Goal: Task Accomplishment & Management: Use online tool/utility

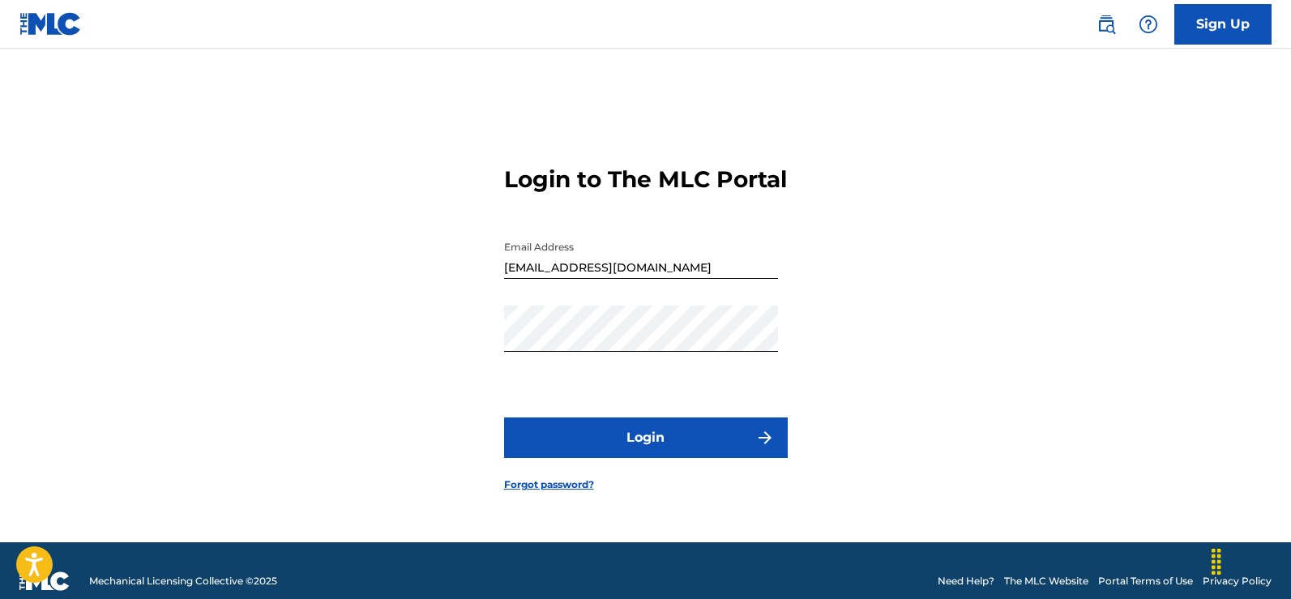
click at [690, 456] on button "Login" at bounding box center [646, 437] width 284 height 41
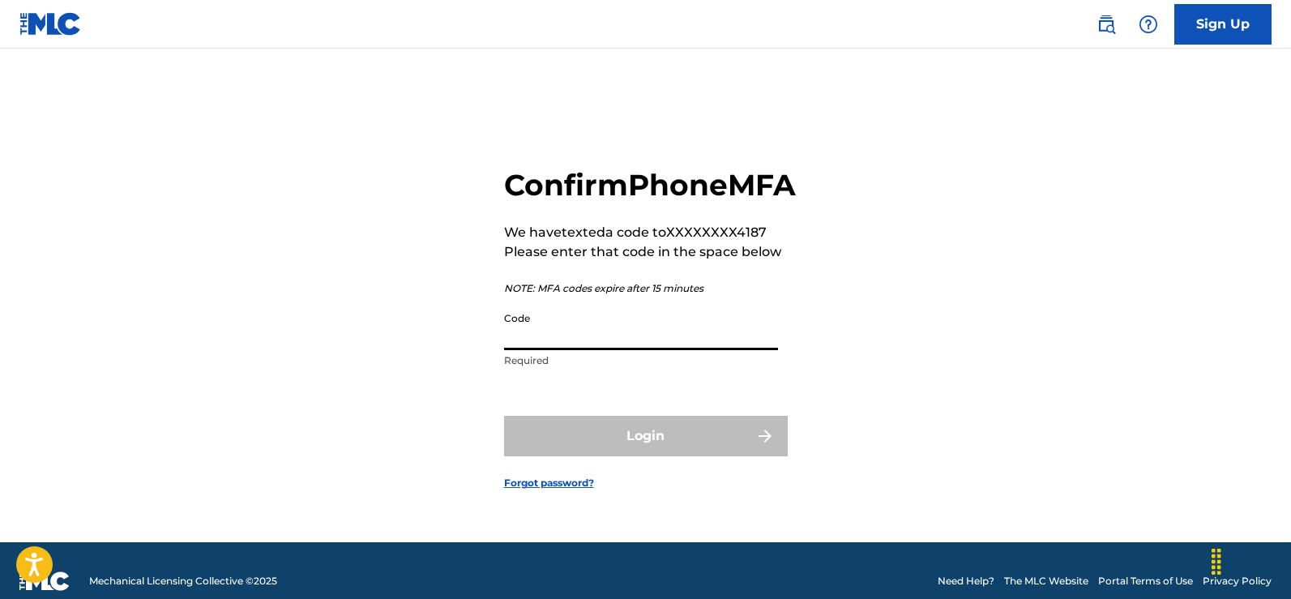
click at [535, 350] on input "Code" at bounding box center [641, 327] width 274 height 46
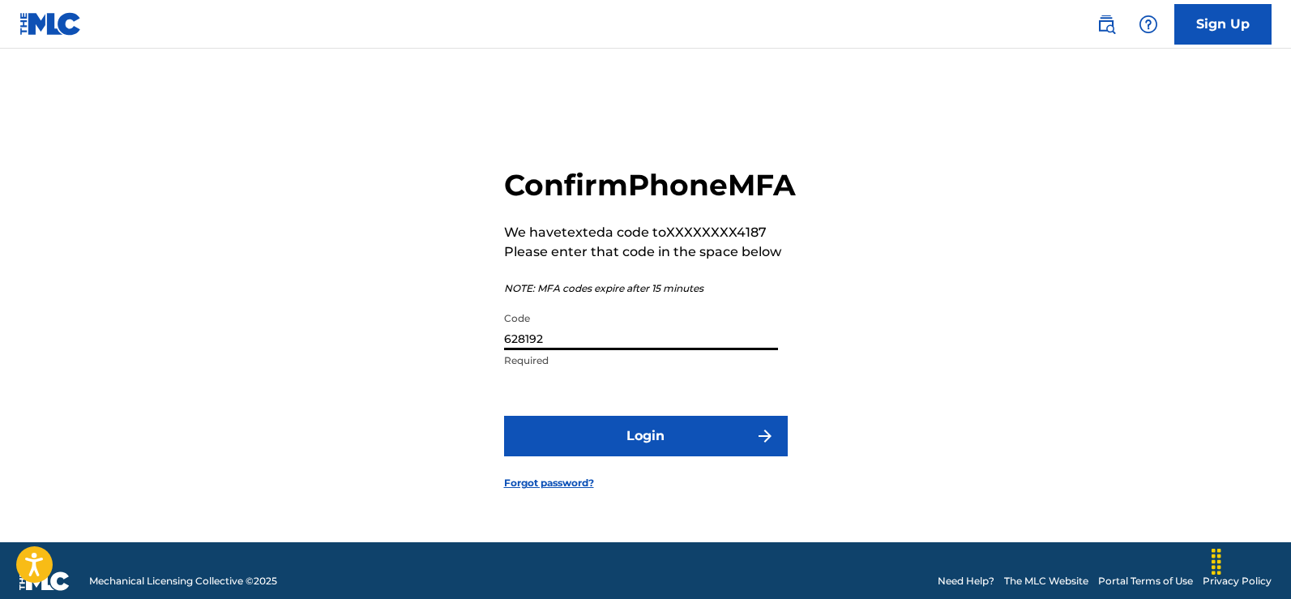
type input "628192"
click at [621, 443] on button "Login" at bounding box center [646, 436] width 284 height 41
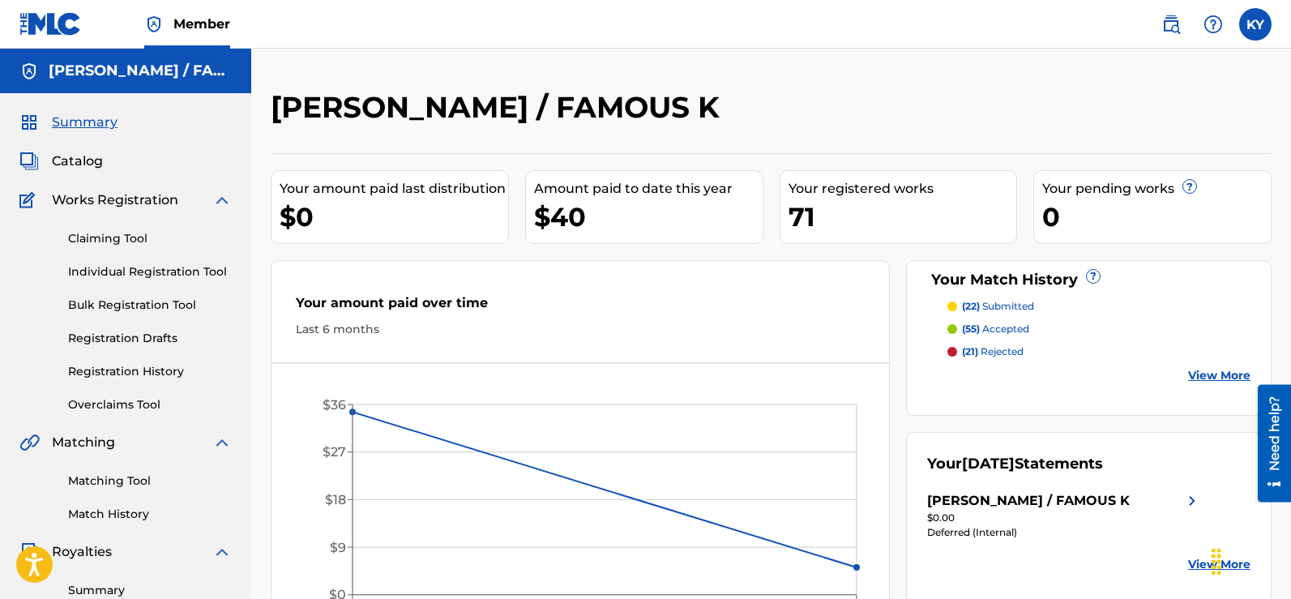
click at [97, 479] on link "Matching Tool" at bounding box center [150, 480] width 164 height 17
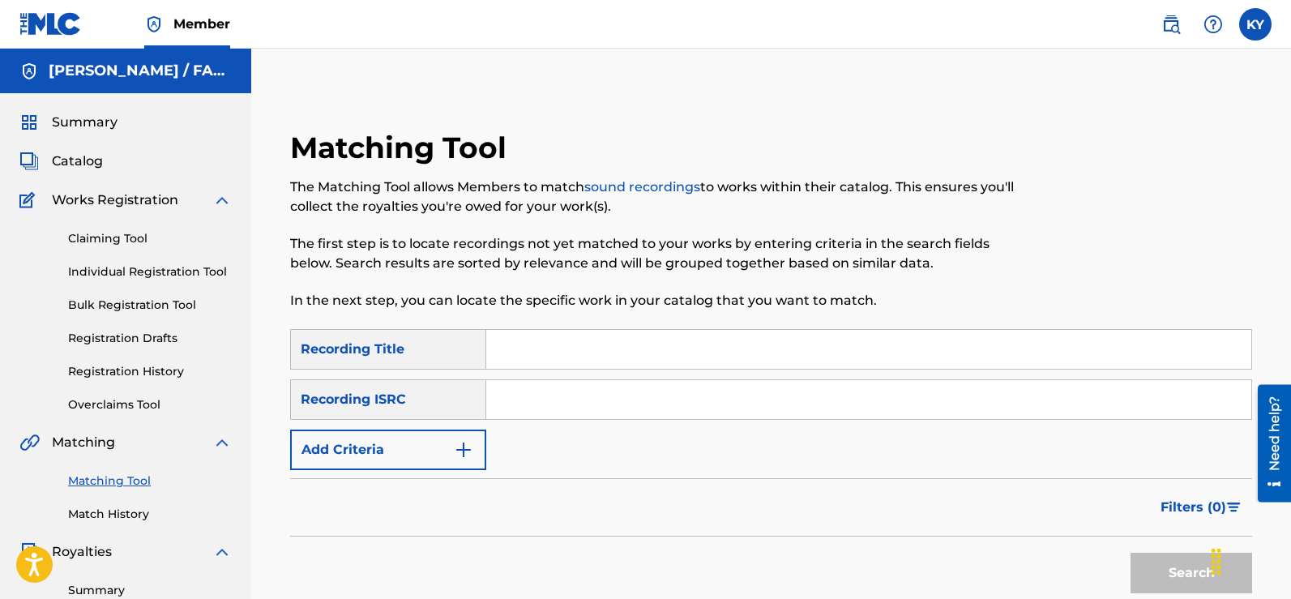
click at [503, 402] on input "Search Form" at bounding box center [868, 399] width 765 height 39
paste input "(ISRC: TCABF1239616)"
click at [503, 399] on input "(ISRC: TCABF1239616" at bounding box center [868, 399] width 765 height 39
click at [541, 398] on input "(ISRC: TCABF1239616" at bounding box center [868, 399] width 765 height 39
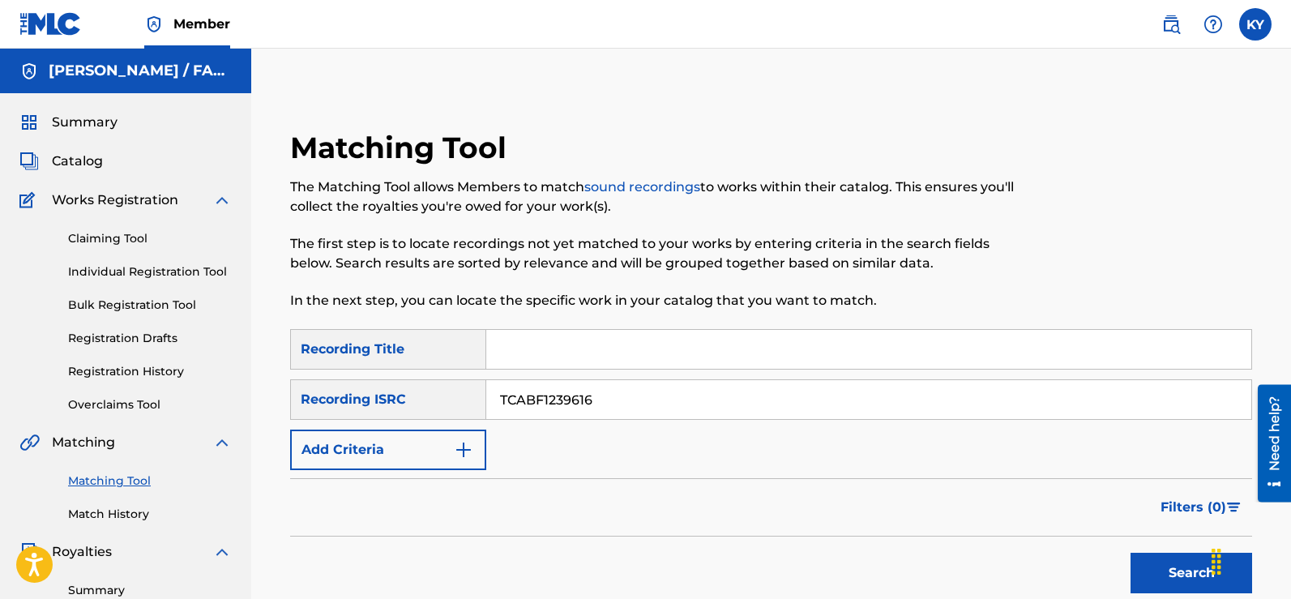
type input "TCABF1239616"
click at [1179, 566] on button "Search" at bounding box center [1191, 573] width 122 height 41
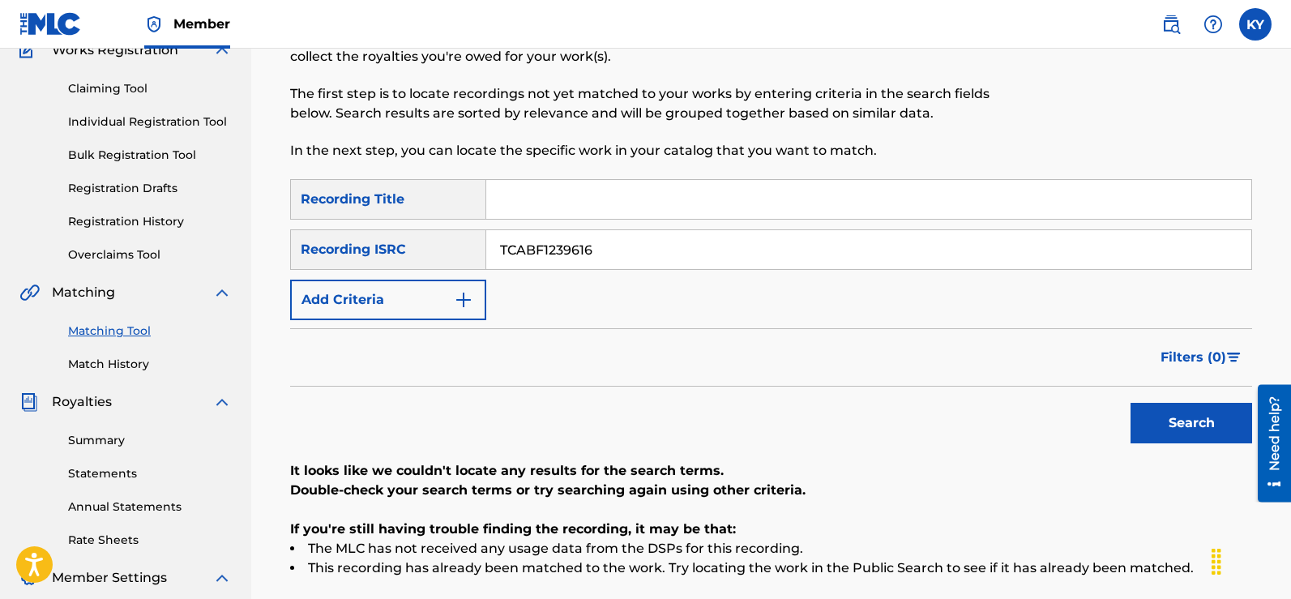
scroll to position [37, 0]
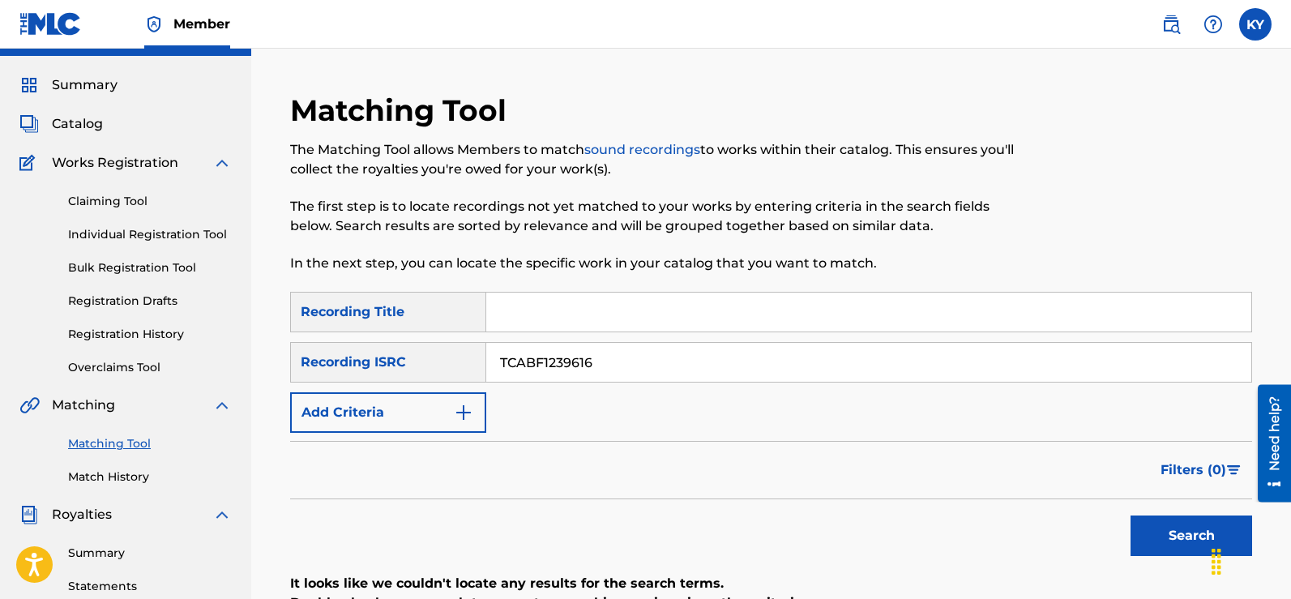
click at [1194, 532] on button "Search" at bounding box center [1191, 535] width 122 height 41
click at [506, 311] on input "Search Form" at bounding box center [868, 312] width 765 height 39
type input "Your money"
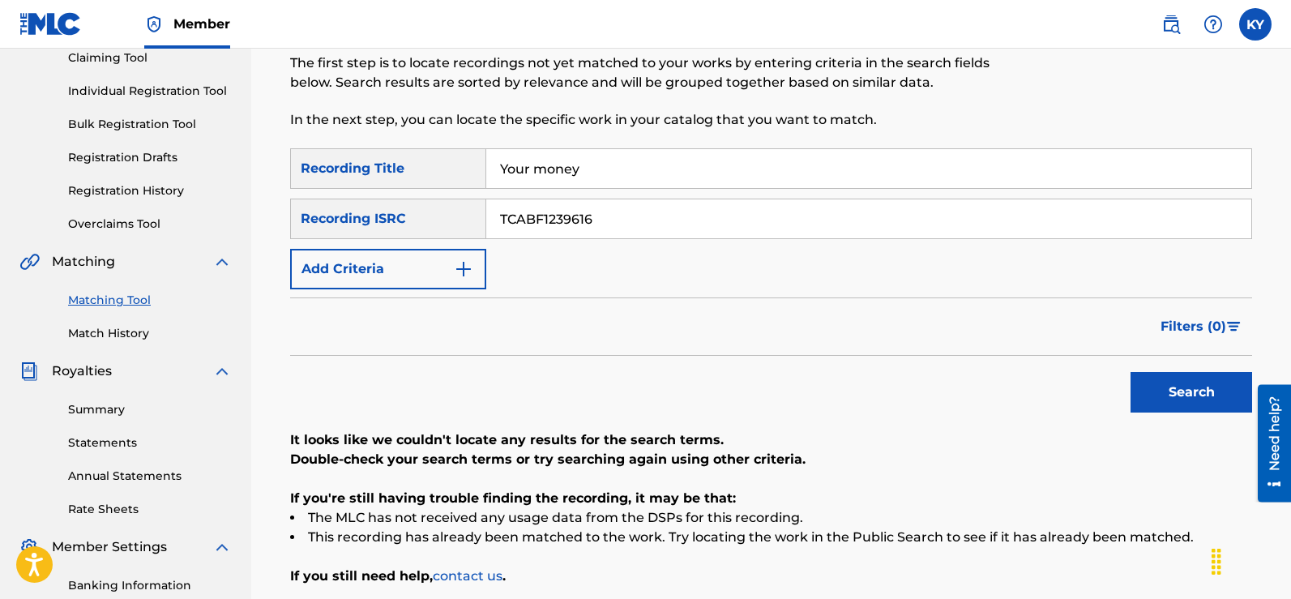
scroll to position [265, 0]
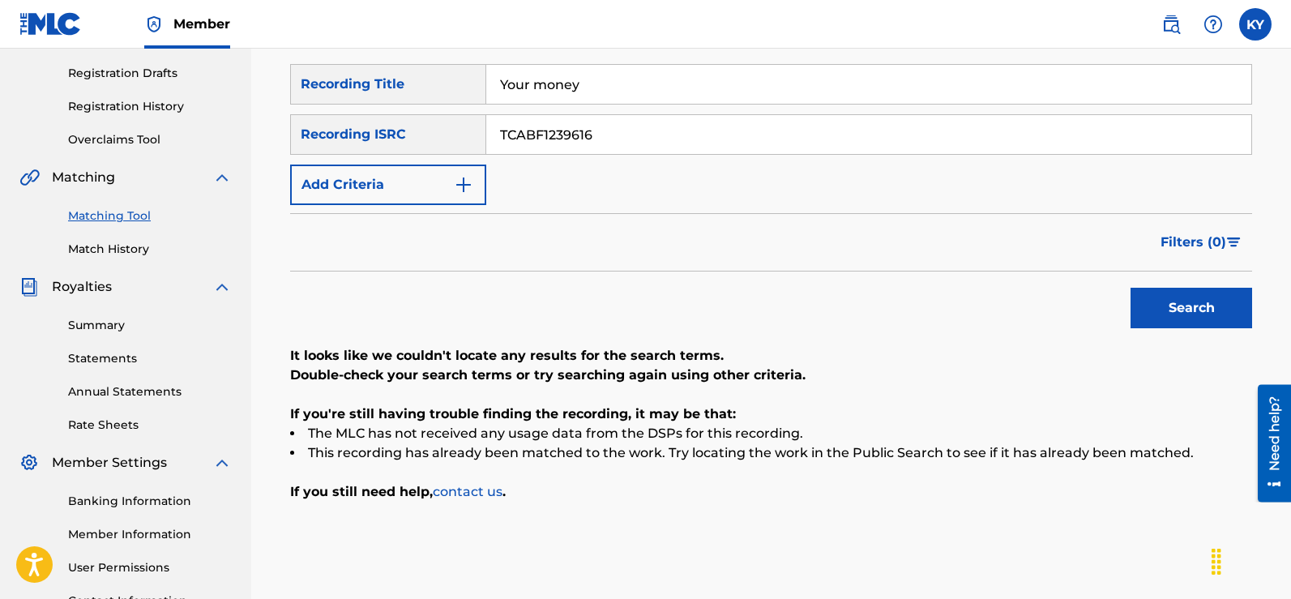
click at [1178, 311] on button "Search" at bounding box center [1191, 308] width 122 height 41
click at [1178, 306] on button "Search" at bounding box center [1191, 308] width 122 height 41
click at [606, 135] on input "TCABF1239616" at bounding box center [868, 134] width 765 height 39
type input "T"
paste input "TCABF1239609)"
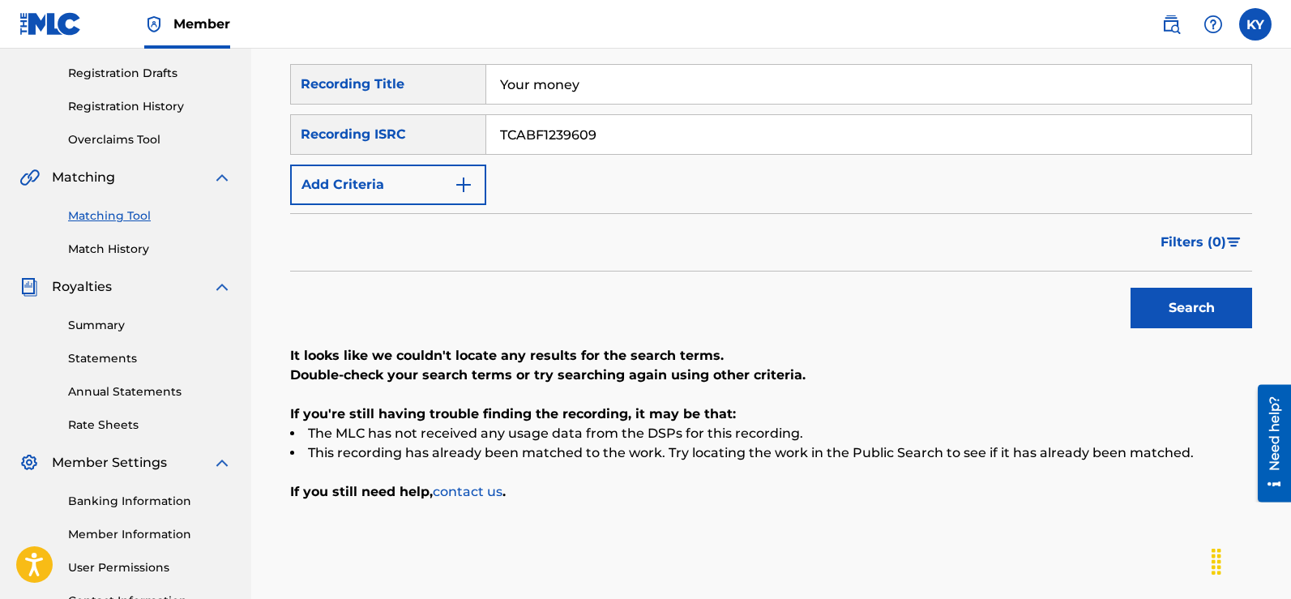
type input "TCABF1239609"
click at [584, 85] on input "Your money" at bounding box center [868, 84] width 765 height 39
type input "Y"
type input "MVP"
click at [1202, 305] on button "Search" at bounding box center [1191, 308] width 122 height 41
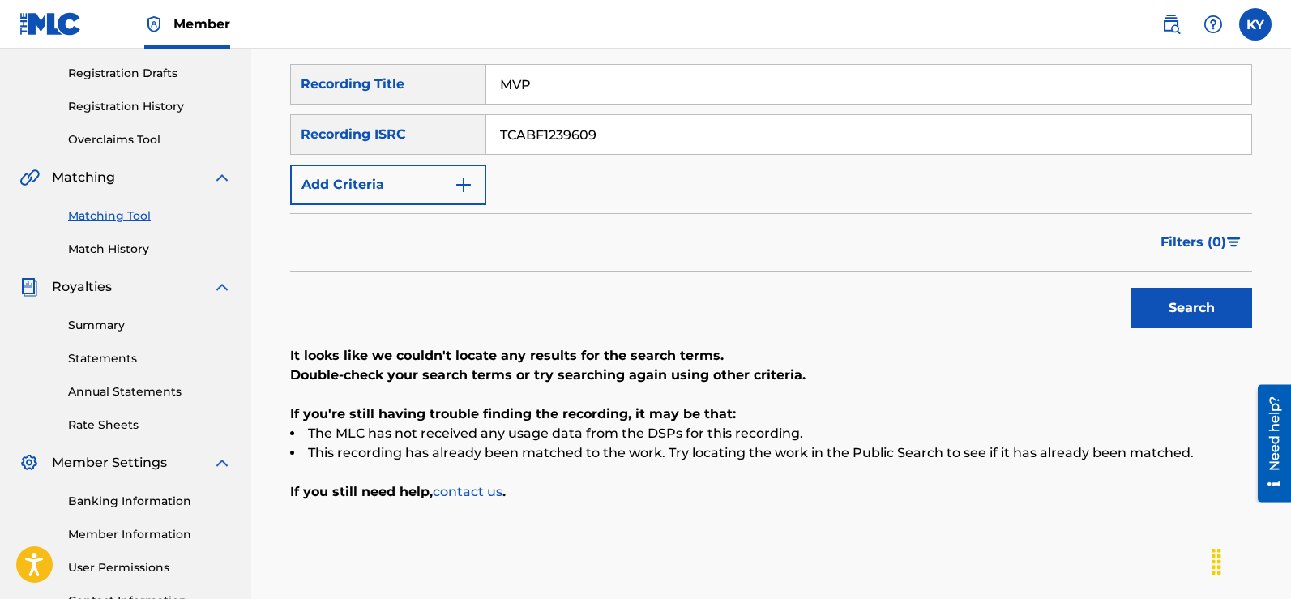
click at [1202, 305] on button "Search" at bounding box center [1191, 308] width 122 height 41
click at [1202, 307] on button "Search" at bounding box center [1191, 308] width 122 height 41
click at [1202, 307] on div "Search" at bounding box center [1187, 303] width 130 height 65
click at [1202, 307] on button "Search" at bounding box center [1191, 308] width 122 height 41
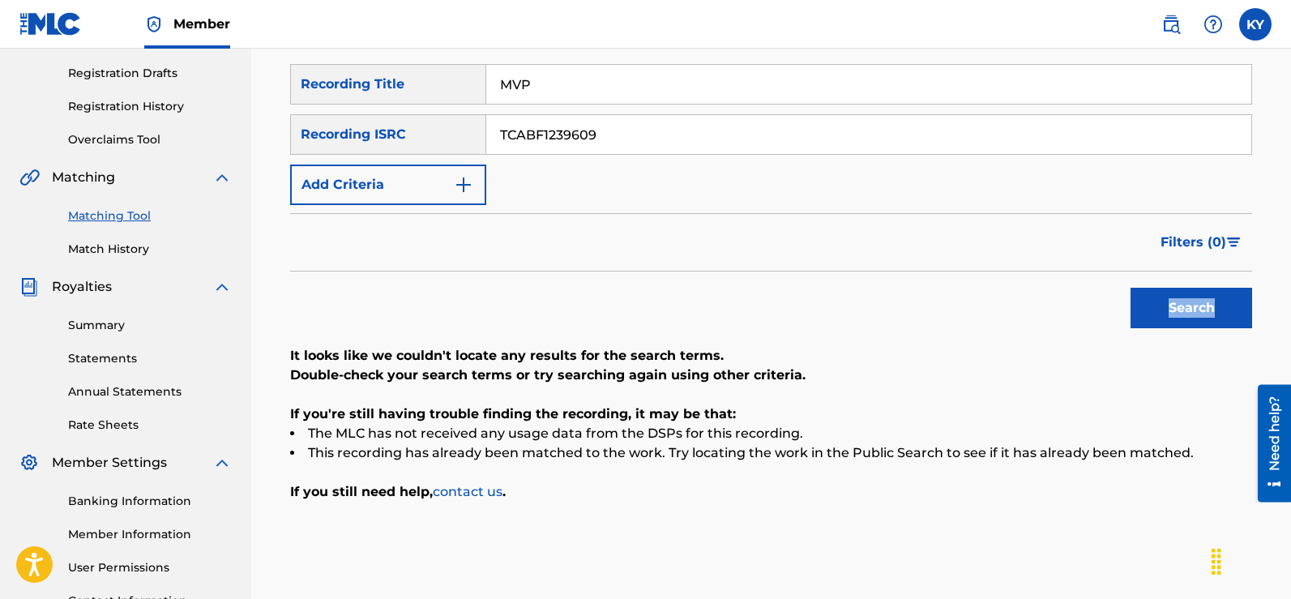
click at [1202, 307] on button "Search" at bounding box center [1191, 308] width 122 height 41
click at [605, 132] on input "TCABF1239609" at bounding box center [868, 134] width 765 height 39
click at [466, 177] on img "Search Form" at bounding box center [463, 184] width 19 height 19
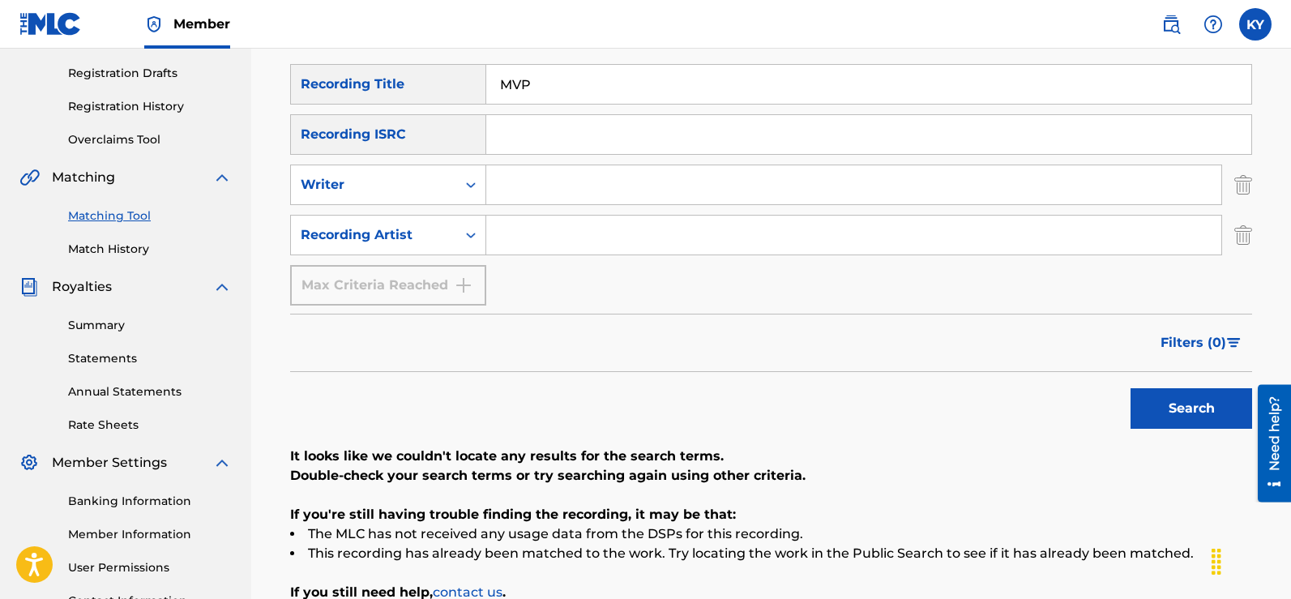
click at [500, 230] on input "Search Form" at bounding box center [853, 235] width 735 height 39
type input "Kerry Young Famous K"
click at [1177, 398] on button "Search" at bounding box center [1191, 408] width 122 height 41
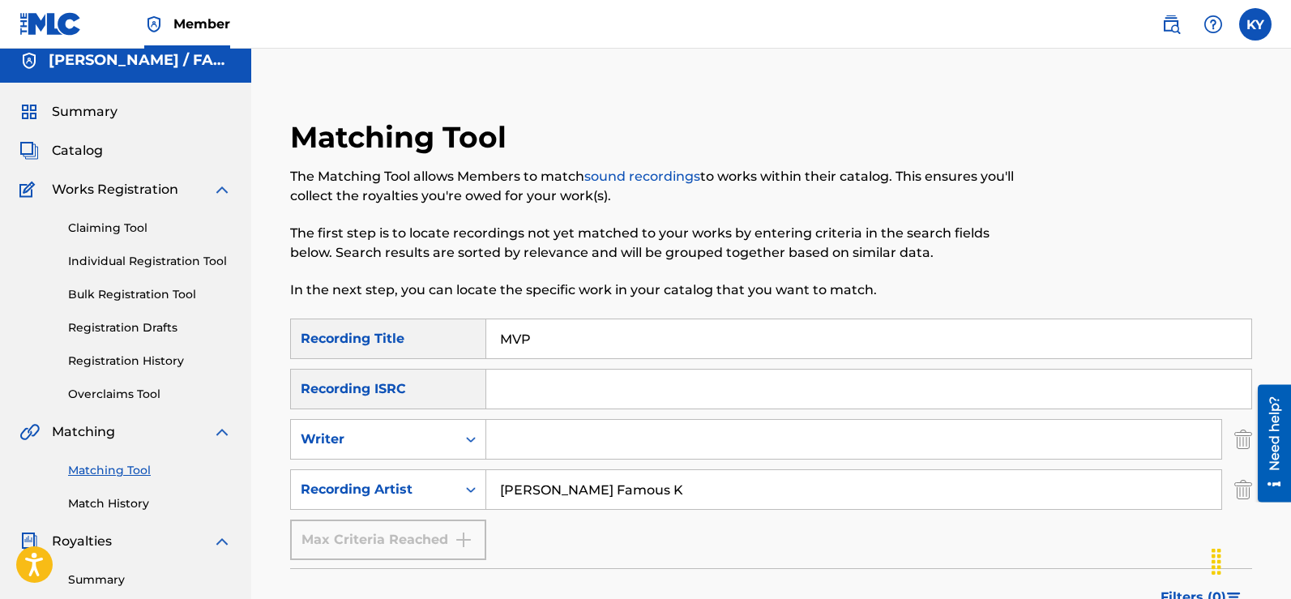
scroll to position [0, 0]
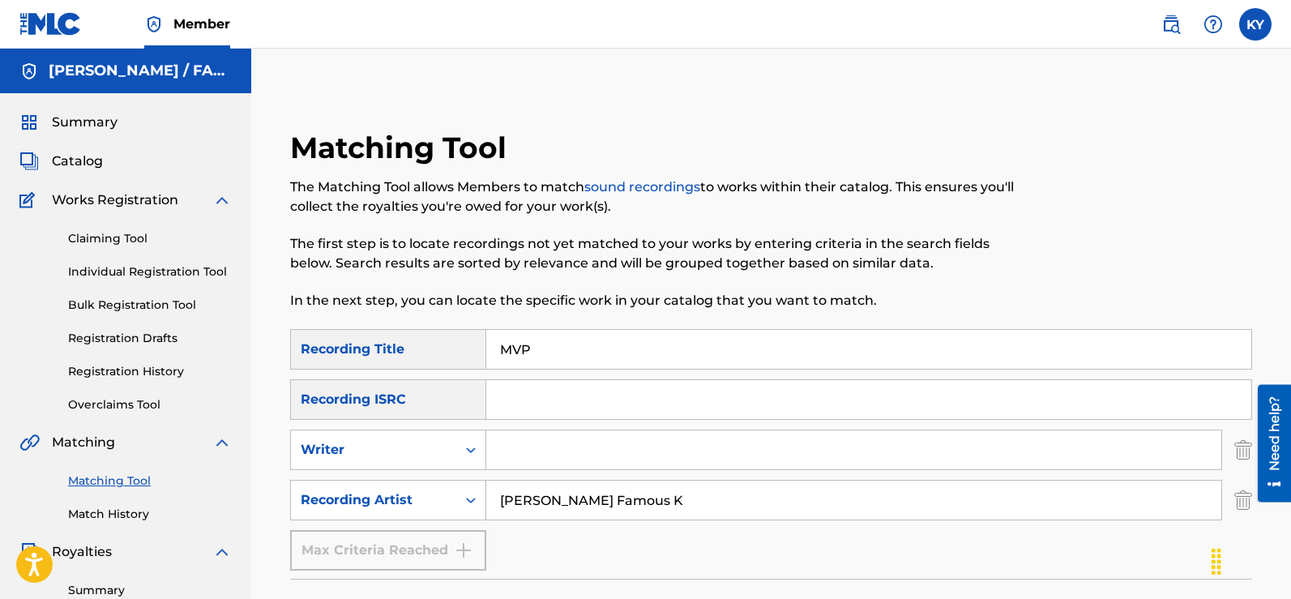
click at [544, 348] on input "MVP" at bounding box center [868, 349] width 765 height 39
click at [498, 394] on input "Search Form" at bounding box center [868, 399] width 765 height 39
paste input "TCABF123962"
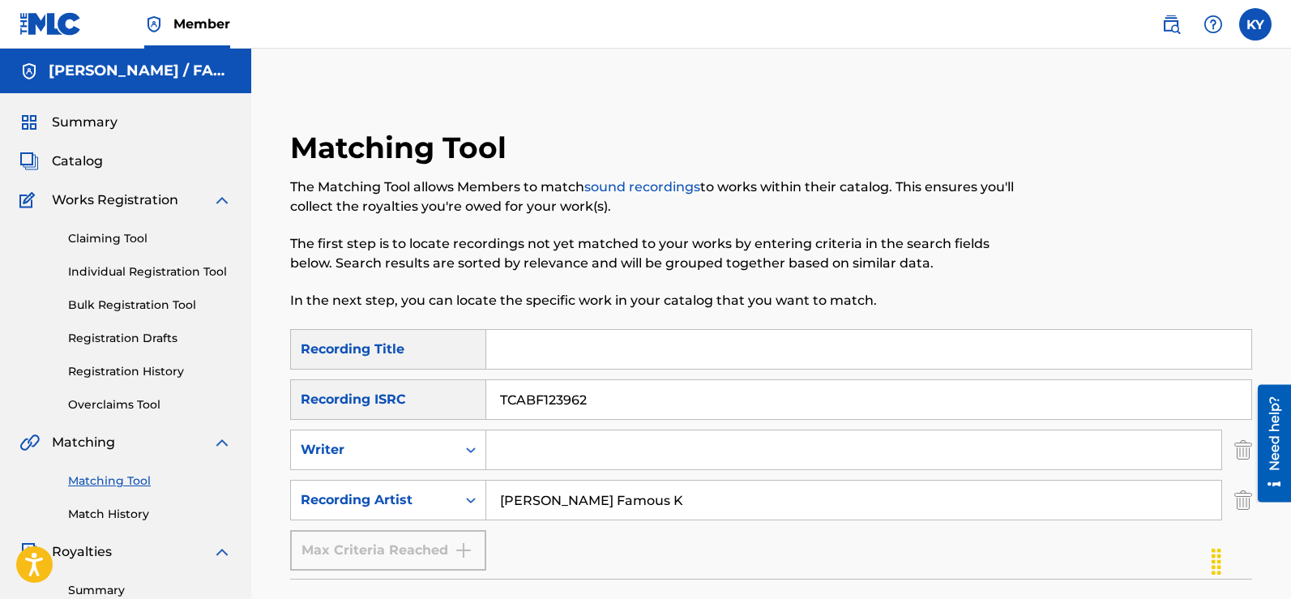
drag, startPoint x: 498, startPoint y: 394, endPoint x: 534, endPoint y: 145, distance: 251.4
click at [534, 145] on div "Matching Tool The Matching Tool allows Members to match sound recordings to wor…" at bounding box center [660, 229] width 741 height 199
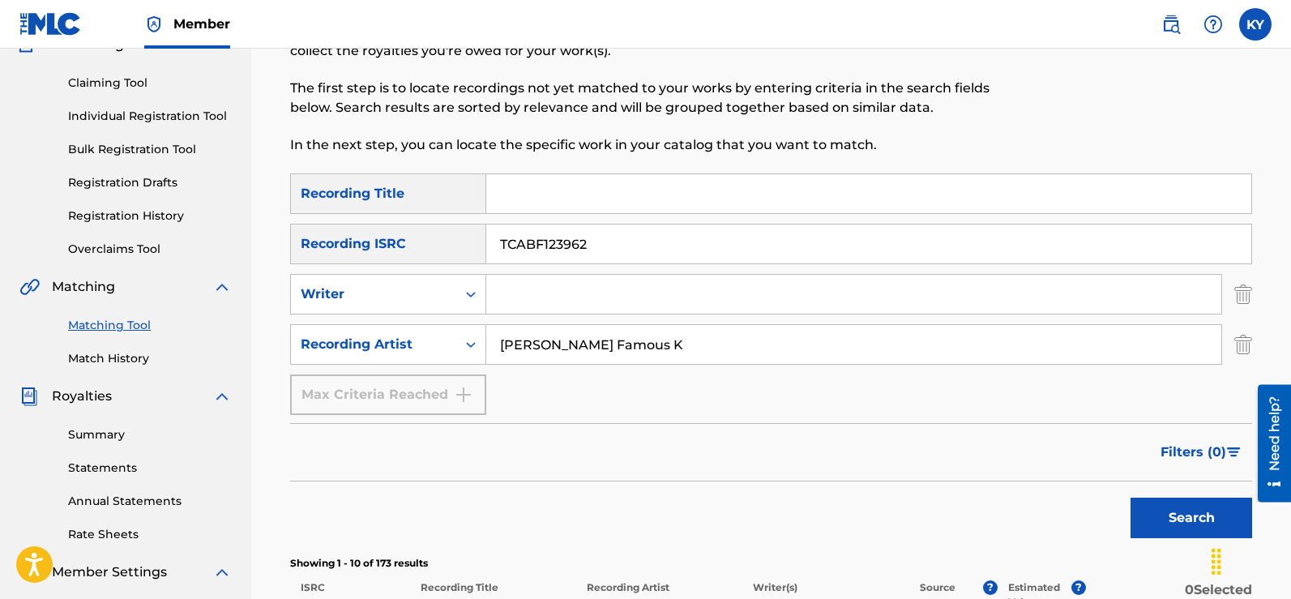
scroll to position [160, 0]
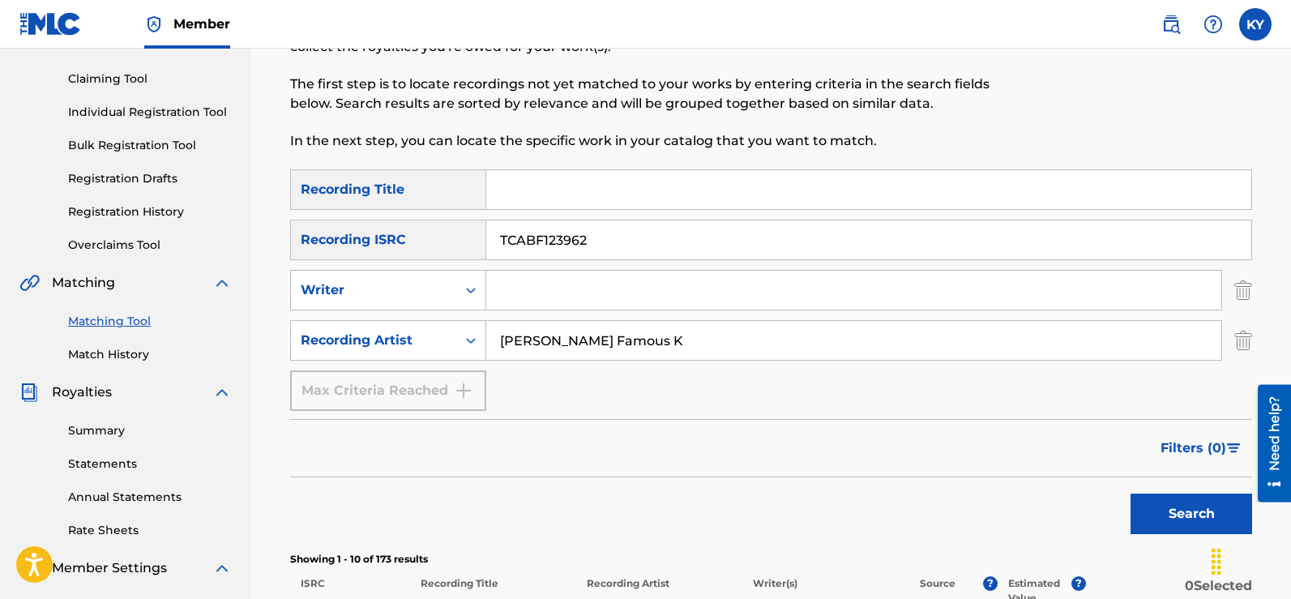
click at [1207, 511] on button "Search" at bounding box center [1191, 513] width 122 height 41
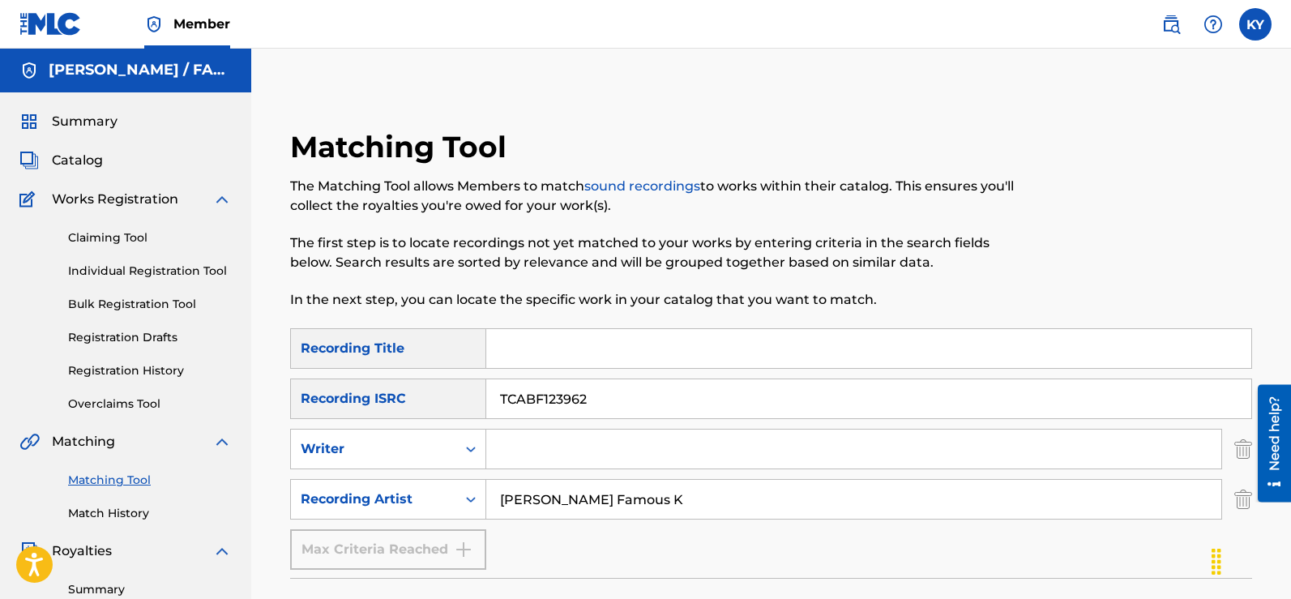
scroll to position [0, 0]
click at [598, 395] on input "TCABF123962" at bounding box center [868, 399] width 765 height 39
type input "T"
type input "USCh0875023"
click at [677, 503] on input "Kerry Young Famous K" at bounding box center [853, 499] width 735 height 39
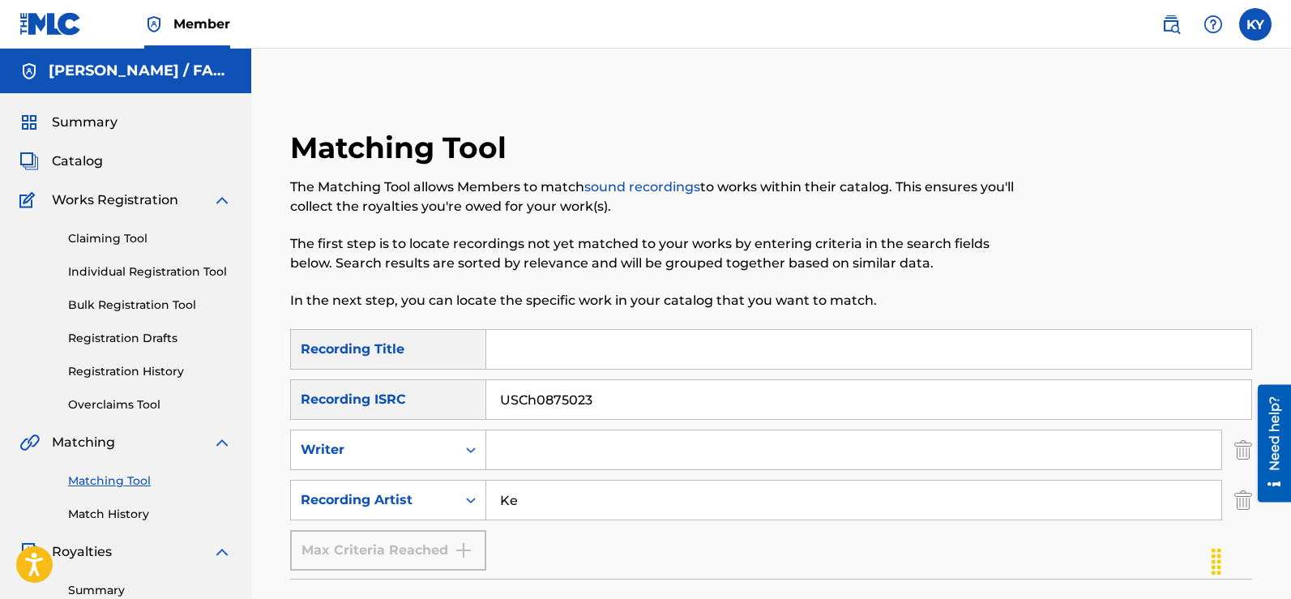
type input "K"
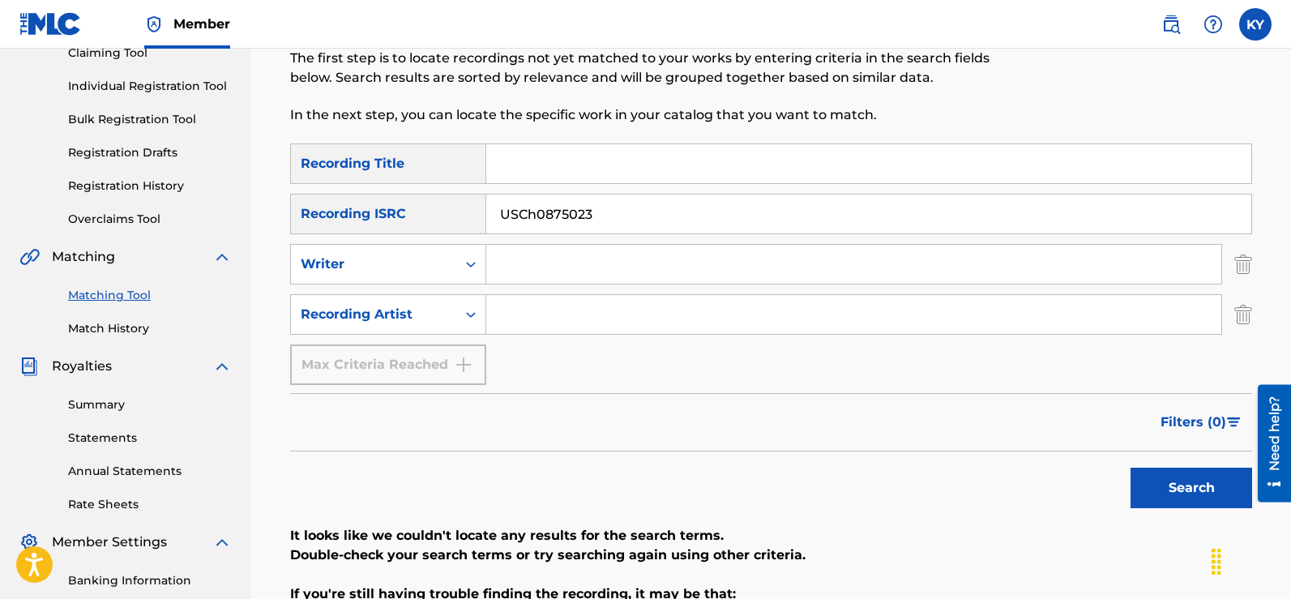
scroll to position [211, 0]
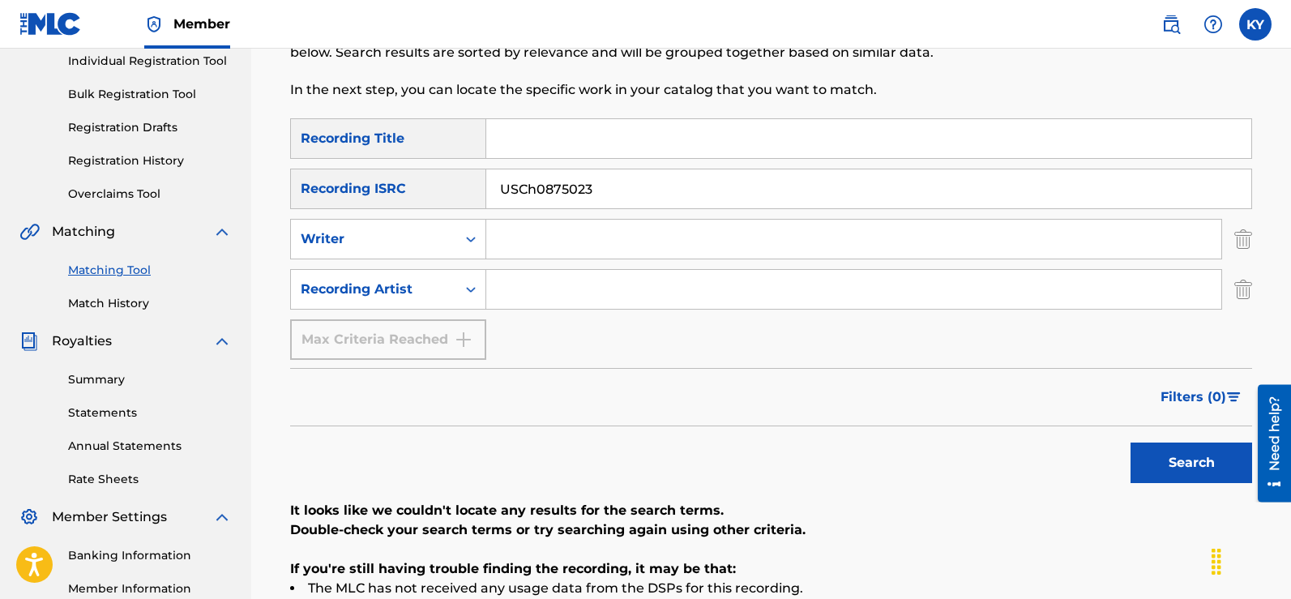
click at [1205, 451] on button "Search" at bounding box center [1191, 462] width 122 height 41
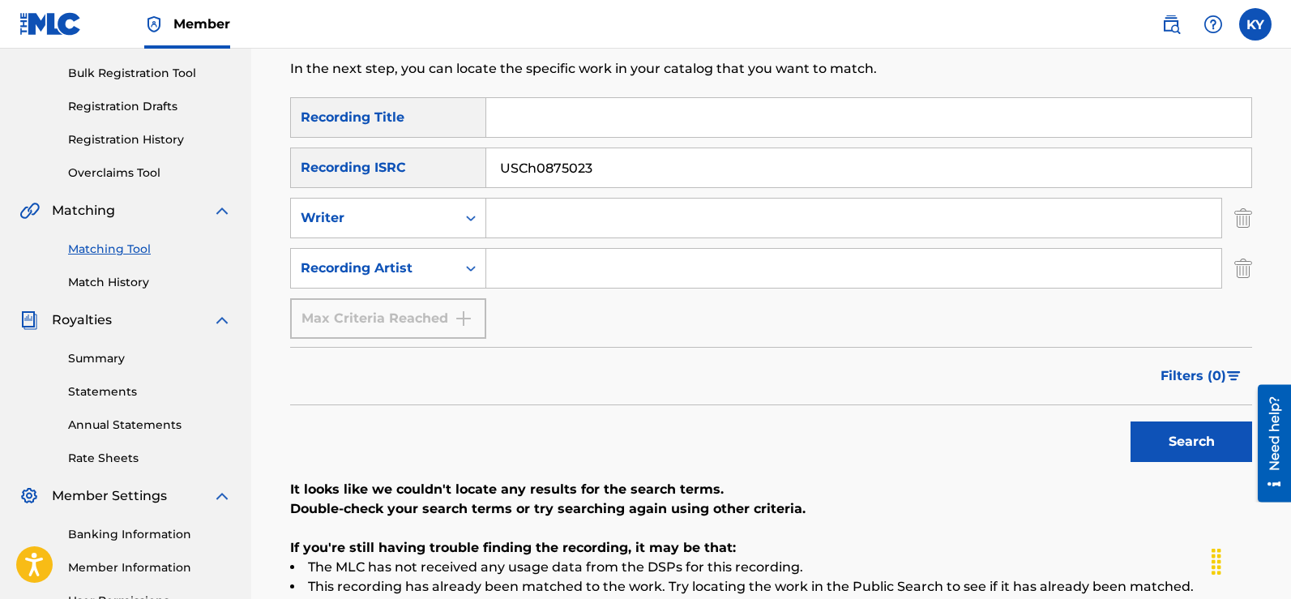
scroll to position [233, 0]
click at [536, 166] on input "USCh0875023" at bounding box center [868, 166] width 765 height 39
click at [1159, 440] on button "Search" at bounding box center [1191, 441] width 122 height 41
click at [597, 170] on input "USCH0875023" at bounding box center [868, 166] width 765 height 39
type input "USCH0875022"
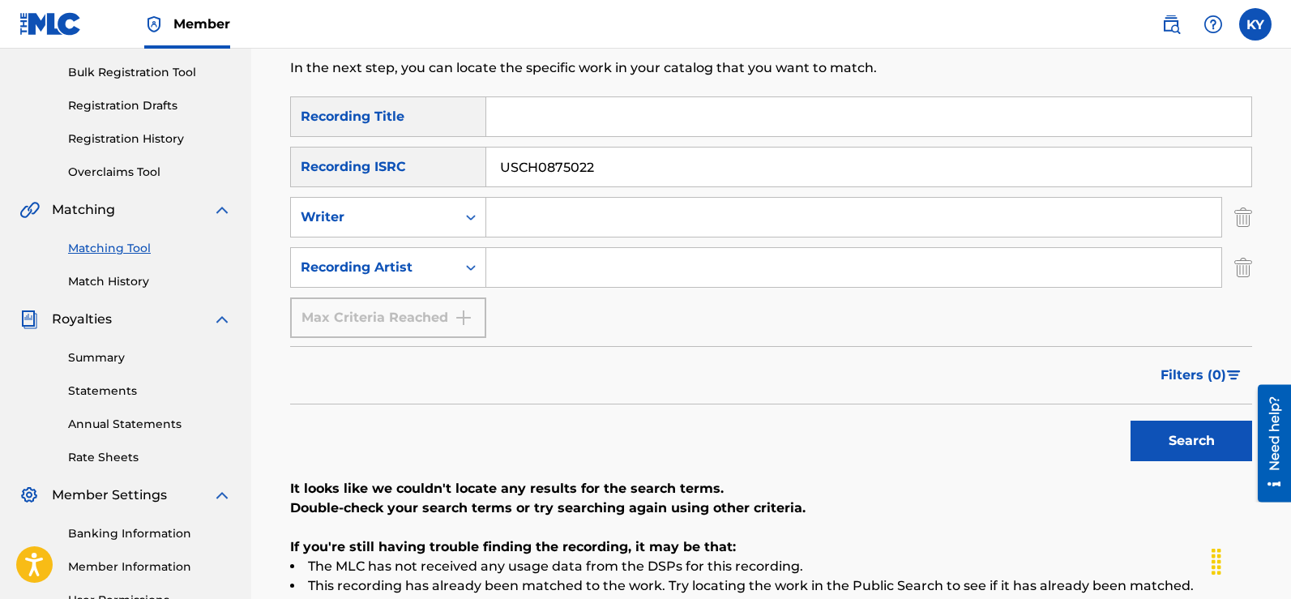
click at [1201, 442] on button "Search" at bounding box center [1191, 441] width 122 height 41
click at [499, 115] on input "Search Form" at bounding box center [868, 116] width 765 height 39
type input "Bless The Children"
click at [1219, 437] on button "Search" at bounding box center [1191, 441] width 122 height 41
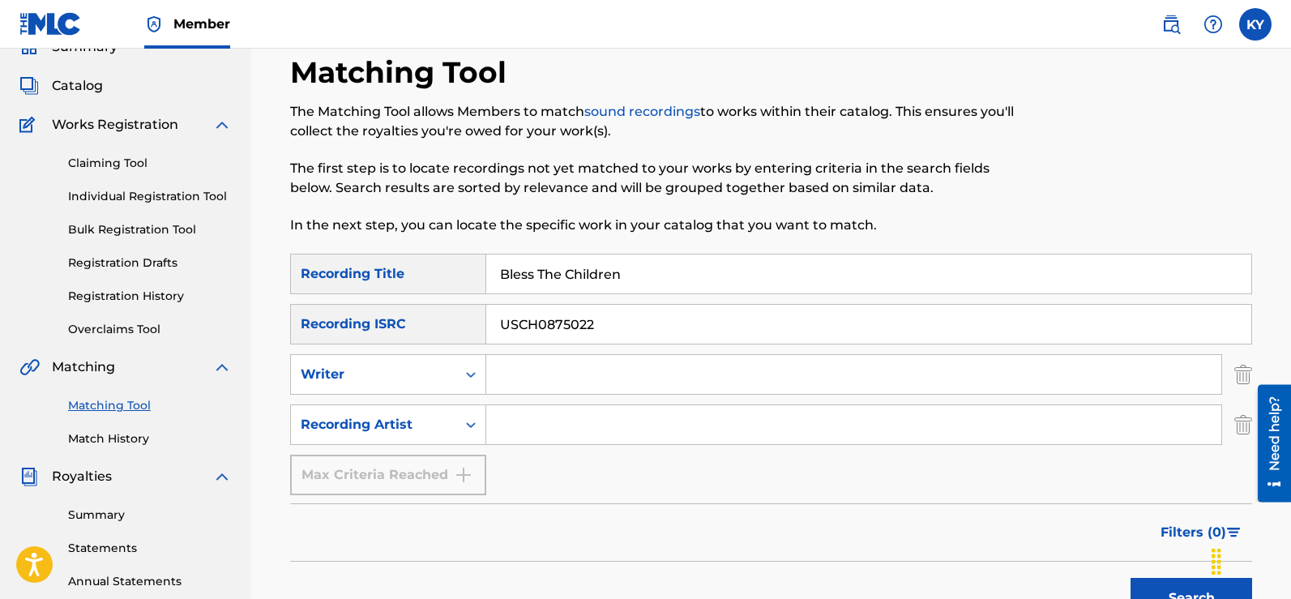
click at [597, 326] on input "USCH0875022" at bounding box center [868, 324] width 765 height 39
type input "USCH0875027"
click at [626, 279] on input "Bless The Children" at bounding box center [868, 273] width 765 height 39
type input "B"
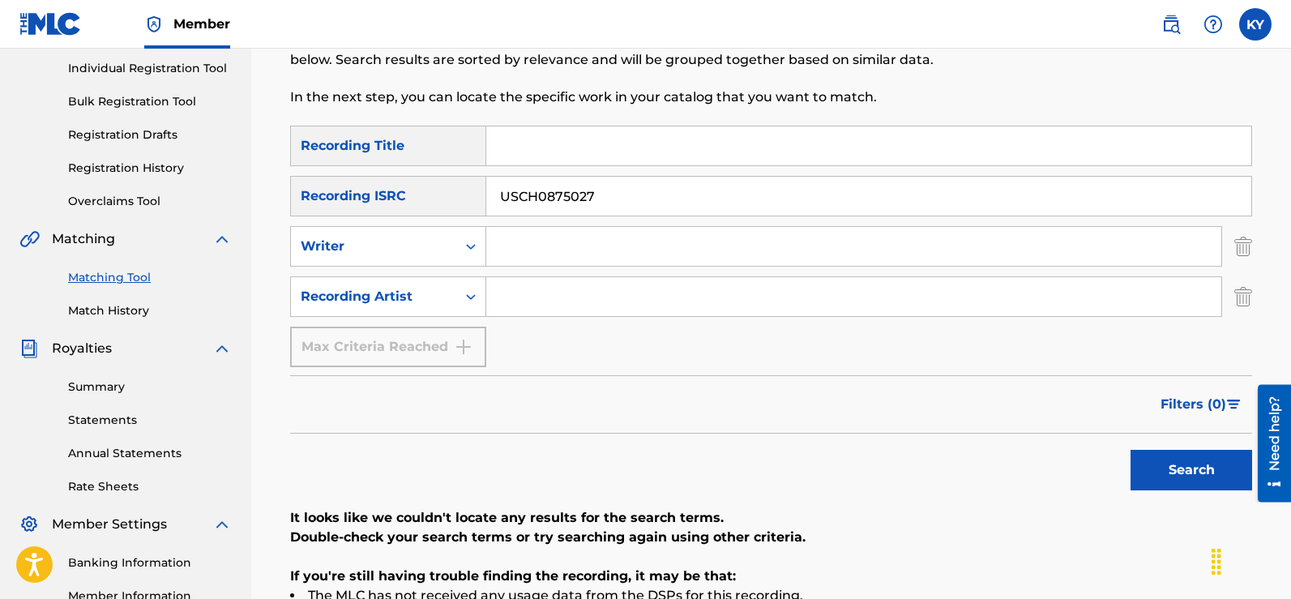
scroll to position [208, 0]
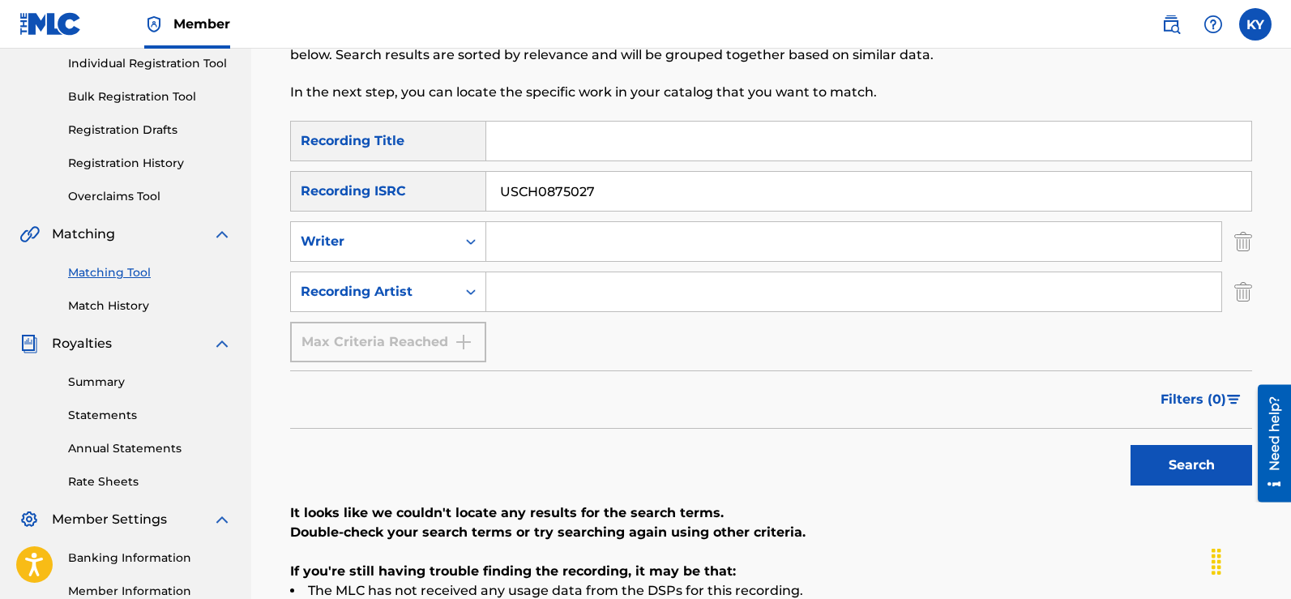
click at [1207, 460] on button "Search" at bounding box center [1191, 465] width 122 height 41
click at [1195, 465] on button "Search" at bounding box center [1191, 465] width 122 height 41
click at [528, 192] on input "USCH0875027" at bounding box center [868, 191] width 765 height 39
click at [1194, 463] on button "Search" at bounding box center [1191, 465] width 122 height 41
click at [1197, 467] on button "Search" at bounding box center [1191, 465] width 122 height 41
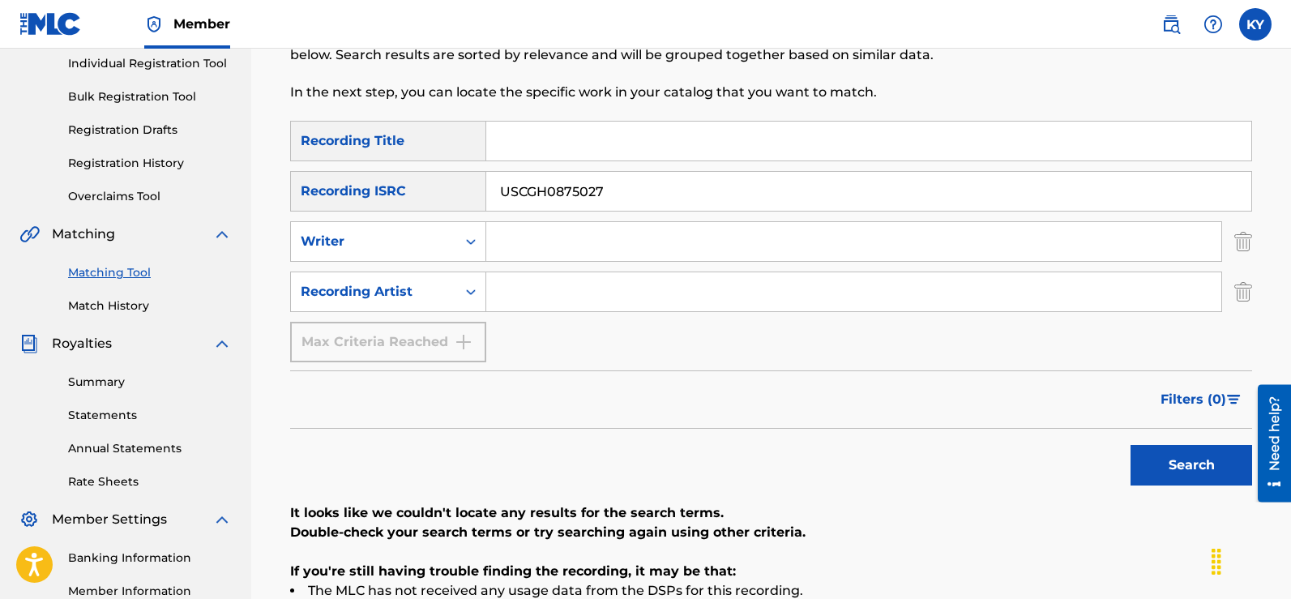
click at [1197, 467] on div "Search" at bounding box center [1187, 461] width 130 height 65
click at [1197, 467] on button "Search" at bounding box center [1191, 465] width 122 height 41
click at [611, 192] on input "USCGH0875027" at bounding box center [868, 191] width 765 height 39
click at [1173, 466] on button "Search" at bounding box center [1191, 465] width 122 height 41
click at [1173, 466] on div "Search" at bounding box center [1187, 461] width 130 height 65
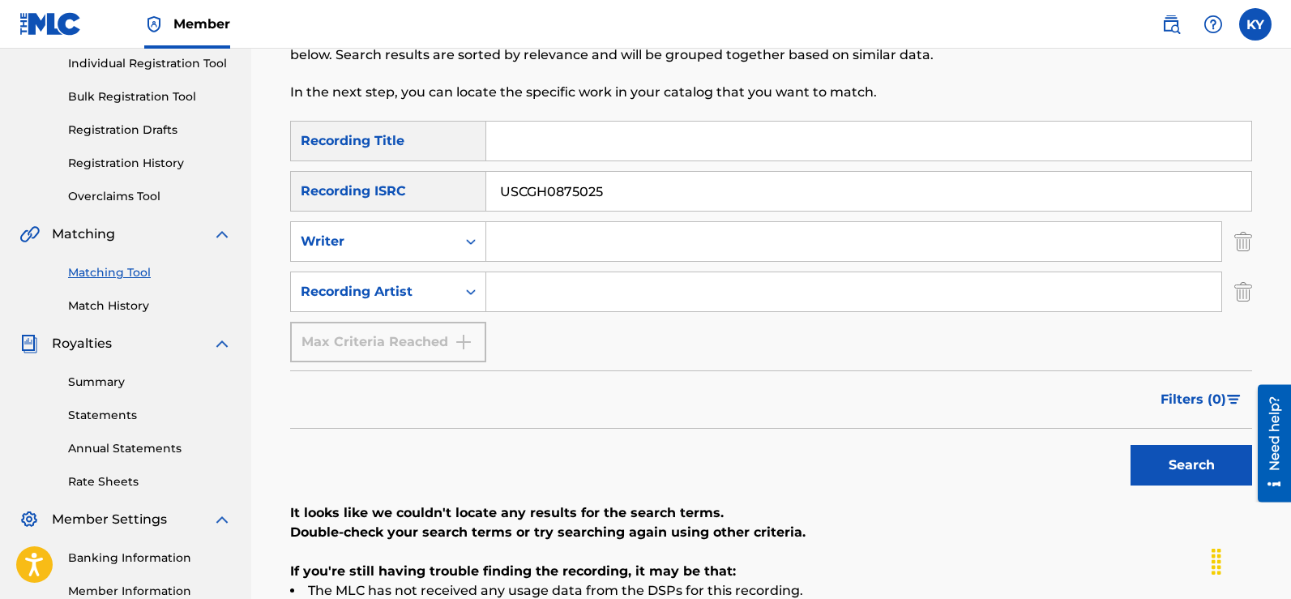
click at [609, 195] on input "USCGH0875025" at bounding box center [868, 191] width 765 height 39
type input "USCGH0875022"
click at [1177, 463] on button "Search" at bounding box center [1191, 465] width 122 height 41
click at [1177, 463] on div "Search" at bounding box center [1187, 461] width 130 height 65
click at [602, 190] on input "USCGH0875022" at bounding box center [868, 191] width 765 height 39
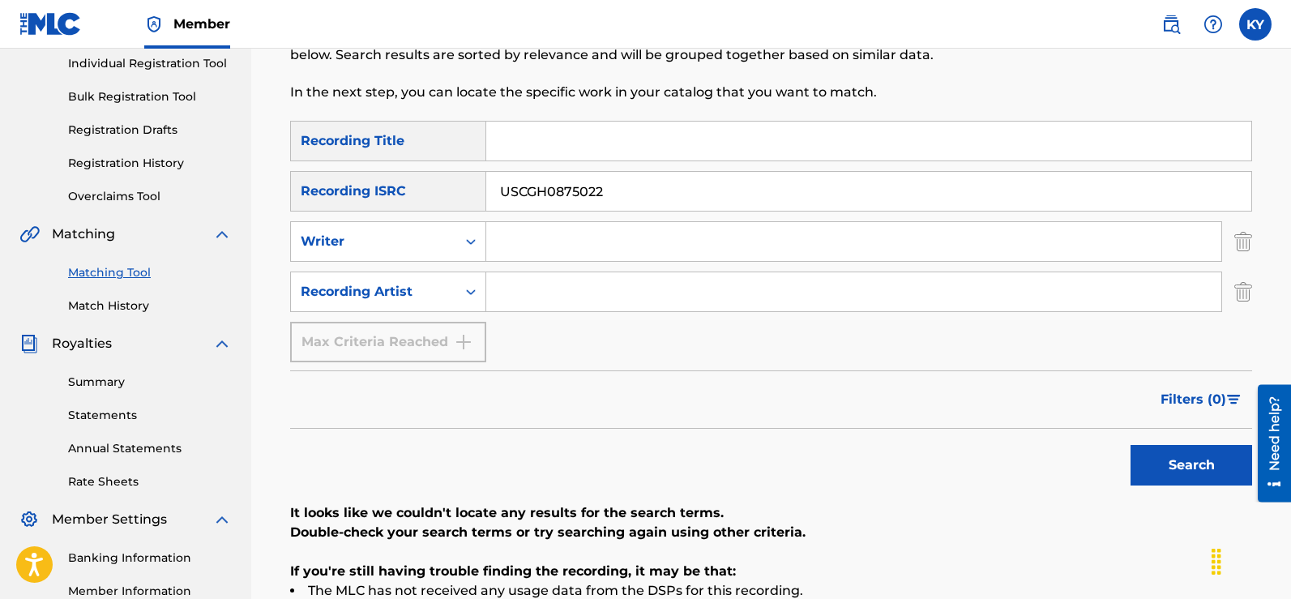
click at [602, 190] on input "USCGH0875022" at bounding box center [868, 191] width 765 height 39
click at [493, 136] on input "Search Form" at bounding box center [868, 141] width 765 height 39
click at [604, 142] on input "Bless The Childtren Instrumental" at bounding box center [868, 141] width 765 height 39
type input "Bless The Children Instrumental"
click at [1203, 474] on button "Search" at bounding box center [1191, 465] width 122 height 41
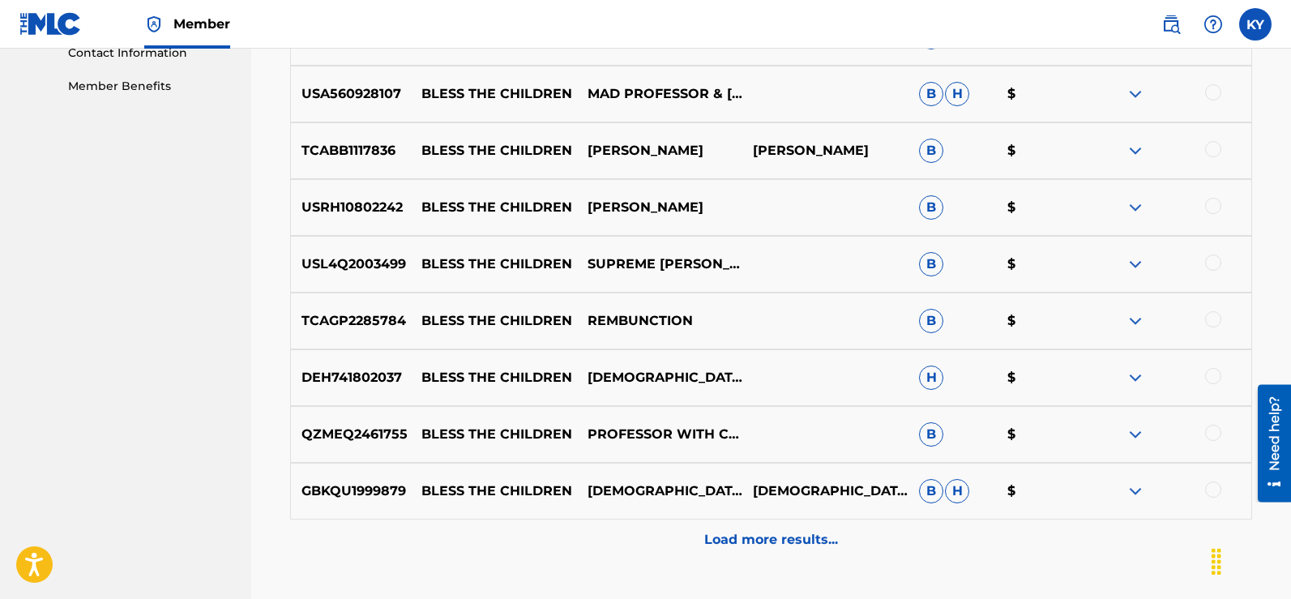
scroll to position [0, 0]
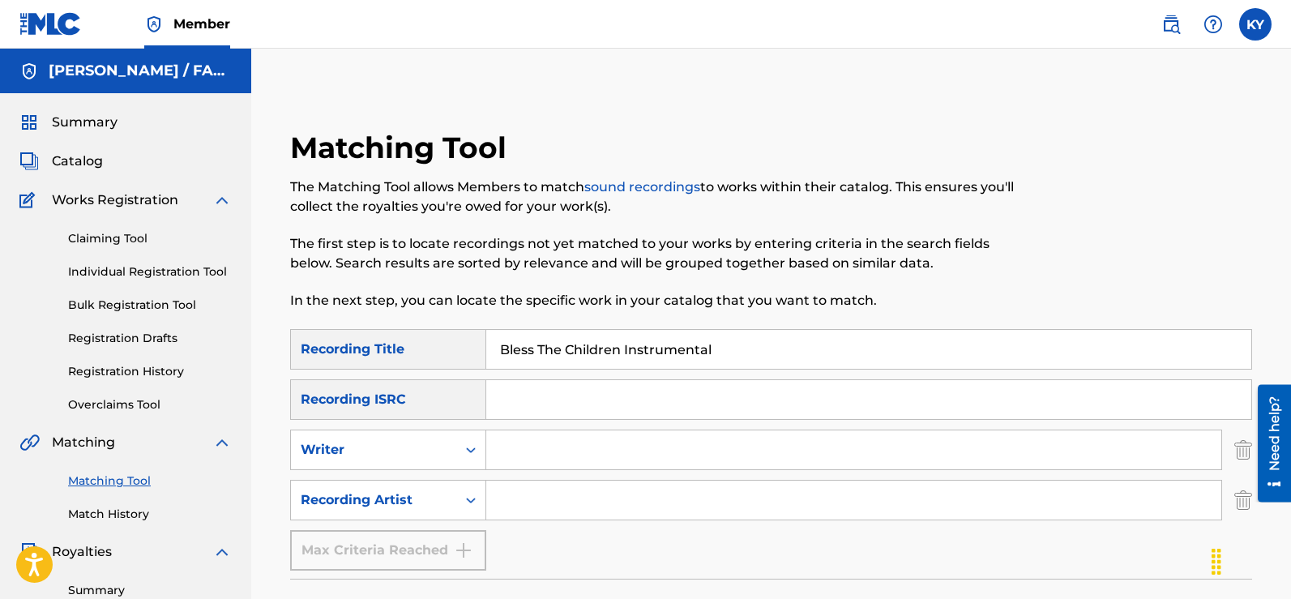
click at [712, 348] on input "Bless The Children Instrumental" at bounding box center [868, 349] width 765 height 39
click at [745, 352] on input "Bless The Children Instrumental" at bounding box center [868, 349] width 765 height 39
click at [538, 502] on input "Search Form" at bounding box center [853, 499] width 735 height 39
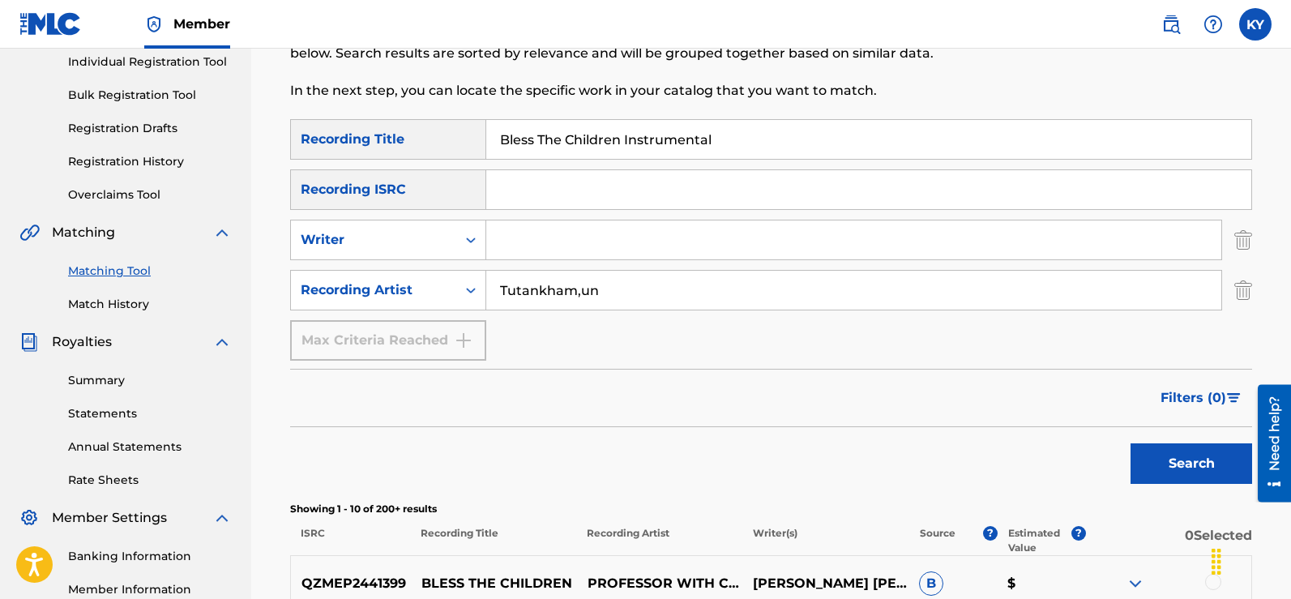
scroll to position [248, 0]
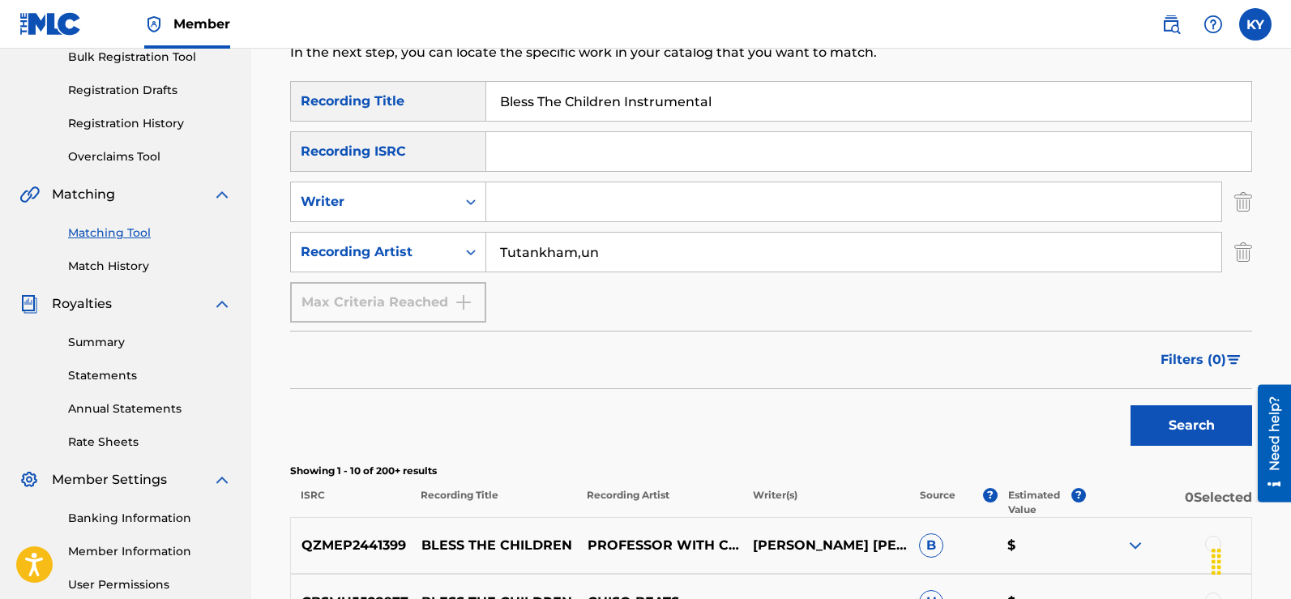
click at [579, 255] on input "Tutankham,un" at bounding box center [853, 252] width 735 height 39
click at [1195, 415] on button "Search" at bounding box center [1191, 425] width 122 height 41
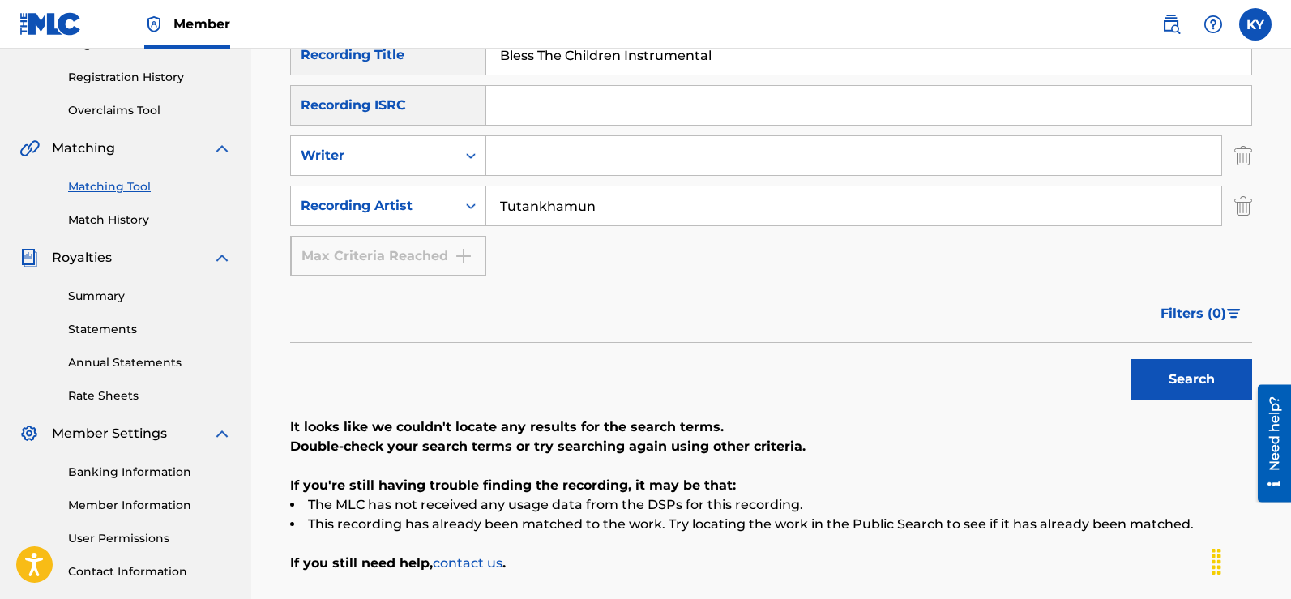
scroll to position [310, 0]
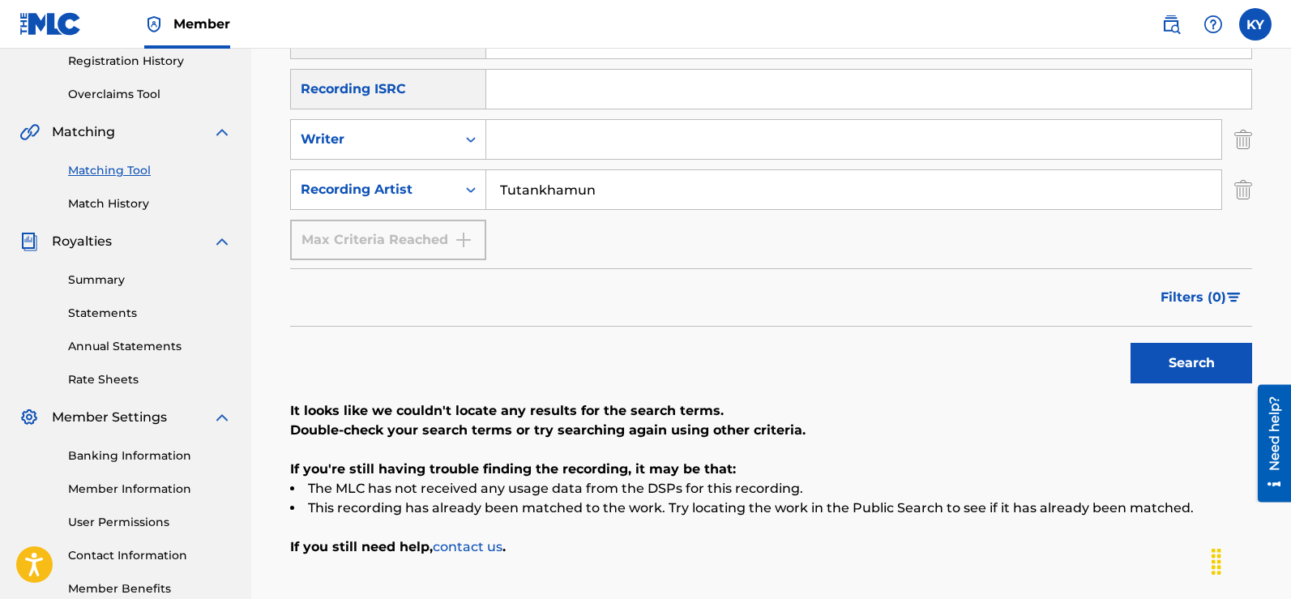
click at [595, 196] on input "Tutankhamun" at bounding box center [853, 189] width 735 height 39
type input "T"
type input "K"
type input "Famous Kerry Young"
click at [1164, 365] on button "Search" at bounding box center [1191, 363] width 122 height 41
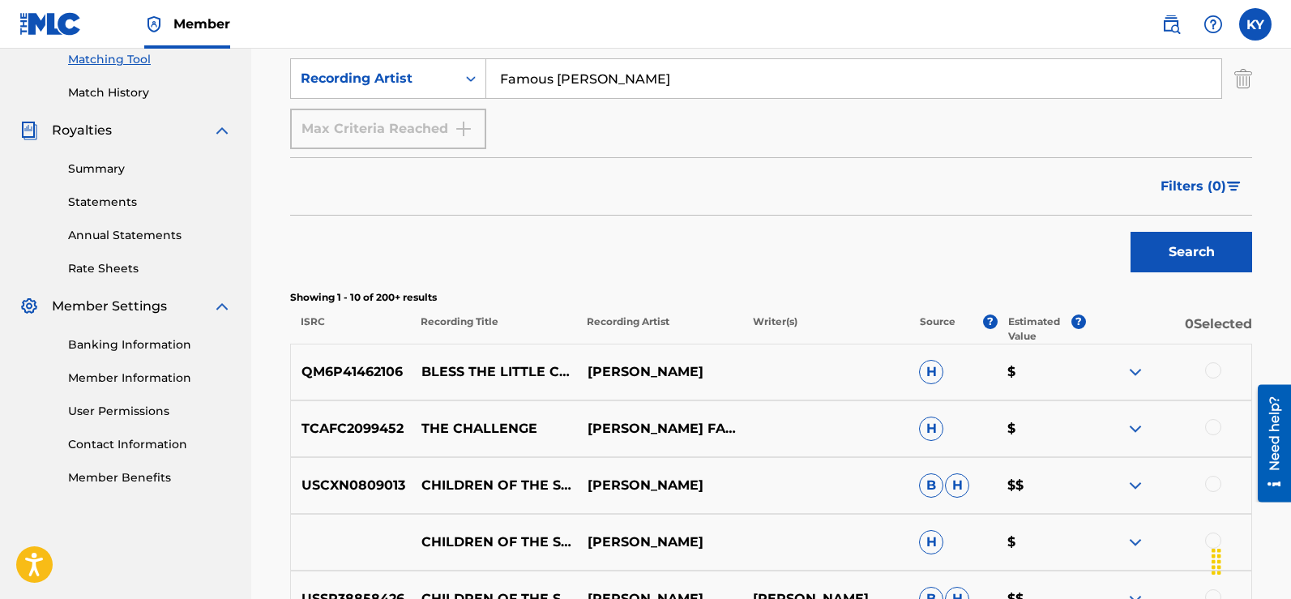
scroll to position [431, 0]
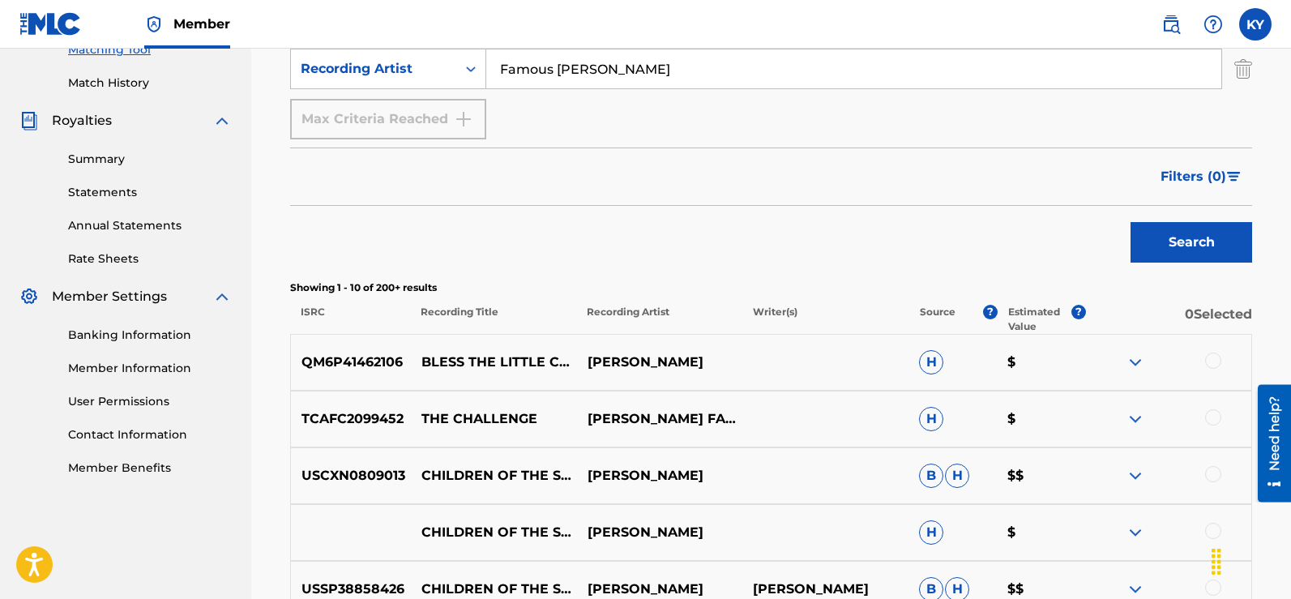
click at [1210, 413] on div at bounding box center [1213, 417] width 16 height 16
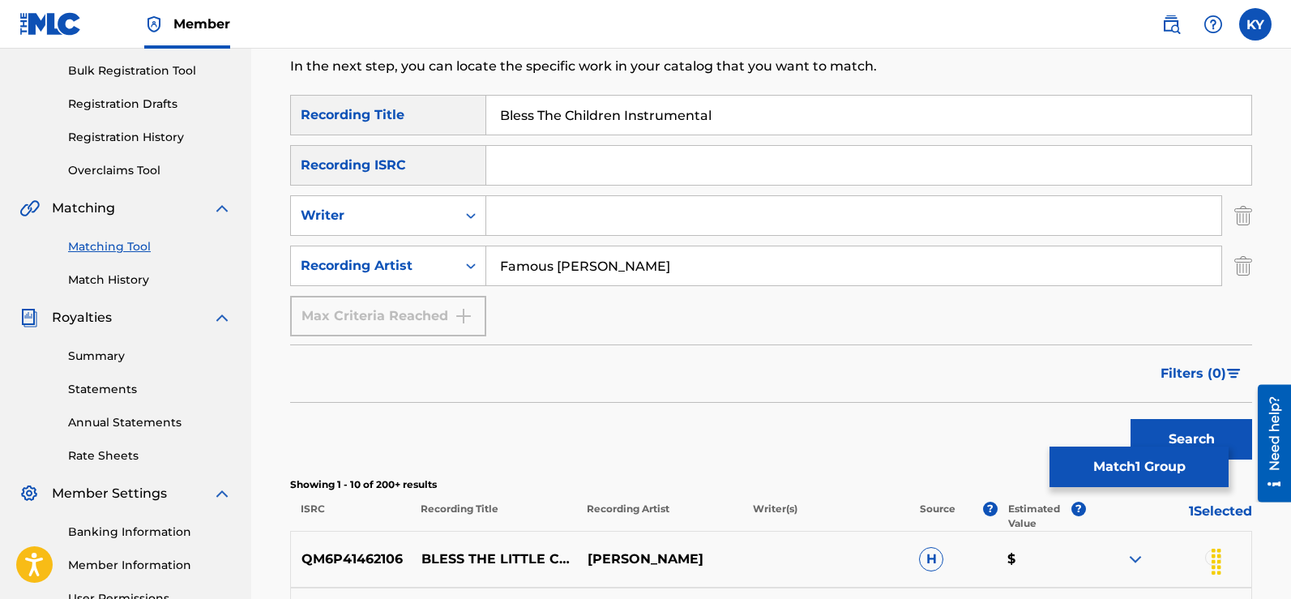
scroll to position [182, 0]
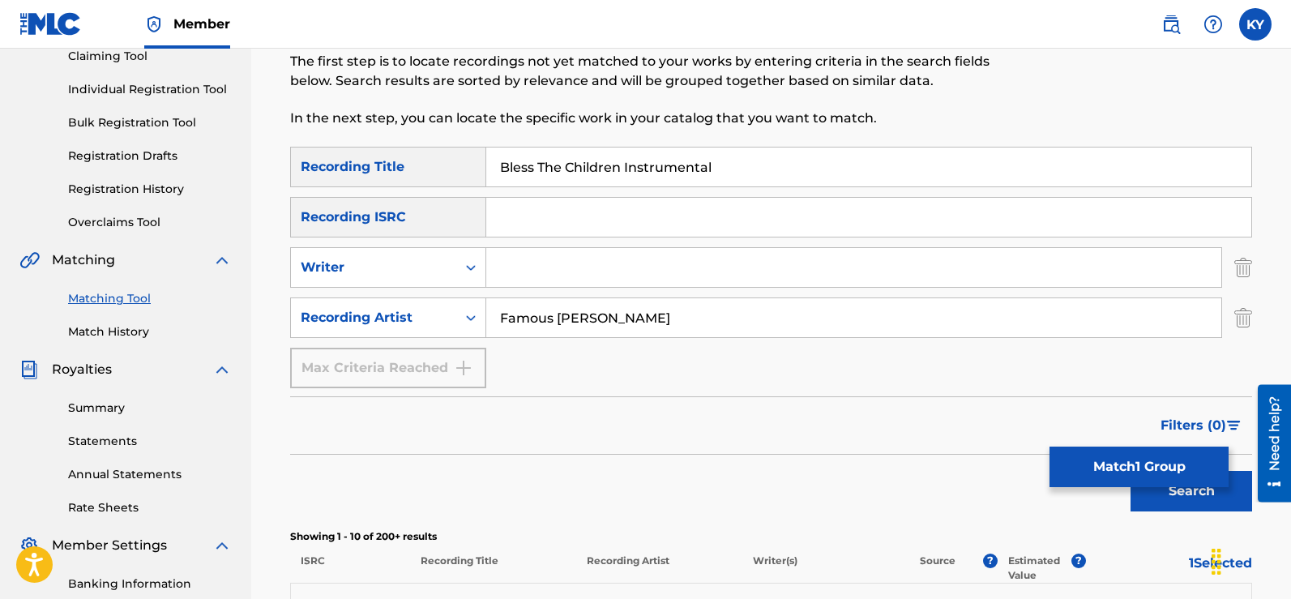
click at [715, 172] on input "Bless The Children Instrumental" at bounding box center [868, 166] width 765 height 39
type input "B"
type input "The Challenge"
drag, startPoint x: 654, startPoint y: 322, endPoint x: 653, endPoint y: 313, distance: 8.9
click at [654, 322] on input "Famous Kerry Young" at bounding box center [853, 317] width 735 height 39
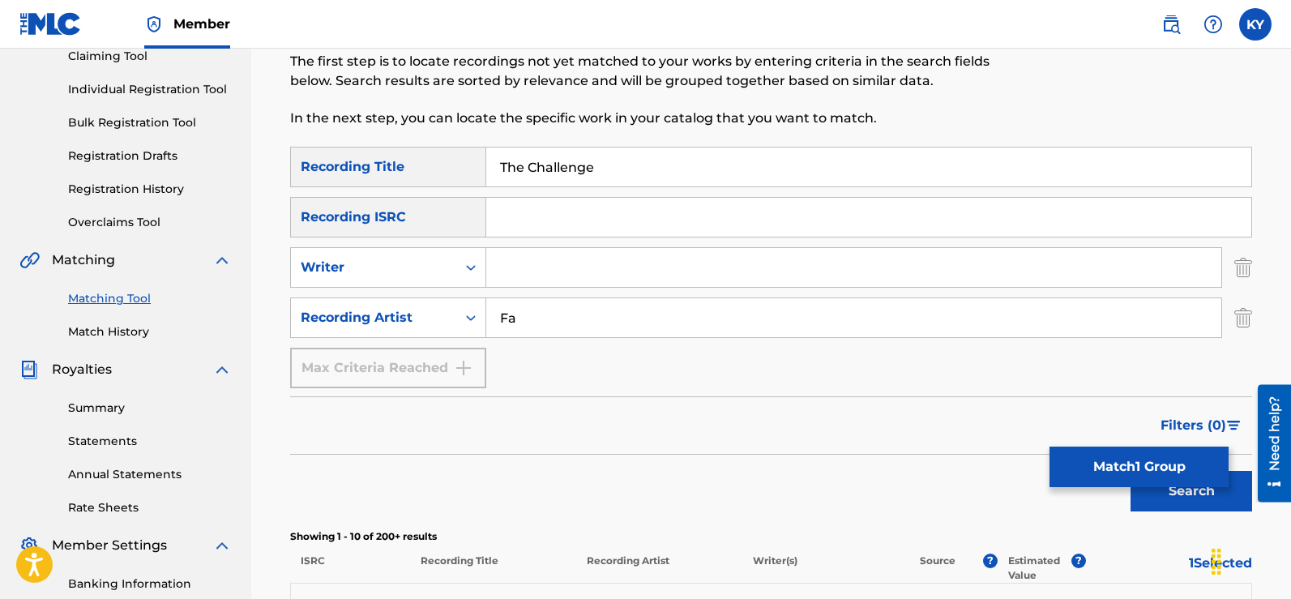
type input "F"
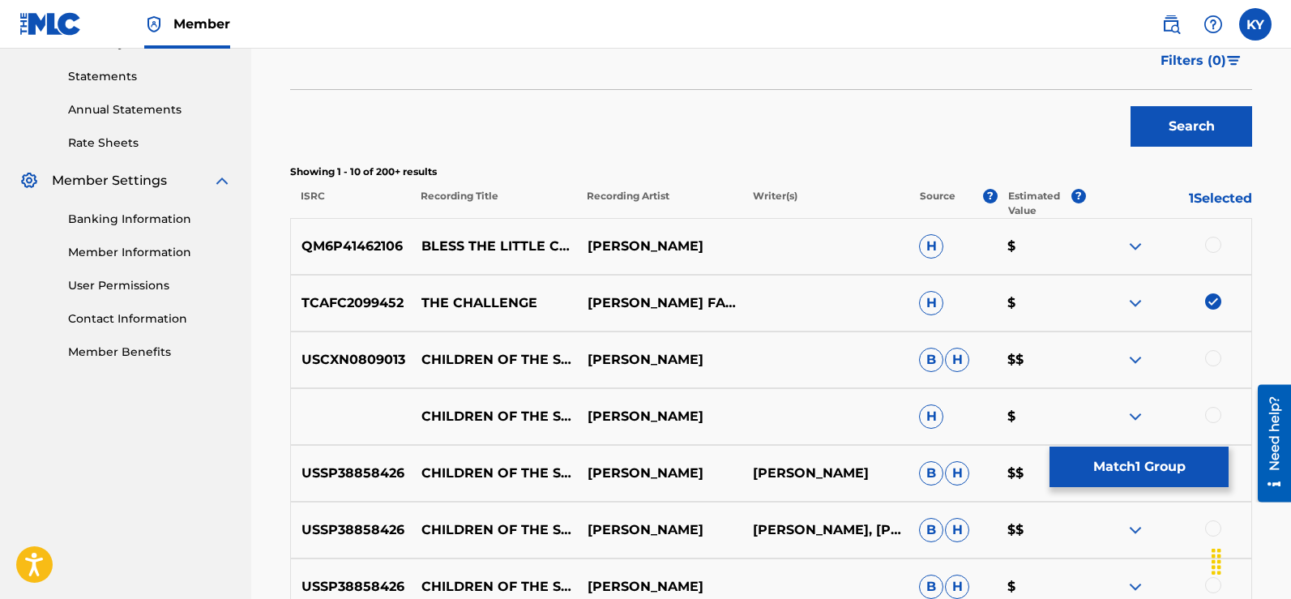
scroll to position [544, 0]
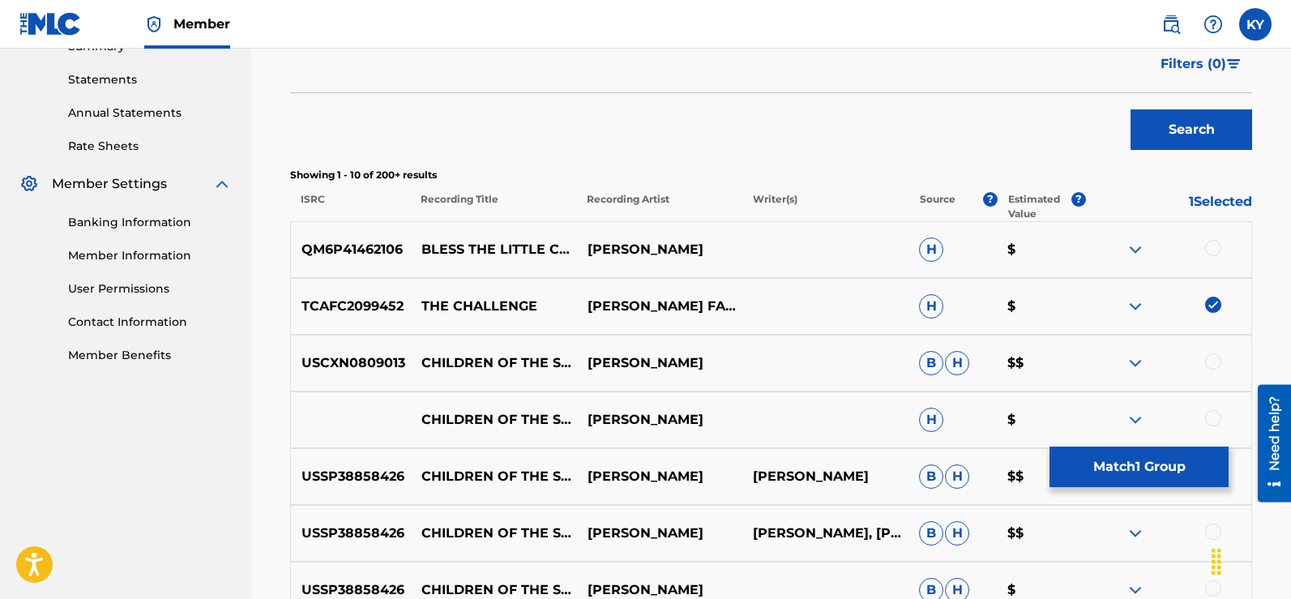
click at [1136, 464] on button "Match 1 Group" at bounding box center [1138, 466] width 179 height 41
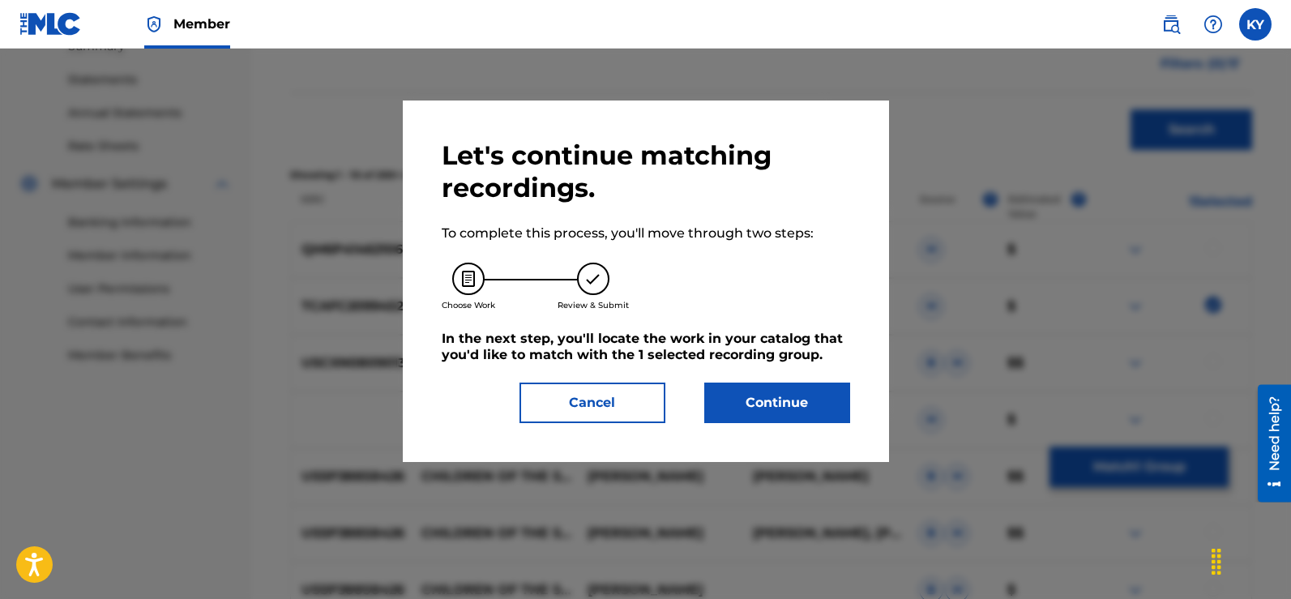
click at [785, 395] on button "Continue" at bounding box center [777, 402] width 146 height 41
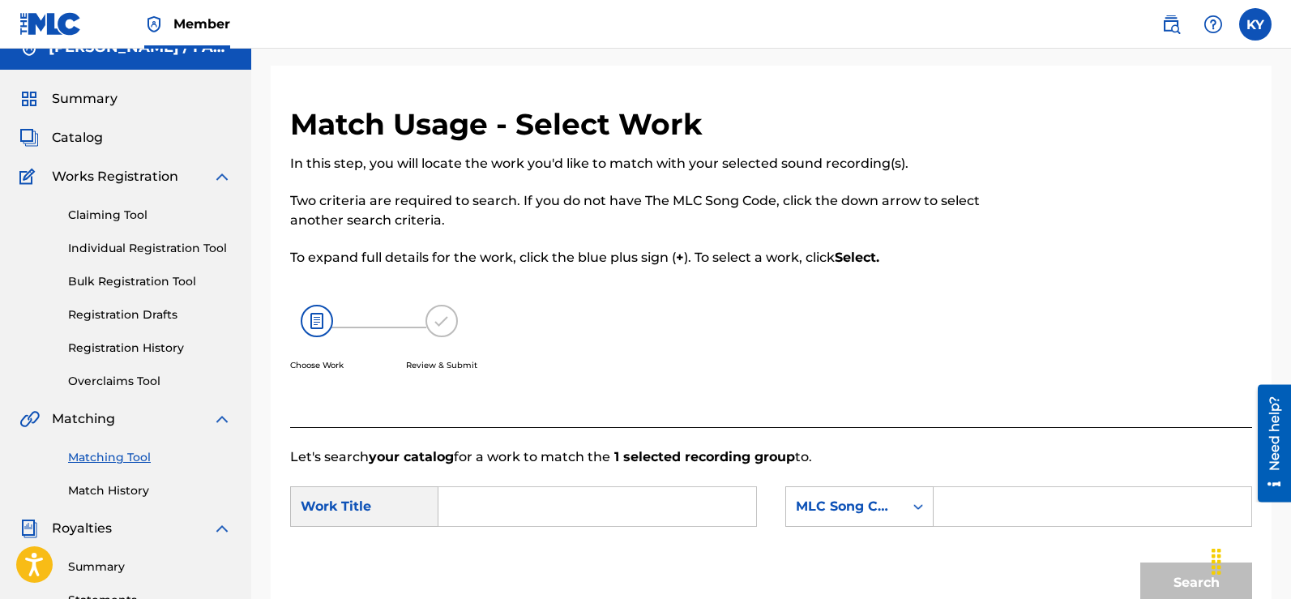
scroll to position [19, 0]
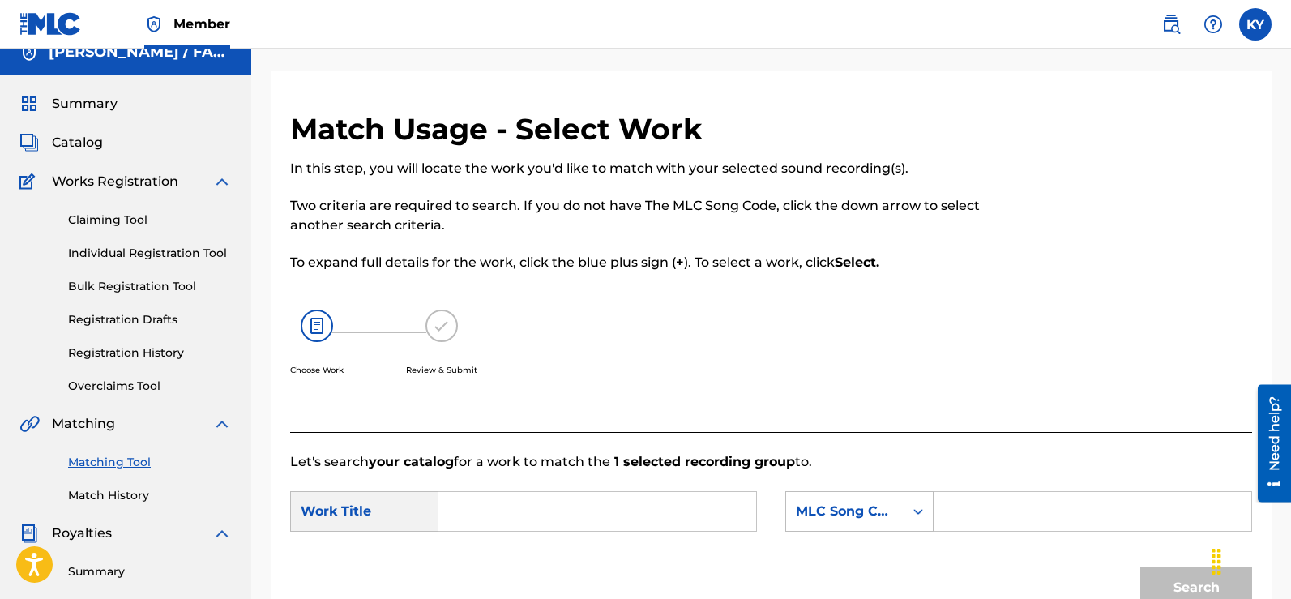
click at [468, 510] on input "Search Form" at bounding box center [597, 511] width 290 height 39
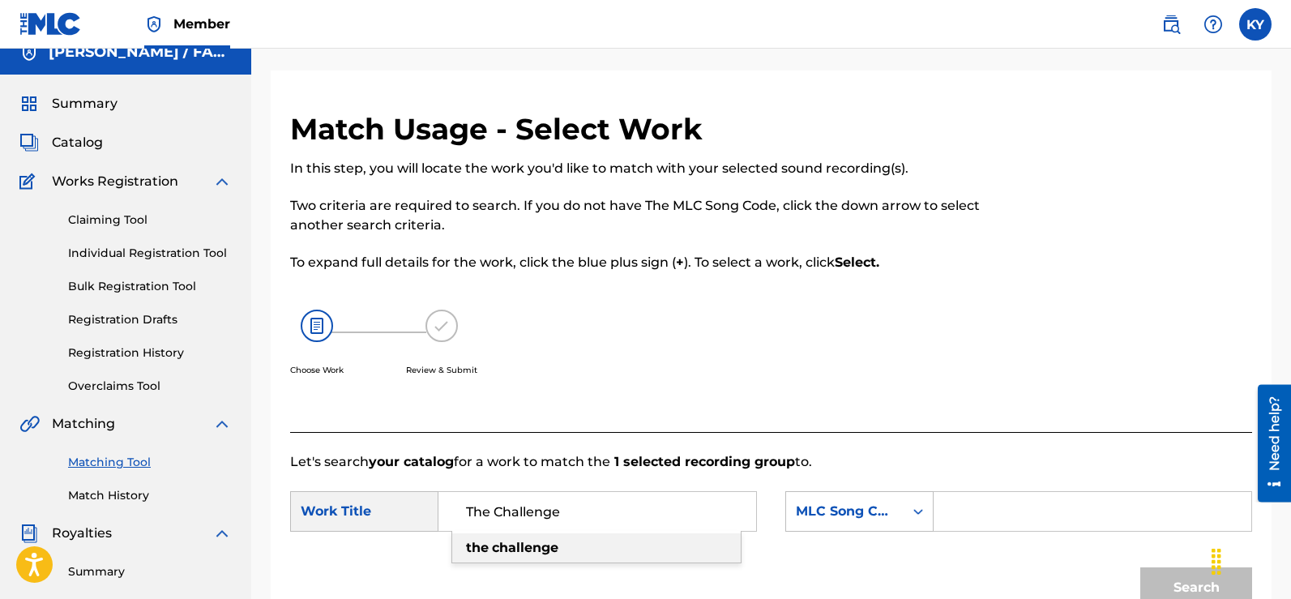
scroll to position [108, 0]
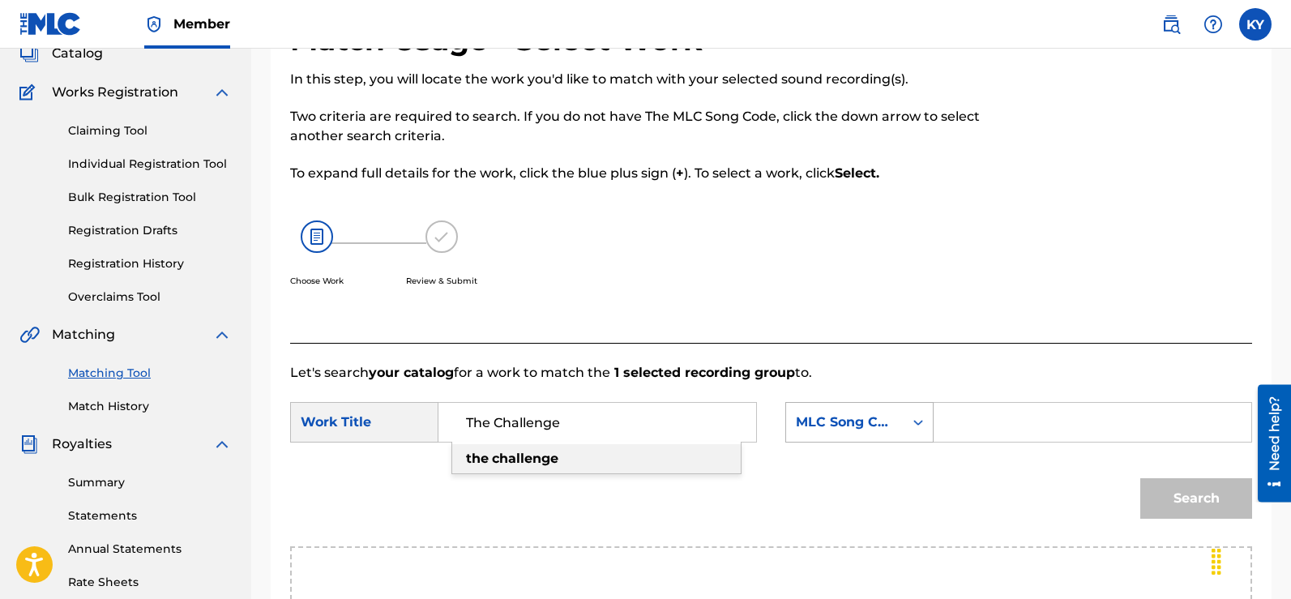
type input "The Challenge"
click at [916, 418] on icon "Search Form" at bounding box center [918, 422] width 16 height 16
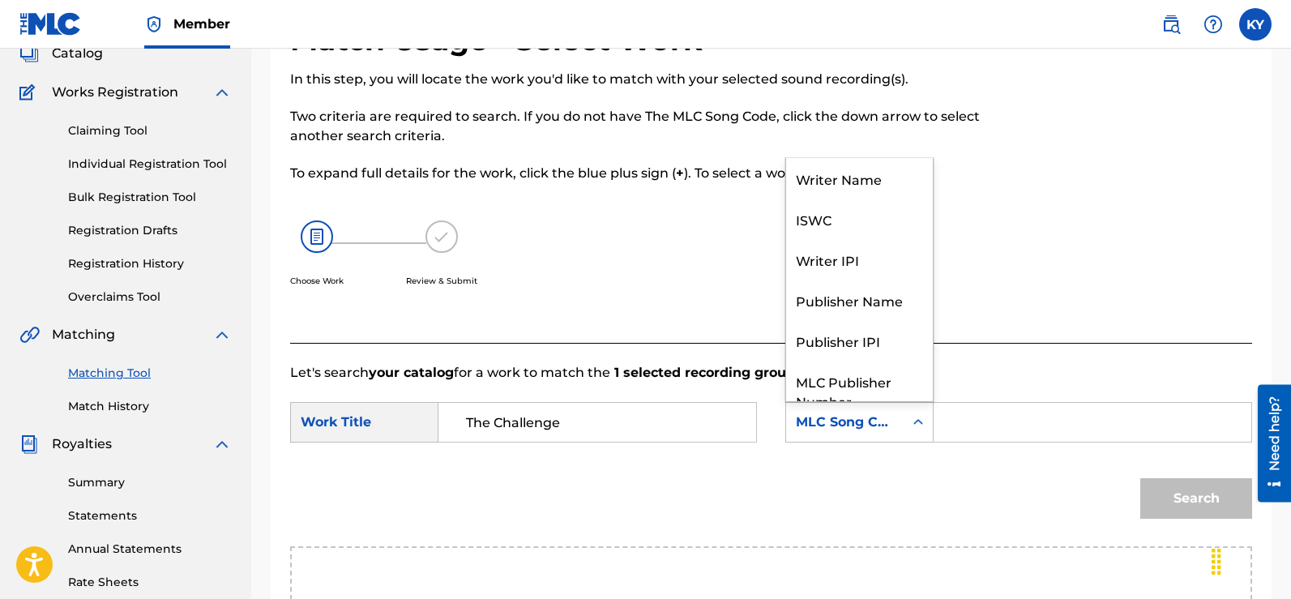
scroll to position [60, 0]
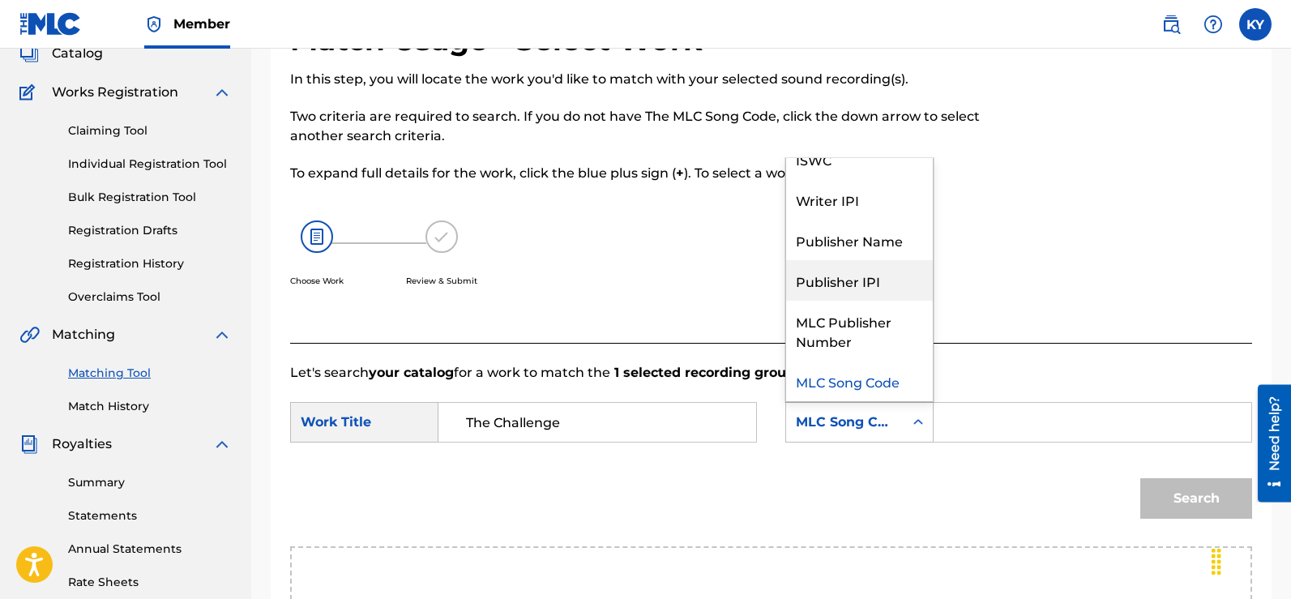
click at [857, 274] on div "Publisher IPI" at bounding box center [859, 280] width 147 height 41
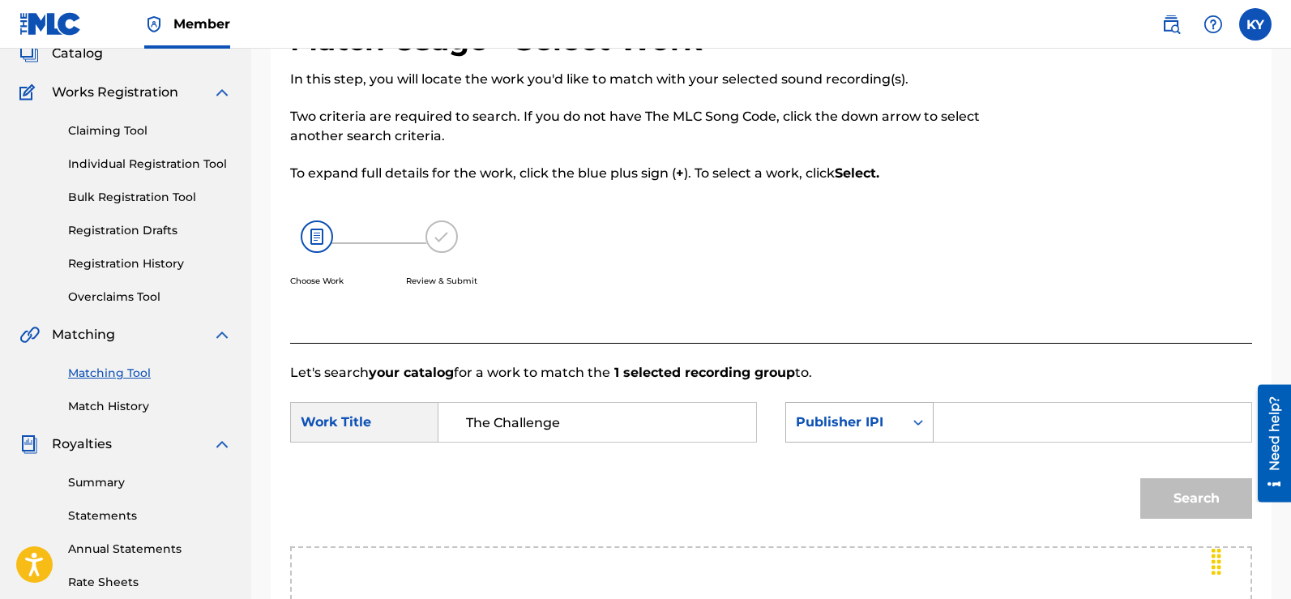
click at [916, 419] on icon "Search Form" at bounding box center [918, 422] width 16 height 16
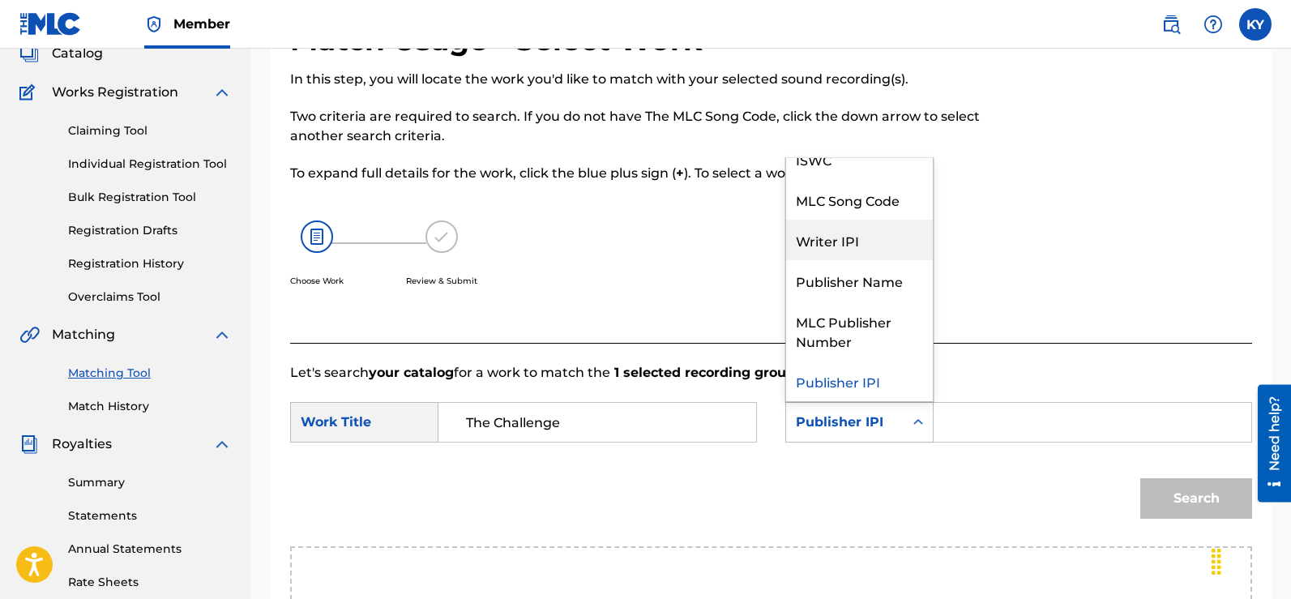
click at [849, 237] on div "Writer IPI" at bounding box center [859, 240] width 147 height 41
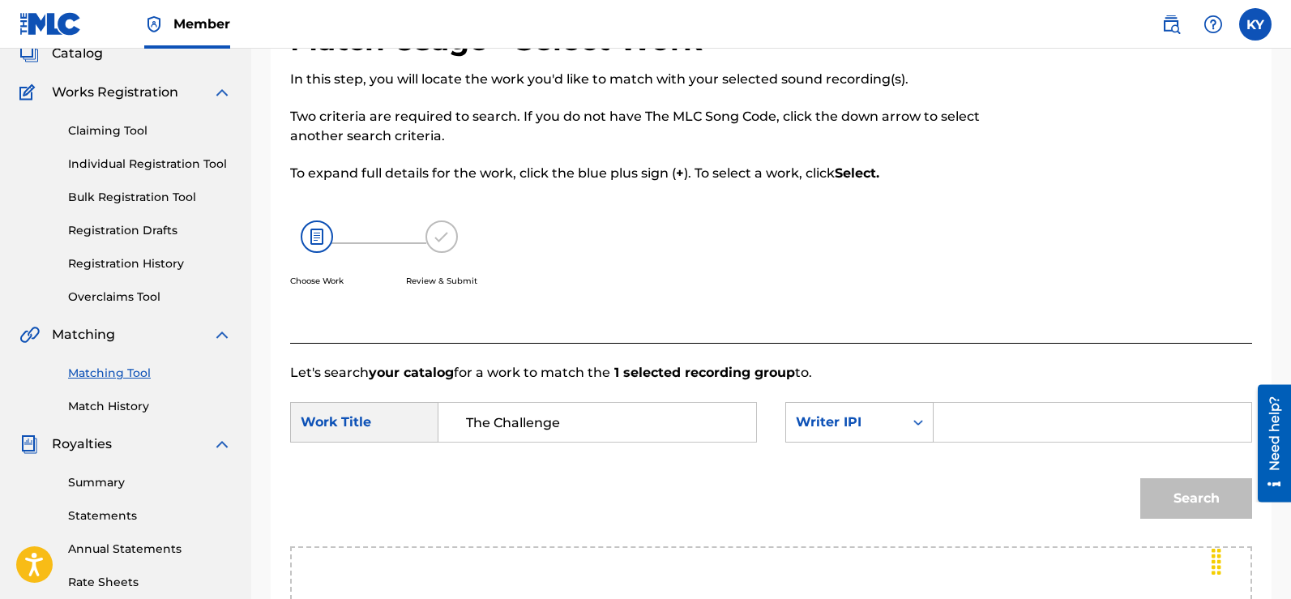
click at [966, 421] on input "Search Form" at bounding box center [1092, 422] width 290 height 39
type input "00185897994"
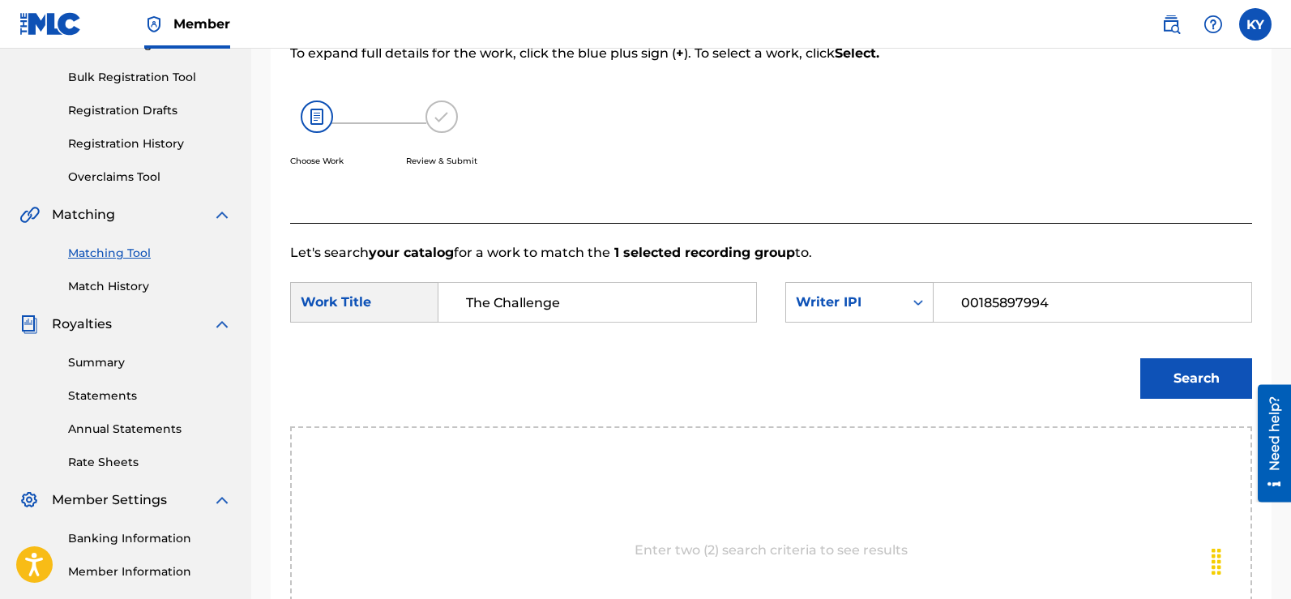
scroll to position [235, 0]
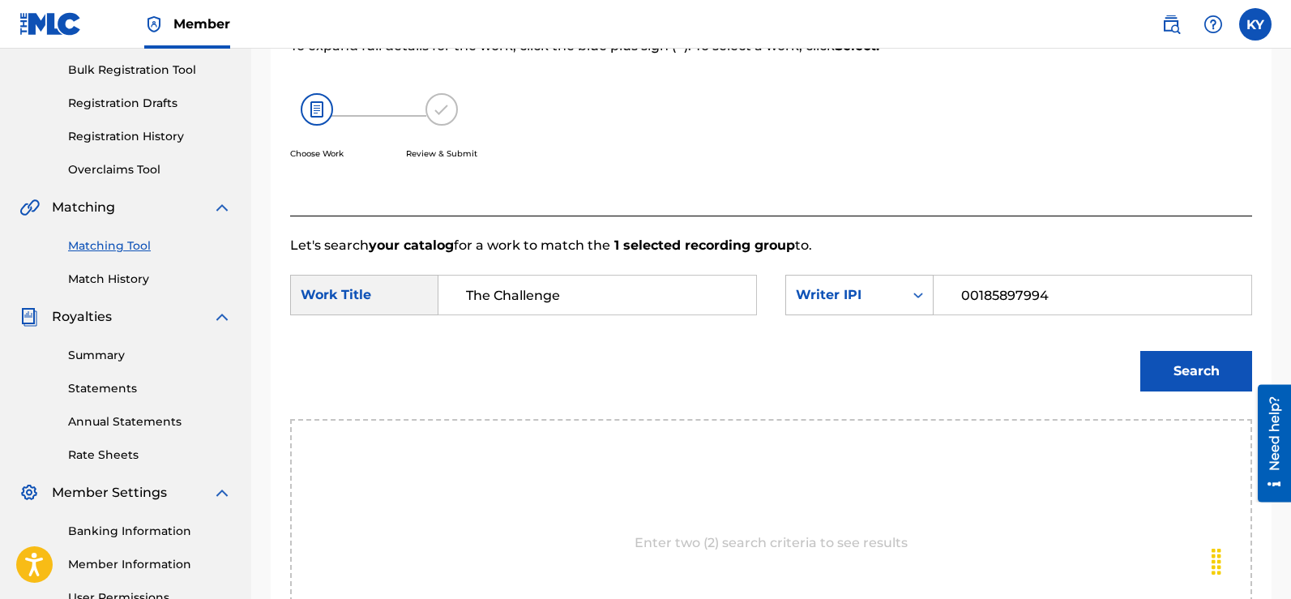
drag, startPoint x: 1296, startPoint y: 318, endPoint x: 26, endPoint y: 5, distance: 1307.9
click at [1193, 364] on button "Search" at bounding box center [1196, 371] width 112 height 41
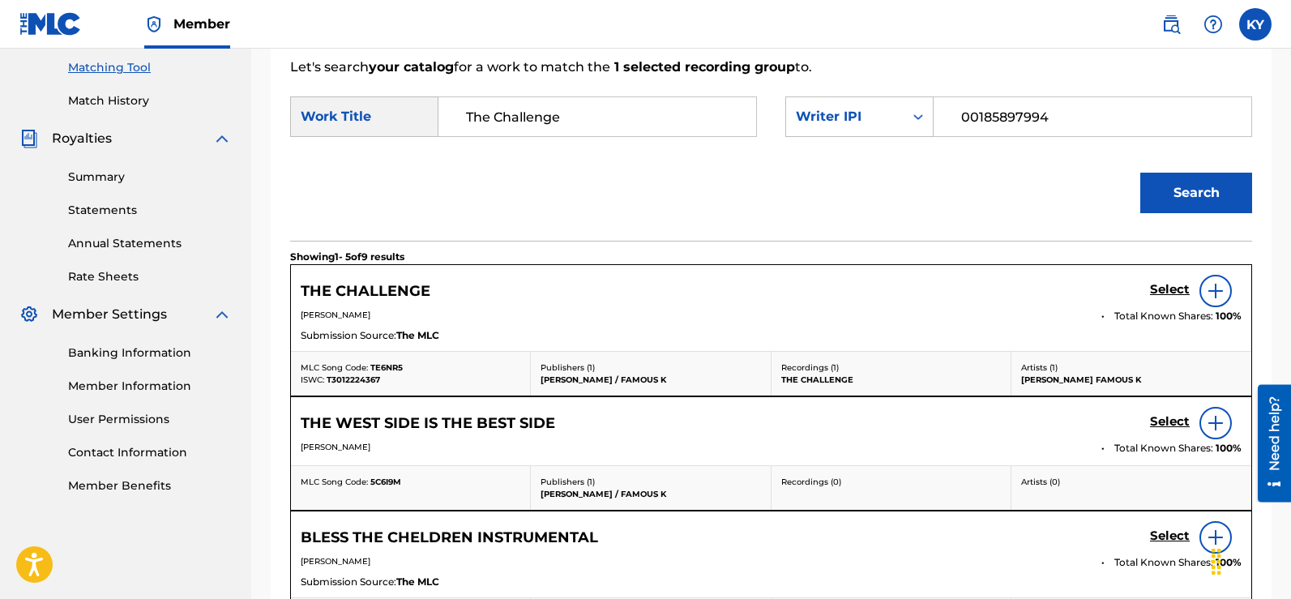
scroll to position [453, 0]
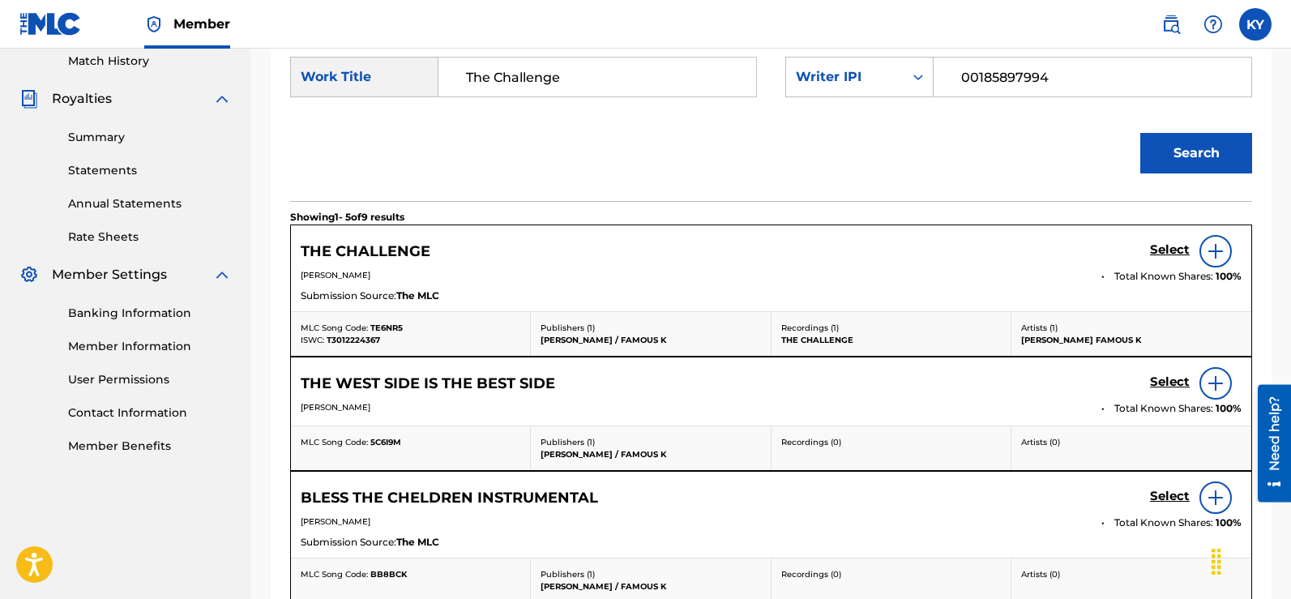
click at [1280, 351] on div "Match Usage - Select Work In this step, you will locate the work you'd like to …" at bounding box center [771, 323] width 1040 height 1375
click at [1213, 253] on img at bounding box center [1215, 250] width 19 height 19
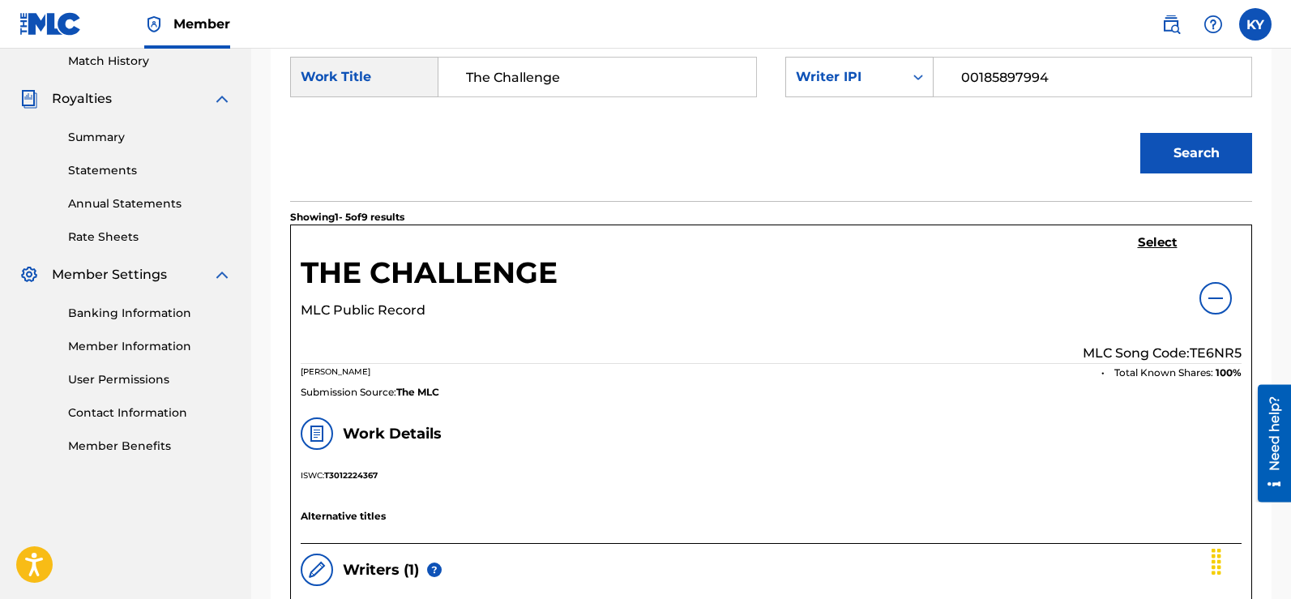
click at [1151, 240] on h5 "Select" at bounding box center [1158, 242] width 40 height 15
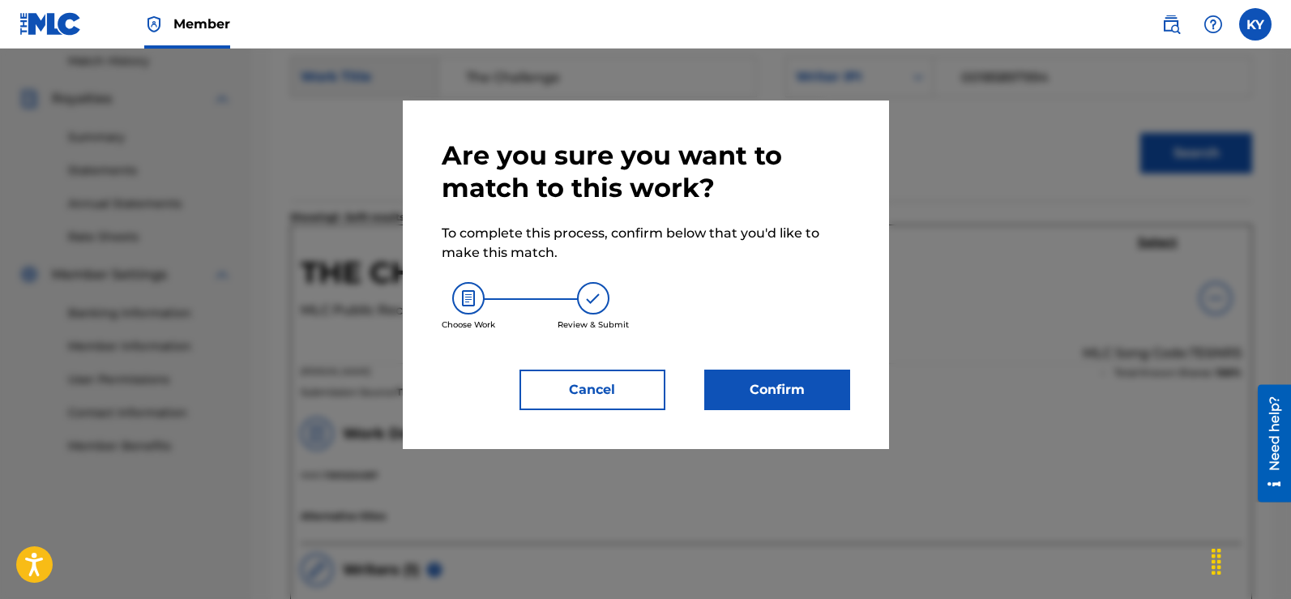
click at [786, 385] on button "Confirm" at bounding box center [777, 389] width 146 height 41
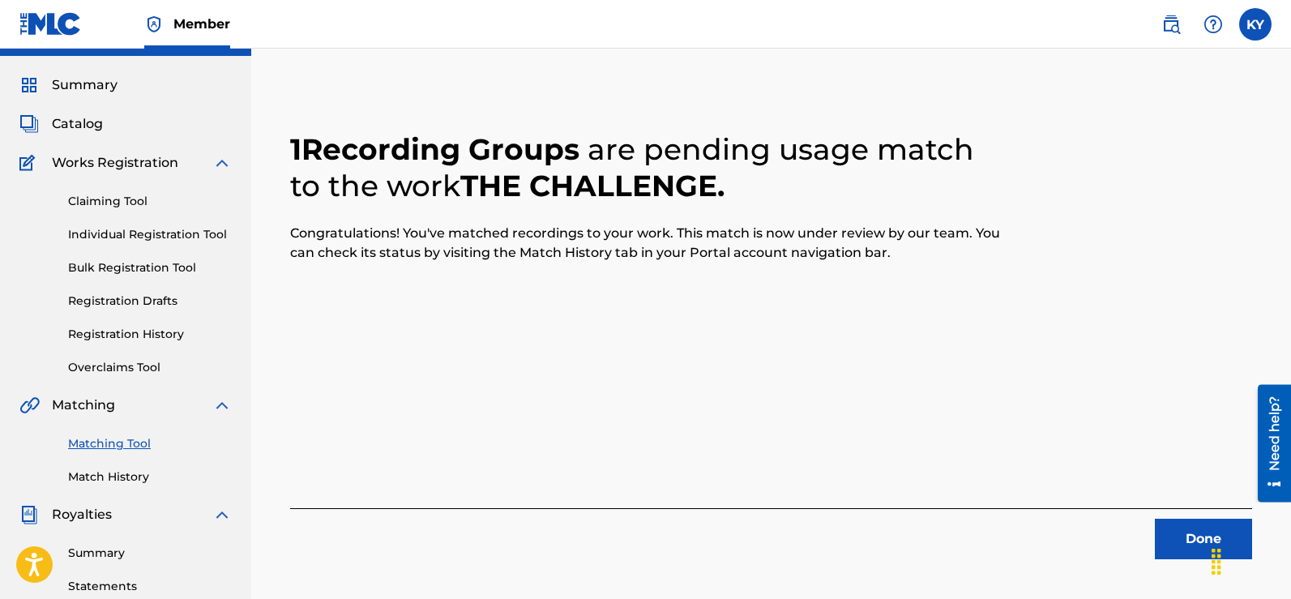
scroll to position [0, 0]
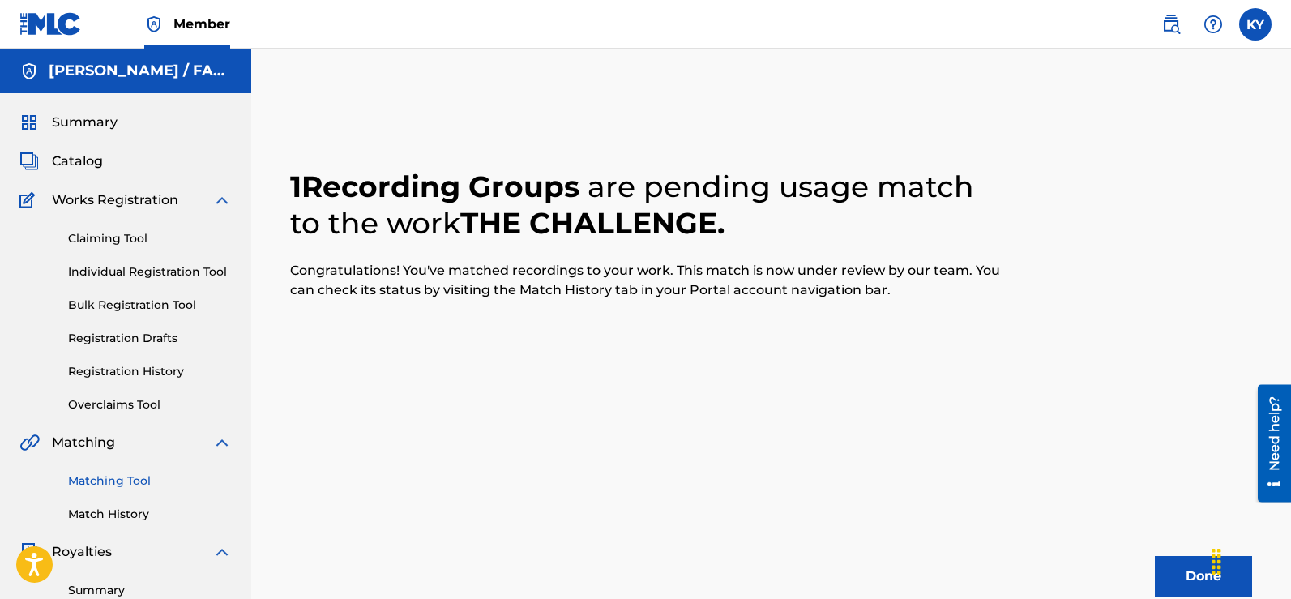
click at [1179, 579] on button "Done" at bounding box center [1203, 576] width 97 height 41
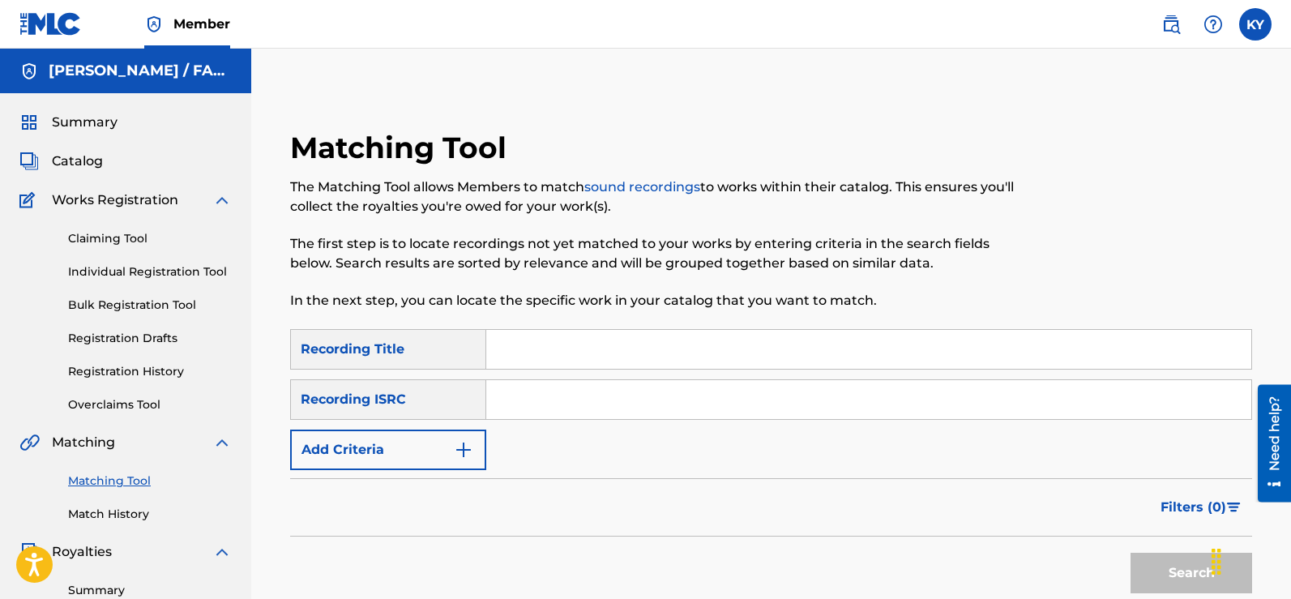
click at [496, 393] on input "Search Form" at bounding box center [868, 399] width 765 height 39
click at [1175, 564] on button "Search" at bounding box center [1191, 573] width 122 height 41
click at [600, 402] on input "TCAFC2099450" at bounding box center [868, 399] width 765 height 39
click at [1197, 565] on button "Search" at bounding box center [1191, 573] width 122 height 41
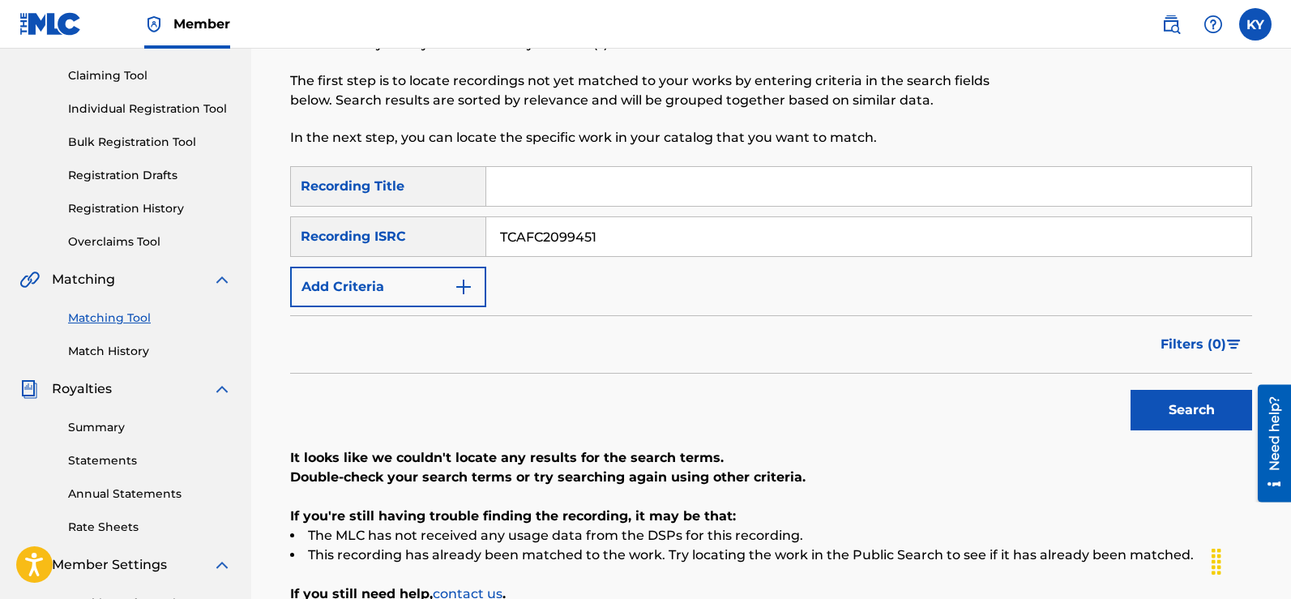
scroll to position [158, 0]
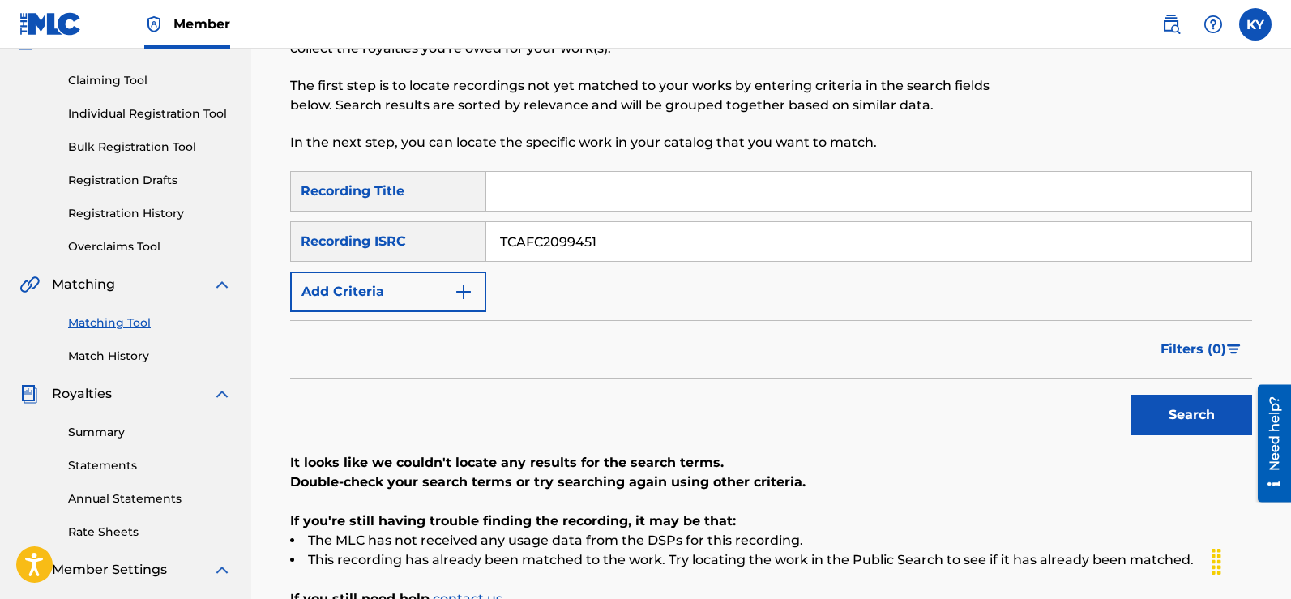
click at [1184, 410] on button "Search" at bounding box center [1191, 415] width 122 height 41
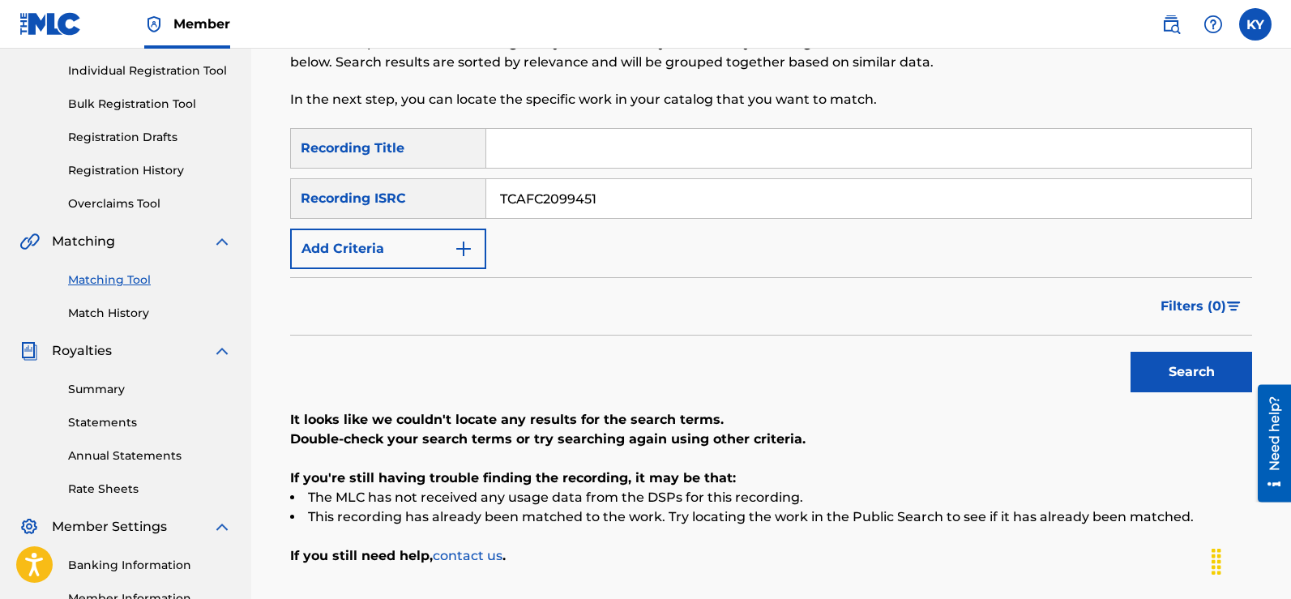
scroll to position [0, 0]
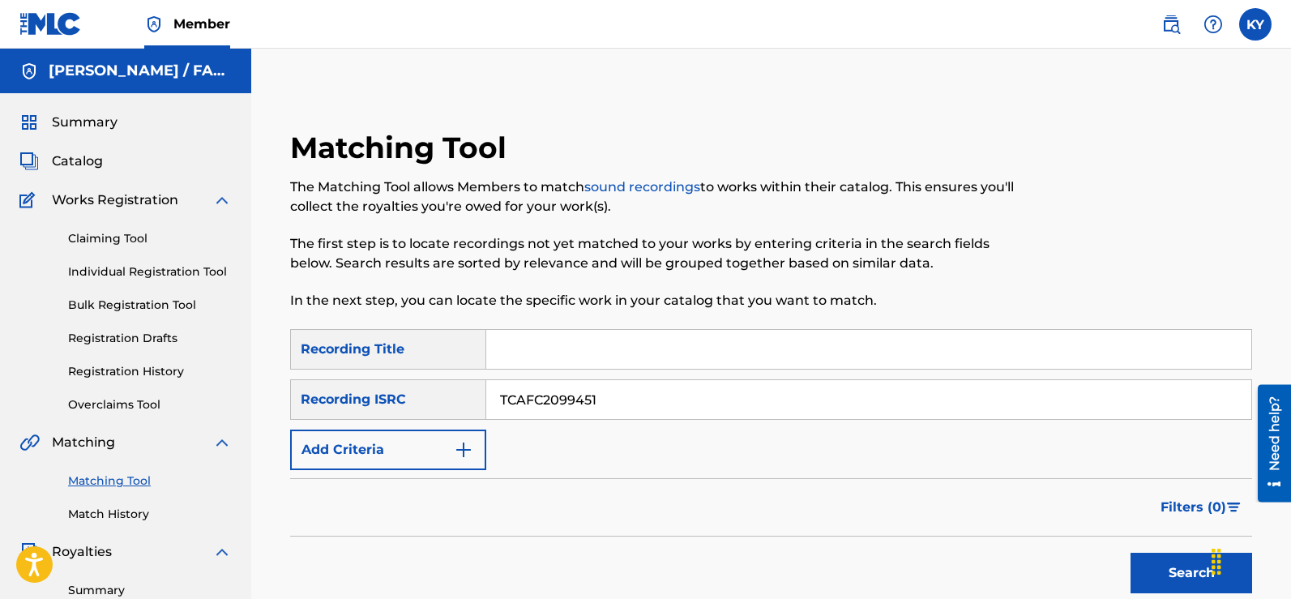
click at [602, 399] on input "TCAFC2099451" at bounding box center [868, 399] width 765 height 39
click at [1184, 571] on button "Search" at bounding box center [1191, 573] width 122 height 41
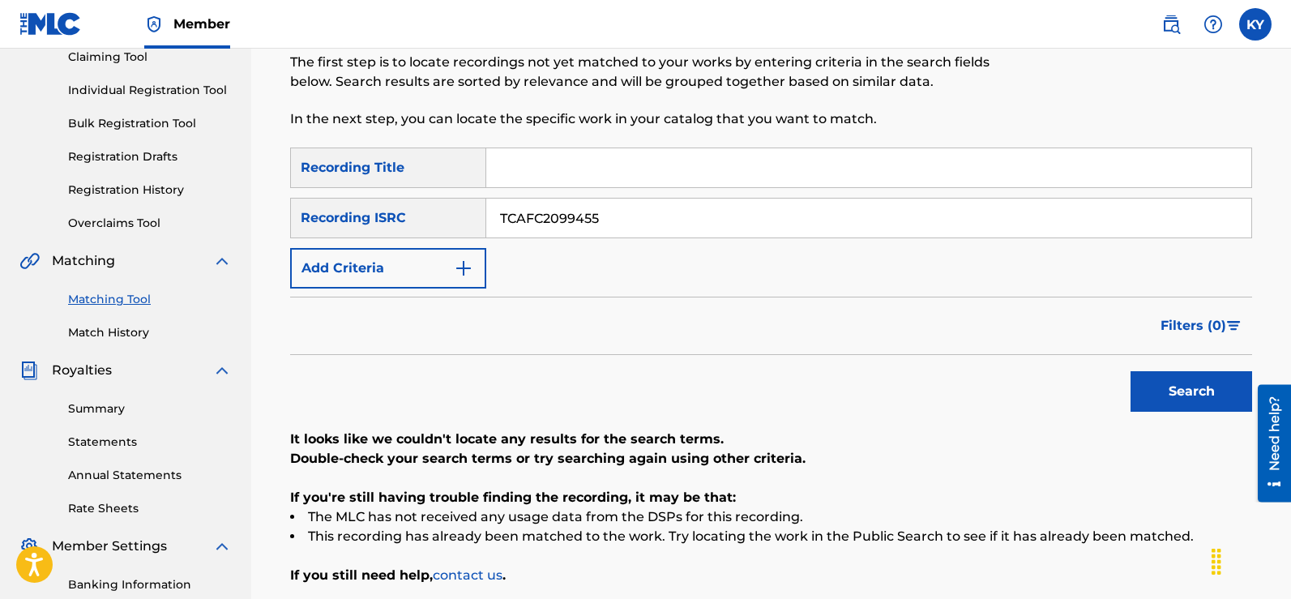
scroll to position [185, 0]
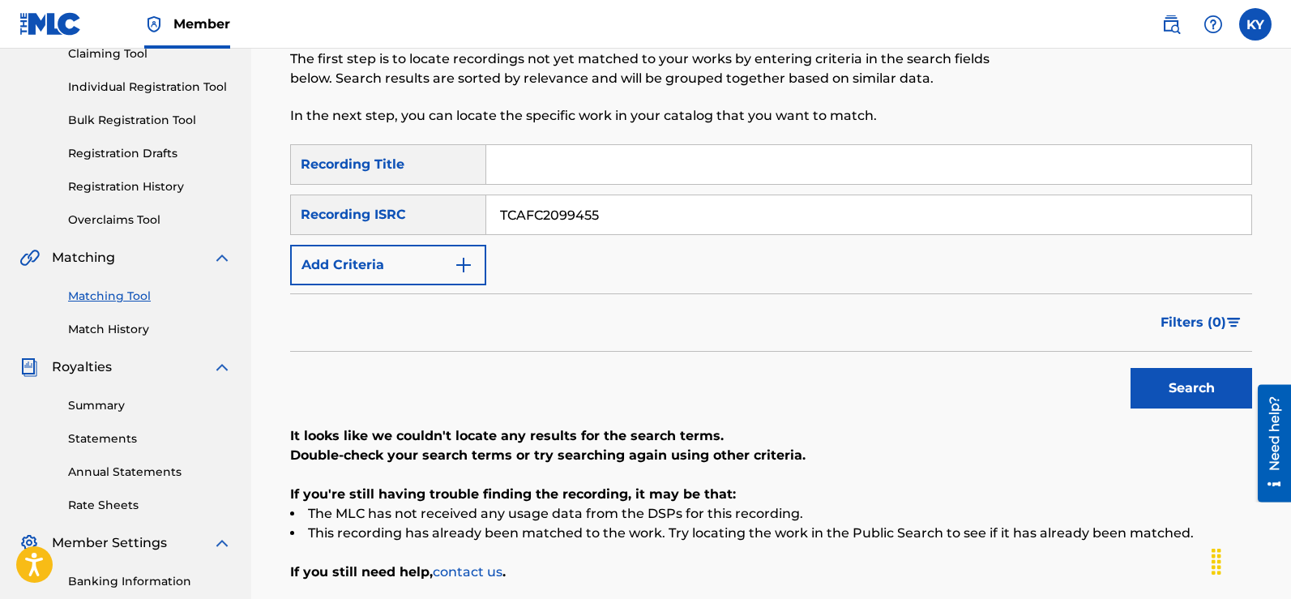
click at [1178, 385] on button "Search" at bounding box center [1191, 388] width 122 height 41
click at [599, 211] on input "TCAFC2099455" at bounding box center [868, 214] width 765 height 39
click at [1160, 386] on button "Search" at bounding box center [1191, 388] width 122 height 41
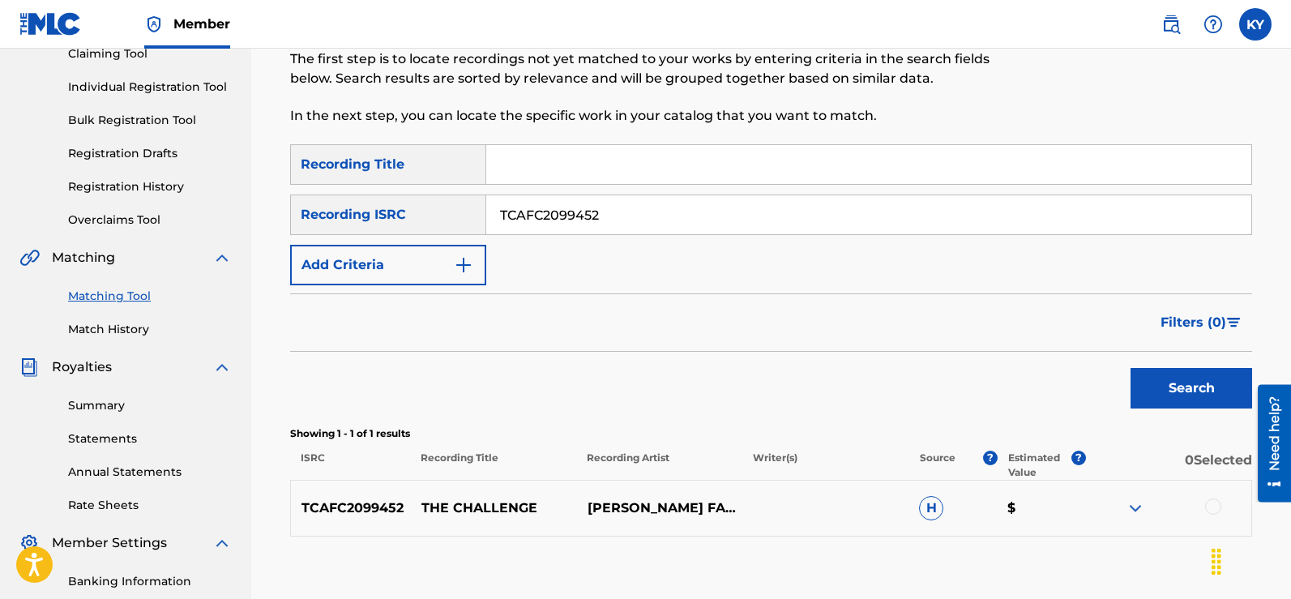
click at [601, 219] on input "TCAFC2099452" at bounding box center [868, 214] width 765 height 39
click at [1194, 385] on button "Search" at bounding box center [1191, 388] width 122 height 41
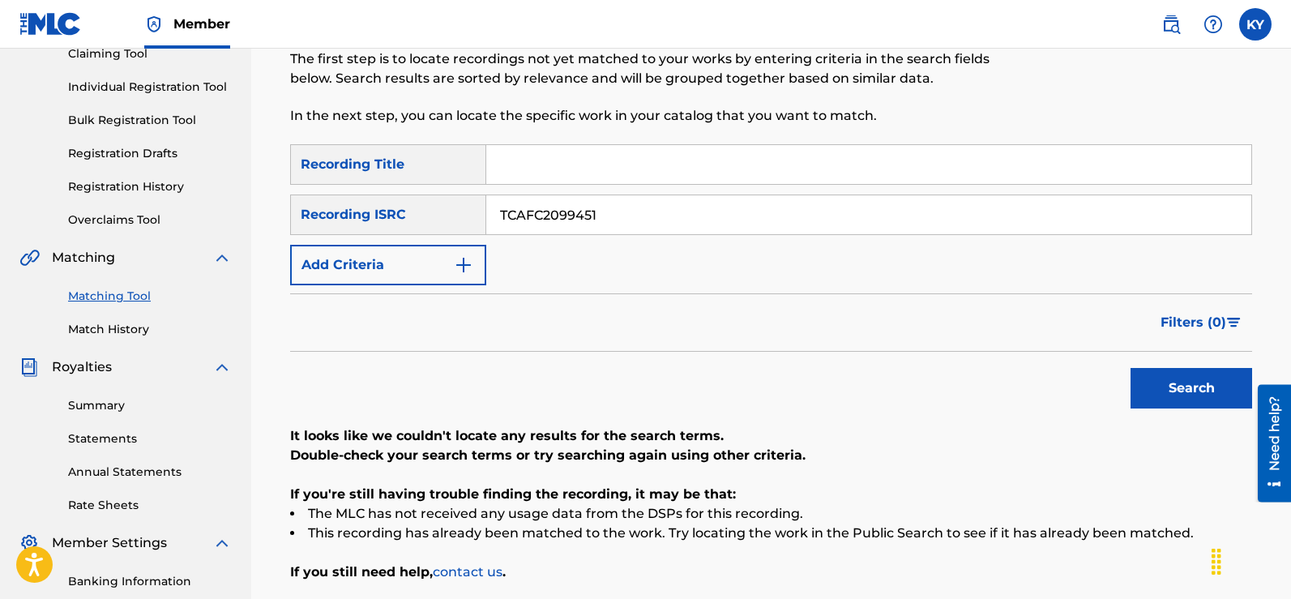
click at [599, 214] on input "TCAFC2099451" at bounding box center [868, 214] width 765 height 39
click at [1171, 380] on button "Search" at bounding box center [1191, 388] width 122 height 41
click at [1171, 380] on div "Search" at bounding box center [1187, 384] width 130 height 65
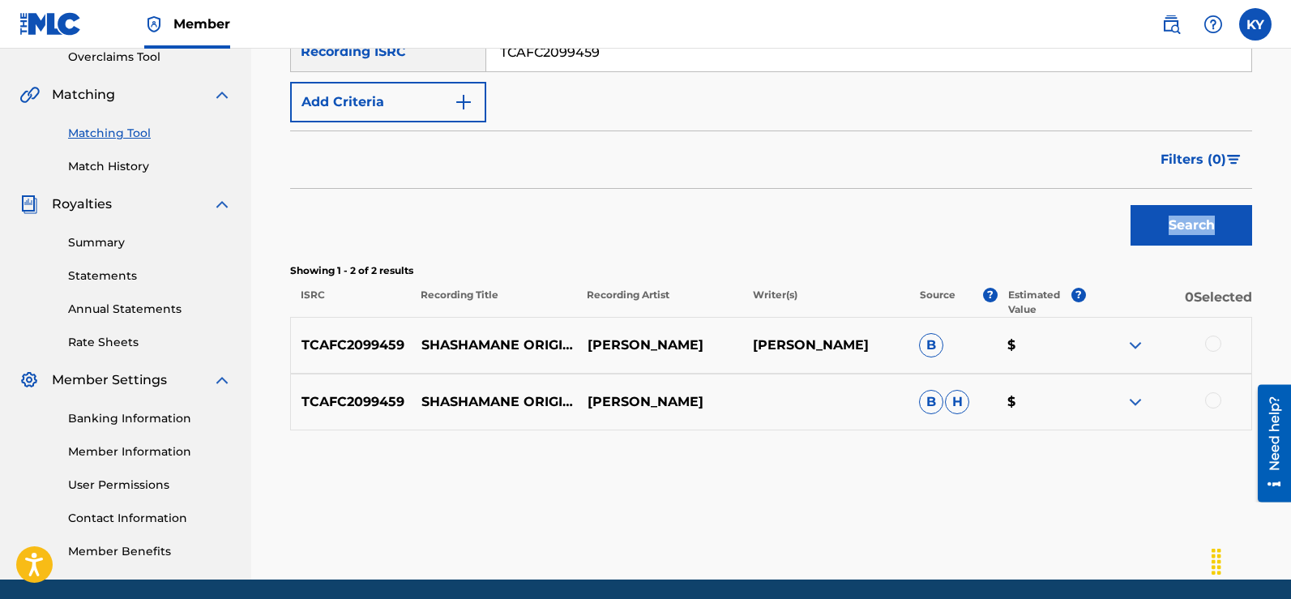
scroll to position [58, 0]
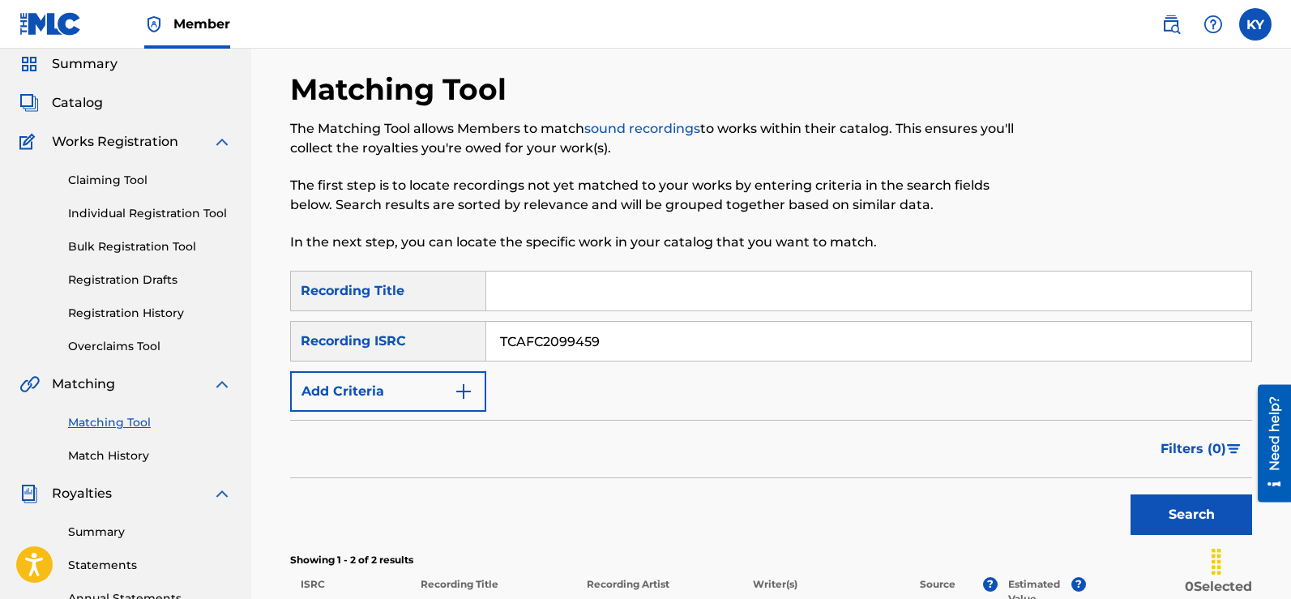
click at [606, 348] on input "TCAFC2099459" at bounding box center [868, 341] width 765 height 39
type input "T"
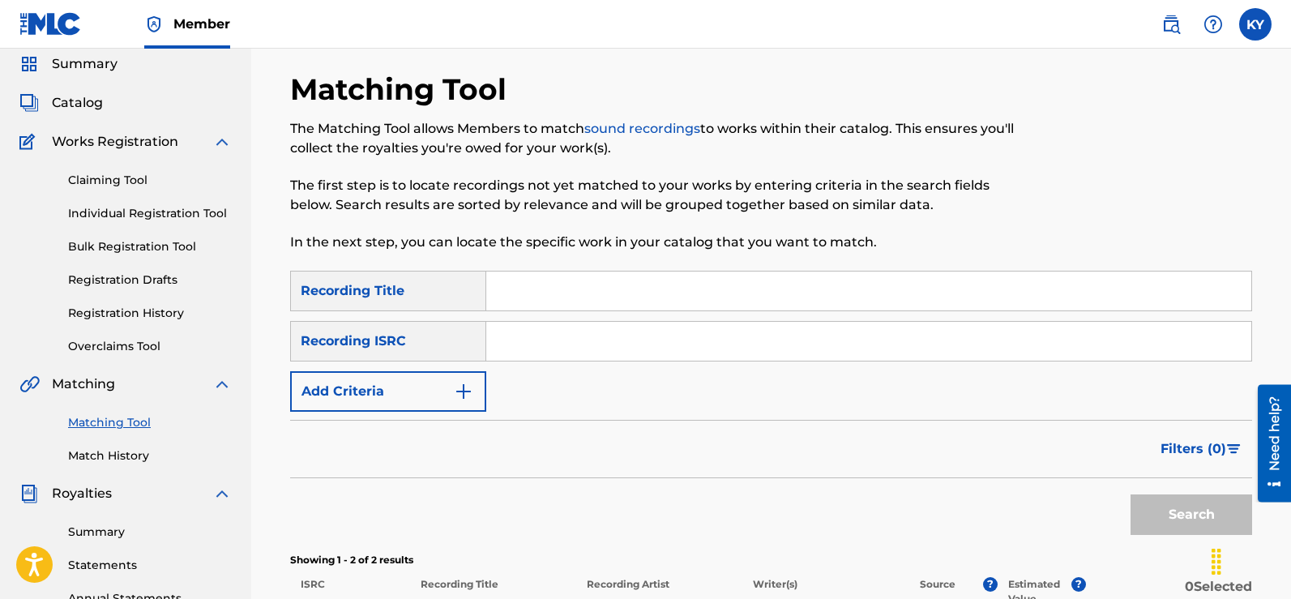
click at [504, 294] on input "Search Form" at bounding box center [868, 290] width 765 height 39
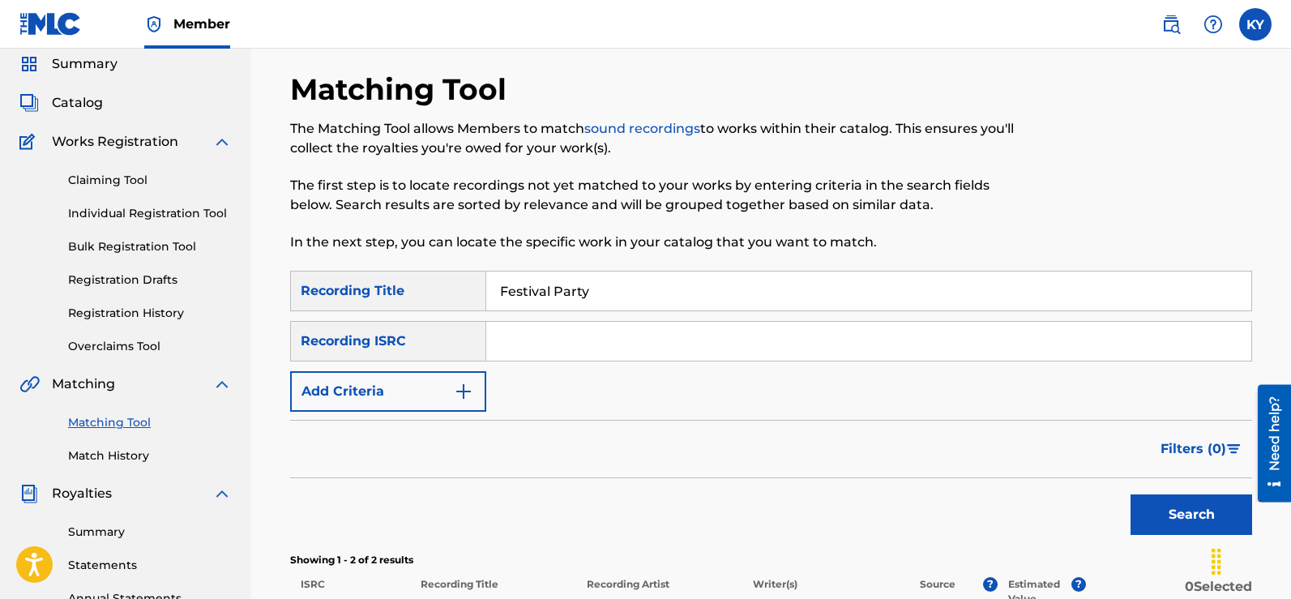
type input "Festival Party"
click at [1196, 521] on button "Search" at bounding box center [1191, 514] width 122 height 41
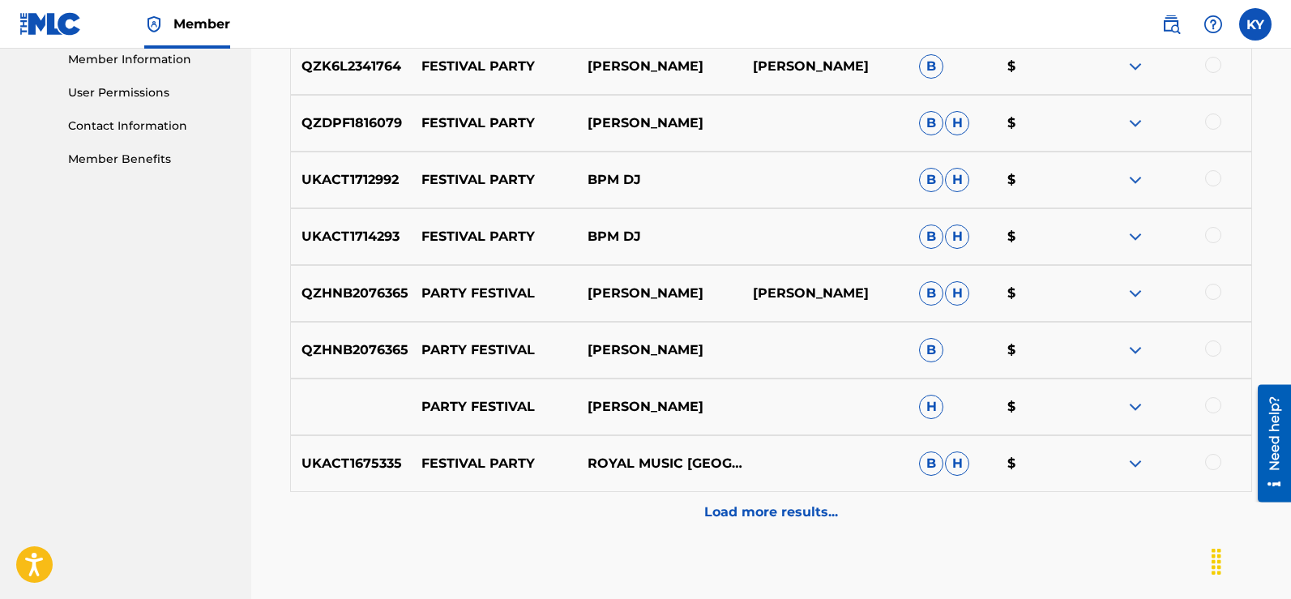
scroll to position [0, 0]
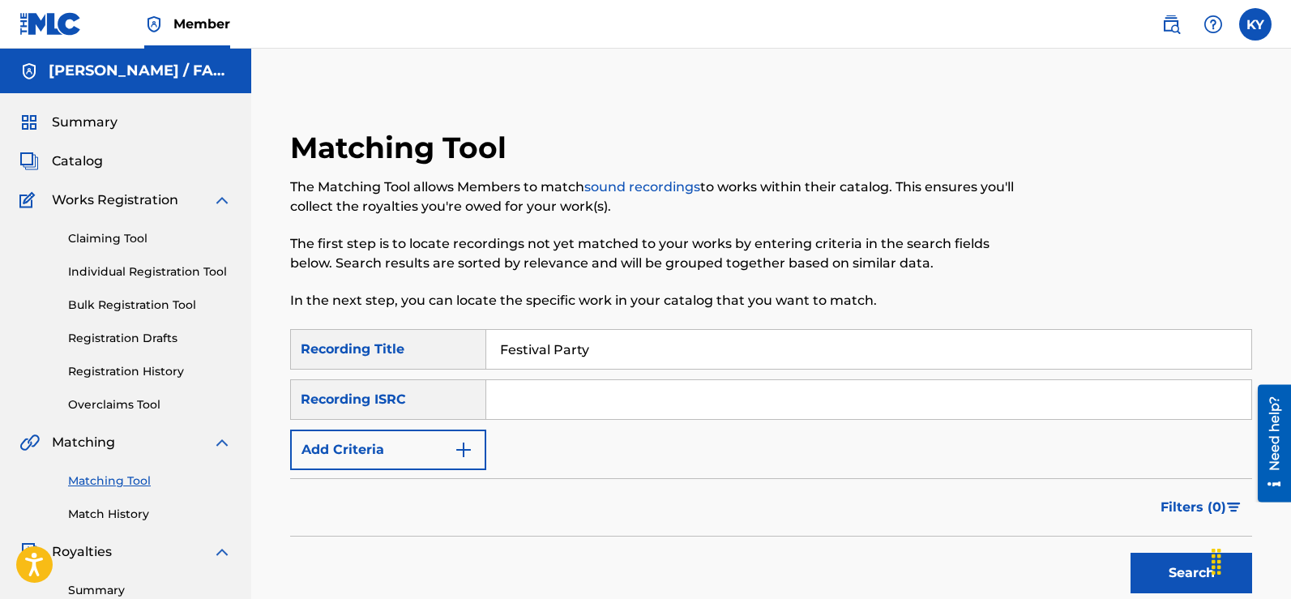
click at [457, 449] on img "Search Form" at bounding box center [463, 449] width 19 height 19
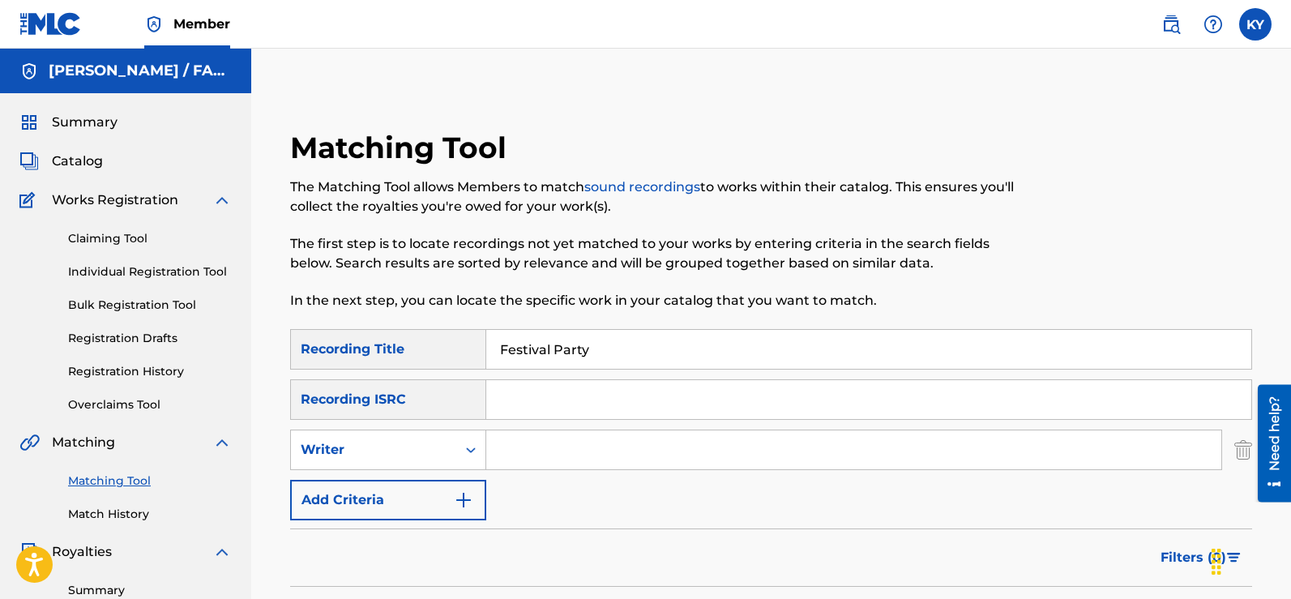
click at [497, 451] on input "Search Form" at bounding box center [853, 449] width 735 height 39
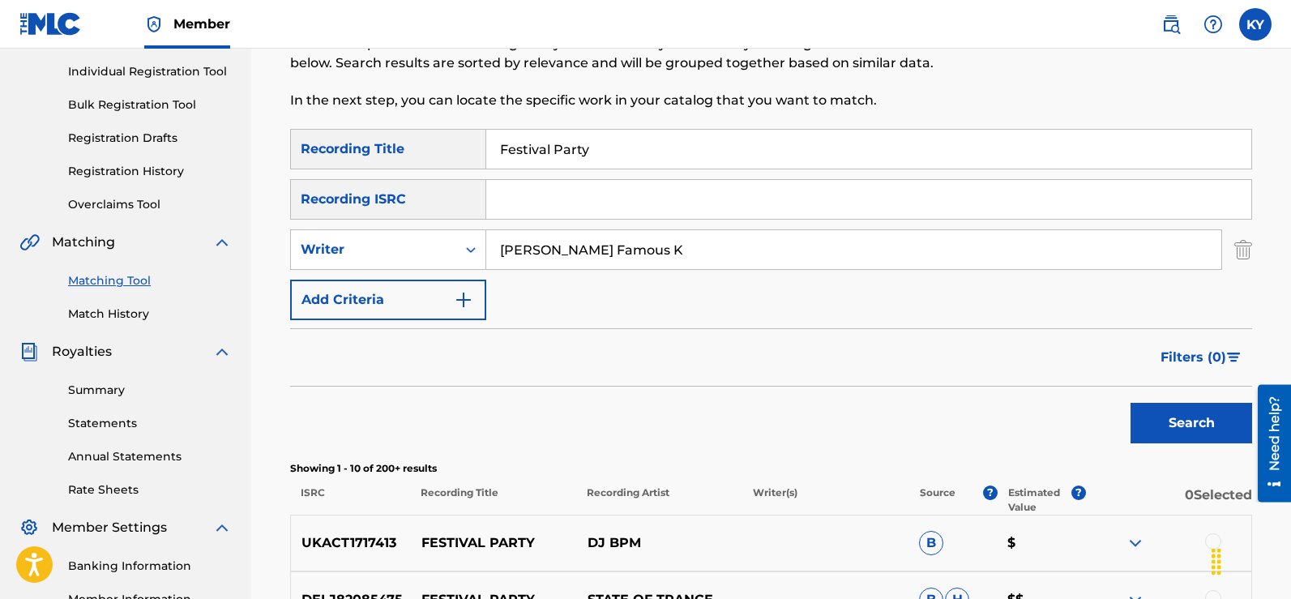
scroll to position [216, 0]
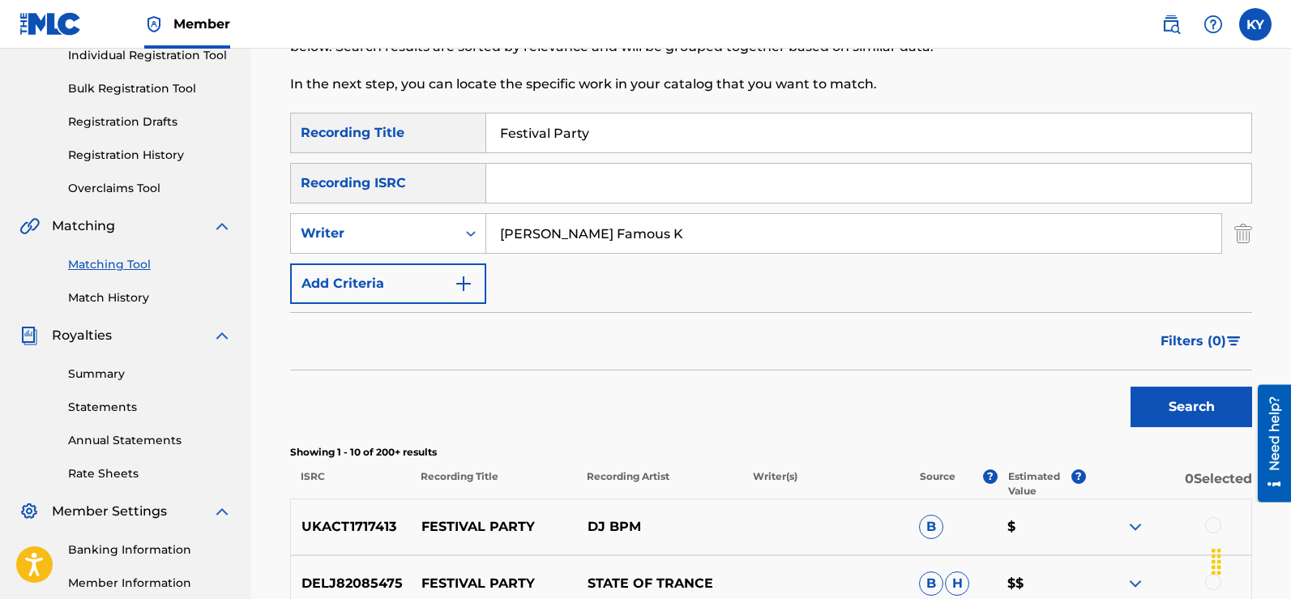
click at [1202, 403] on button "Search" at bounding box center [1191, 407] width 122 height 41
click at [1202, 403] on div "Search" at bounding box center [1187, 402] width 130 height 65
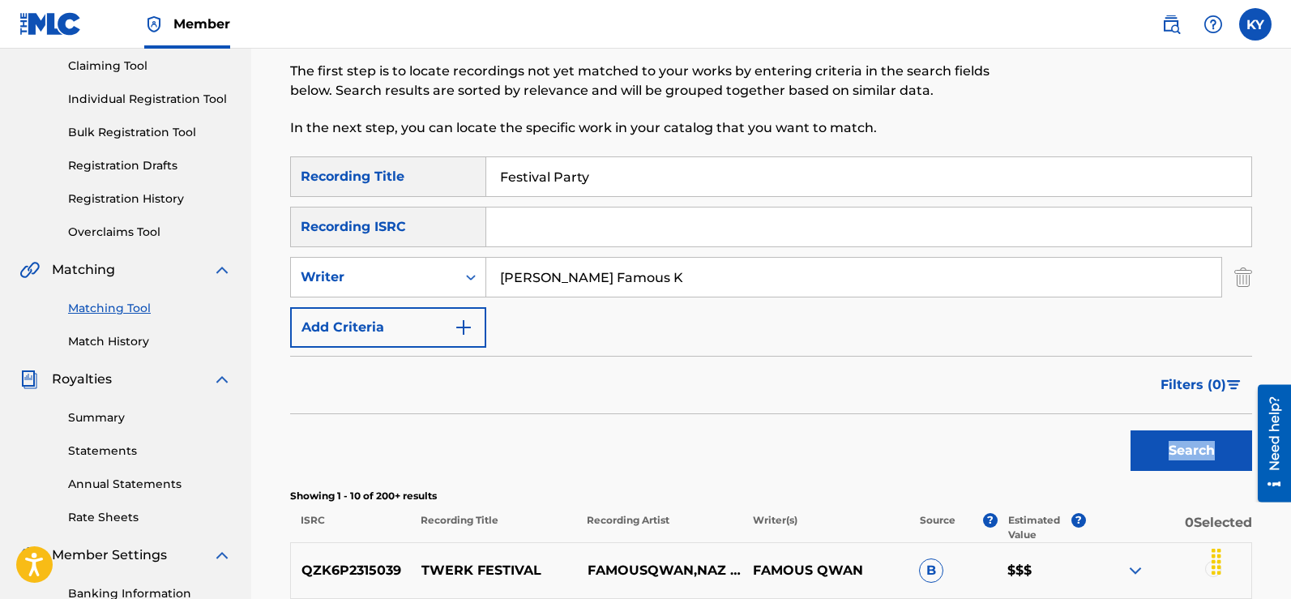
scroll to position [0, 0]
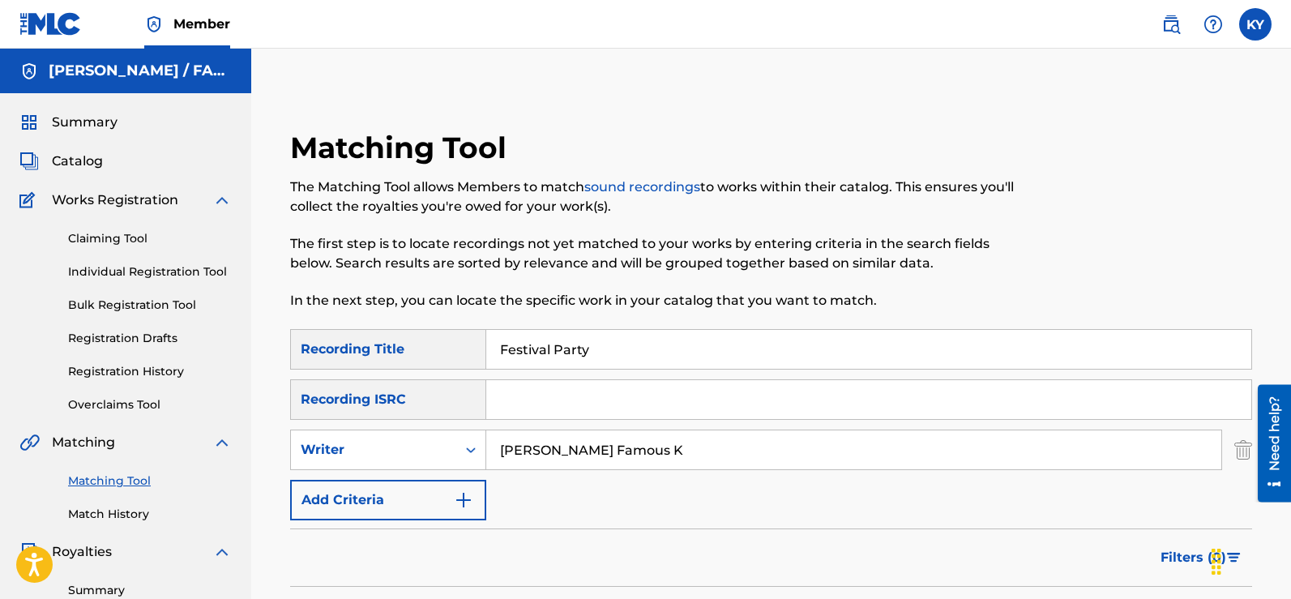
click at [673, 454] on input "Kerry Young Famous K" at bounding box center [853, 449] width 735 height 39
type input "K"
click at [596, 355] on input "Festival Party" at bounding box center [868, 349] width 765 height 39
type input "F"
click at [497, 398] on input "Search Form" at bounding box center [868, 399] width 765 height 39
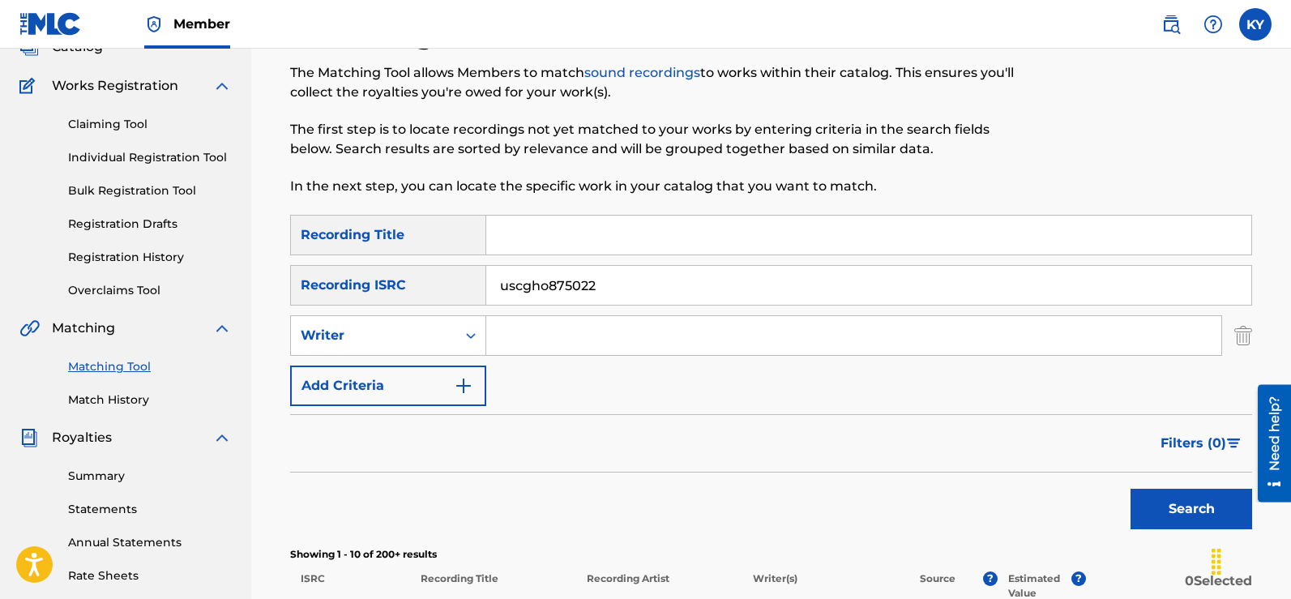
scroll to position [190, 0]
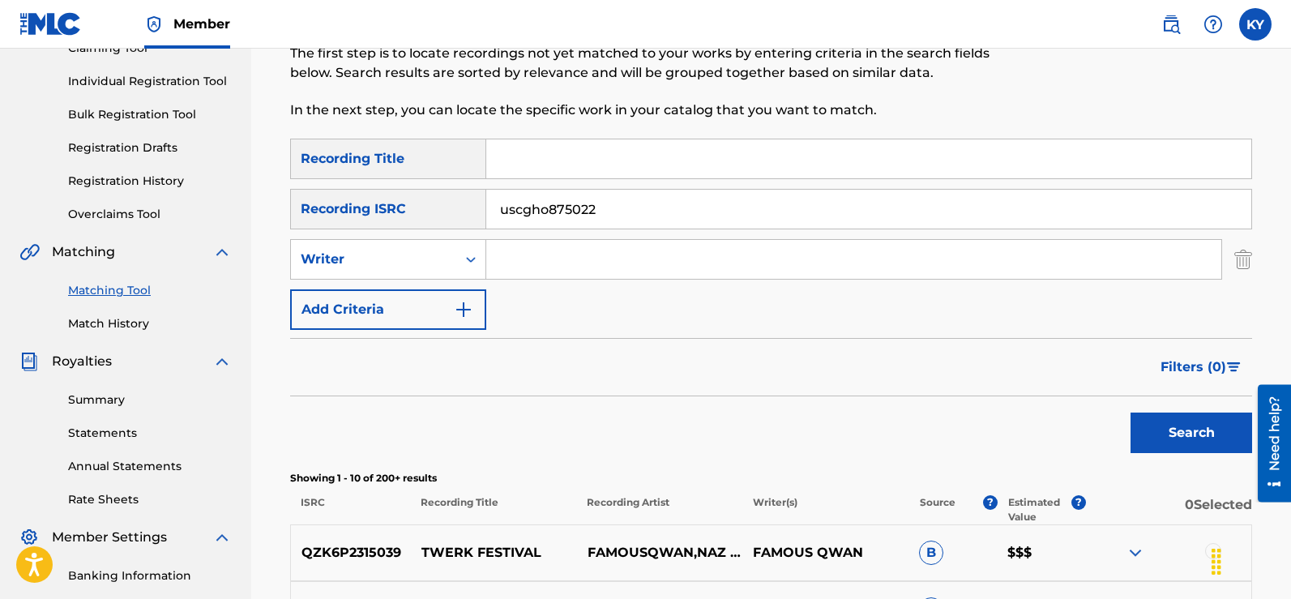
click at [1189, 433] on button "Search" at bounding box center [1191, 432] width 122 height 41
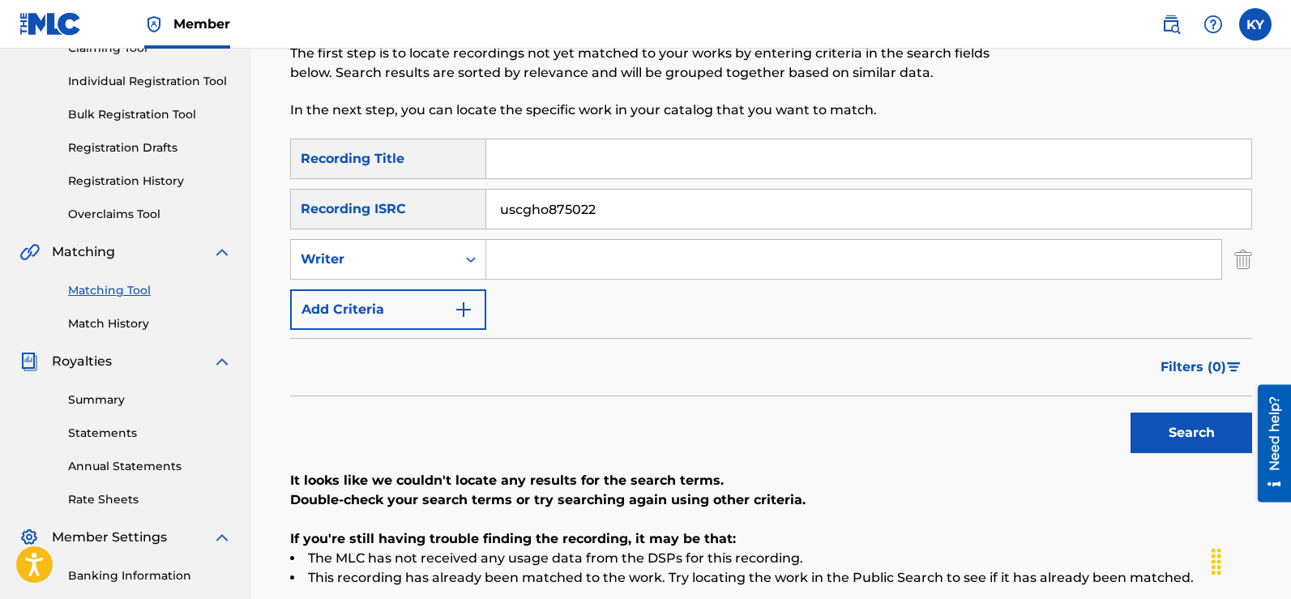
click at [595, 209] on input "uscgho875022" at bounding box center [868, 209] width 765 height 39
type input "u"
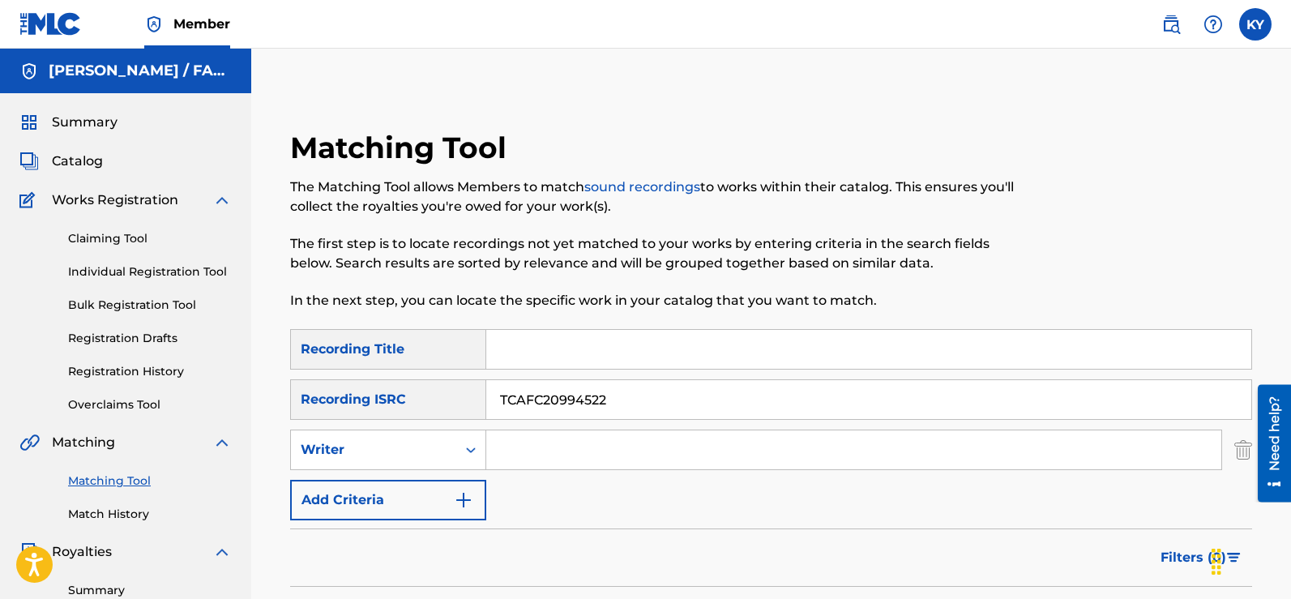
scroll to position [177, 0]
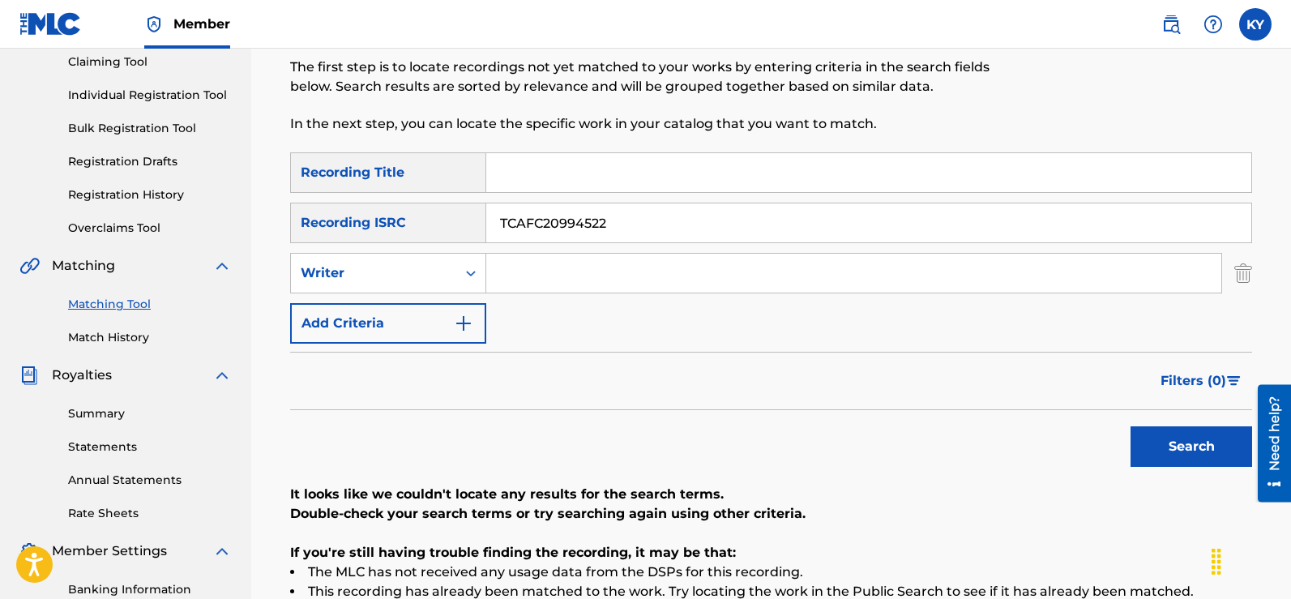
click at [1191, 448] on button "Search" at bounding box center [1191, 446] width 122 height 41
click at [610, 225] on input "TCAFC20994522" at bounding box center [868, 222] width 765 height 39
click at [1152, 440] on button "Search" at bounding box center [1191, 446] width 122 height 41
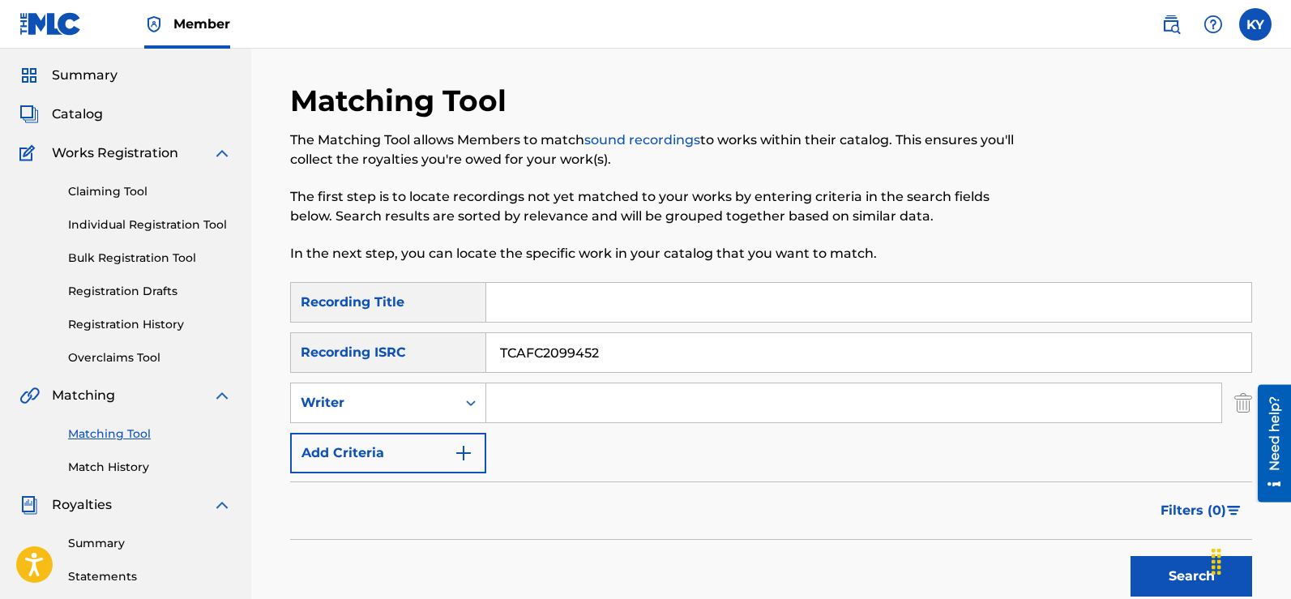
scroll to position [39, 0]
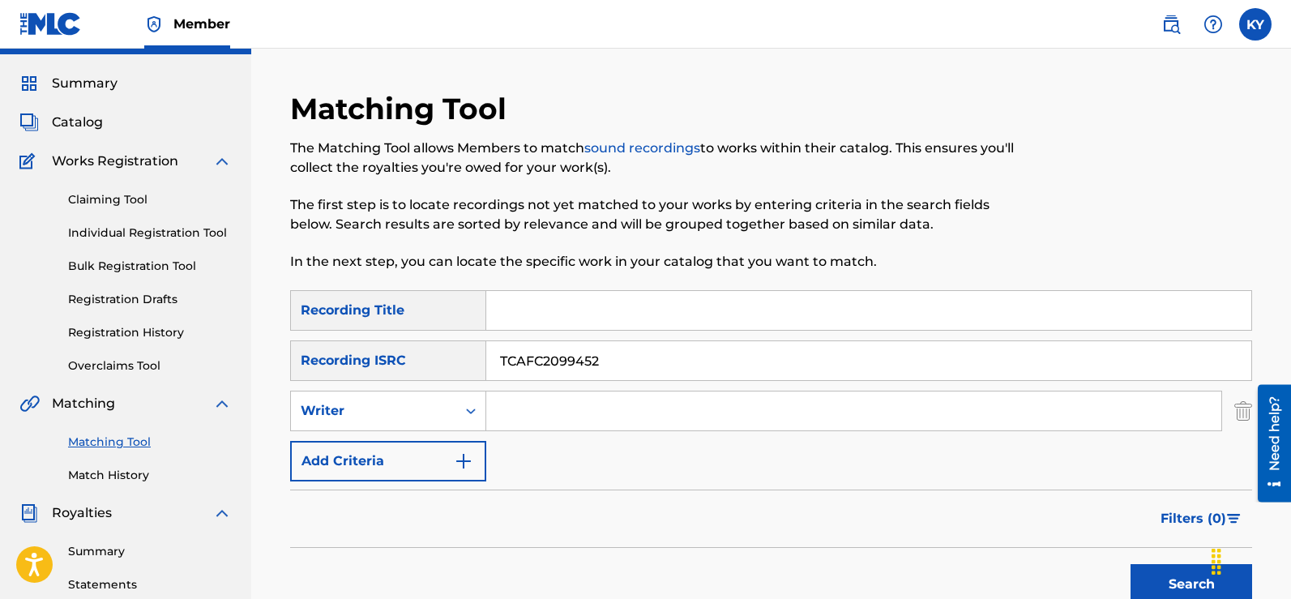
click at [600, 363] on input "TCAFC2099452" at bounding box center [868, 360] width 765 height 39
click at [1193, 577] on button "Search" at bounding box center [1191, 584] width 122 height 41
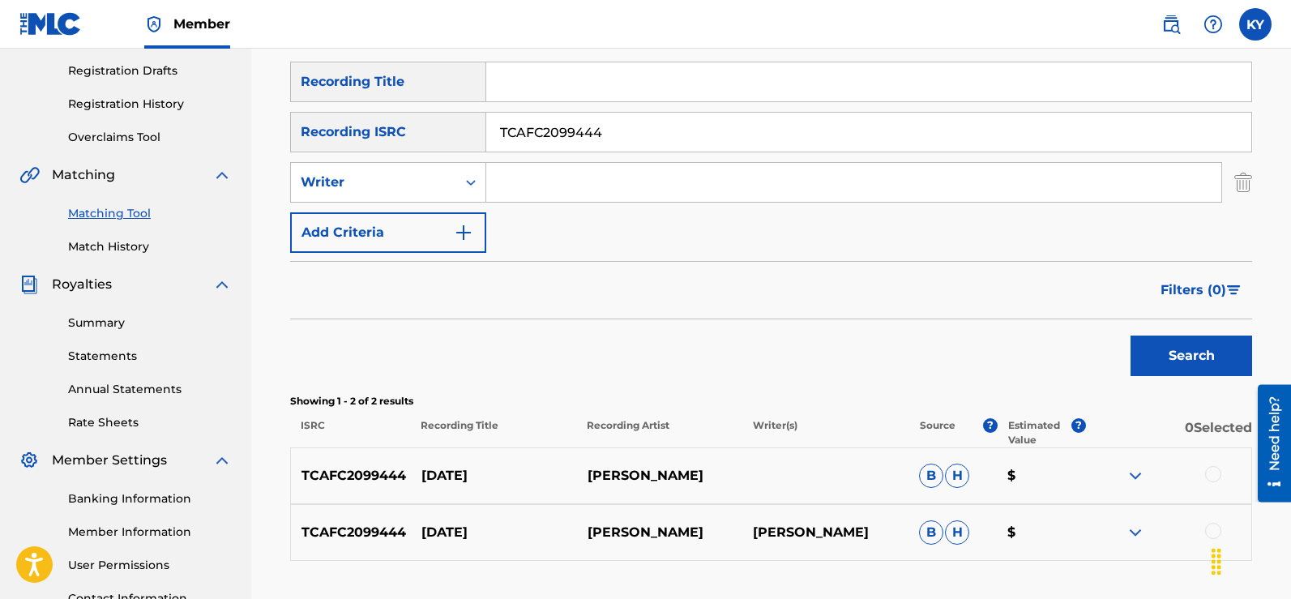
scroll to position [0, 0]
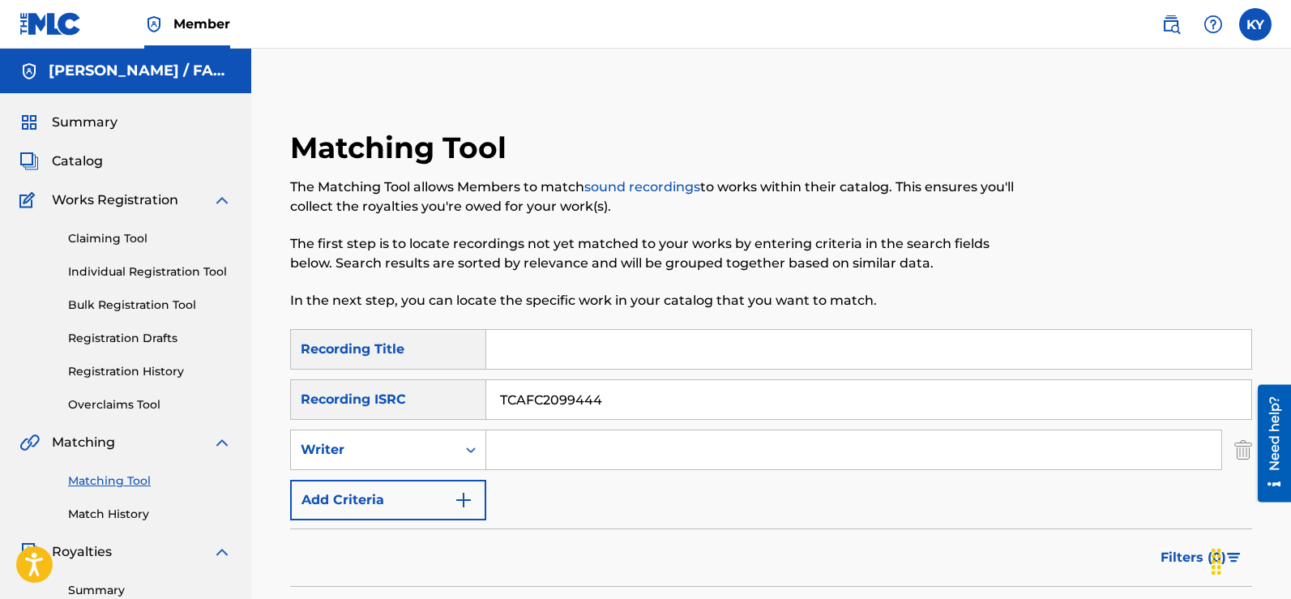
click at [608, 402] on input "TCAFC2099444" at bounding box center [868, 399] width 765 height 39
click at [579, 367] on input "Search Form" at bounding box center [868, 349] width 765 height 39
drag, startPoint x: 579, startPoint y: 367, endPoint x: 584, endPoint y: 374, distance: 9.2
click at [584, 374] on div "SearchWithCriteria7d7b7f81-557e-40ca-8721-4cf54122fbdc Recording Title SearchWi…" at bounding box center [771, 424] width 962 height 191
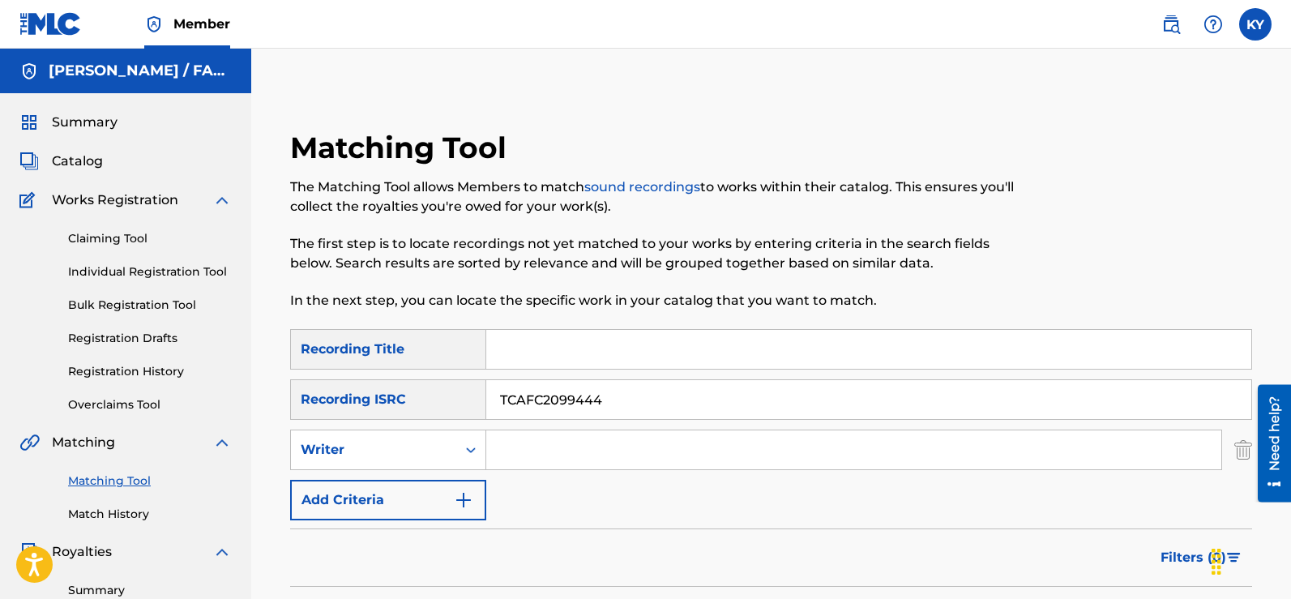
click at [790, 399] on input "TCAFC2099444" at bounding box center [868, 399] width 765 height 39
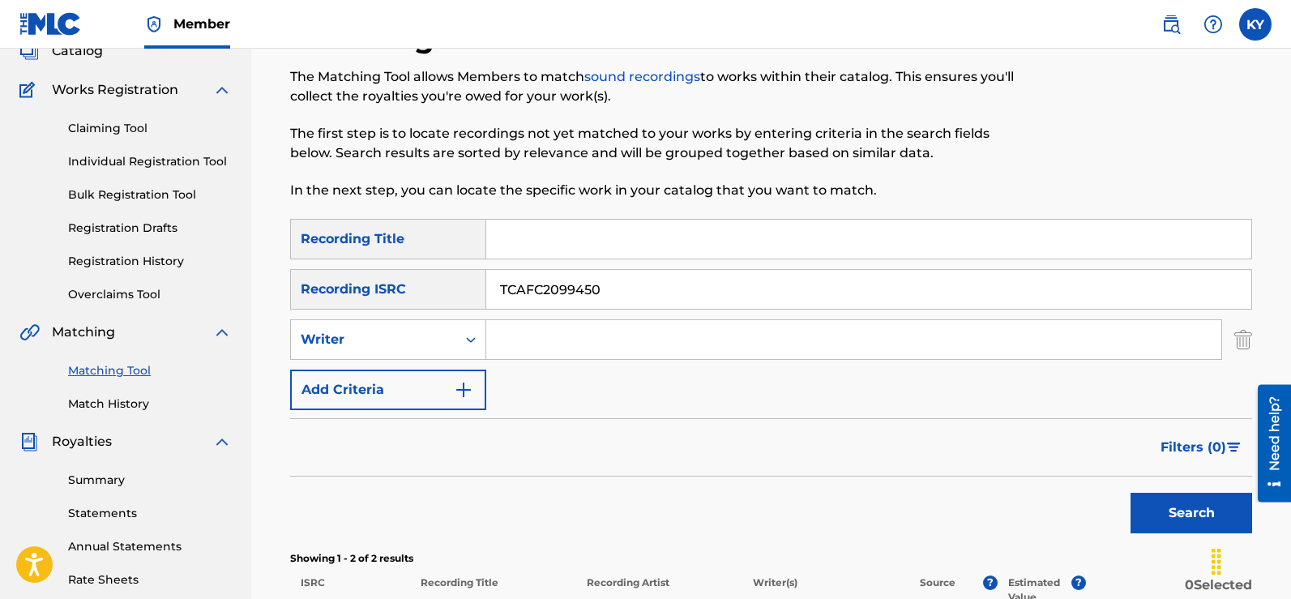
scroll to position [130, 0]
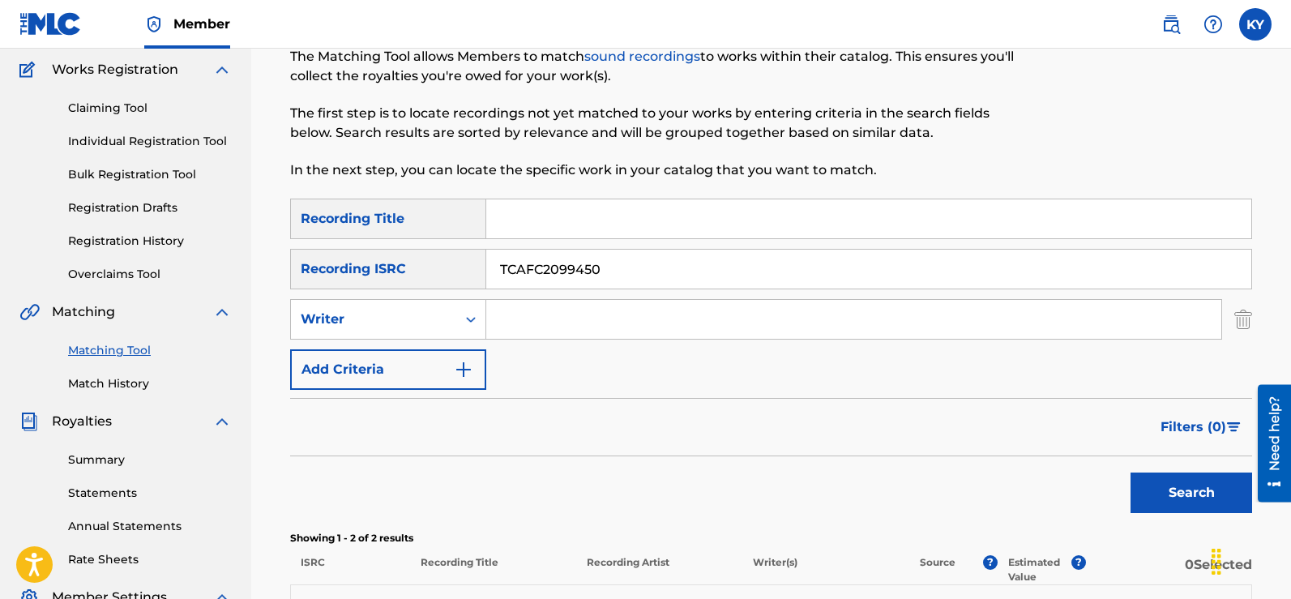
type input "TCAFC2099450"
click at [1217, 486] on button "Search" at bounding box center [1191, 492] width 122 height 41
click at [1217, 486] on div "Search" at bounding box center [1187, 488] width 130 height 65
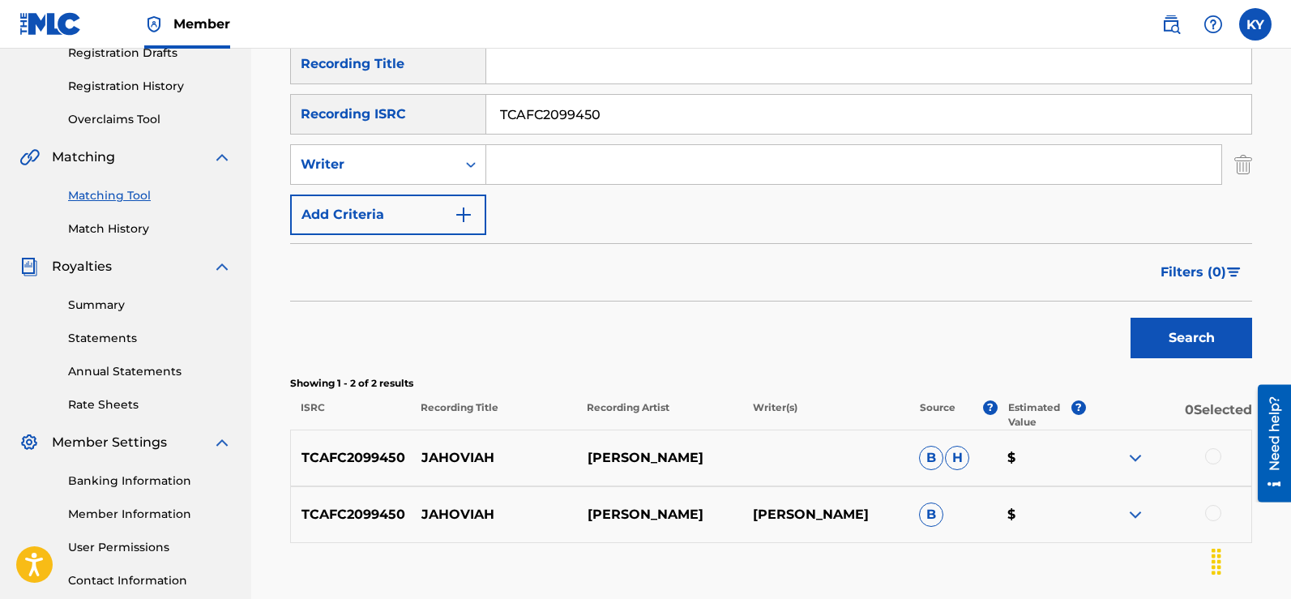
scroll to position [286, 0]
click at [1199, 334] on button "Search" at bounding box center [1191, 337] width 122 height 41
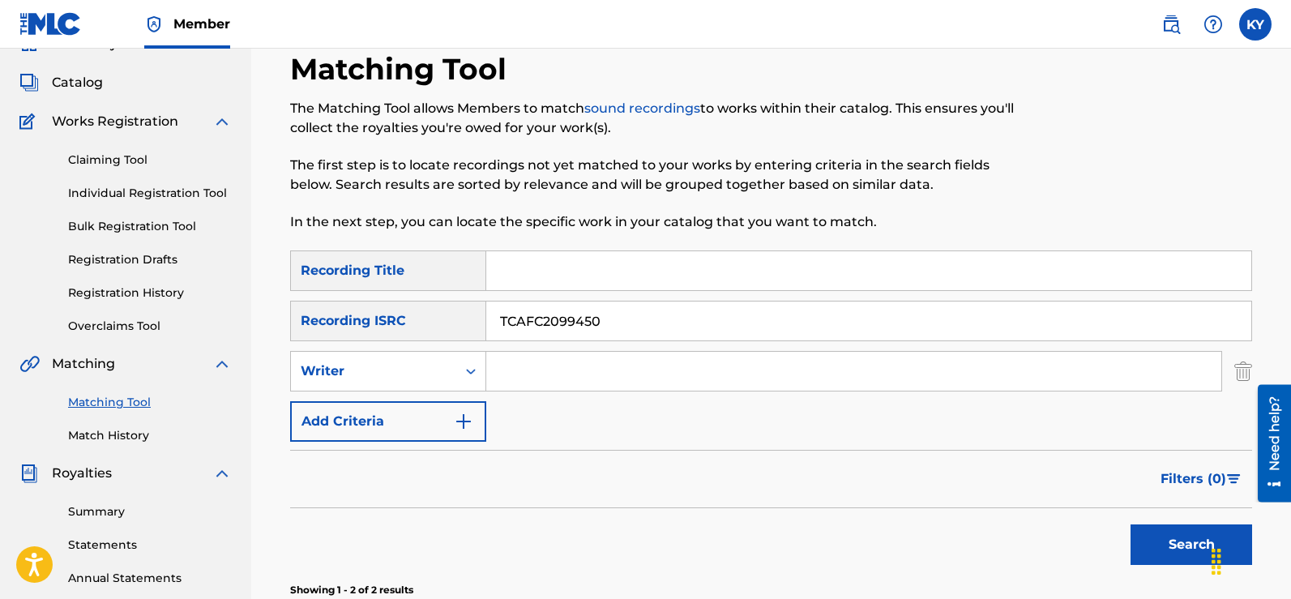
scroll to position [0, 0]
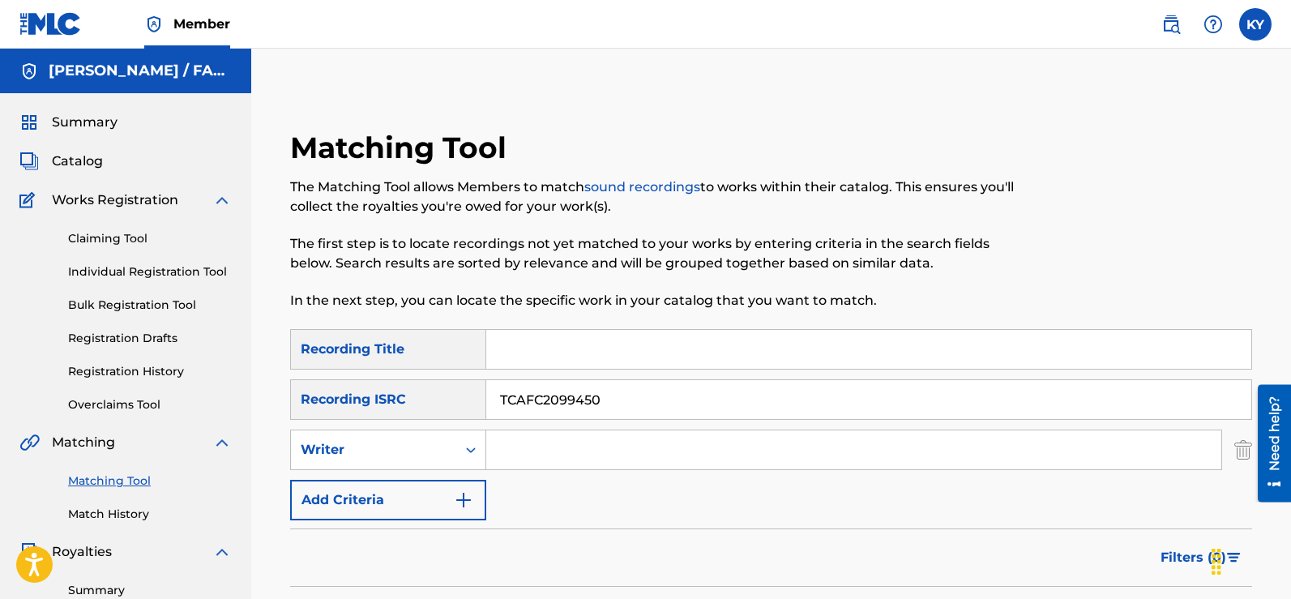
click at [612, 404] on input "TCAFC2099450" at bounding box center [868, 399] width 765 height 39
paste input "ISRC: TCABF1239622"
click at [537, 399] on input "ISRC: TCABF1239622" at bounding box center [868, 399] width 765 height 39
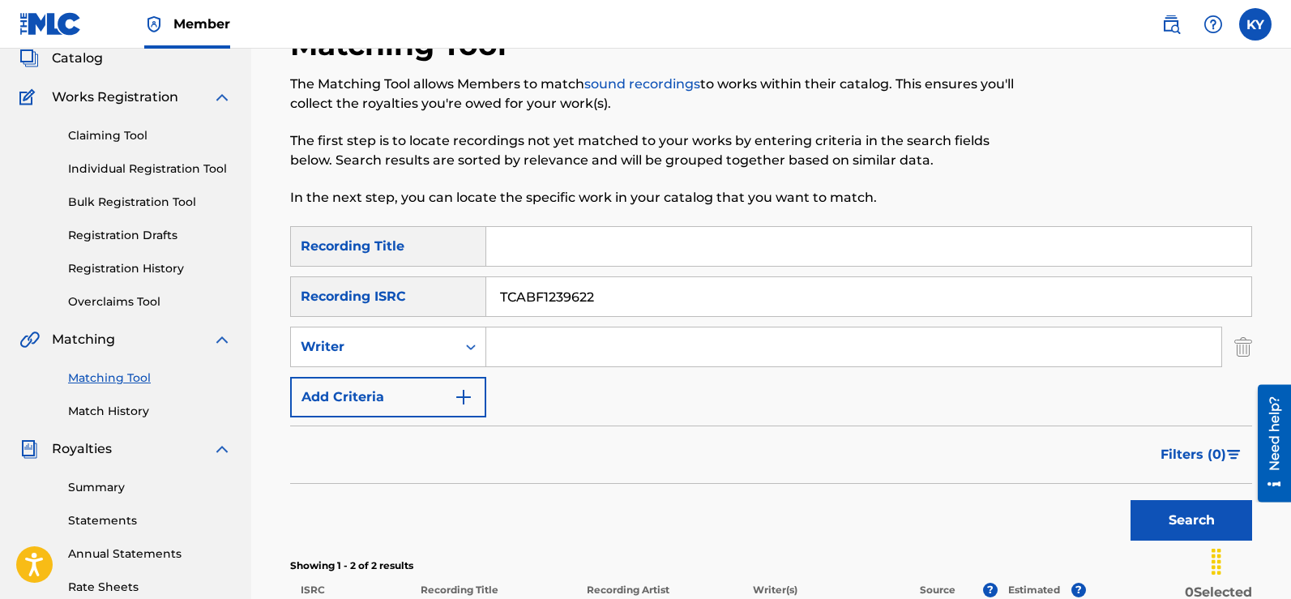
scroll to position [115, 0]
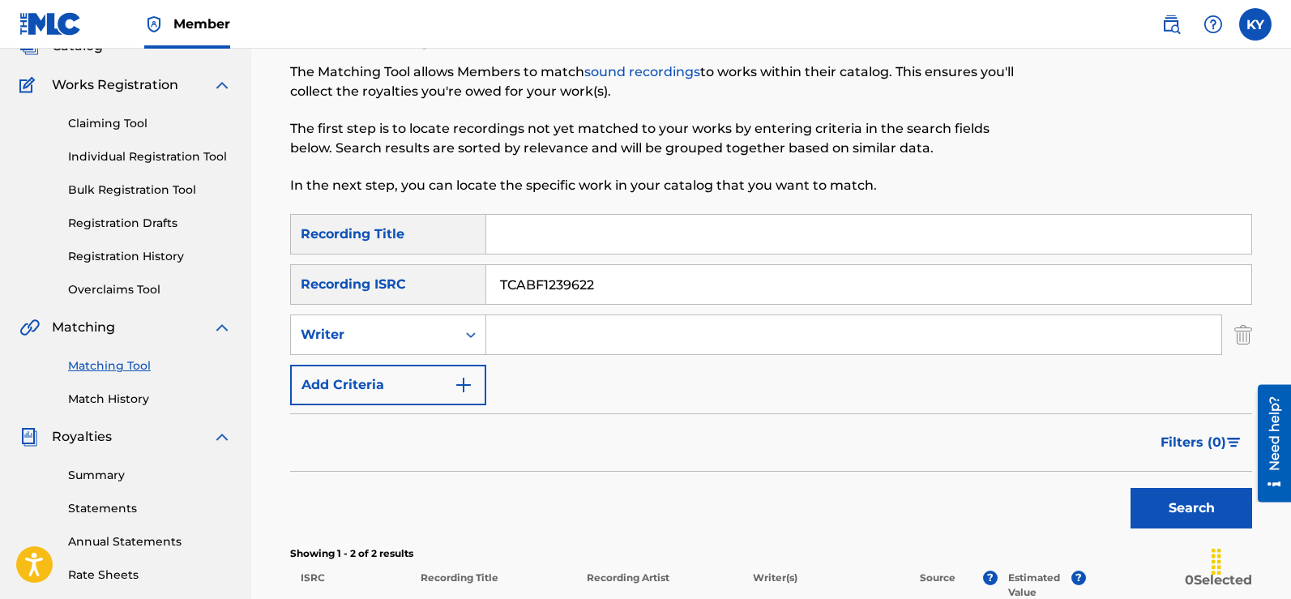
drag, startPoint x: 1296, startPoint y: 335, endPoint x: 42, endPoint y: 24, distance: 1291.5
type input "TCABF1239622"
click at [1176, 507] on button "Search" at bounding box center [1191, 508] width 122 height 41
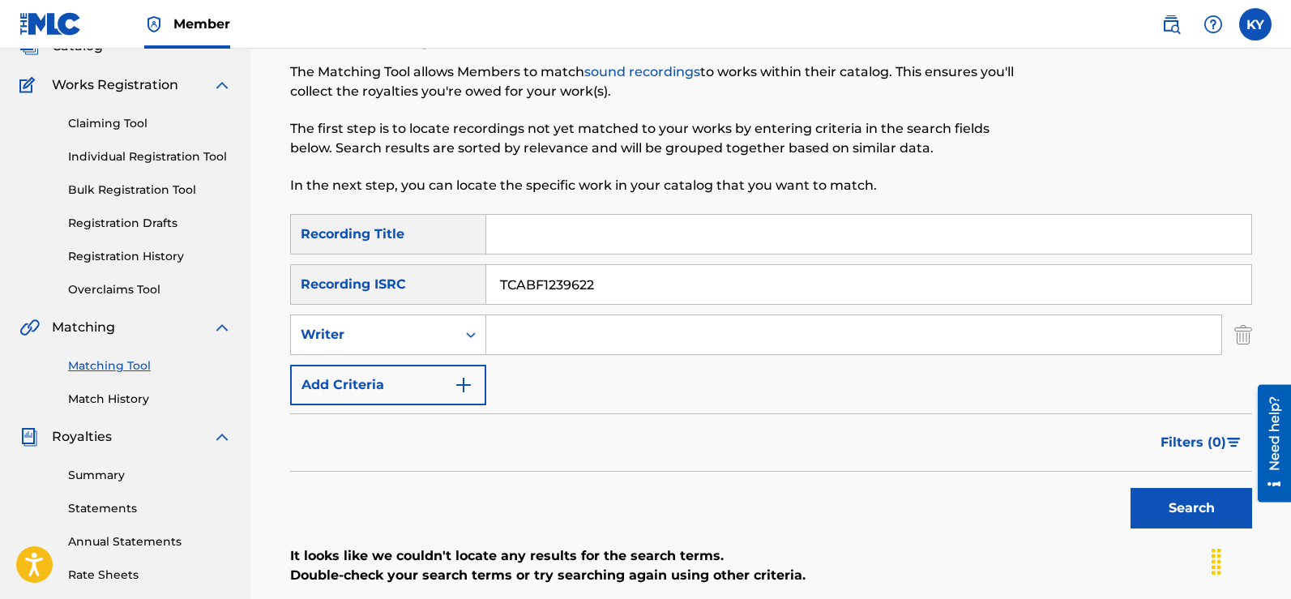
click at [609, 282] on input "TCABF1239622" at bounding box center [868, 284] width 765 height 39
click at [1176, 503] on button "Search" at bounding box center [1191, 508] width 122 height 41
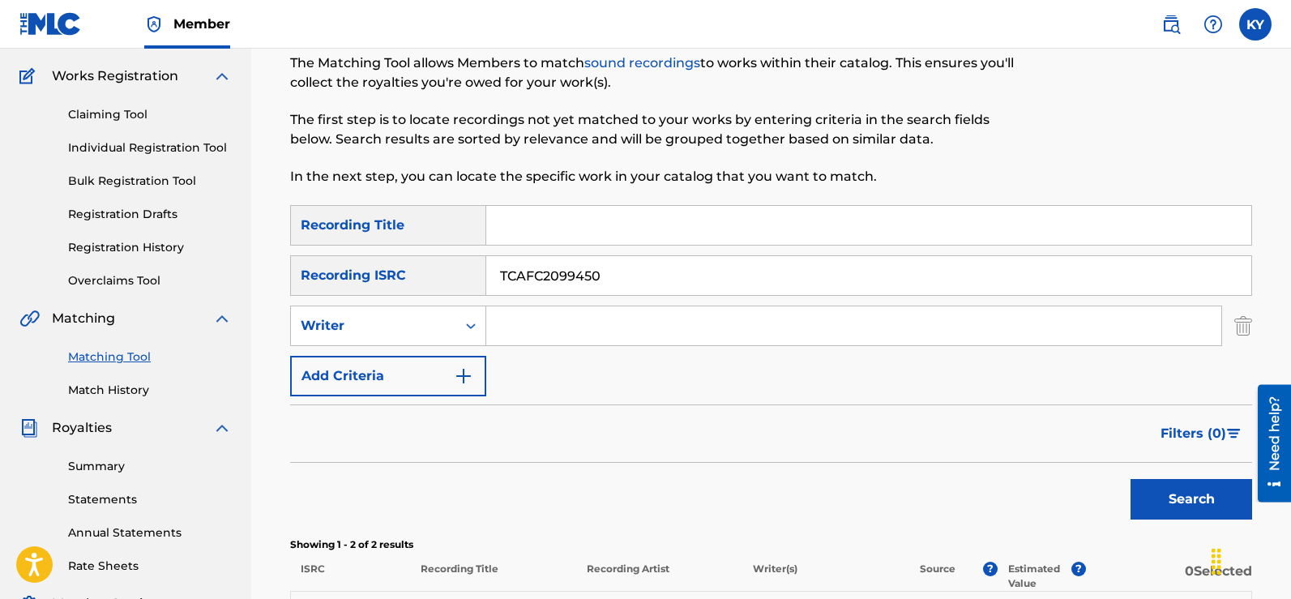
scroll to position [75, 0]
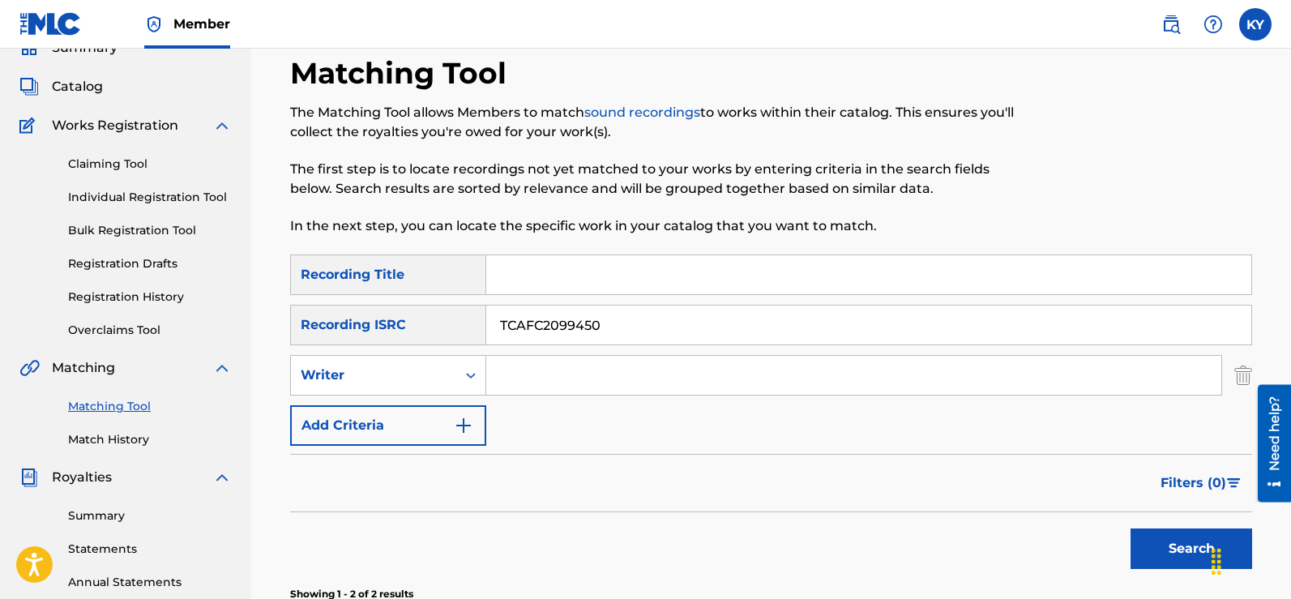
click at [1277, 160] on div "Matching Tool The Matching Tool allows Members to match sound recordings to wor…" at bounding box center [771, 434] width 1040 height 838
click at [608, 328] on input "TCAFC2099450" at bounding box center [868, 324] width 765 height 39
type input "TCAFC2099452"
click at [1181, 544] on button "Search" at bounding box center [1191, 548] width 122 height 41
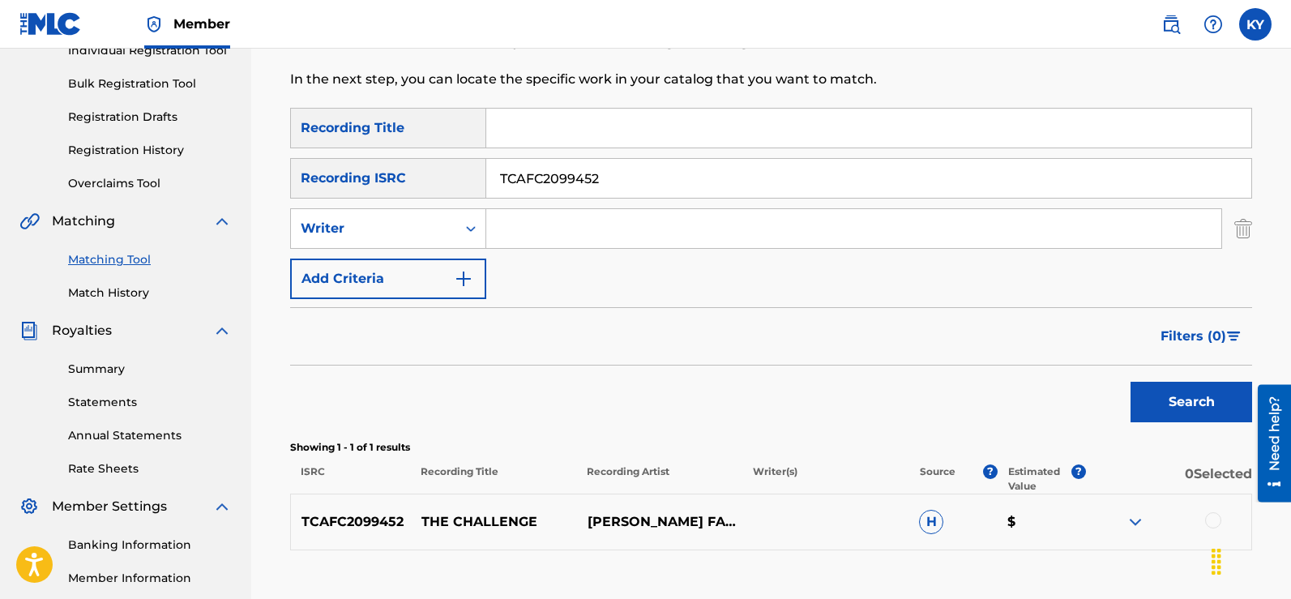
scroll to position [211, 0]
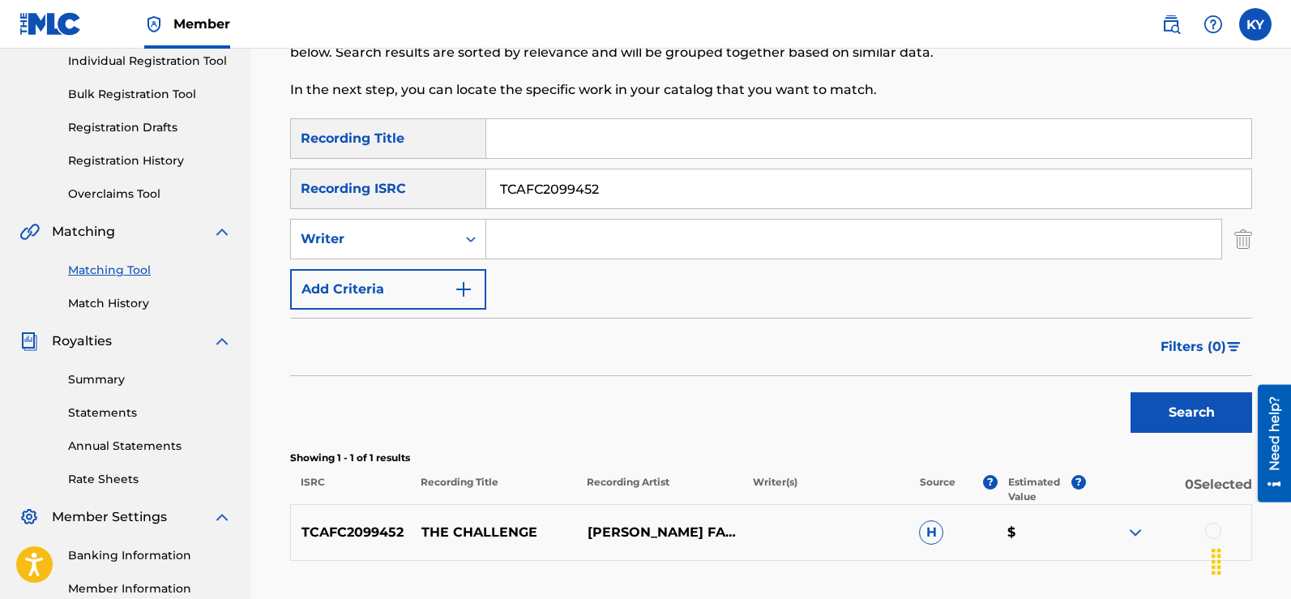
drag, startPoint x: 1296, startPoint y: 329, endPoint x: 41, endPoint y: 26, distance: 1291.2
click at [1283, 409] on div "Need help?" at bounding box center [1274, 442] width 33 height 118
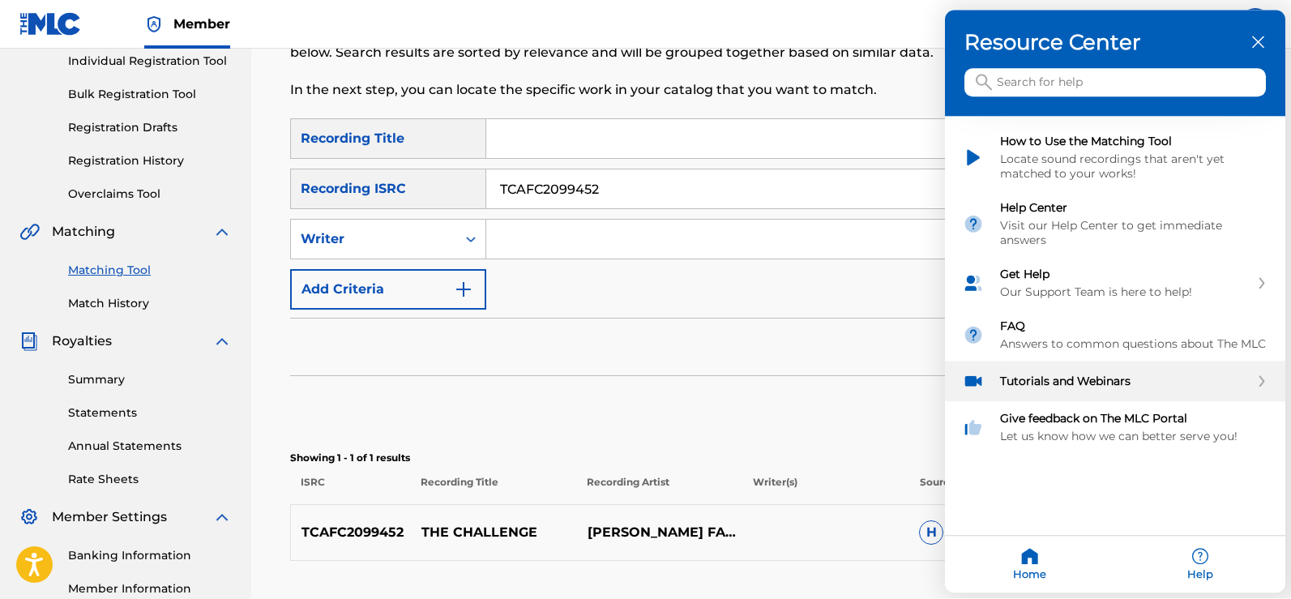
drag, startPoint x: 37, startPoint y: 25, endPoint x: 1242, endPoint y: 387, distance: 1257.9
click at [1265, 0] on main "Need help? Resource Center Help Get the help you need from our knowledge base N…" at bounding box center [645, 0] width 1291 height 0
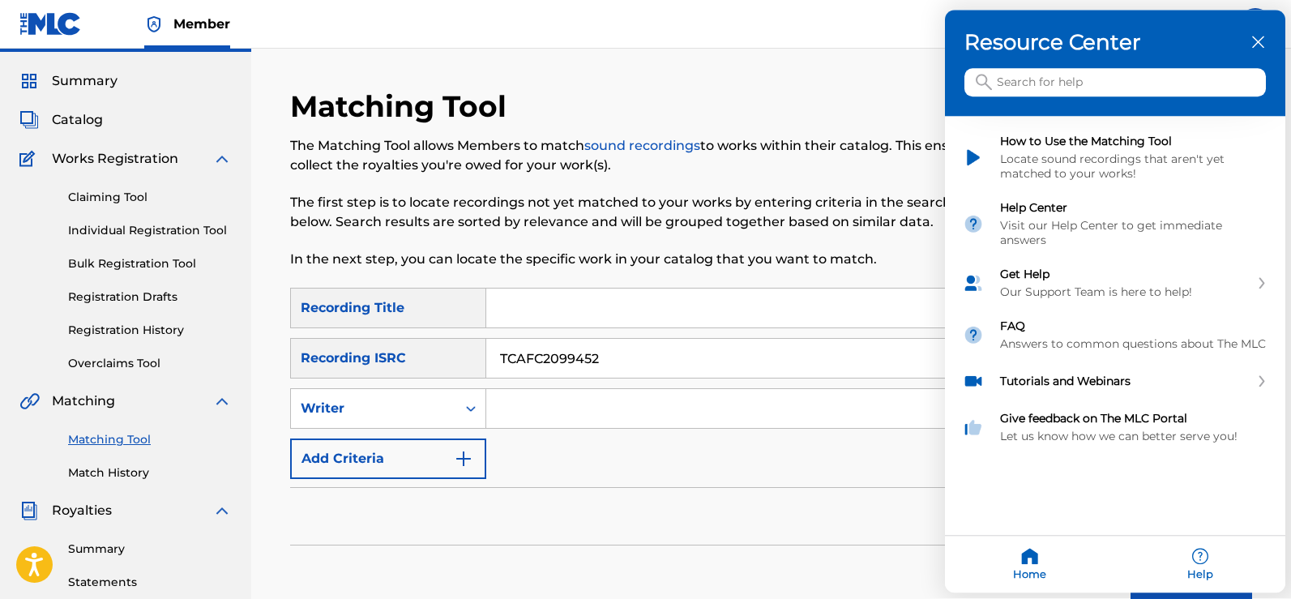
scroll to position [0, 0]
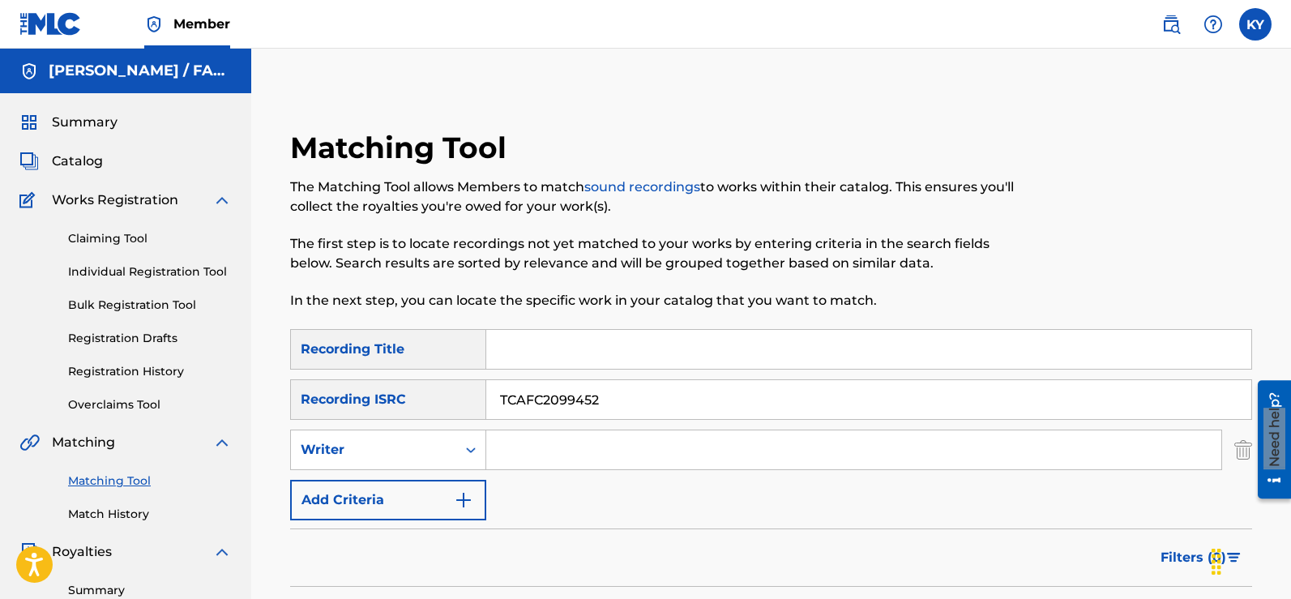
click at [524, 350] on input "Search Form" at bounding box center [868, 349] width 765 height 39
type input "Supreme Of Jazz"
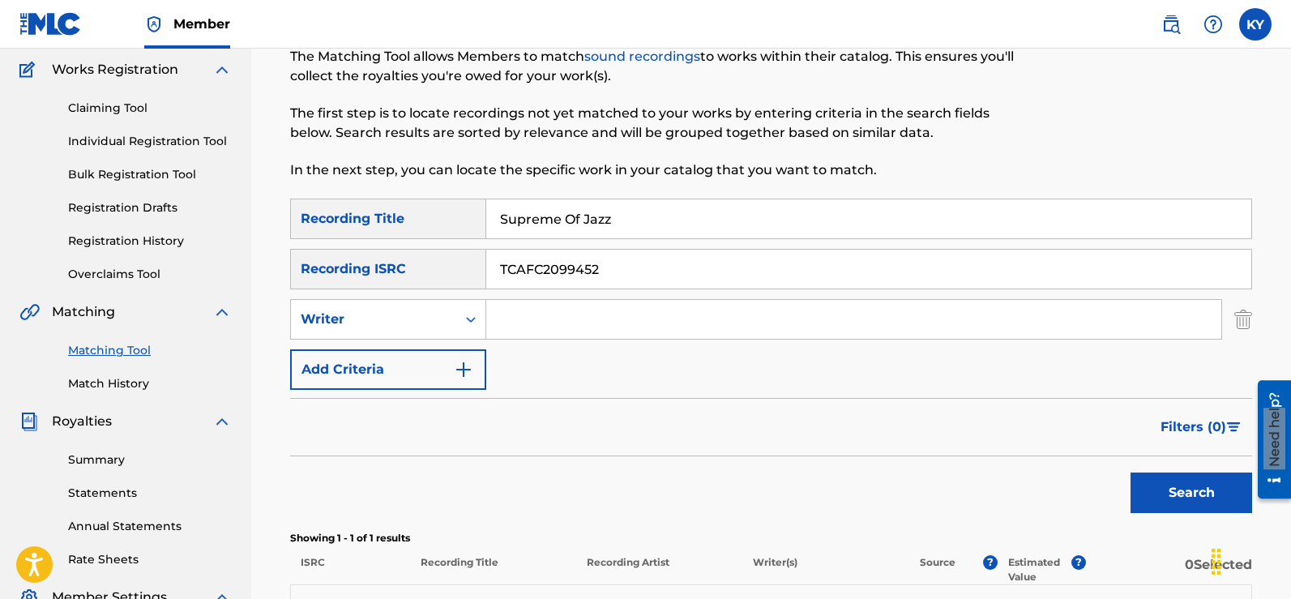
scroll to position [137, 0]
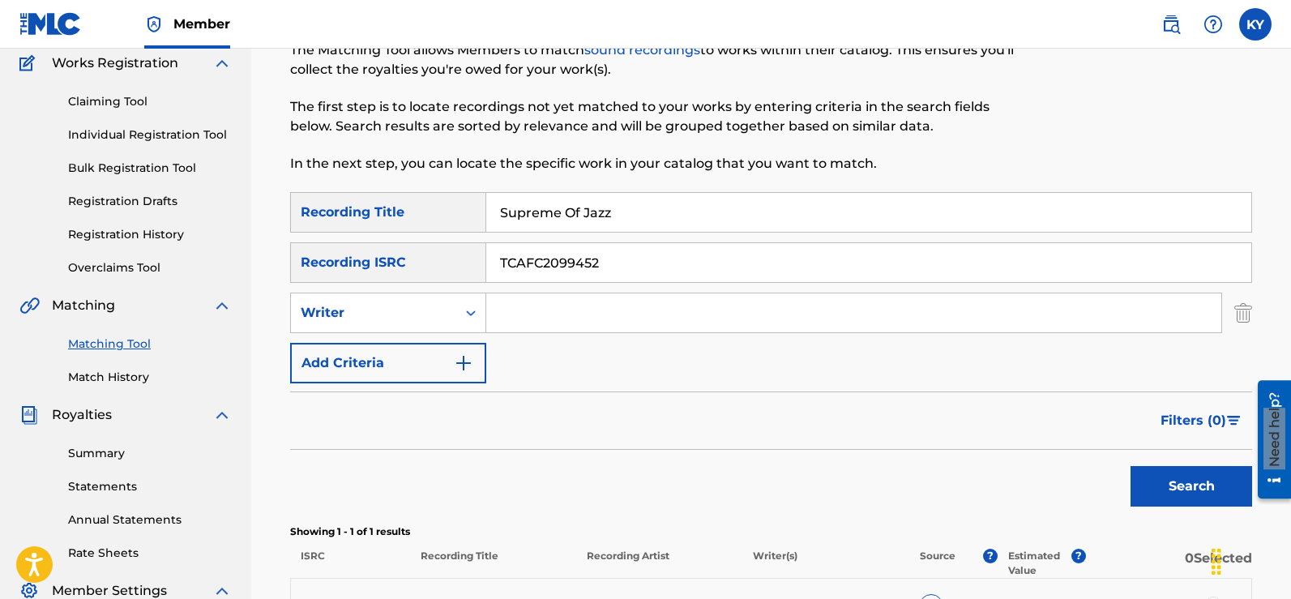
click at [1212, 480] on button "Search" at bounding box center [1191, 486] width 122 height 41
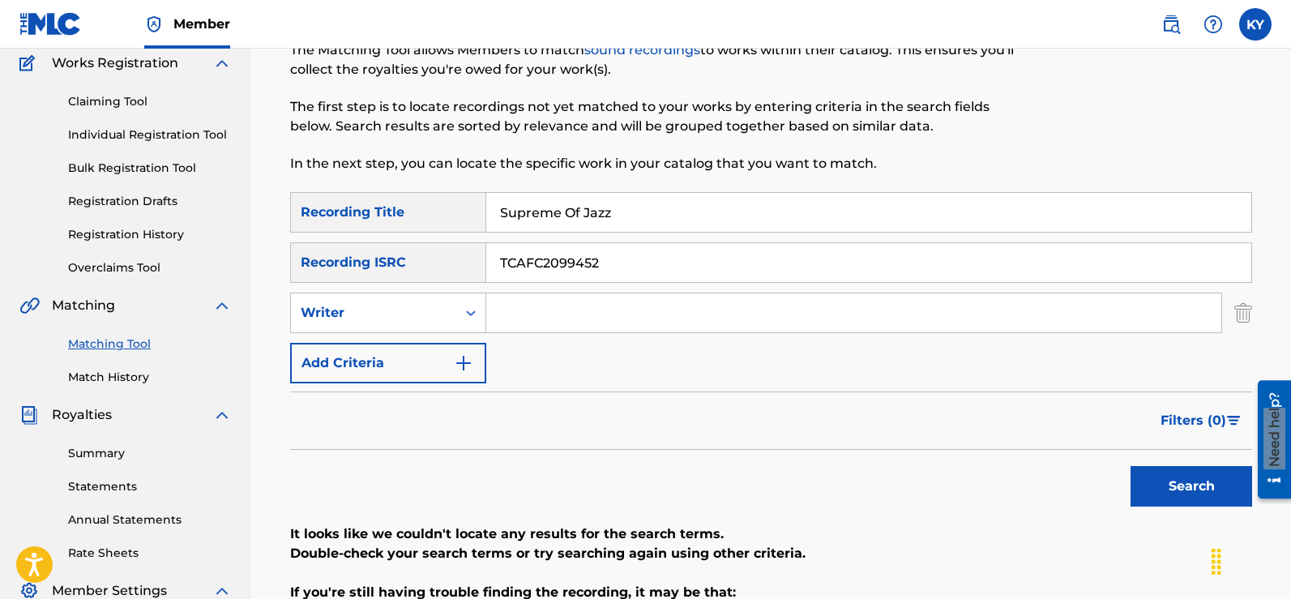
click at [619, 267] on input "TCAFC2099452" at bounding box center [868, 262] width 765 height 39
type input "T"
click at [1177, 481] on button "Search" at bounding box center [1191, 486] width 122 height 41
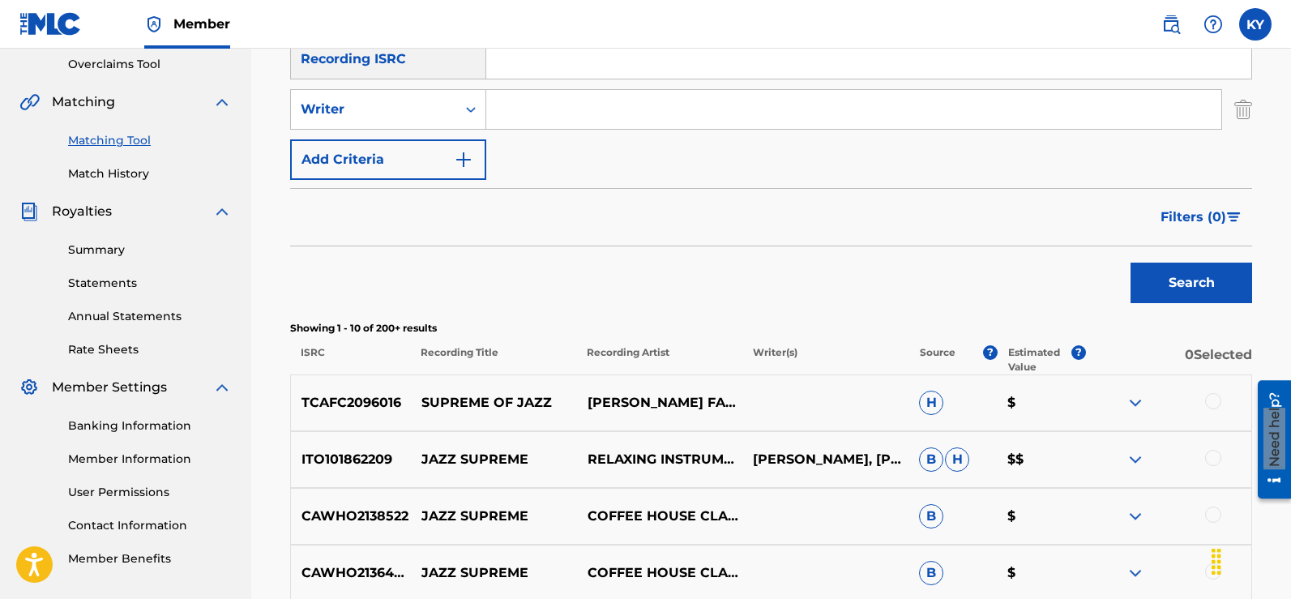
scroll to position [370, 0]
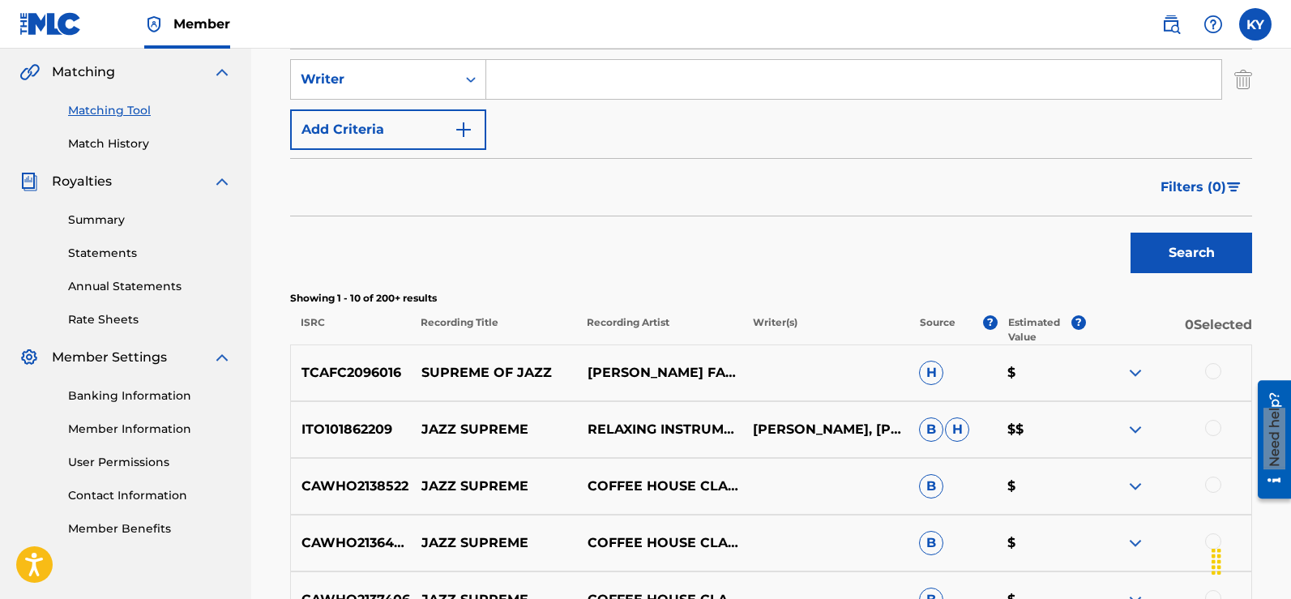
click at [1214, 369] on div at bounding box center [1213, 371] width 16 height 16
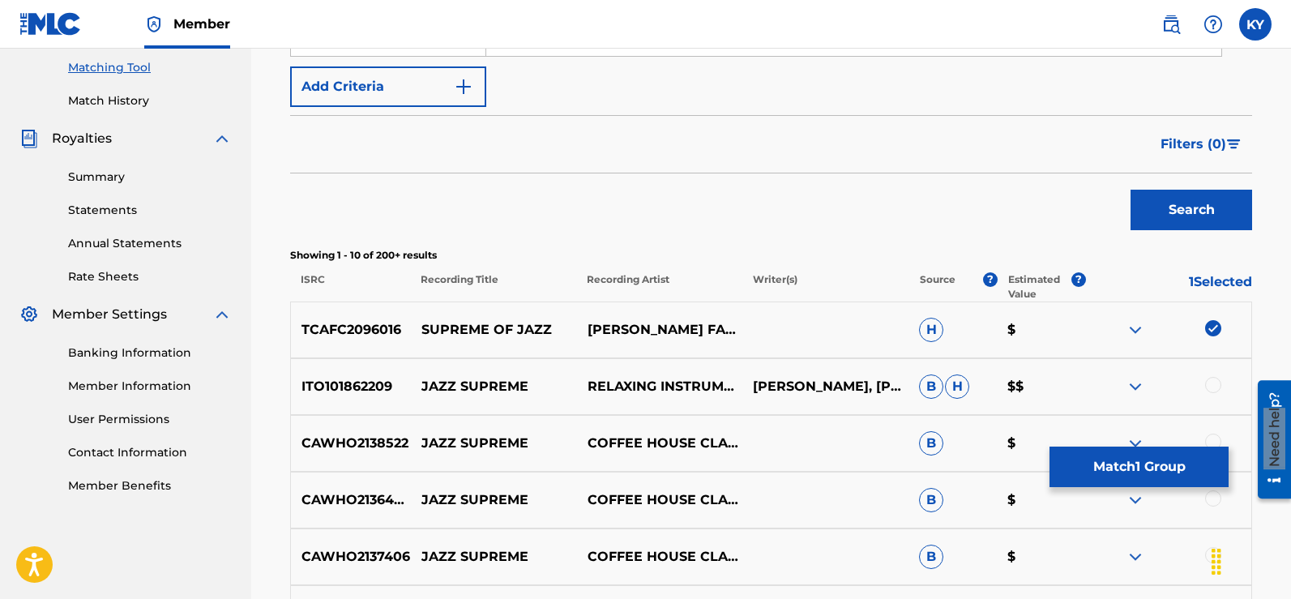
scroll to position [421, 0]
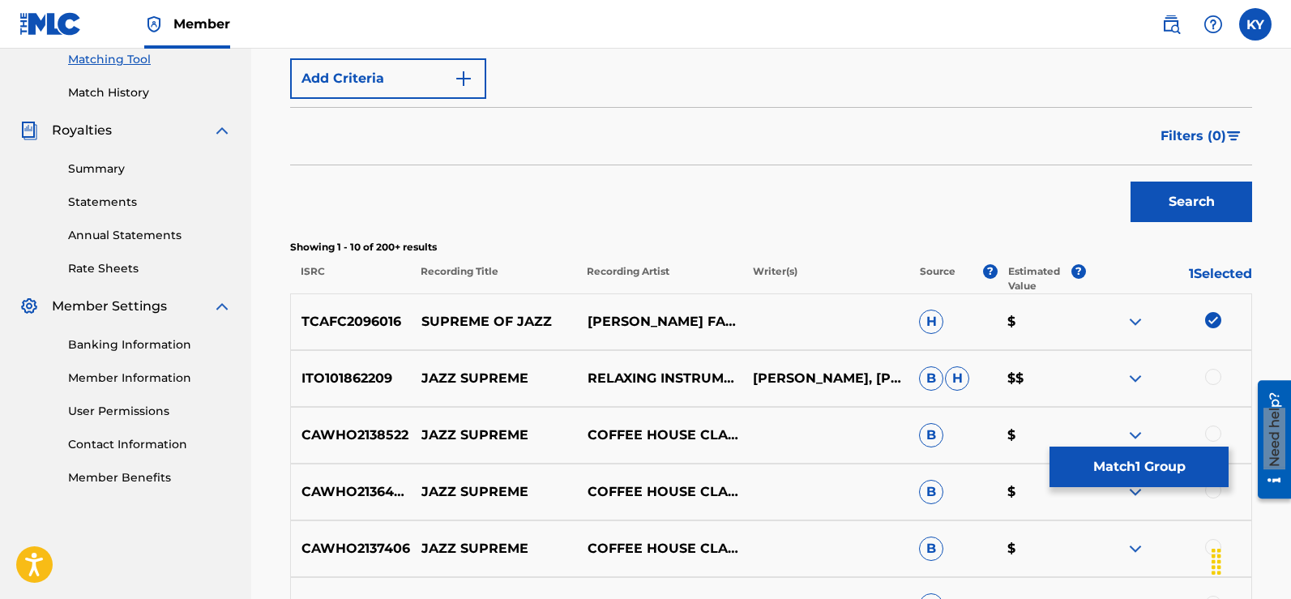
click at [1138, 463] on button "Match 1 Group" at bounding box center [1138, 466] width 179 height 41
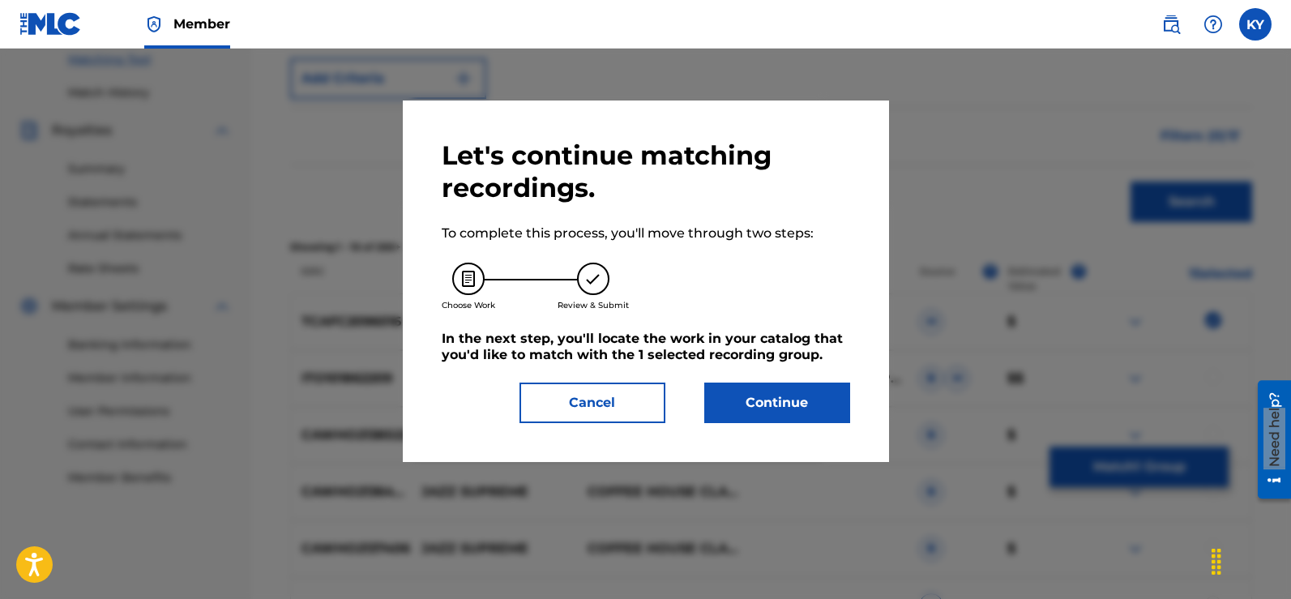
click at [751, 395] on button "Continue" at bounding box center [777, 402] width 146 height 41
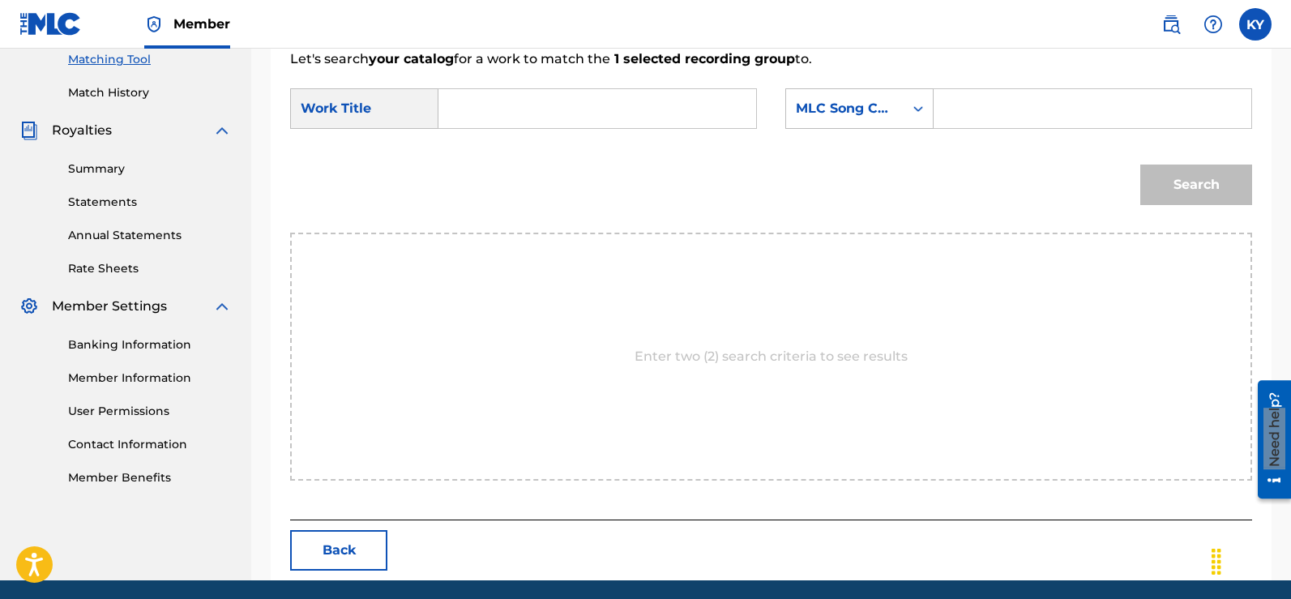
click at [452, 117] on input "Search Form" at bounding box center [597, 108] width 290 height 39
click at [532, 145] on span "of jazz" at bounding box center [547, 144] width 41 height 15
type input "supreme of jazz"
click at [920, 107] on icon "Search Form" at bounding box center [918, 108] width 16 height 16
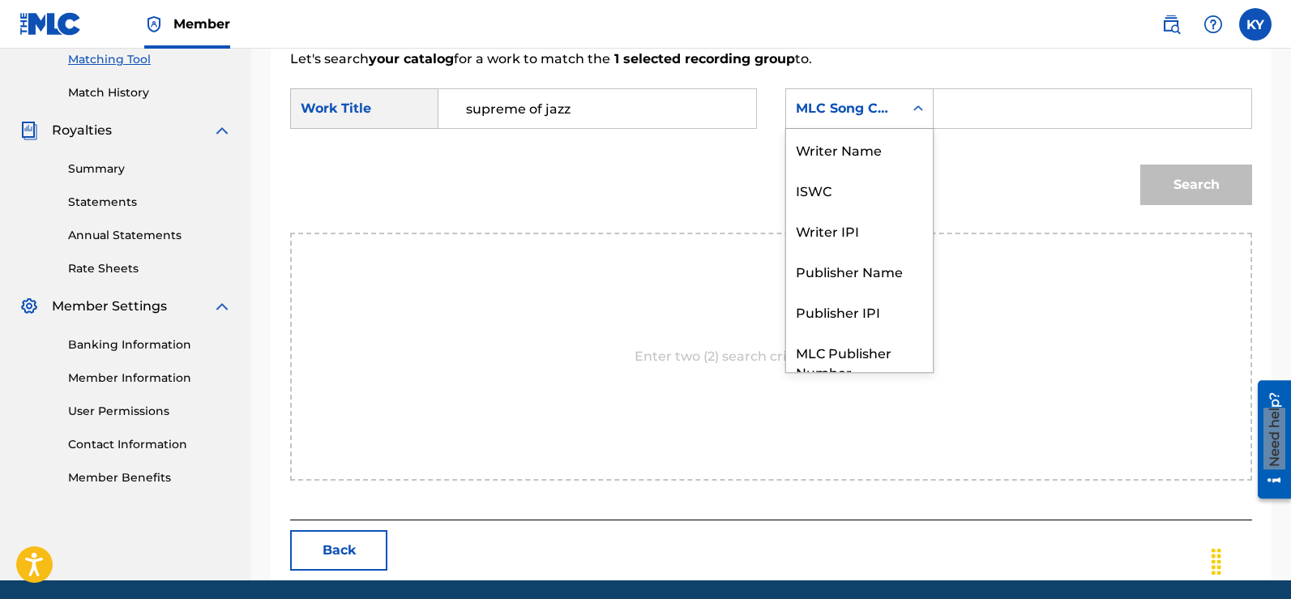
scroll to position [60, 0]
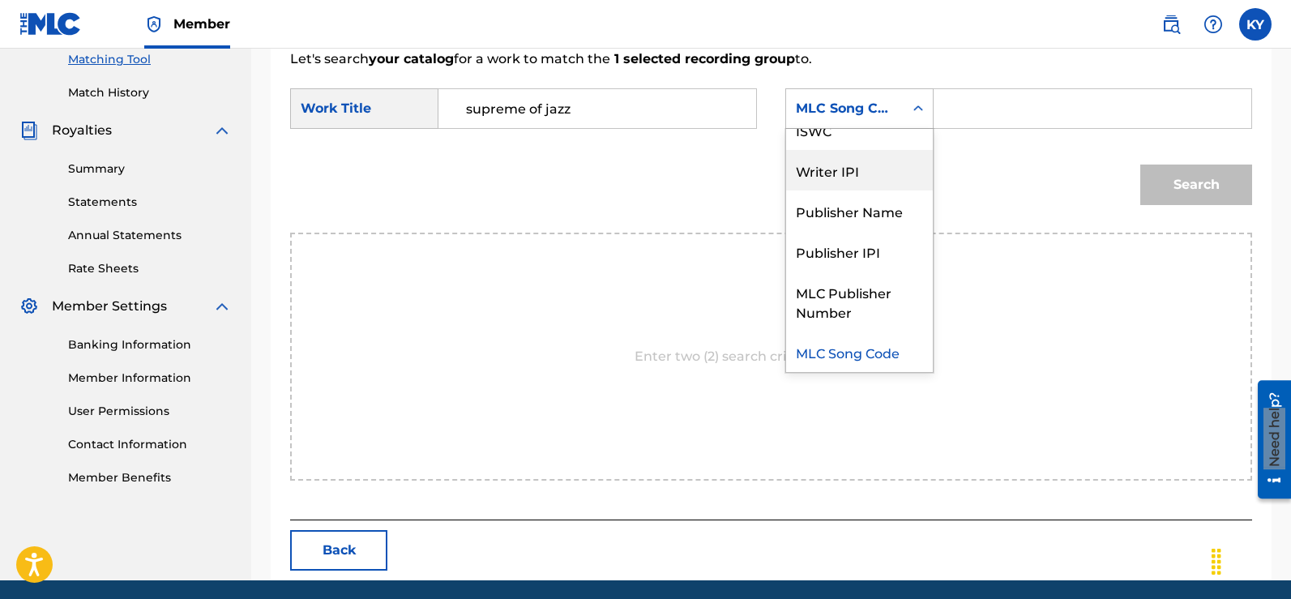
click at [845, 168] on div "Writer IPI" at bounding box center [859, 170] width 147 height 41
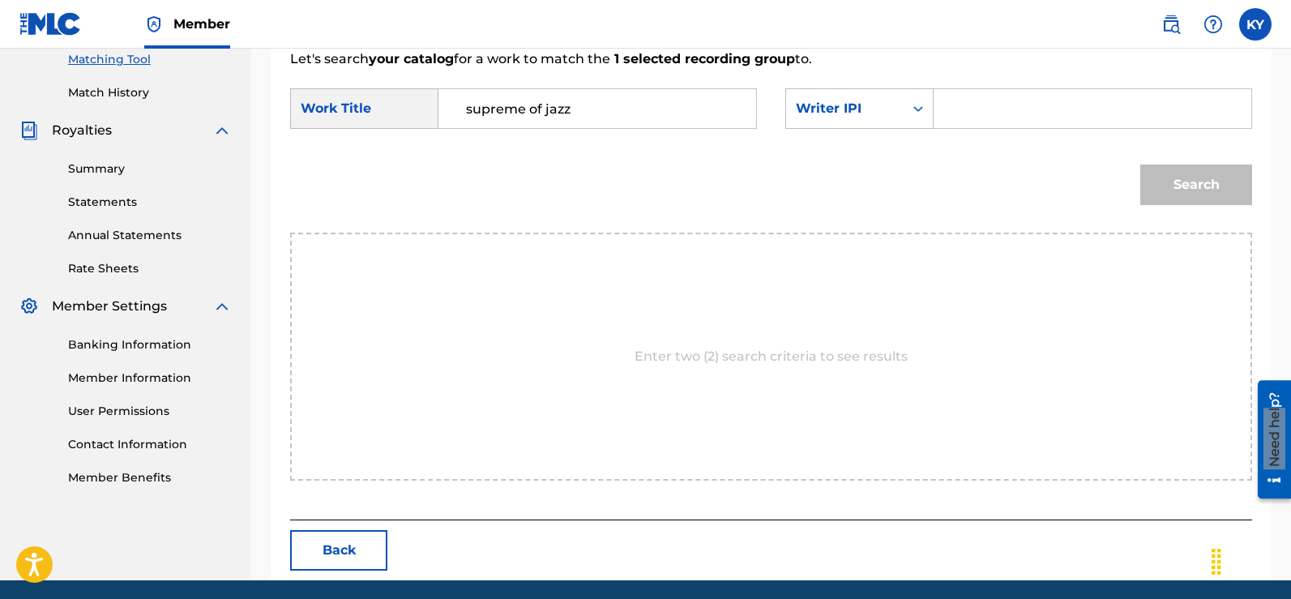
click at [963, 113] on input "Search Form" at bounding box center [1092, 108] width 290 height 39
type input "00185897994"
click at [1185, 177] on button "Search" at bounding box center [1196, 184] width 112 height 41
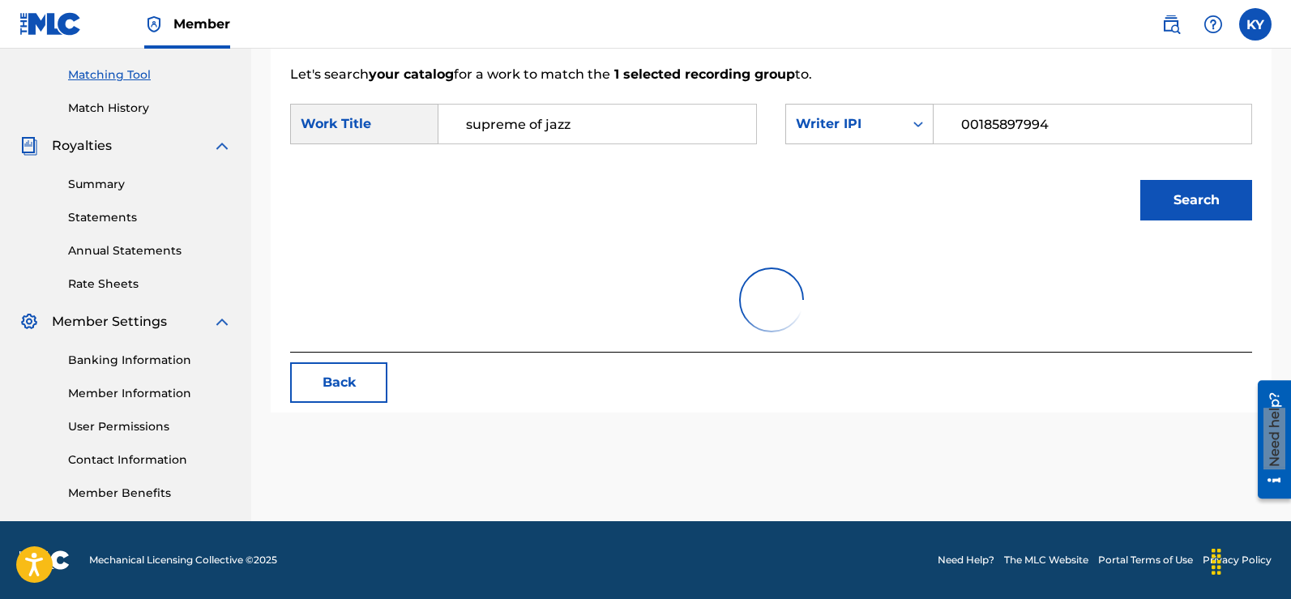
scroll to position [421, 0]
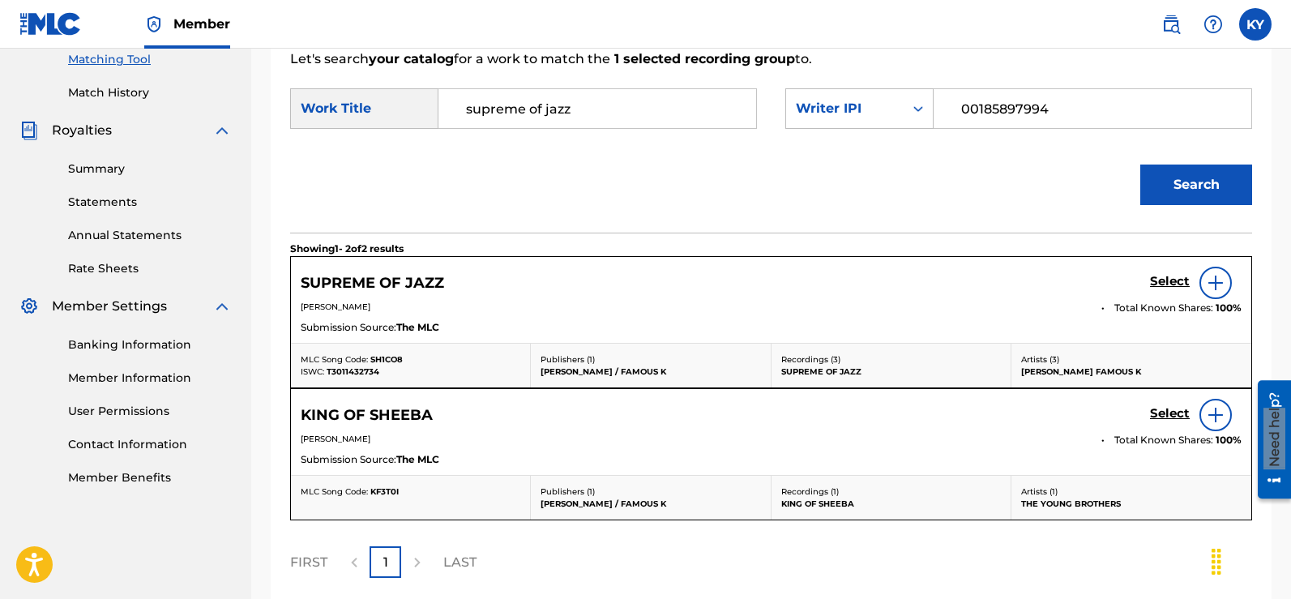
click at [1213, 276] on img at bounding box center [1215, 282] width 19 height 19
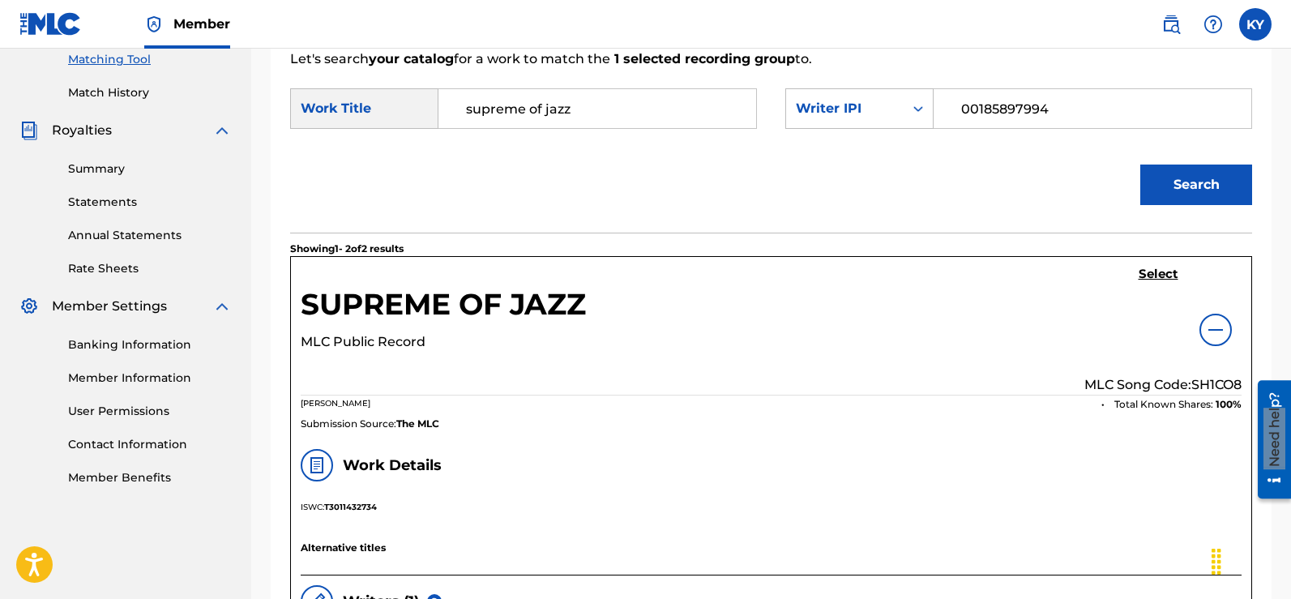
click at [1156, 269] on h5 "Select" at bounding box center [1158, 274] width 40 height 15
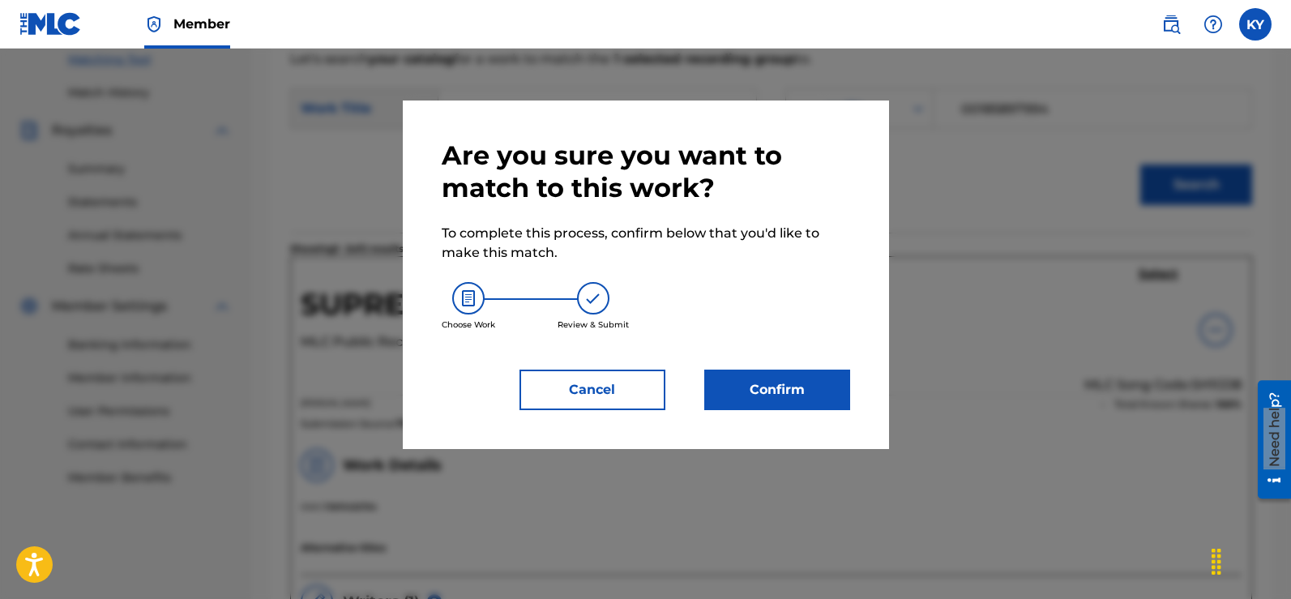
click at [772, 380] on button "Confirm" at bounding box center [777, 389] width 146 height 41
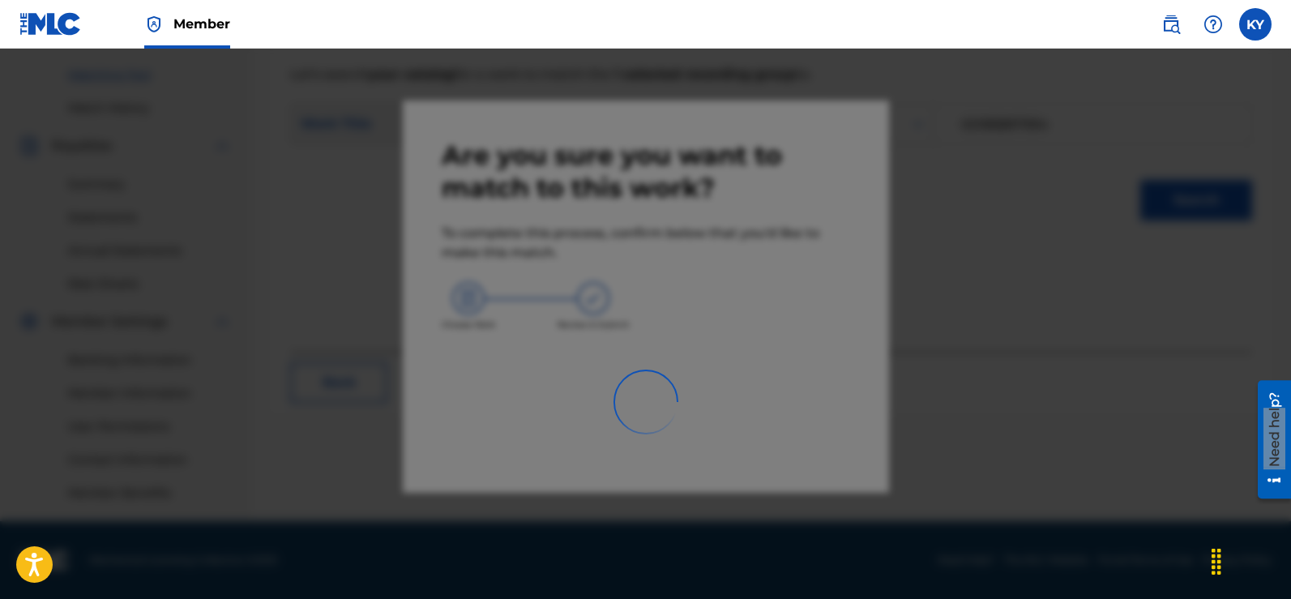
scroll to position [406, 0]
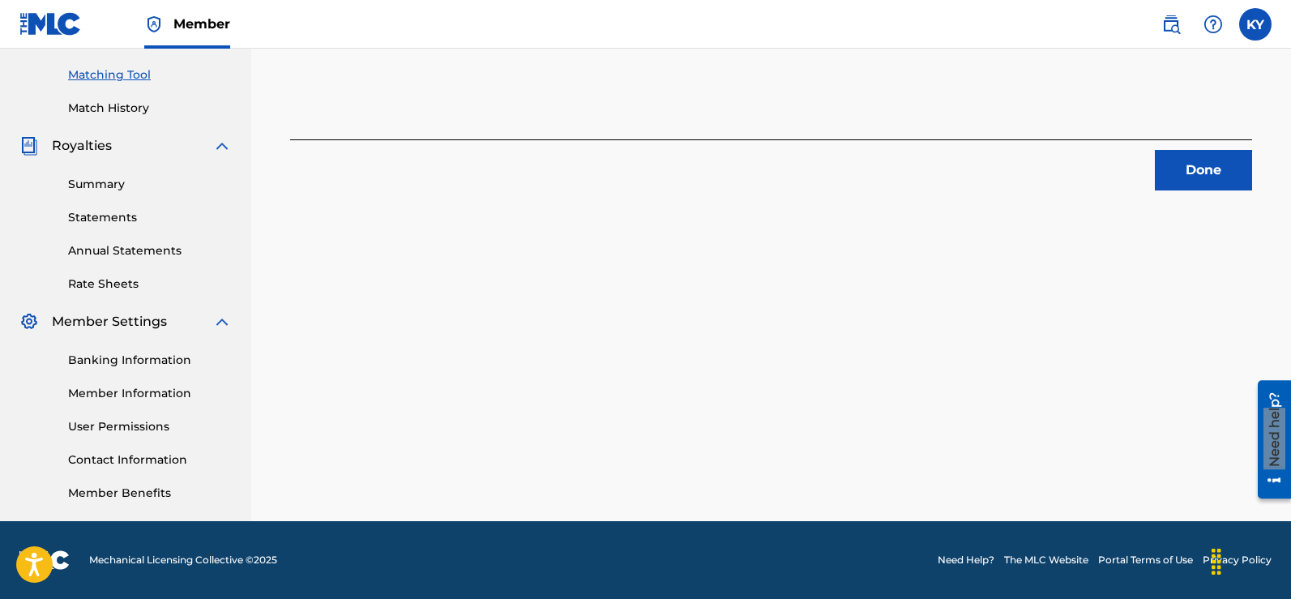
click at [1202, 161] on button "Done" at bounding box center [1203, 170] width 97 height 41
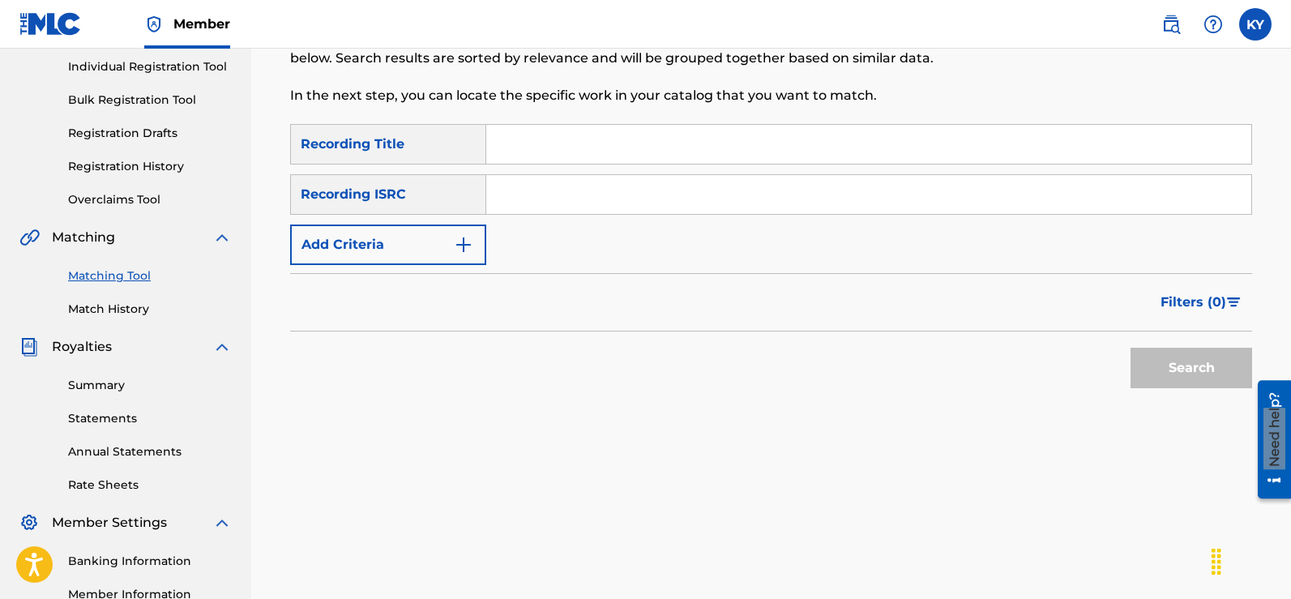
scroll to position [0, 0]
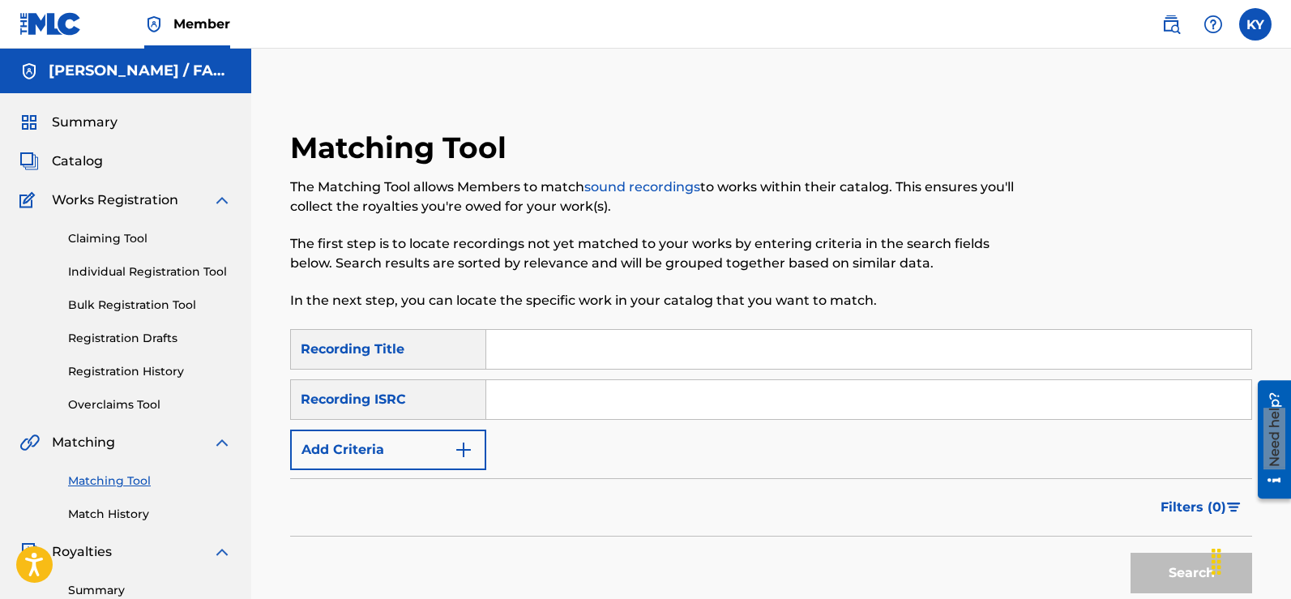
click at [498, 395] on input "Search Form" at bounding box center [868, 399] width 765 height 39
click at [506, 340] on input "Search Form" at bounding box center [868, 349] width 765 height 39
type input "Red Zone"
click at [1182, 566] on button "Search" at bounding box center [1191, 573] width 122 height 41
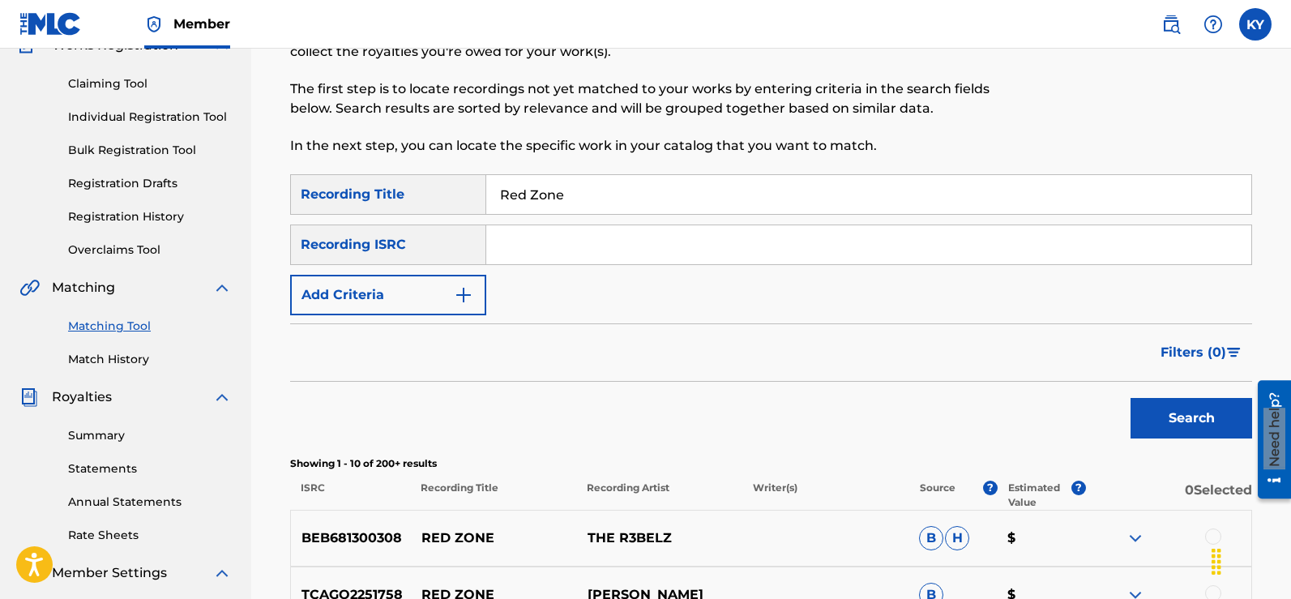
scroll to position [93, 0]
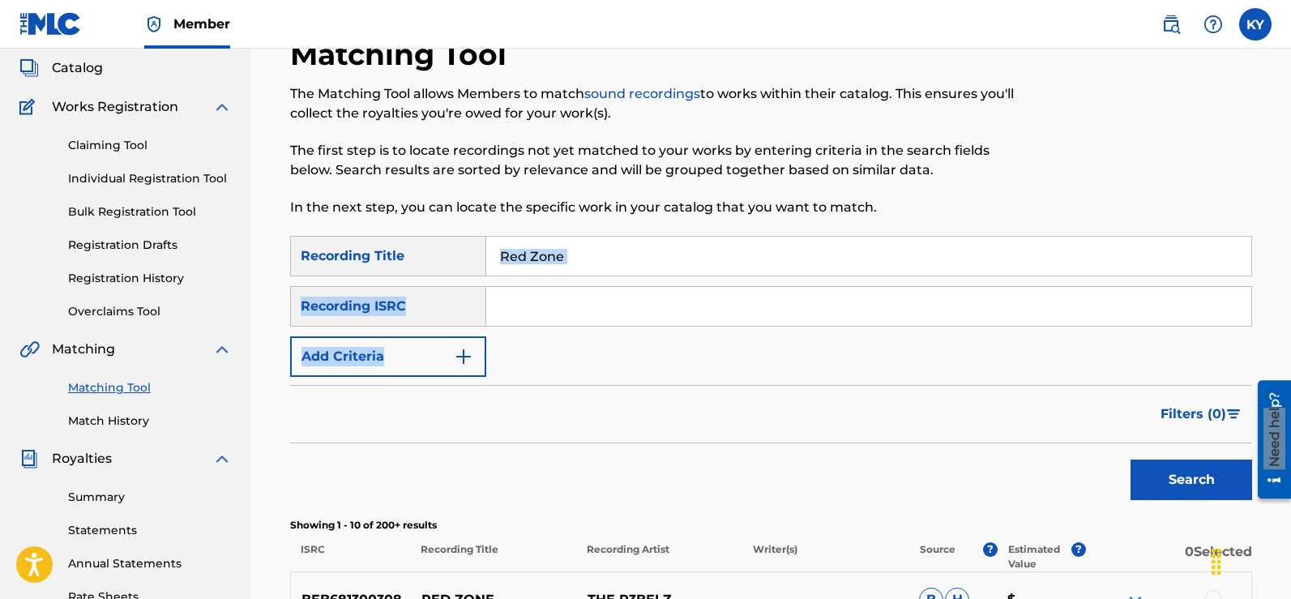
drag, startPoint x: 1271, startPoint y: 244, endPoint x: 1265, endPoint y: 368, distance: 124.1
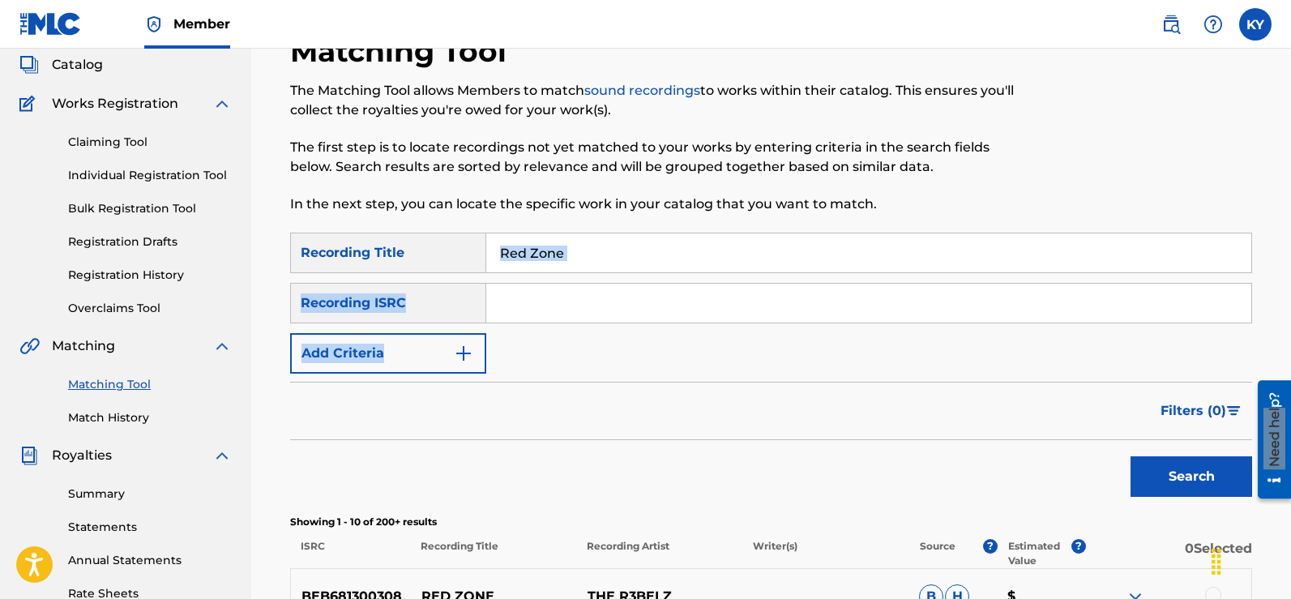
scroll to position [86, 0]
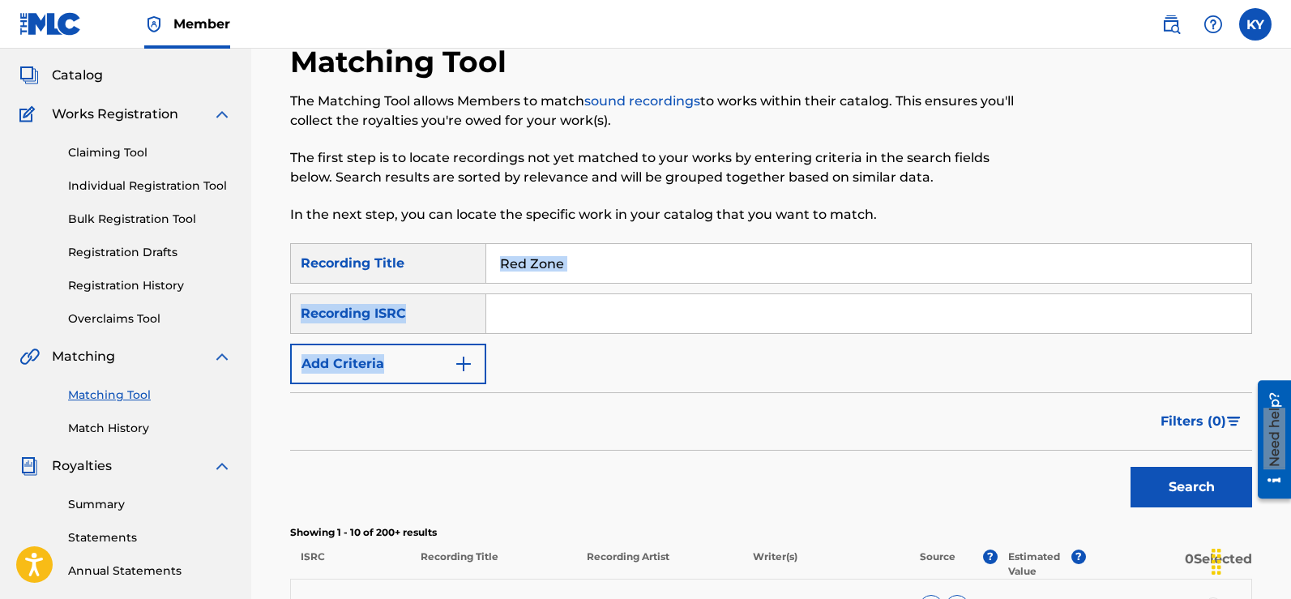
click at [461, 361] on img "Search Form" at bounding box center [463, 363] width 19 height 19
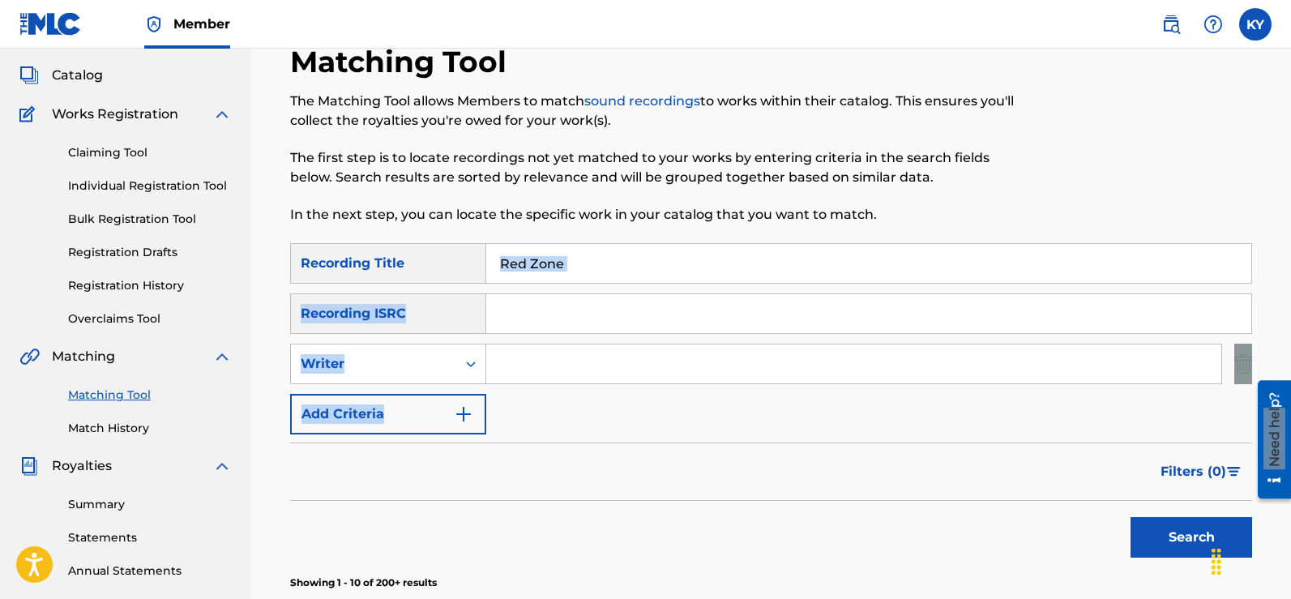
click at [493, 371] on input "Search Form" at bounding box center [853, 363] width 735 height 39
type input "Kerry Young Famous K"
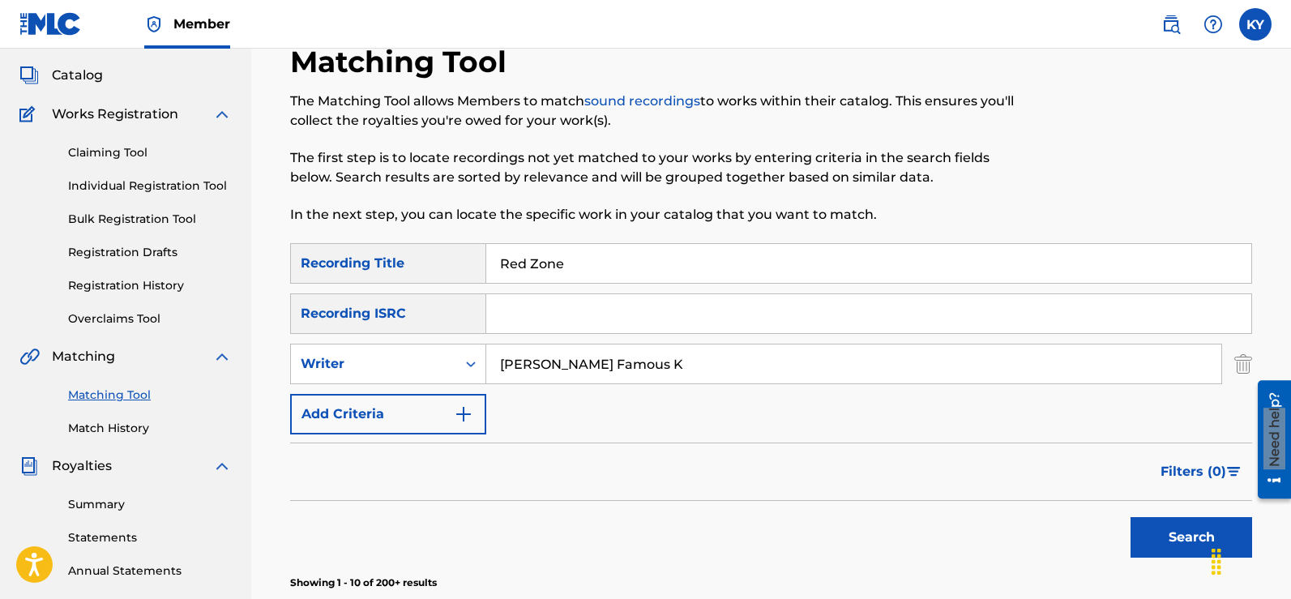
click at [1178, 534] on button "Search" at bounding box center [1191, 537] width 122 height 41
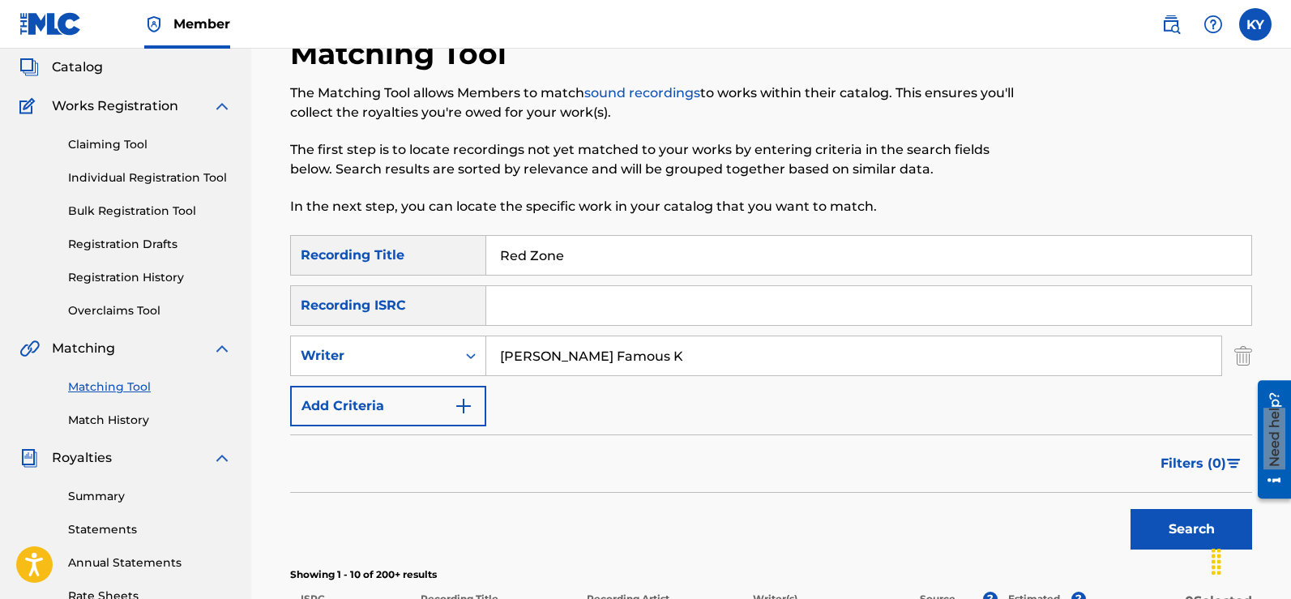
scroll to position [0, 0]
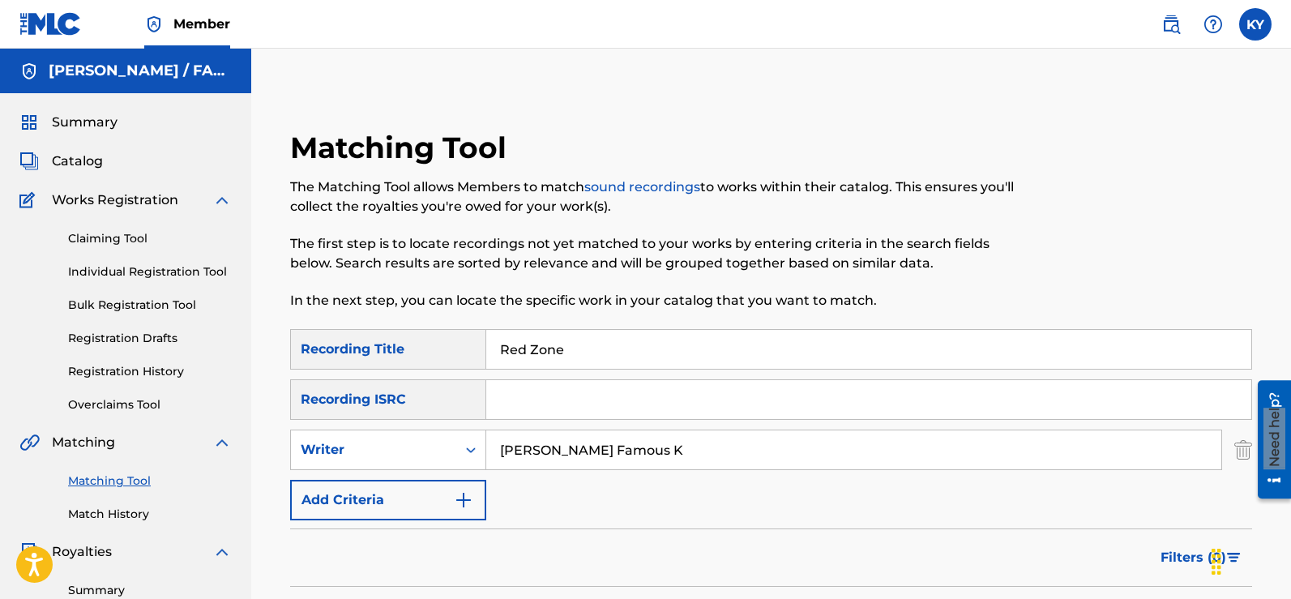
click at [497, 348] on input "Red Zone" at bounding box center [868, 349] width 765 height 39
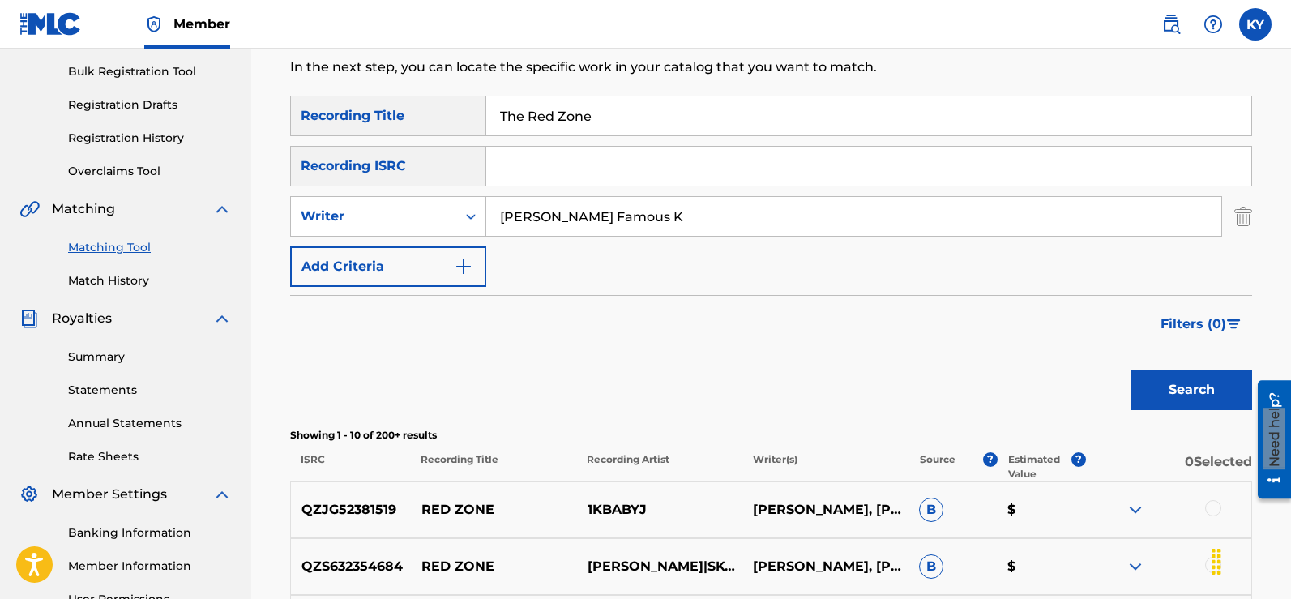
scroll to position [239, 0]
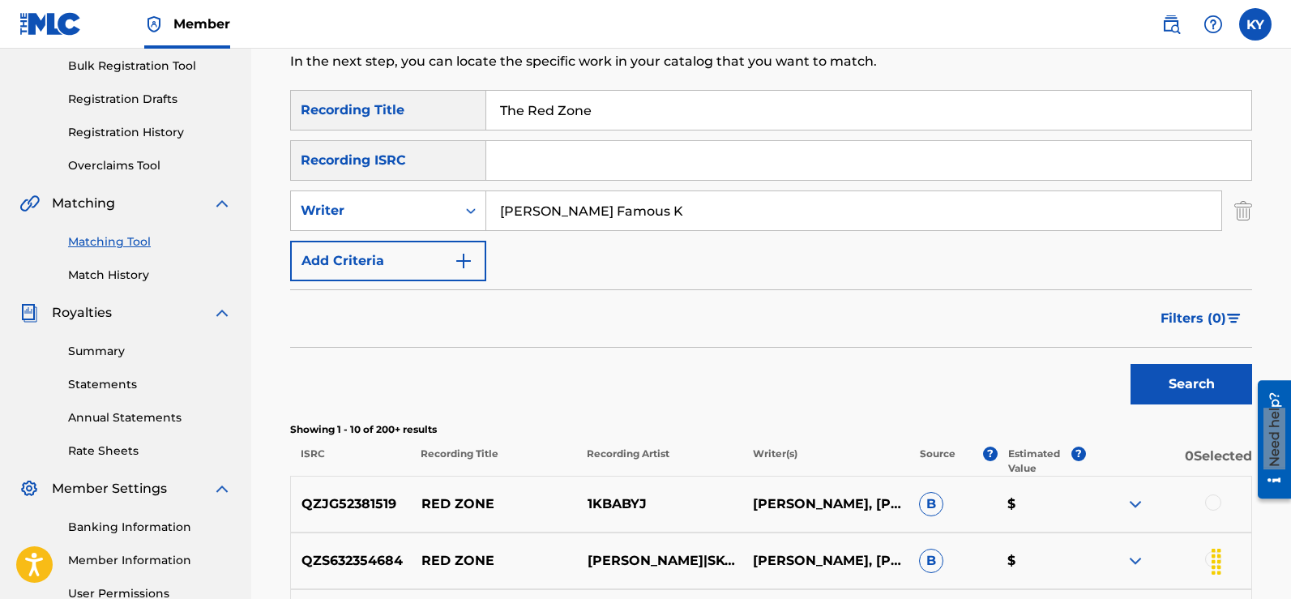
type input "The Red Zone"
click at [1183, 383] on button "Search" at bounding box center [1191, 384] width 122 height 41
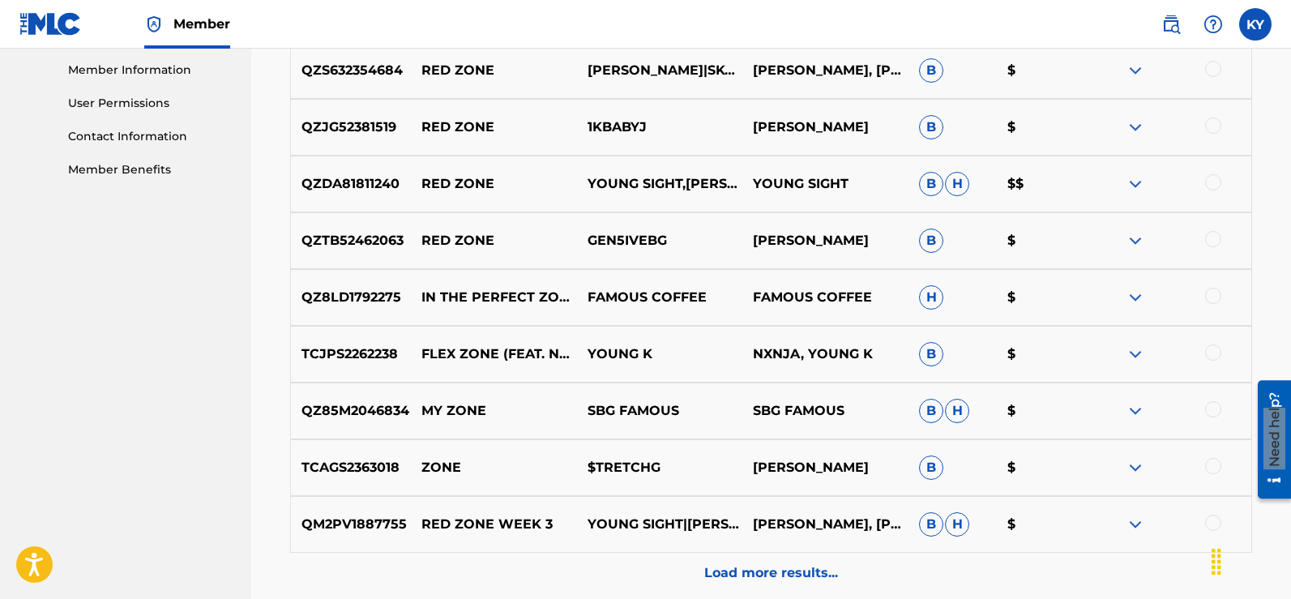
scroll to position [0, 0]
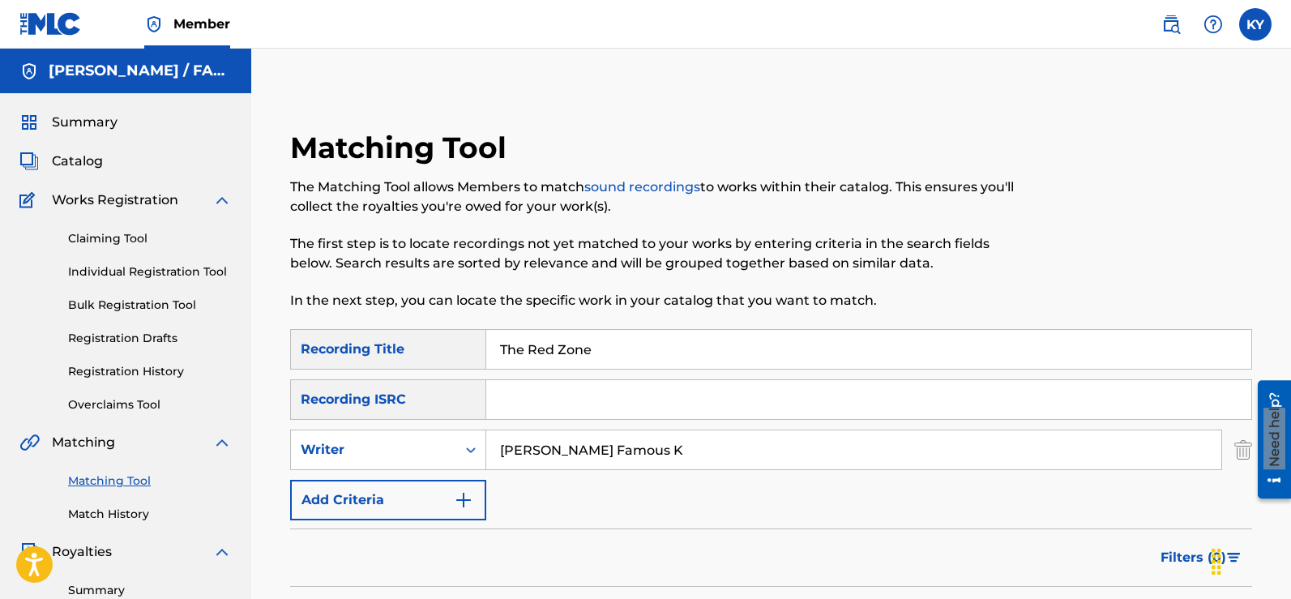
click at [662, 451] on input "Kerry Young Famous K" at bounding box center [853, 449] width 735 height 39
type input "K"
click at [595, 352] on input "The Red Zone" at bounding box center [868, 349] width 765 height 39
type input "T"
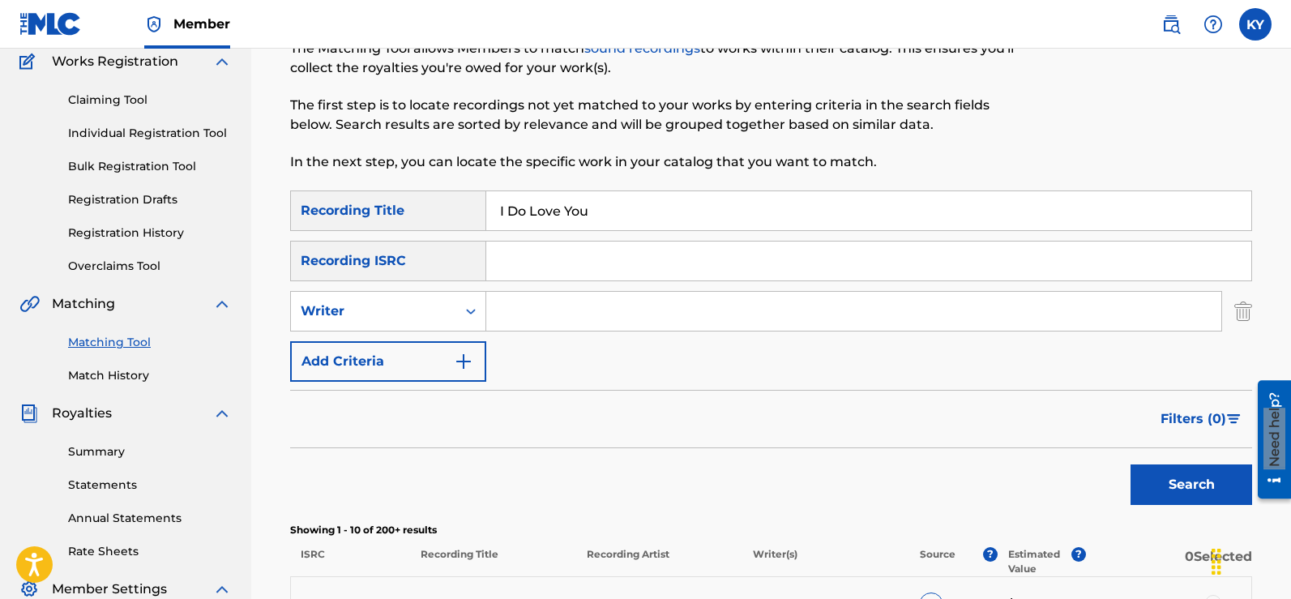
scroll to position [144, 0]
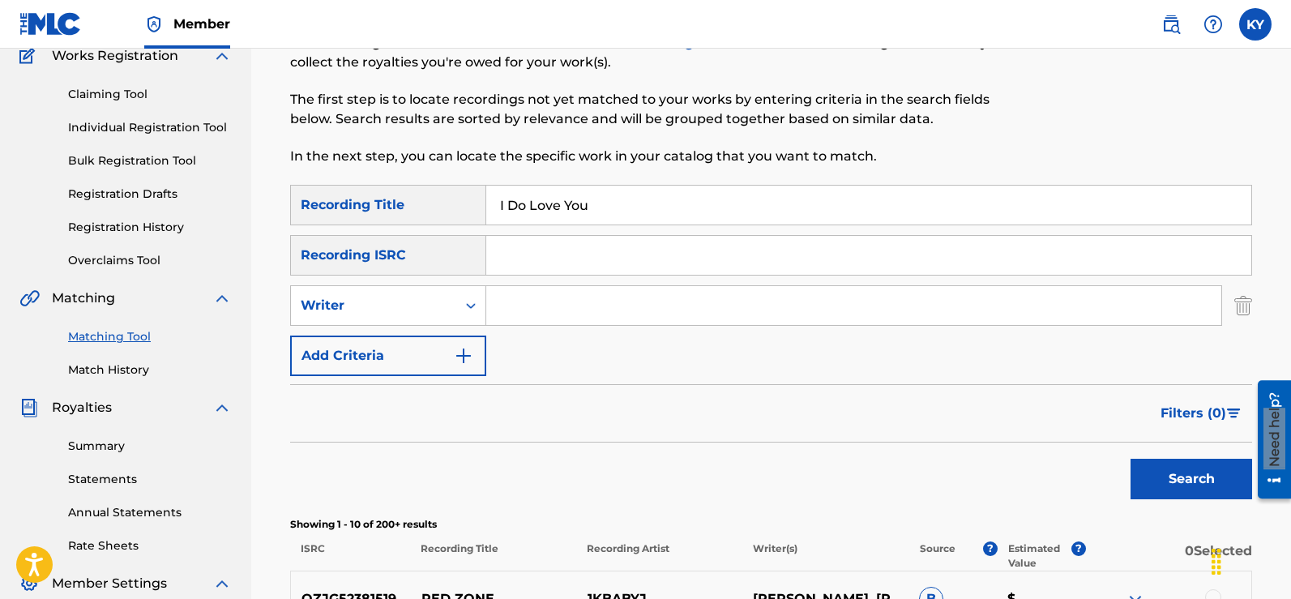
type input "I Do Love You"
click at [1181, 485] on button "Search" at bounding box center [1191, 479] width 122 height 41
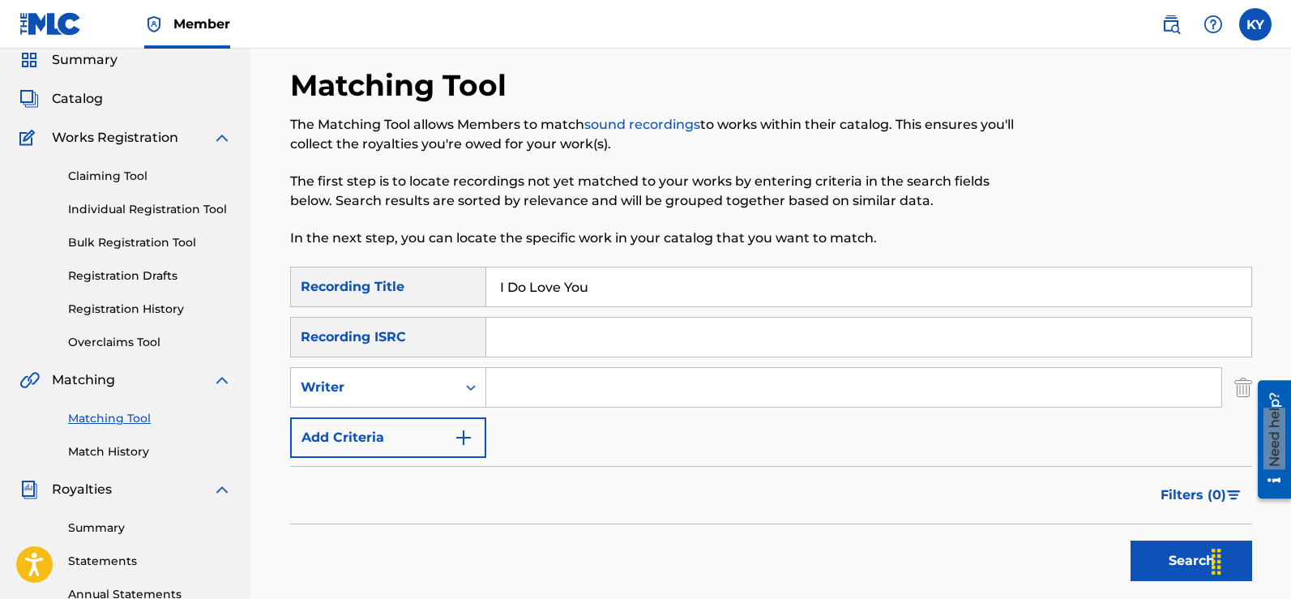
scroll to position [52, 0]
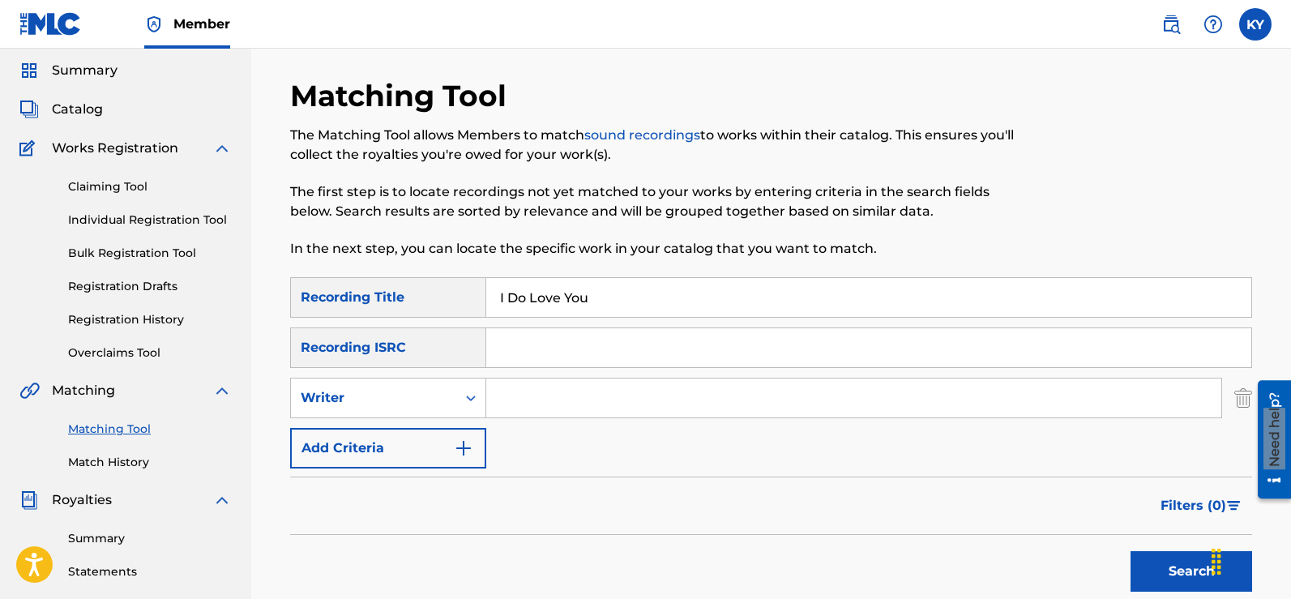
click at [499, 391] on input "Search Form" at bounding box center [853, 397] width 735 height 39
type input "Kerry Young Famous K"
click at [1185, 567] on button "Search" at bounding box center [1191, 571] width 122 height 41
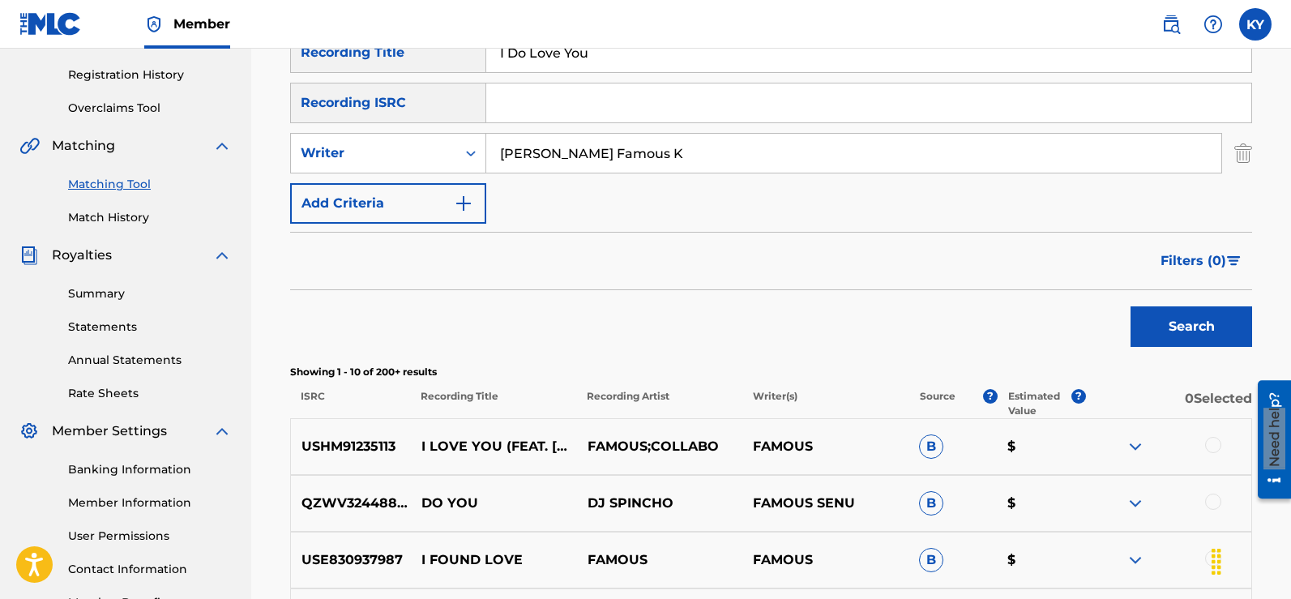
scroll to position [321, 0]
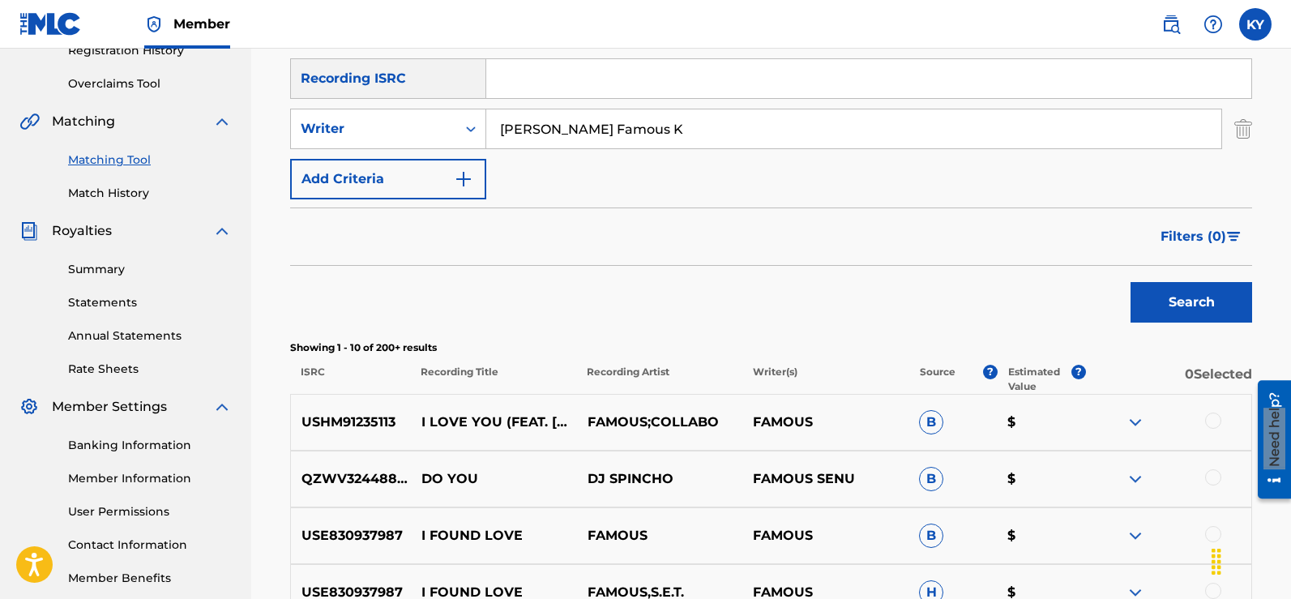
drag, startPoint x: 1283, startPoint y: 302, endPoint x: 1277, endPoint y: 365, distance: 62.7
click at [1277, 365] on div "Matching Tool The Matching Tool allows Members to match sound recordings to wor…" at bounding box center [771, 425] width 1040 height 1314
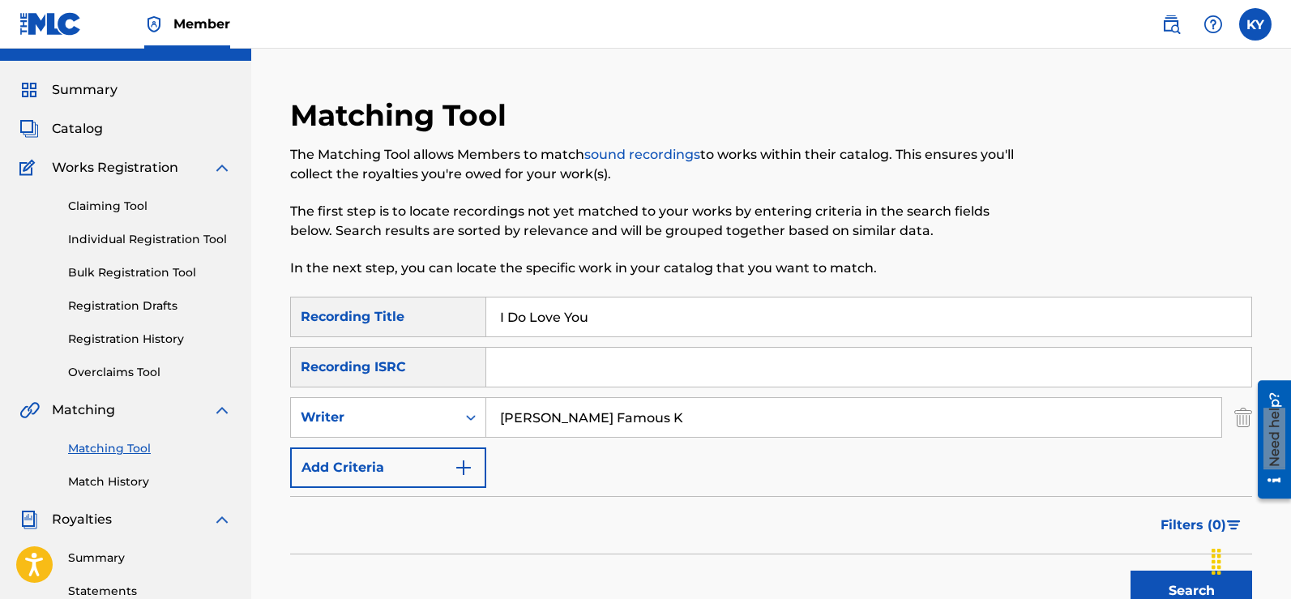
scroll to position [0, 0]
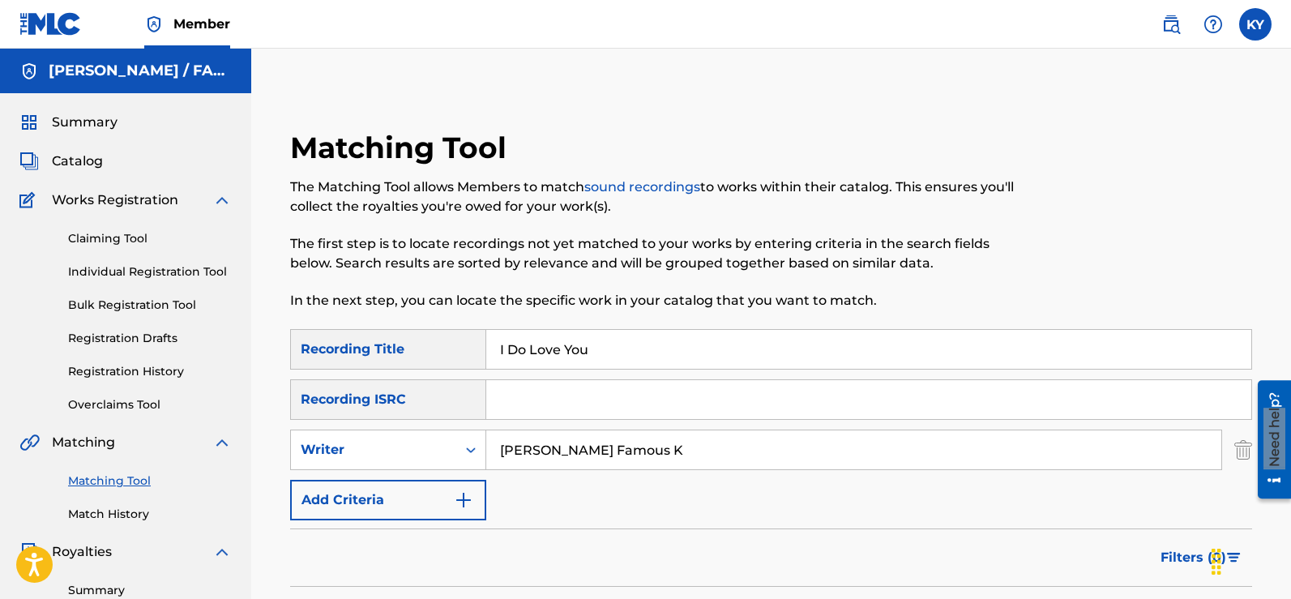
click at [498, 399] on input "Search Form" at bounding box center [868, 399] width 765 height 39
paste input "USBAE1317127"
type input "USBAE1317127"
click at [599, 351] on input "I Do Love You" at bounding box center [868, 349] width 765 height 39
type input "I"
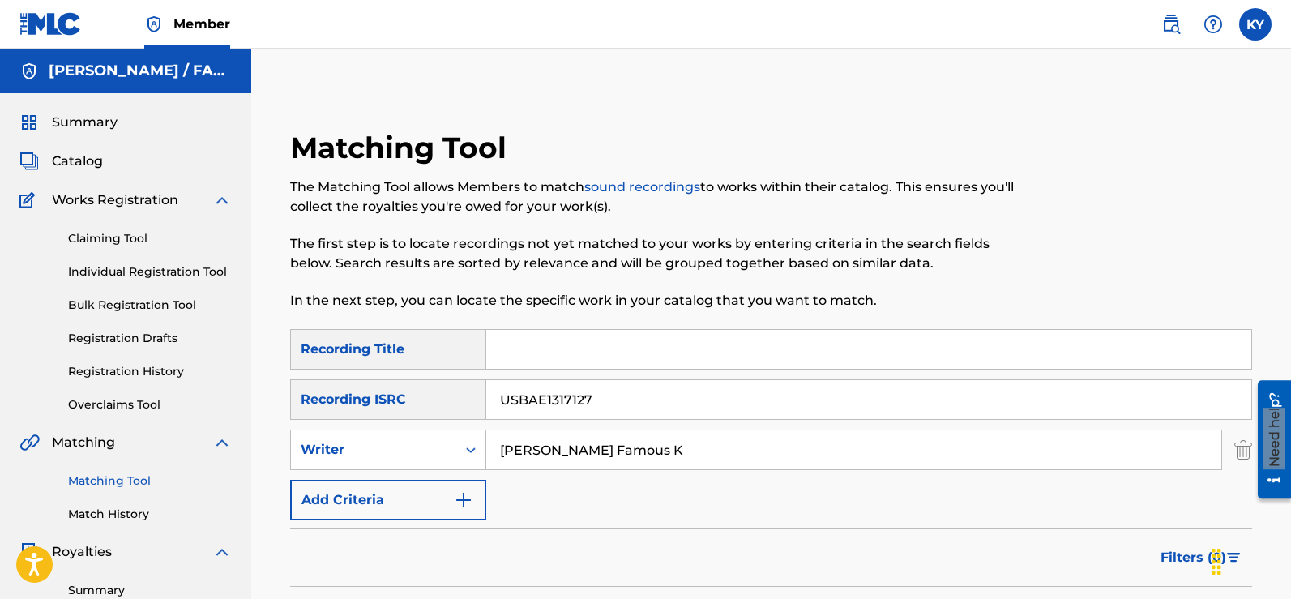
click at [652, 451] on input "Kerry Young Famous K" at bounding box center [853, 449] width 735 height 39
type input "K"
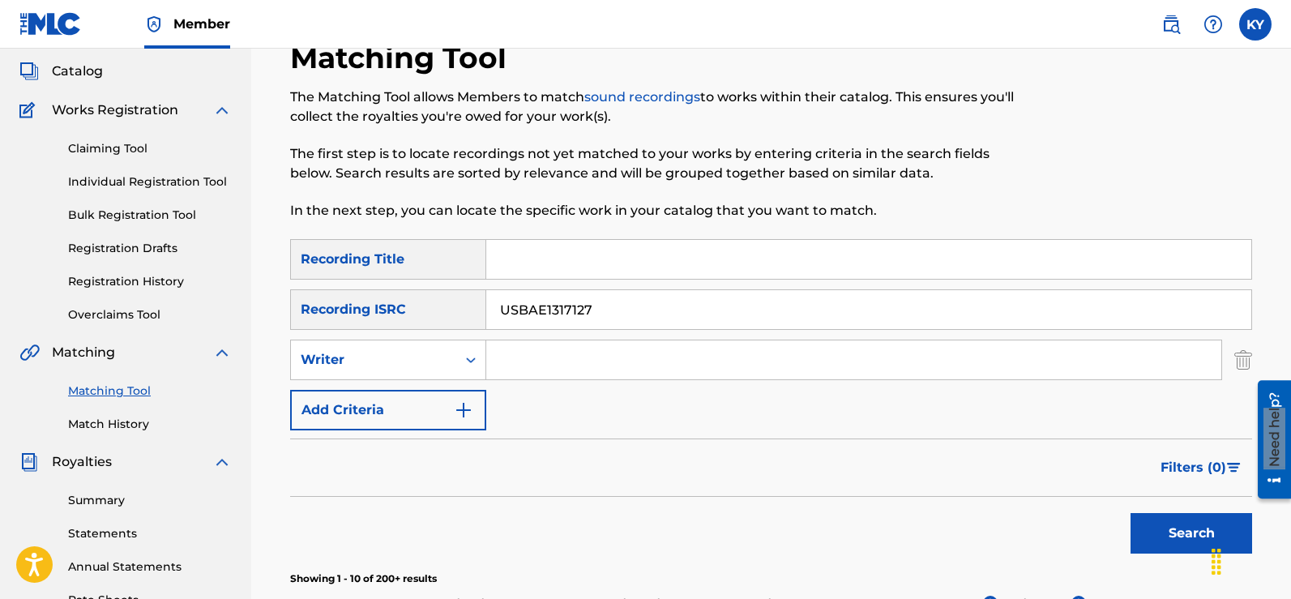
scroll to position [95, 0]
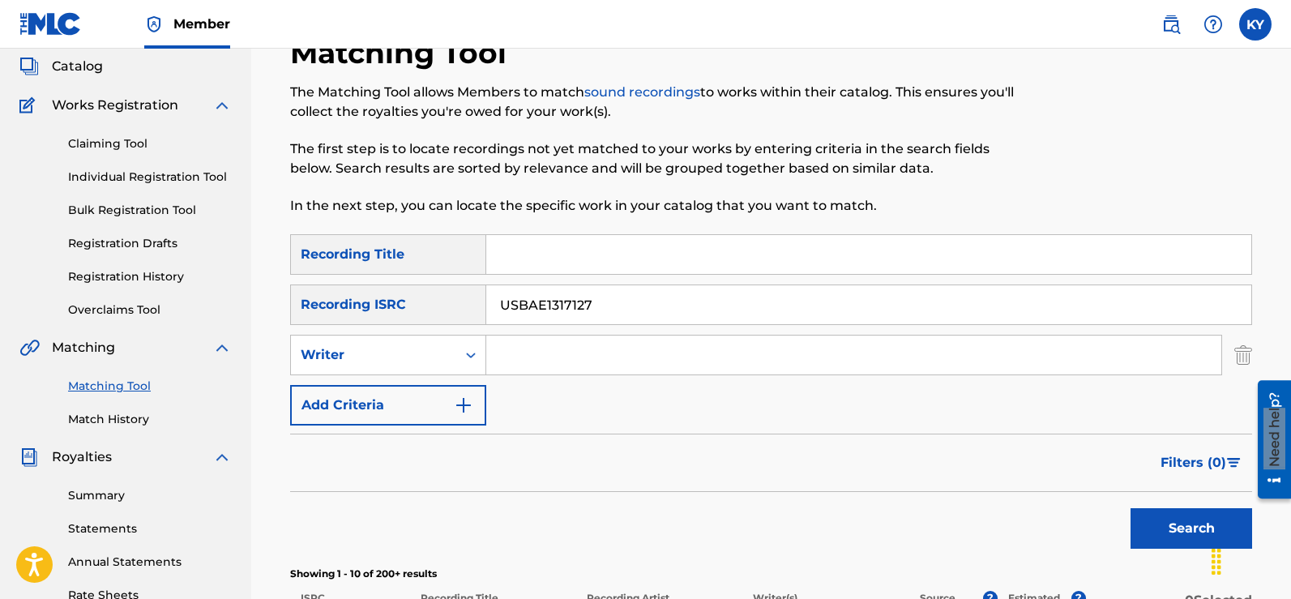
click at [1185, 523] on button "Search" at bounding box center [1191, 528] width 122 height 41
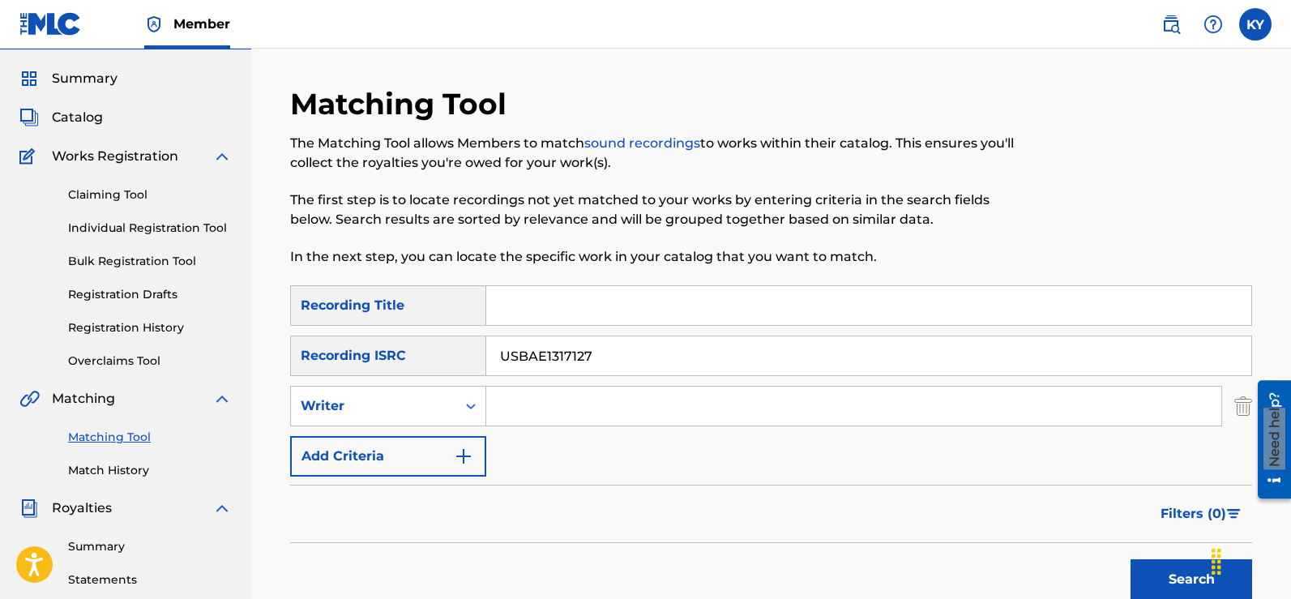
scroll to position [41, 0]
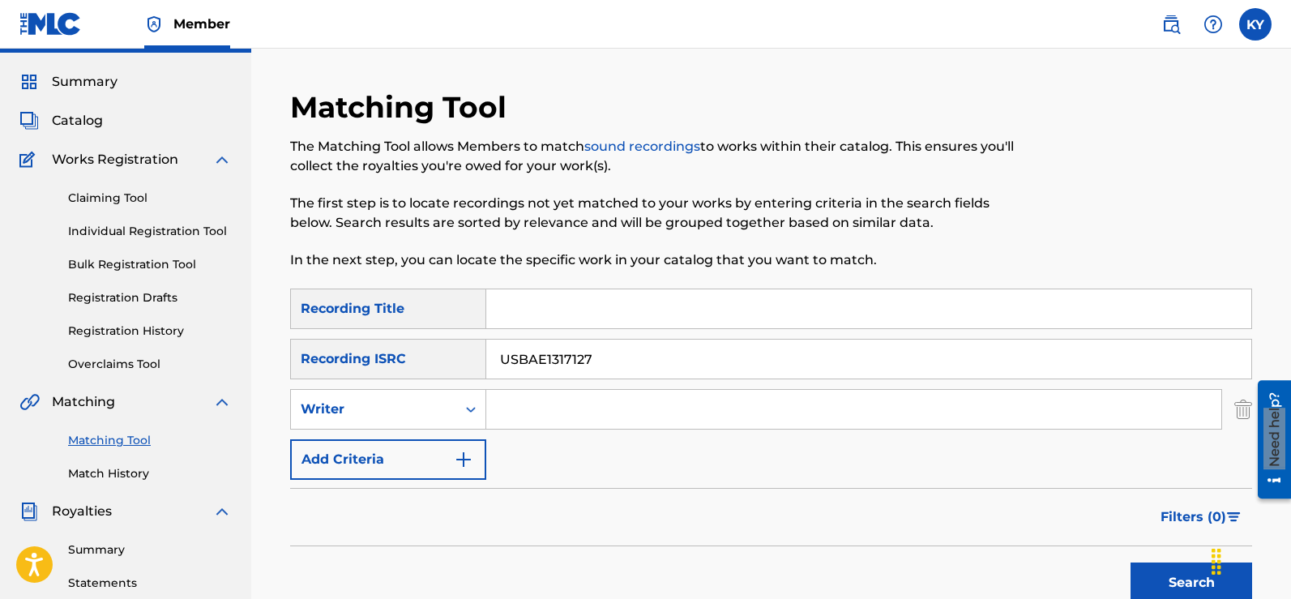
click at [501, 358] on input "USBAE1317127" at bounding box center [868, 359] width 765 height 39
click at [512, 301] on input "Search Form" at bounding box center [868, 308] width 765 height 39
type input "Dreamtime"
click at [1184, 578] on button "Search" at bounding box center [1191, 582] width 122 height 41
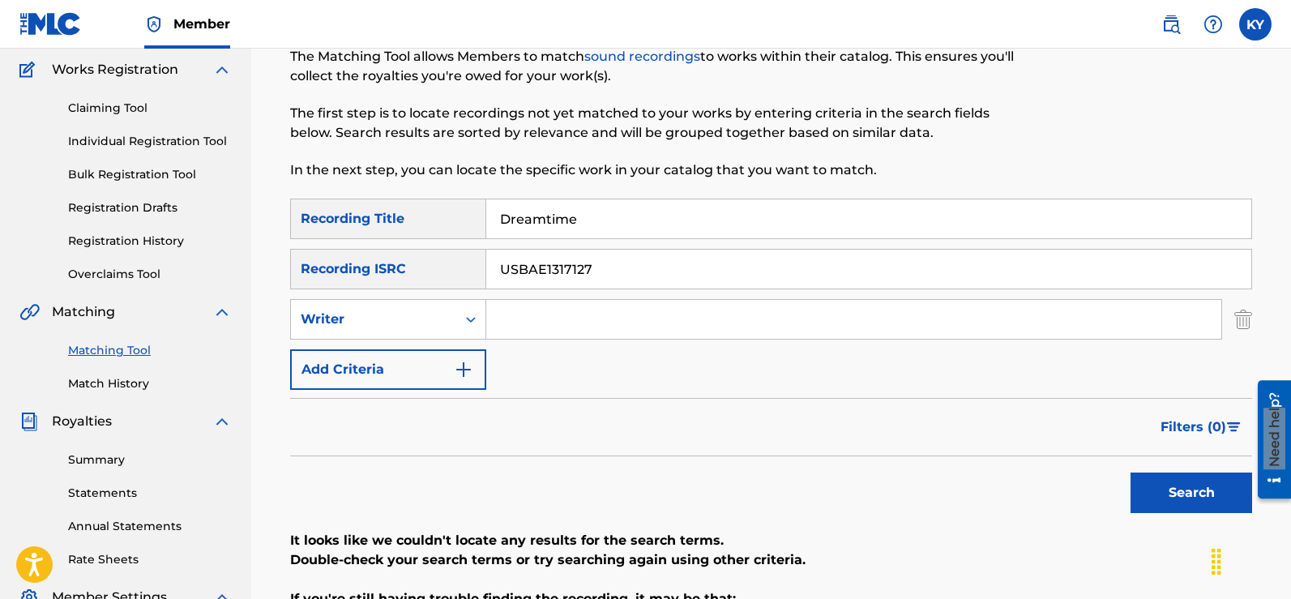
scroll to position [289, 0]
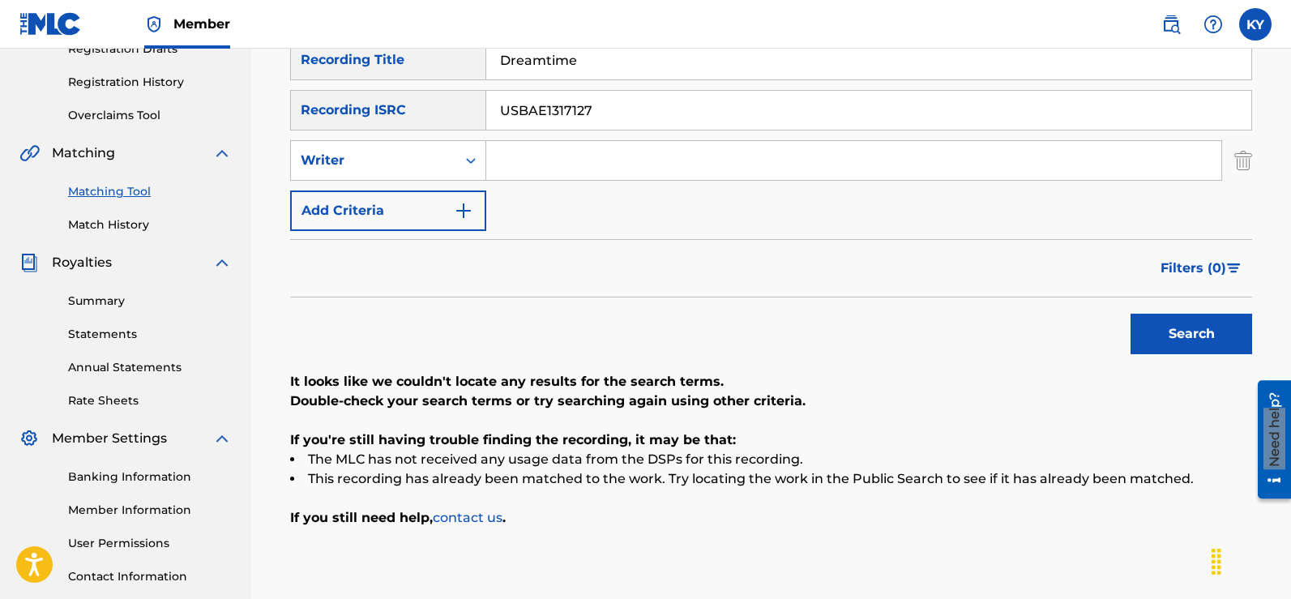
click at [1193, 331] on button "Search" at bounding box center [1191, 334] width 122 height 41
click at [605, 110] on input "USBAE1317127" at bounding box center [868, 110] width 765 height 39
type input "U"
click at [1186, 331] on button "Search" at bounding box center [1191, 334] width 122 height 41
click at [1186, 331] on div "Search" at bounding box center [1187, 329] width 130 height 65
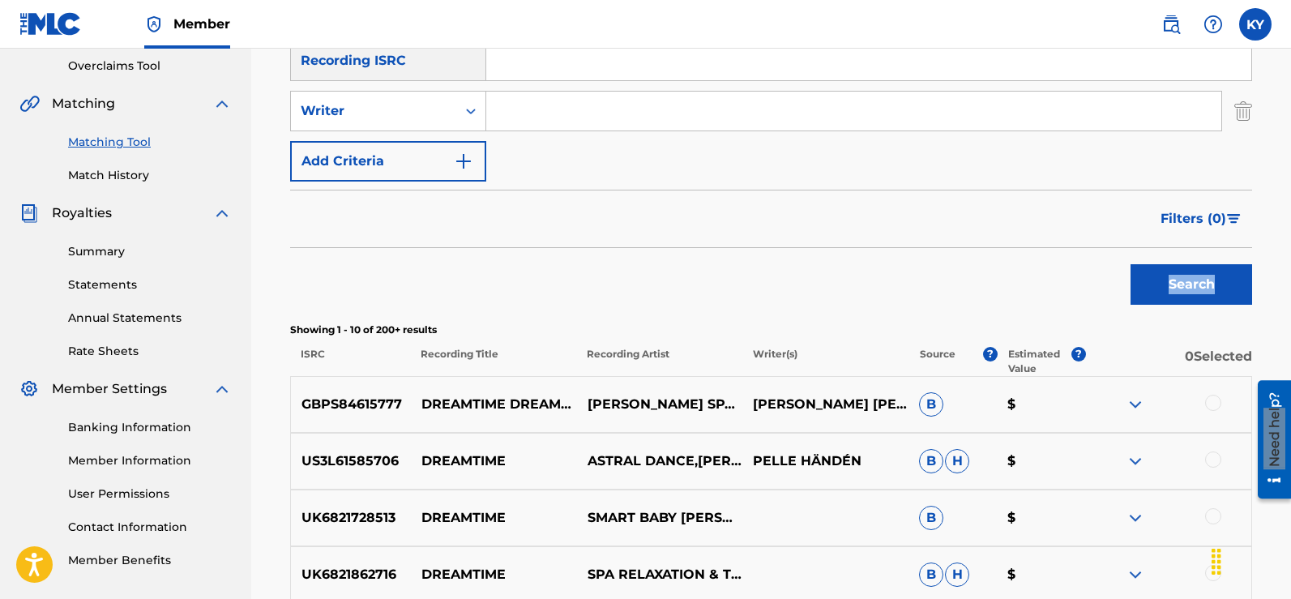
scroll to position [0, 0]
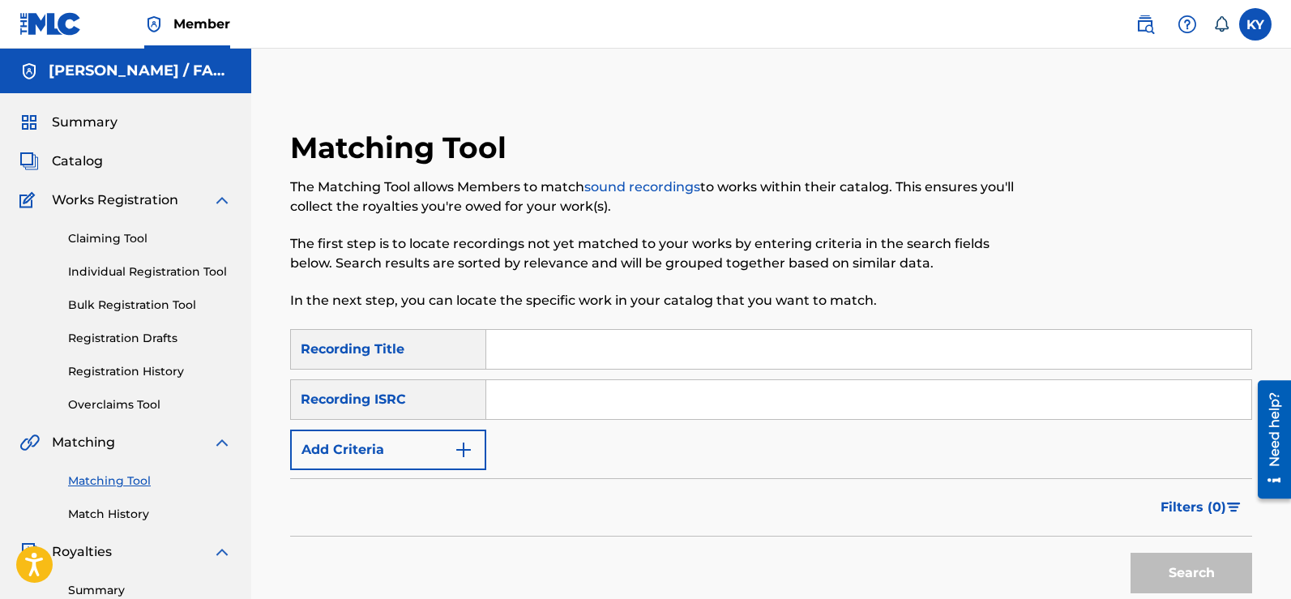
click at [508, 399] on input "Search Form" at bounding box center [868, 399] width 765 height 39
paste input "USBAE1317333"
type input "USBAE1317333"
click at [1178, 577] on button "Search" at bounding box center [1191, 573] width 122 height 41
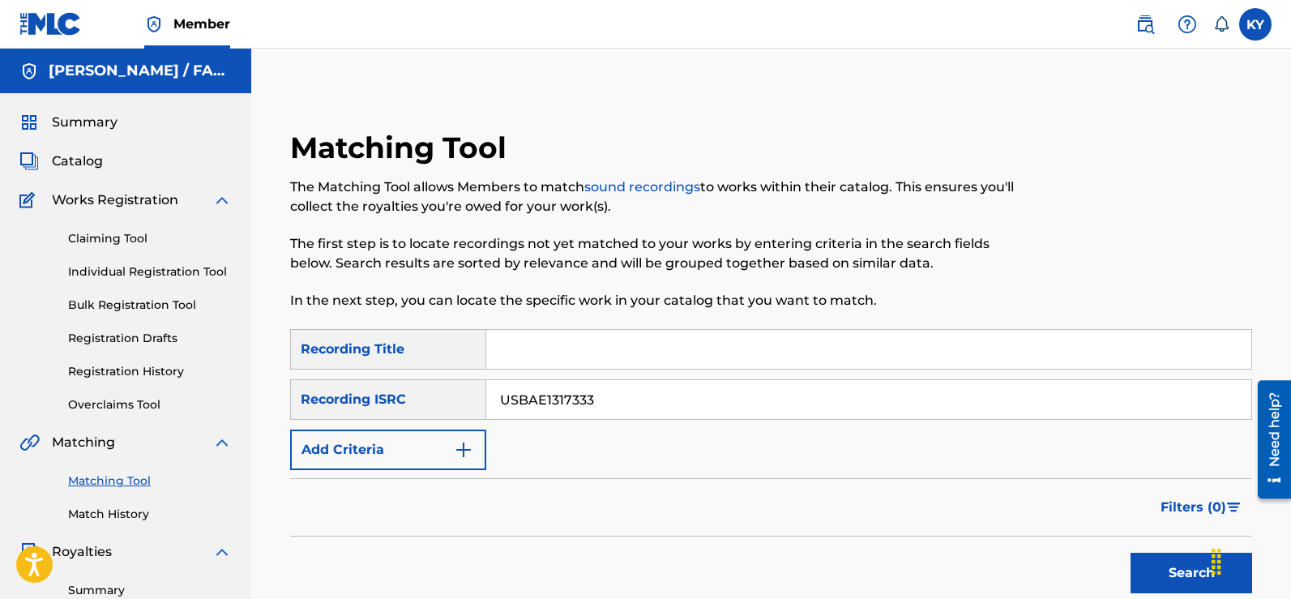
drag, startPoint x: 1178, startPoint y: 577, endPoint x: 1296, endPoint y: 311, distance: 290.6
click at [1178, 577] on div "Search" at bounding box center [1187, 568] width 130 height 65
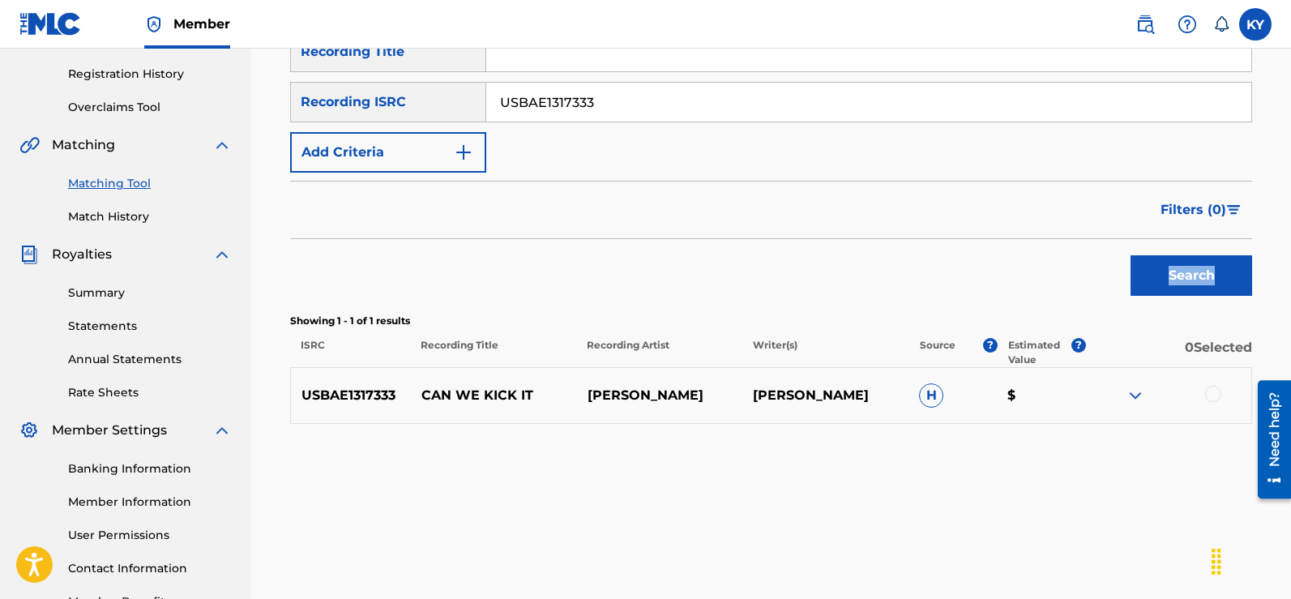
scroll to position [305, 0]
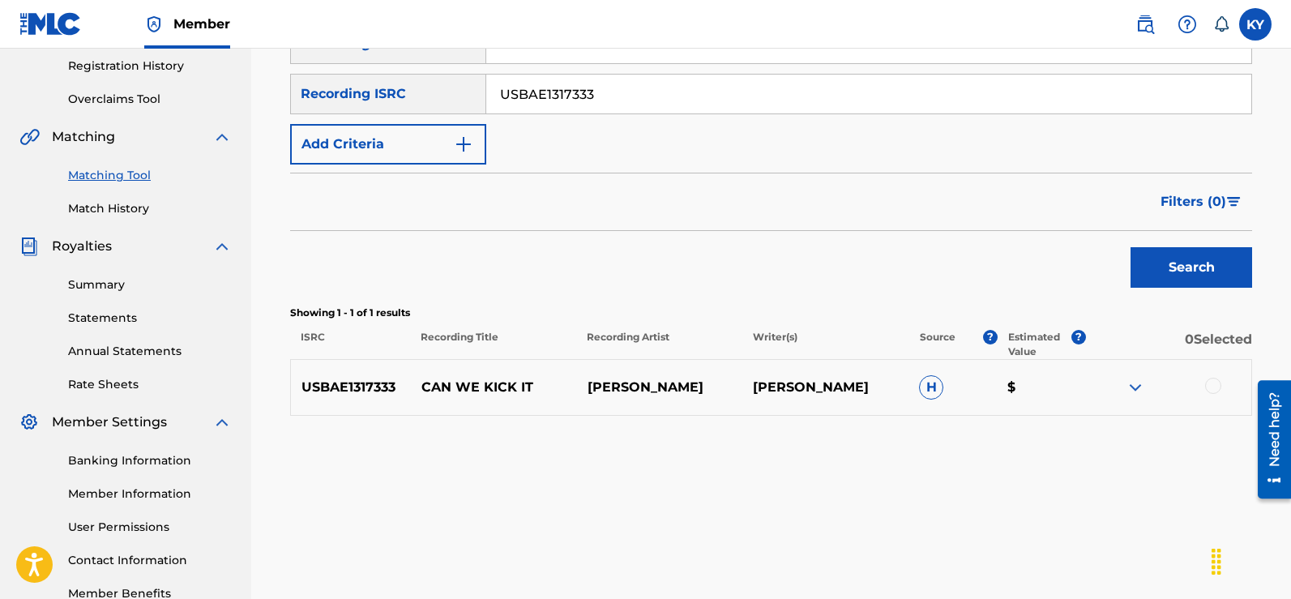
click at [1211, 385] on div at bounding box center [1213, 386] width 16 height 16
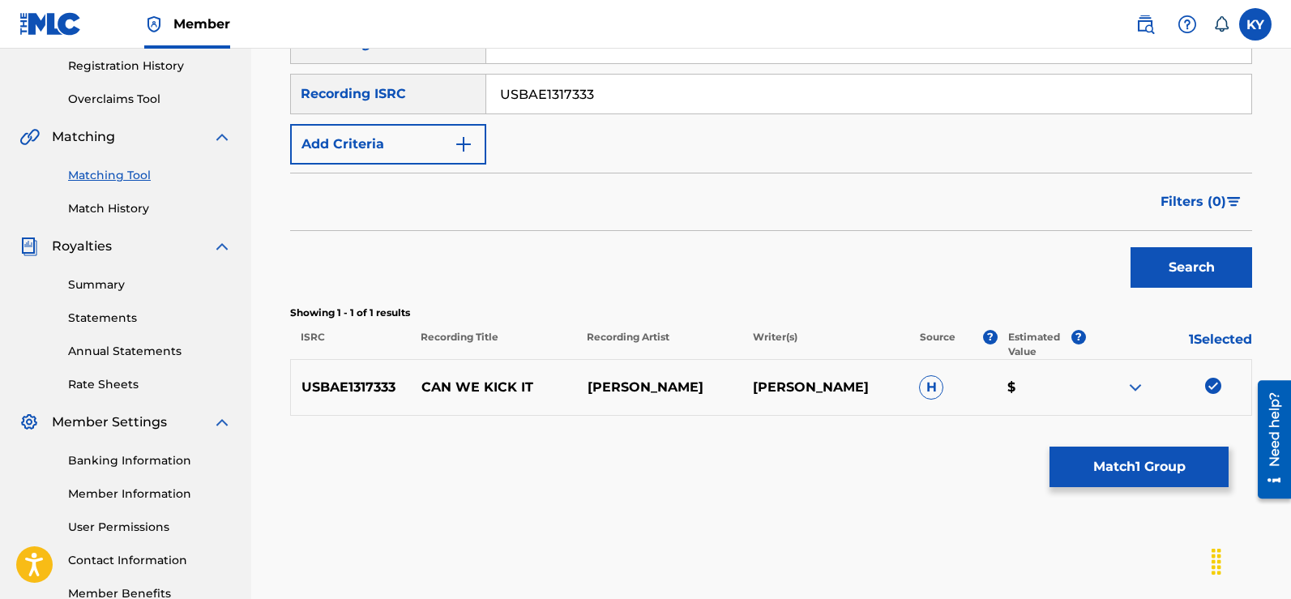
click at [1128, 467] on button "Match 1 Group" at bounding box center [1138, 466] width 179 height 41
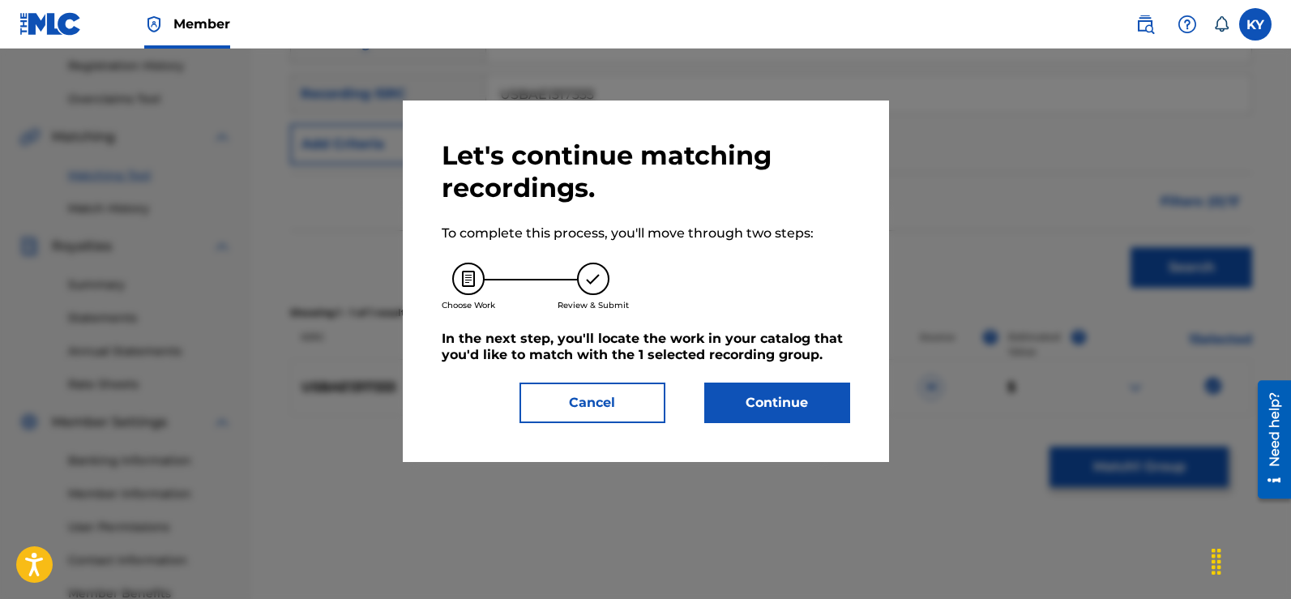
click at [782, 400] on button "Continue" at bounding box center [777, 402] width 146 height 41
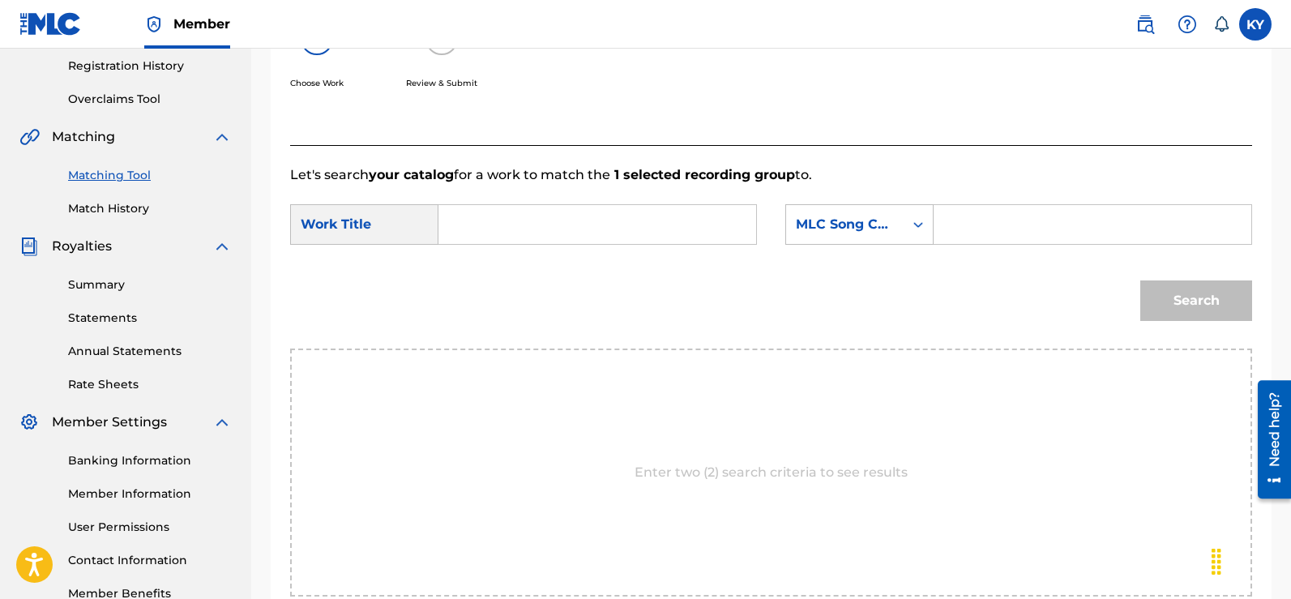
click at [460, 217] on input "Search Form" at bounding box center [597, 224] width 290 height 39
click at [533, 270] on div "can we kick it" at bounding box center [596, 260] width 288 height 29
type input "can we kick it"
click at [918, 223] on icon "Search Form" at bounding box center [918, 224] width 16 height 16
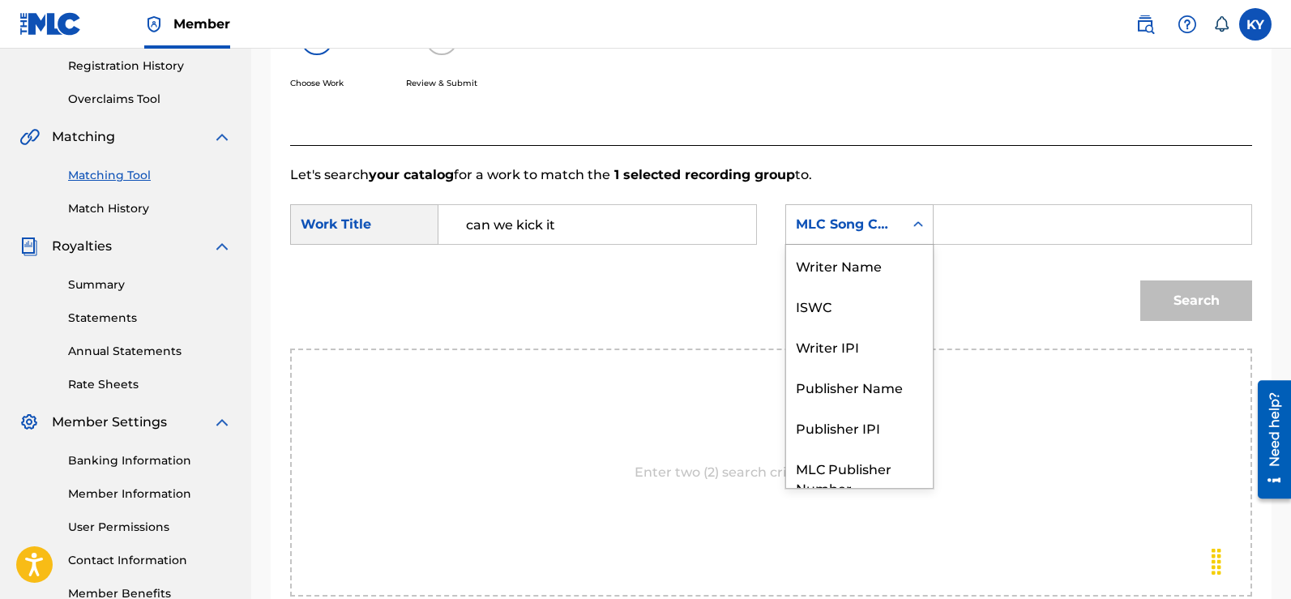
scroll to position [60, 0]
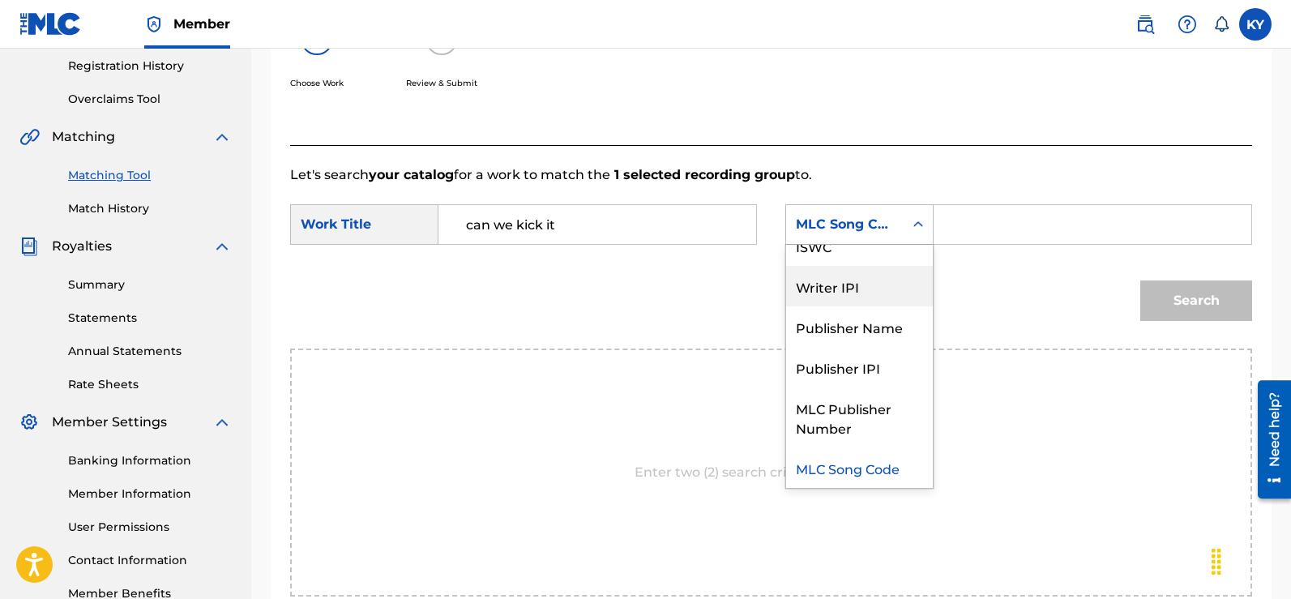
click at [867, 279] on div "Writer IPI" at bounding box center [859, 286] width 147 height 41
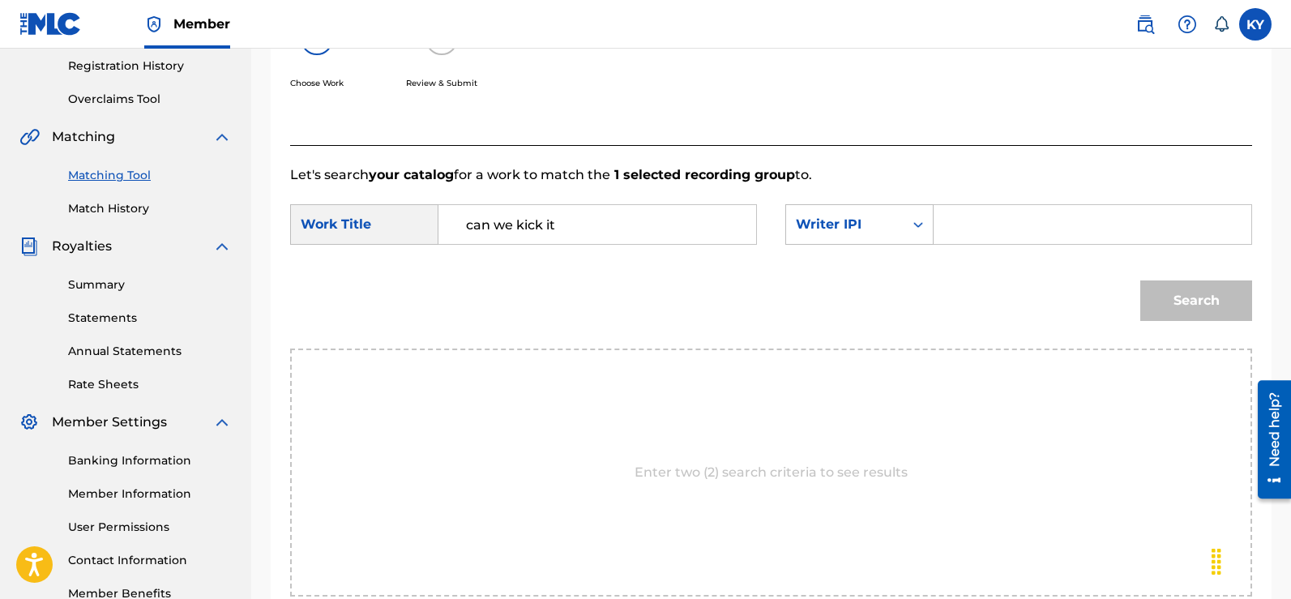
click at [958, 225] on input "Search Form" at bounding box center [1092, 224] width 290 height 39
type input "00185897994"
click at [1192, 297] on button "Search" at bounding box center [1196, 300] width 112 height 41
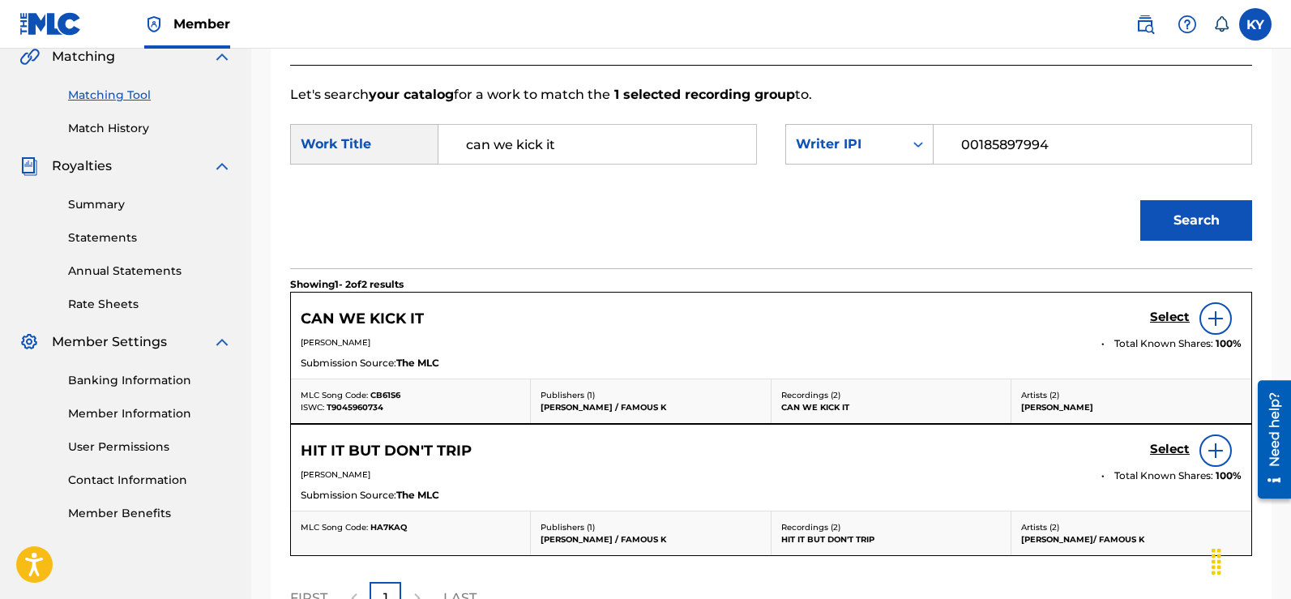
scroll to position [399, 0]
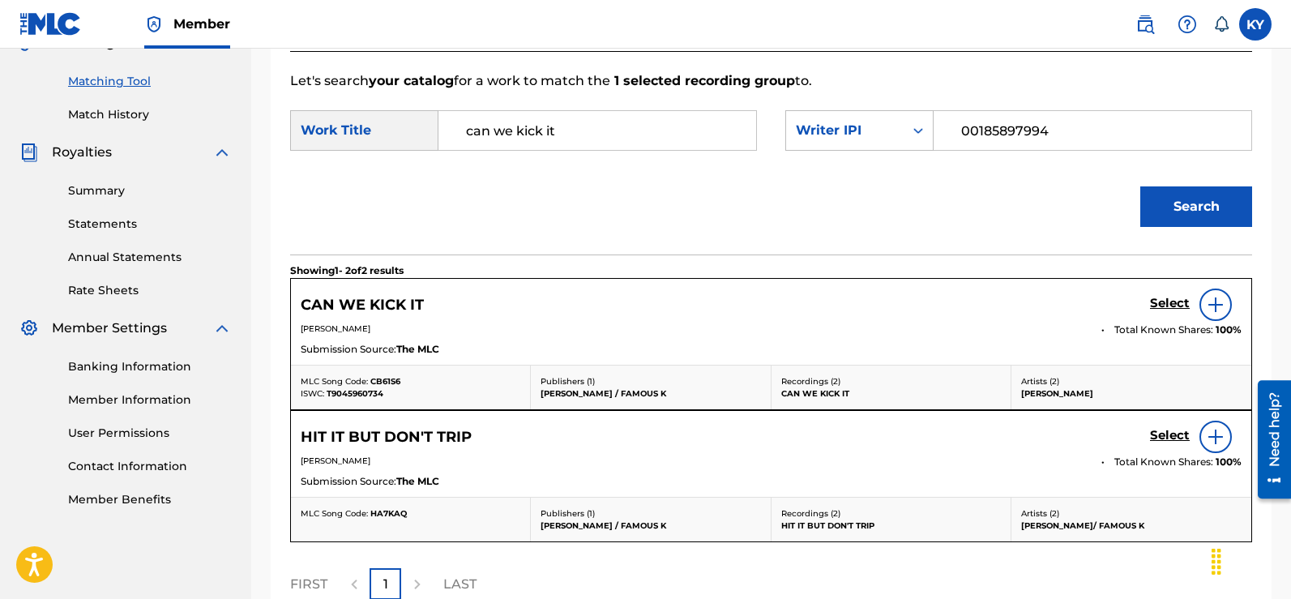
click at [1215, 296] on img at bounding box center [1215, 304] width 19 height 19
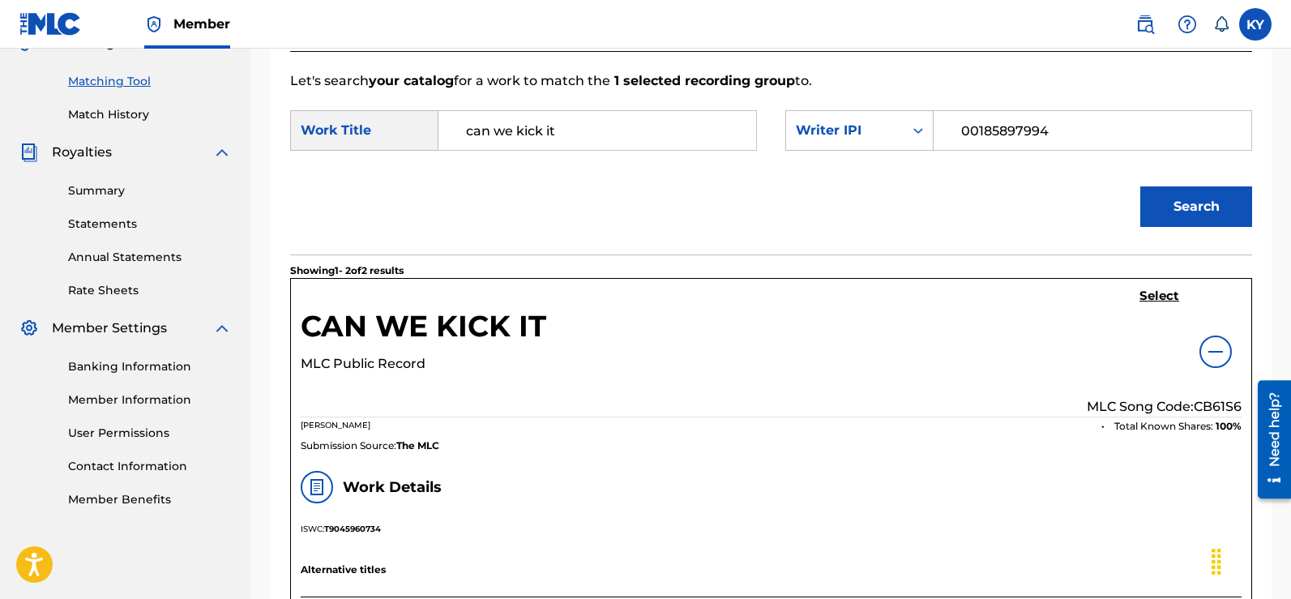
click at [1154, 292] on h5 "Select" at bounding box center [1159, 295] width 40 height 15
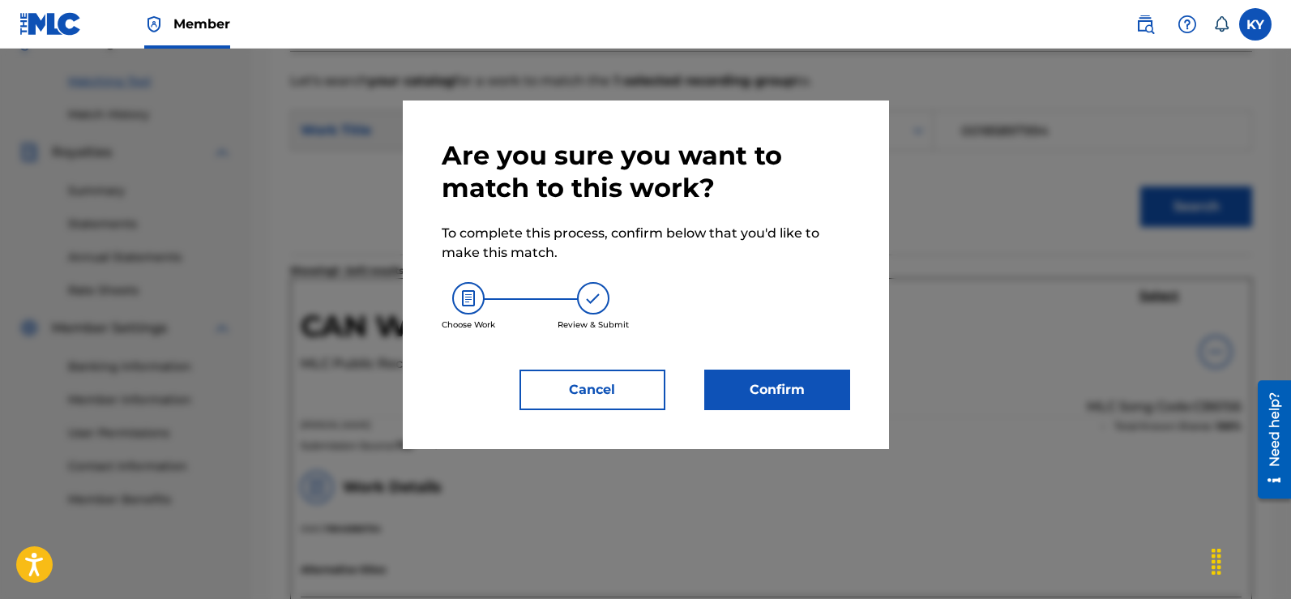
click at [770, 382] on button "Confirm" at bounding box center [777, 389] width 146 height 41
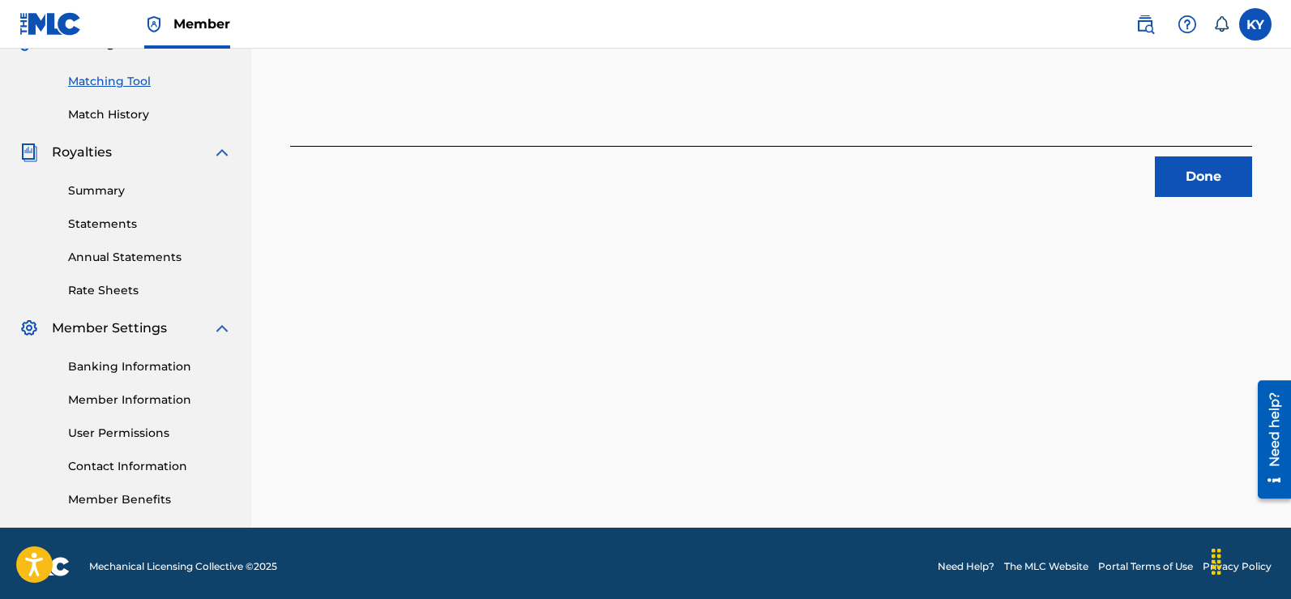
click at [1208, 168] on button "Done" at bounding box center [1203, 176] width 97 height 41
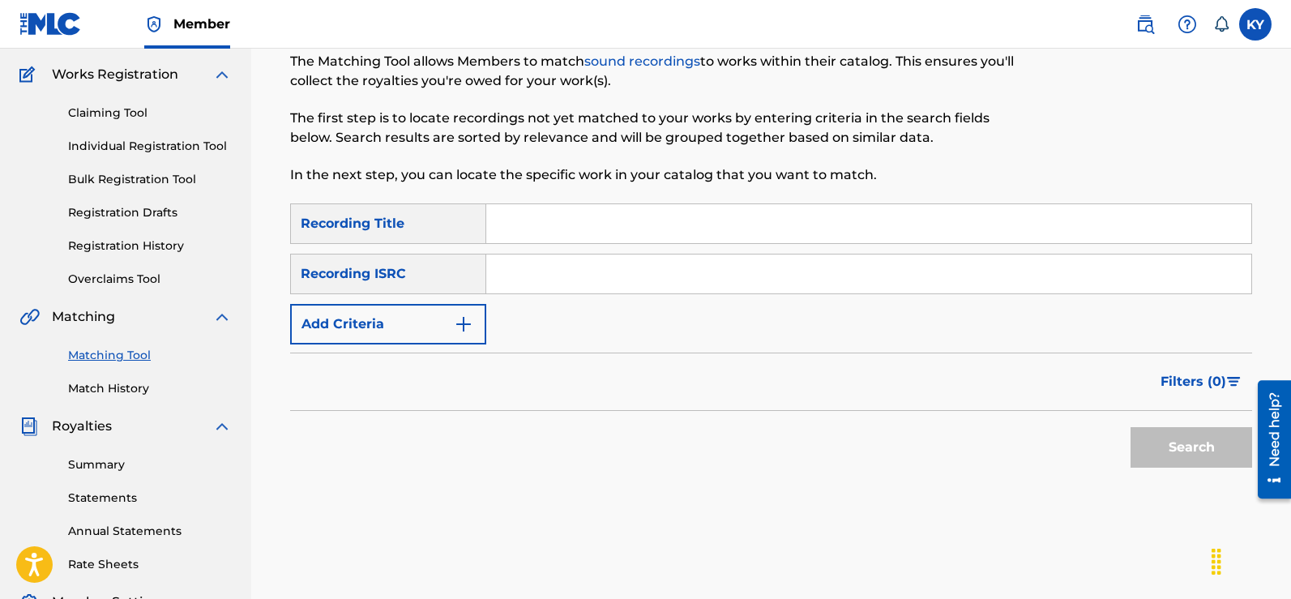
scroll to position [91, 0]
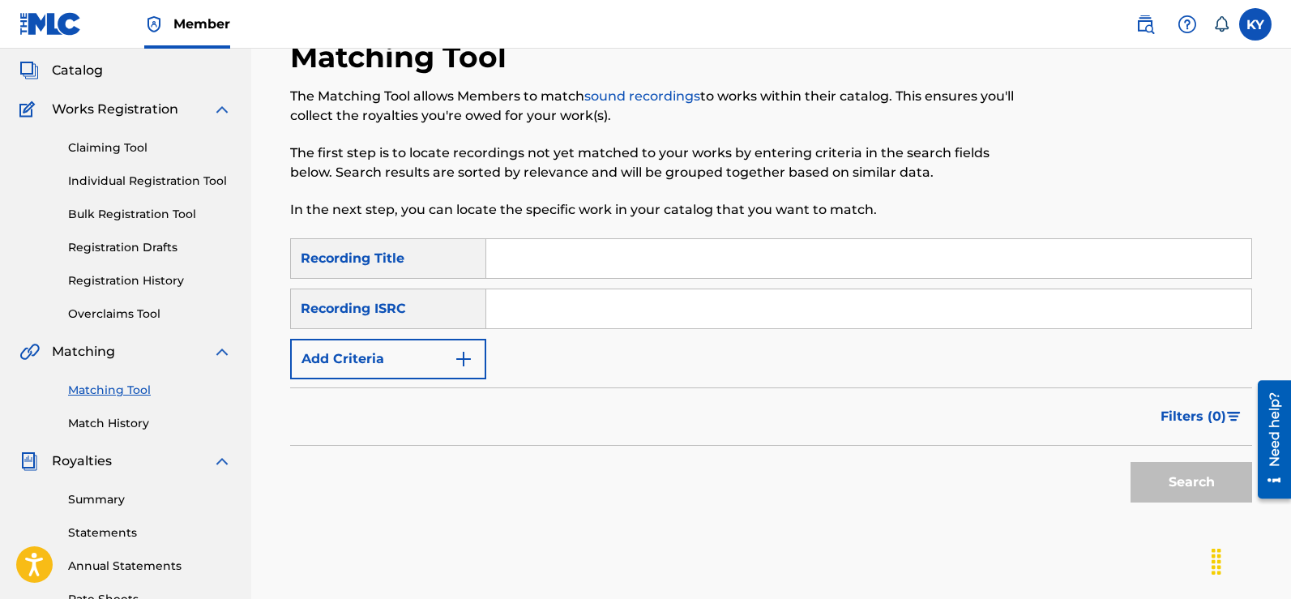
click at [491, 310] on input "Search Form" at bounding box center [868, 308] width 765 height 39
paste input "USBAE1317329"
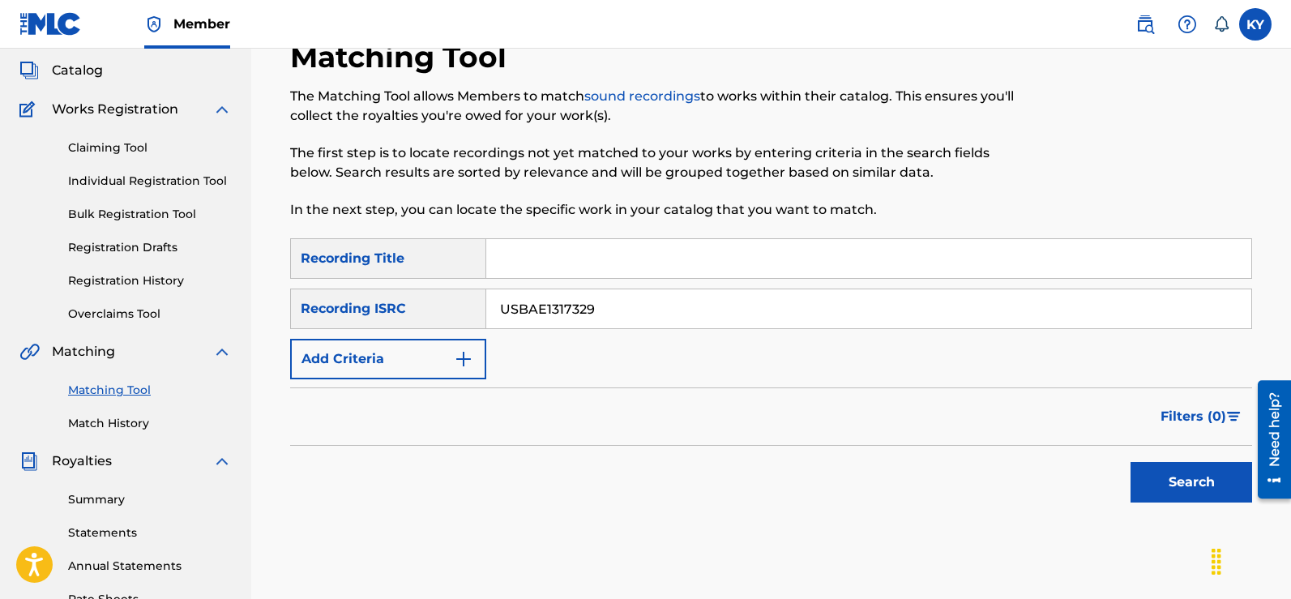
click at [1195, 479] on button "Search" at bounding box center [1191, 482] width 122 height 41
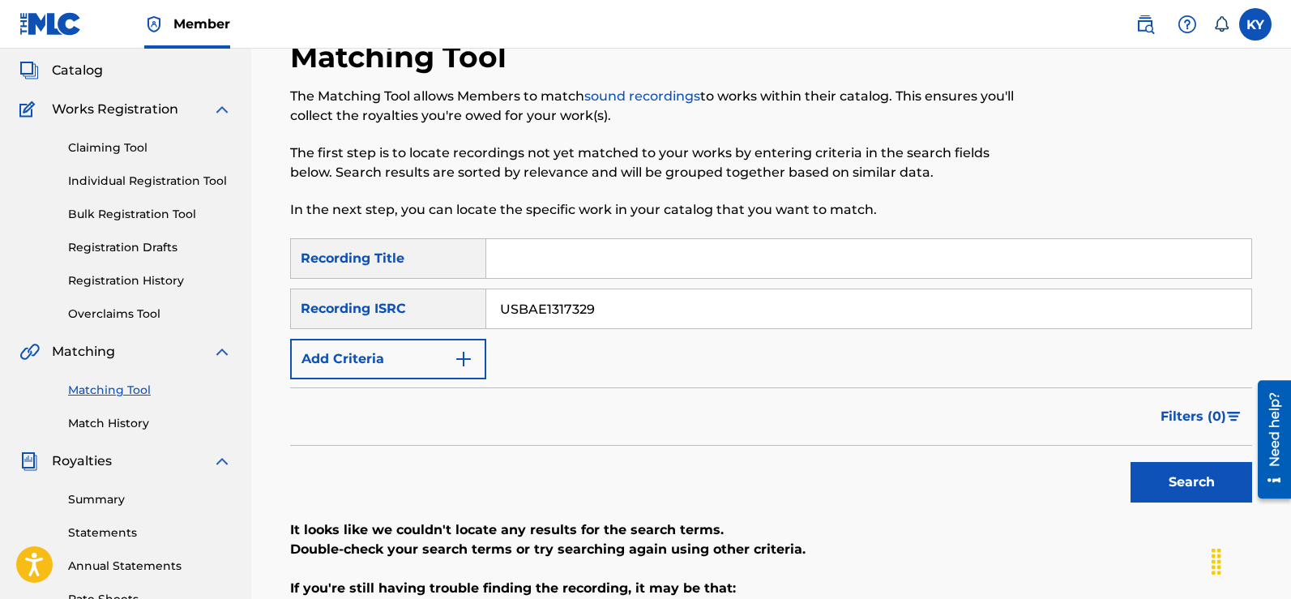
click at [503, 309] on input "USBAE1317329" at bounding box center [868, 308] width 765 height 39
click at [1175, 472] on button "Search" at bounding box center [1191, 482] width 122 height 41
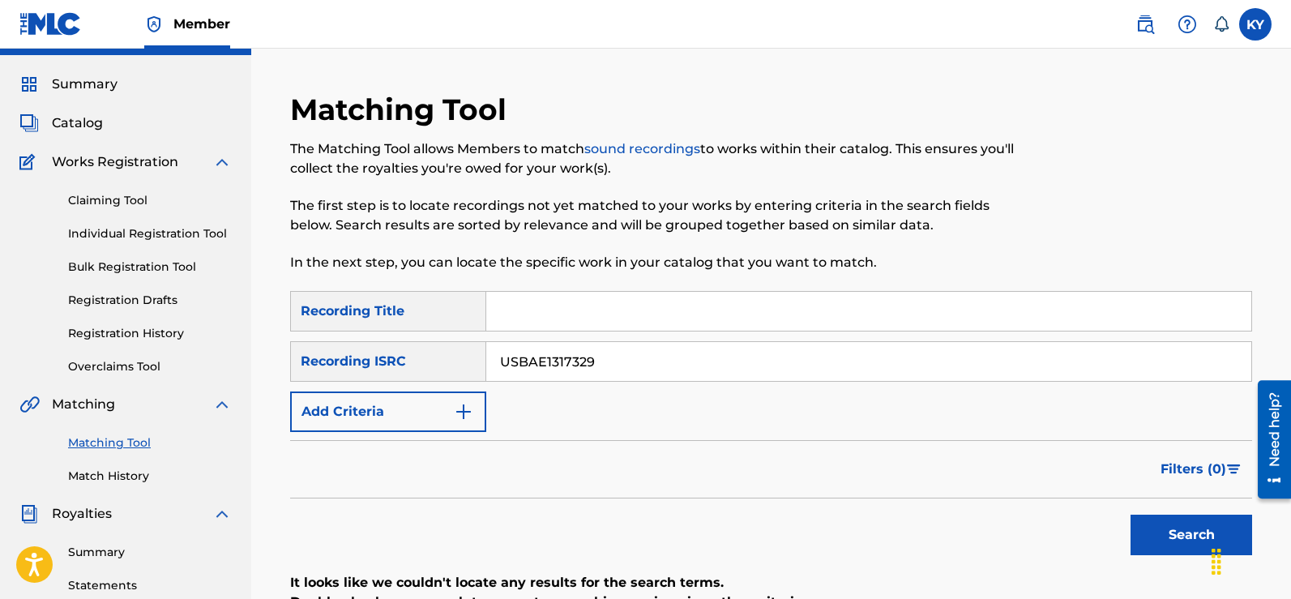
scroll to position [0, 0]
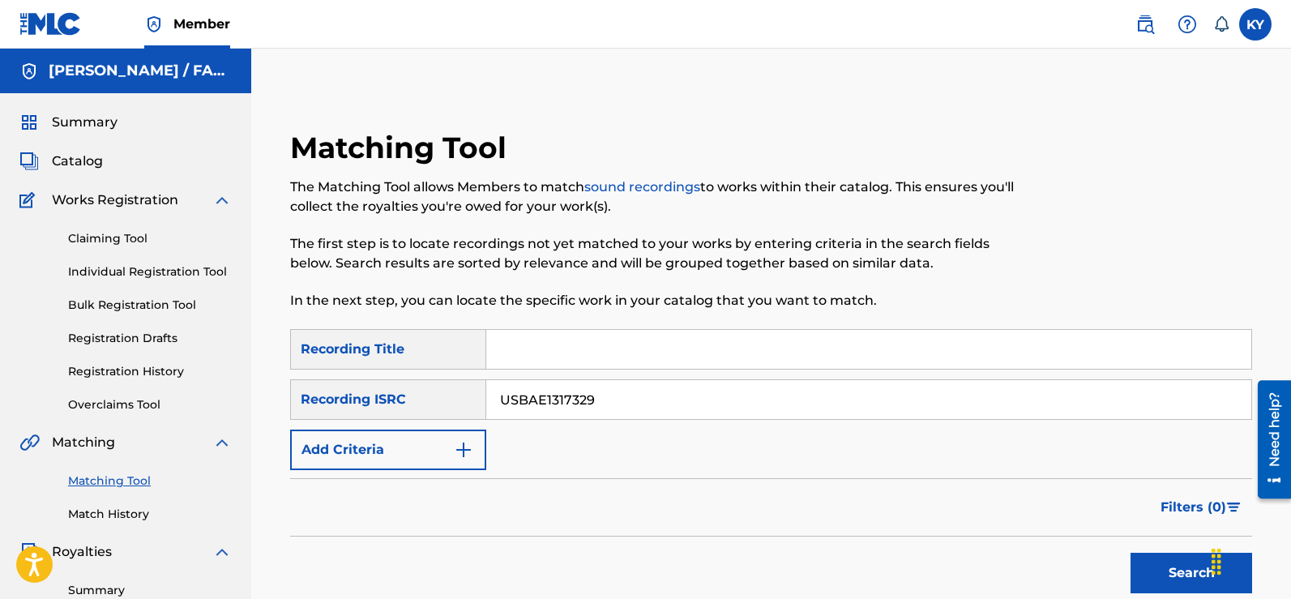
click at [600, 402] on input "USBAE1317329" at bounding box center [868, 399] width 765 height 39
type input "U"
paste input "USBAE1317319"
type input "USBAE1317319"
click at [1164, 568] on button "Search" at bounding box center [1191, 573] width 122 height 41
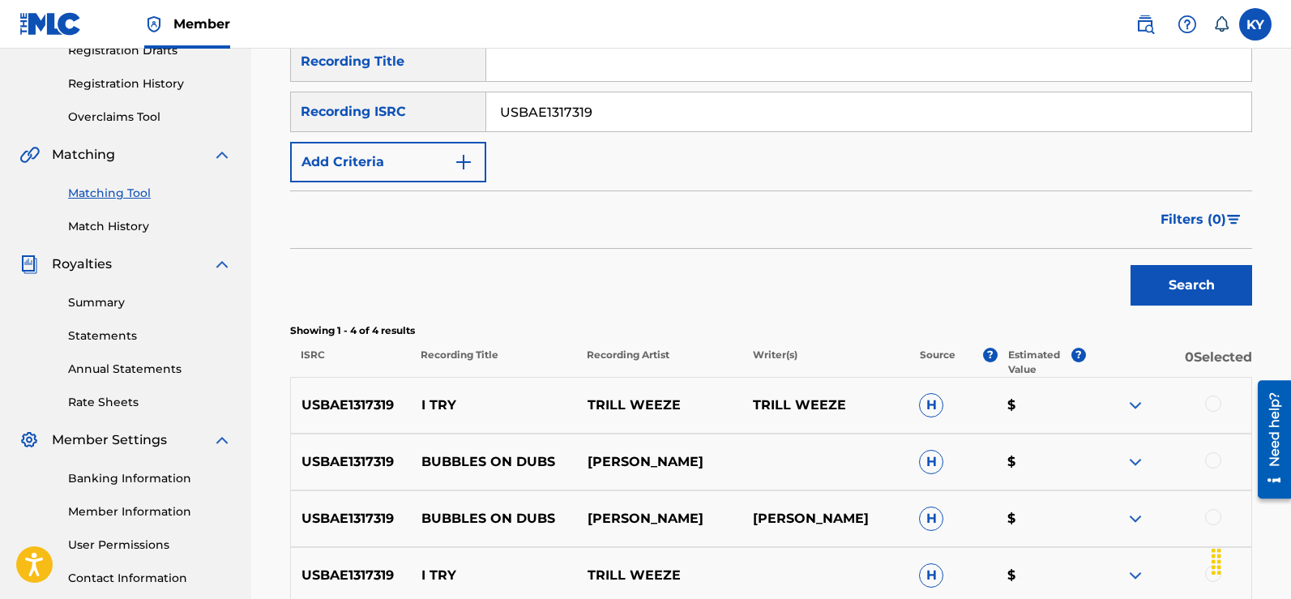
scroll to position [300, 0]
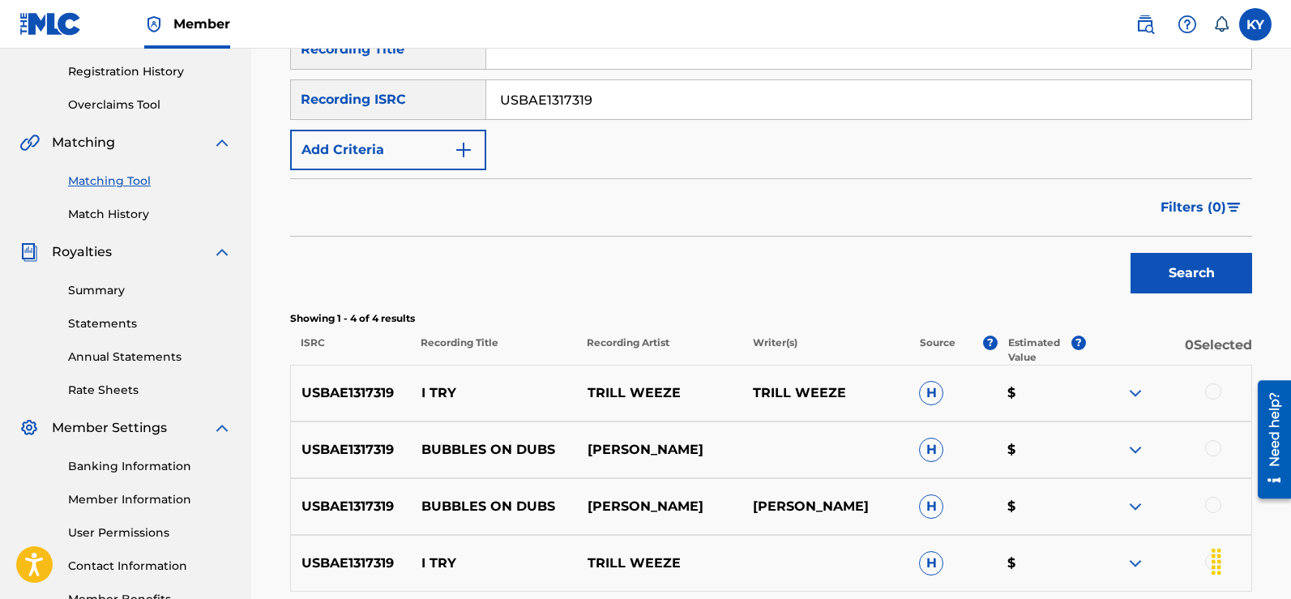
click at [1211, 449] on div at bounding box center [1213, 448] width 16 height 16
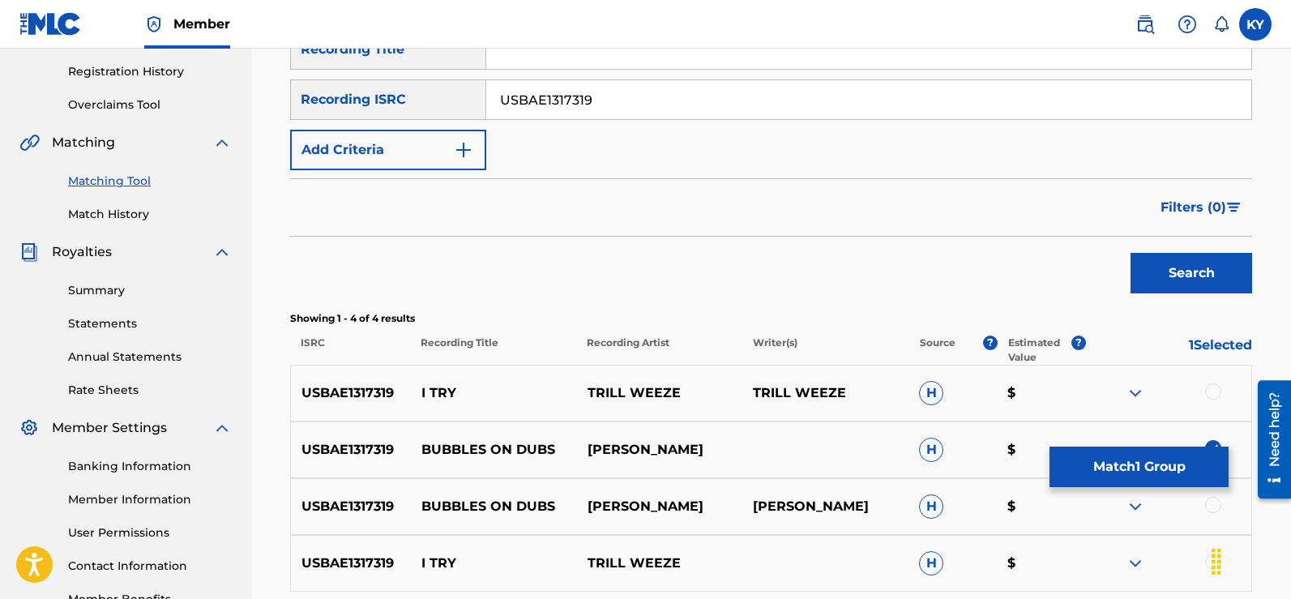
click at [1138, 461] on button "Match 1 Group" at bounding box center [1138, 466] width 179 height 41
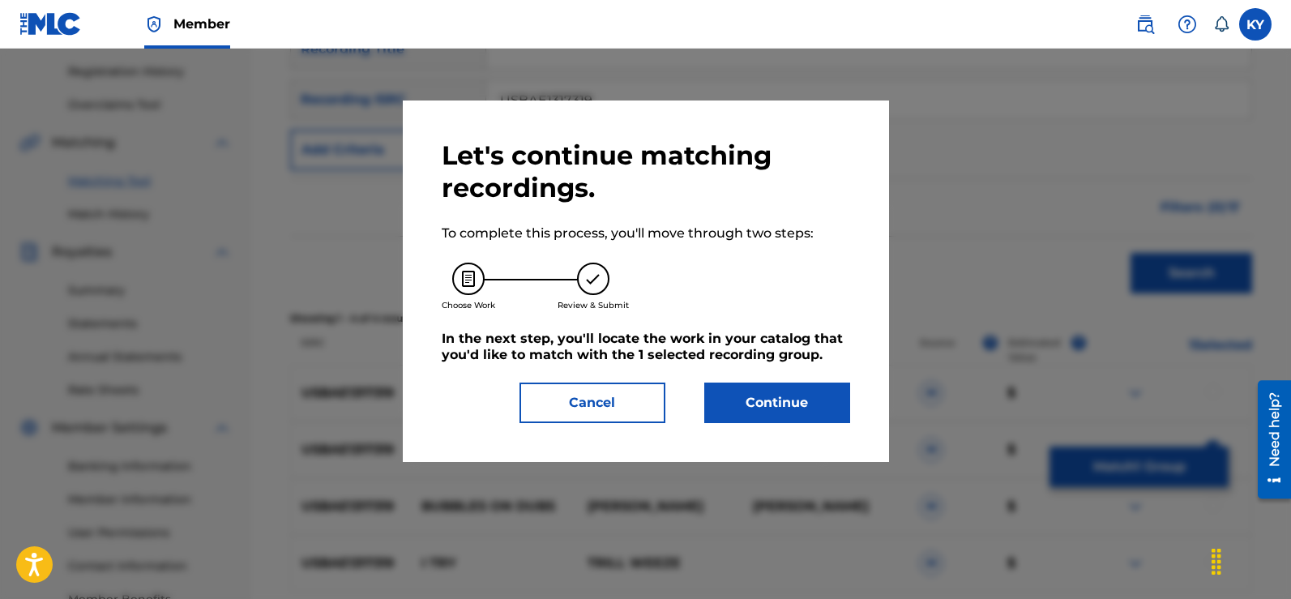
click at [769, 397] on button "Continue" at bounding box center [777, 402] width 146 height 41
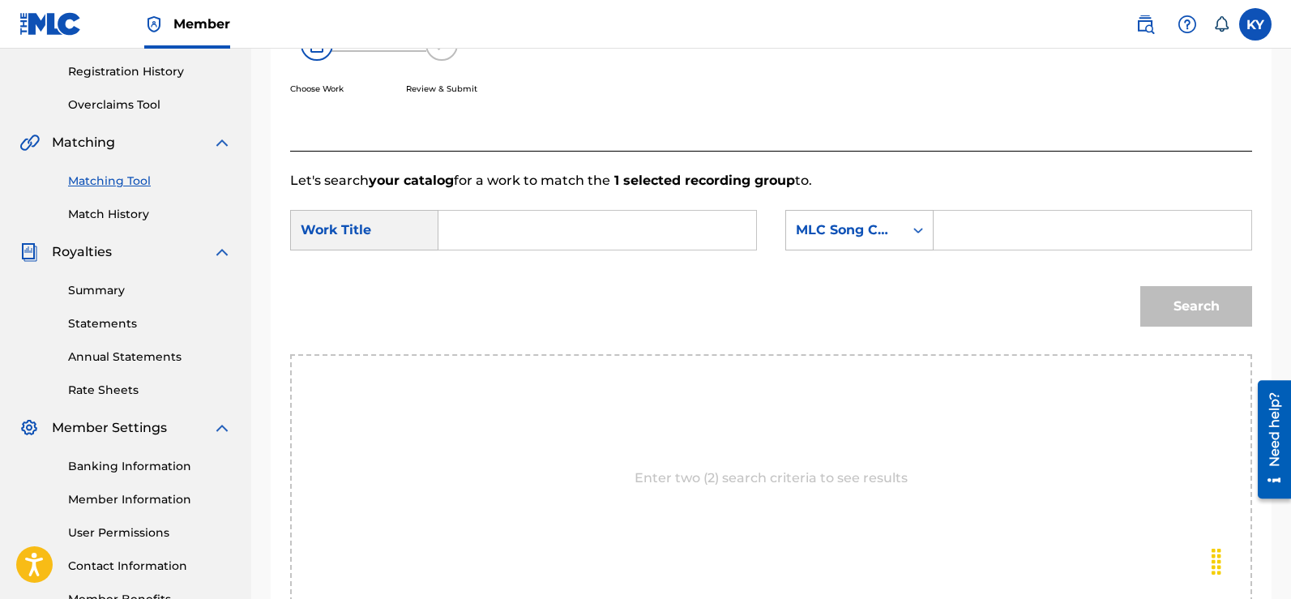
click at [459, 236] on input "Search Form" at bounding box center [597, 230] width 290 height 39
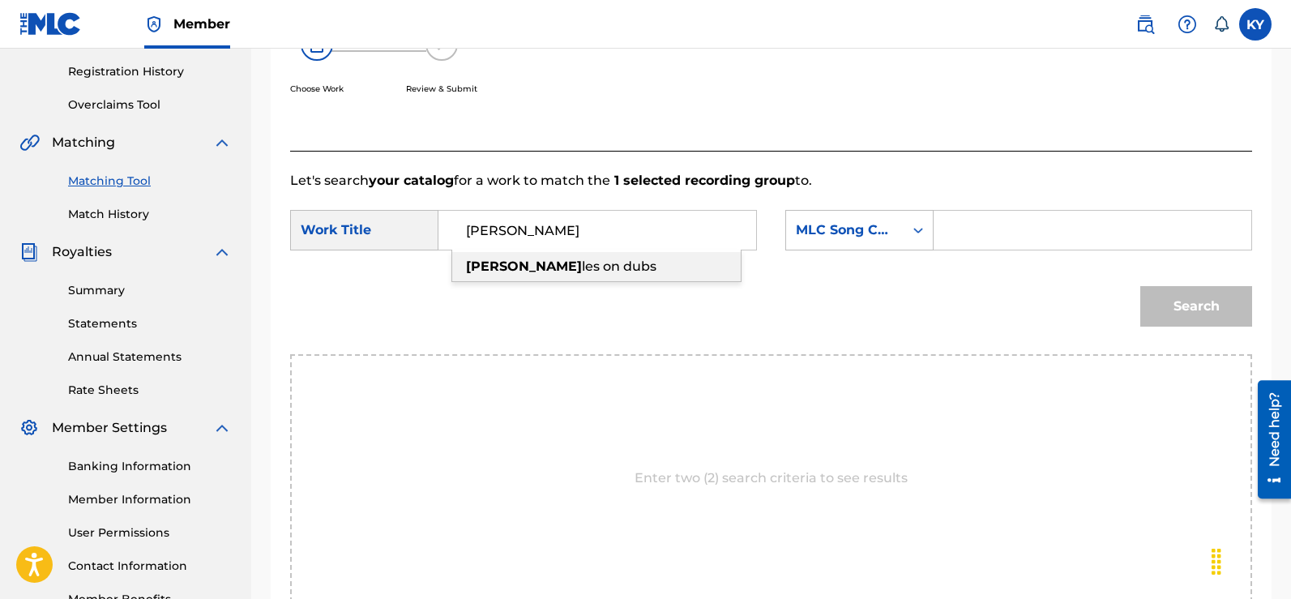
click at [582, 263] on span "les on dubs" at bounding box center [619, 265] width 75 height 15
type input "bubbles on dubs"
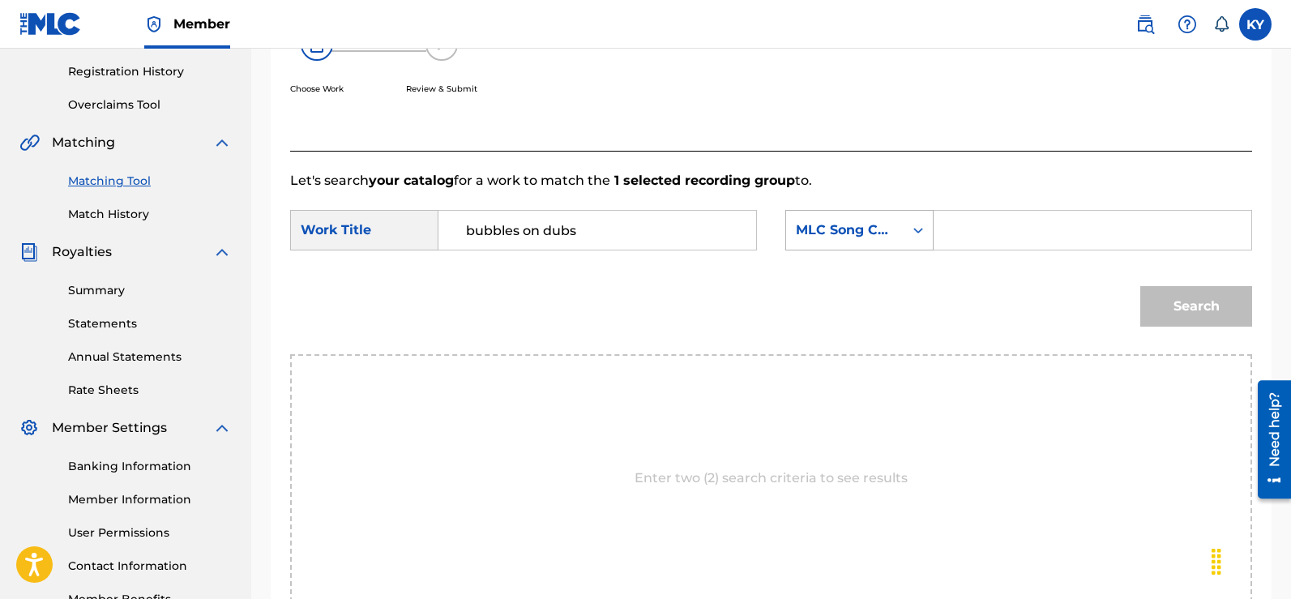
click at [918, 227] on icon "Search Form" at bounding box center [918, 230] width 16 height 16
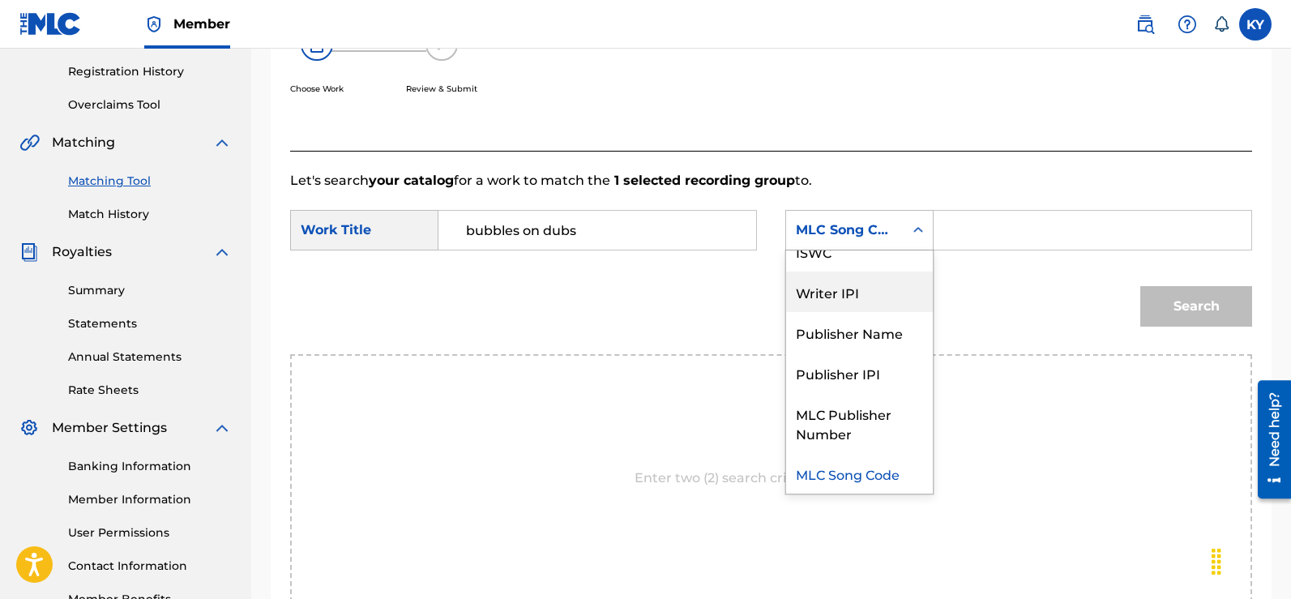
click at [856, 295] on div "Writer IPI" at bounding box center [859, 291] width 147 height 41
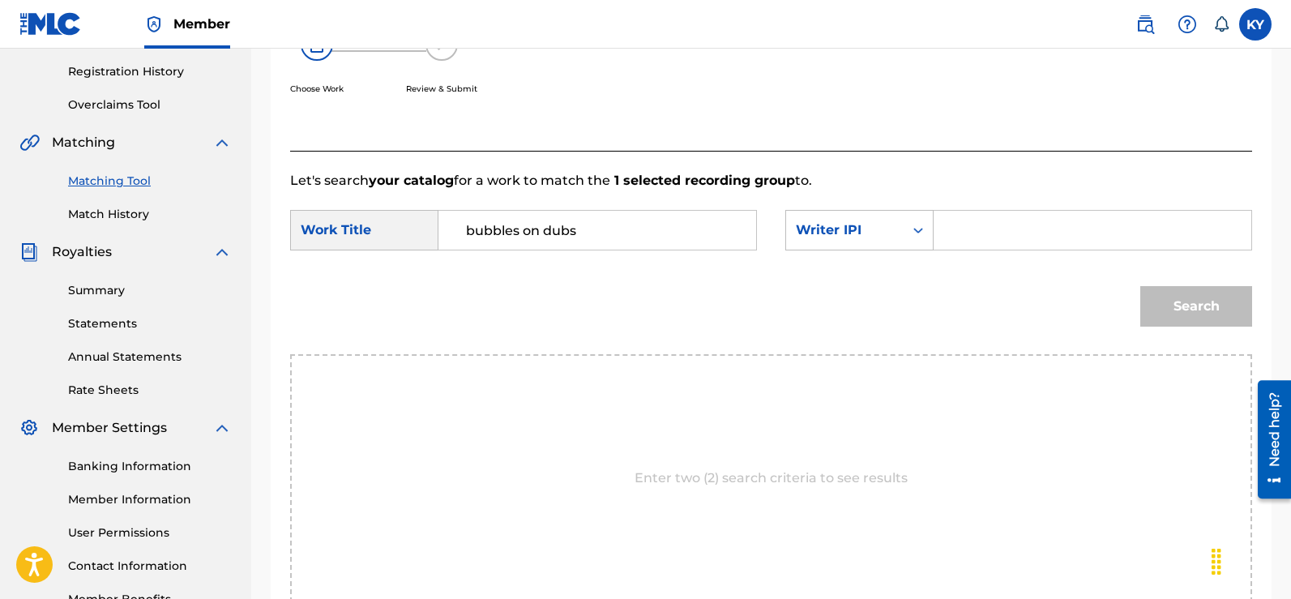
click at [957, 227] on input "Search Form" at bounding box center [1092, 230] width 290 height 39
type input "00185897994"
click at [1202, 304] on button "Search" at bounding box center [1196, 306] width 112 height 41
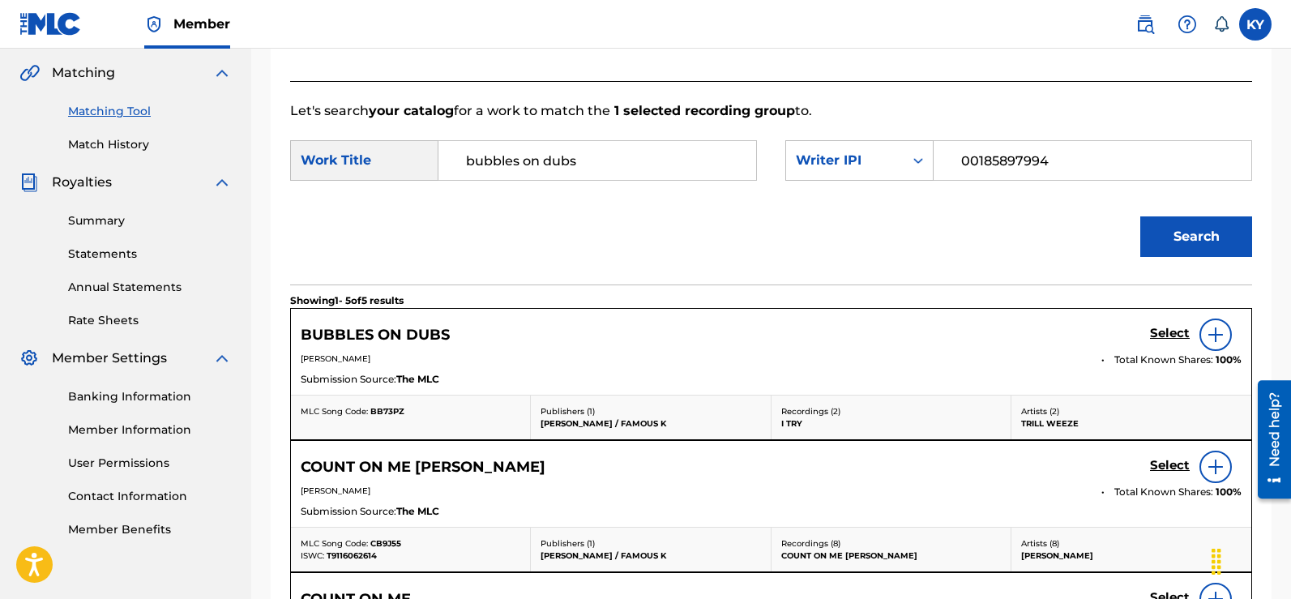
scroll to position [376, 0]
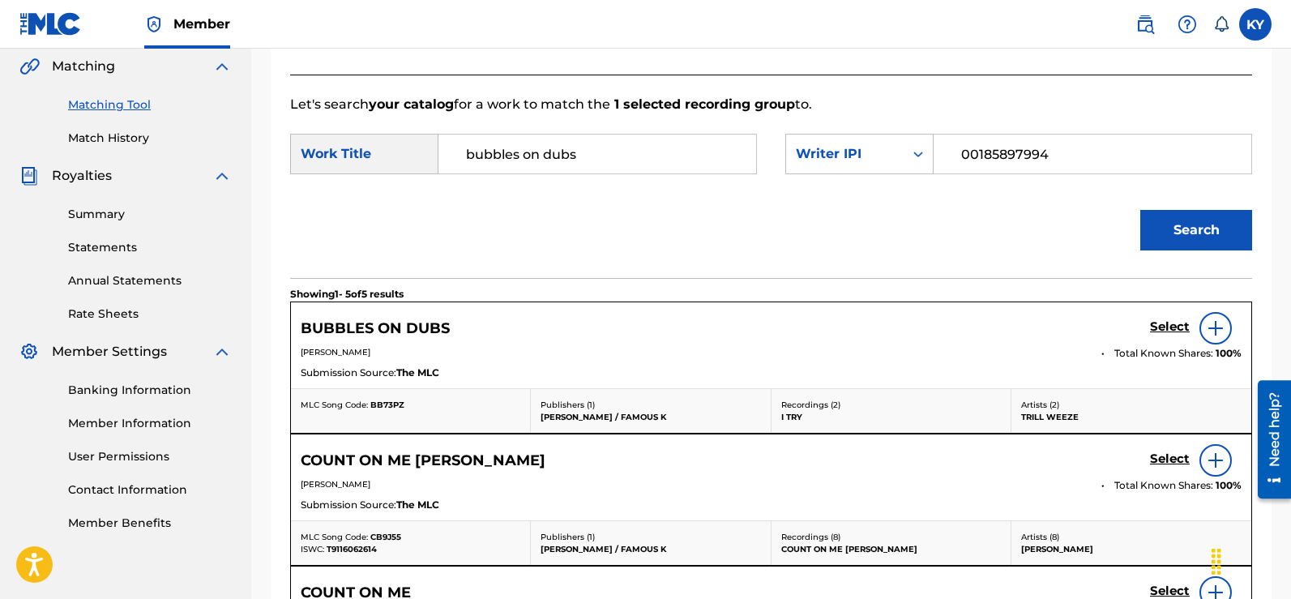
click at [1218, 321] on img at bounding box center [1215, 327] width 19 height 19
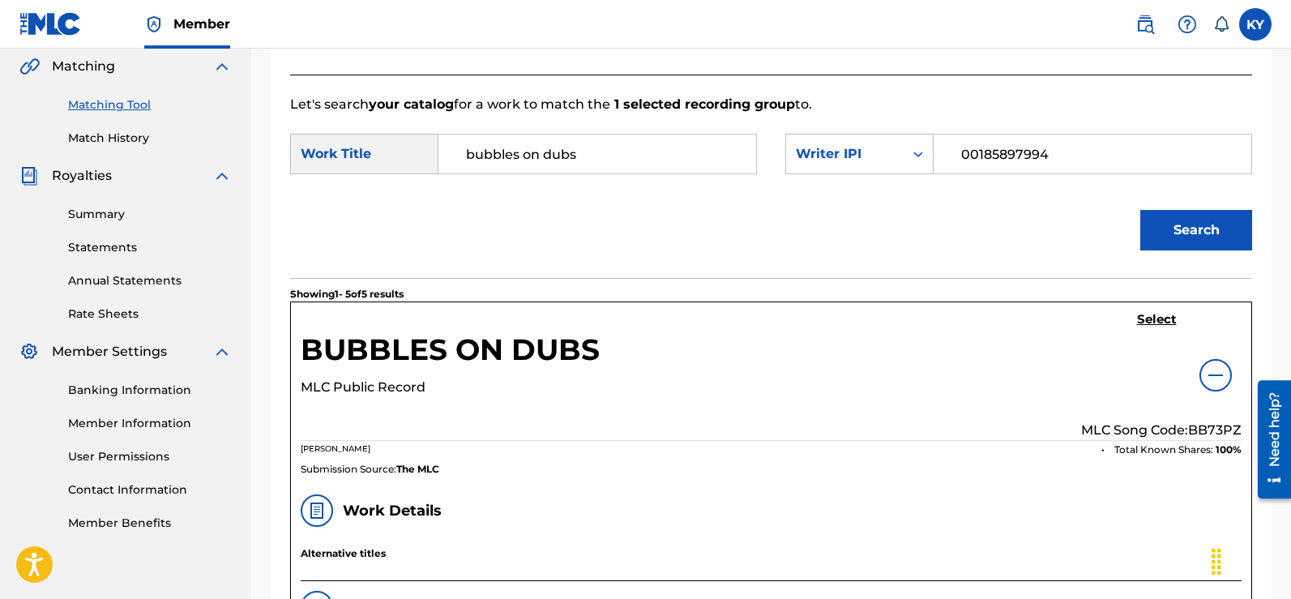
click at [1147, 314] on h5 "Select" at bounding box center [1157, 319] width 40 height 15
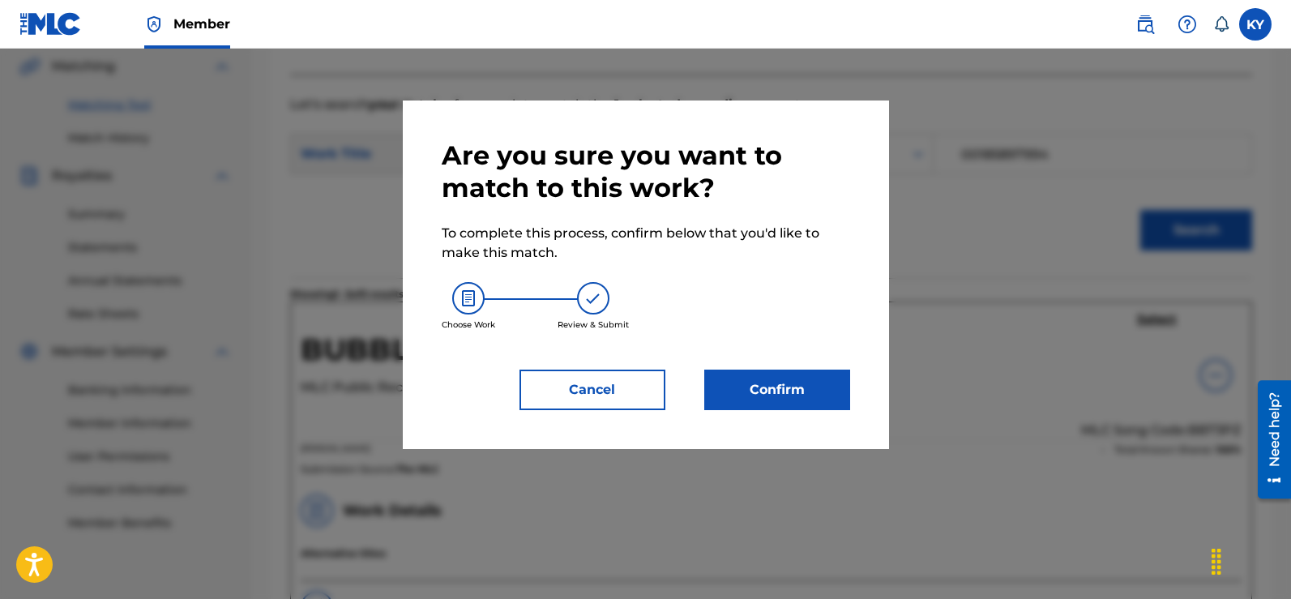
click at [756, 392] on button "Confirm" at bounding box center [777, 389] width 146 height 41
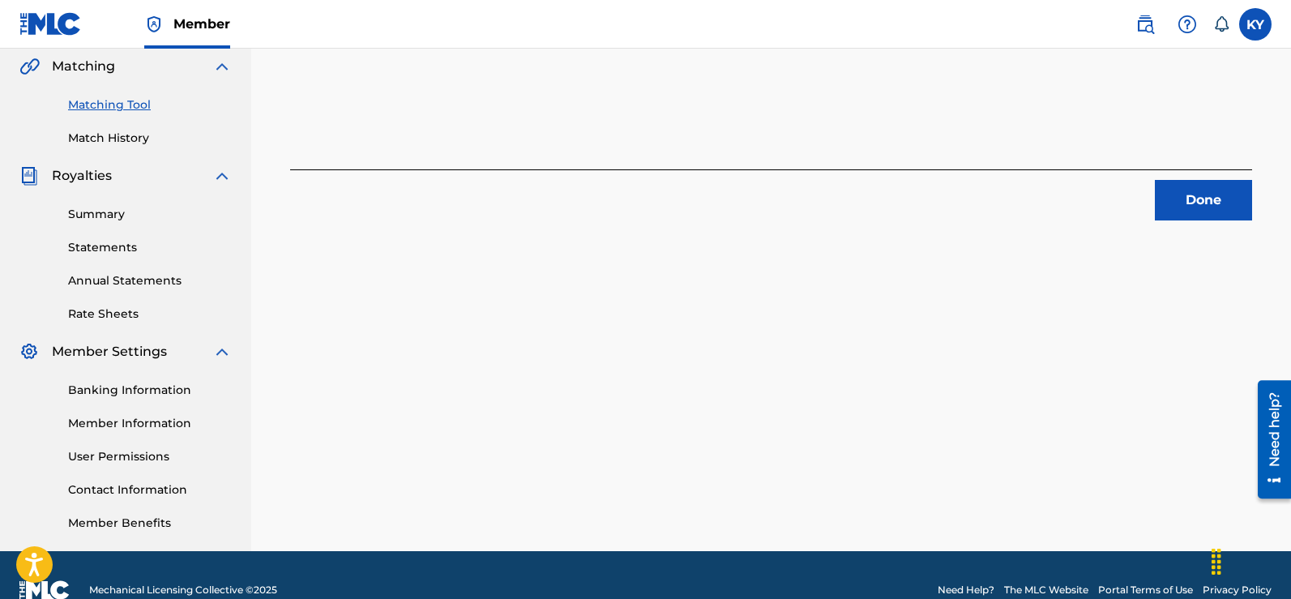
click at [1210, 193] on button "Done" at bounding box center [1203, 200] width 97 height 41
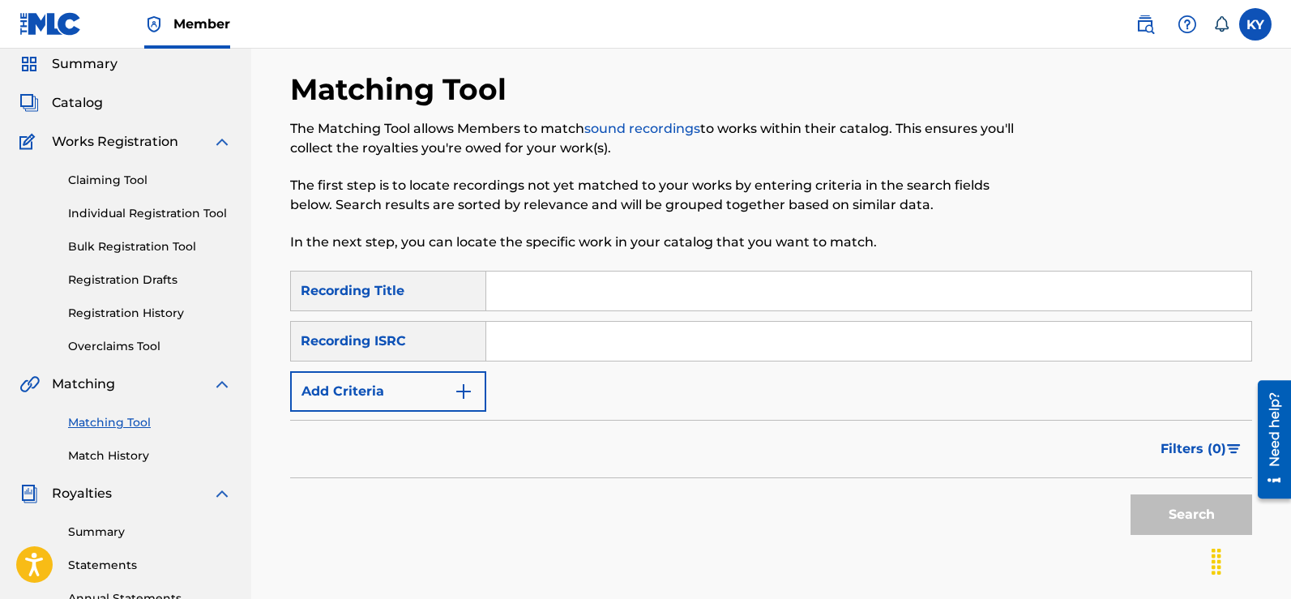
scroll to position [29, 0]
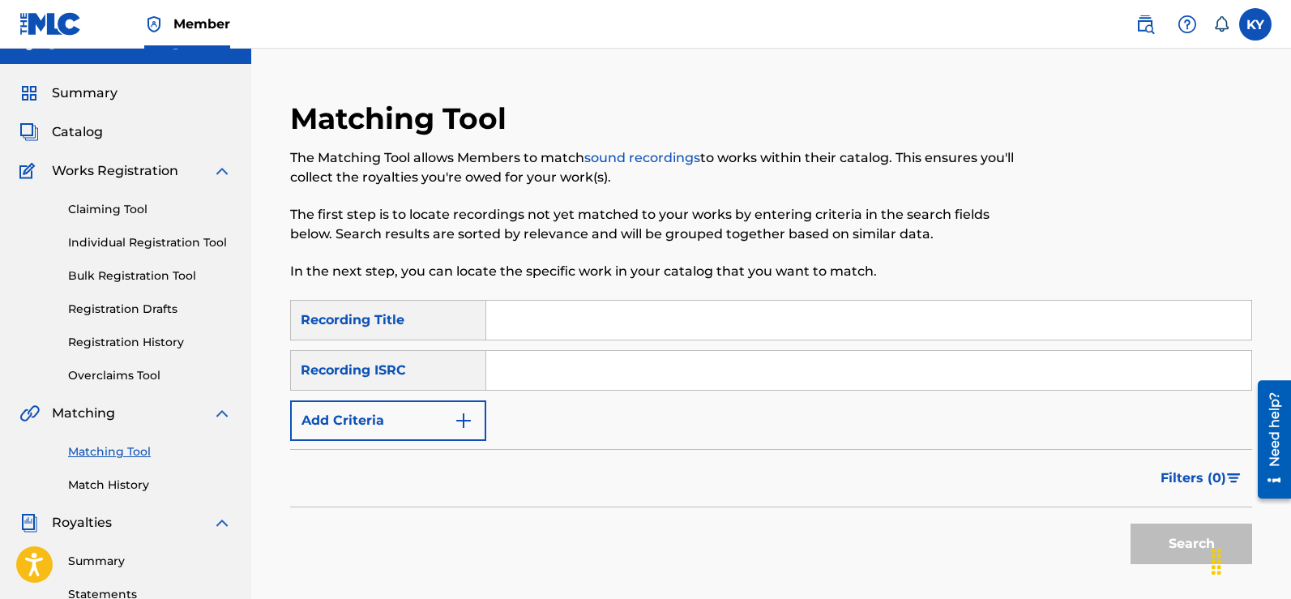
click at [506, 374] on input "Search Form" at bounding box center [868, 370] width 765 height 39
paste input "USBAE1317125"
click at [1222, 538] on div "Chat Widget" at bounding box center [1250, 560] width 81 height 78
click at [1178, 549] on button "Search" at bounding box center [1191, 543] width 122 height 41
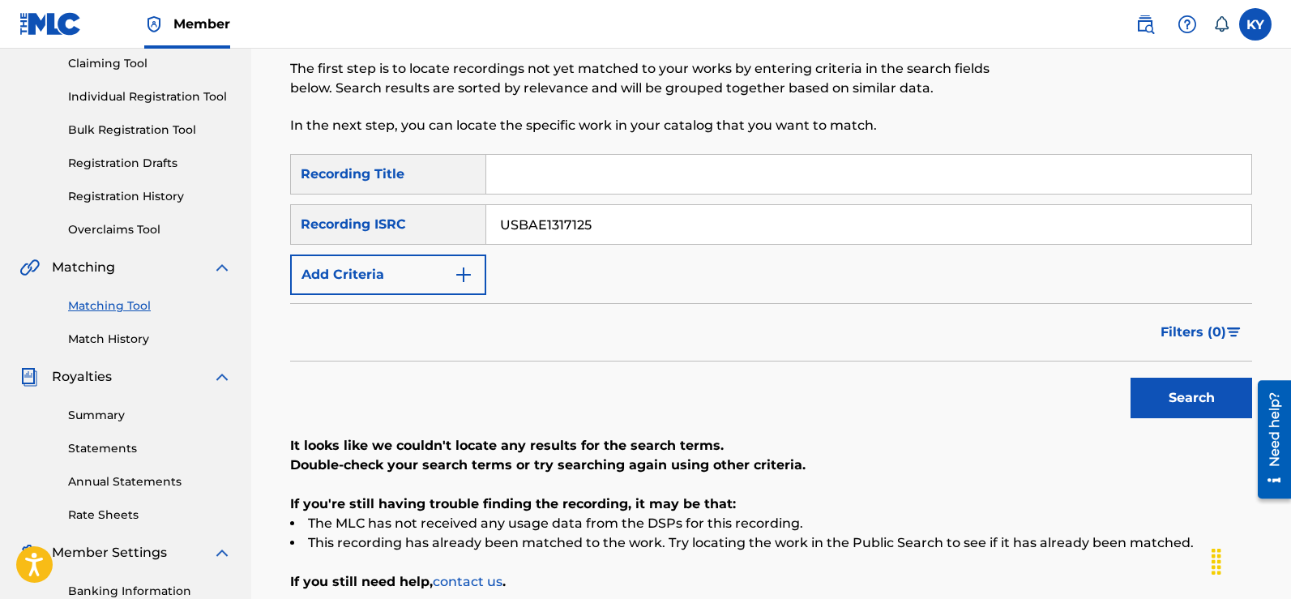
scroll to position [151, 0]
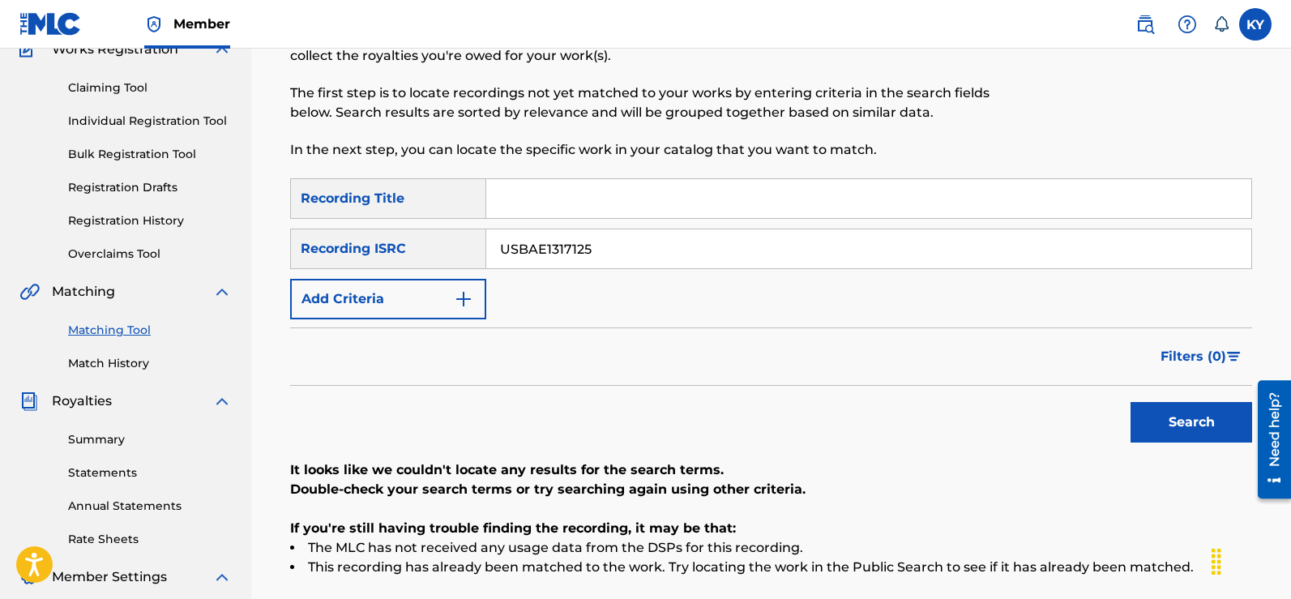
click at [1193, 420] on button "Search" at bounding box center [1191, 422] width 122 height 41
click at [594, 250] on input "USBAE1317125" at bounding box center [868, 248] width 765 height 39
type input "U"
paste input "USBAE1317326"
type input "USBAE1317326"
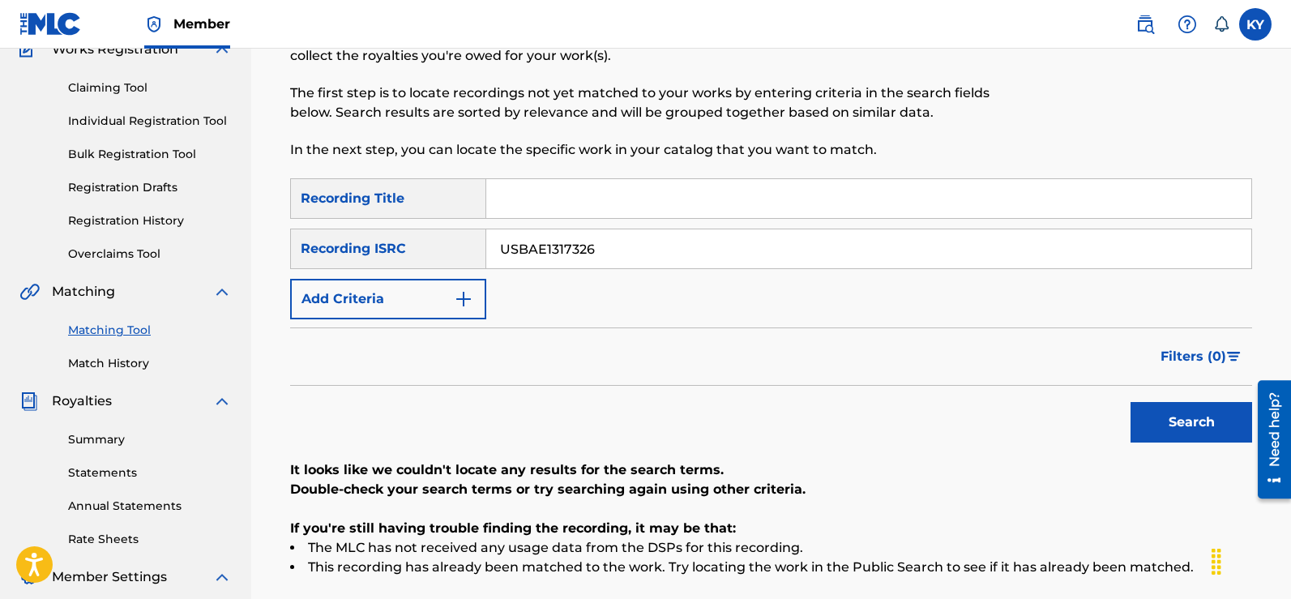
click at [1183, 416] on button "Search" at bounding box center [1191, 422] width 122 height 41
click at [1183, 416] on div "Search" at bounding box center [1187, 418] width 130 height 65
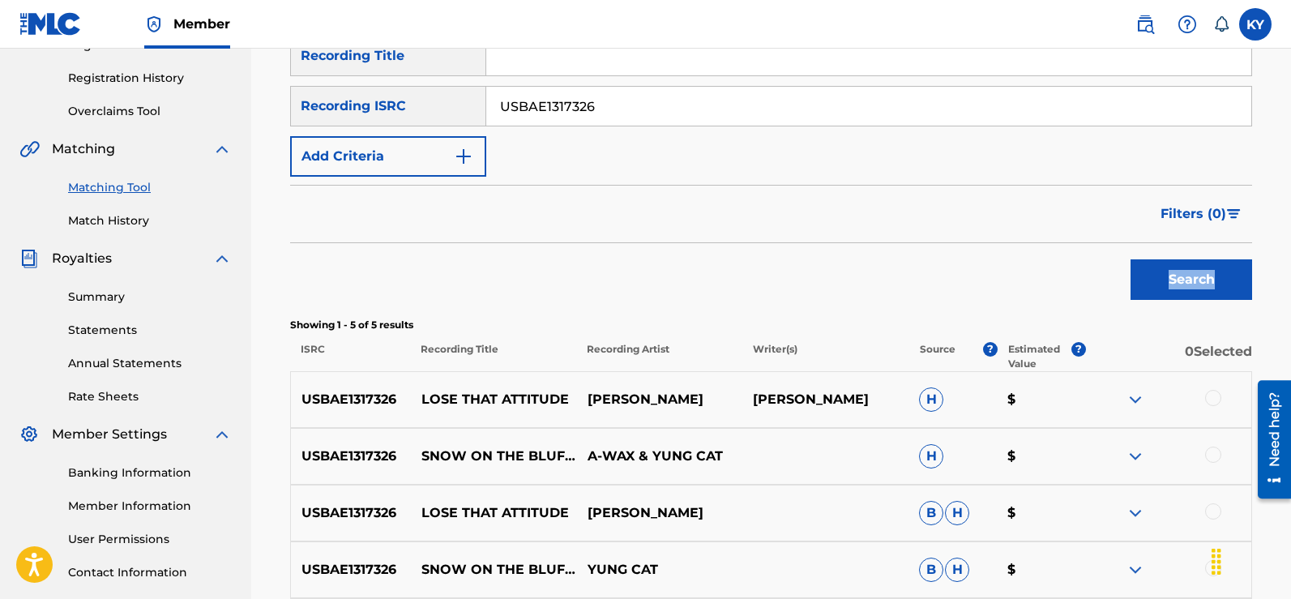
scroll to position [299, 0]
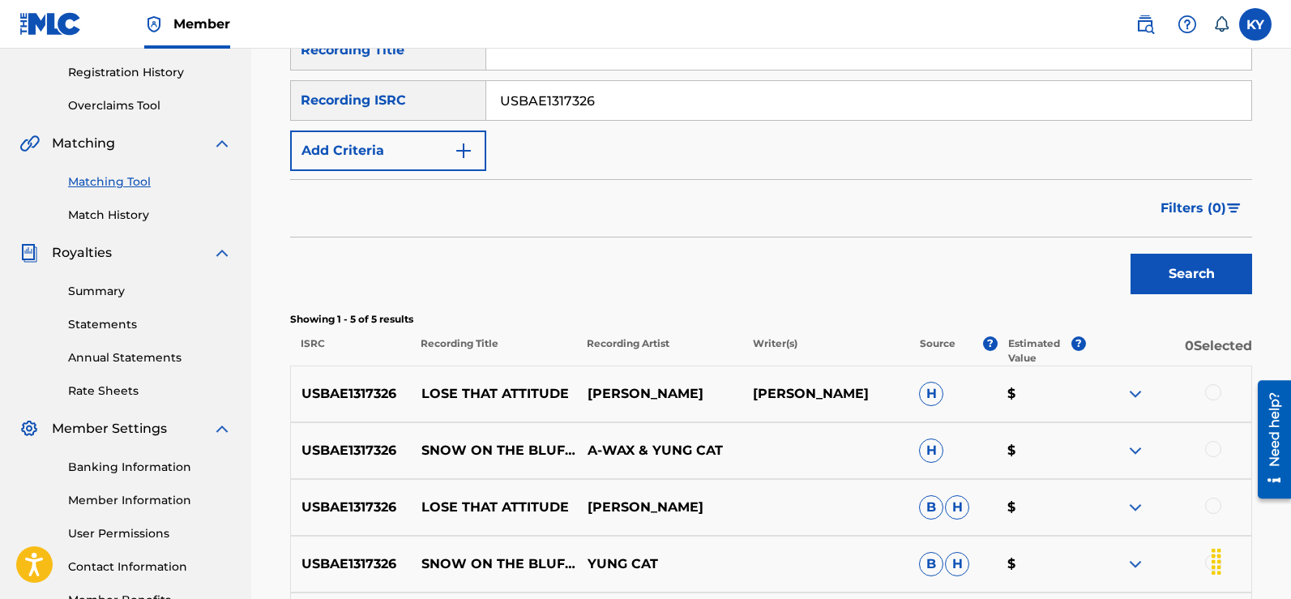
click at [1211, 387] on div at bounding box center [1213, 392] width 16 height 16
click at [1211, 387] on div at bounding box center [1168, 393] width 166 height 19
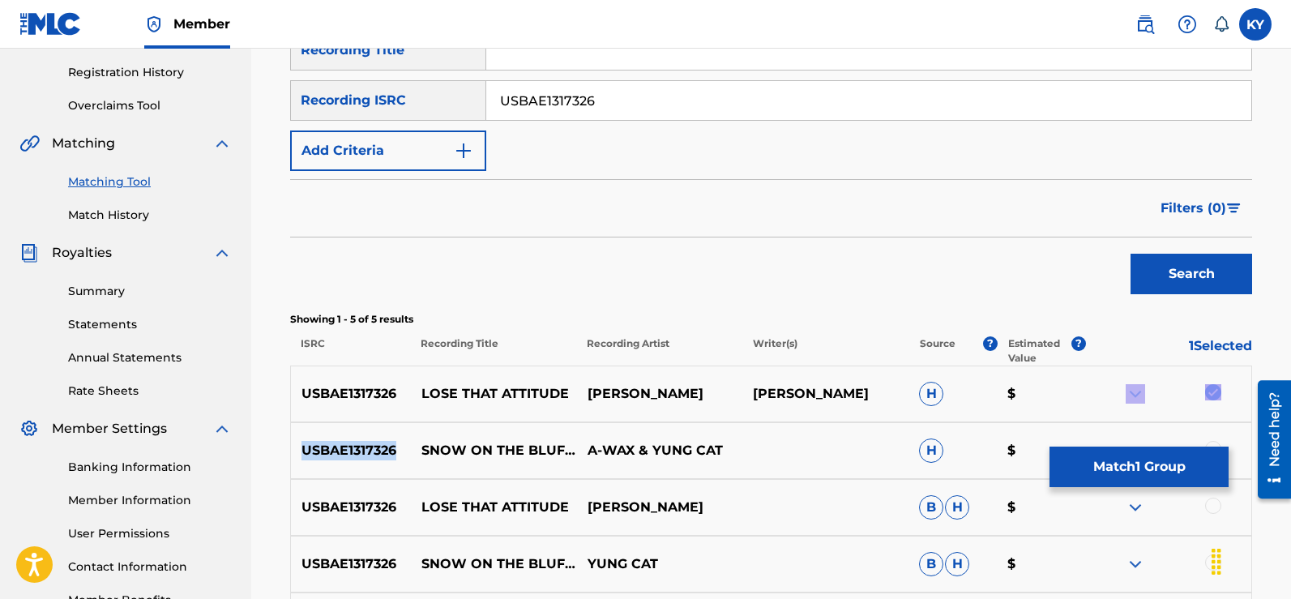
click at [1136, 463] on button "Match 1 Group" at bounding box center [1138, 466] width 179 height 41
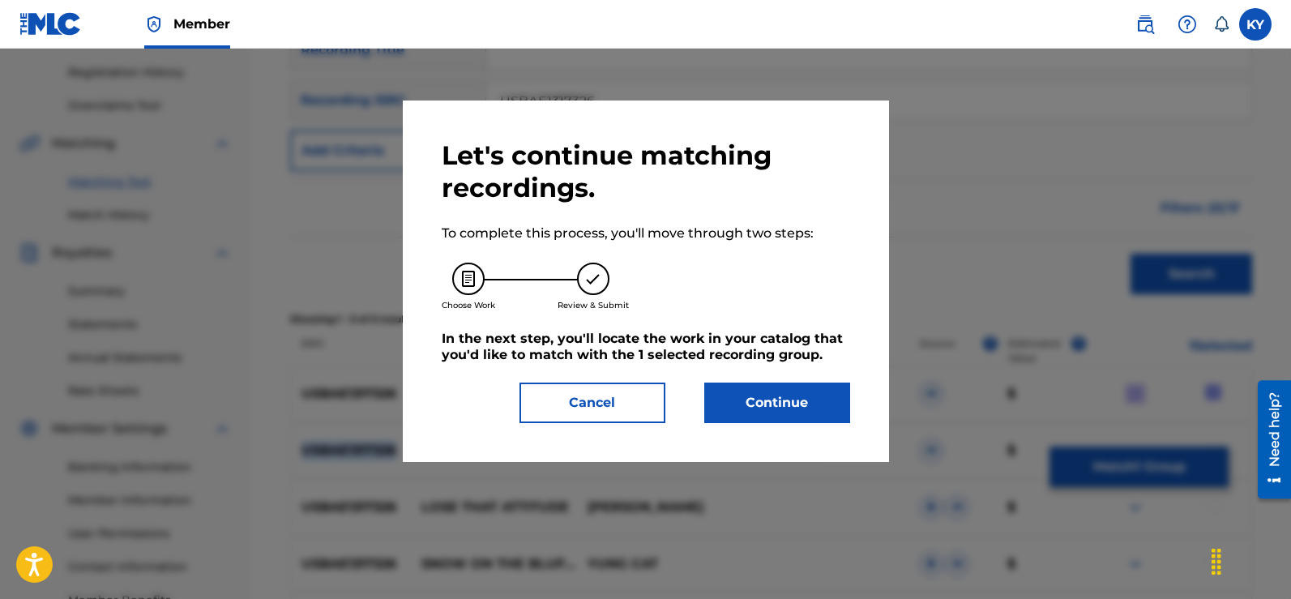
click at [746, 392] on button "Continue" at bounding box center [777, 402] width 146 height 41
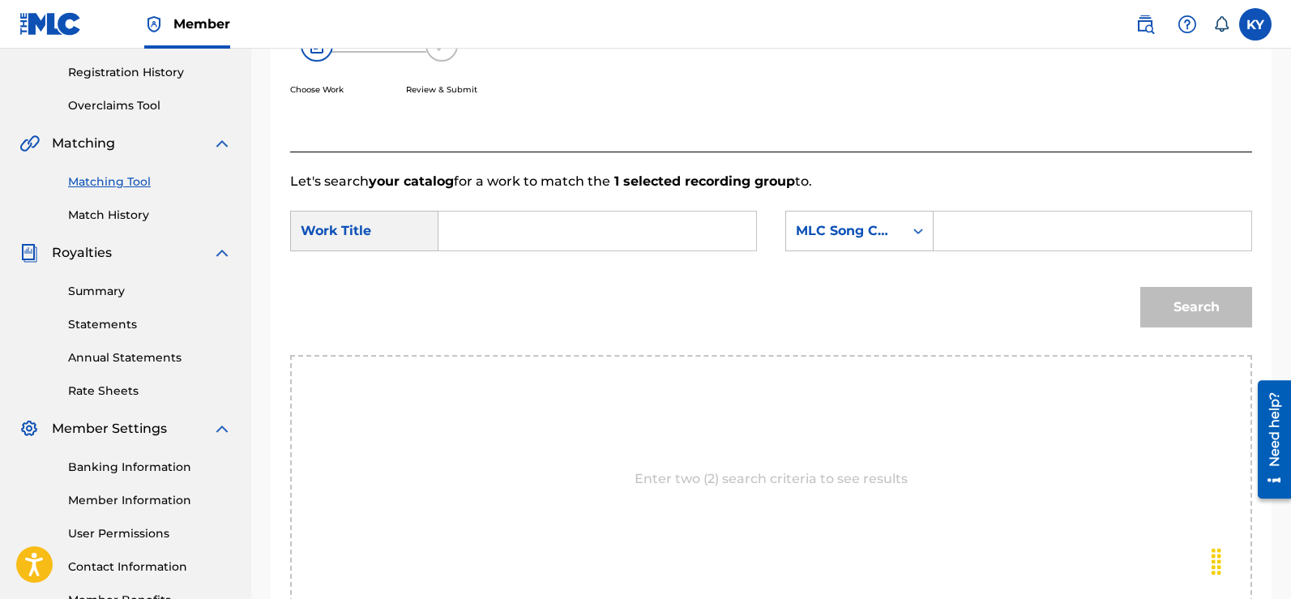
click at [450, 233] on div "Search Form" at bounding box center [597, 231] width 318 height 41
click at [468, 238] on input "Search Form" at bounding box center [597, 230] width 290 height 39
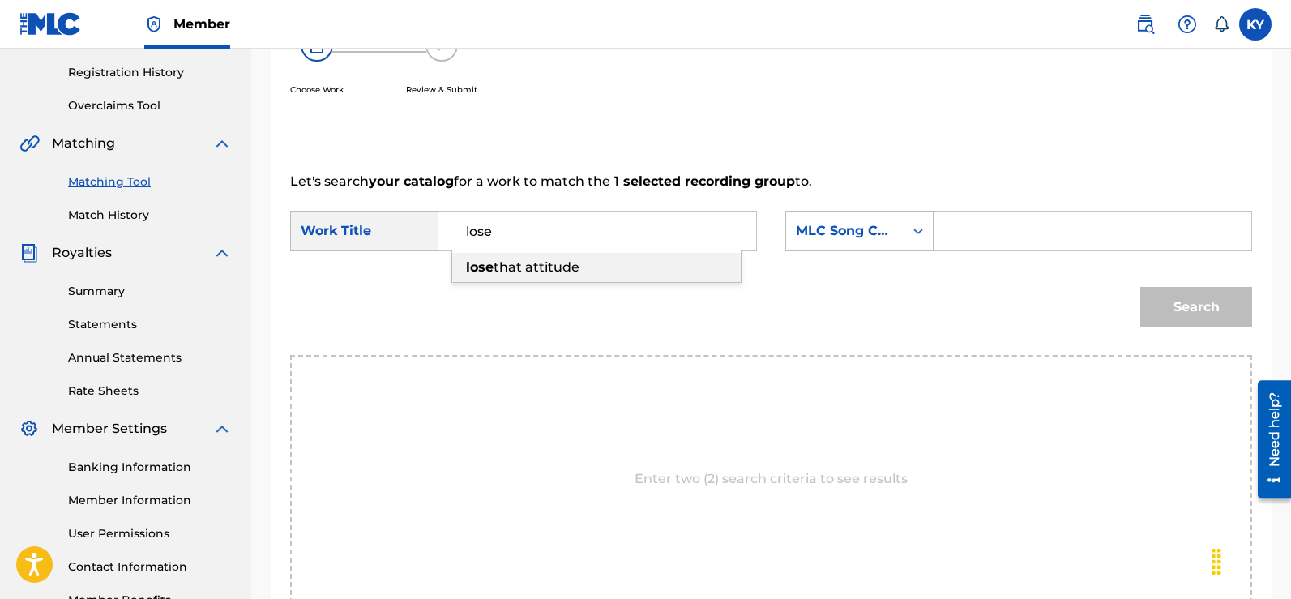
click at [532, 267] on span "that attitude" at bounding box center [536, 266] width 86 height 15
click at [532, 267] on form "SearchWithCriteriab080d8c5-fdc9-4032-bf29-8082d5a3ff5f Work Title lose lose tha…" at bounding box center [771, 273] width 962 height 164
type input "lose that attitude"
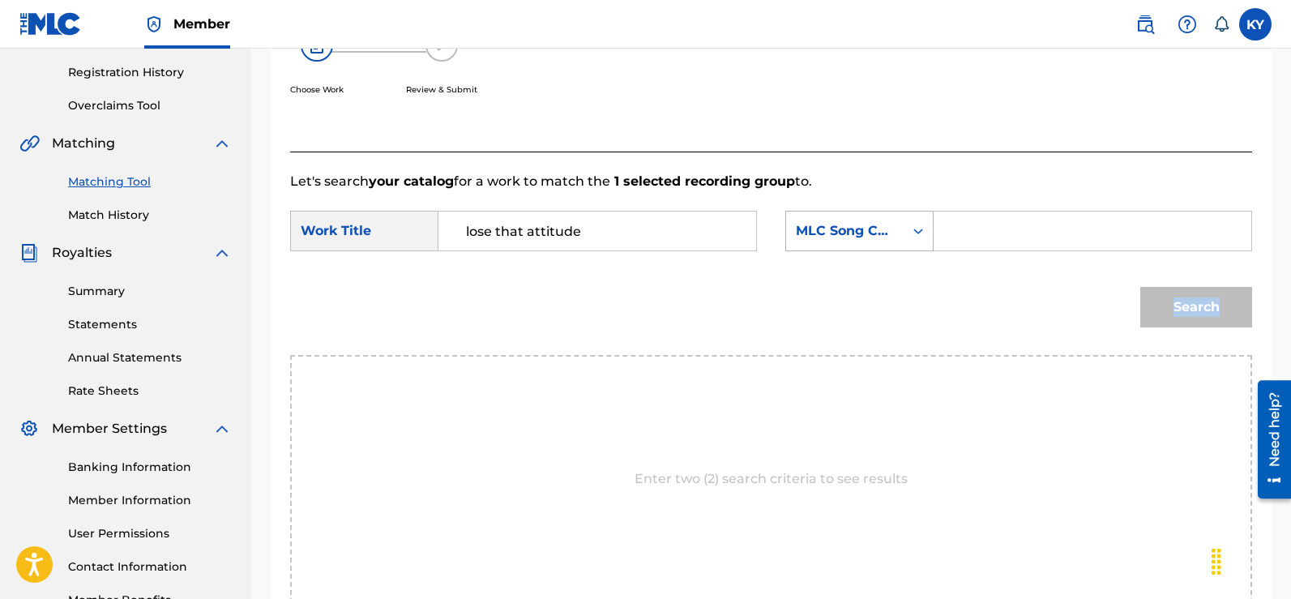
click at [917, 227] on icon "Search Form" at bounding box center [918, 231] width 16 height 16
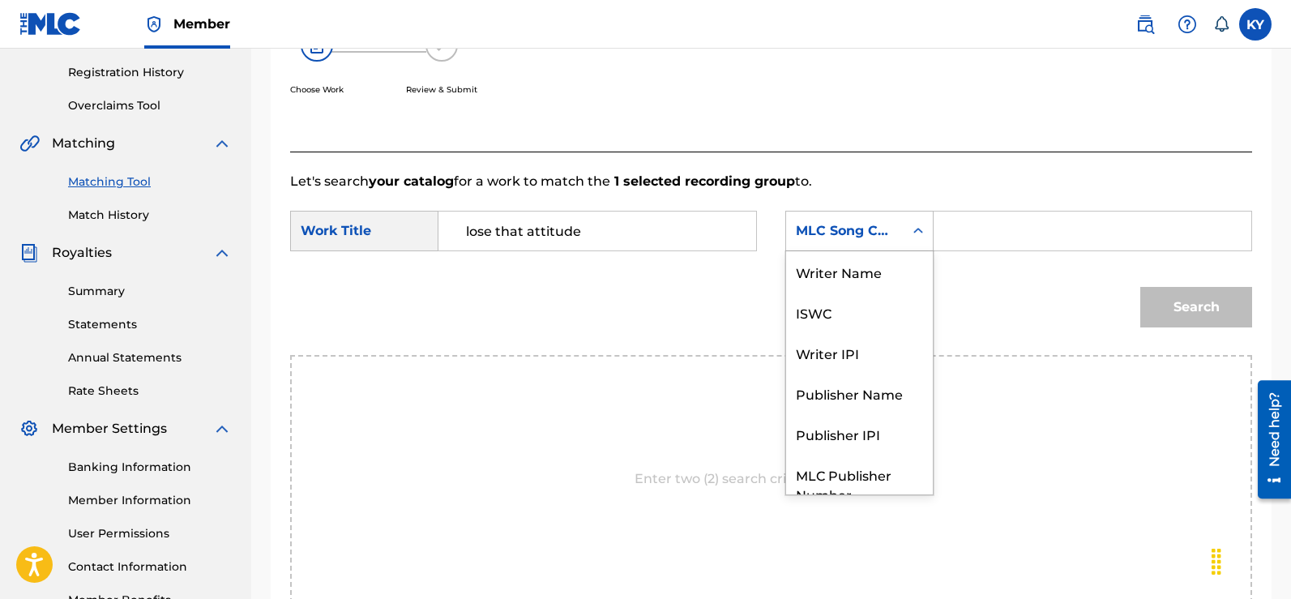
click at [918, 226] on icon "Search Form" at bounding box center [918, 231] width 16 height 16
click at [916, 228] on icon "Search Form" at bounding box center [918, 231] width 16 height 16
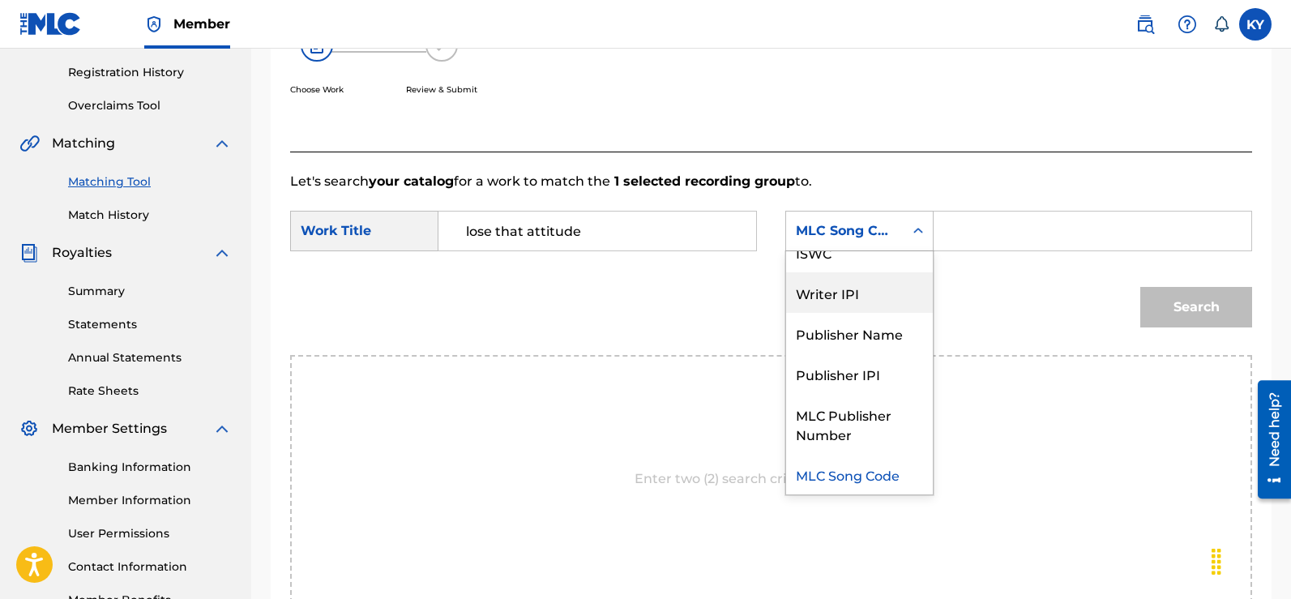
click at [852, 291] on div "Writer IPI" at bounding box center [859, 292] width 147 height 41
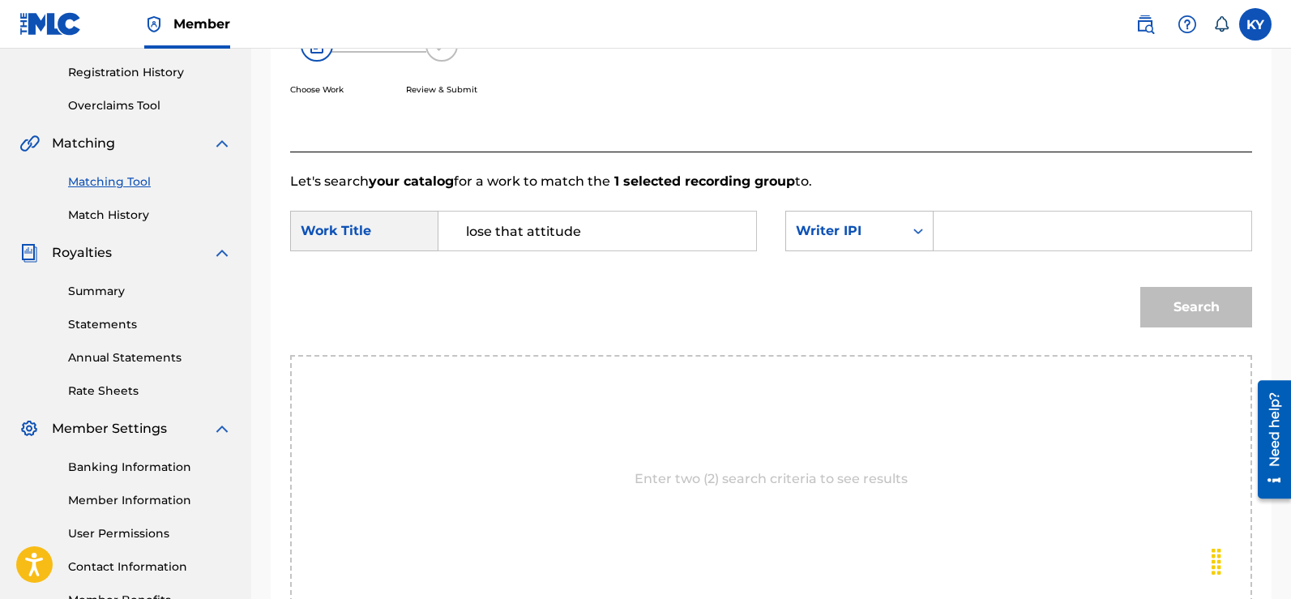
click at [958, 234] on input "Search Form" at bounding box center [1092, 230] width 290 height 39
type input "00185897994"
click at [1177, 306] on button "Search" at bounding box center [1196, 307] width 112 height 41
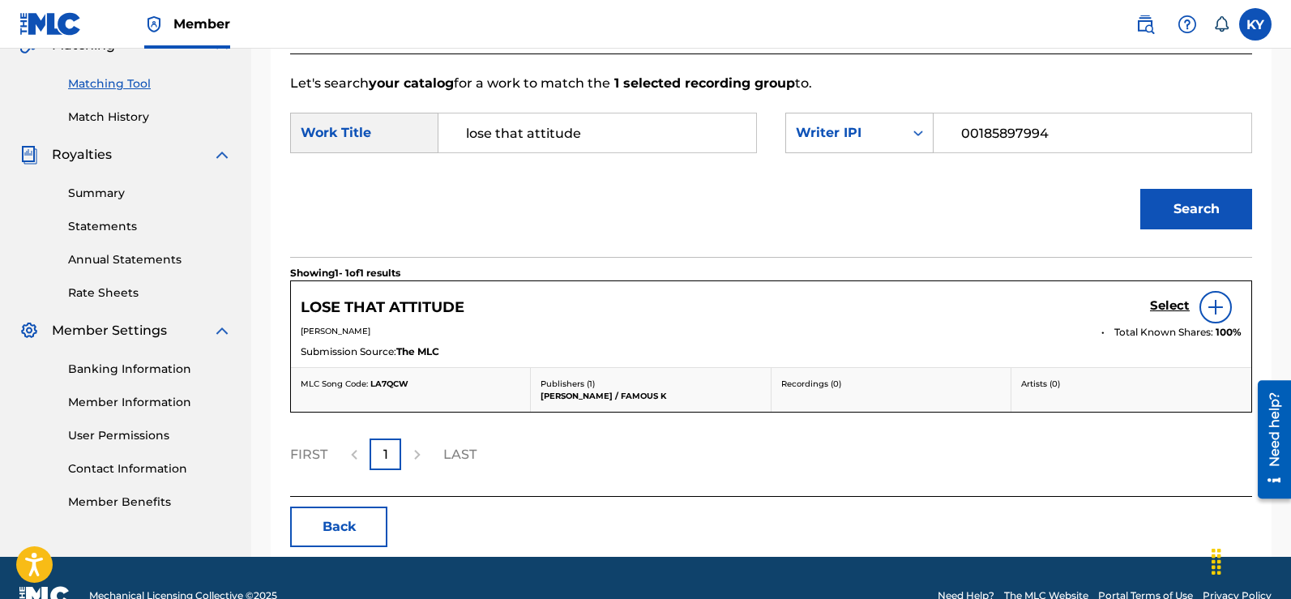
scroll to position [425, 0]
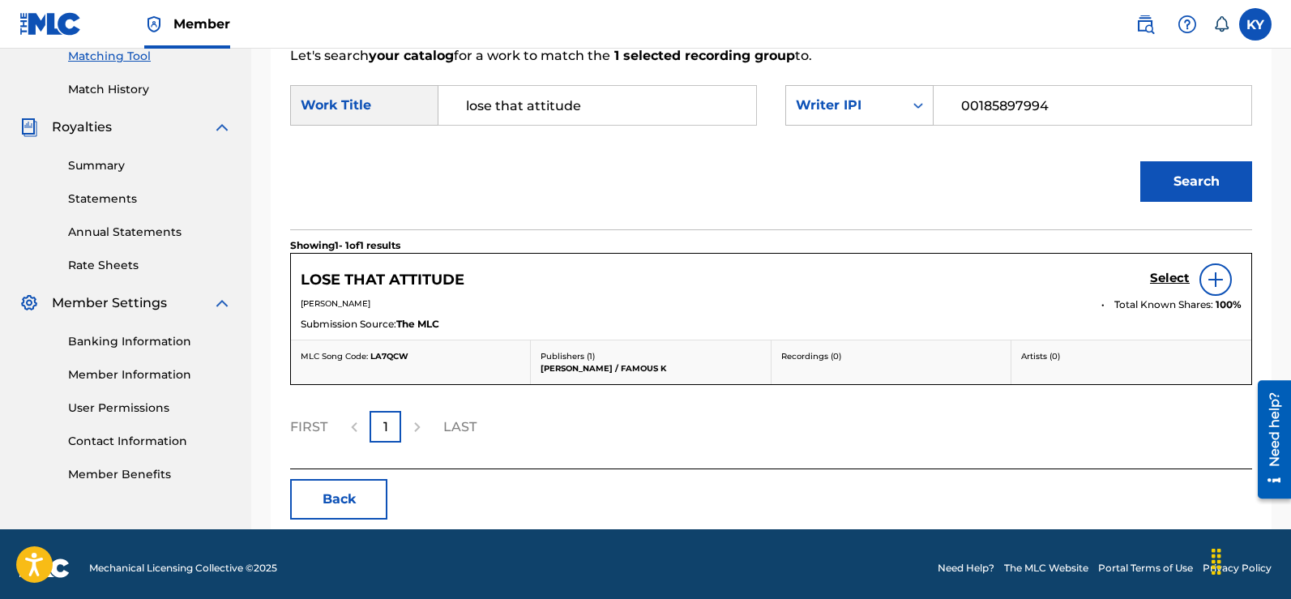
click at [1163, 271] on h5 "Select" at bounding box center [1170, 278] width 40 height 15
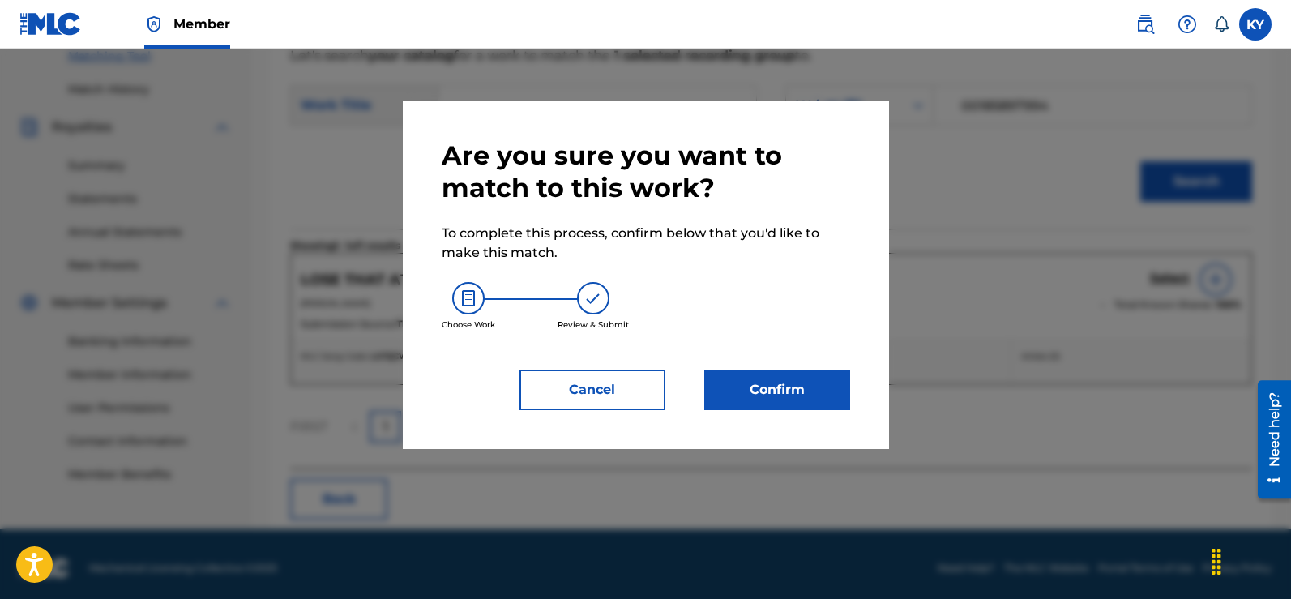
click at [772, 383] on button "Confirm" at bounding box center [777, 389] width 146 height 41
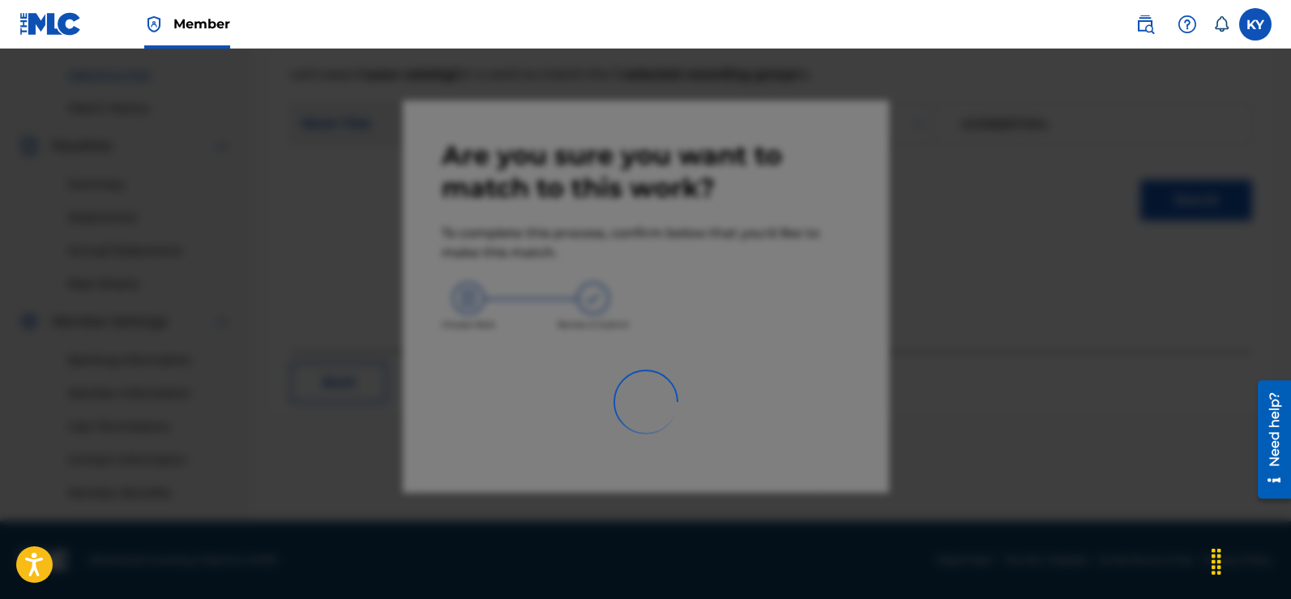
scroll to position [406, 0]
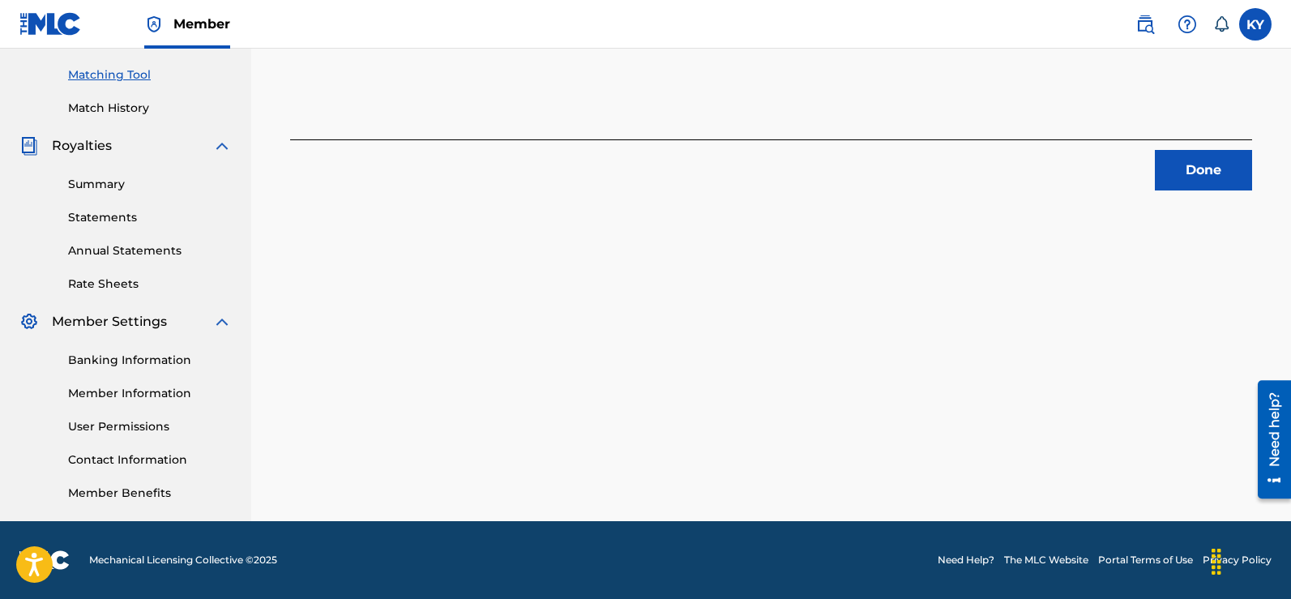
click at [1216, 172] on button "Done" at bounding box center [1203, 170] width 97 height 41
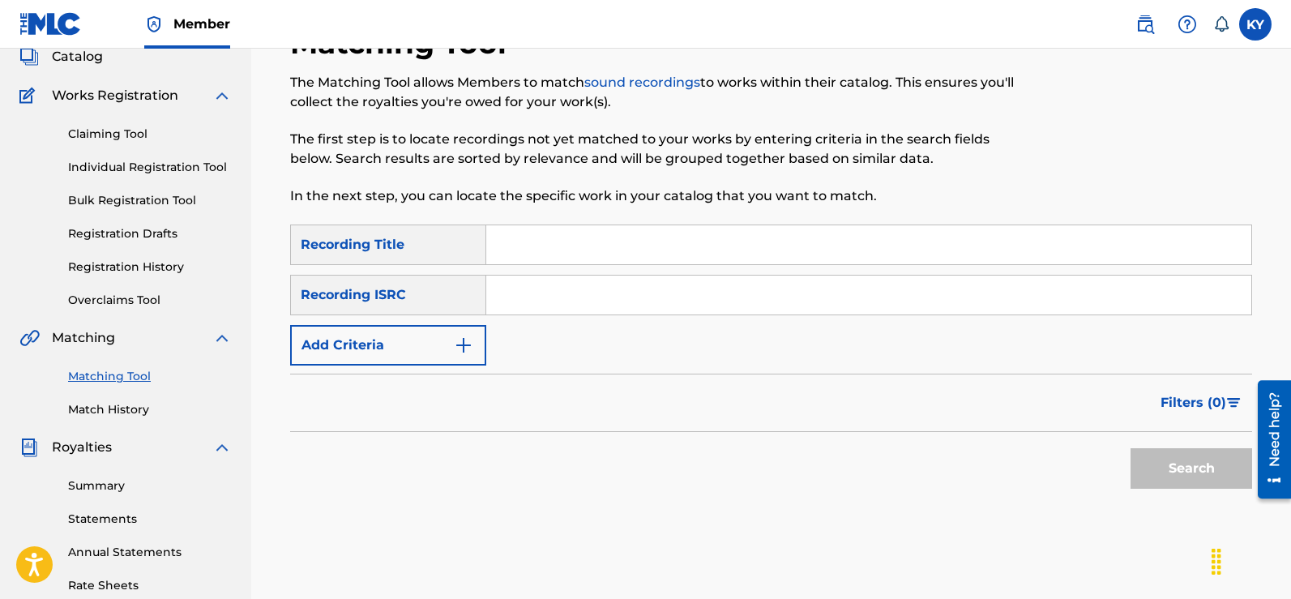
scroll to position [35, 0]
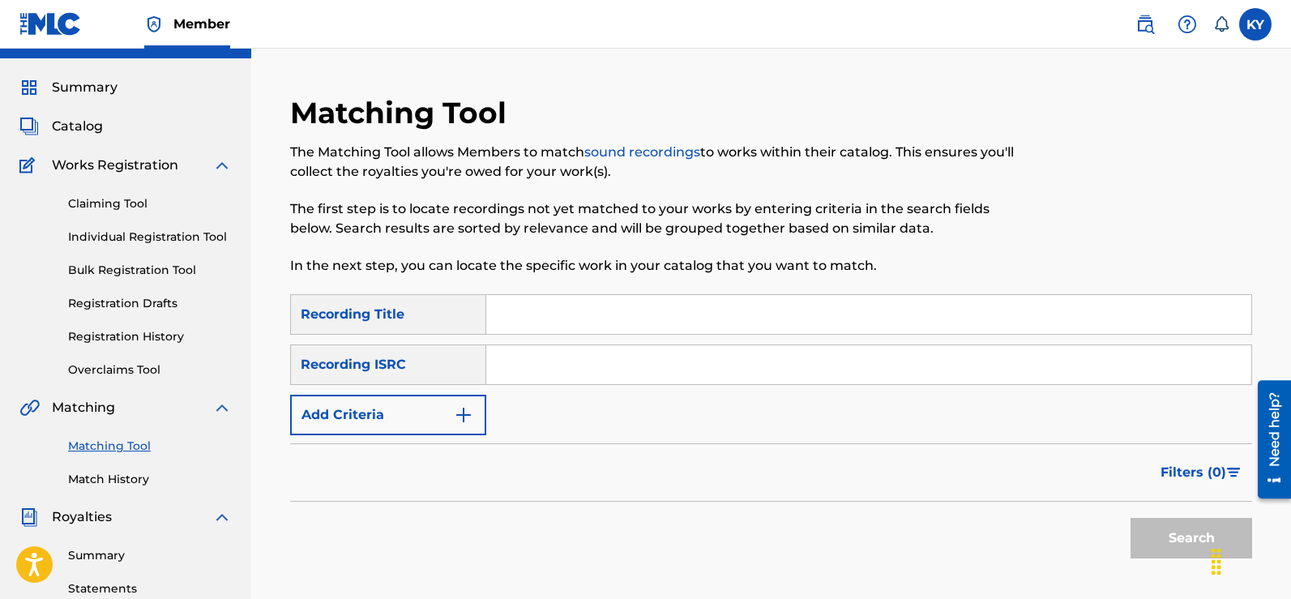
click at [493, 364] on input "Search Form" at bounding box center [868, 364] width 765 height 39
click at [501, 361] on input "Search Form" at bounding box center [868, 364] width 765 height 39
paste input "USBAE1317318"
type input "USBAE1317318"
click at [1188, 534] on button "Search" at bounding box center [1191, 538] width 122 height 41
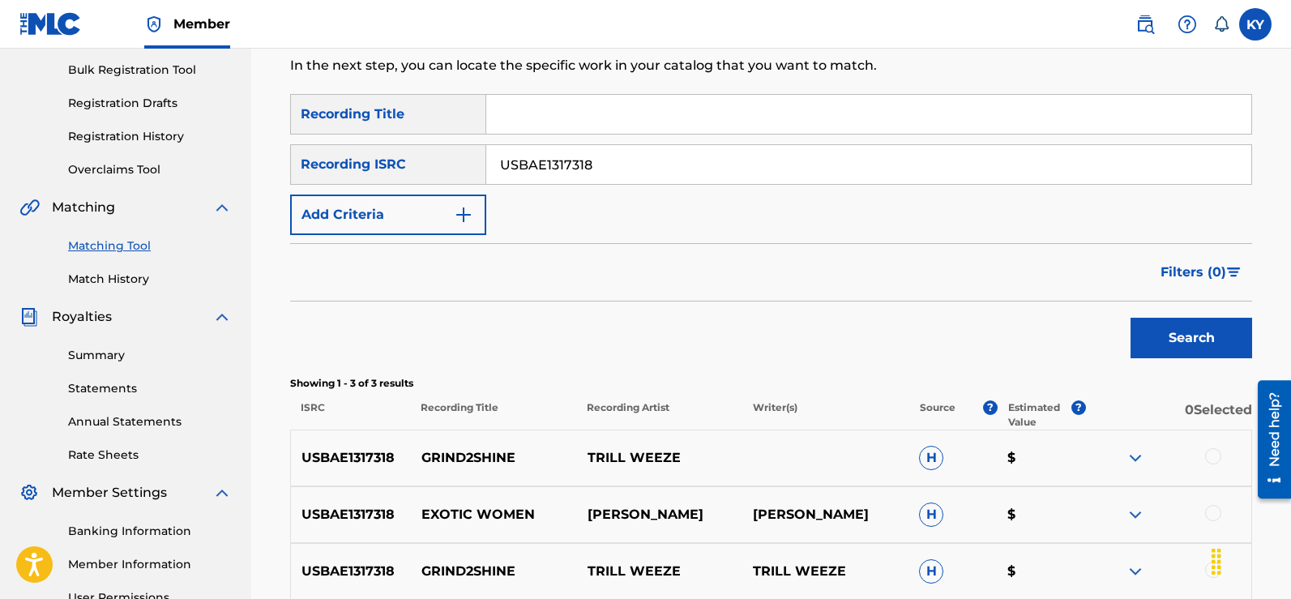
scroll to position [262, 0]
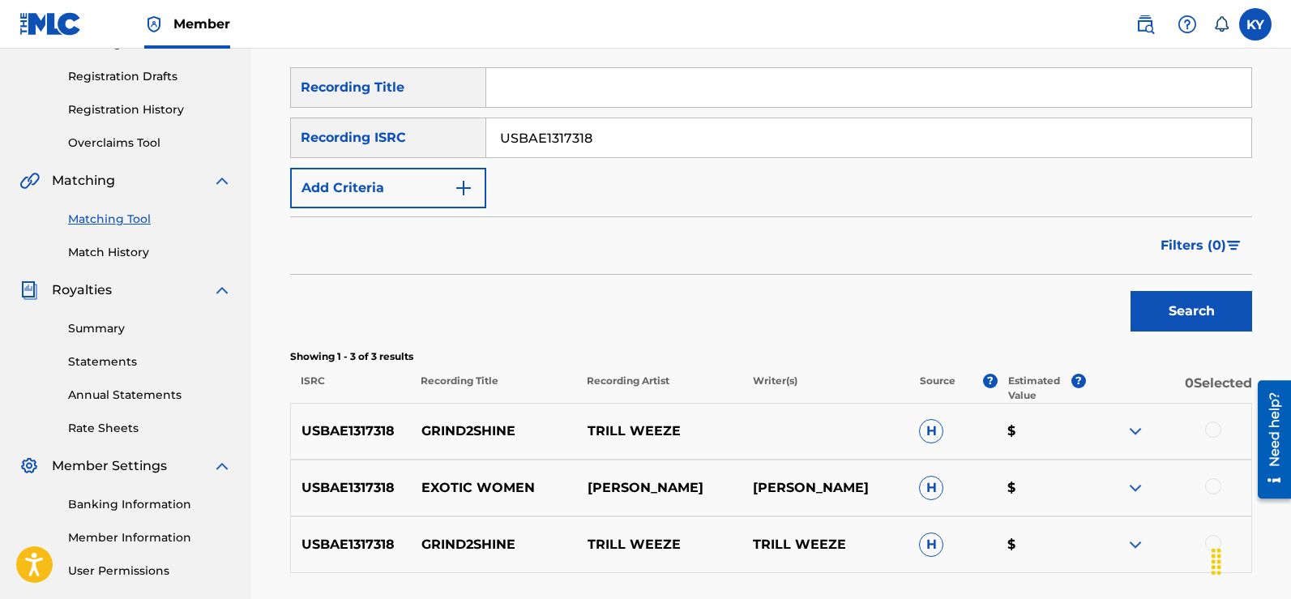
click at [1212, 484] on div at bounding box center [1213, 486] width 16 height 16
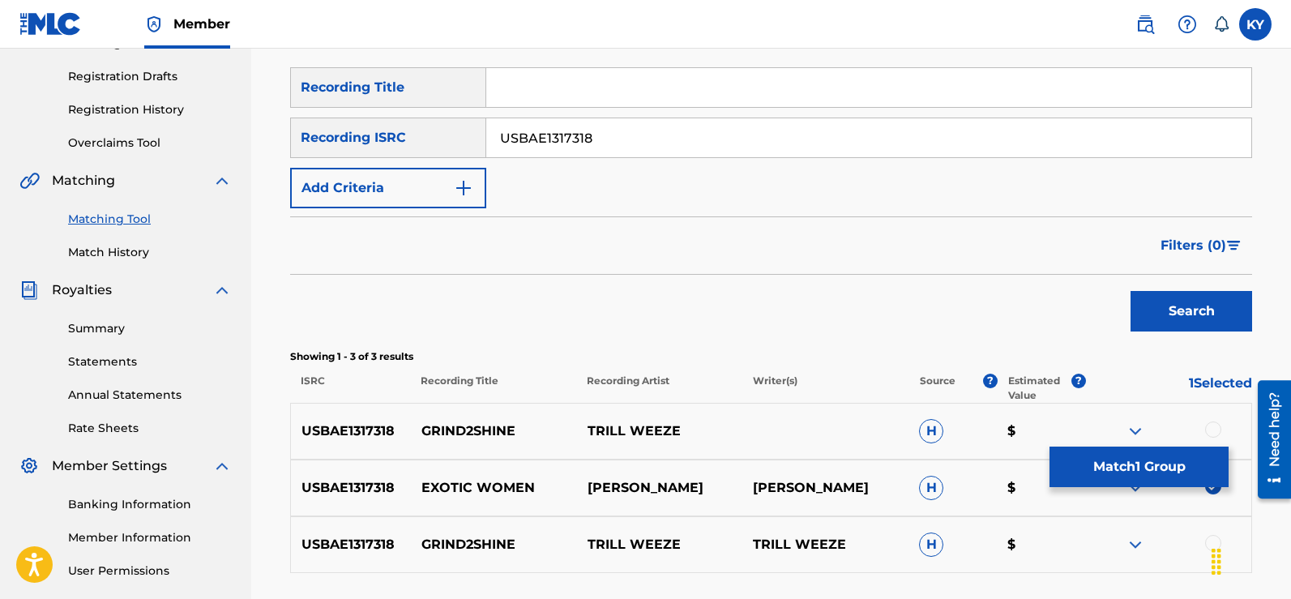
click at [1164, 464] on button "Match 1 Group" at bounding box center [1138, 466] width 179 height 41
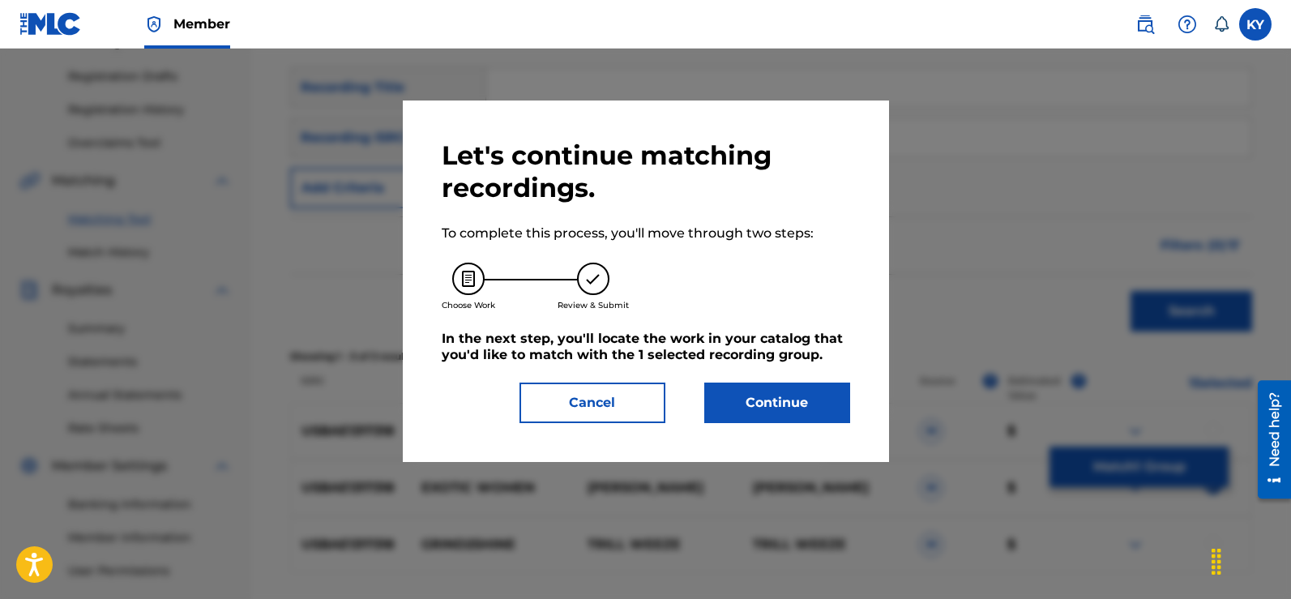
click at [757, 389] on button "Continue" at bounding box center [777, 402] width 146 height 41
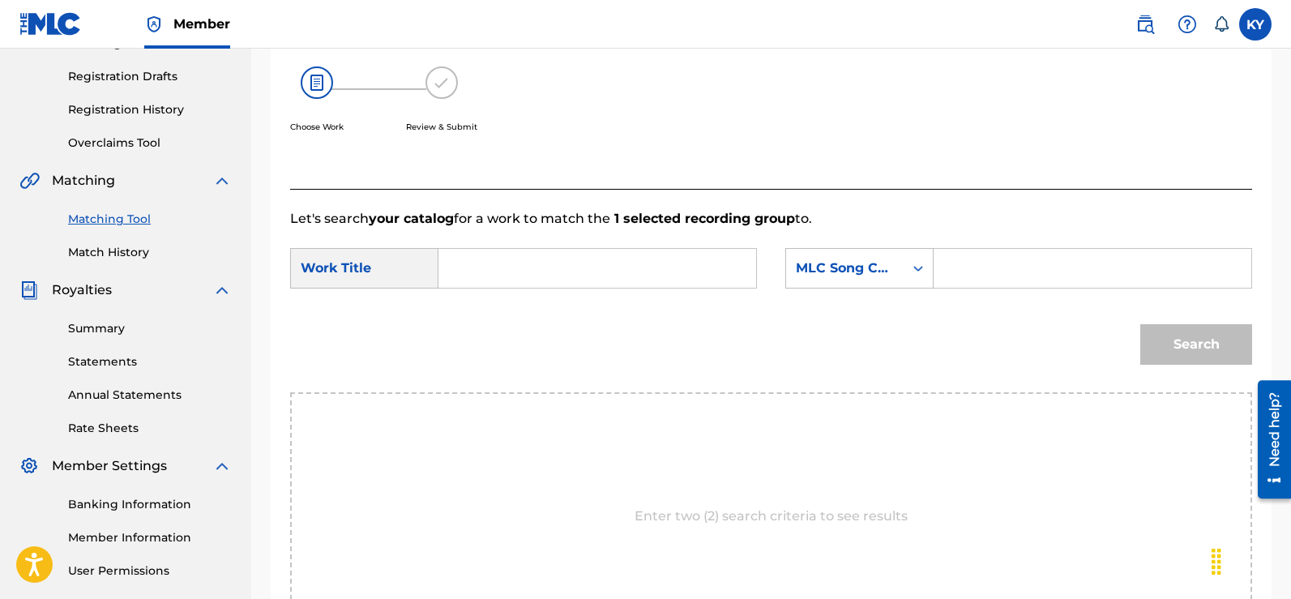
click at [451, 270] on div "Search Form" at bounding box center [597, 268] width 318 height 41
click at [464, 273] on input "Search Form" at bounding box center [597, 268] width 290 height 39
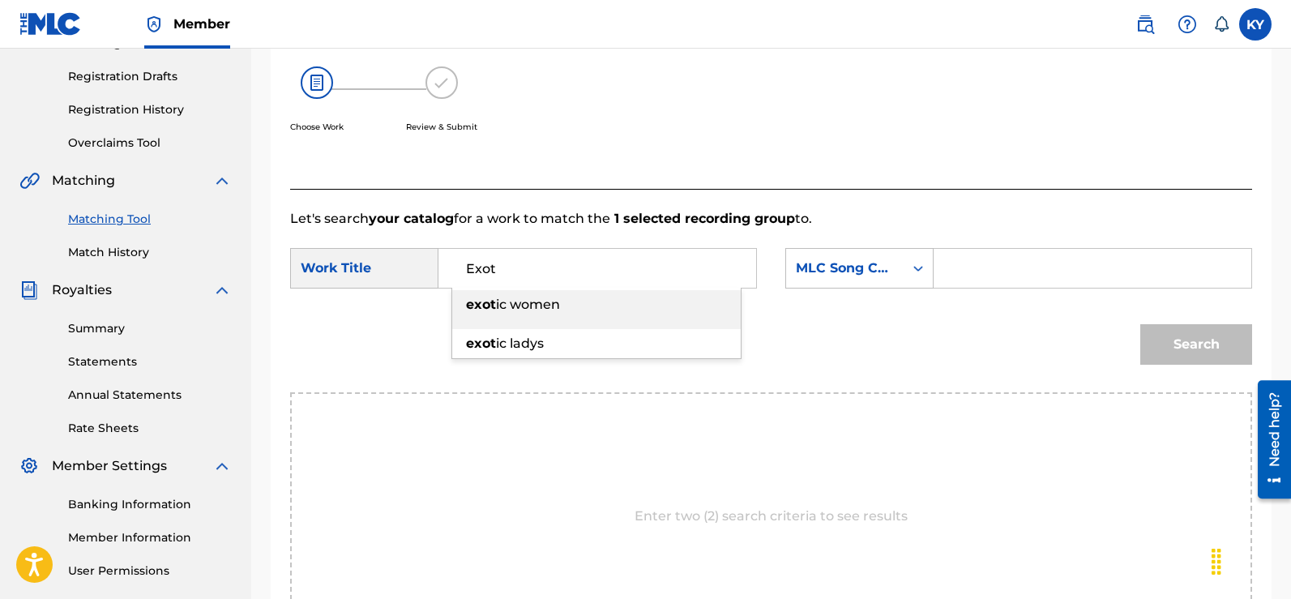
click at [542, 293] on div "exot ic women" at bounding box center [596, 304] width 288 height 29
type input "exotic women"
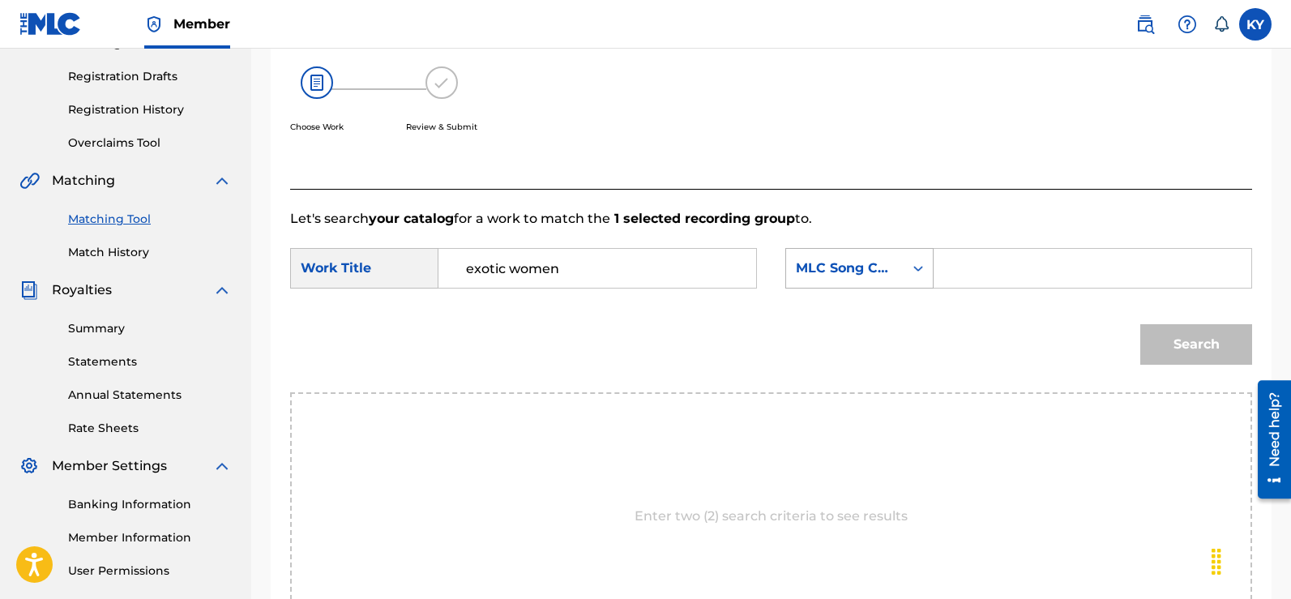
click at [920, 263] on icon "Search Form" at bounding box center [918, 268] width 16 height 16
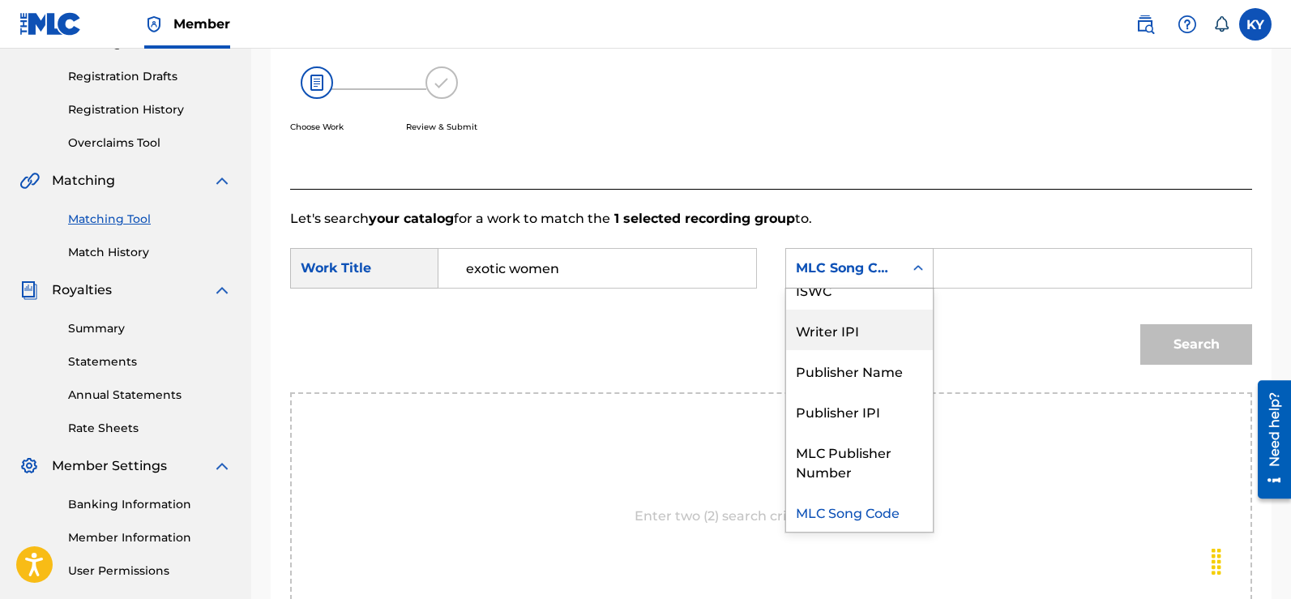
click at [847, 328] on div "Writer IPI" at bounding box center [859, 330] width 147 height 41
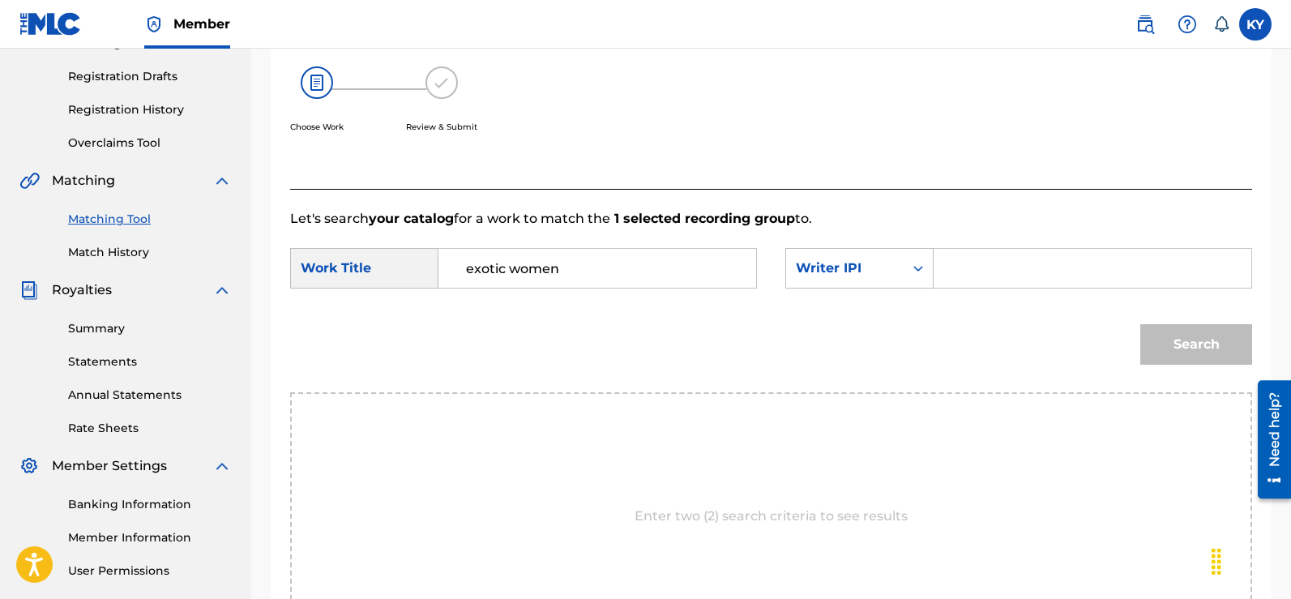
click at [949, 267] on input "Search Form" at bounding box center [1092, 268] width 290 height 39
type input "00185897994"
click at [1201, 348] on button "Search" at bounding box center [1196, 344] width 112 height 41
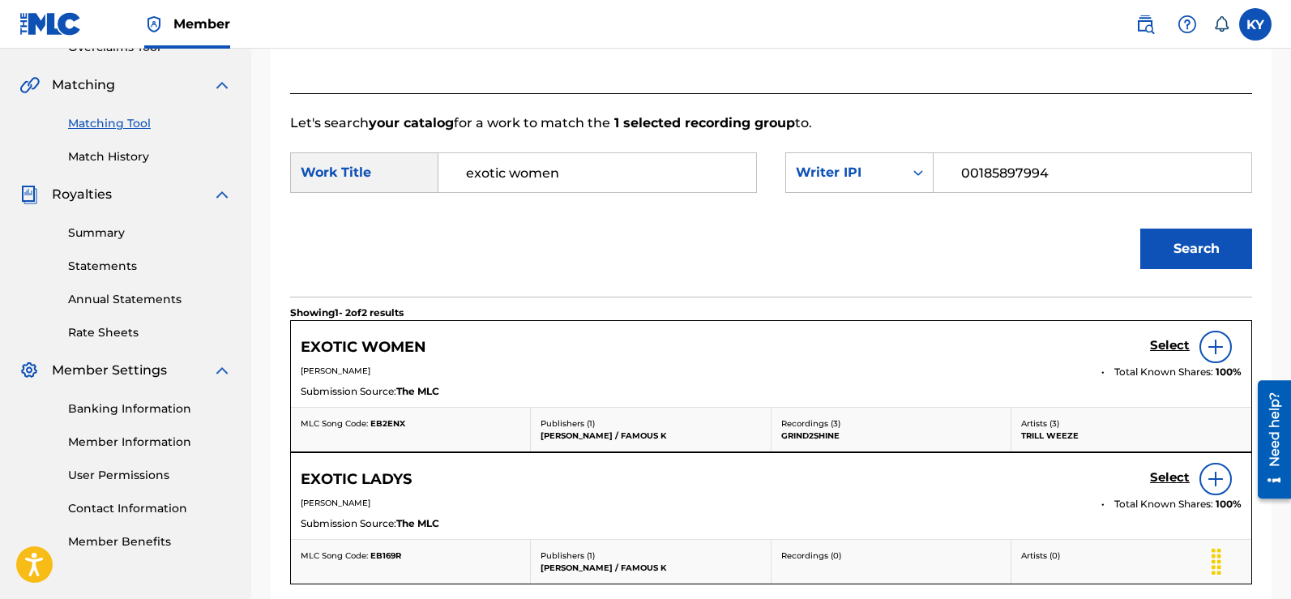
scroll to position [358, 0]
click at [1211, 343] on img at bounding box center [1215, 345] width 19 height 19
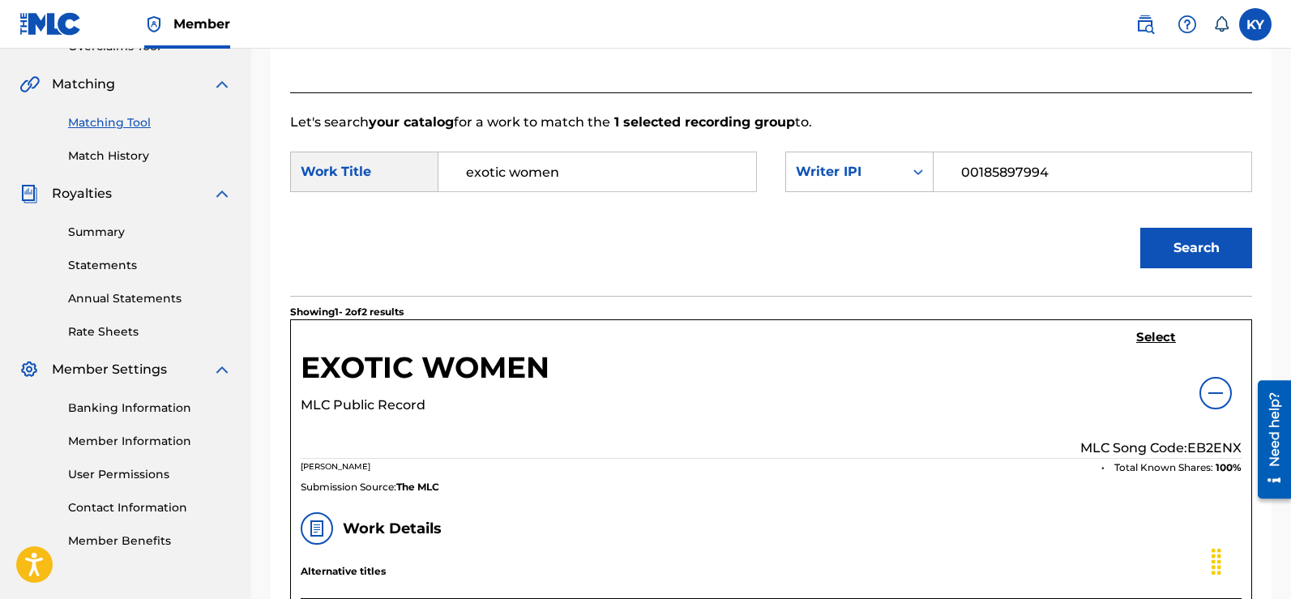
click at [1151, 333] on h5 "Select" at bounding box center [1156, 337] width 40 height 15
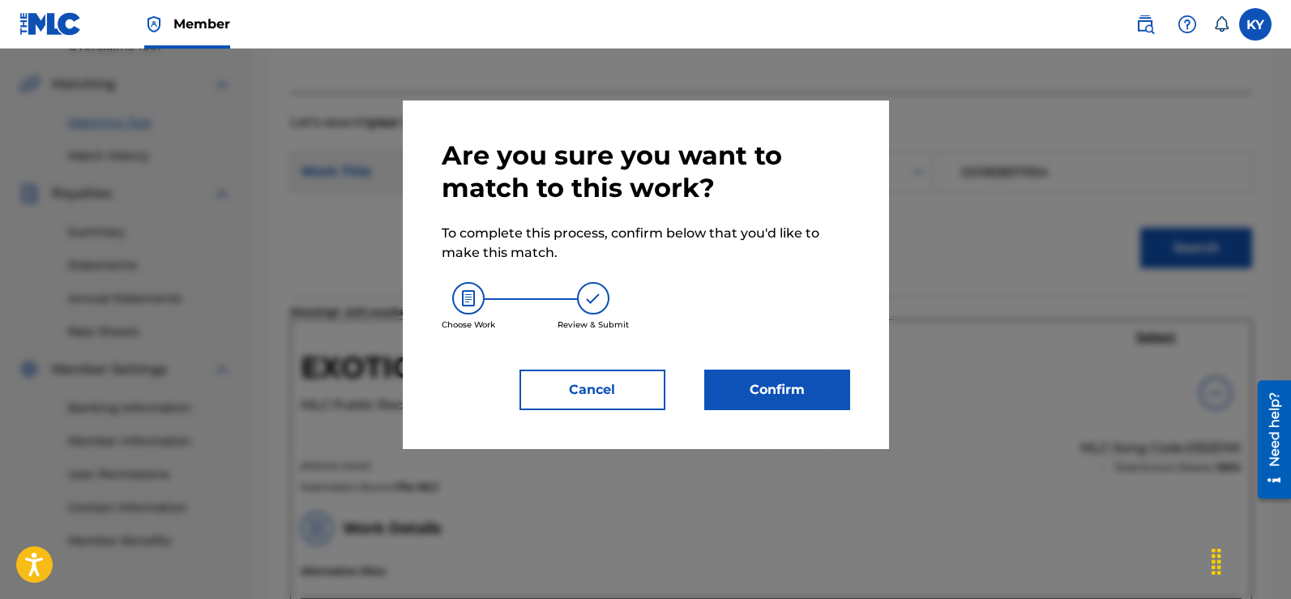
click at [767, 389] on button "Confirm" at bounding box center [777, 389] width 146 height 41
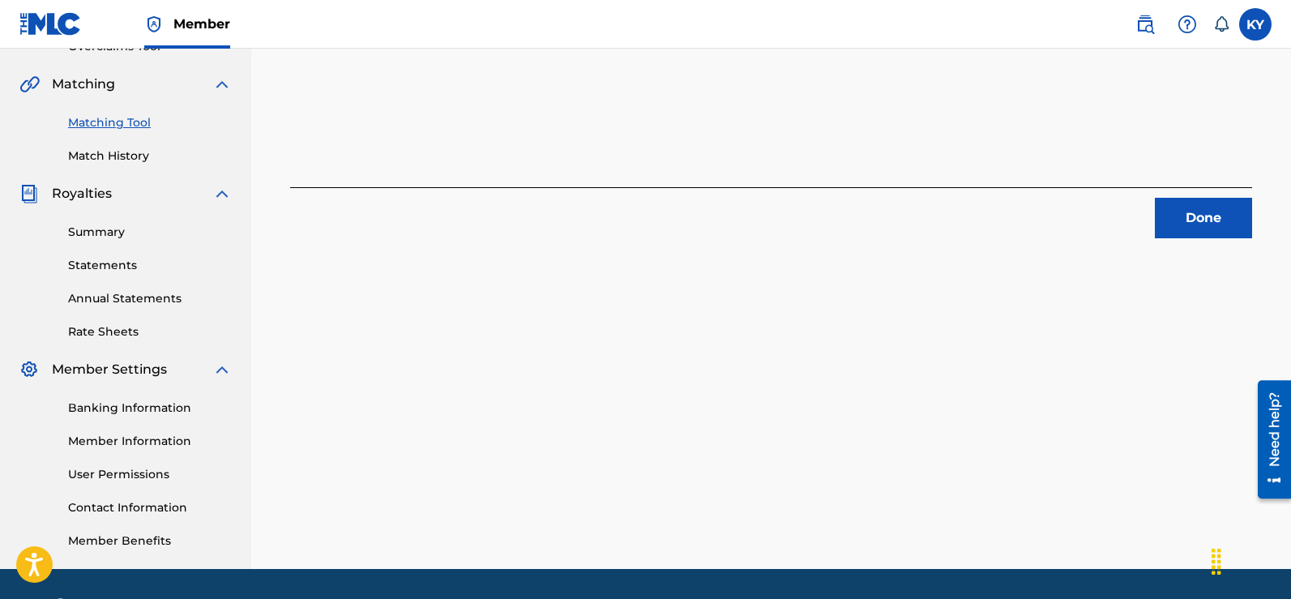
click at [1189, 215] on button "Done" at bounding box center [1203, 218] width 97 height 41
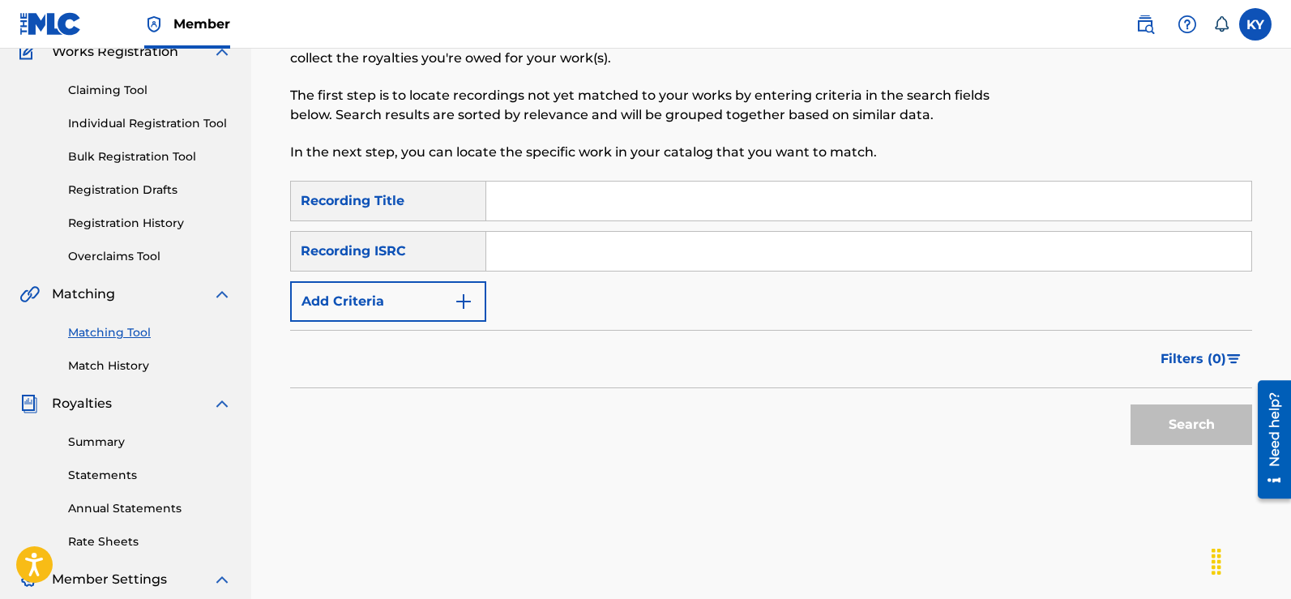
scroll to position [87, 0]
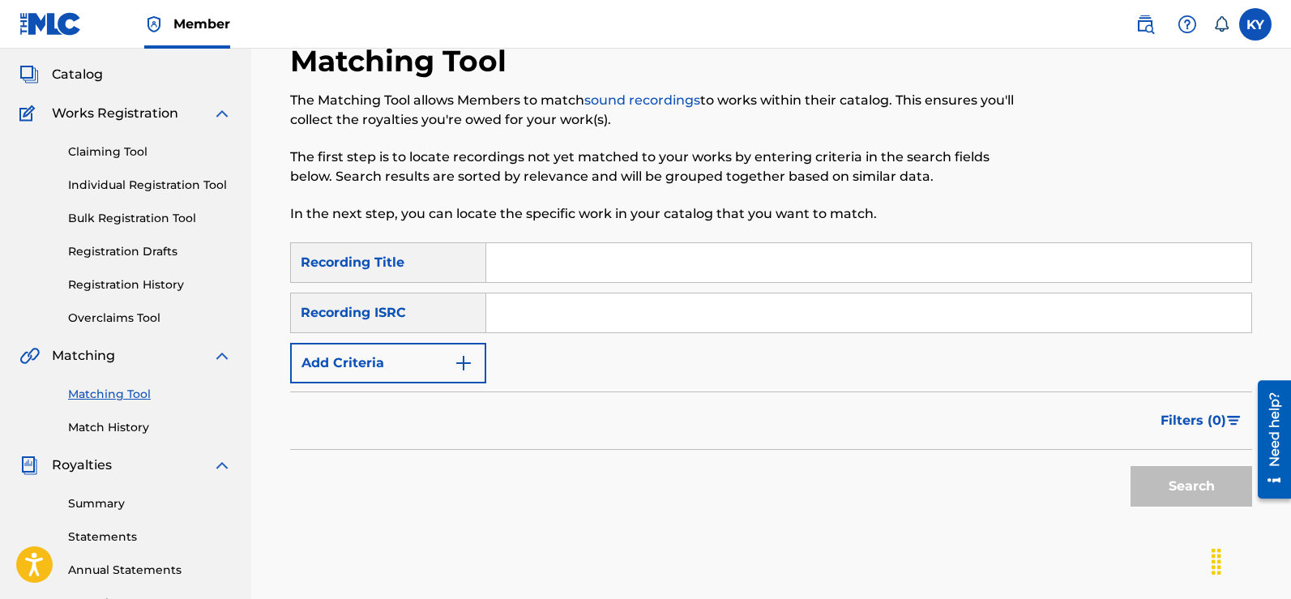
click at [1275, 100] on div "Matching Tool The Matching Tool allows Members to match sound recordings to wor…" at bounding box center [771, 421] width 1040 height 838
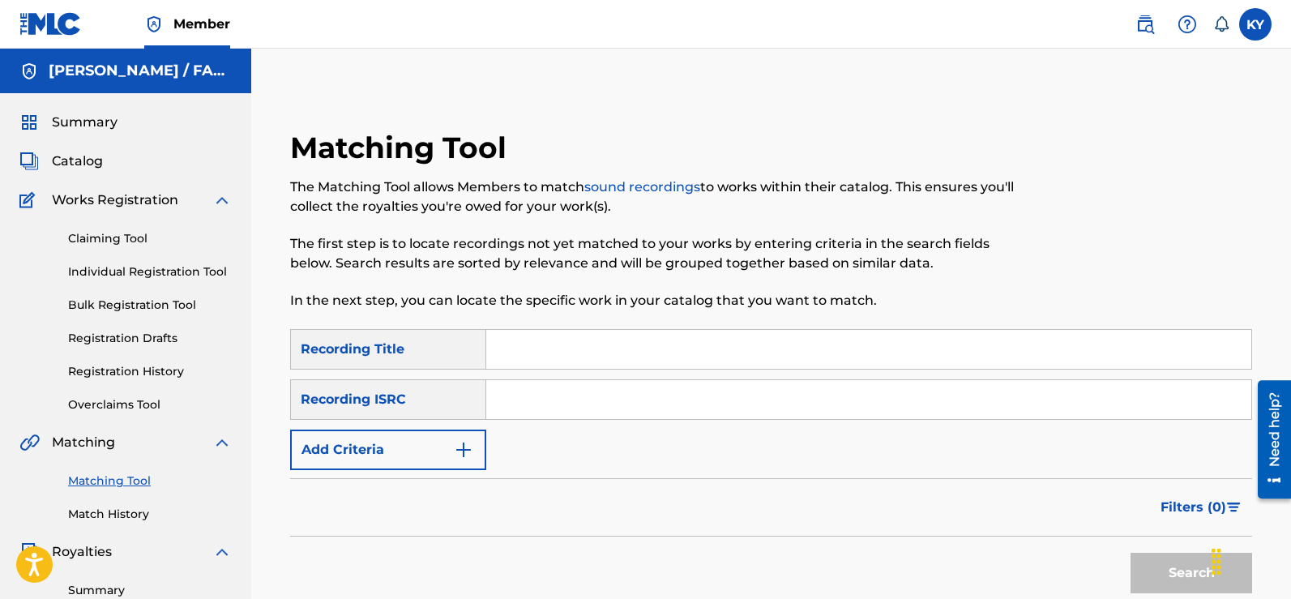
click at [489, 402] on input "Search Form" at bounding box center [868, 399] width 765 height 39
paste input "USBAE1317332"
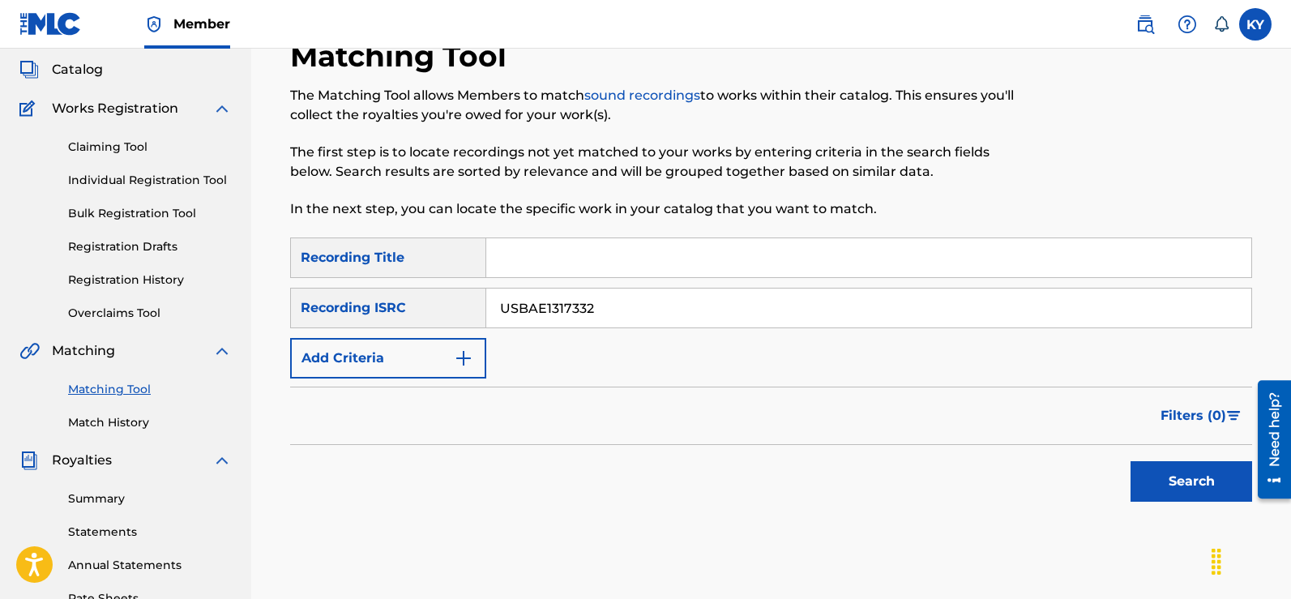
scroll to position [99, 0]
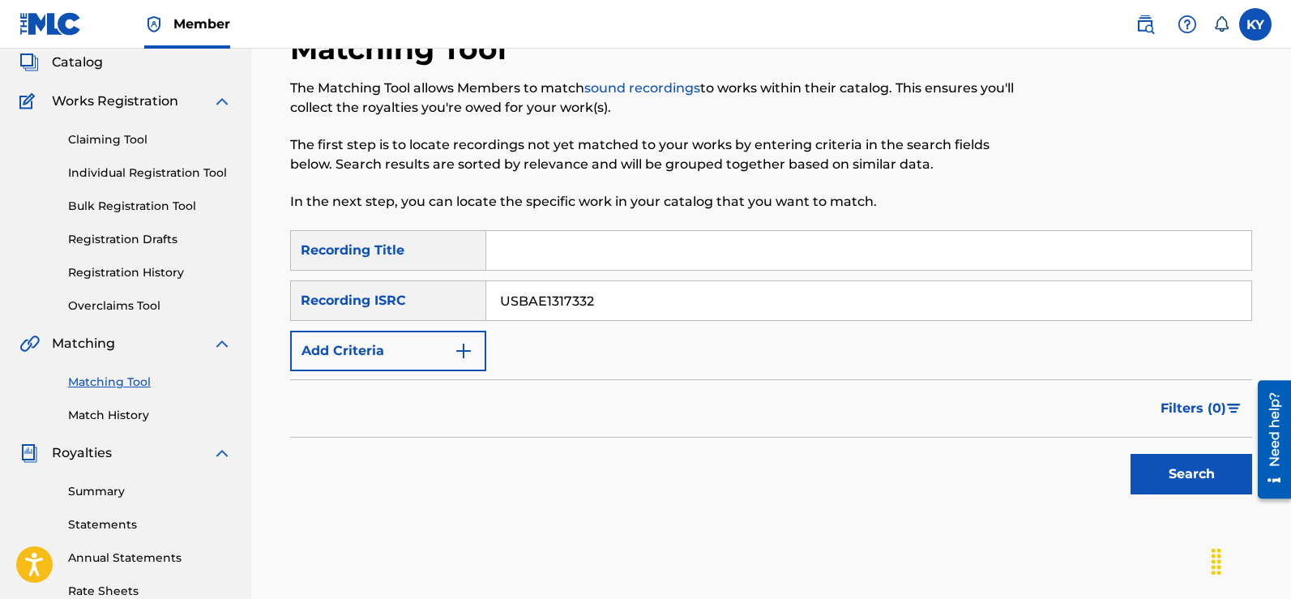
type input "USBAE1317332"
click at [1198, 474] on button "Search" at bounding box center [1191, 474] width 122 height 41
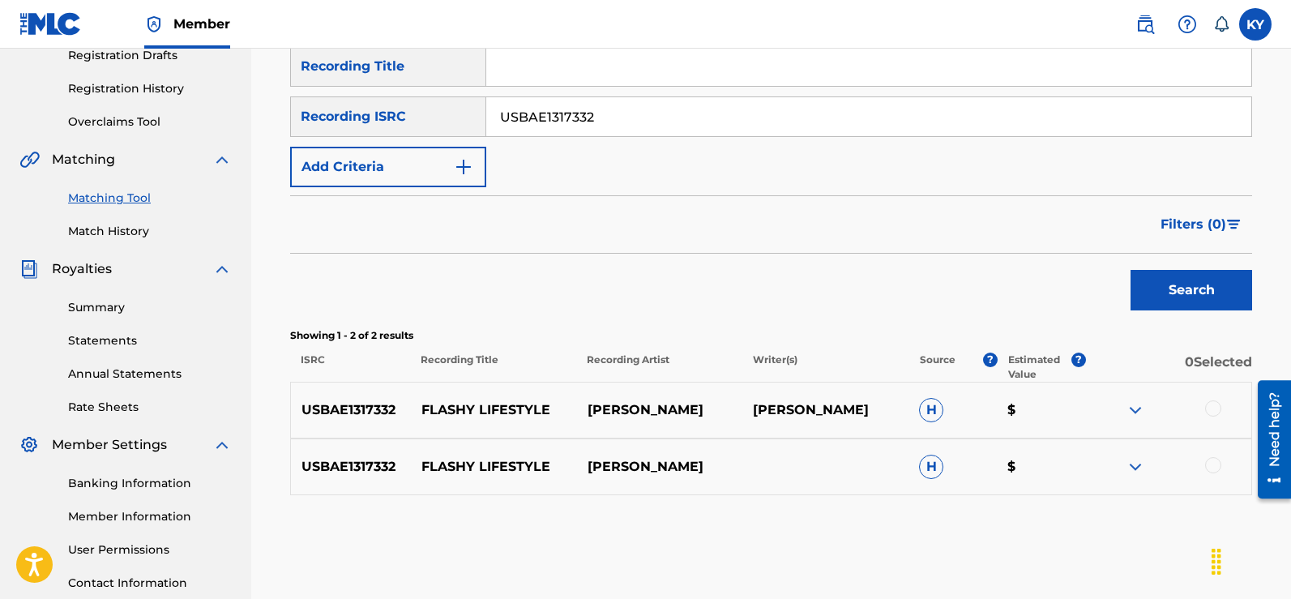
scroll to position [327, 0]
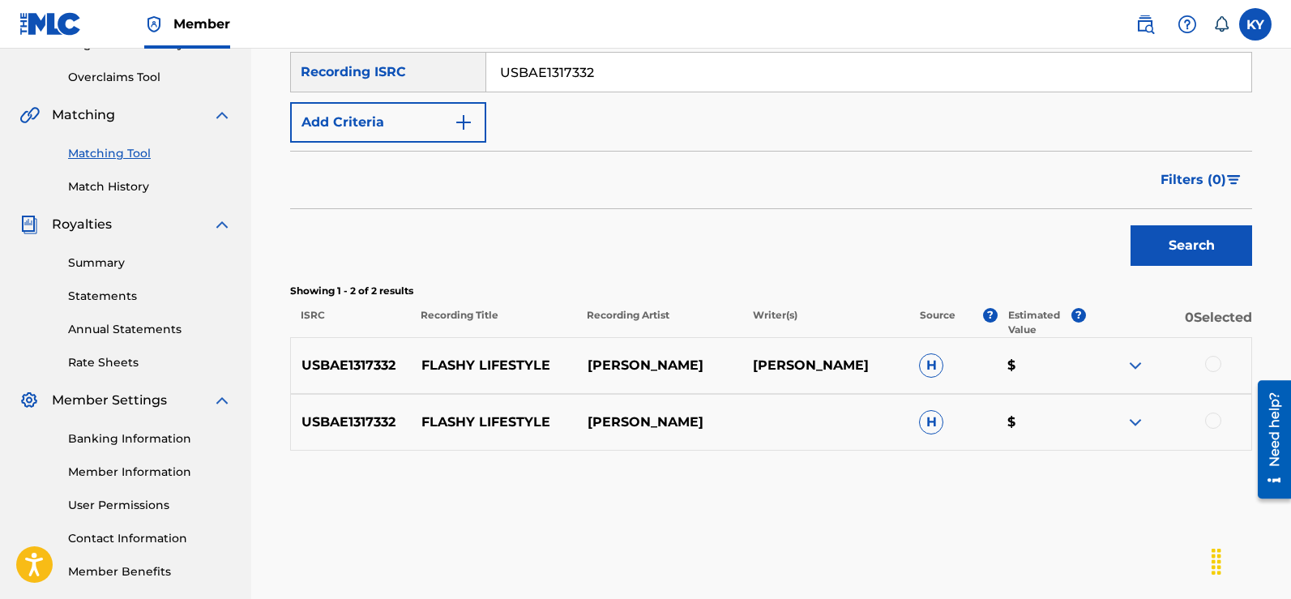
click at [1213, 356] on div at bounding box center [1213, 364] width 16 height 16
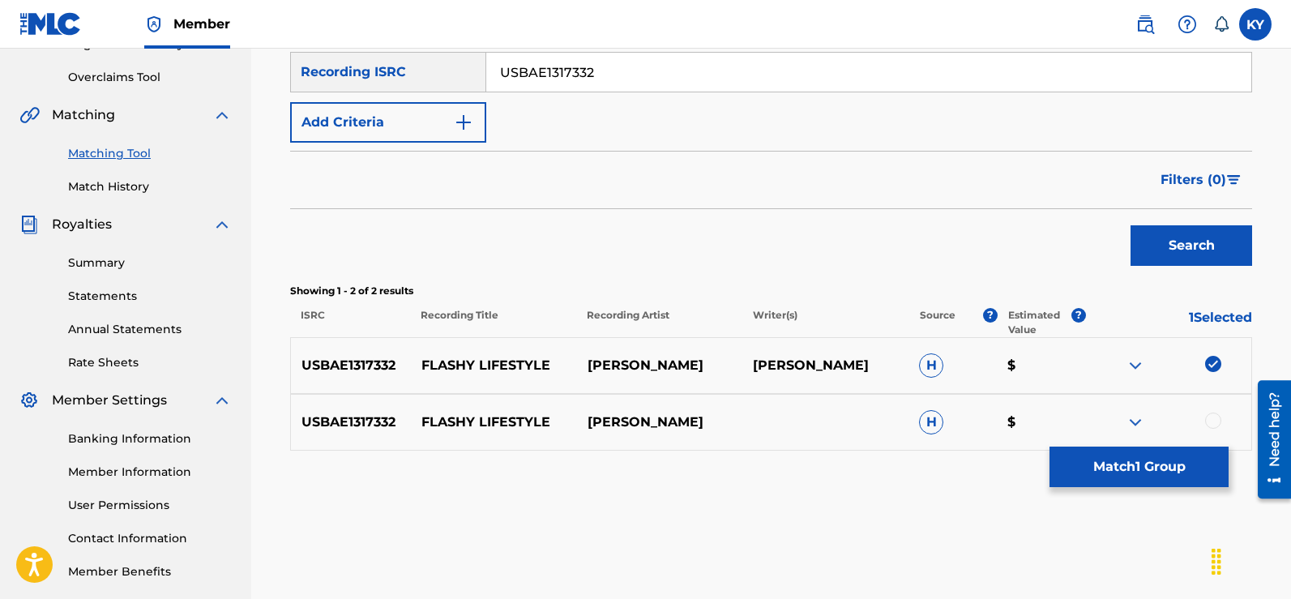
click at [1212, 416] on div at bounding box center [1213, 420] width 16 height 16
click at [1132, 460] on button "Match 2 Groups" at bounding box center [1138, 466] width 179 height 41
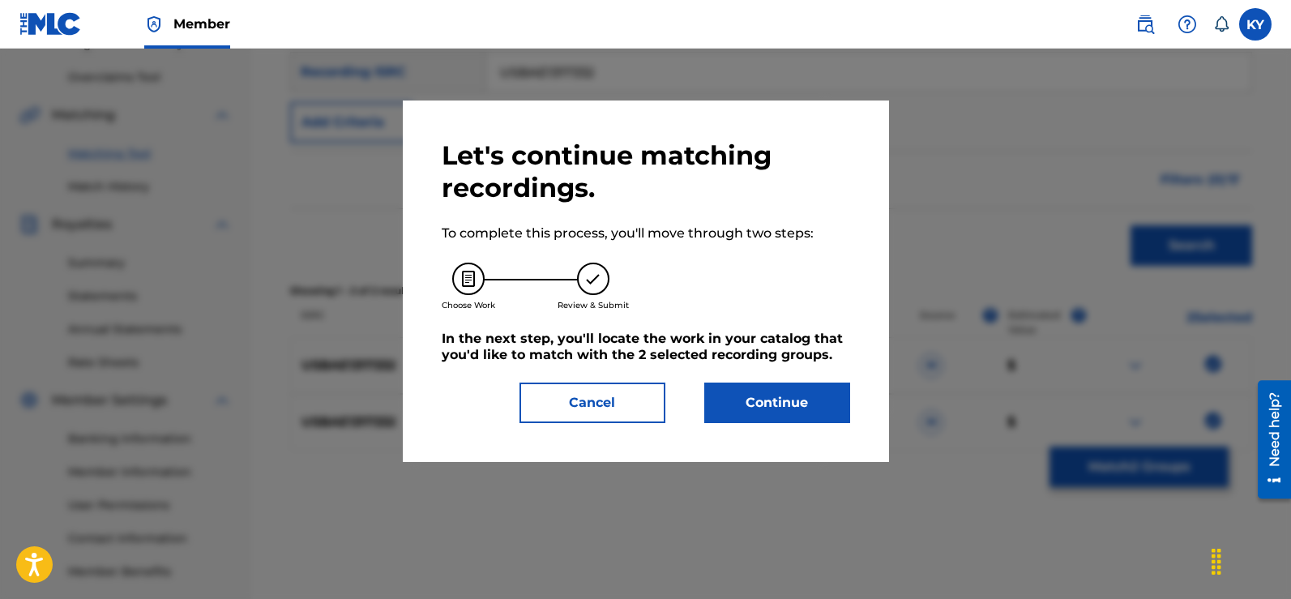
click at [793, 396] on button "Continue" at bounding box center [777, 402] width 146 height 41
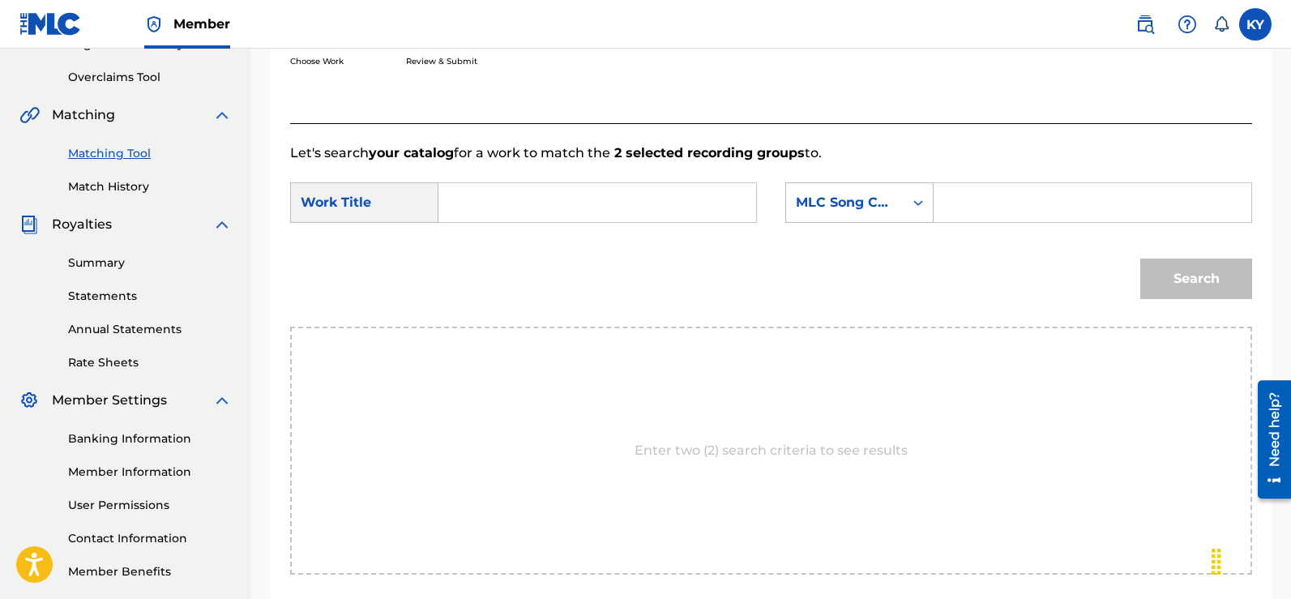
click at [469, 207] on input "Search Form" at bounding box center [597, 202] width 290 height 39
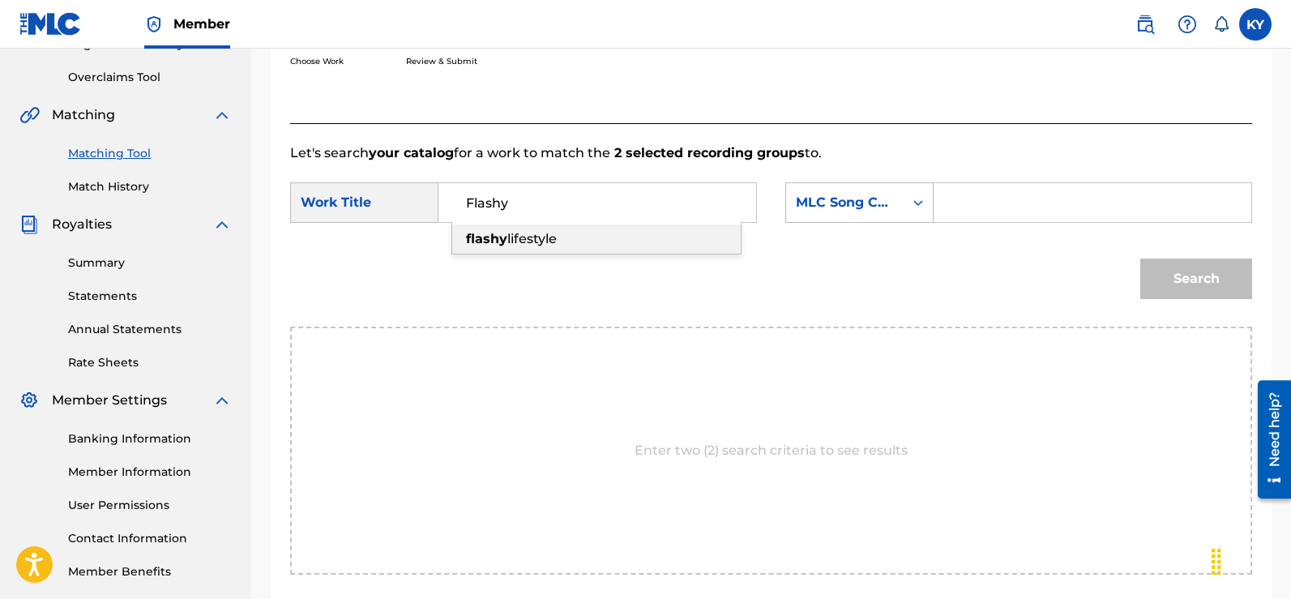
click at [557, 234] on span "lifestyle" at bounding box center [531, 238] width 49 height 15
type input "flashy lifestyle"
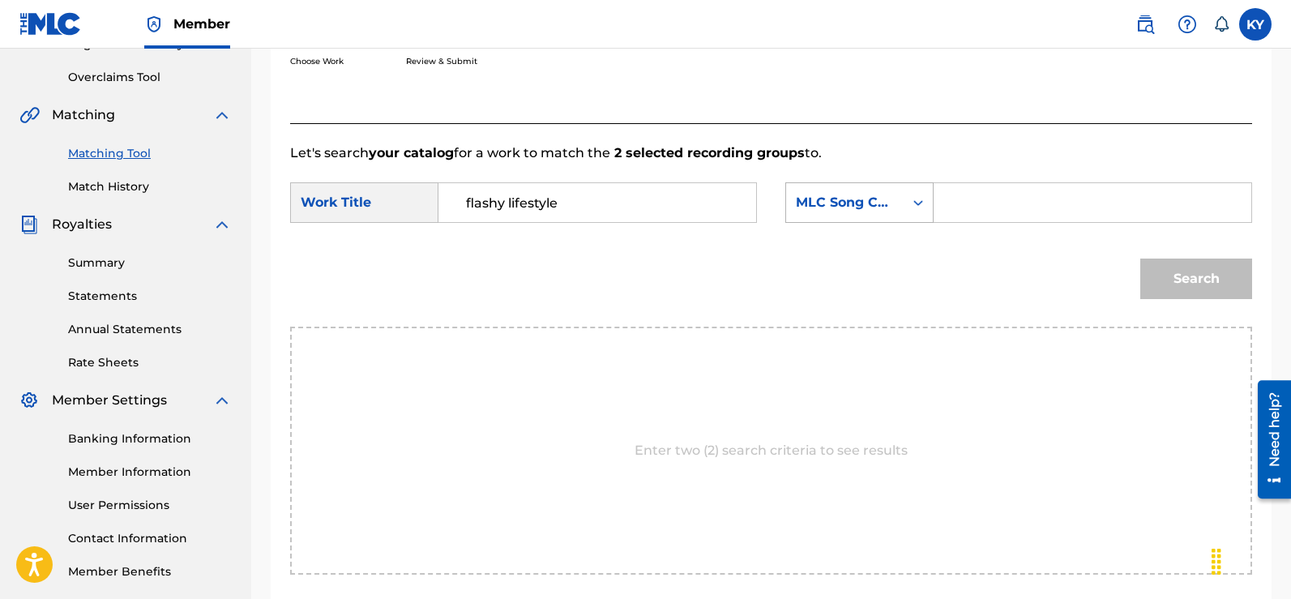
click at [920, 197] on icon "Search Form" at bounding box center [918, 202] width 16 height 16
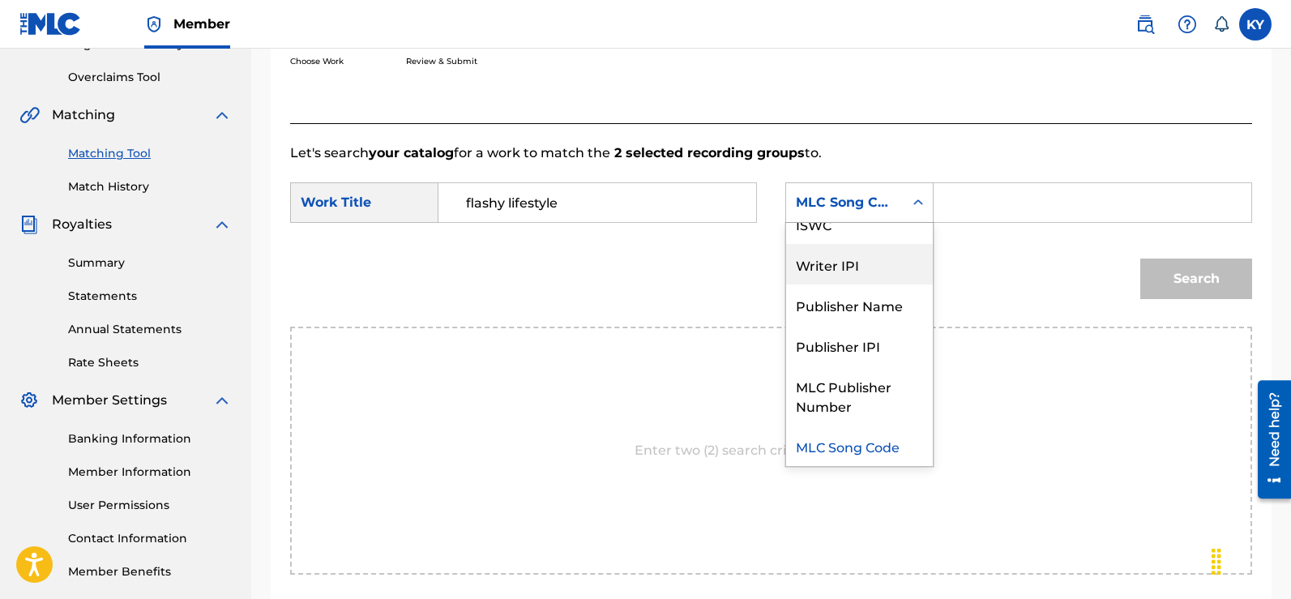
click at [867, 259] on div "Writer IPI" at bounding box center [859, 264] width 147 height 41
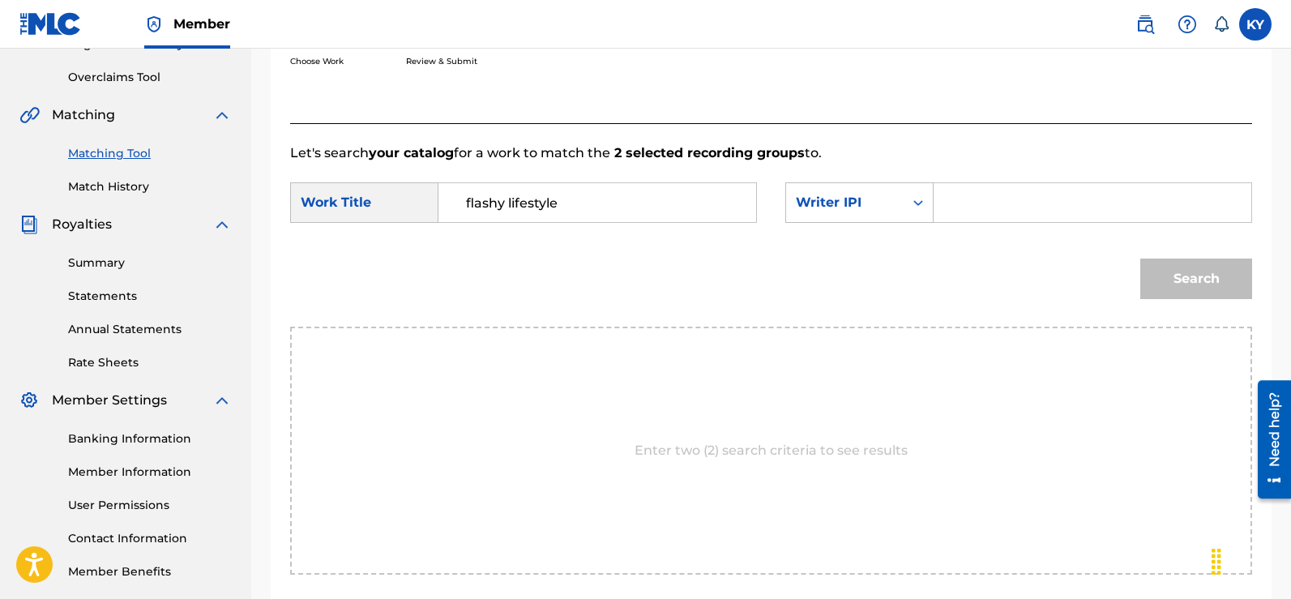
click at [947, 204] on input "Search Form" at bounding box center [1092, 202] width 290 height 39
type input "00185897994"
click at [1186, 271] on button "Search" at bounding box center [1196, 278] width 112 height 41
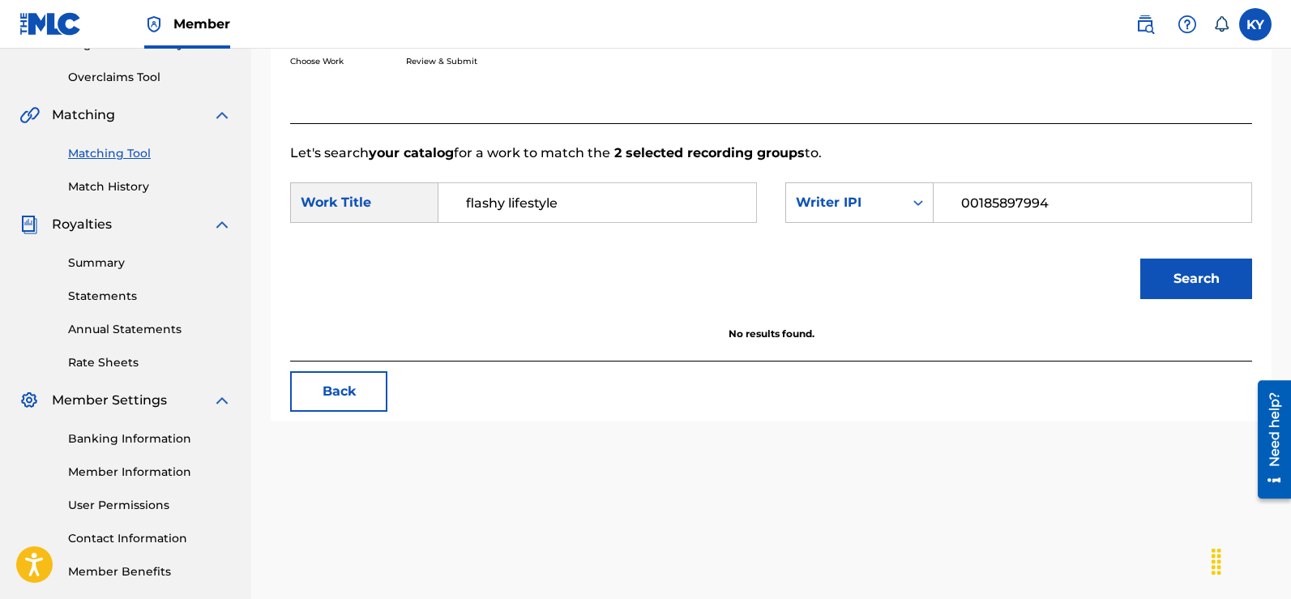
click at [1186, 279] on button "Search" at bounding box center [1196, 278] width 112 height 41
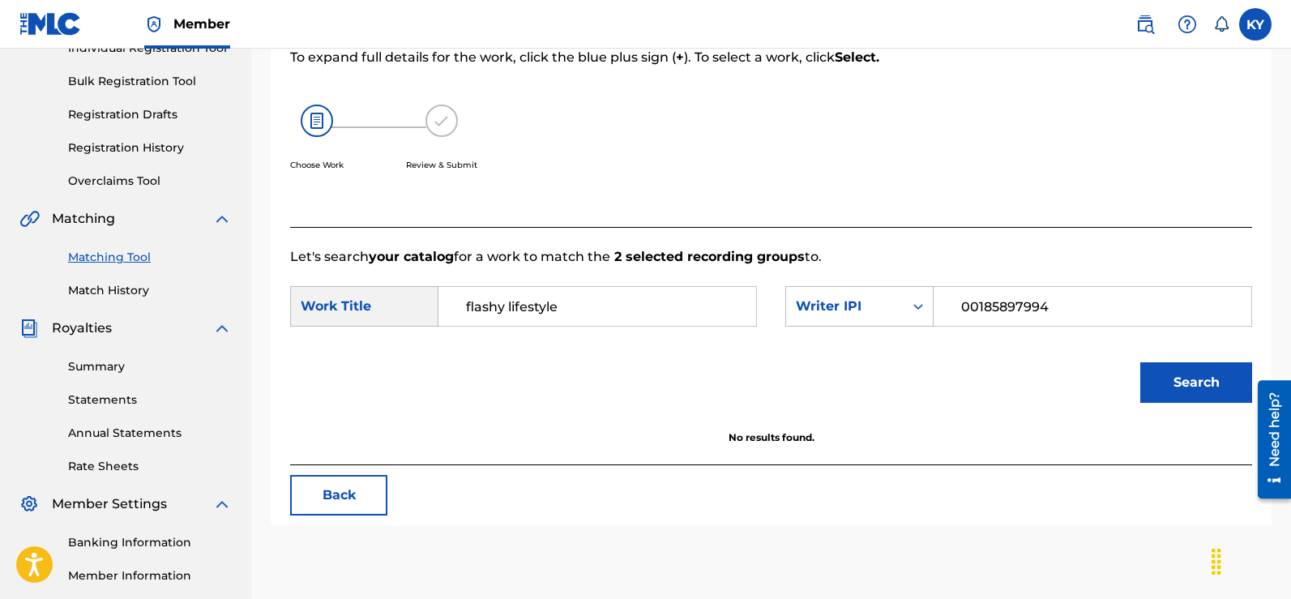
scroll to position [275, 0]
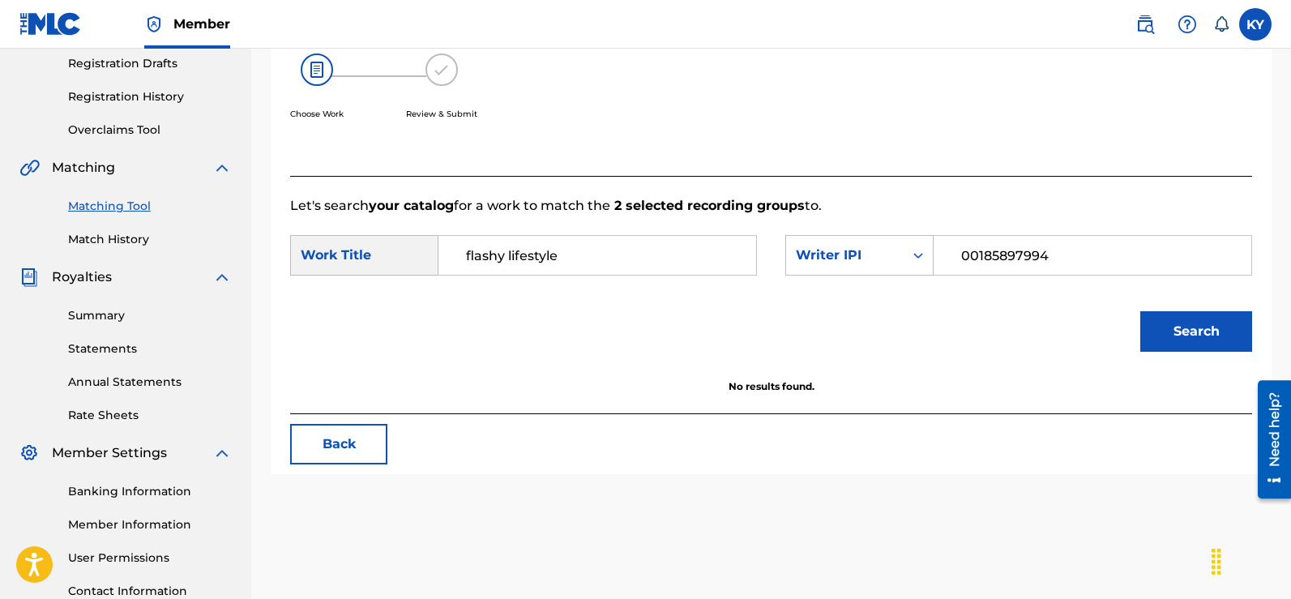
click at [344, 442] on button "Back" at bounding box center [338, 444] width 97 height 41
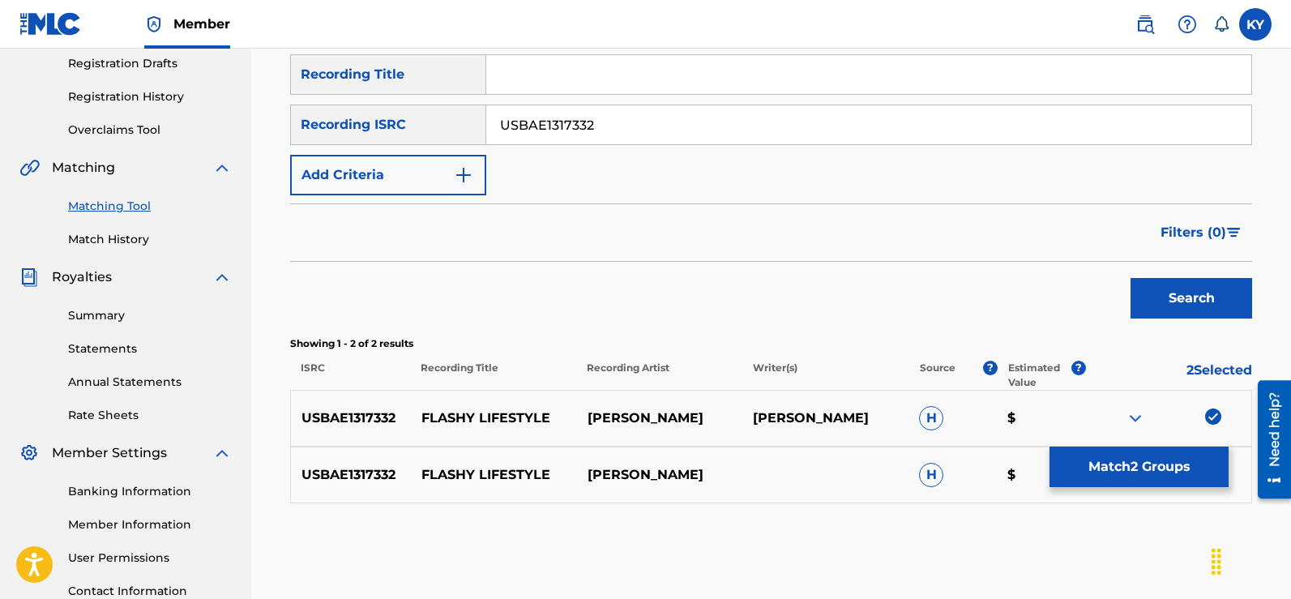
click at [606, 124] on input "USBAE1317332" at bounding box center [868, 124] width 765 height 39
type input "U"
paste input "USBAE1317317"
type input "USBAE1317317"
click at [1183, 286] on button "Search" at bounding box center [1191, 298] width 122 height 41
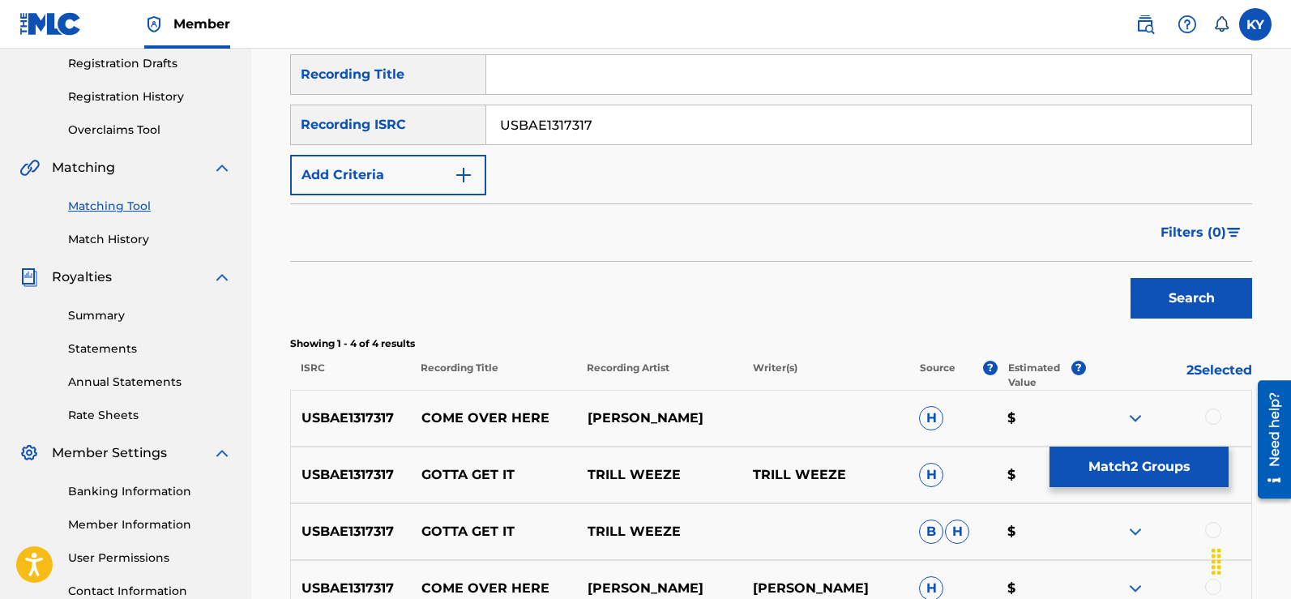
click at [1215, 412] on div at bounding box center [1213, 416] width 16 height 16
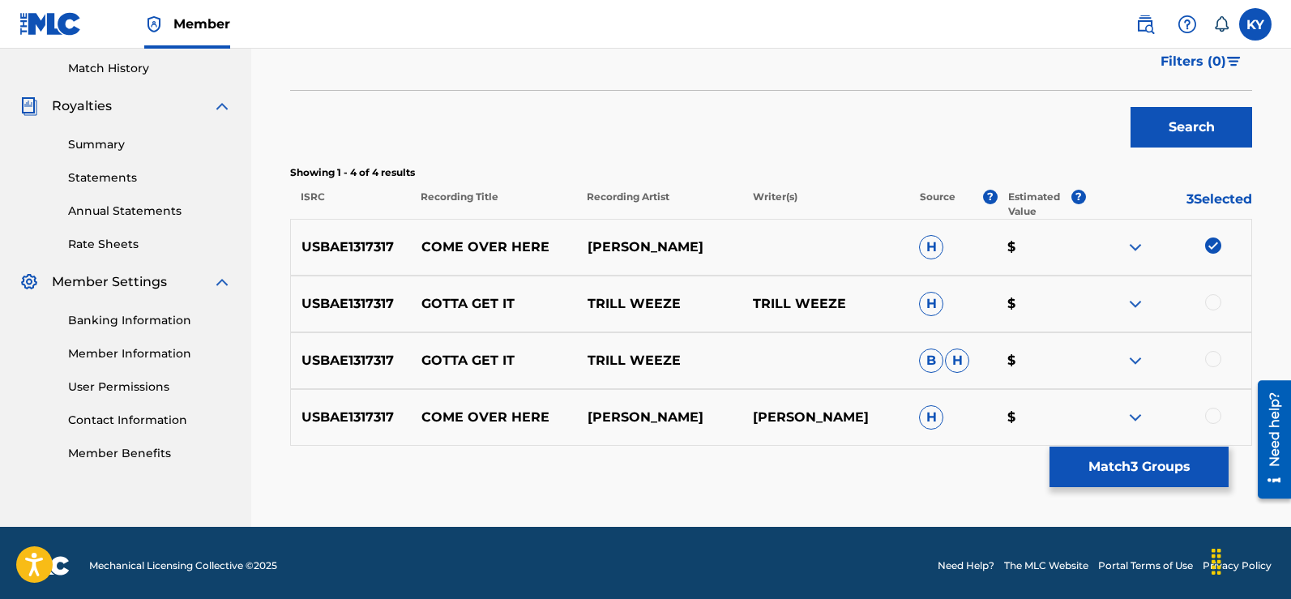
scroll to position [451, 0]
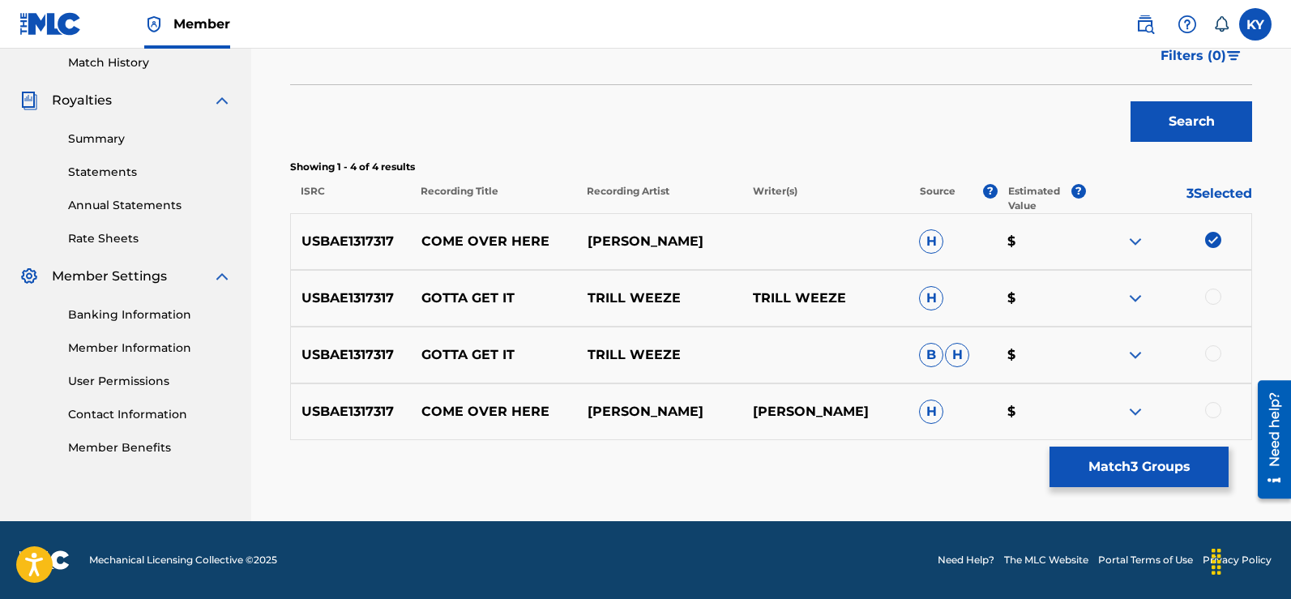
click at [1217, 404] on div at bounding box center [1213, 410] width 16 height 16
click at [1211, 404] on img at bounding box center [1213, 410] width 16 height 16
click at [1213, 237] on img at bounding box center [1213, 240] width 16 height 16
click at [1210, 405] on div at bounding box center [1213, 410] width 16 height 16
click at [1211, 229] on div "USBAE1317317 COME OVER HERE YOUNG STARR H $" at bounding box center [771, 241] width 962 height 57
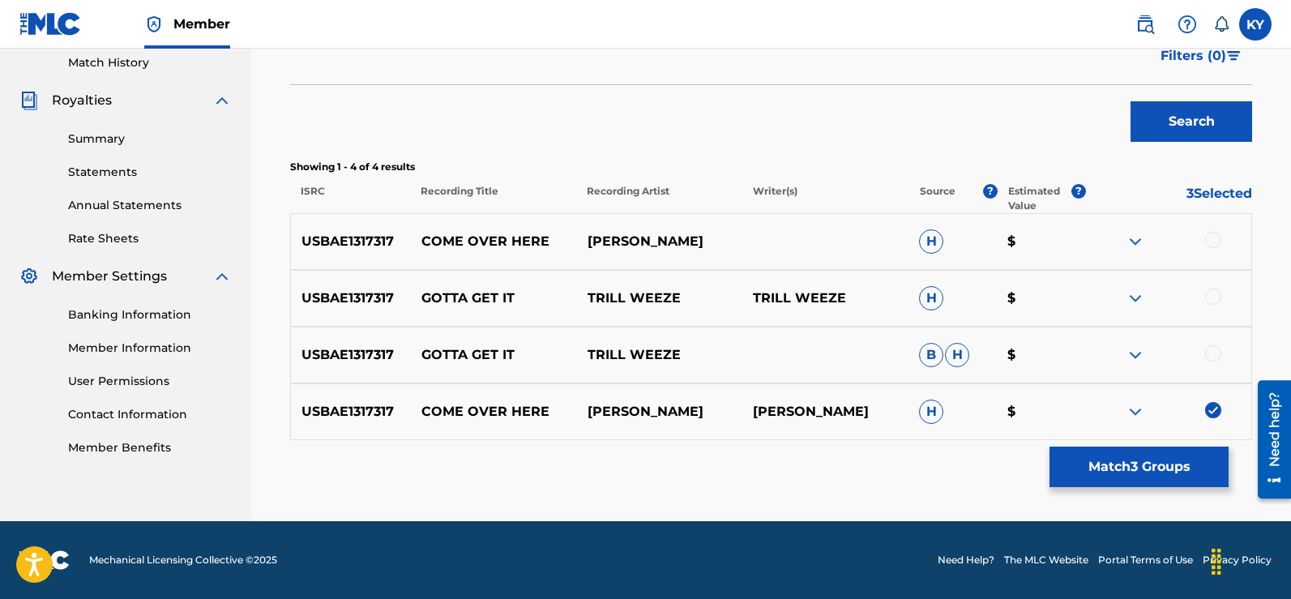
click at [1165, 463] on button "Match 3 Groups" at bounding box center [1138, 466] width 179 height 41
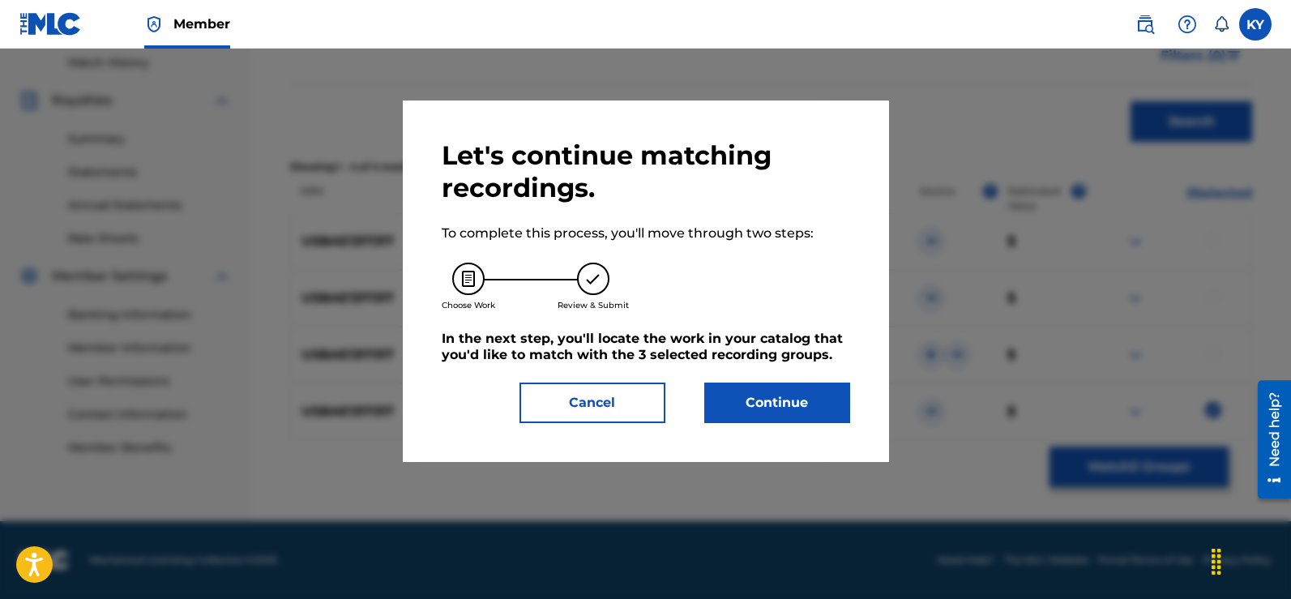
click at [789, 394] on button "Continue" at bounding box center [777, 402] width 146 height 41
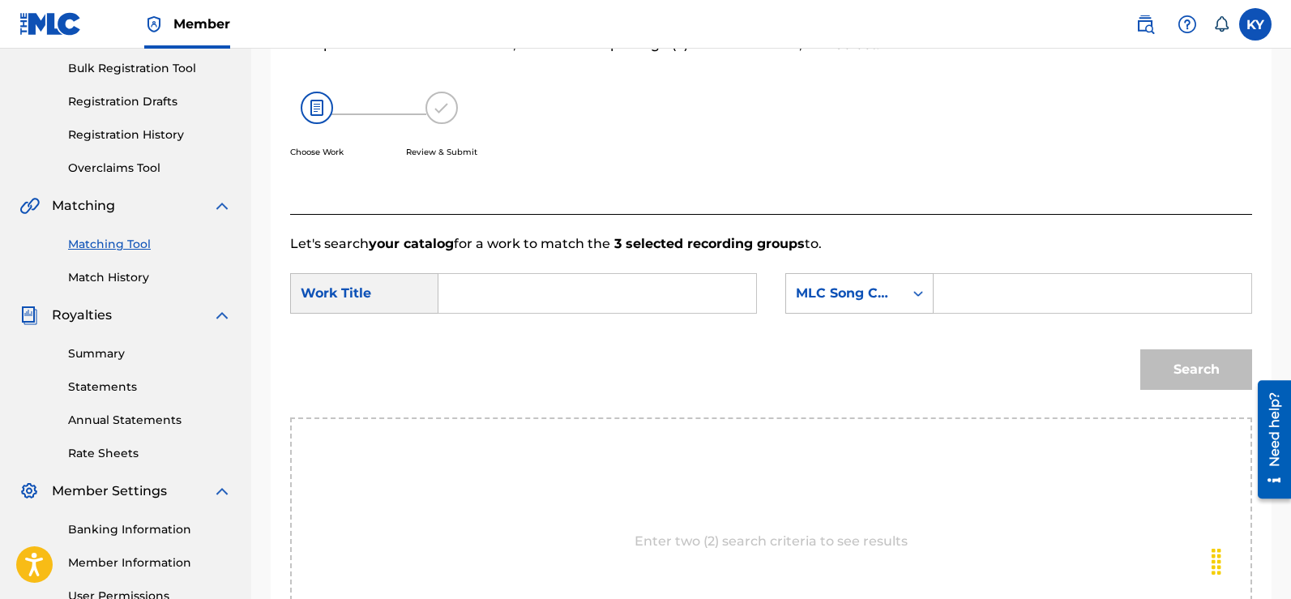
scroll to position [225, 0]
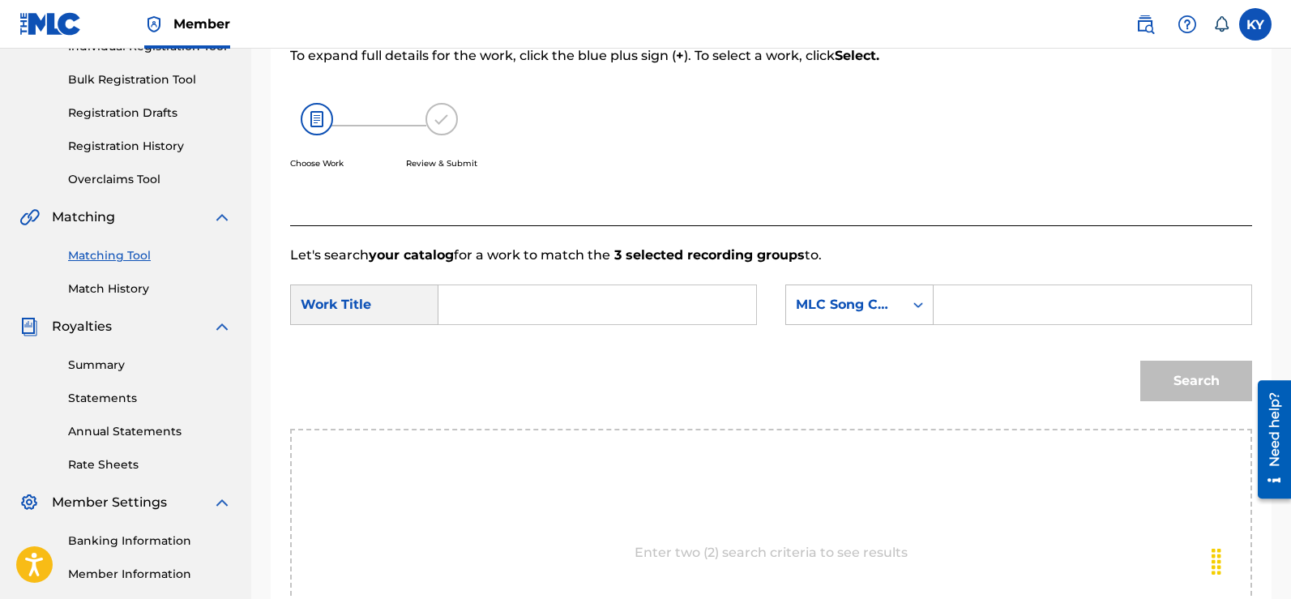
click at [449, 308] on div "Search Form" at bounding box center [597, 304] width 318 height 41
click at [456, 302] on input "Search Form" at bounding box center [597, 304] width 290 height 39
click at [562, 337] on span "over here" at bounding box center [534, 340] width 63 height 15
type input "come over here"
click at [916, 300] on icon "Search Form" at bounding box center [918, 305] width 16 height 16
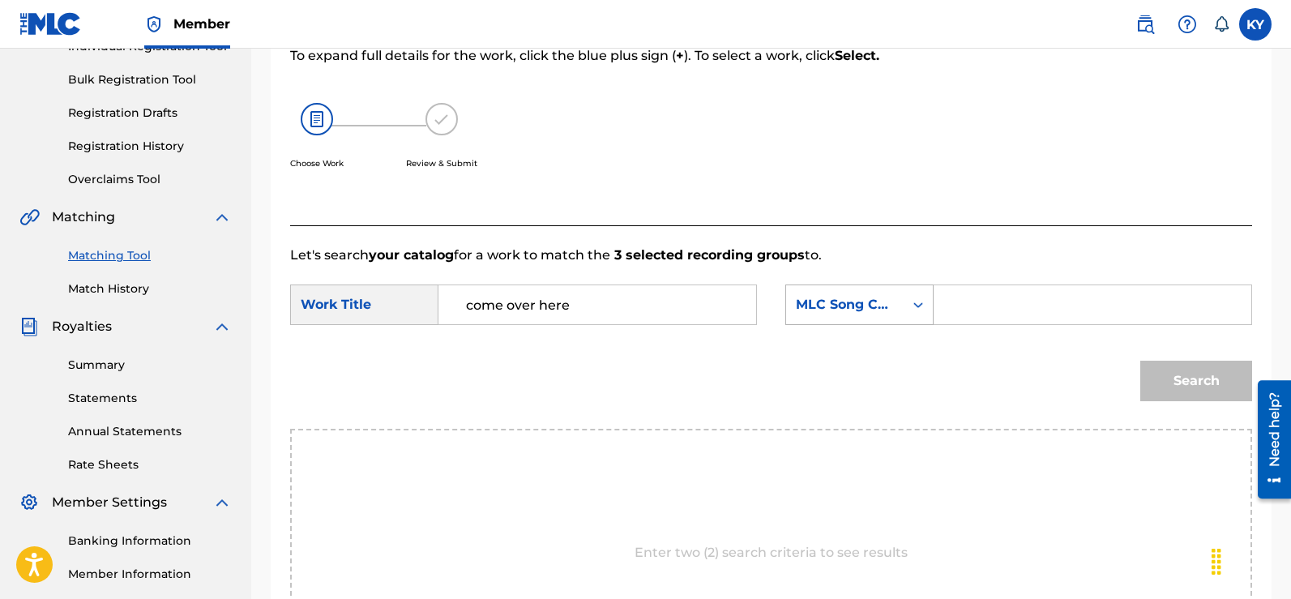
click at [916, 300] on icon "Search Form" at bounding box center [918, 305] width 16 height 16
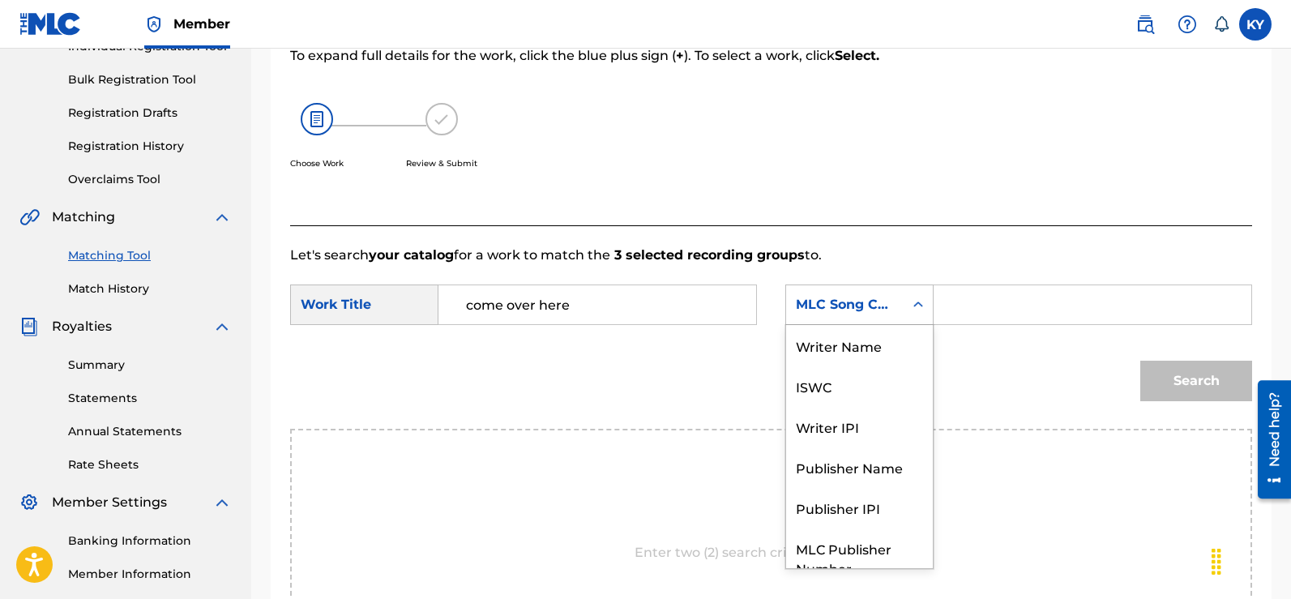
click at [920, 301] on icon "Search Form" at bounding box center [918, 305] width 16 height 16
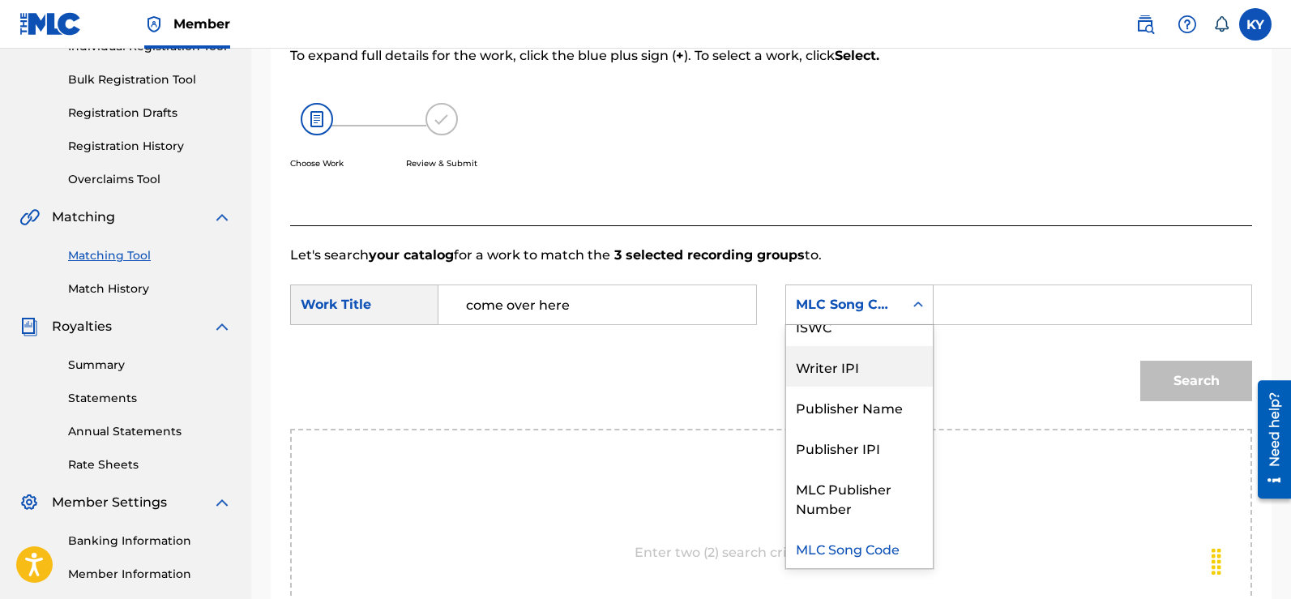
click at [845, 364] on div "Writer IPI" at bounding box center [859, 366] width 147 height 41
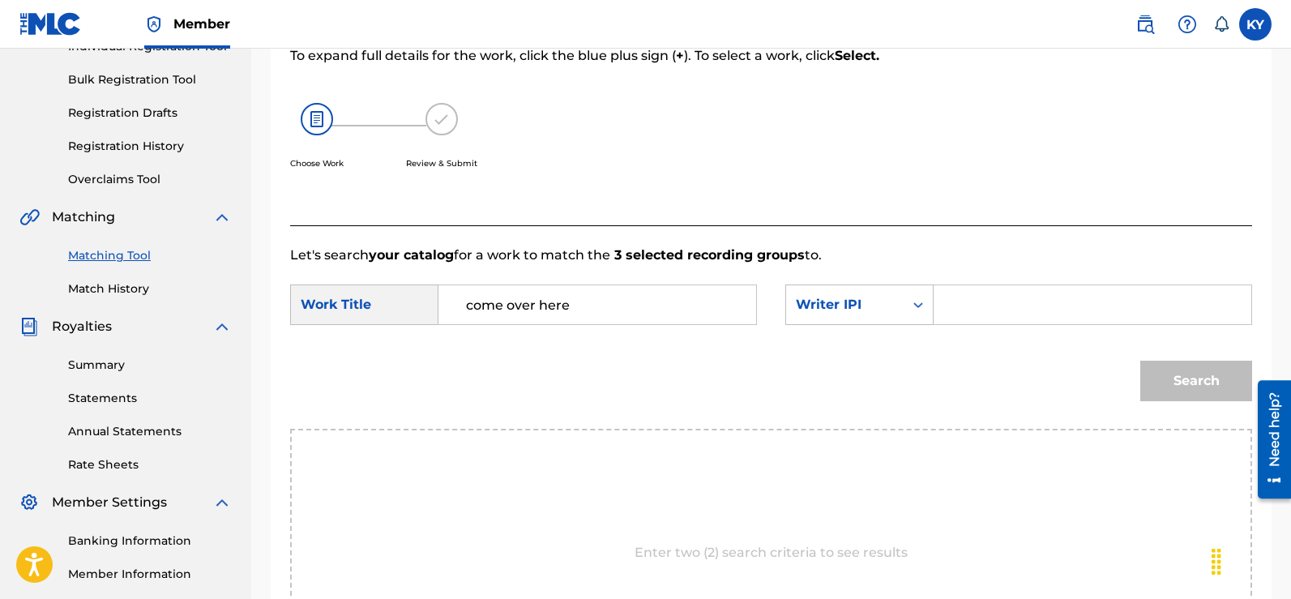
click at [953, 309] on input "Search Form" at bounding box center [1092, 304] width 290 height 39
type input "00185897994"
click at [1185, 382] on button "Search" at bounding box center [1196, 381] width 112 height 41
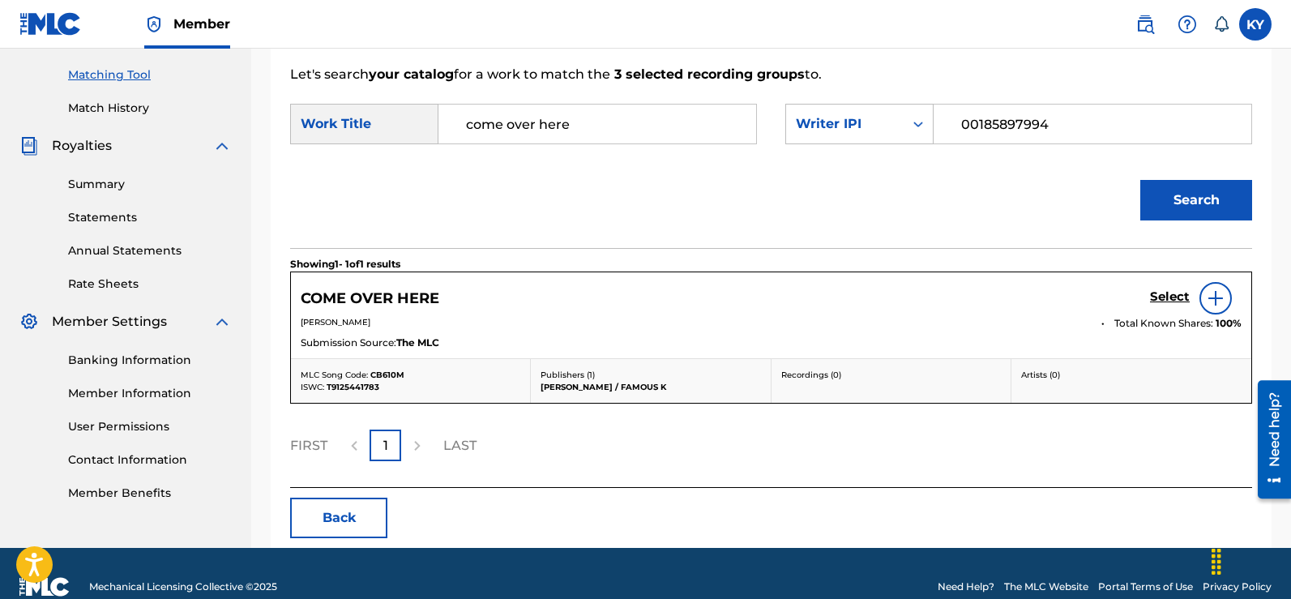
scroll to position [408, 0]
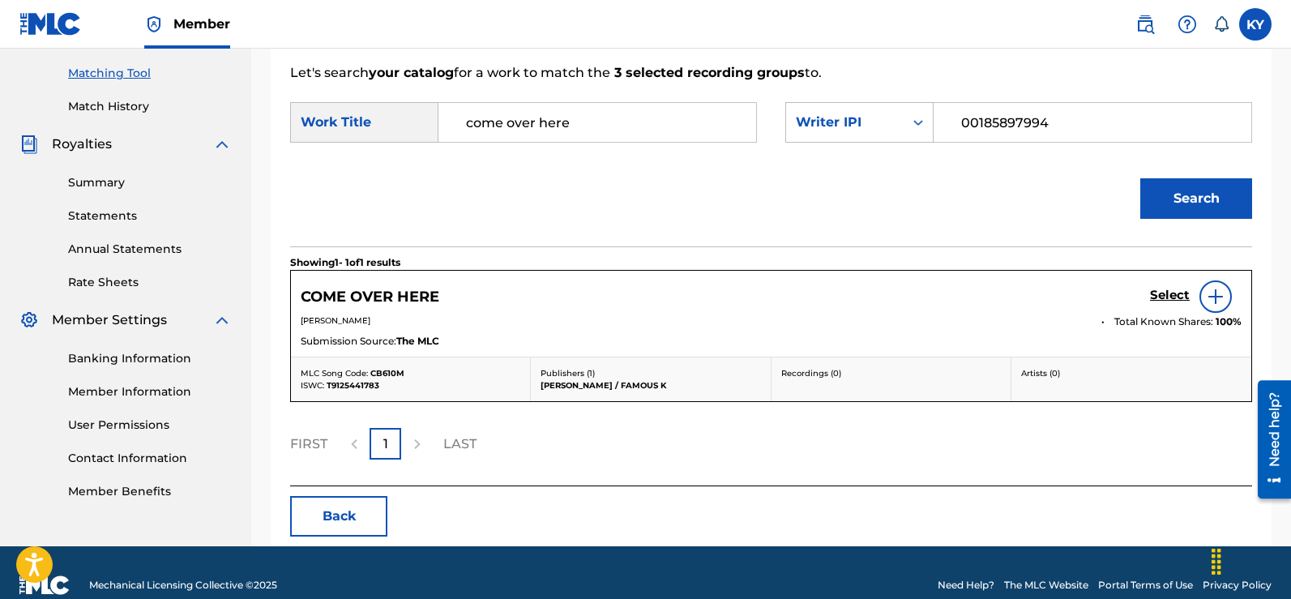
click at [1213, 291] on img at bounding box center [1215, 296] width 19 height 19
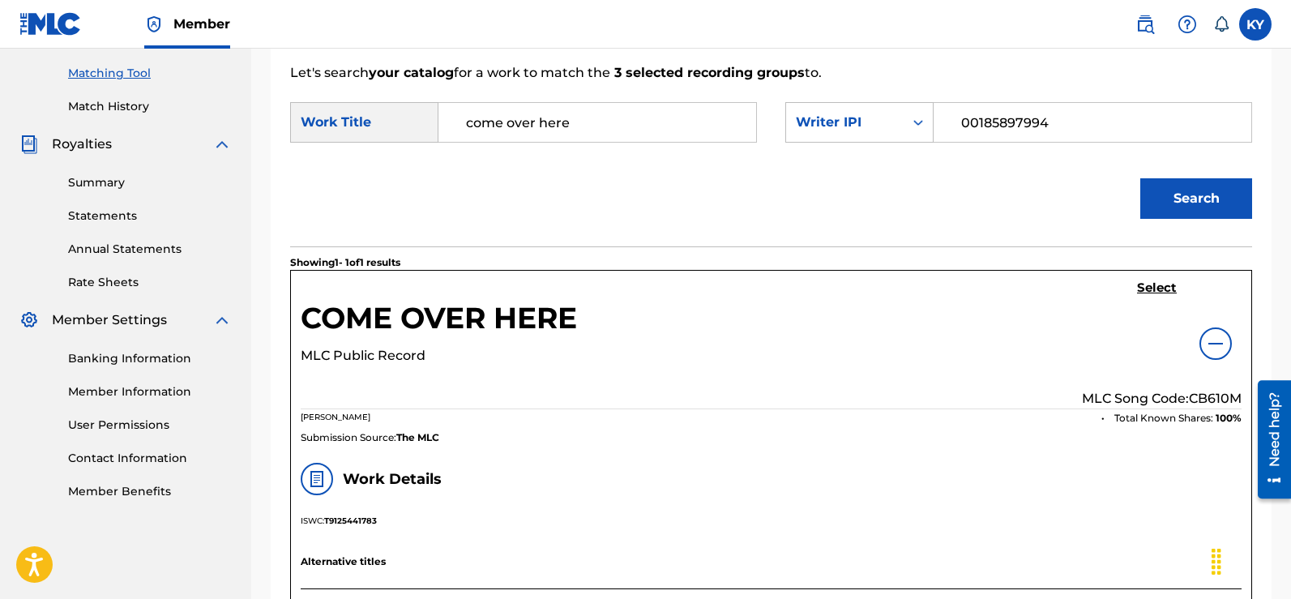
click at [1154, 280] on h5 "Select" at bounding box center [1157, 287] width 40 height 15
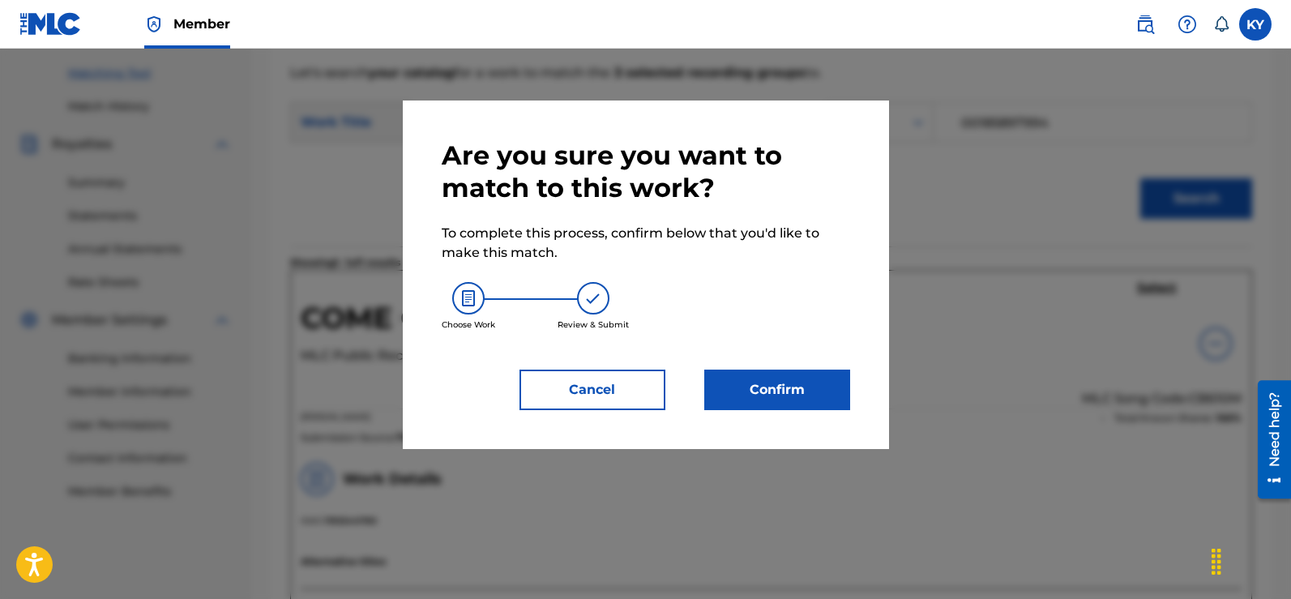
click at [787, 386] on button "Confirm" at bounding box center [777, 389] width 146 height 41
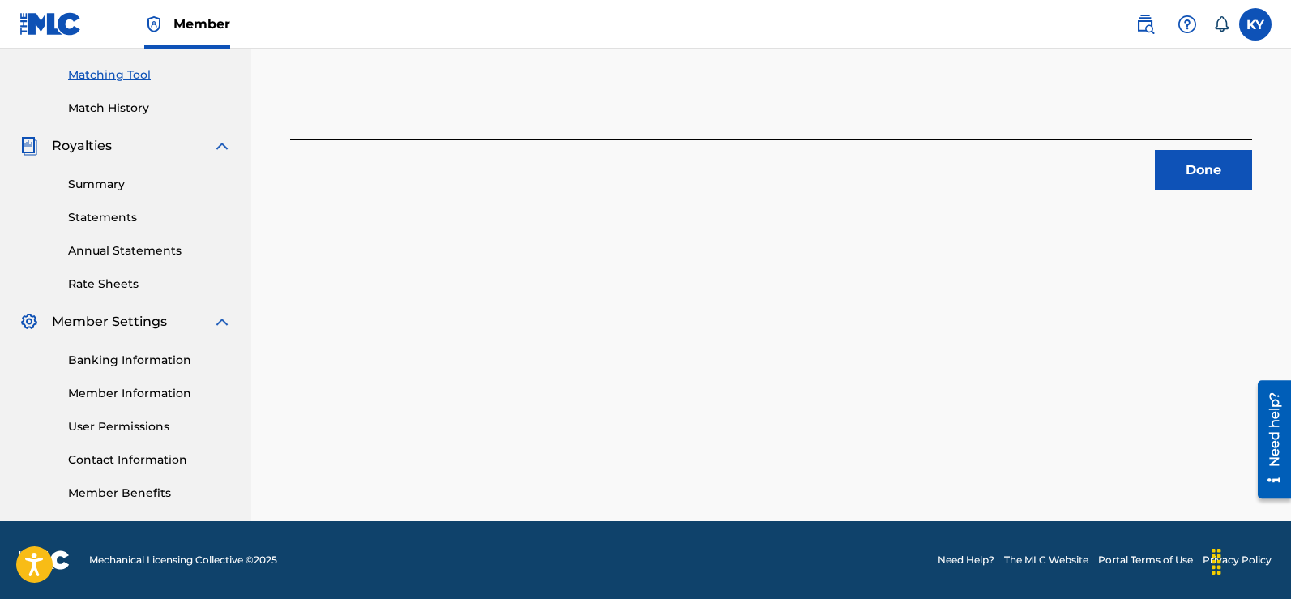
click at [1216, 162] on button "Done" at bounding box center [1203, 170] width 97 height 41
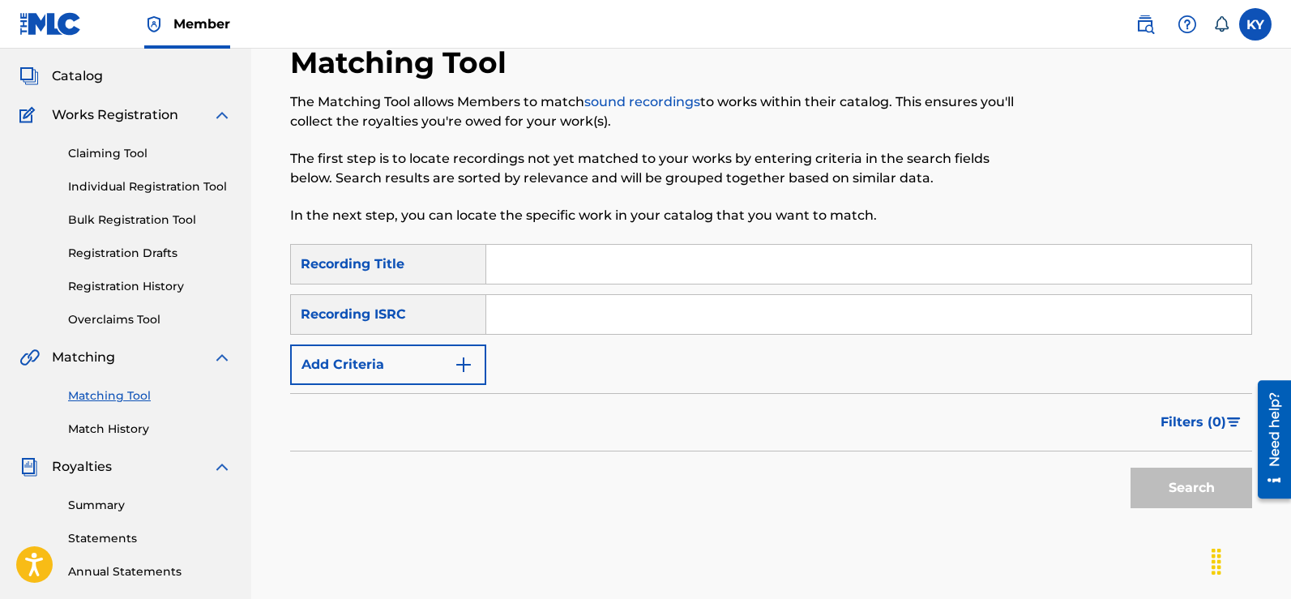
scroll to position [56, 0]
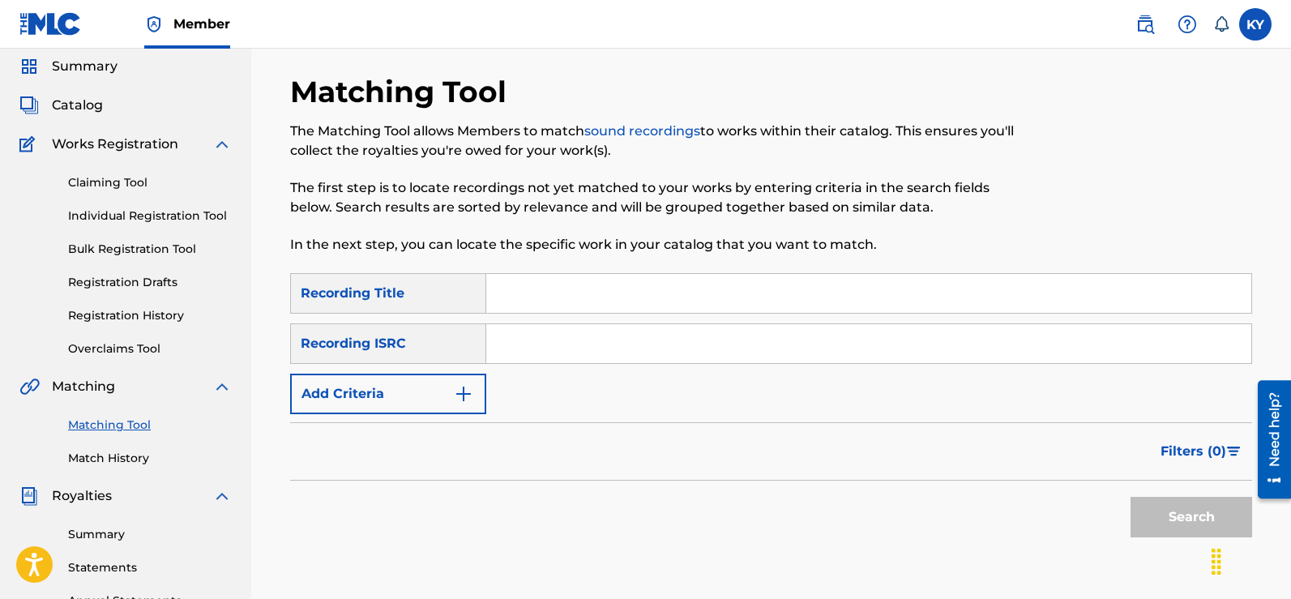
click at [1264, 83] on div "Matching Tool The Matching Tool allows Members to match sound recordings to wor…" at bounding box center [771, 355] width 1001 height 562
click at [497, 339] on input "Search Form" at bounding box center [868, 343] width 765 height 39
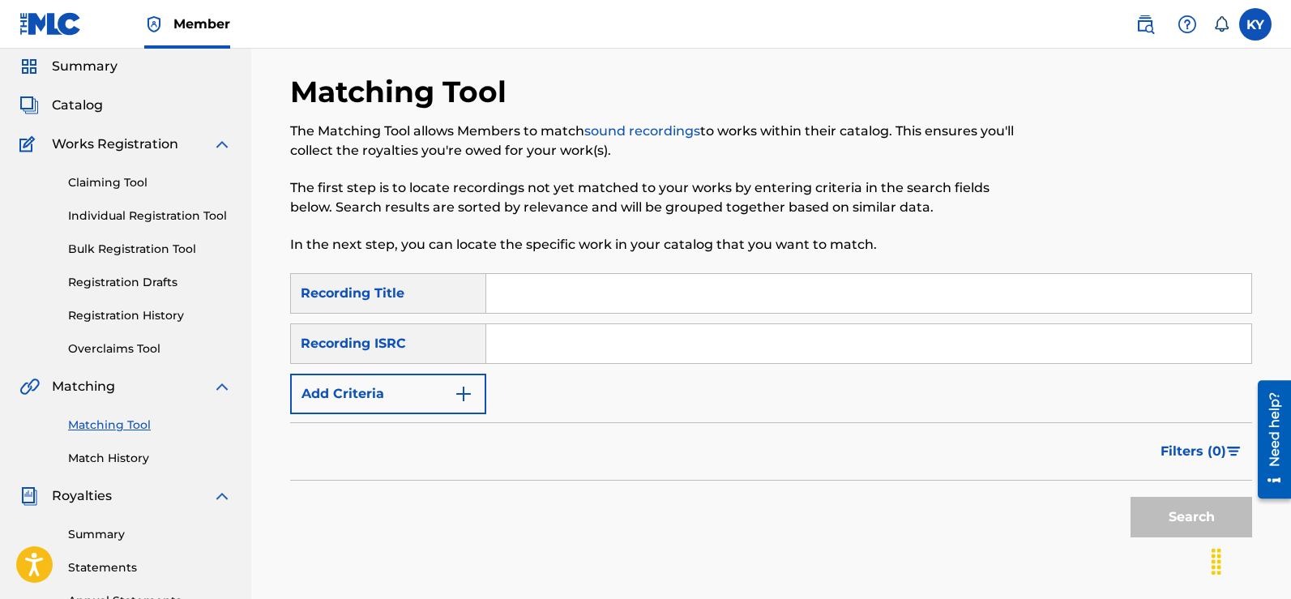
paste input "USBAE1317321"
type input "USBAE1317321"
click at [1205, 513] on button "Search" at bounding box center [1191, 517] width 122 height 41
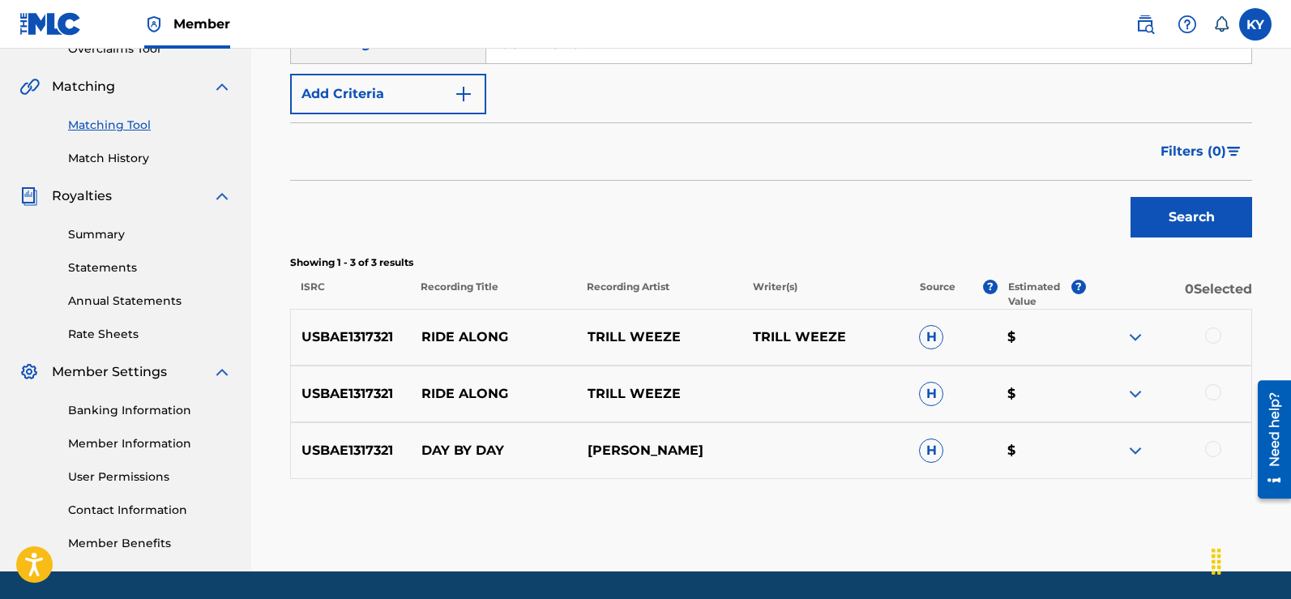
scroll to position [357, 0]
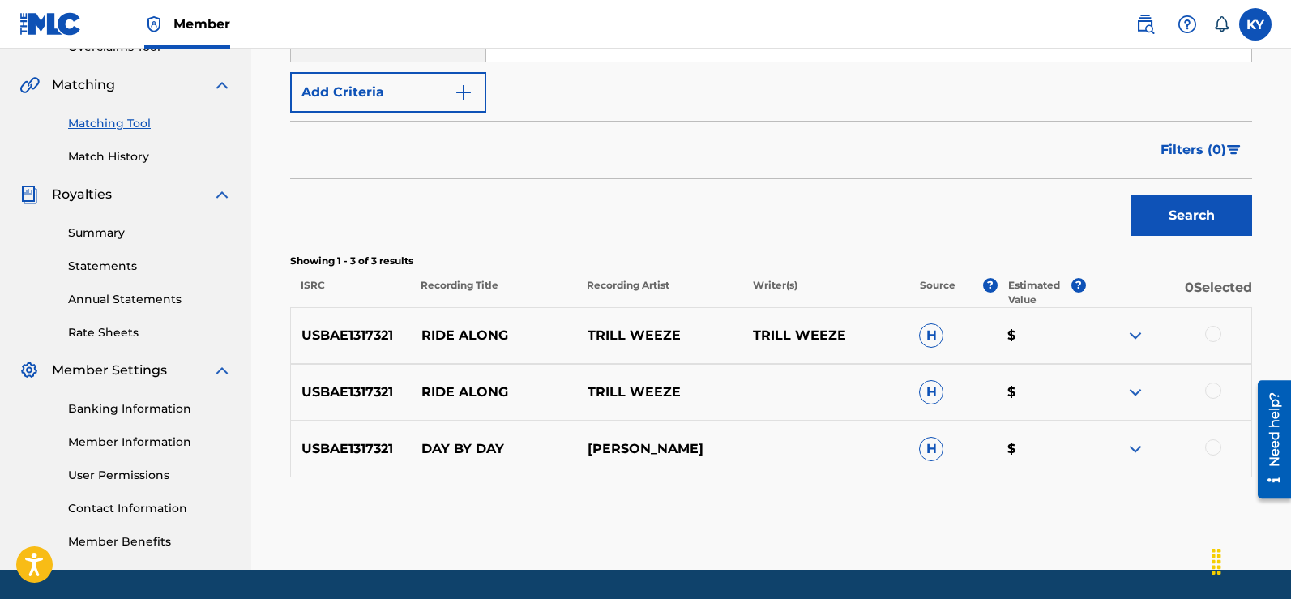
click at [1215, 445] on div at bounding box center [1213, 447] width 16 height 16
click at [1215, 445] on div at bounding box center [1168, 448] width 166 height 19
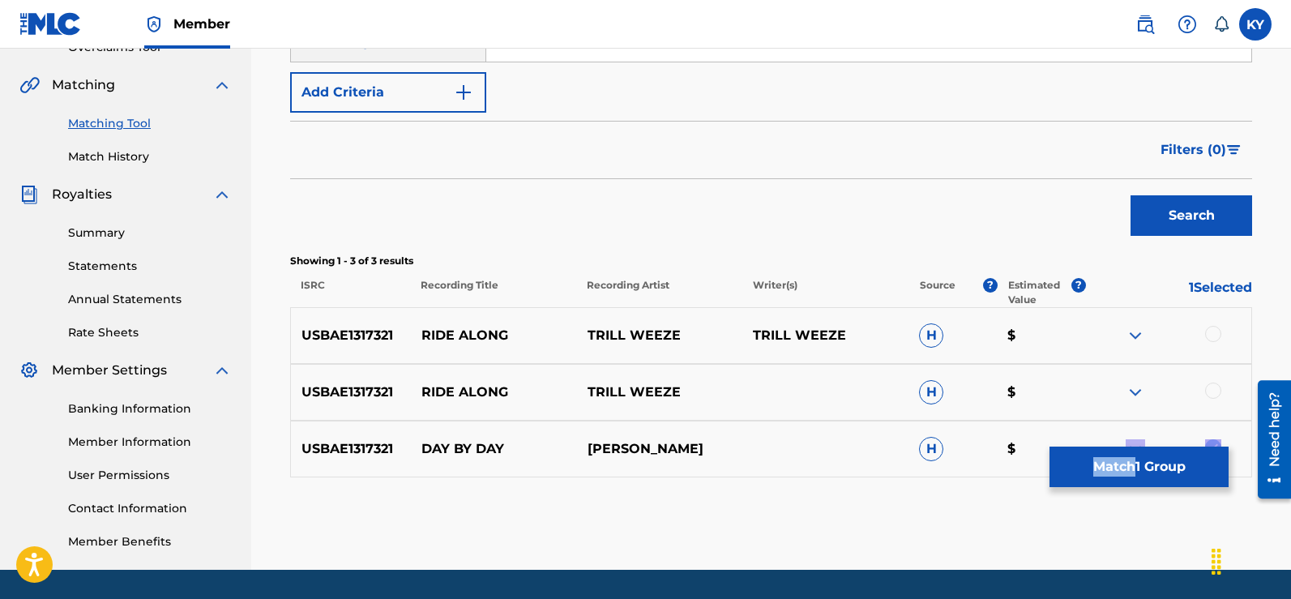
click at [1141, 464] on button "Match 1 Group" at bounding box center [1138, 466] width 179 height 41
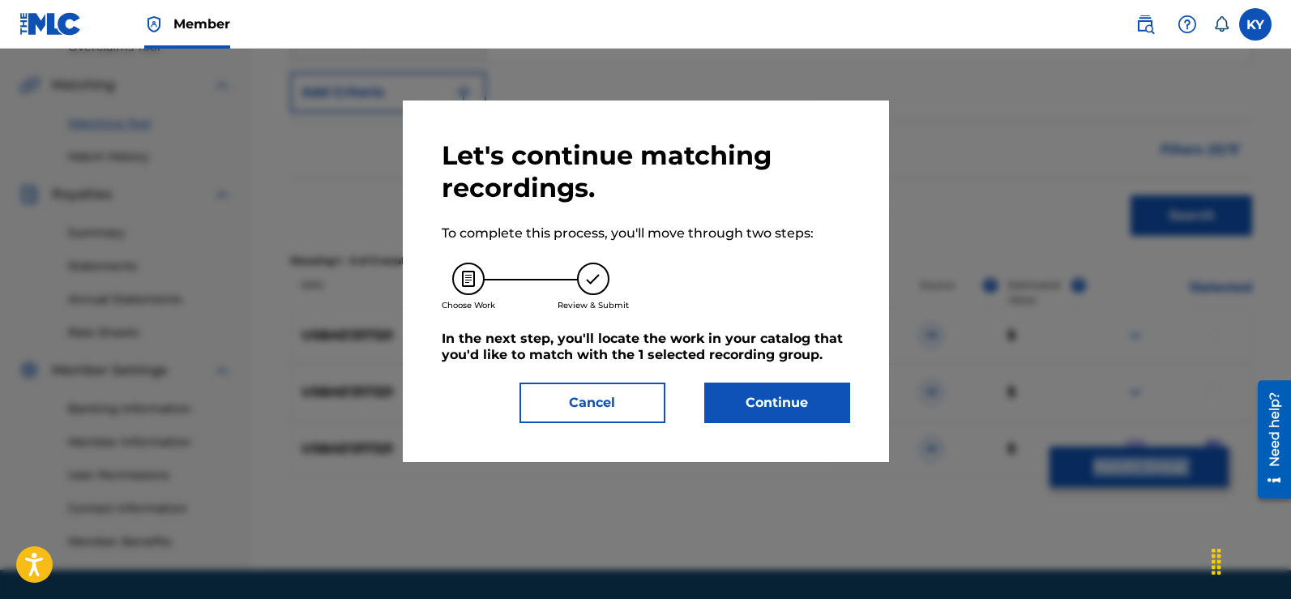
click at [786, 405] on button "Continue" at bounding box center [777, 402] width 146 height 41
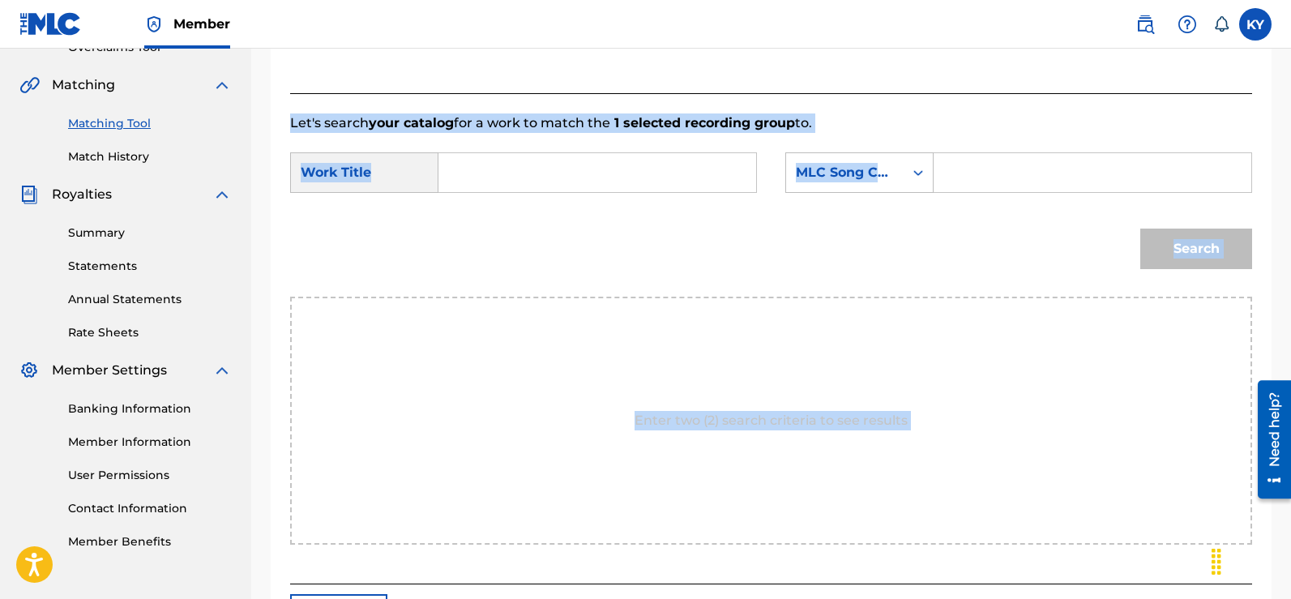
click at [459, 174] on input "Search Form" at bounding box center [597, 172] width 290 height 39
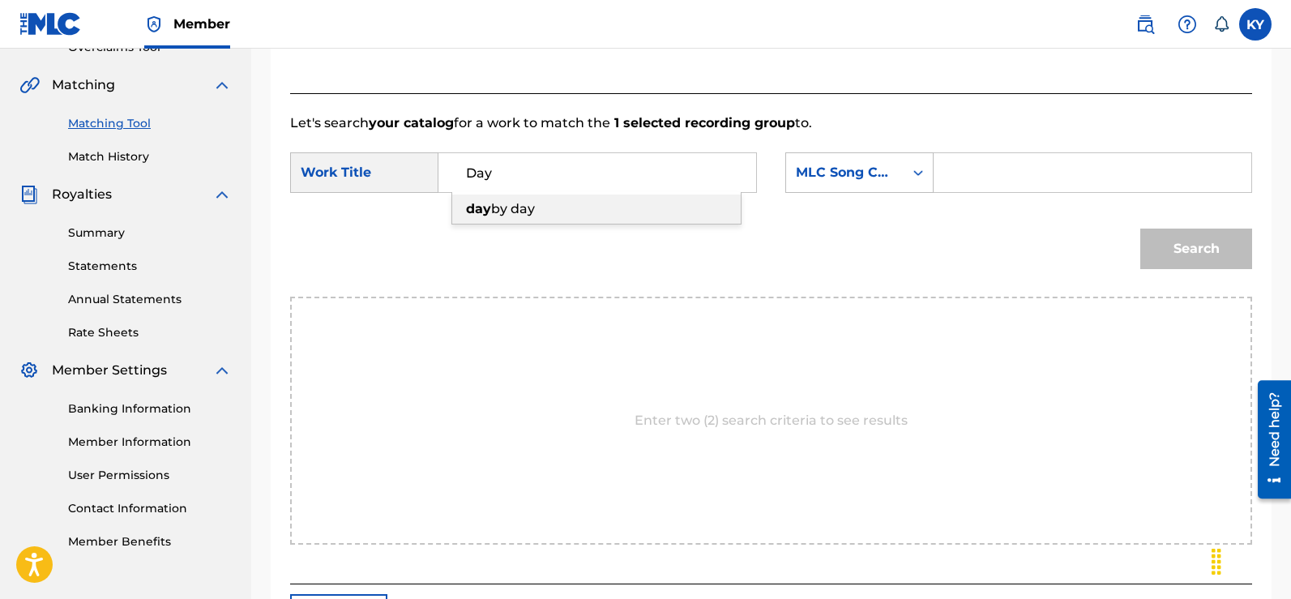
click at [521, 207] on span "by day" at bounding box center [513, 208] width 44 height 15
type input "day by day"
click at [924, 172] on icon "Search Form" at bounding box center [918, 172] width 16 height 16
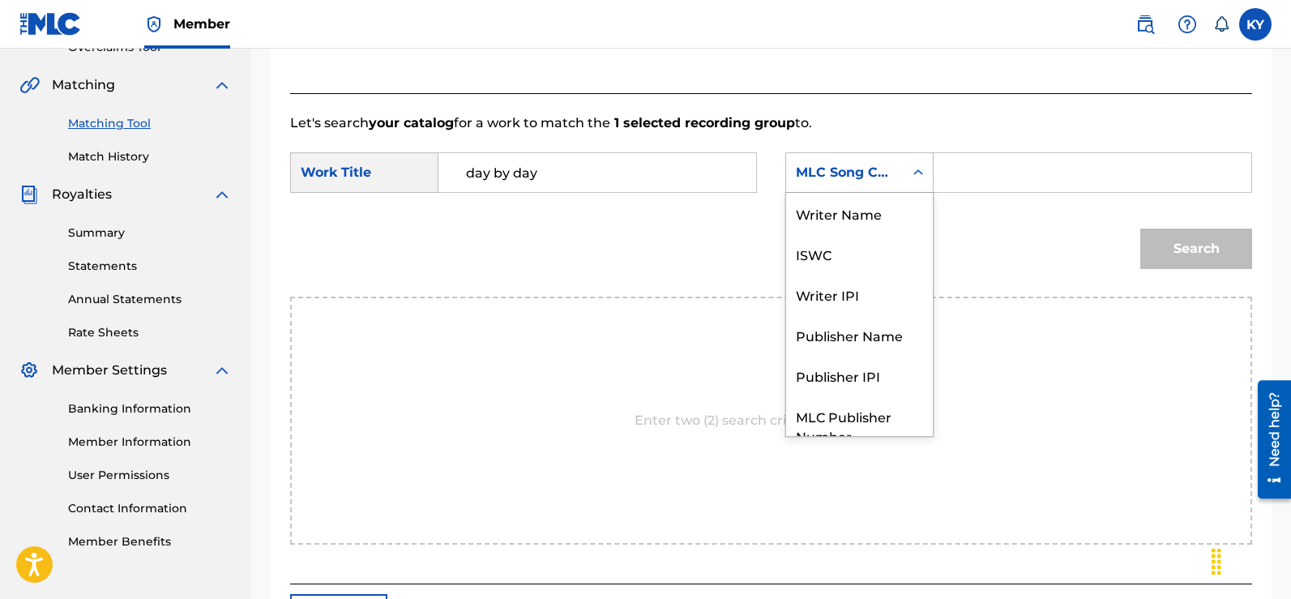
scroll to position [60, 0]
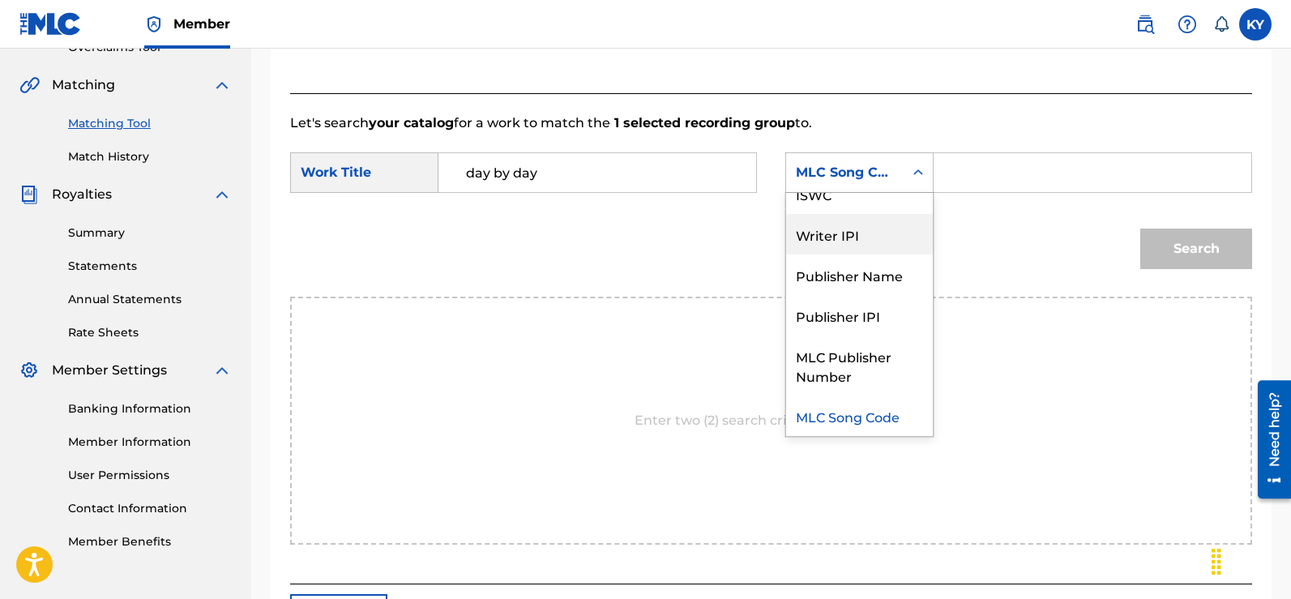
click at [864, 237] on div "Writer IPI" at bounding box center [859, 234] width 147 height 41
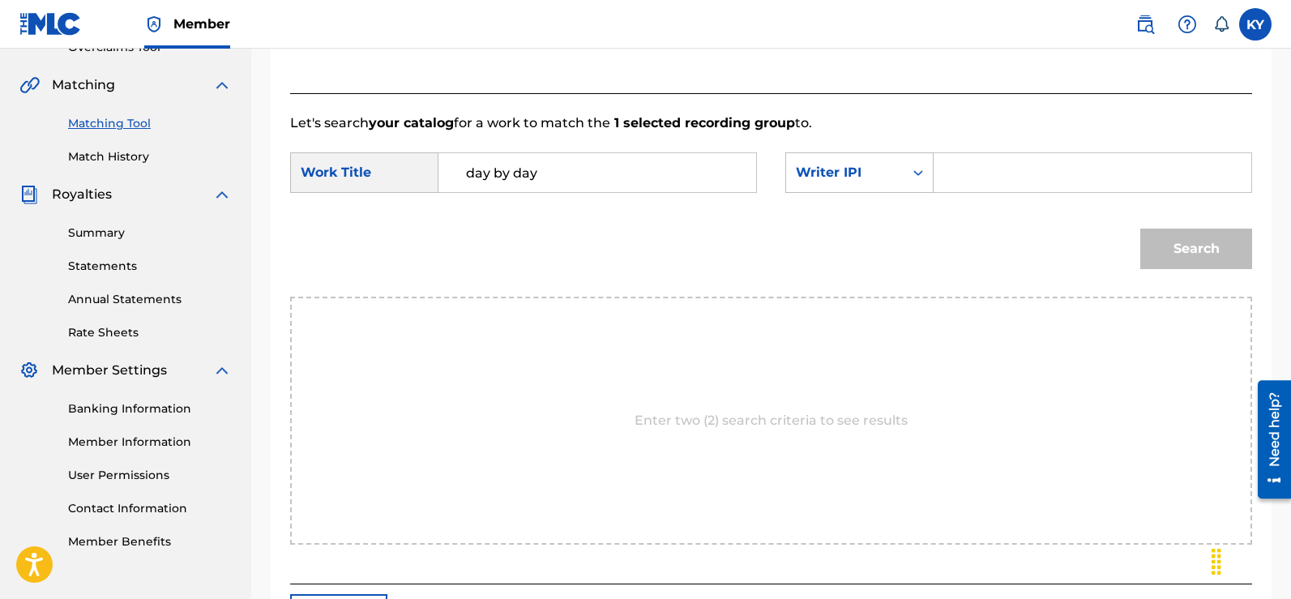
click at [955, 169] on input "Search Form" at bounding box center [1092, 172] width 290 height 39
type input "00185897994"
click at [1185, 250] on button "Search" at bounding box center [1196, 248] width 112 height 41
click at [1185, 251] on button "Search" at bounding box center [1196, 248] width 112 height 41
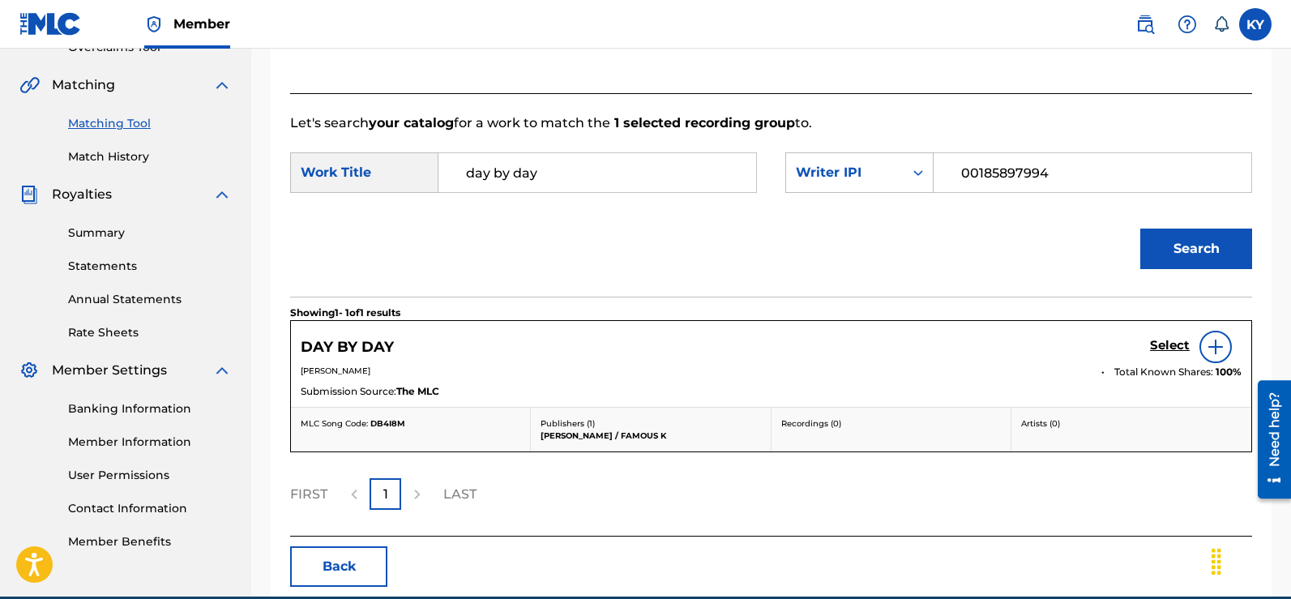
click at [1170, 345] on h5 "Select" at bounding box center [1170, 345] width 40 height 15
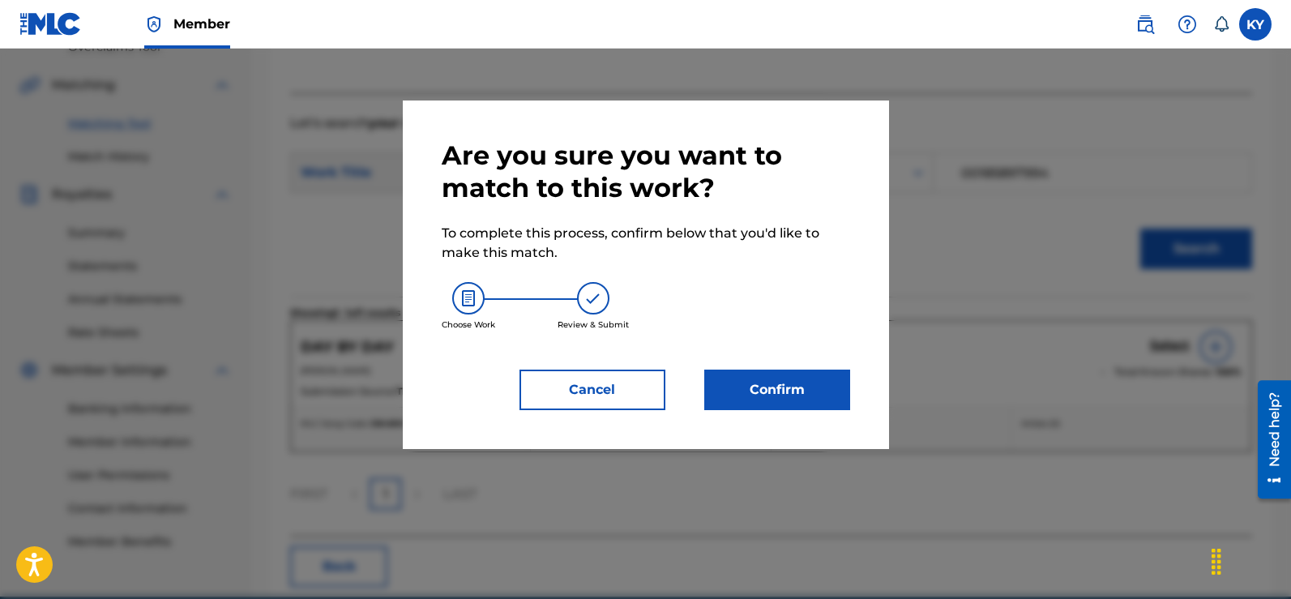
click at [770, 395] on button "Confirm" at bounding box center [777, 389] width 146 height 41
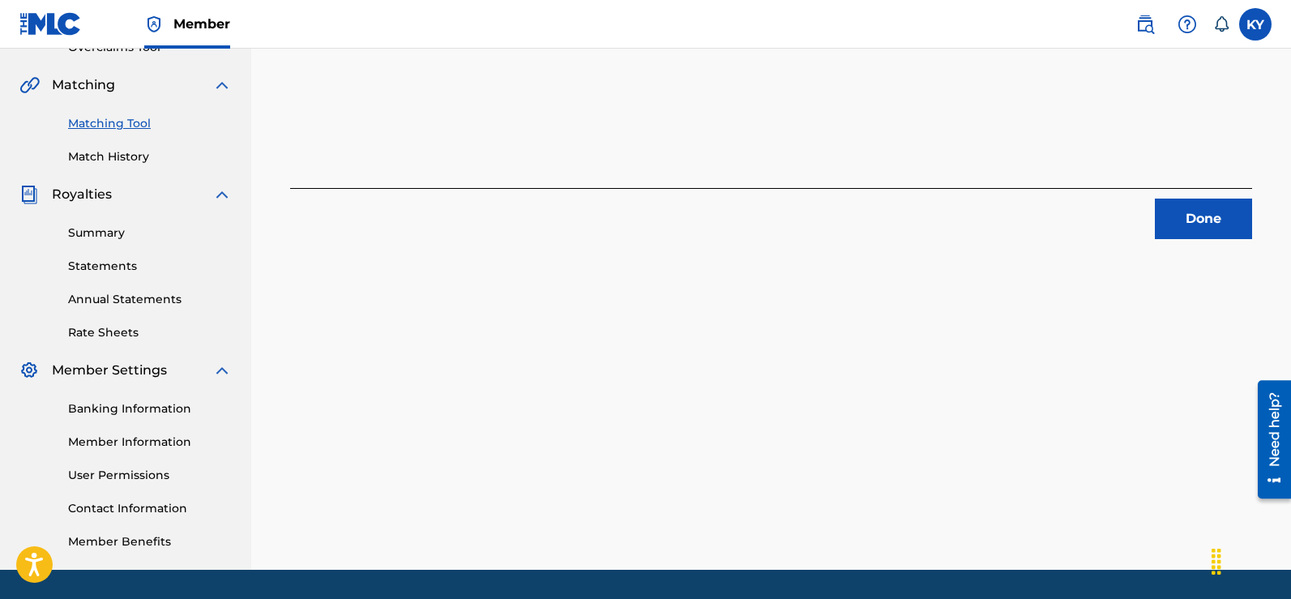
click at [1195, 212] on button "Done" at bounding box center [1203, 219] width 97 height 41
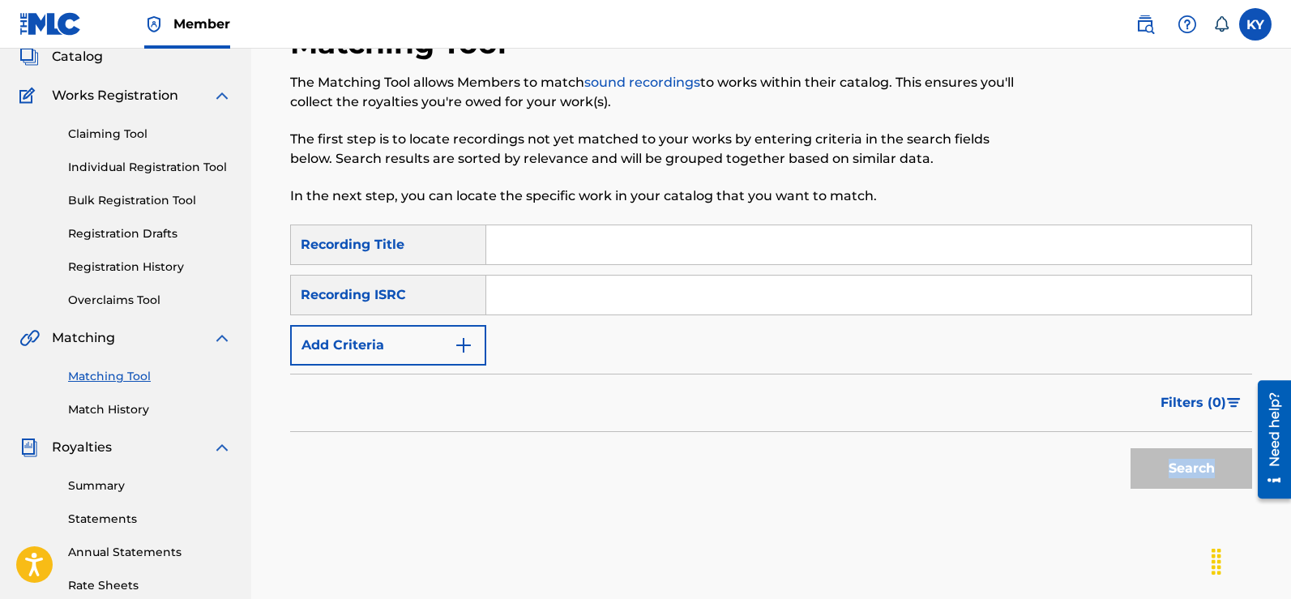
scroll to position [92, 0]
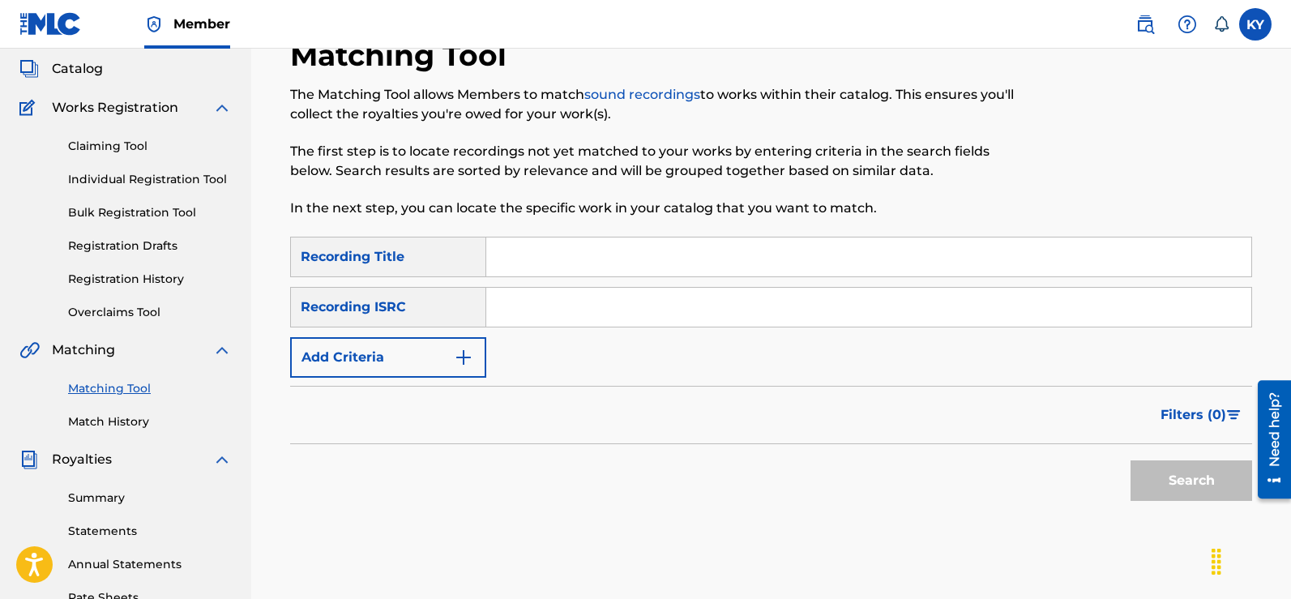
click at [489, 308] on input "Search Form" at bounding box center [868, 307] width 765 height 39
paste input "USBAE1317329"
click at [1202, 466] on button "Search" at bounding box center [1191, 480] width 122 height 41
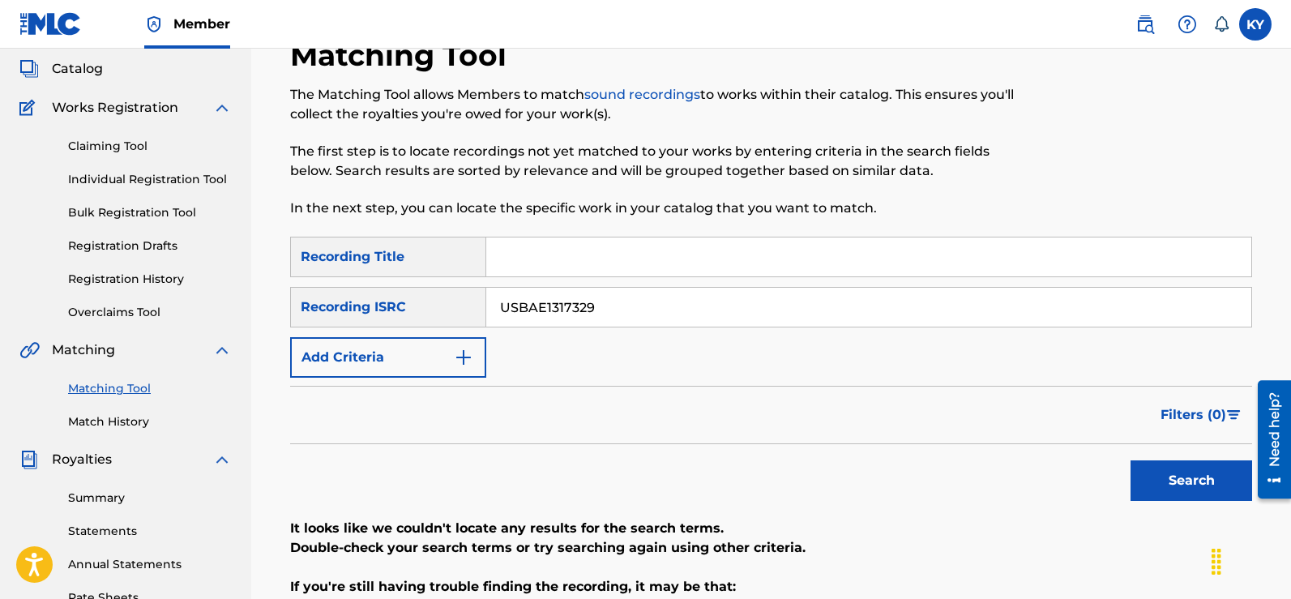
click at [1187, 477] on button "Search" at bounding box center [1191, 480] width 122 height 41
click at [613, 306] on input "USBAE1317329" at bounding box center [868, 307] width 765 height 39
type input "U"
paste input "USBAE1317325"
type input "USBAE1317325"
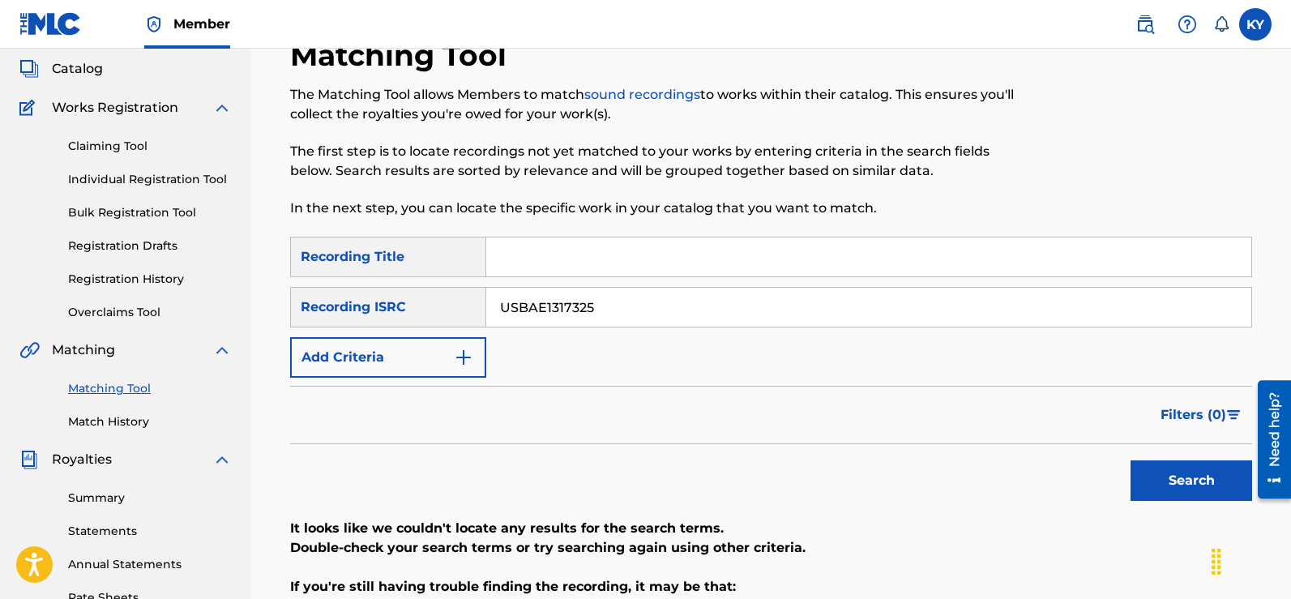
click at [1191, 468] on button "Search" at bounding box center [1191, 480] width 122 height 41
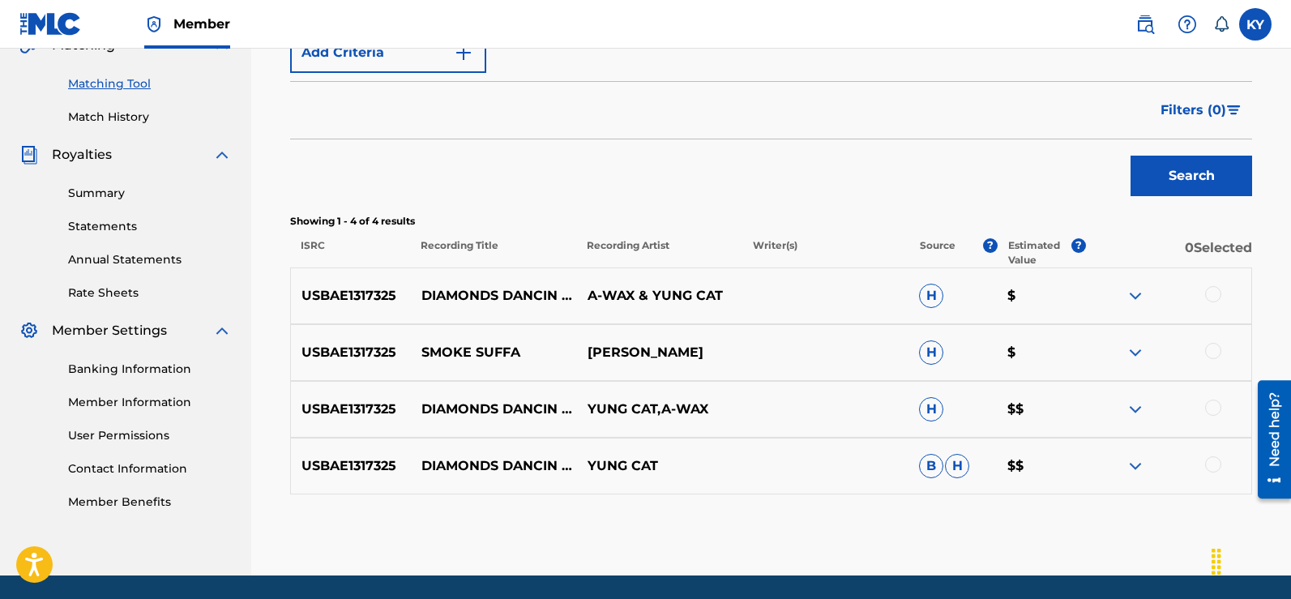
scroll to position [368, 0]
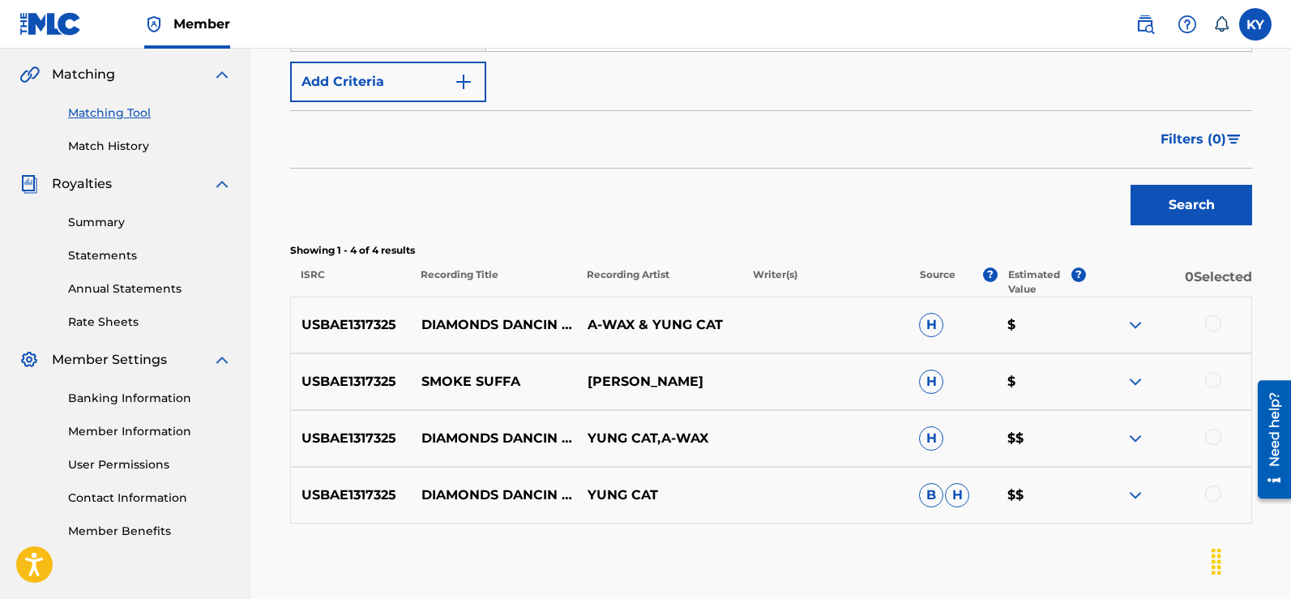
click at [1209, 379] on div at bounding box center [1213, 380] width 16 height 16
click at [1209, 379] on div at bounding box center [1168, 381] width 166 height 19
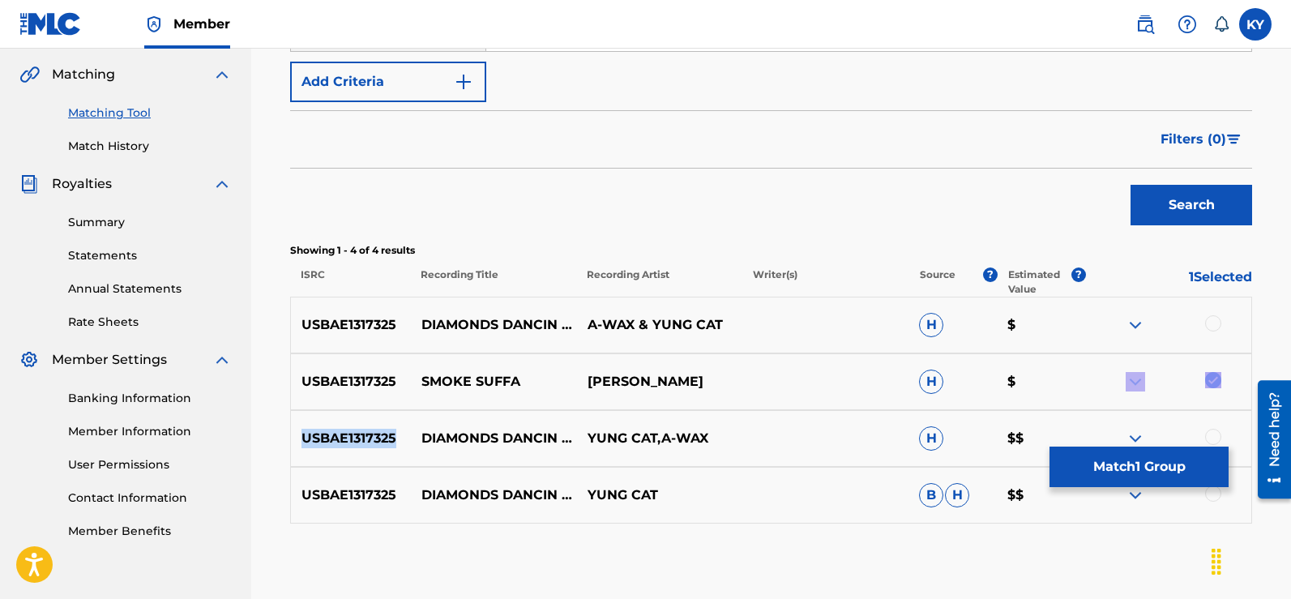
click at [1153, 472] on button "Match 1 Group" at bounding box center [1138, 466] width 179 height 41
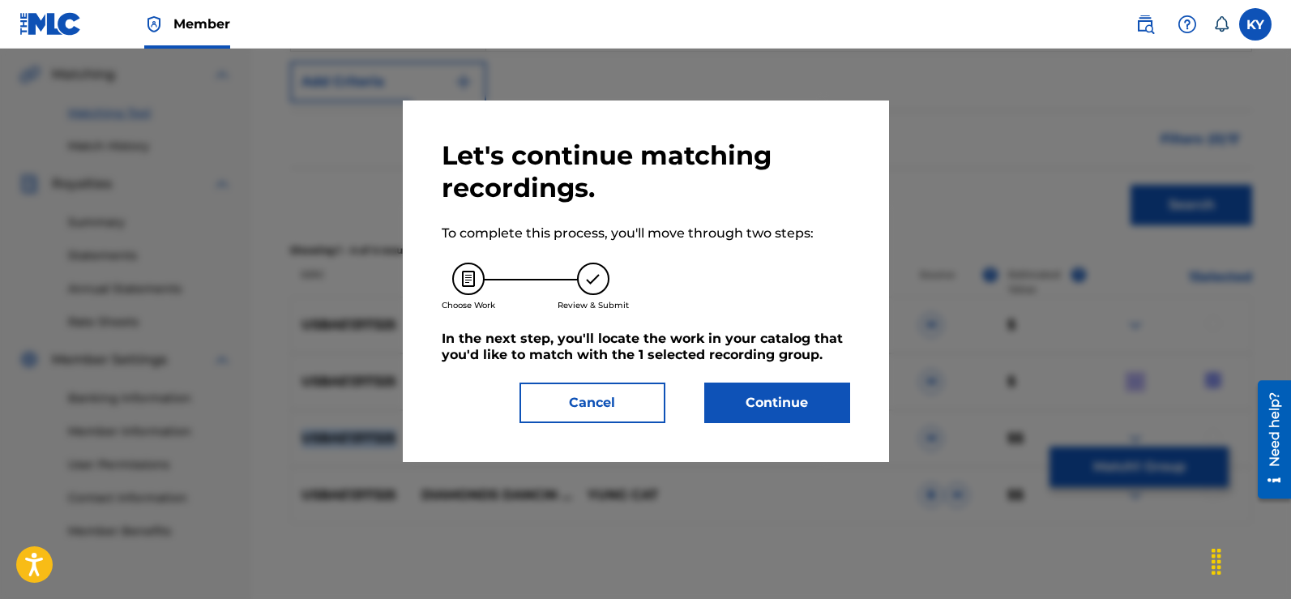
click at [788, 396] on button "Continue" at bounding box center [777, 402] width 146 height 41
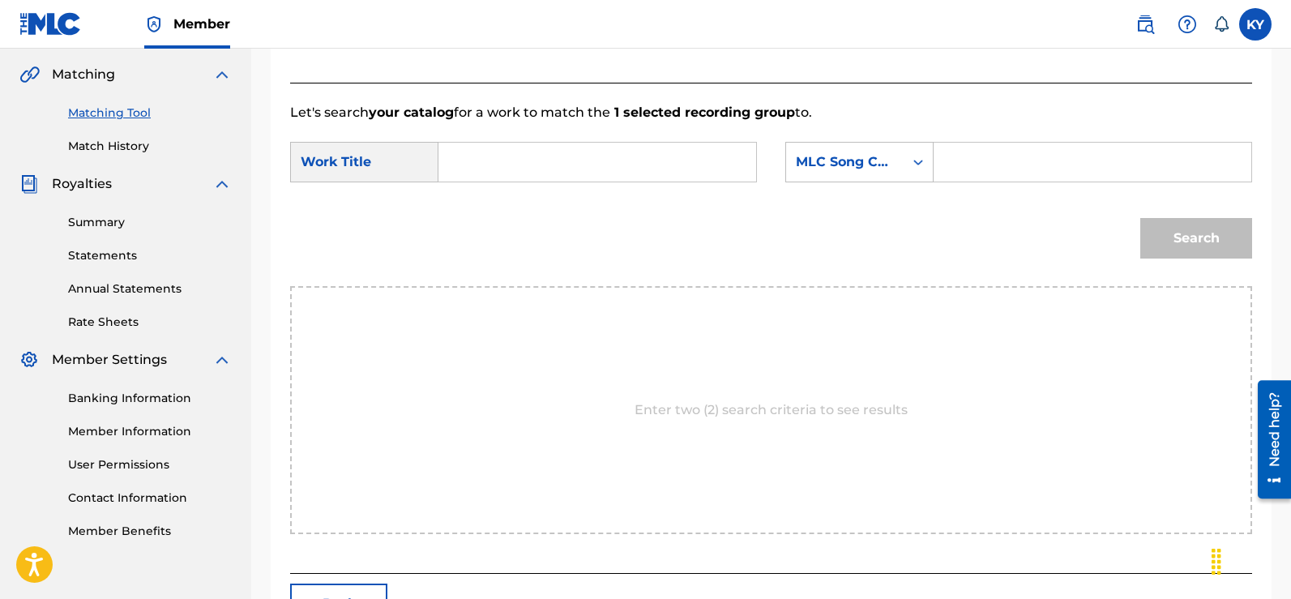
click at [469, 166] on input "Search Form" at bounding box center [597, 162] width 290 height 39
click at [513, 193] on div "smoke" at bounding box center [596, 198] width 288 height 29
type input "smoke"
click at [918, 158] on icon "Search Form" at bounding box center [918, 162] width 16 height 16
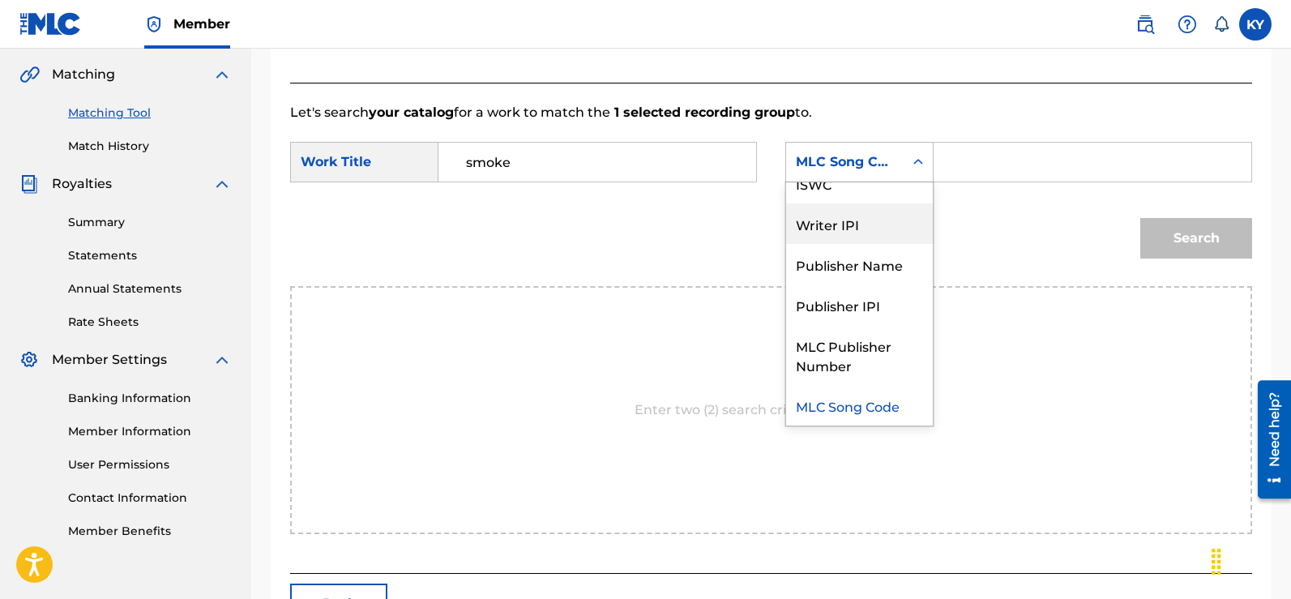
click at [842, 224] on div "Writer IPI" at bounding box center [859, 223] width 147 height 41
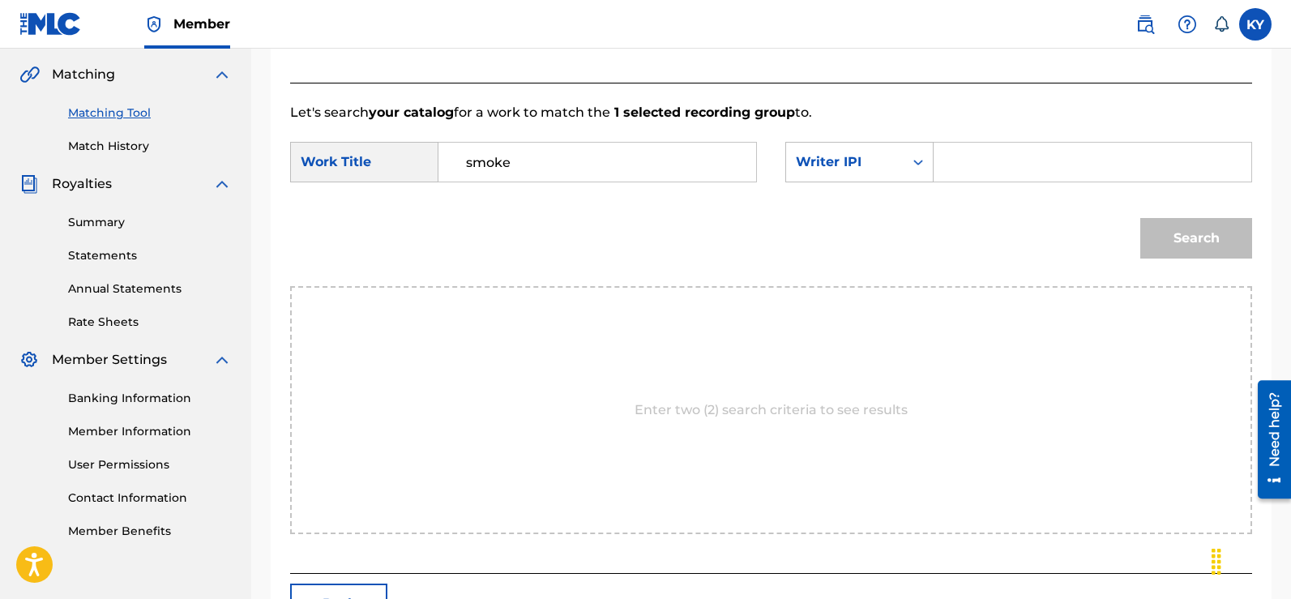
click at [948, 160] on input "Search Form" at bounding box center [1092, 162] width 290 height 39
type input "00185897994"
click at [1202, 237] on button "Search" at bounding box center [1196, 238] width 112 height 41
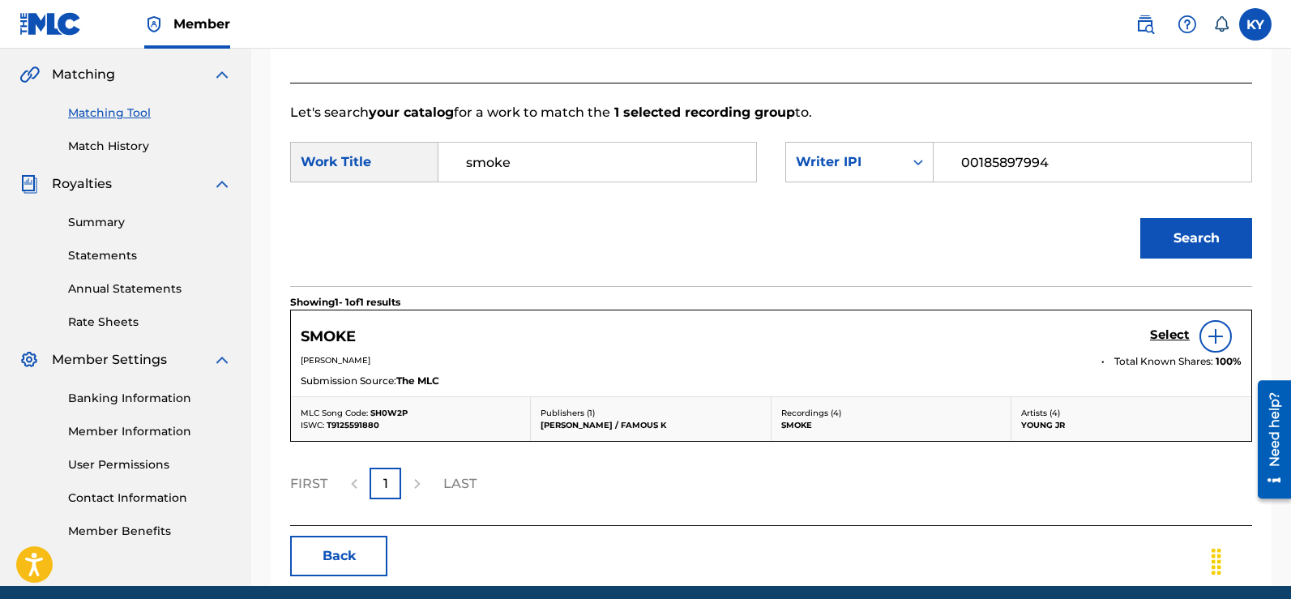
click at [1219, 334] on img at bounding box center [1215, 336] width 19 height 19
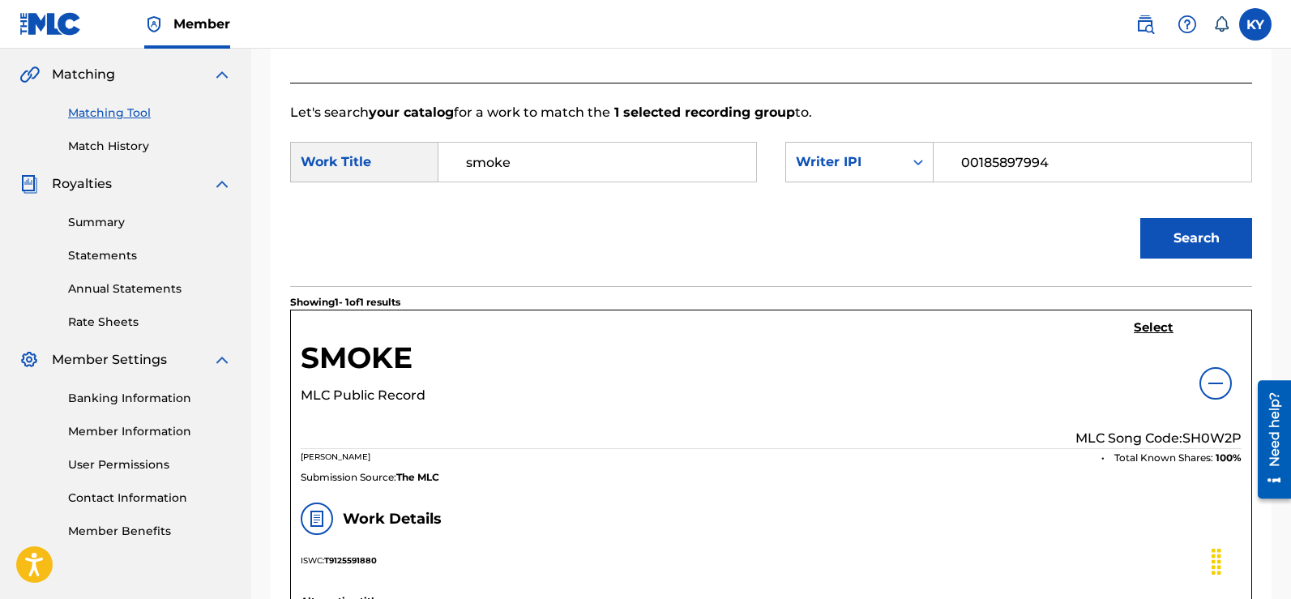
click at [1143, 323] on h5 "Select" at bounding box center [1154, 327] width 40 height 15
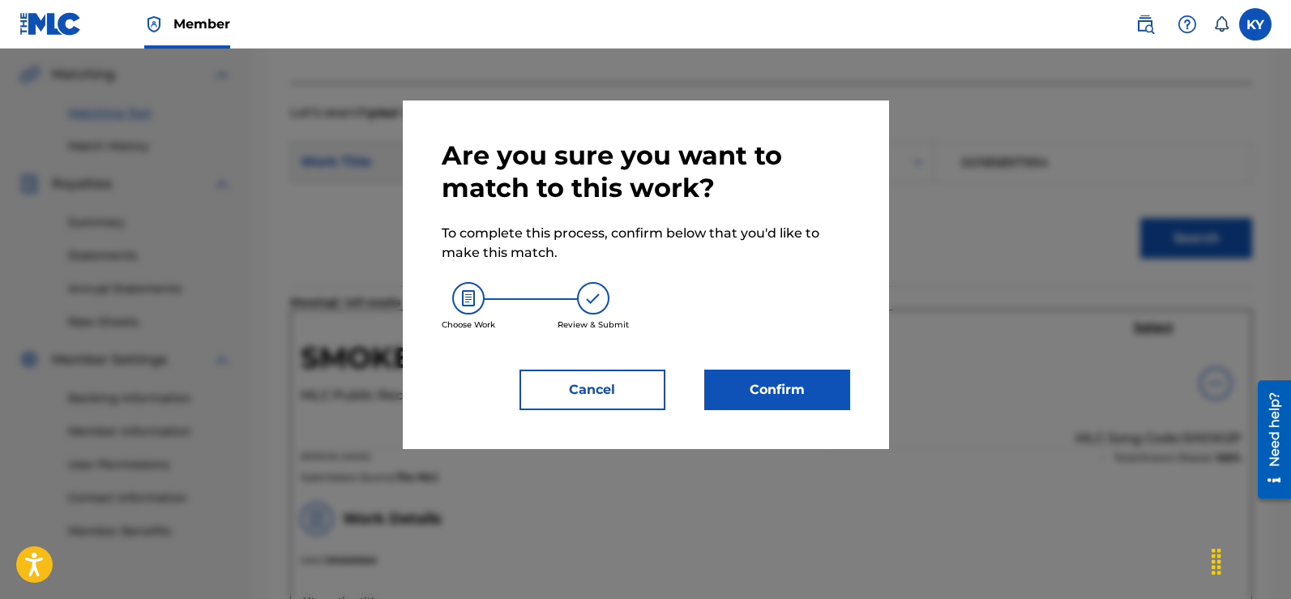
click at [745, 386] on button "Confirm" at bounding box center [777, 389] width 146 height 41
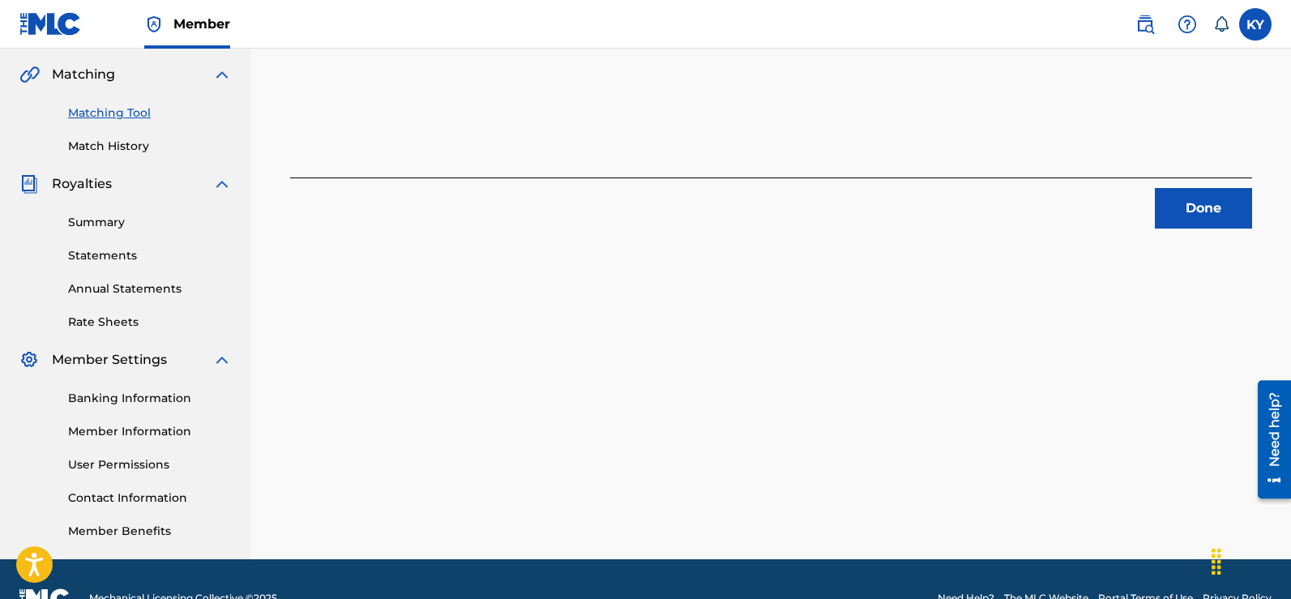
click at [1194, 211] on button "Done" at bounding box center [1203, 208] width 97 height 41
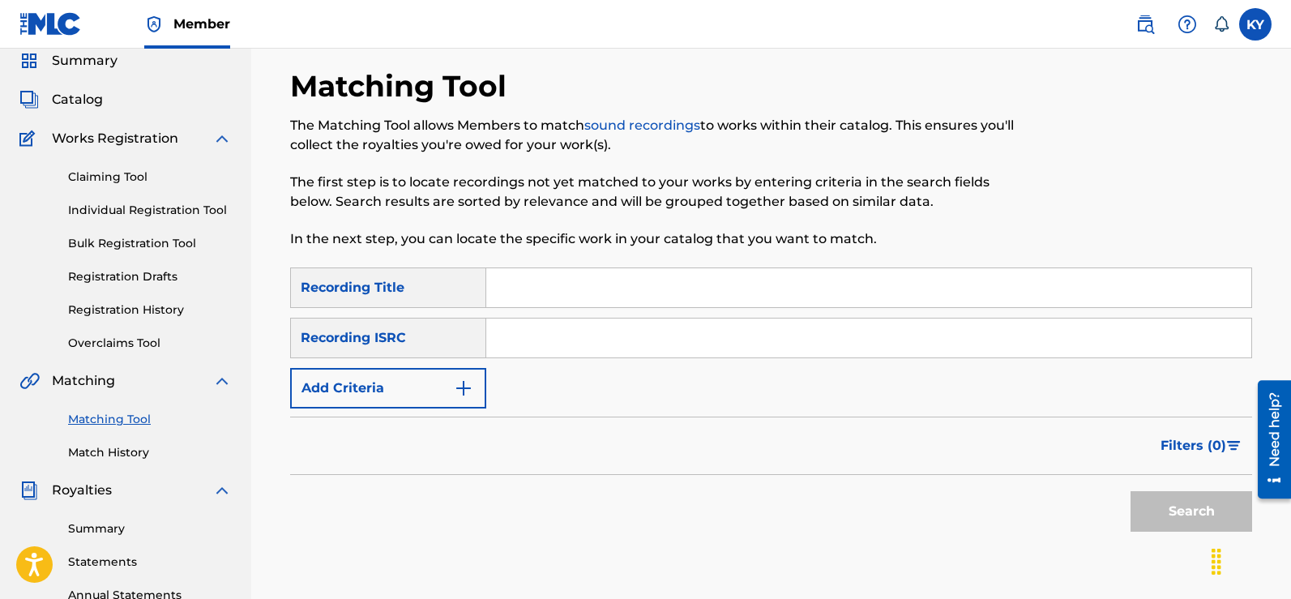
scroll to position [0, 0]
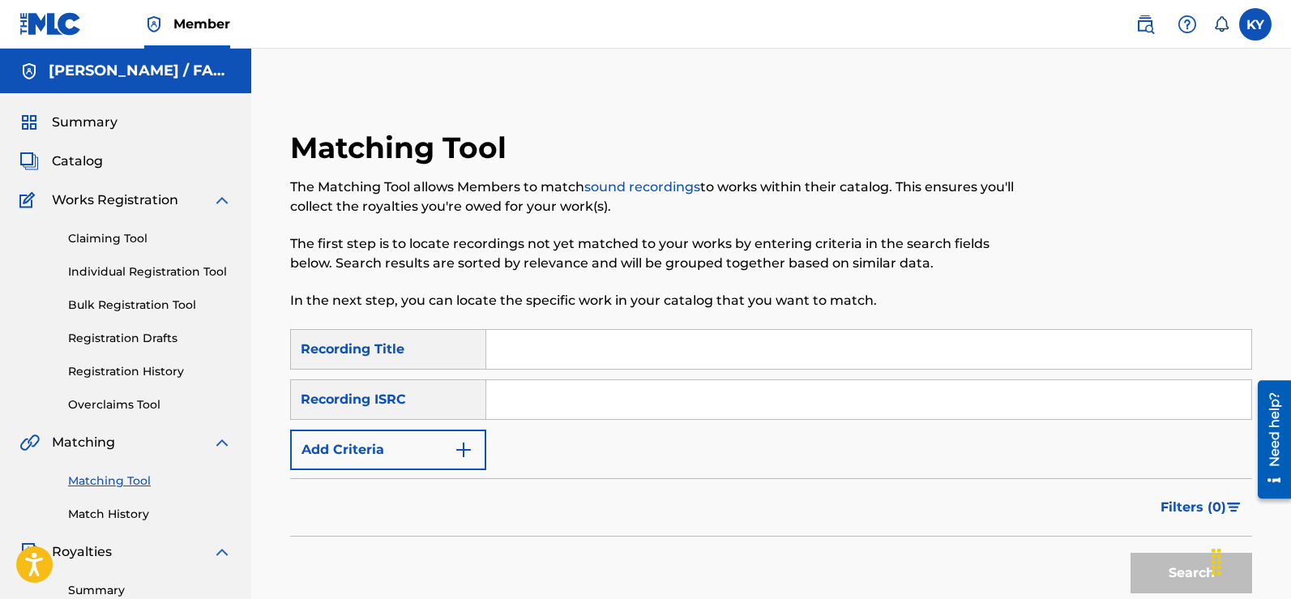
click at [495, 395] on input "Search Form" at bounding box center [868, 399] width 765 height 39
paste input "USBAE1317324"
type input "USBAE1317324"
drag, startPoint x: 1193, startPoint y: 577, endPoint x: 1228, endPoint y: 475, distance: 108.1
click at [1193, 576] on button "Search" at bounding box center [1191, 573] width 122 height 41
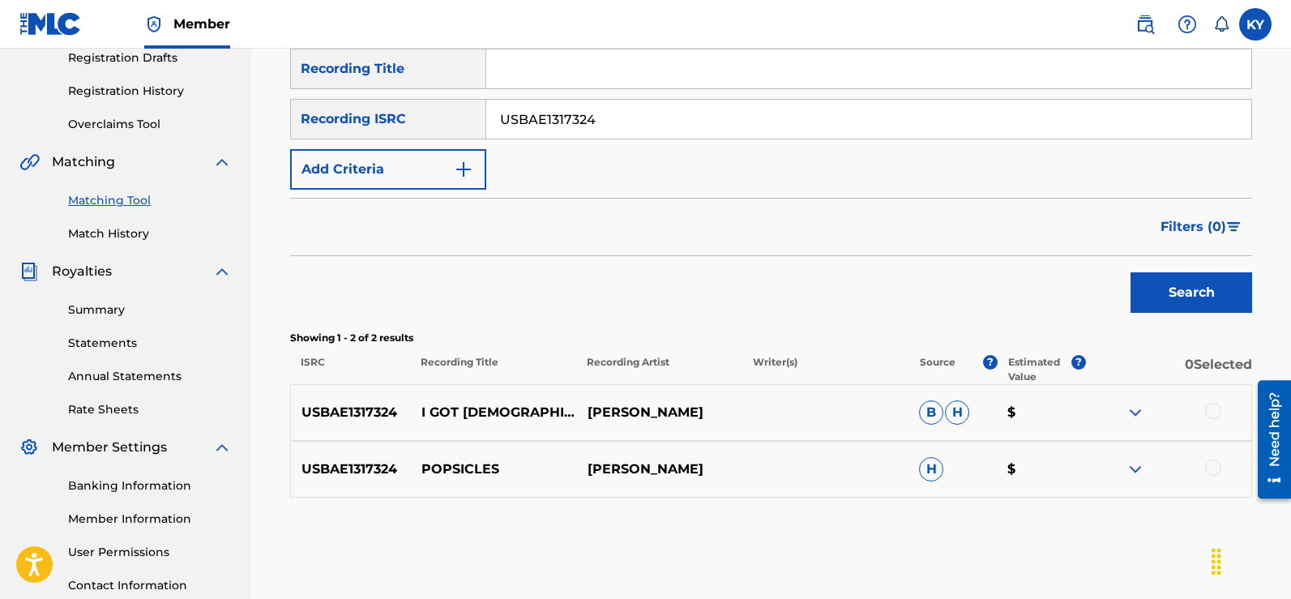
scroll to position [293, 0]
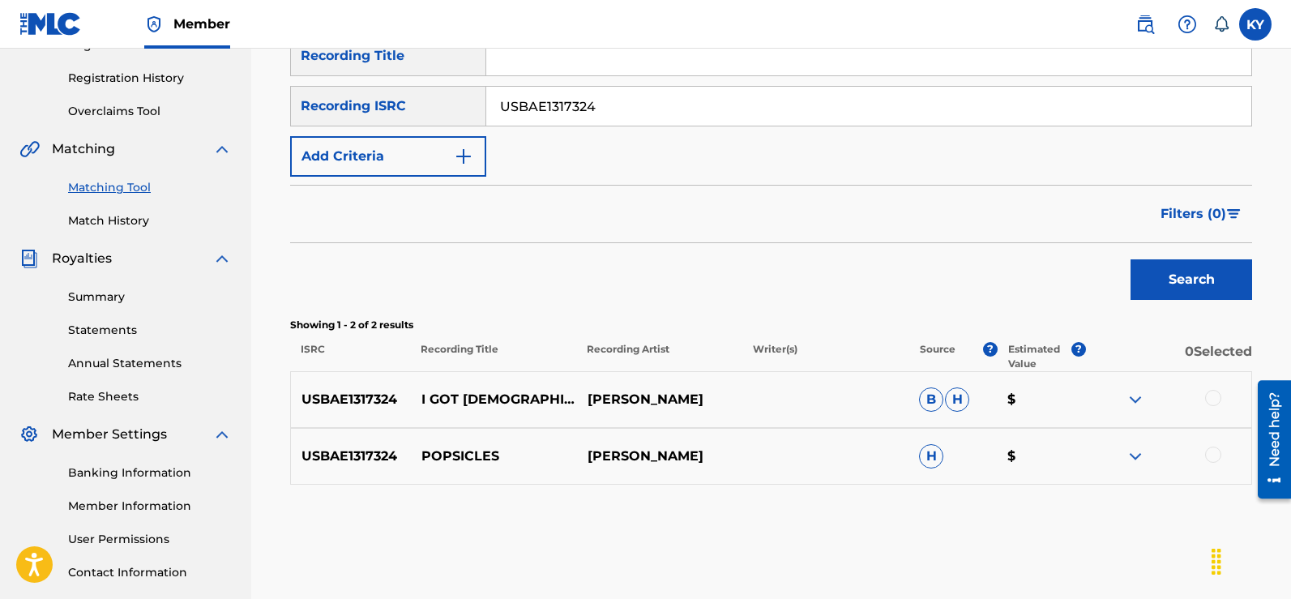
click at [1207, 449] on div at bounding box center [1213, 454] width 16 height 16
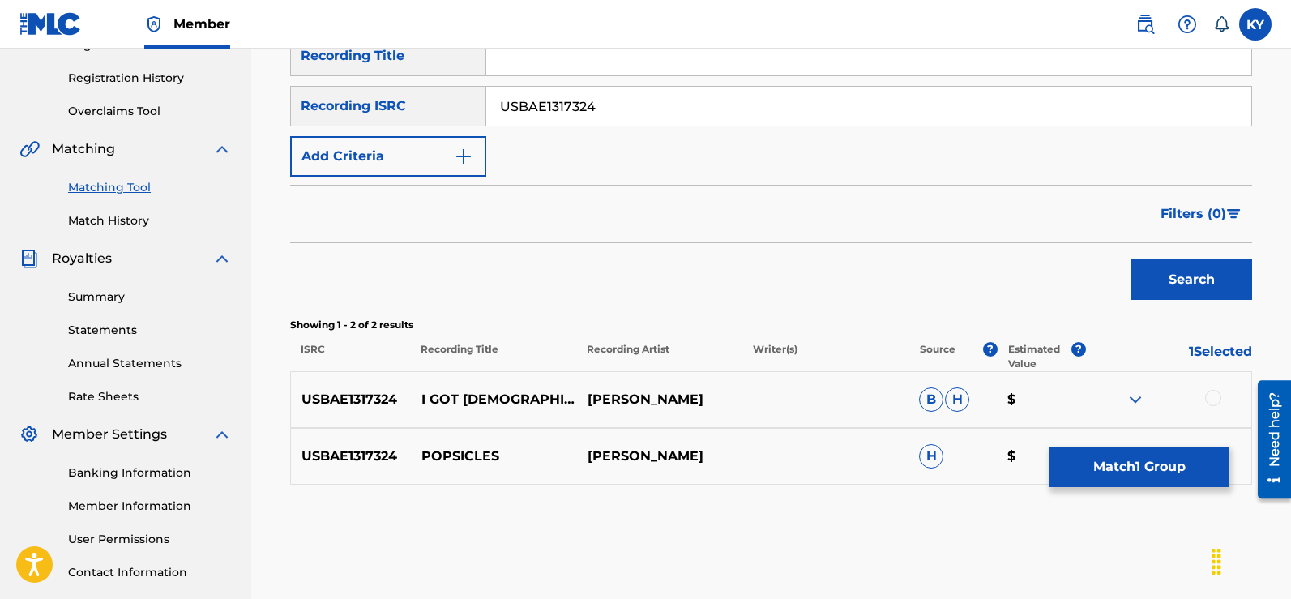
click at [1134, 462] on button "Match 1 Group" at bounding box center [1138, 466] width 179 height 41
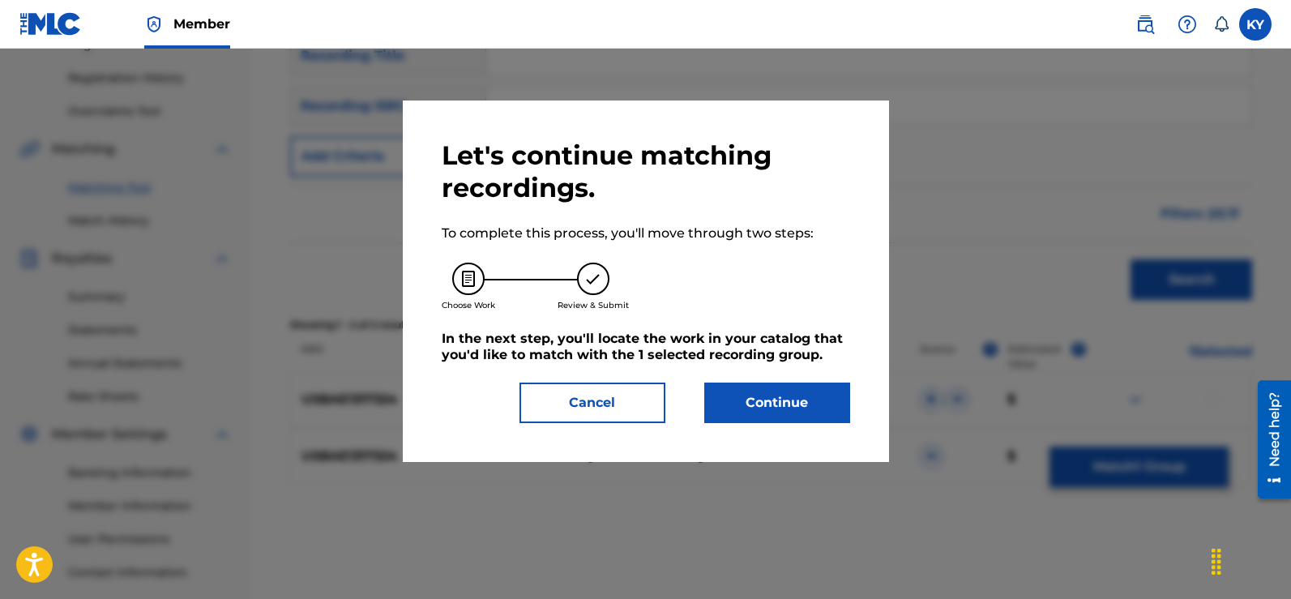
click at [763, 402] on button "Continue" at bounding box center [777, 402] width 146 height 41
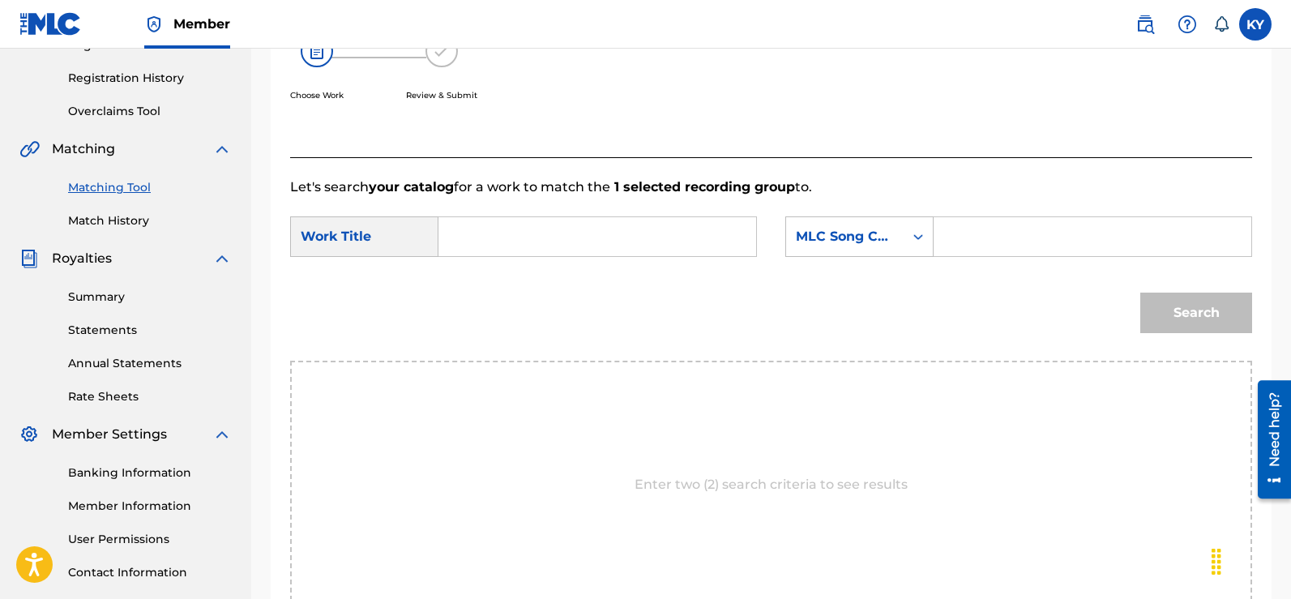
click at [457, 239] on input "Search Form" at bounding box center [597, 236] width 290 height 39
click at [531, 267] on div "pop sicles" at bounding box center [596, 272] width 288 height 29
type input "popsicles"
click at [916, 233] on icon "Search Form" at bounding box center [918, 236] width 16 height 16
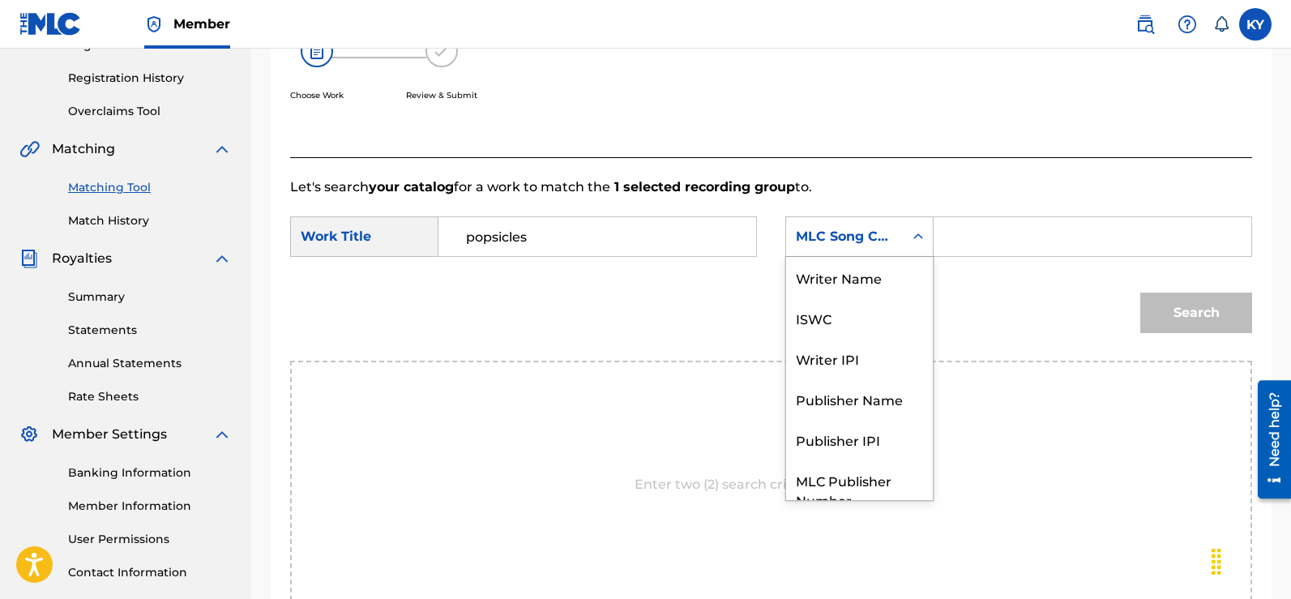
scroll to position [60, 0]
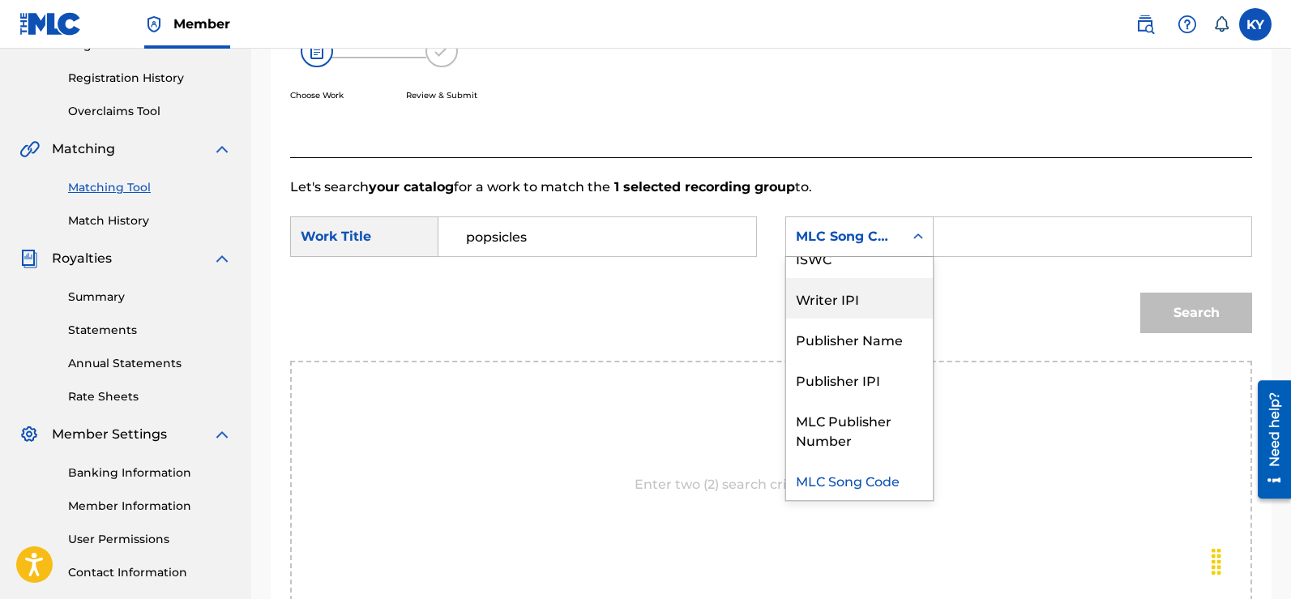
click at [852, 301] on div "Writer IPI" at bounding box center [859, 298] width 147 height 41
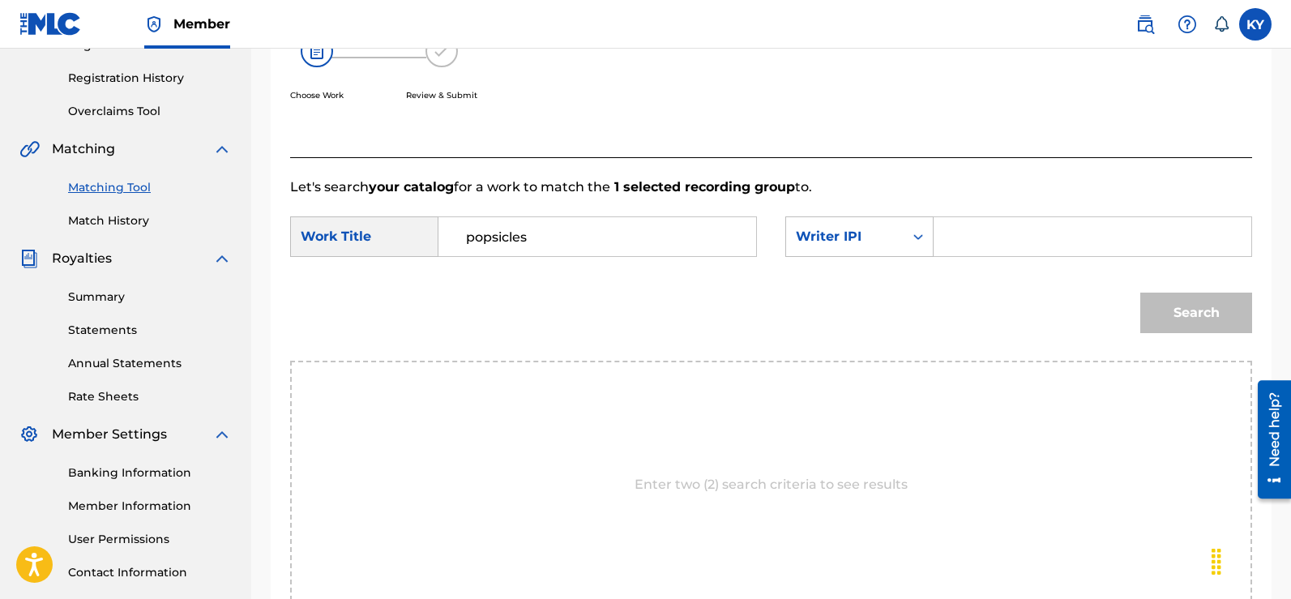
click at [945, 233] on div "Search Form" at bounding box center [1092, 236] width 318 height 41
click at [950, 240] on input "Search Form" at bounding box center [1092, 236] width 290 height 39
type input "00185897994"
click at [1198, 314] on button "Search" at bounding box center [1196, 313] width 112 height 41
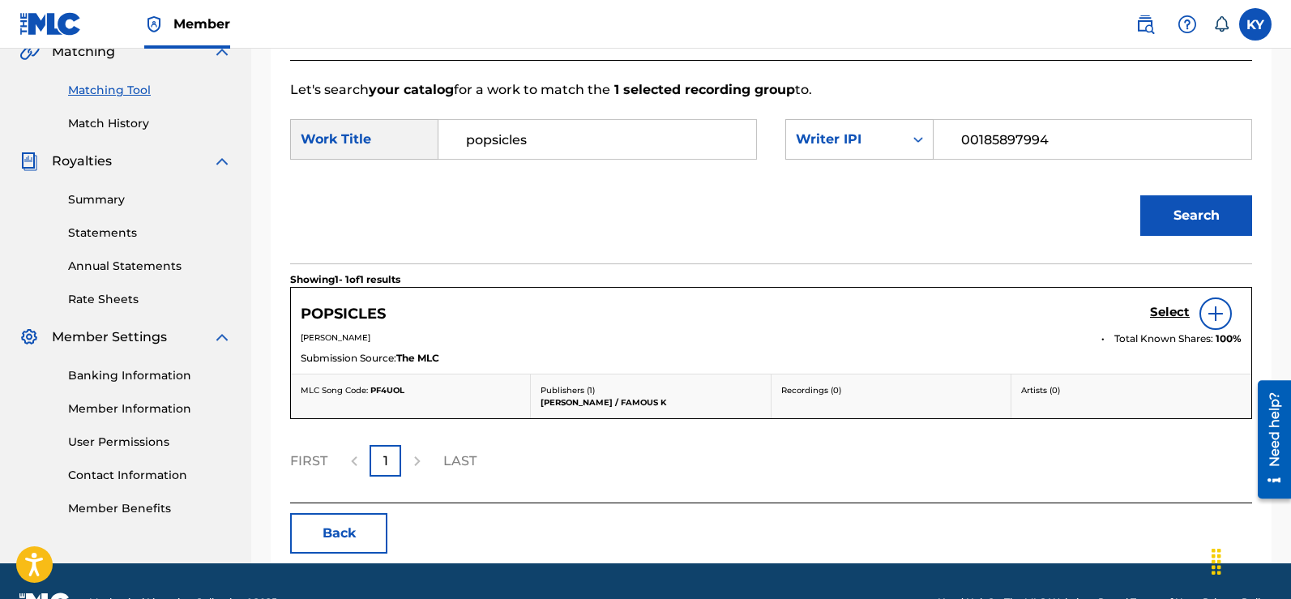
scroll to position [396, 0]
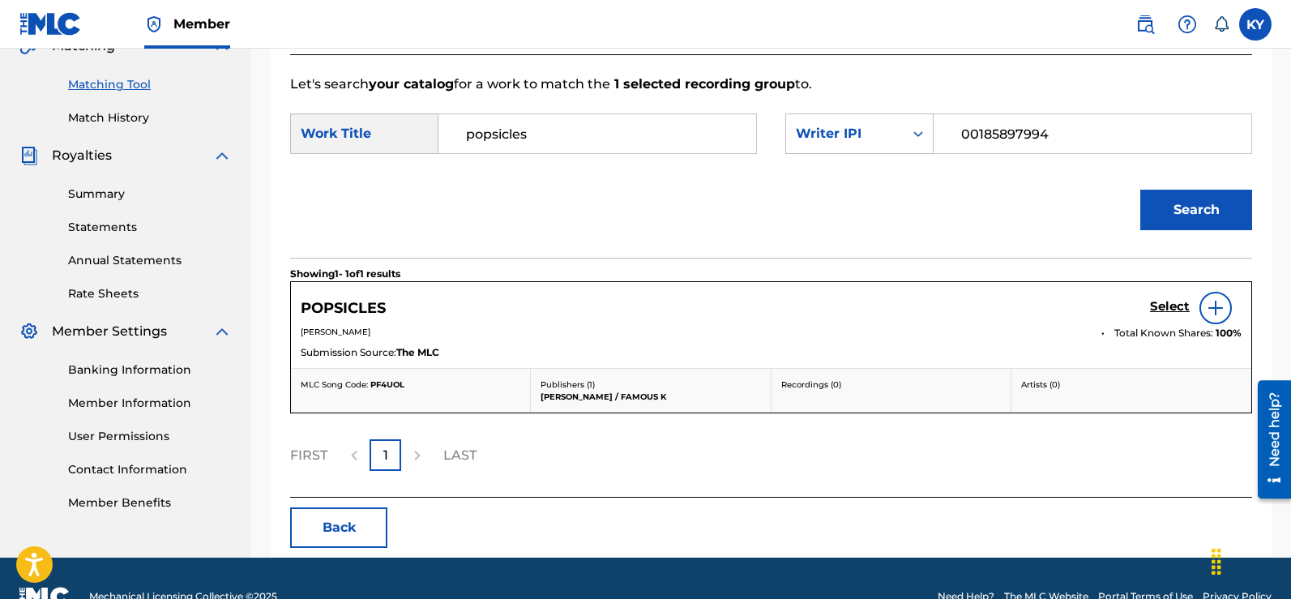
click at [1211, 304] on img at bounding box center [1215, 307] width 19 height 19
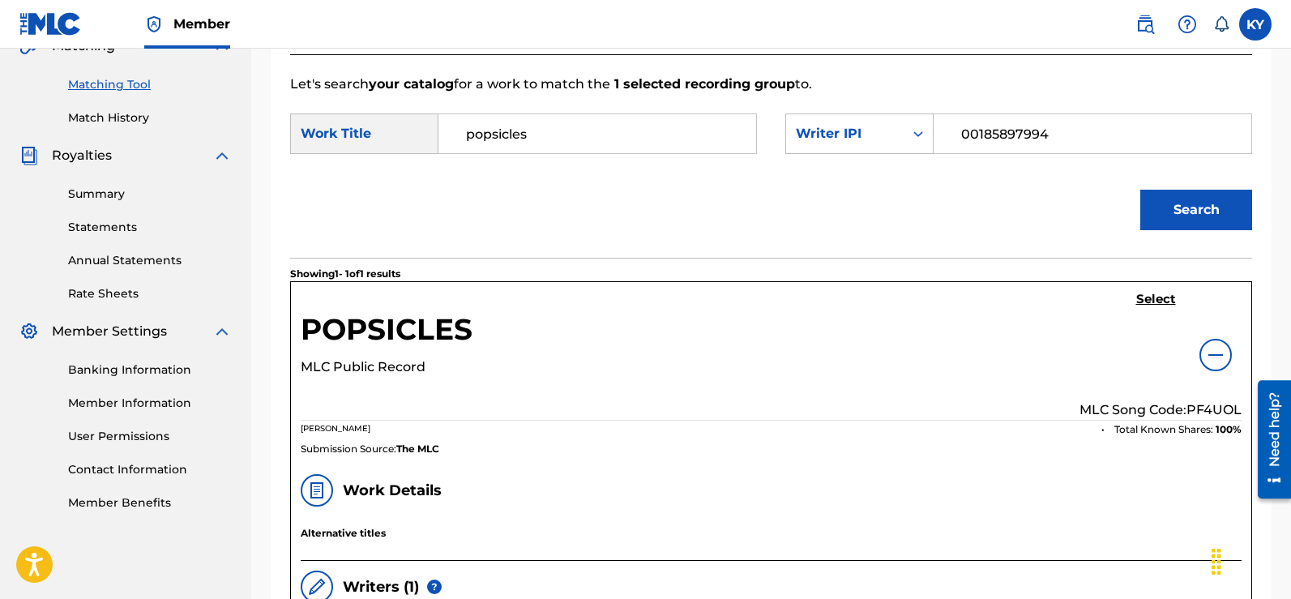
click at [1151, 294] on h5 "Select" at bounding box center [1156, 299] width 40 height 15
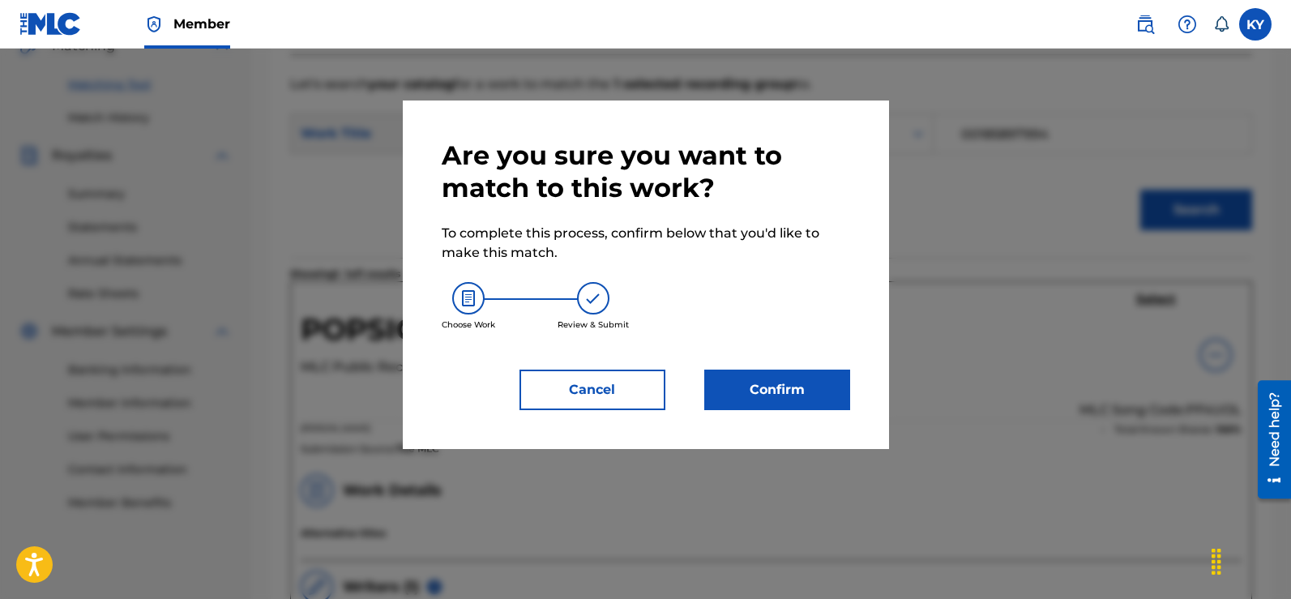
click at [787, 377] on button "Confirm" at bounding box center [777, 389] width 146 height 41
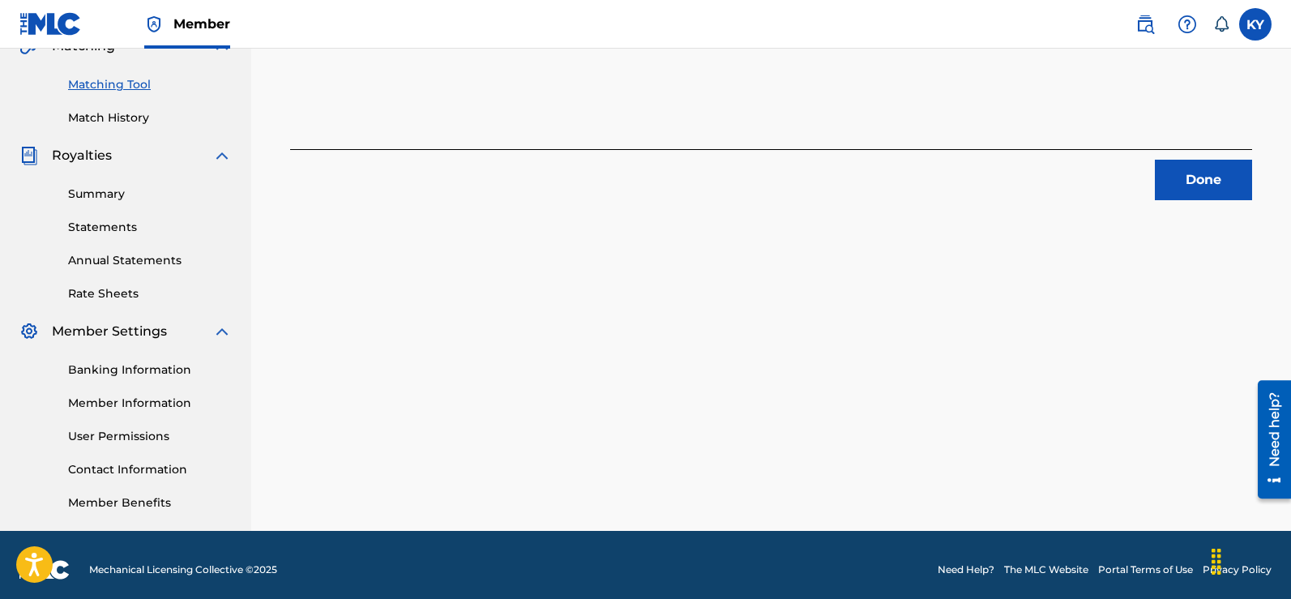
click at [1205, 185] on button "Done" at bounding box center [1203, 180] width 97 height 41
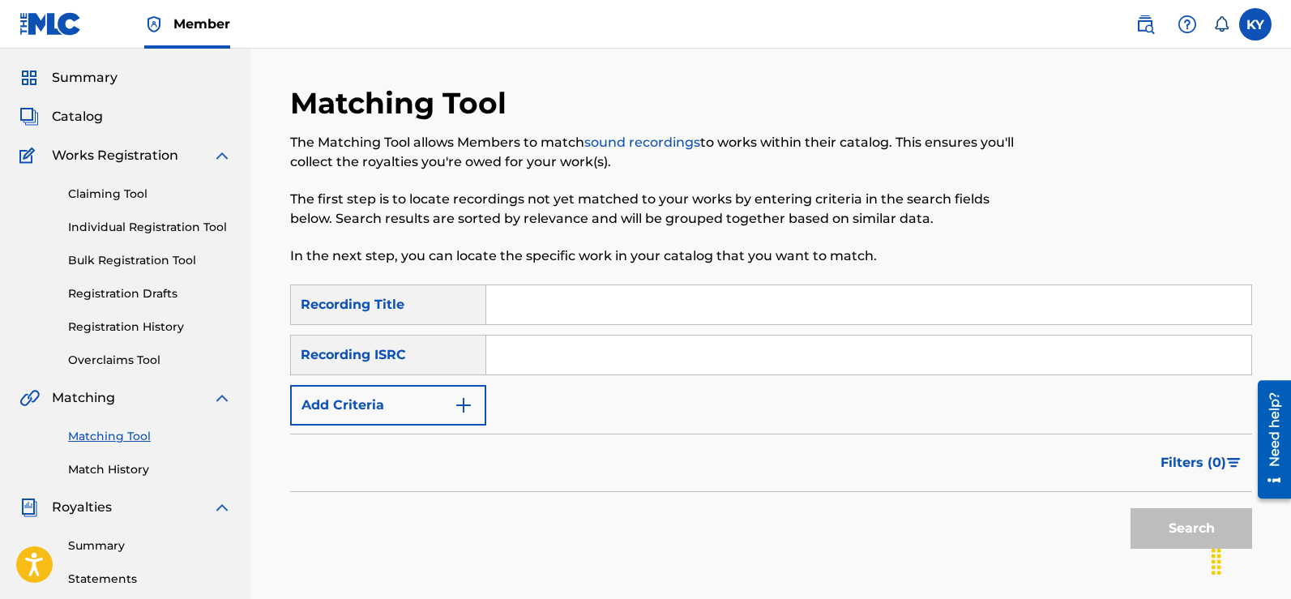
scroll to position [32, 0]
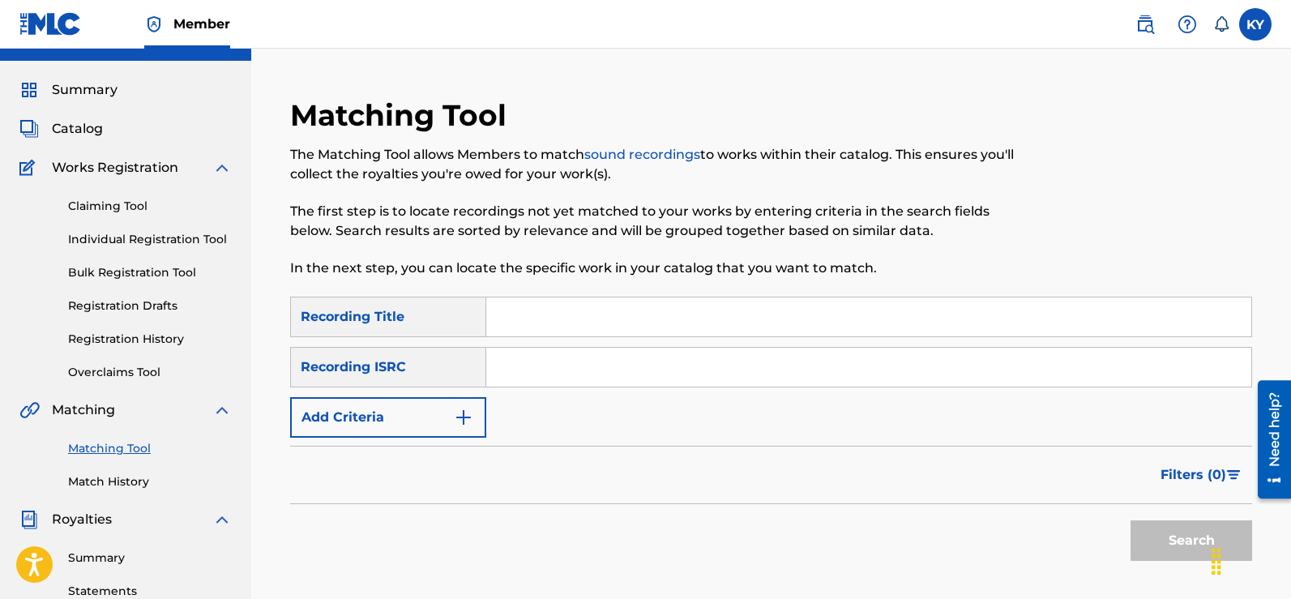
click at [499, 367] on input "Search Form" at bounding box center [868, 367] width 765 height 39
paste input "USBAE1317323"
type input "USBAE1317323"
click at [1197, 532] on button "Search" at bounding box center [1191, 540] width 122 height 41
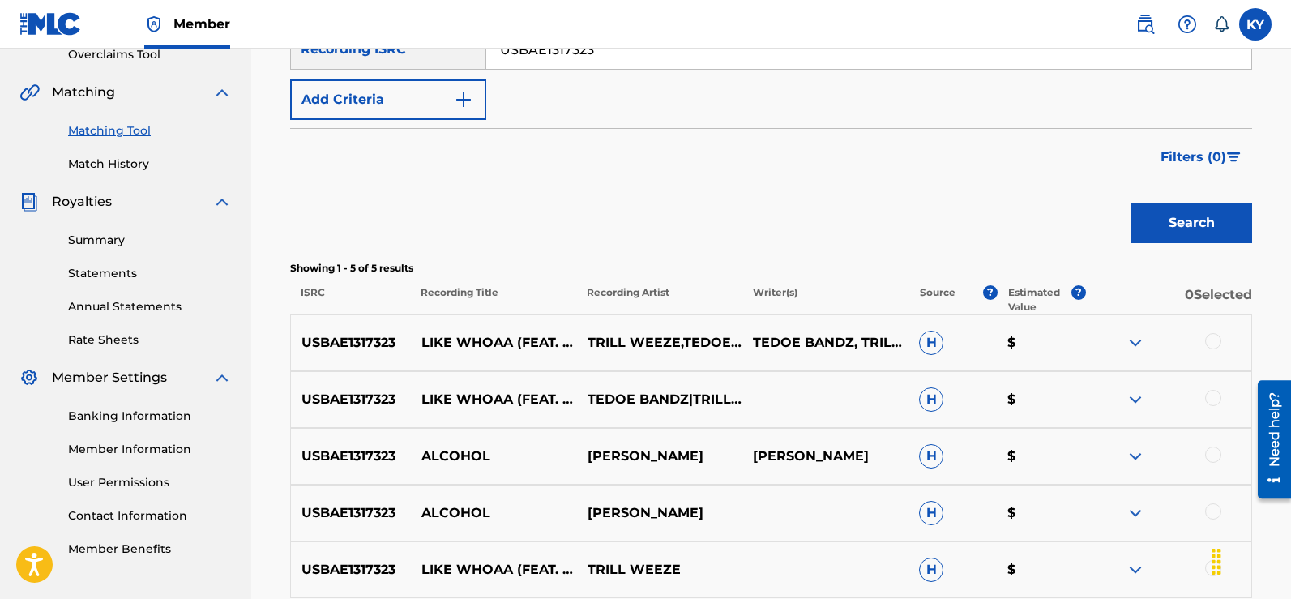
scroll to position [354, 0]
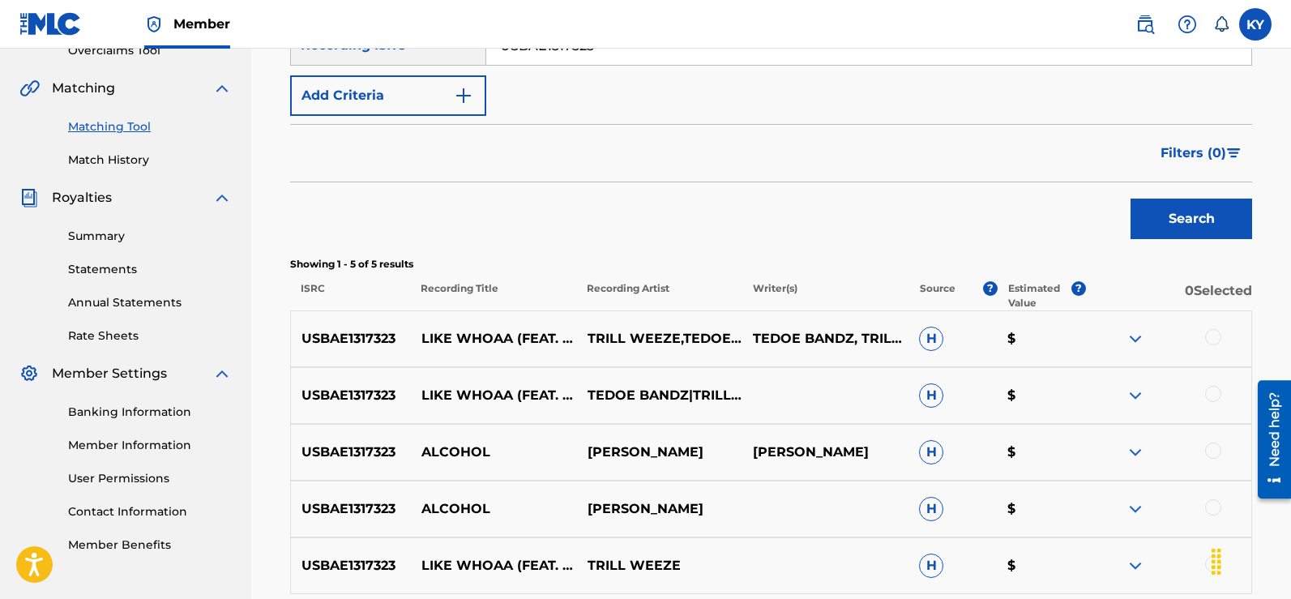
click at [1216, 448] on div at bounding box center [1213, 450] width 16 height 16
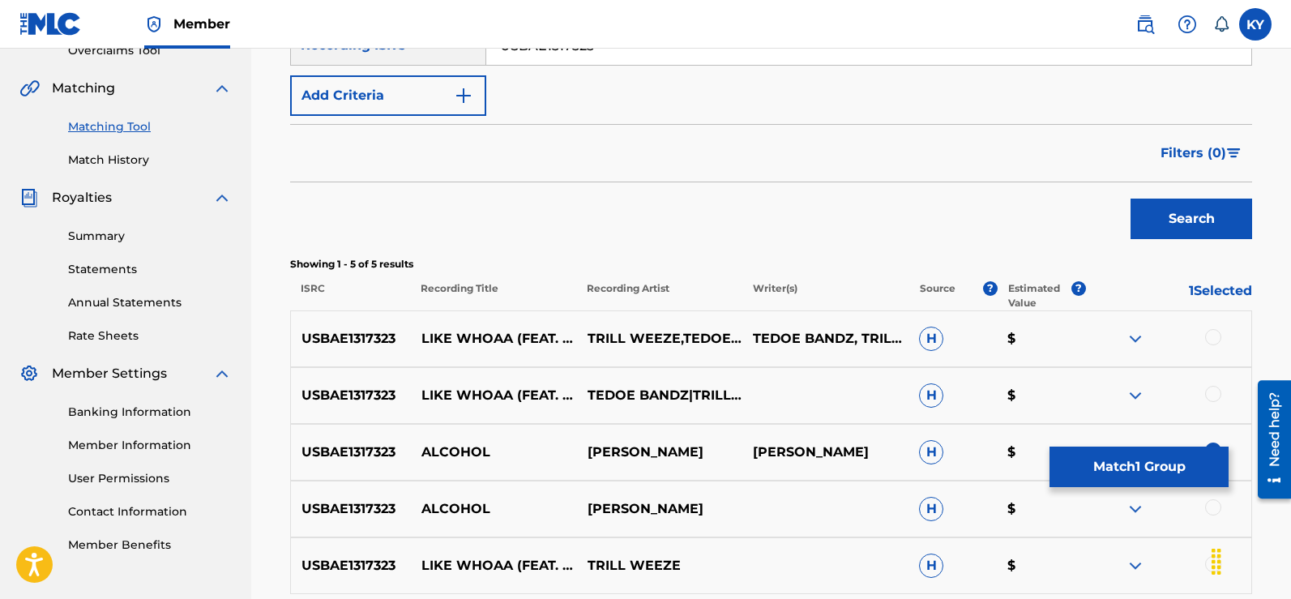
click at [1208, 503] on div at bounding box center [1213, 507] width 16 height 16
click at [1208, 503] on div at bounding box center [1168, 508] width 166 height 19
click at [1138, 465] on button "Match 2 Groups" at bounding box center [1138, 466] width 179 height 41
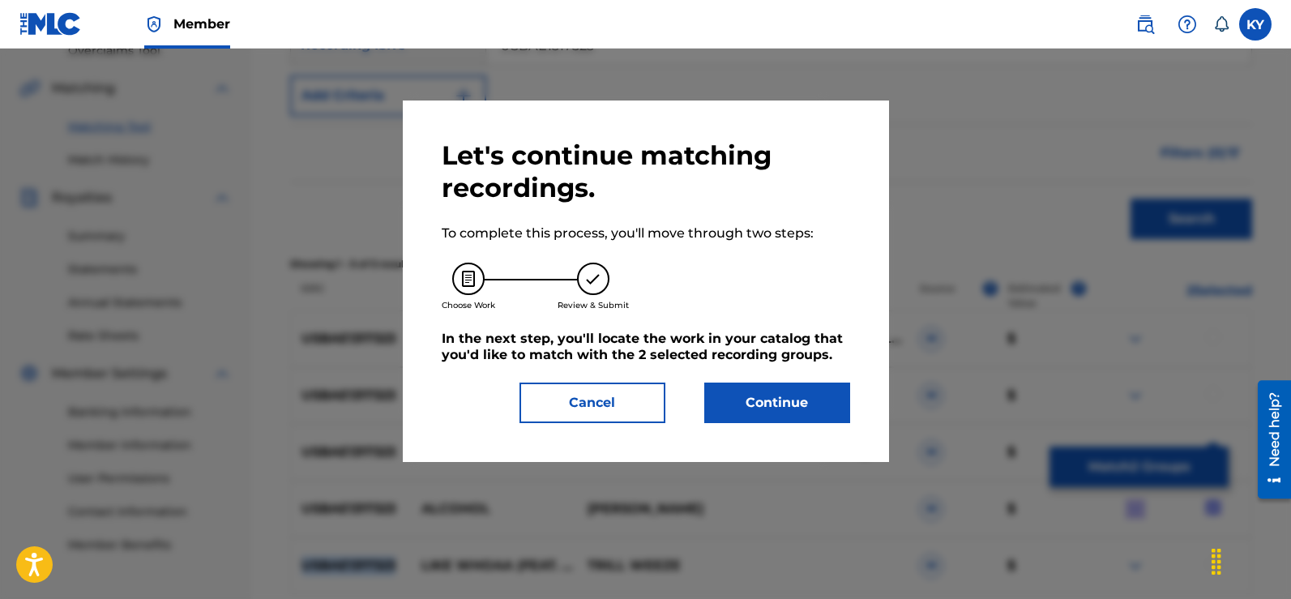
click at [760, 403] on button "Continue" at bounding box center [777, 402] width 146 height 41
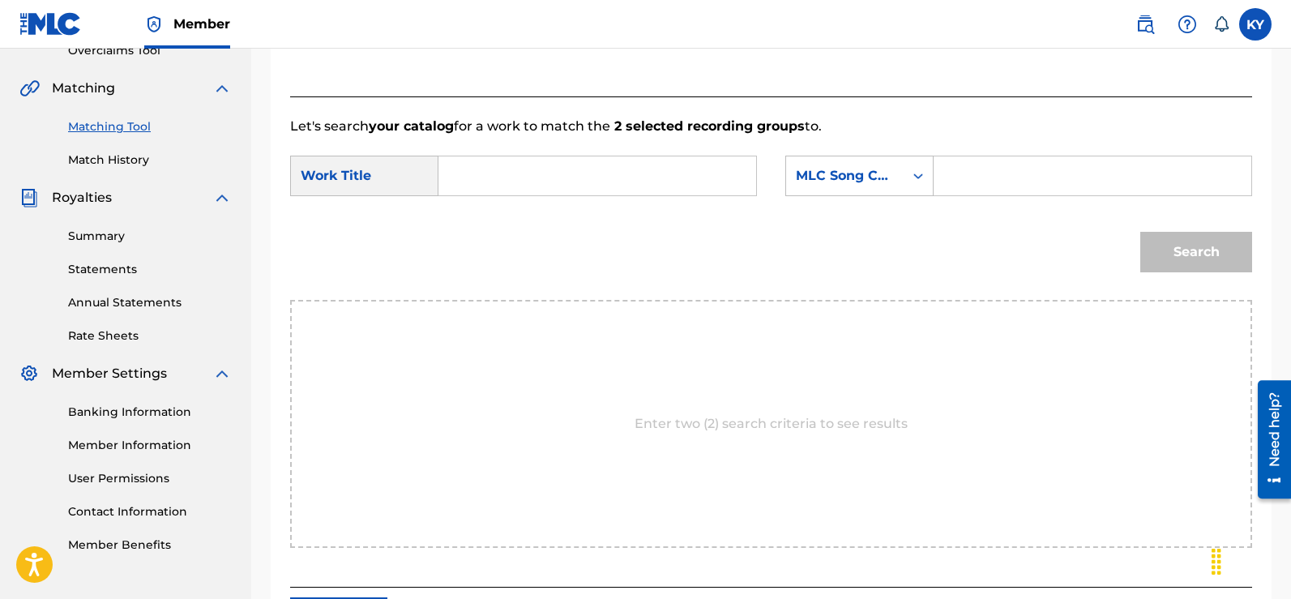
click at [459, 177] on input "Search Form" at bounding box center [597, 175] width 290 height 39
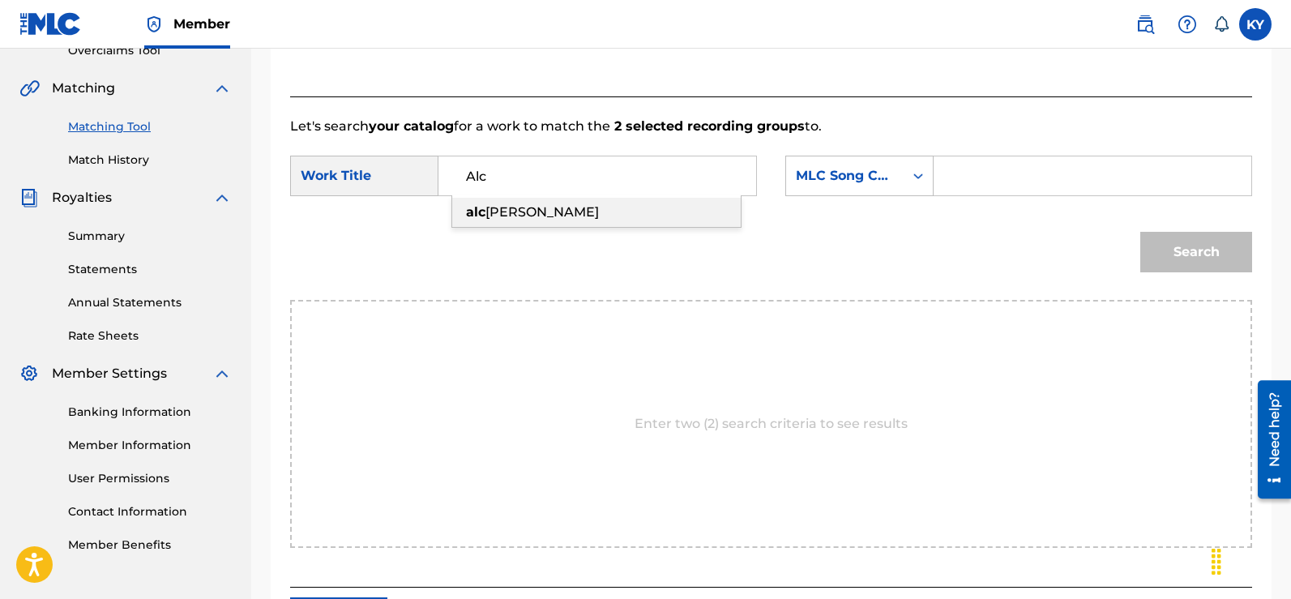
click at [528, 207] on div "alc ohol" at bounding box center [596, 212] width 288 height 29
type input "alcohol"
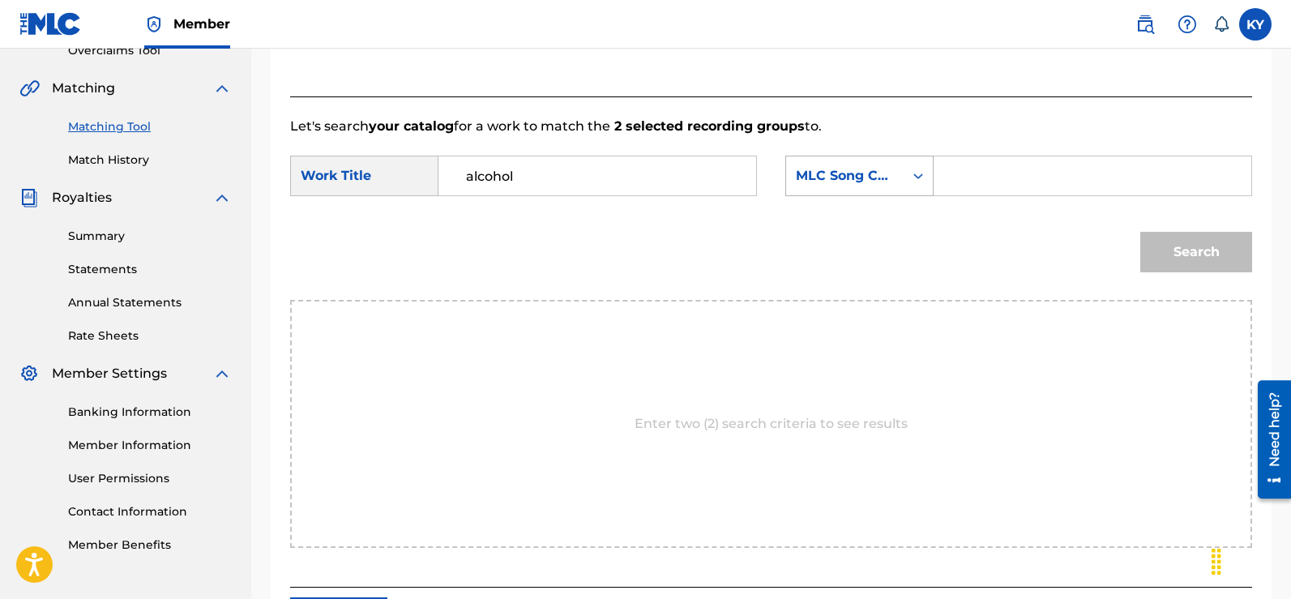
click at [921, 170] on icon "Search Form" at bounding box center [918, 176] width 16 height 16
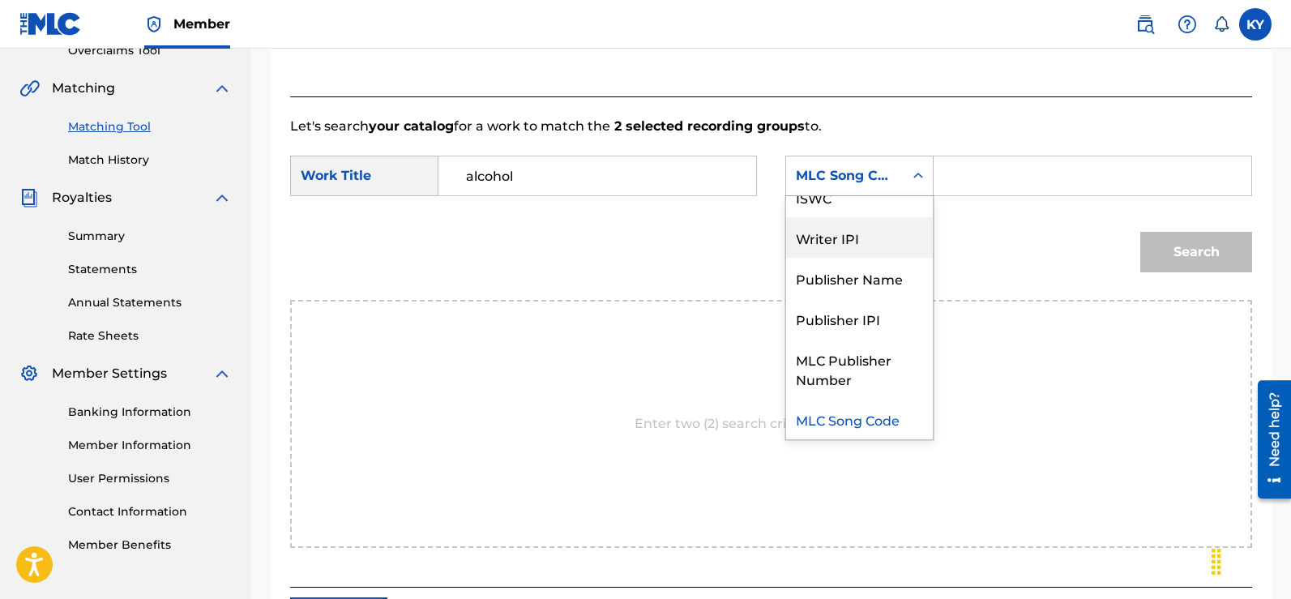
click at [828, 235] on div "Writer IPI" at bounding box center [859, 237] width 147 height 41
click at [828, 235] on div "Search" at bounding box center [771, 258] width 962 height 84
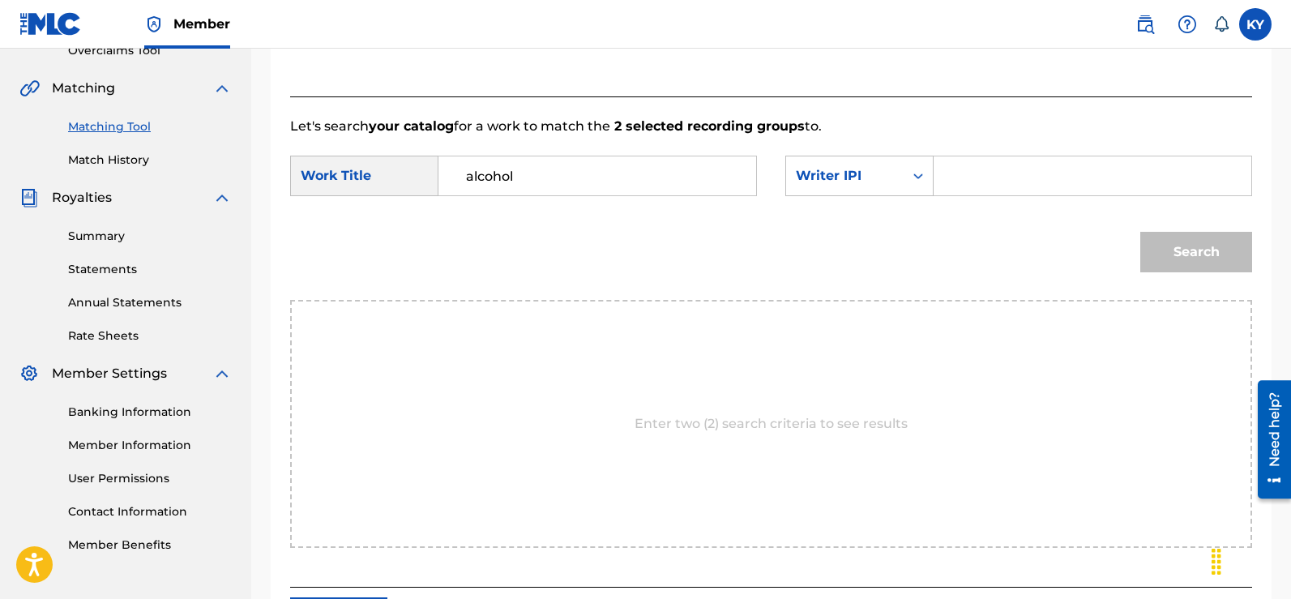
click at [953, 175] on input "Search Form" at bounding box center [1092, 175] width 290 height 39
type input "00185897994"
click at [1183, 253] on button "Search" at bounding box center [1196, 252] width 112 height 41
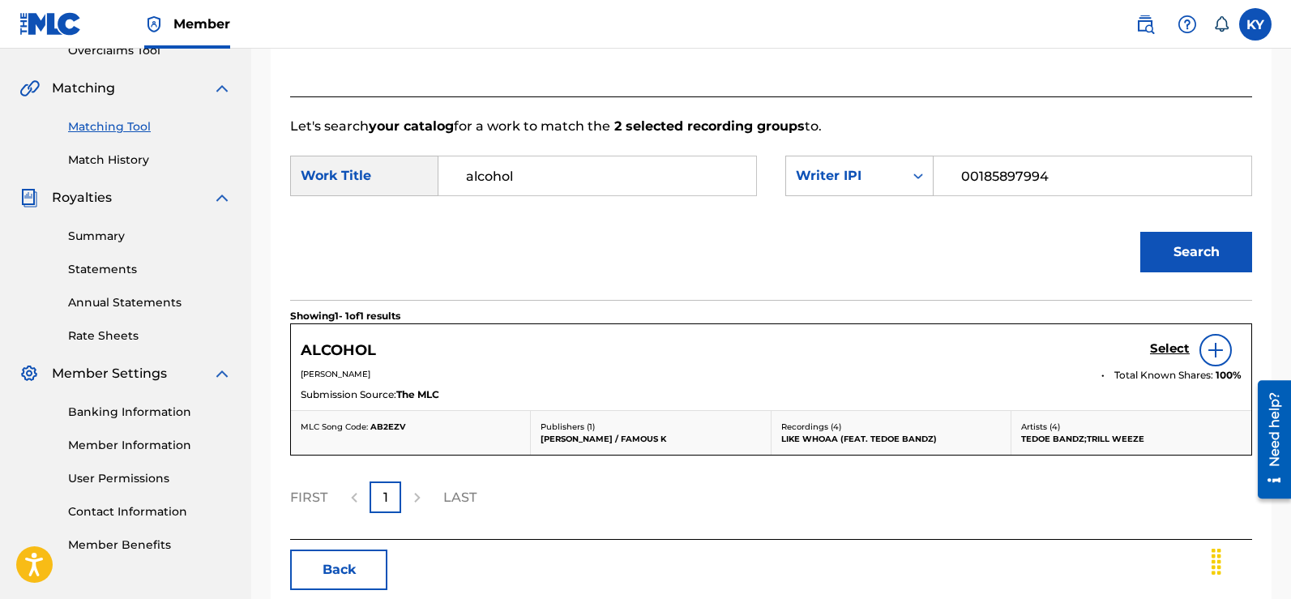
click at [1210, 346] on img at bounding box center [1215, 349] width 19 height 19
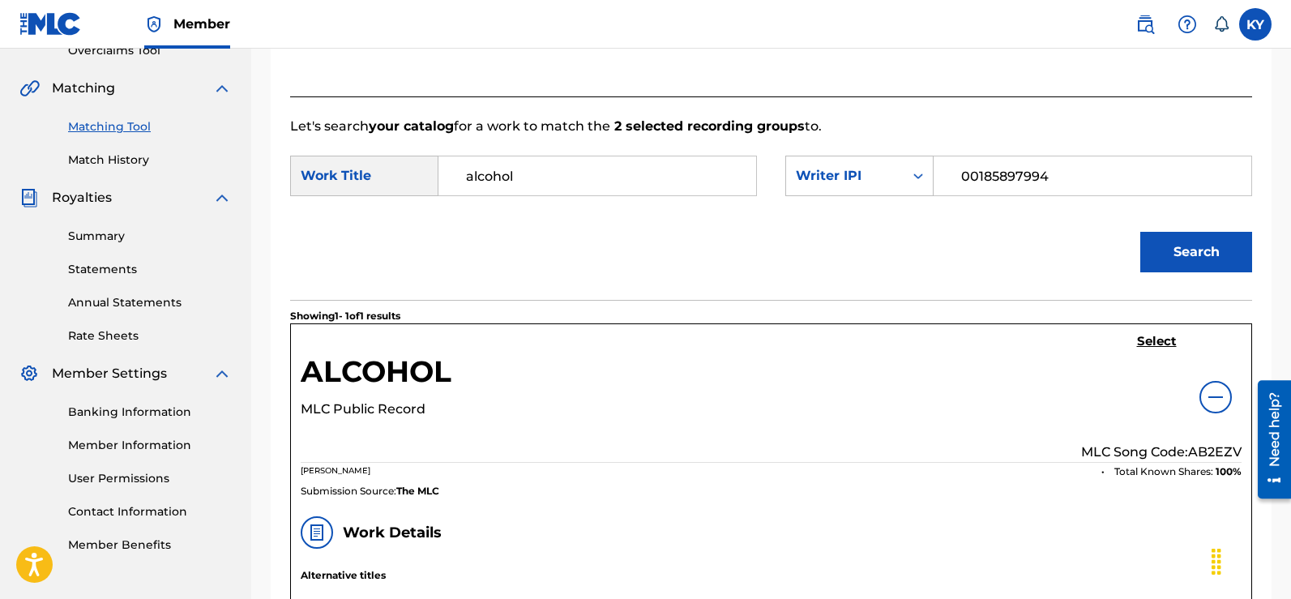
click at [1161, 335] on h5 "Select" at bounding box center [1157, 341] width 40 height 15
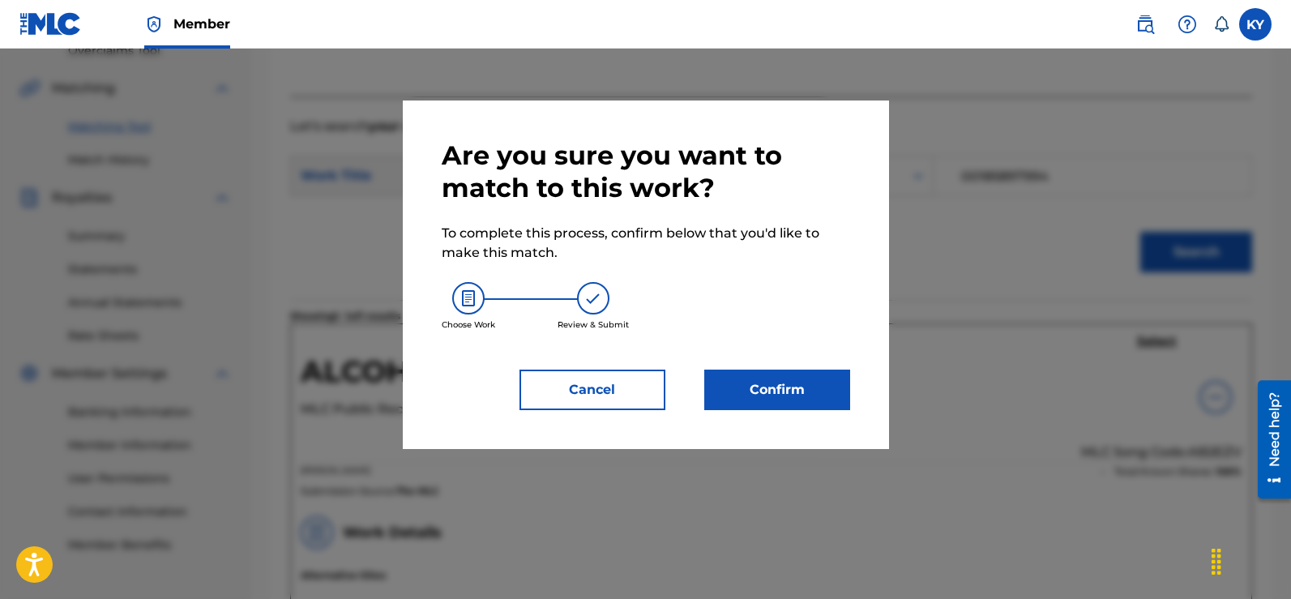
click at [788, 386] on button "Confirm" at bounding box center [777, 389] width 146 height 41
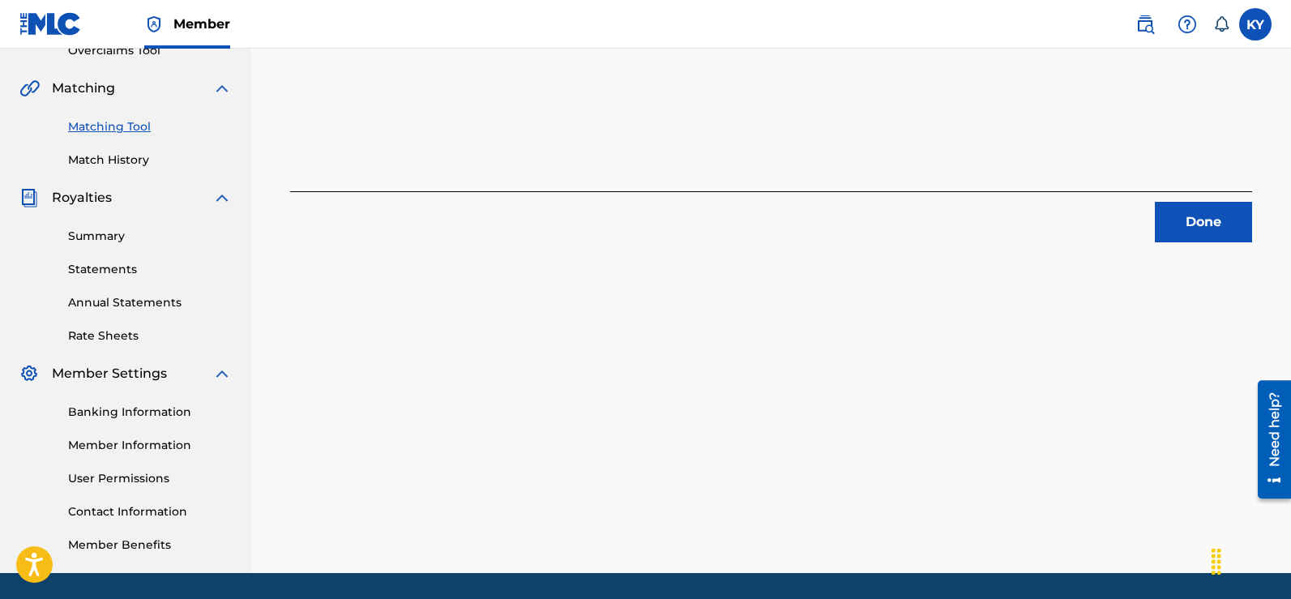
click at [1184, 217] on button "Done" at bounding box center [1203, 222] width 97 height 41
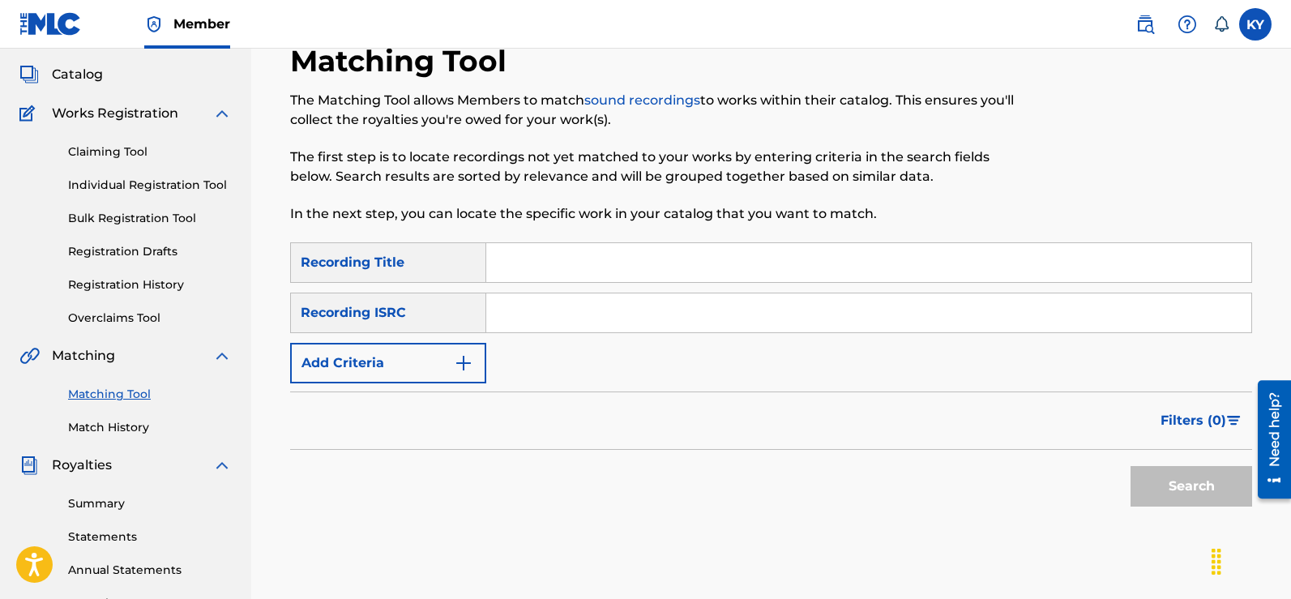
scroll to position [79, 0]
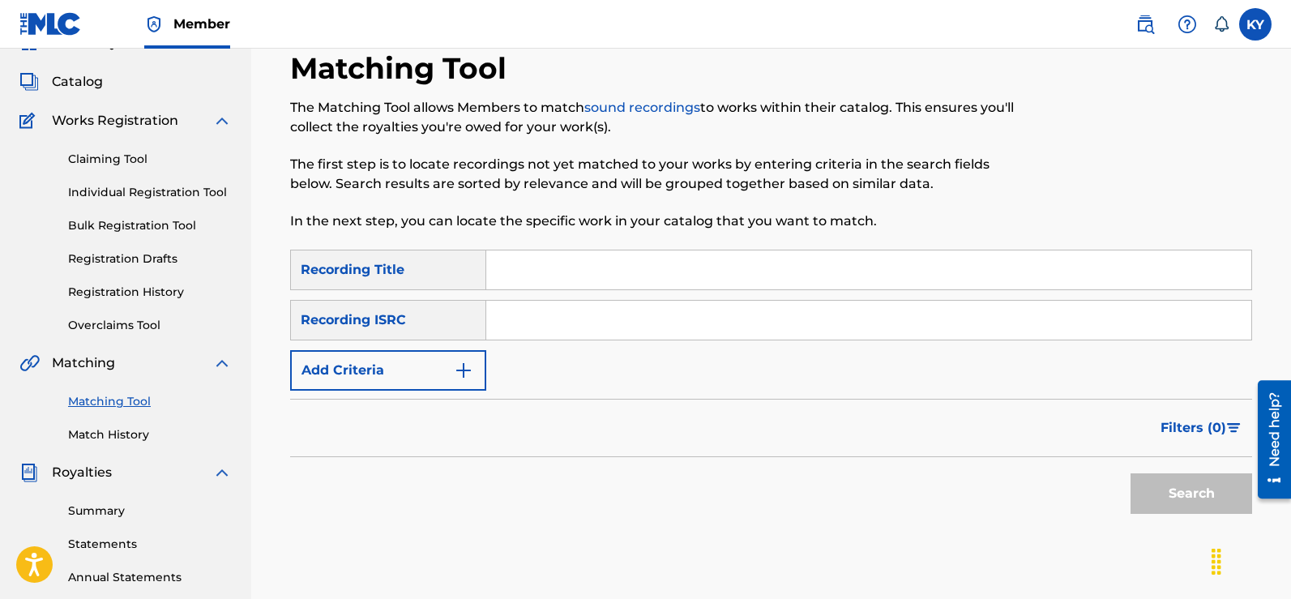
click at [493, 322] on input "Search Form" at bounding box center [868, 320] width 765 height 39
paste input "USBAE1317322"
type input "USBAE1317322"
click at [1196, 493] on button "Search" at bounding box center [1191, 493] width 122 height 41
click at [1196, 493] on div "Search" at bounding box center [1187, 489] width 130 height 65
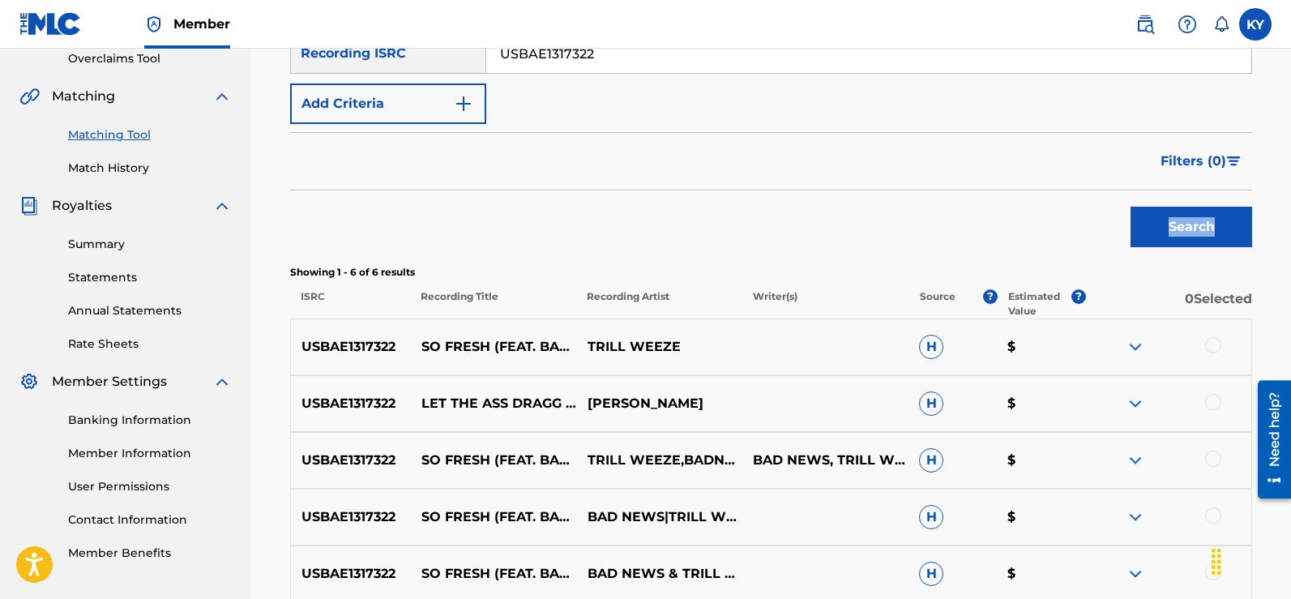
scroll to position [359, 0]
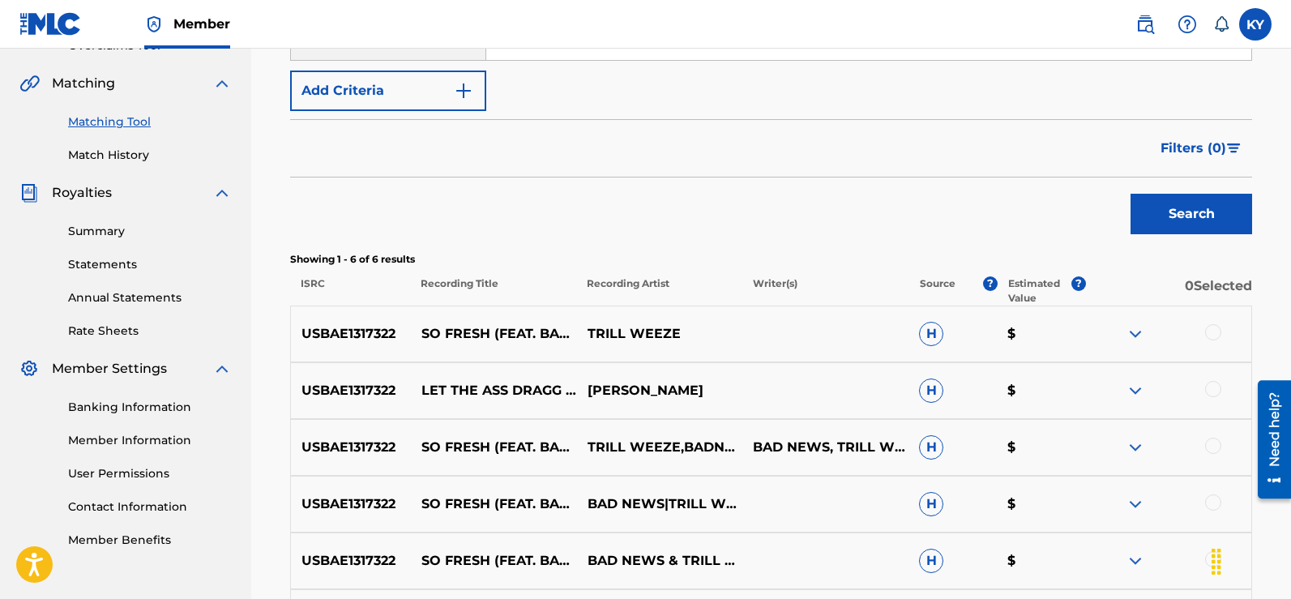
click at [1215, 385] on div at bounding box center [1213, 389] width 16 height 16
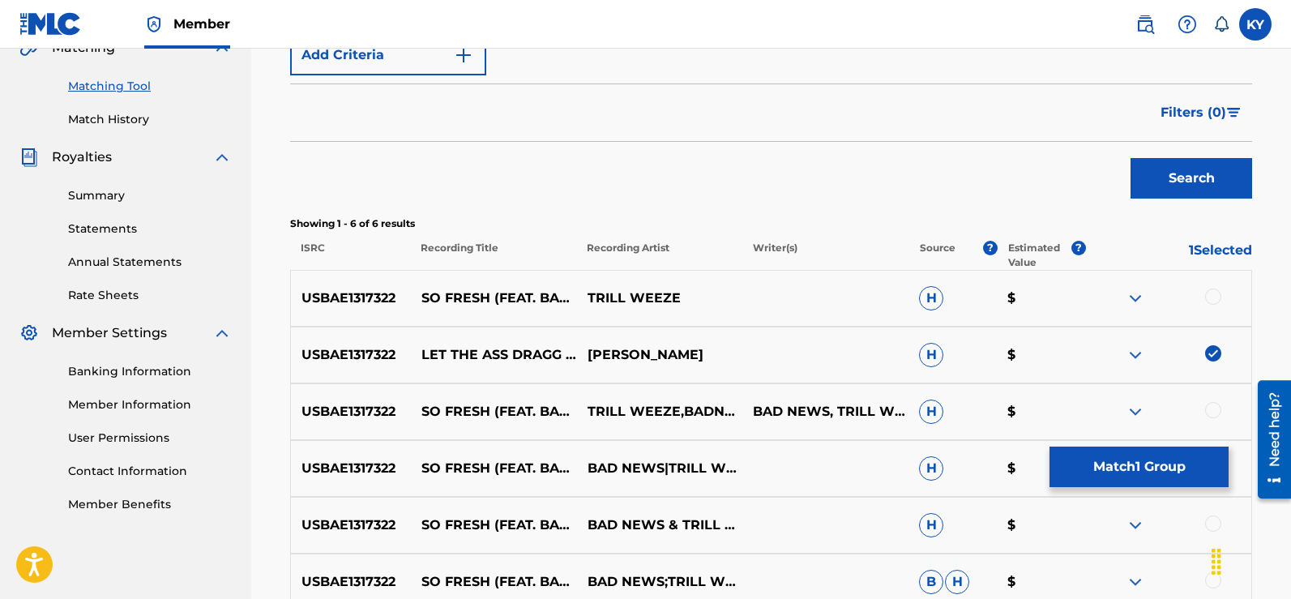
scroll to position [390, 0]
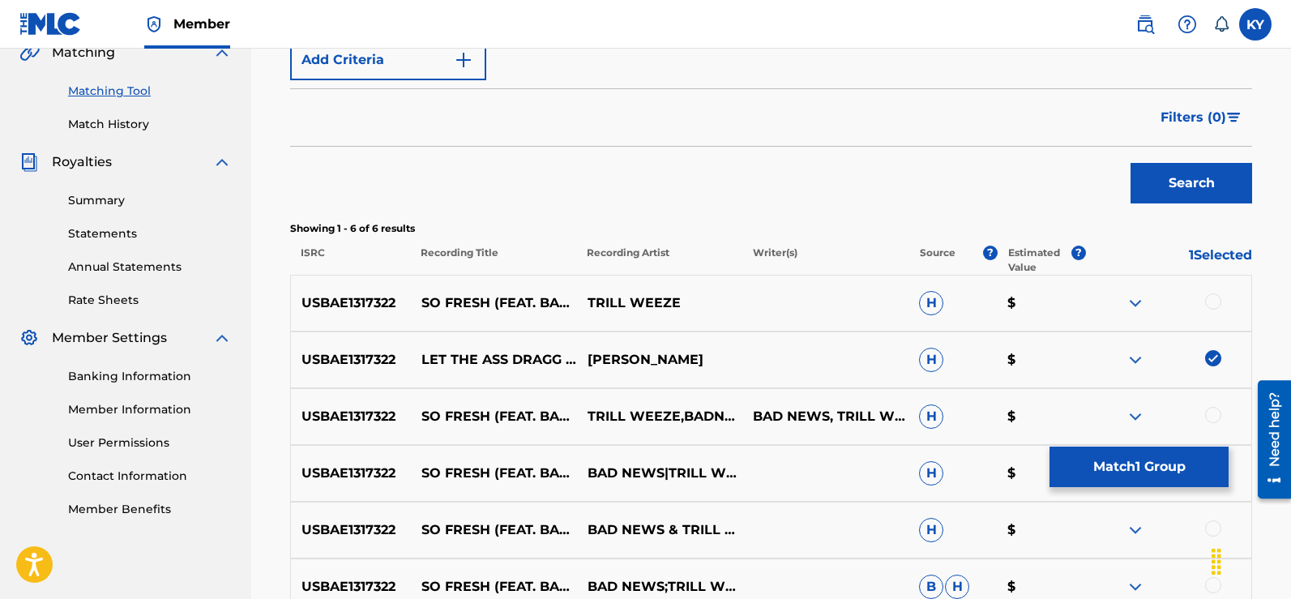
click at [1153, 462] on button "Match 1 Group" at bounding box center [1138, 466] width 179 height 41
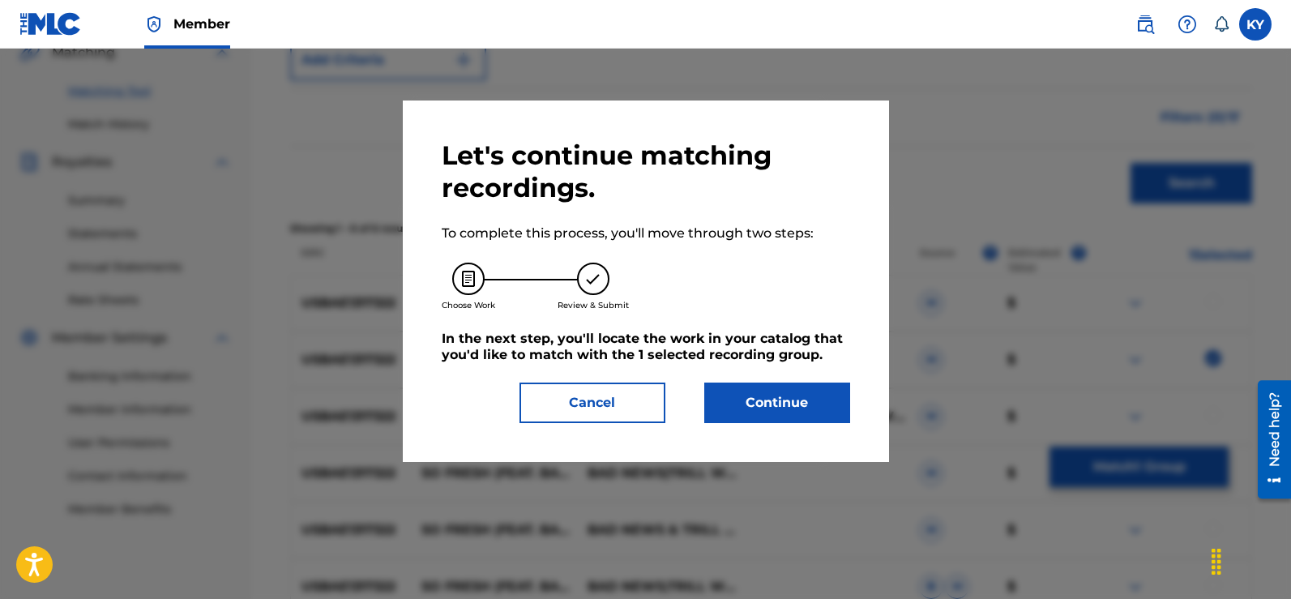
click at [794, 399] on button "Continue" at bounding box center [777, 402] width 146 height 41
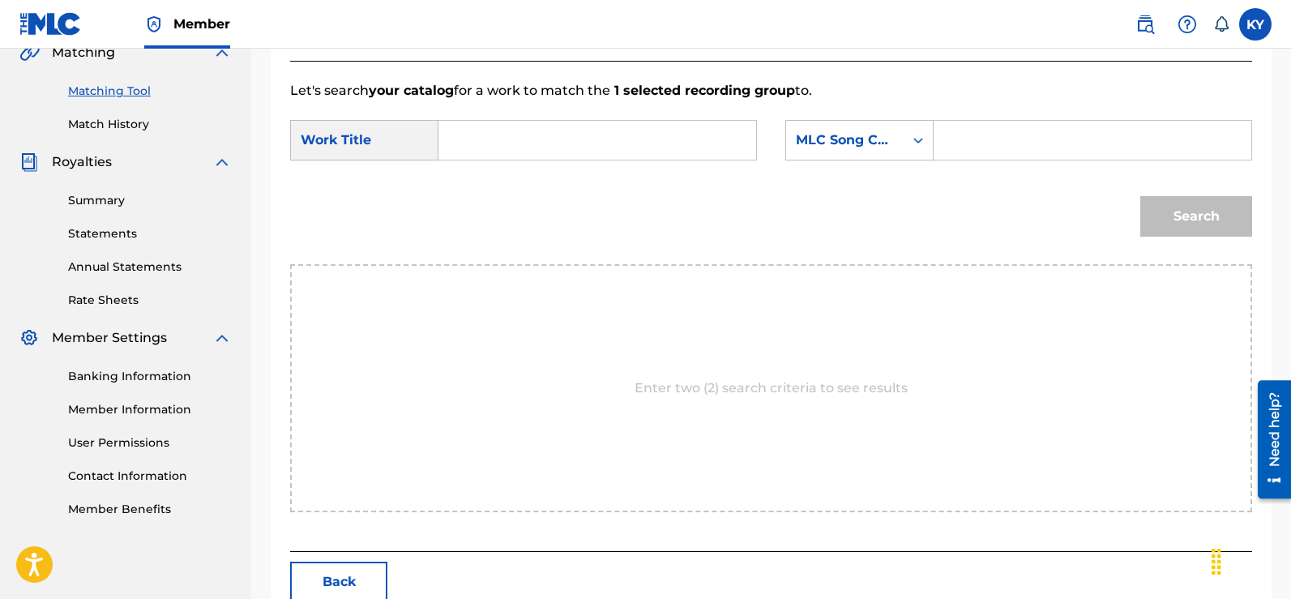
click at [461, 139] on input "Search Form" at bounding box center [597, 140] width 290 height 39
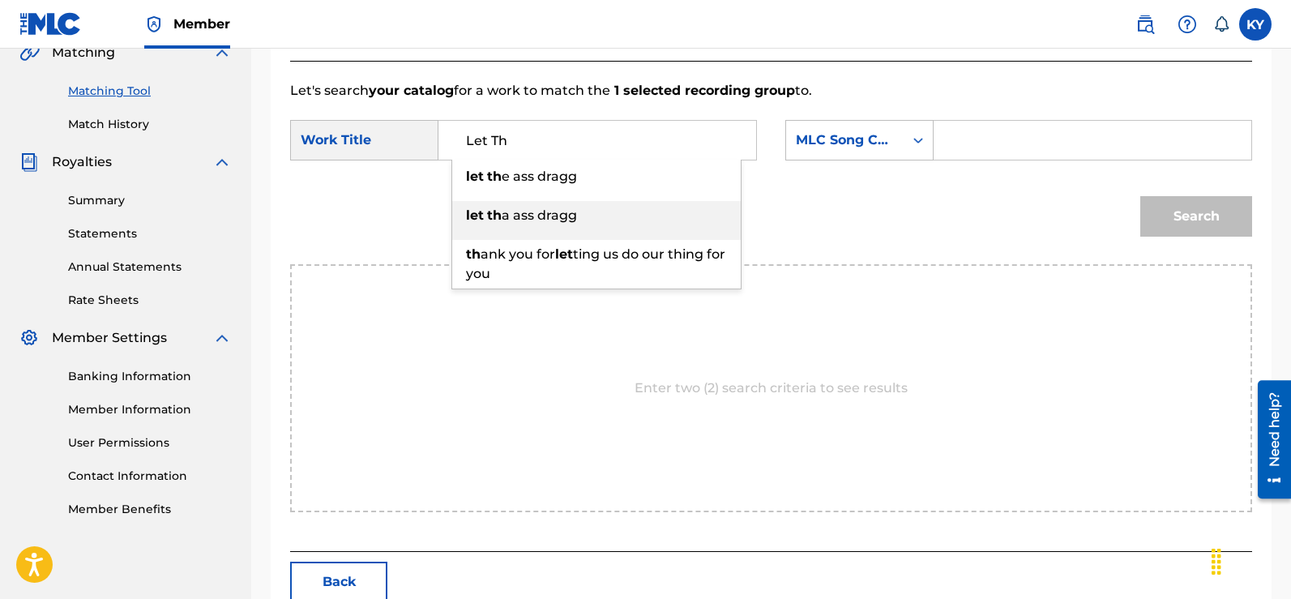
click at [527, 207] on span "a ass dragg" at bounding box center [539, 214] width 75 height 15
type input "let tha ass dragg"
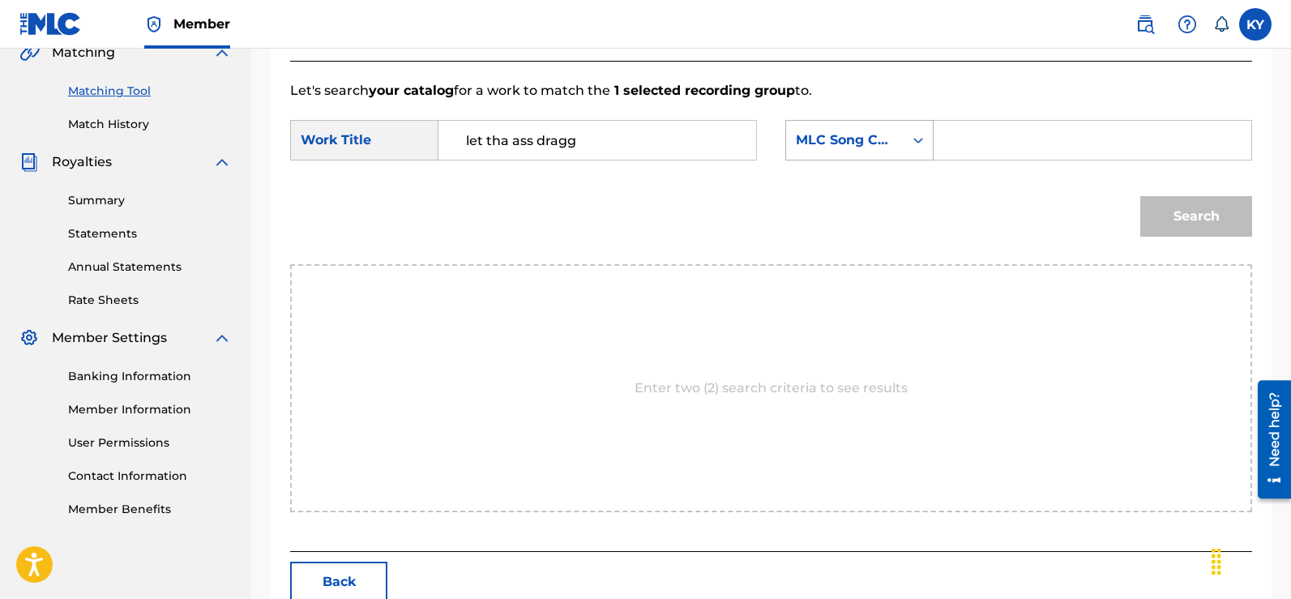
click at [917, 137] on icon "Search Form" at bounding box center [918, 140] width 16 height 16
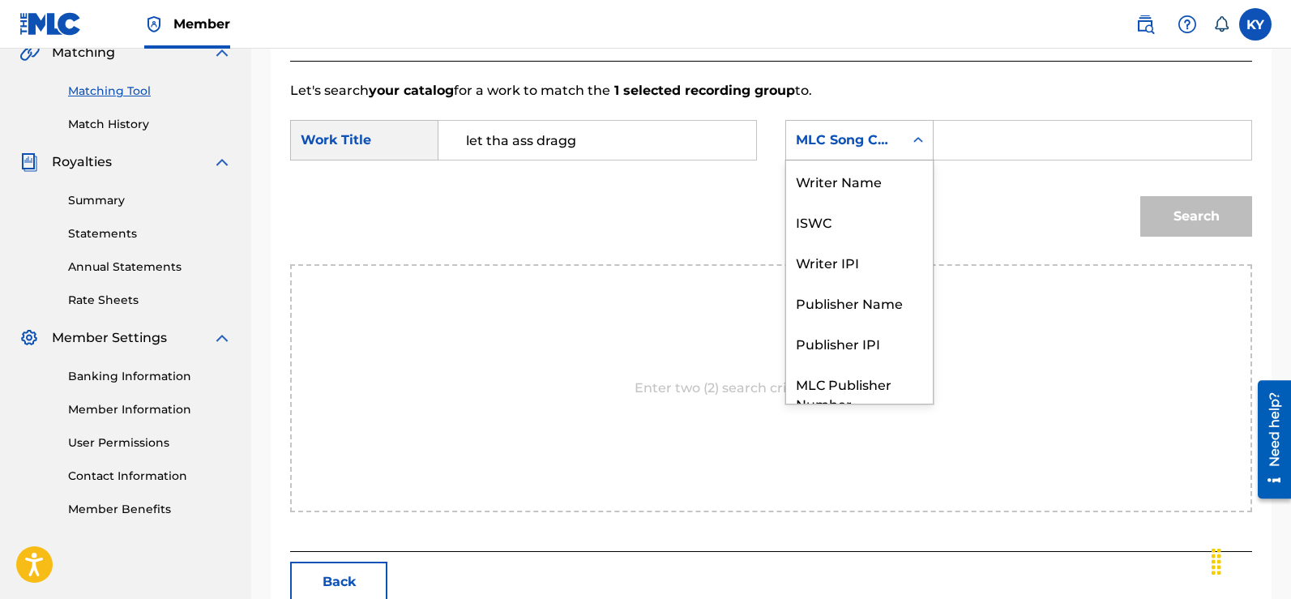
click at [917, 137] on icon "Search Form" at bounding box center [918, 140] width 16 height 16
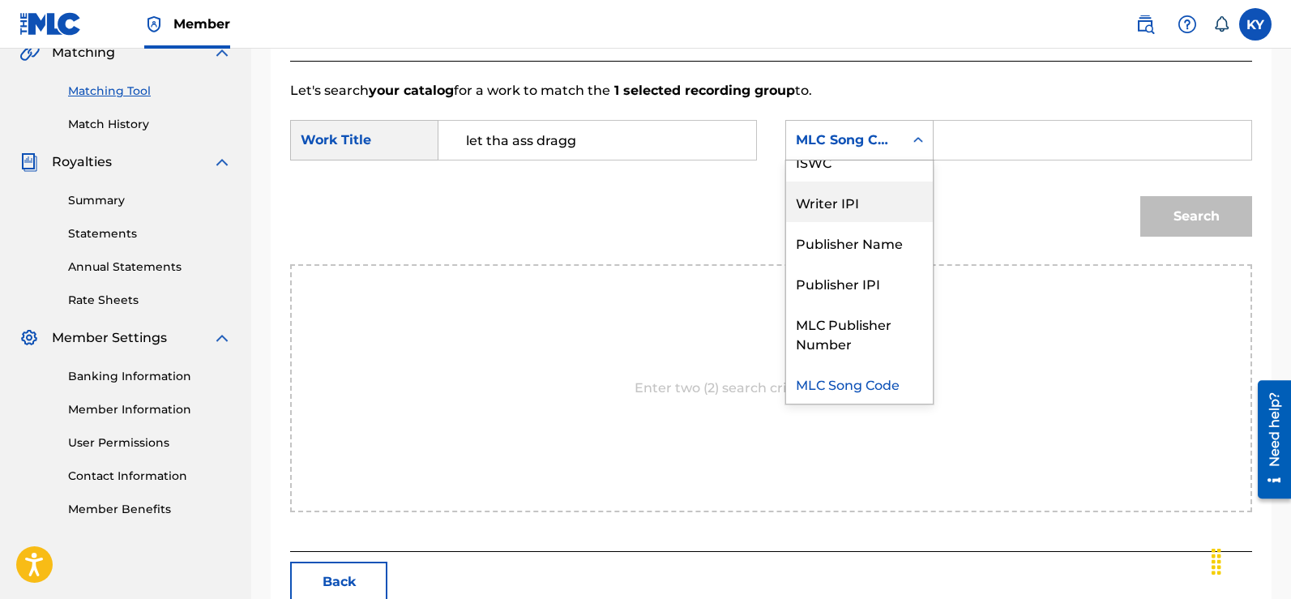
click at [839, 202] on div "Writer IPI" at bounding box center [859, 202] width 147 height 41
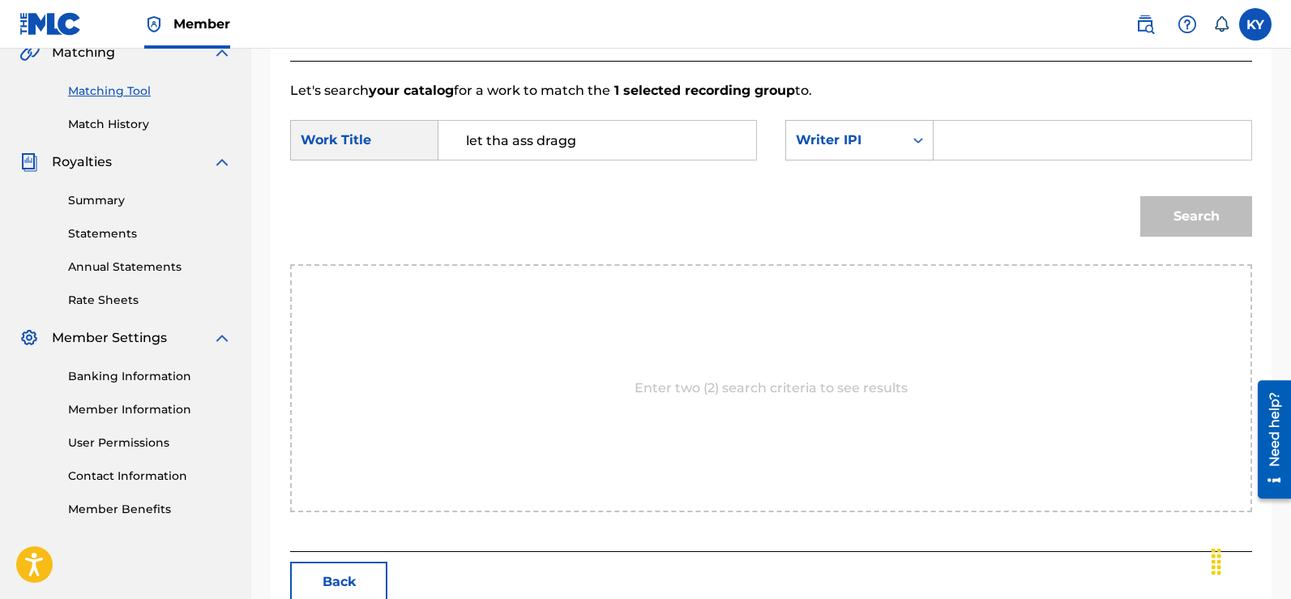
click at [950, 141] on input "Search Form" at bounding box center [1092, 140] width 290 height 39
type input "00185897994"
click at [1174, 218] on button "Search" at bounding box center [1196, 216] width 112 height 41
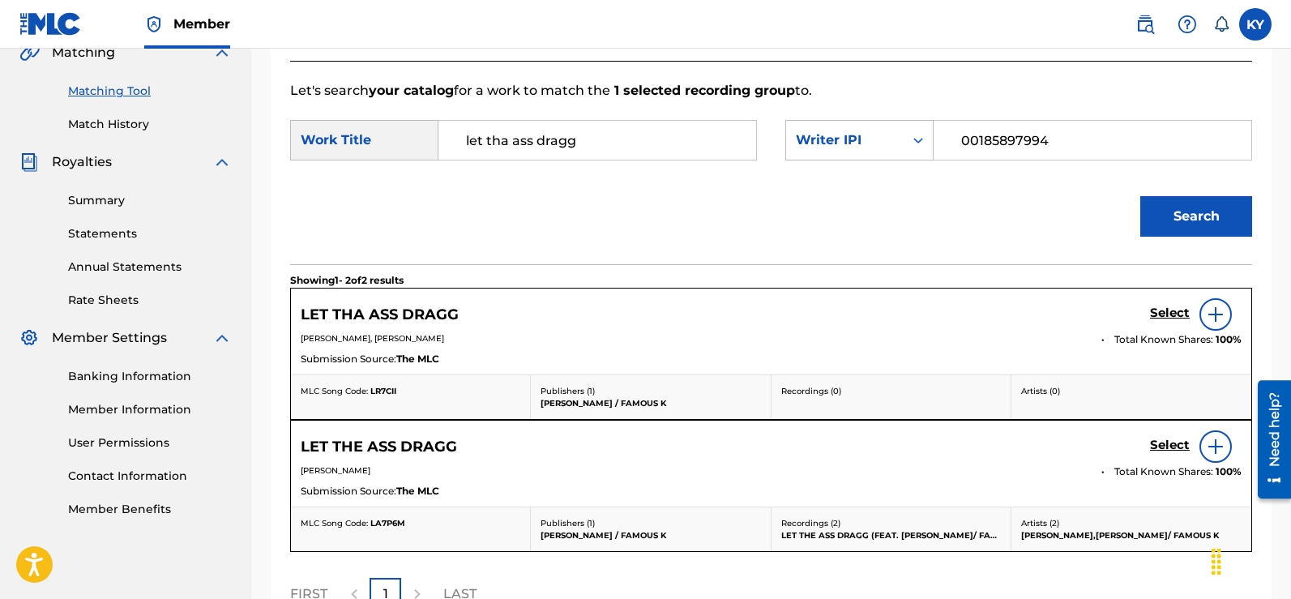
click at [1216, 310] on img at bounding box center [1215, 314] width 19 height 19
click at [1216, 310] on div "Select" at bounding box center [1196, 314] width 92 height 32
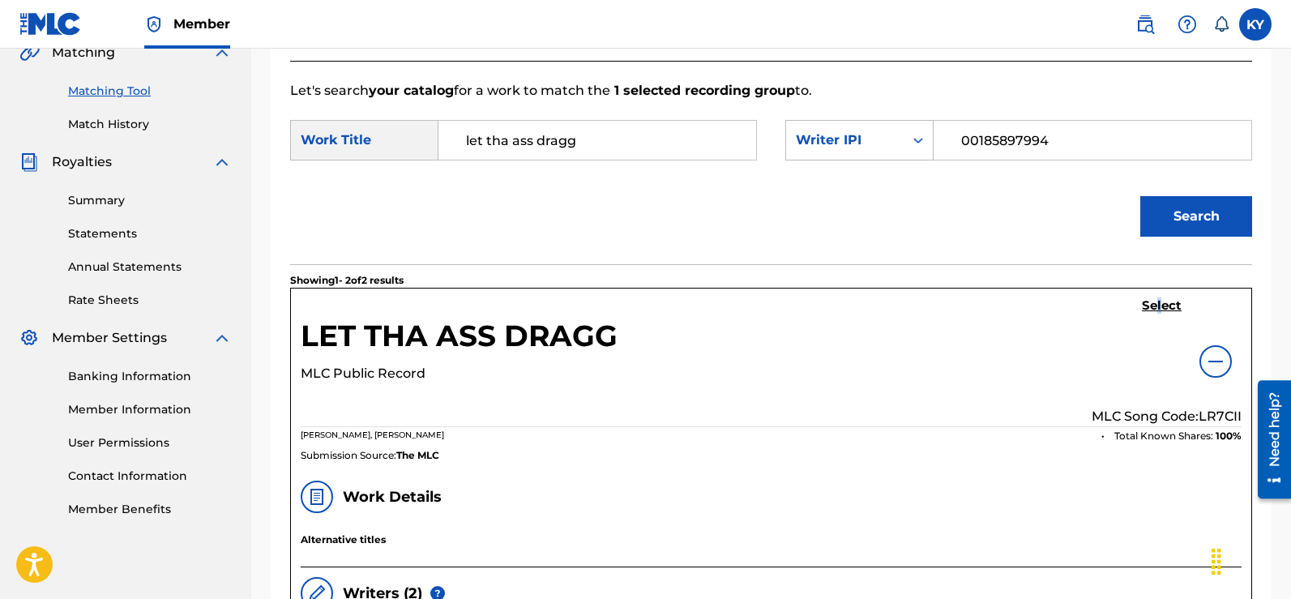
click at [1157, 298] on h5 "Select" at bounding box center [1162, 305] width 40 height 15
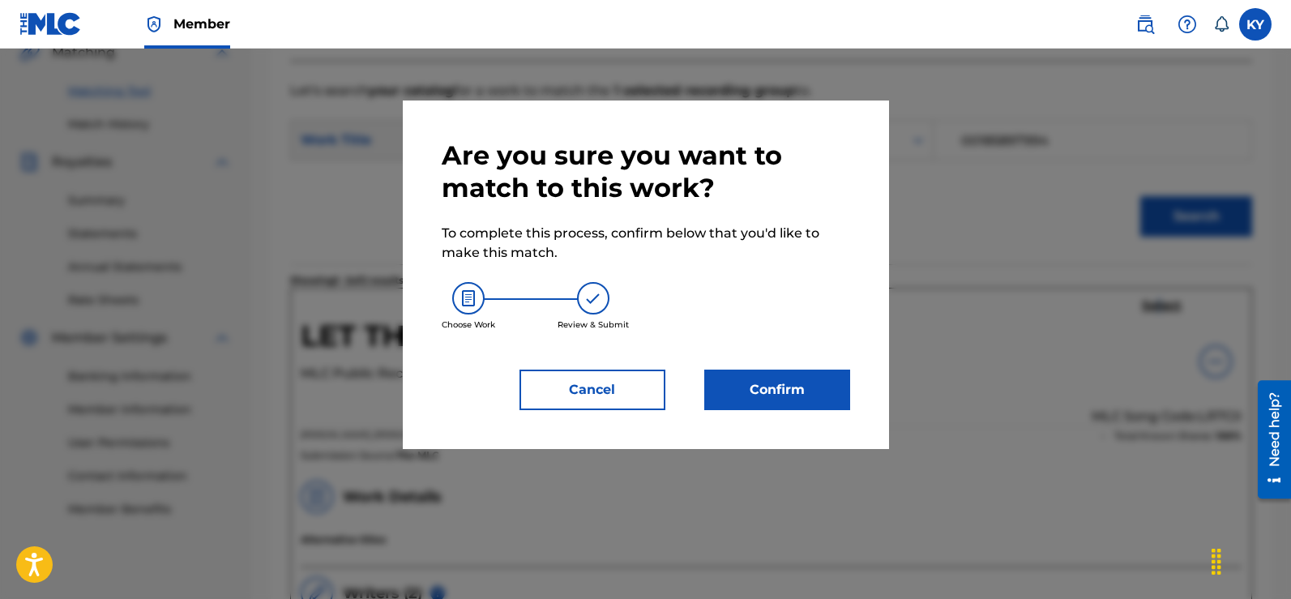
click at [781, 379] on button "Confirm" at bounding box center [777, 389] width 146 height 41
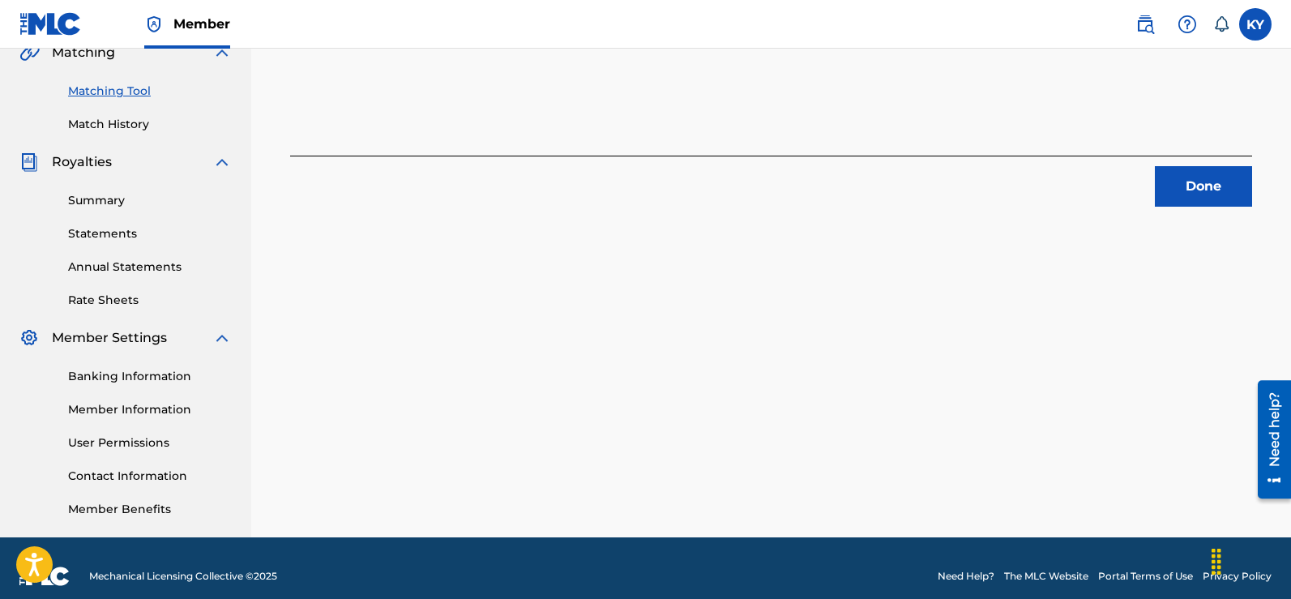
click at [1213, 184] on button "Done" at bounding box center [1203, 186] width 97 height 41
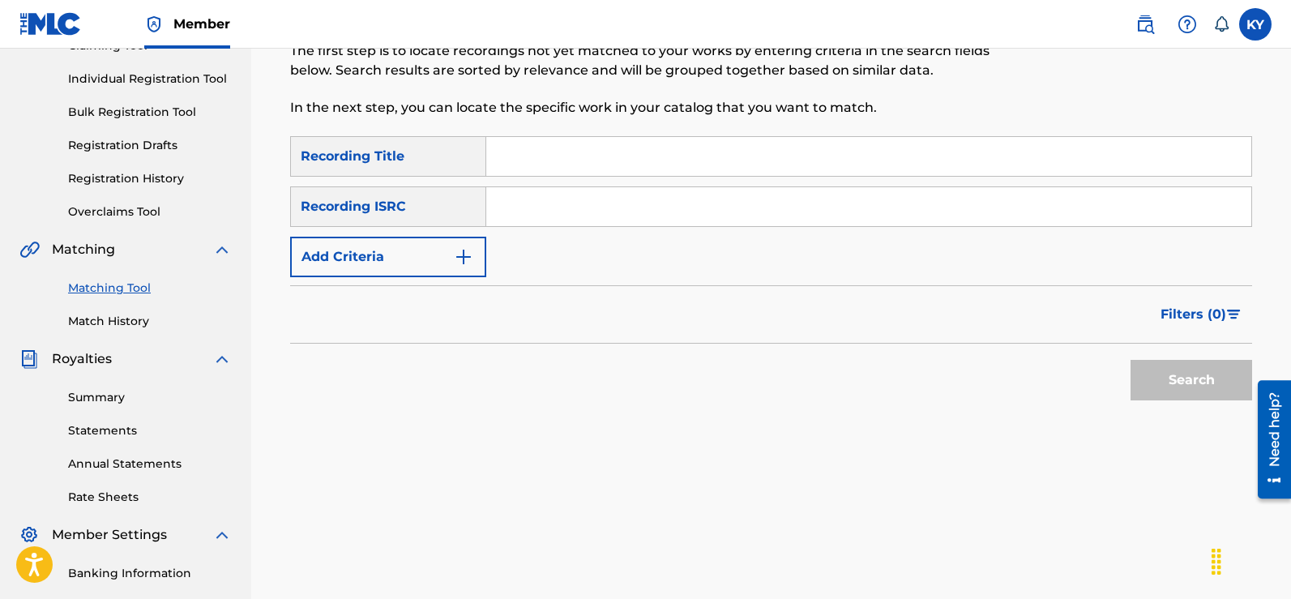
scroll to position [125, 0]
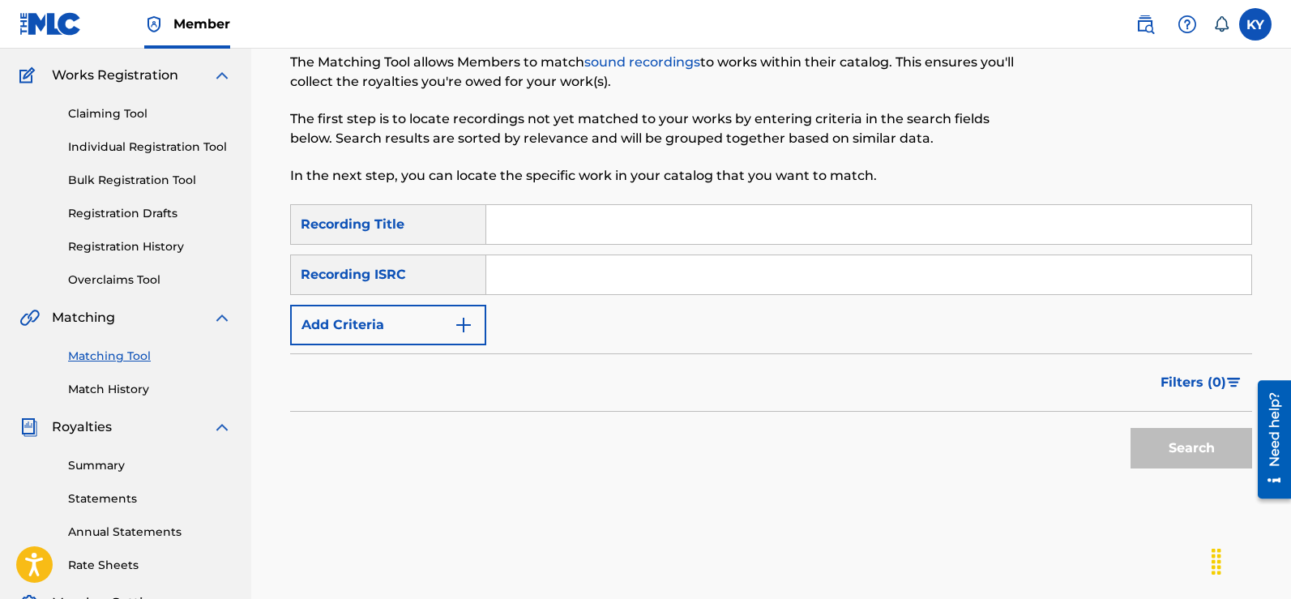
drag, startPoint x: 1264, startPoint y: 126, endPoint x: 1262, endPoint y: 117, distance: 9.1
click at [1262, 117] on div "Matching Tool The Matching Tool allows Members to match sound recordings to wor…" at bounding box center [771, 286] width 1001 height 562
click at [489, 273] on input "Search Form" at bounding box center [868, 274] width 765 height 39
paste input "USBAE1317316"
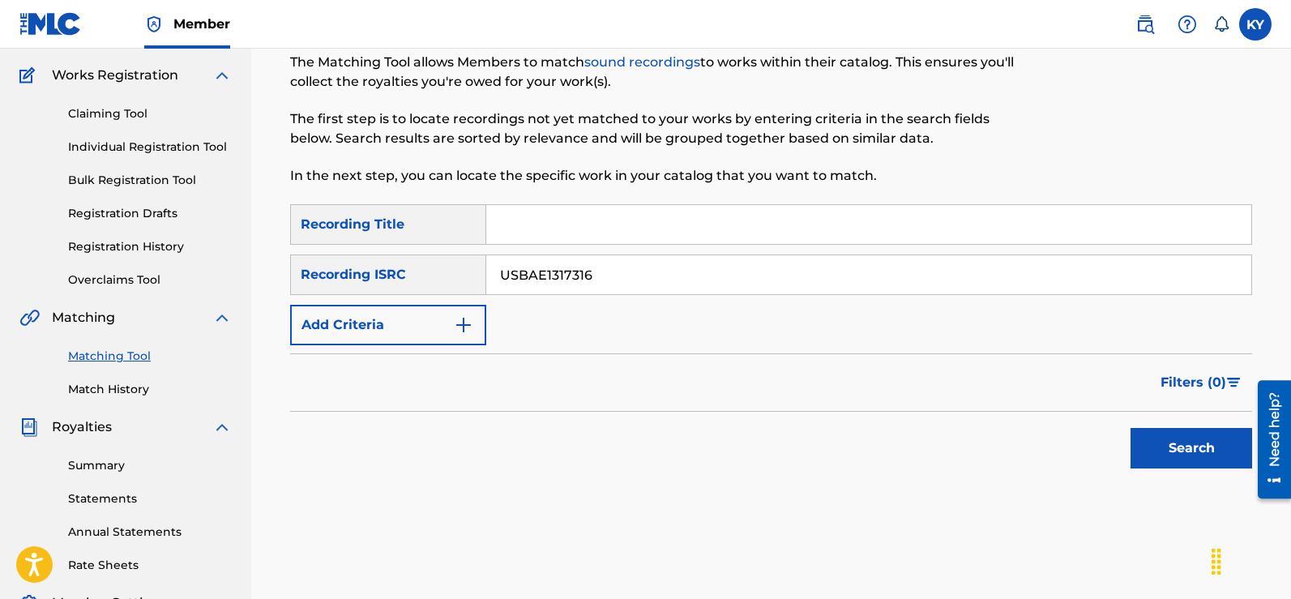
type input "USBAE1317316"
click at [1175, 447] on button "Search" at bounding box center [1191, 448] width 122 height 41
click at [1175, 447] on div "Search" at bounding box center [1187, 444] width 130 height 65
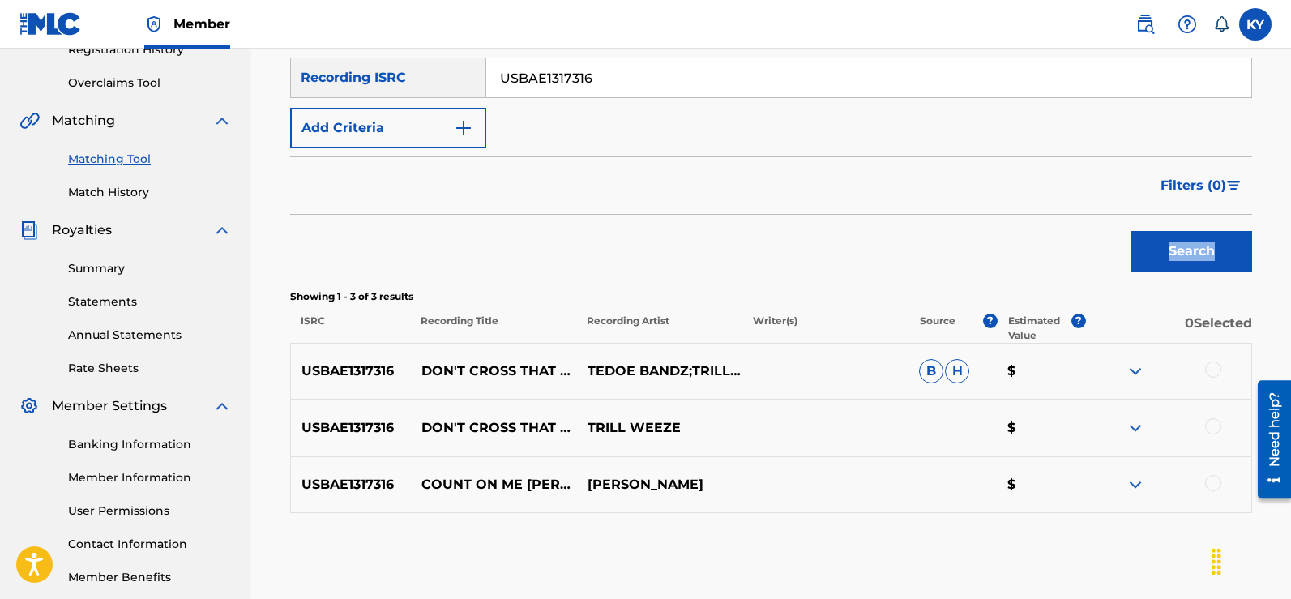
scroll to position [340, 0]
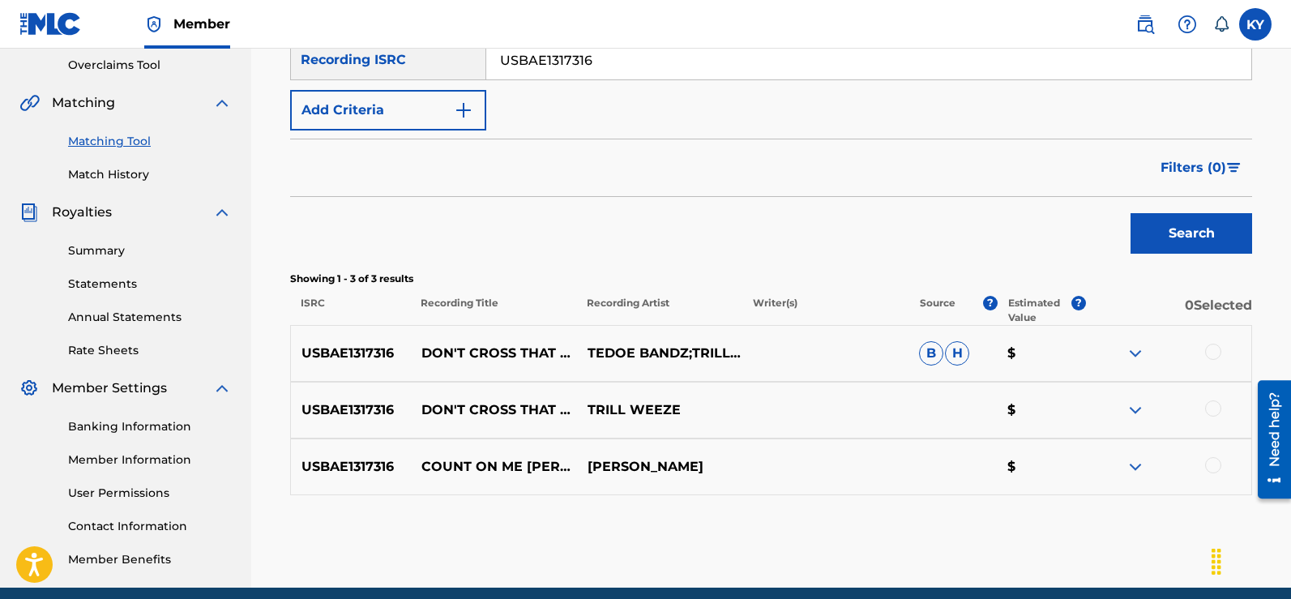
click at [1215, 463] on div at bounding box center [1213, 465] width 16 height 16
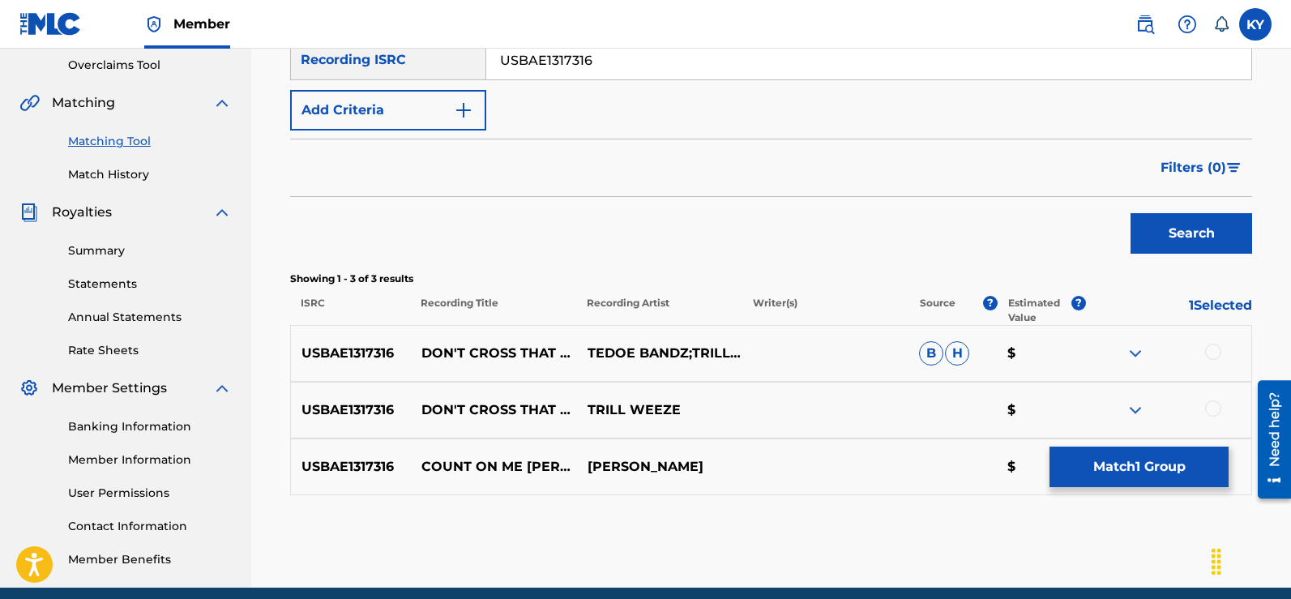
click at [1161, 469] on button "Match 1 Group" at bounding box center [1138, 466] width 179 height 41
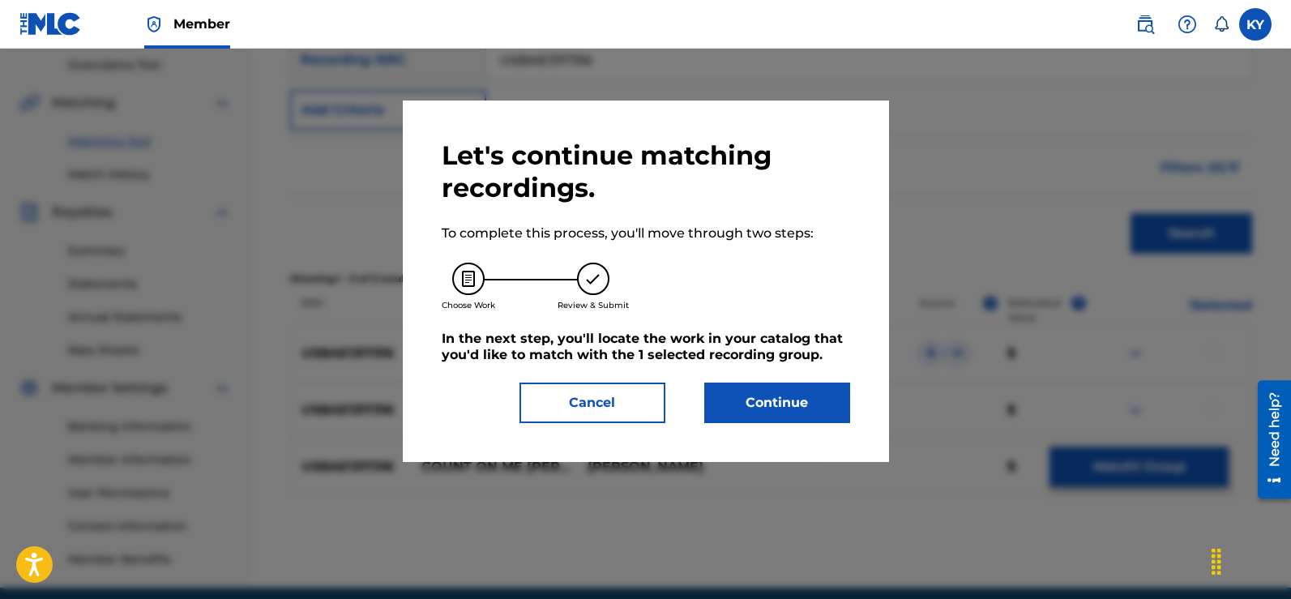
click at [785, 396] on button "Continue" at bounding box center [777, 402] width 146 height 41
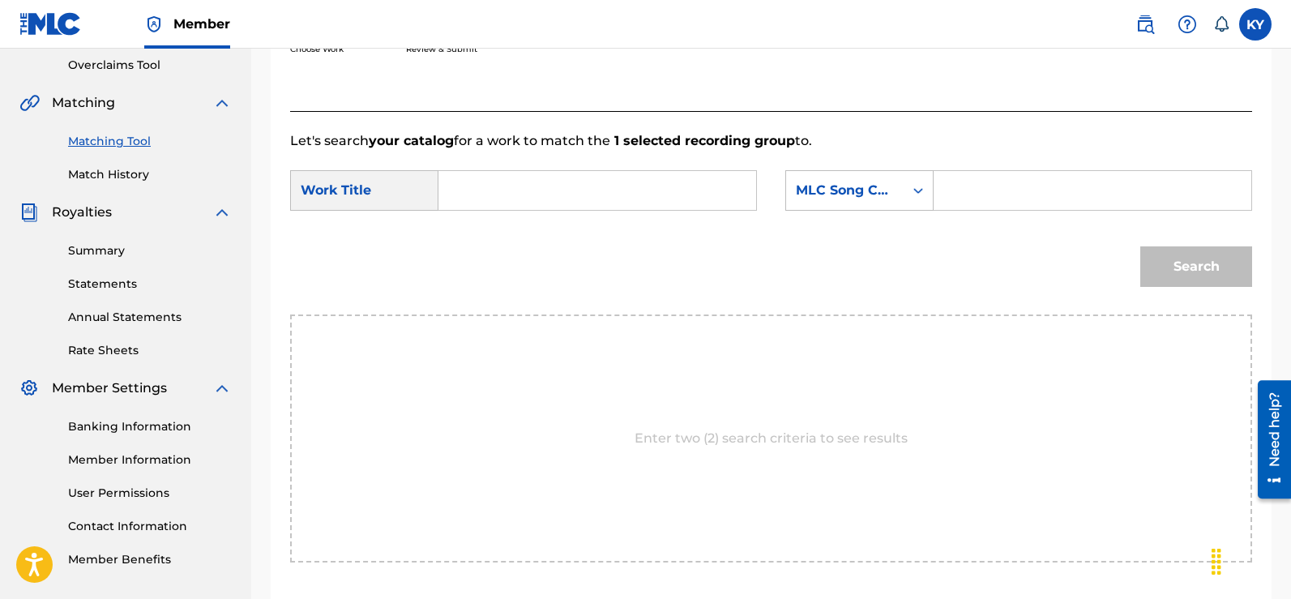
click at [456, 186] on input "Search Form" at bounding box center [597, 190] width 290 height 39
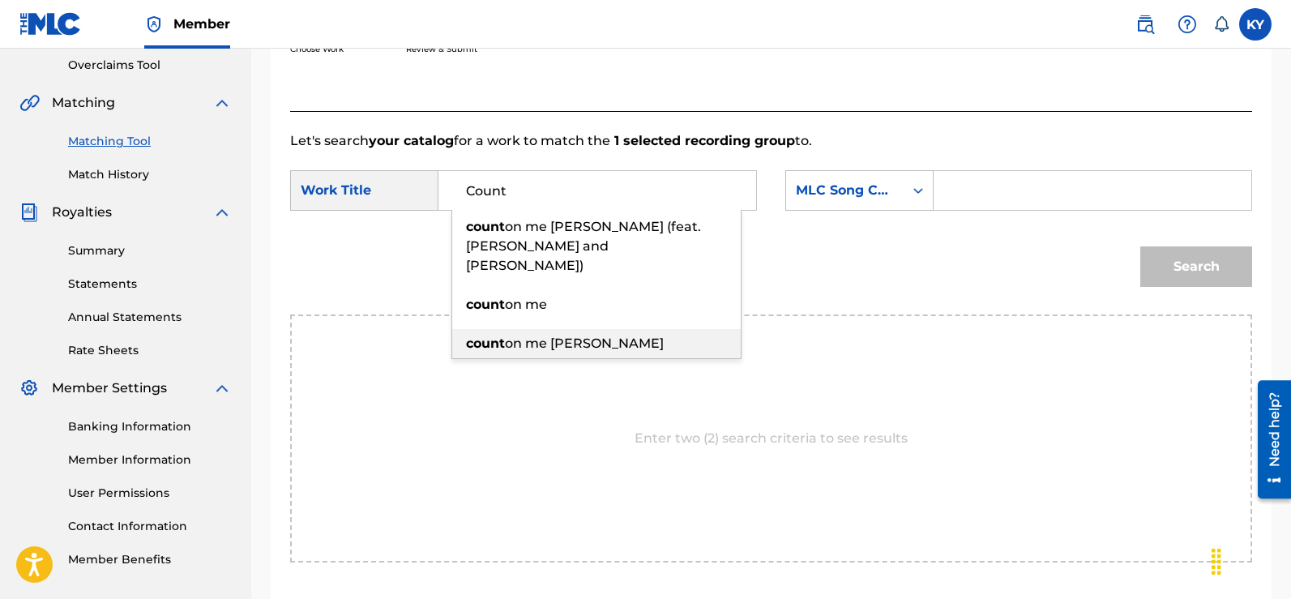
click at [609, 329] on div "count on me bobby v" at bounding box center [596, 343] width 288 height 29
type input "count on me bobby v"
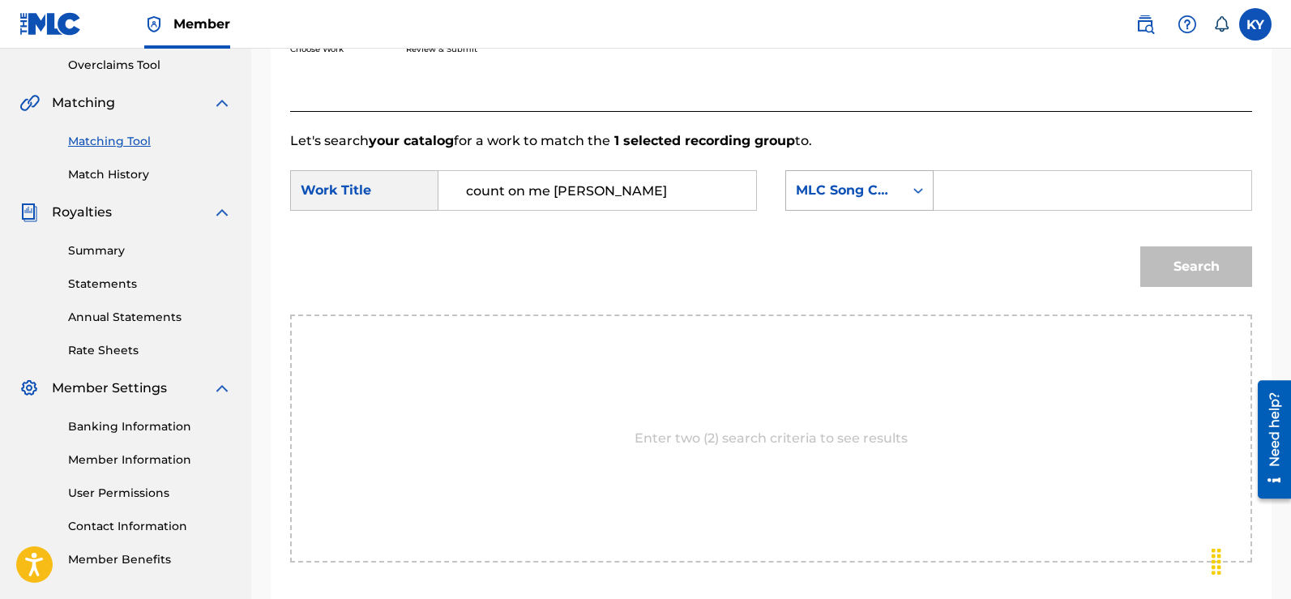
click at [921, 188] on icon "Search Form" at bounding box center [918, 190] width 16 height 16
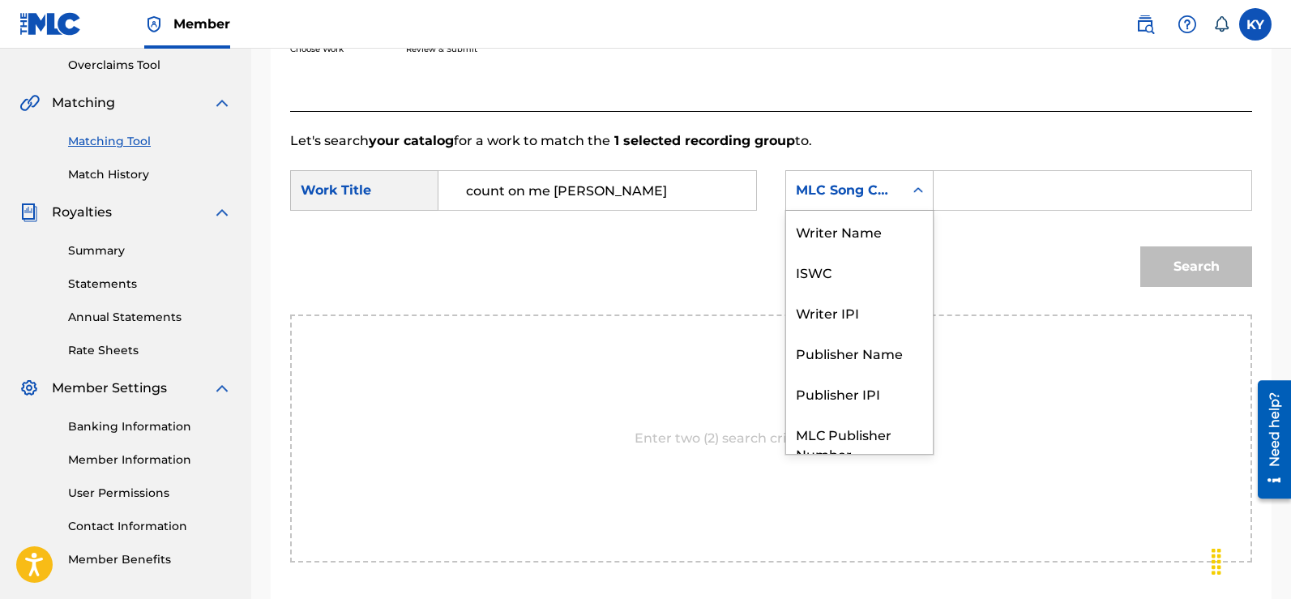
scroll to position [60, 0]
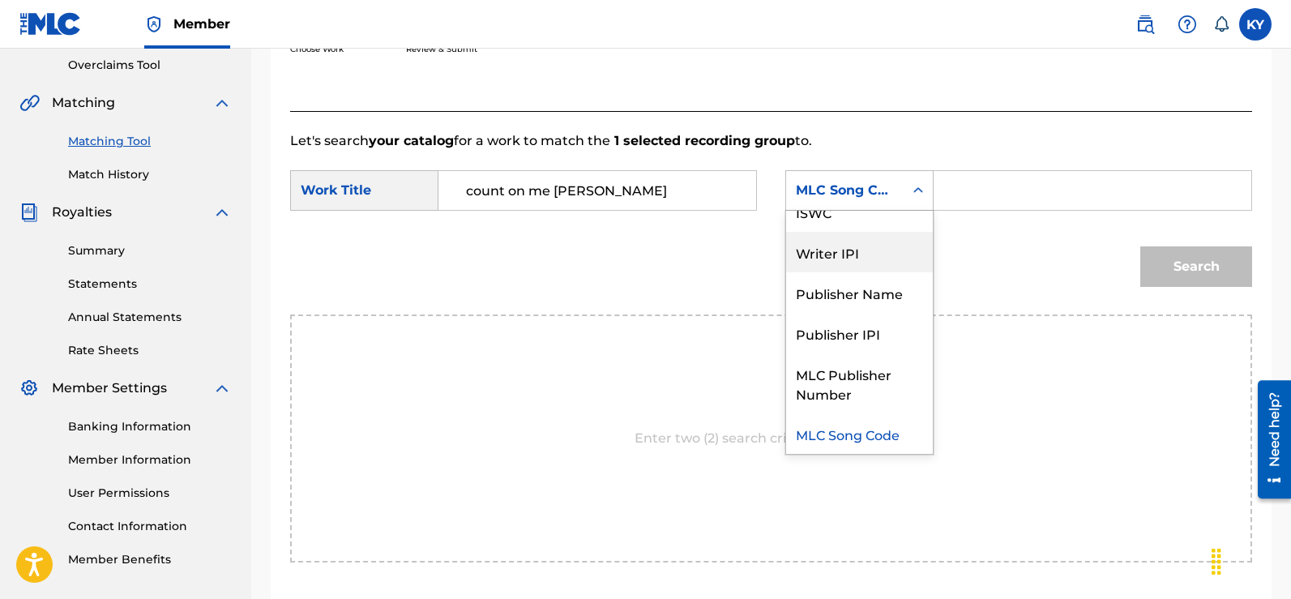
click at [857, 256] on div "Writer IPI" at bounding box center [859, 252] width 147 height 41
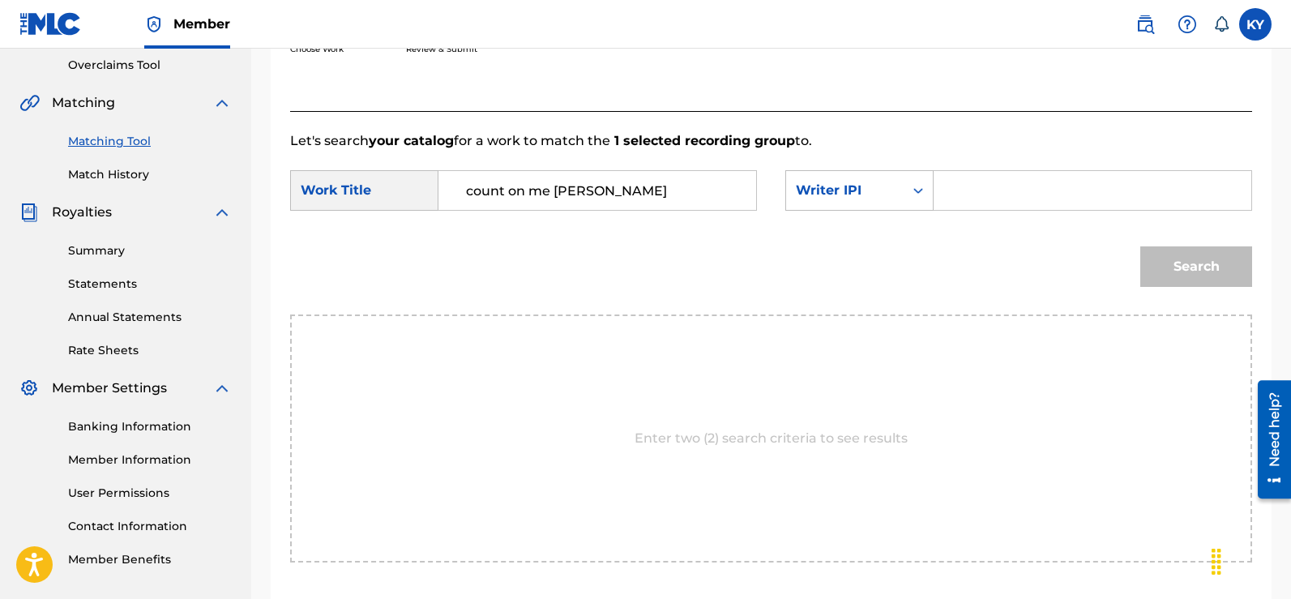
click at [946, 189] on div "Search Form" at bounding box center [1092, 190] width 318 height 41
click at [964, 192] on input "Search Form" at bounding box center [1092, 190] width 290 height 39
type input "00185897994"
click at [1192, 270] on button "Search" at bounding box center [1196, 266] width 112 height 41
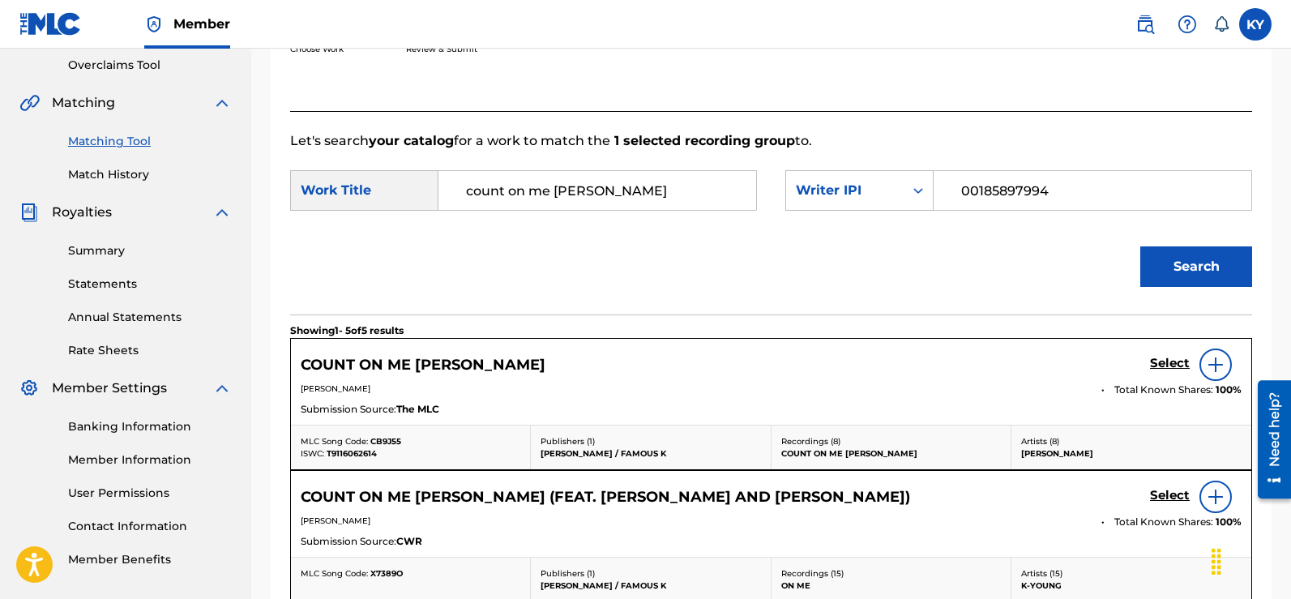
click at [1210, 357] on img at bounding box center [1215, 364] width 19 height 19
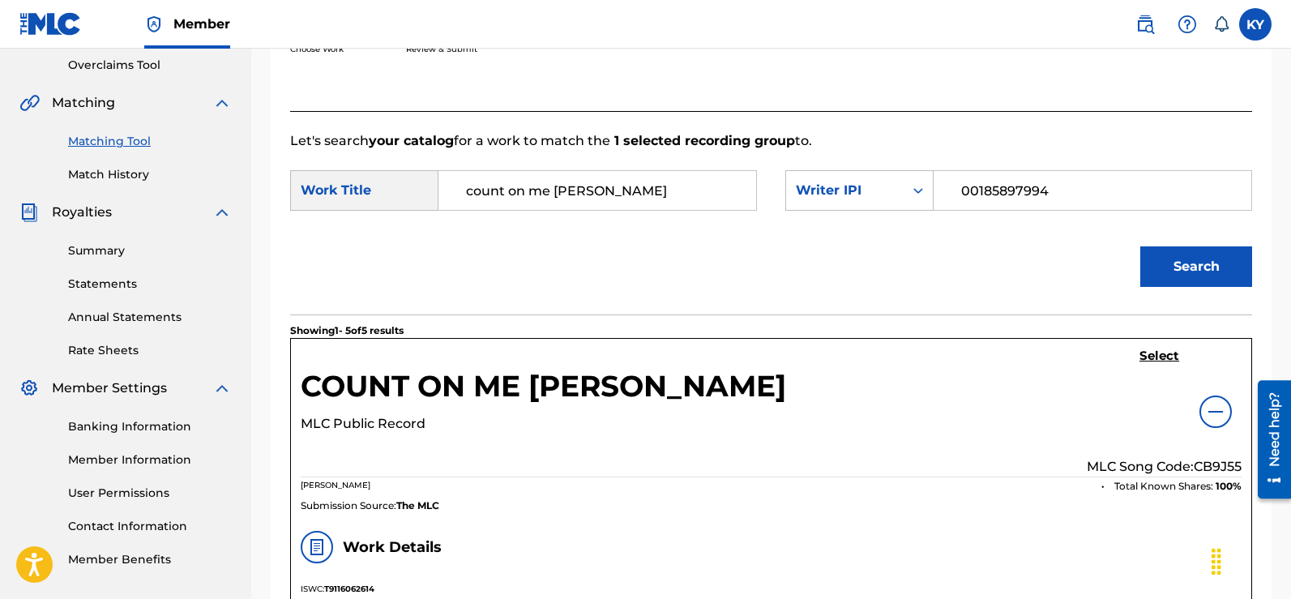
click at [1158, 351] on h5 "Select" at bounding box center [1159, 355] width 40 height 15
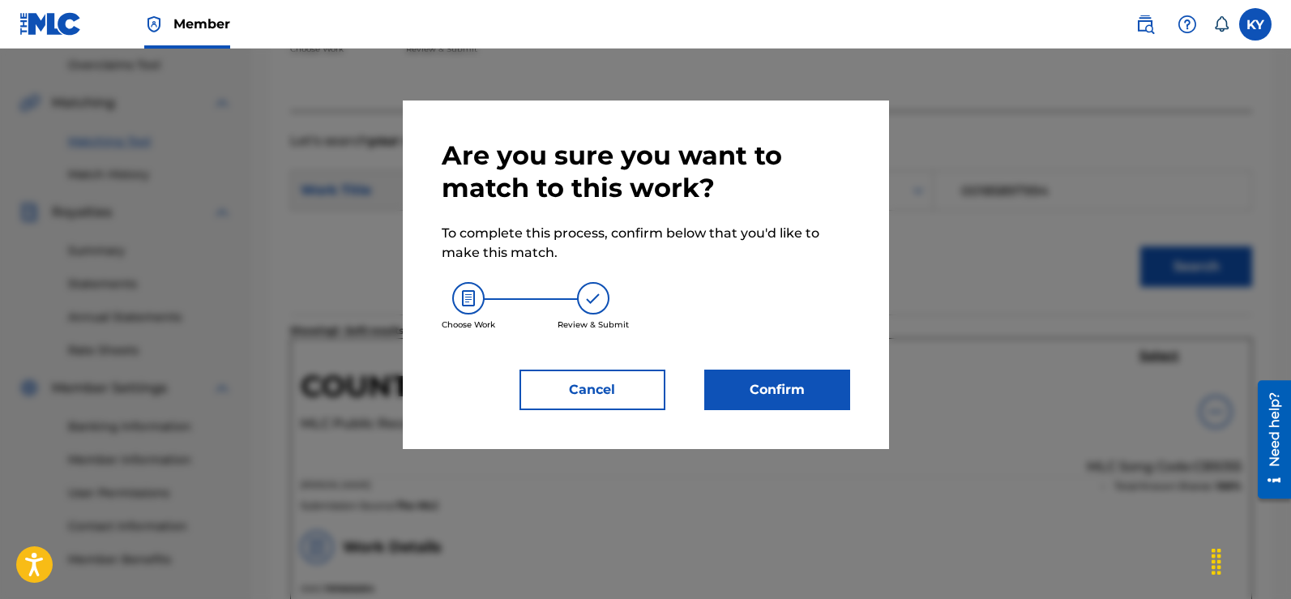
click at [762, 387] on button "Confirm" at bounding box center [777, 389] width 146 height 41
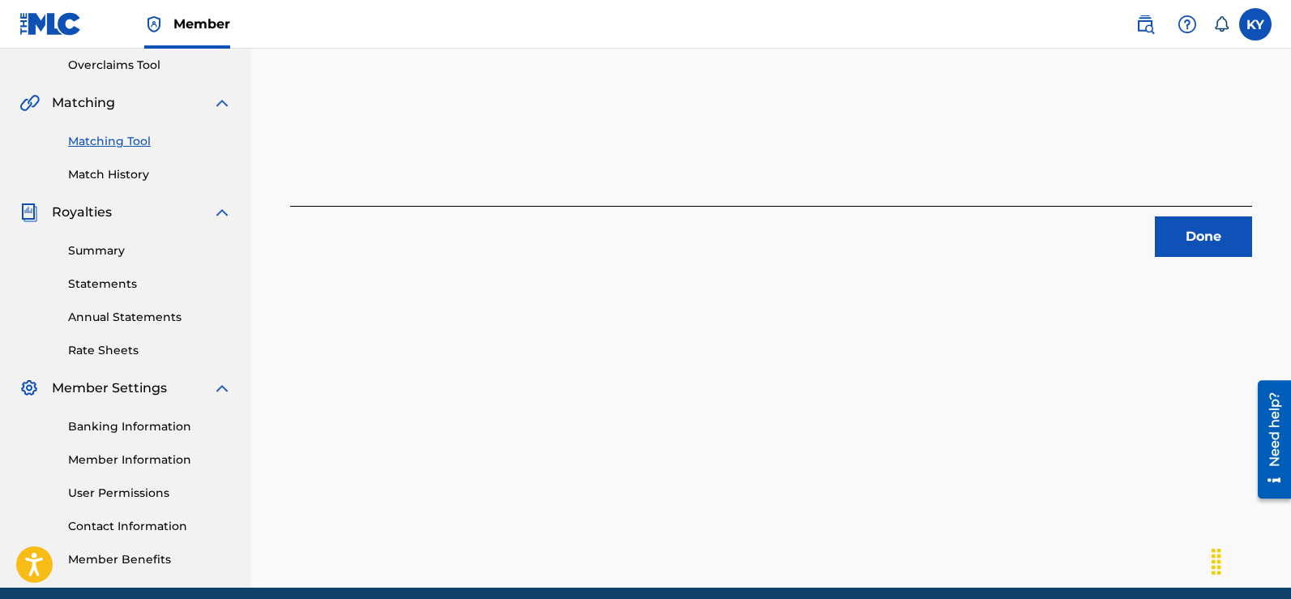
click at [1204, 236] on button "Done" at bounding box center [1203, 236] width 97 height 41
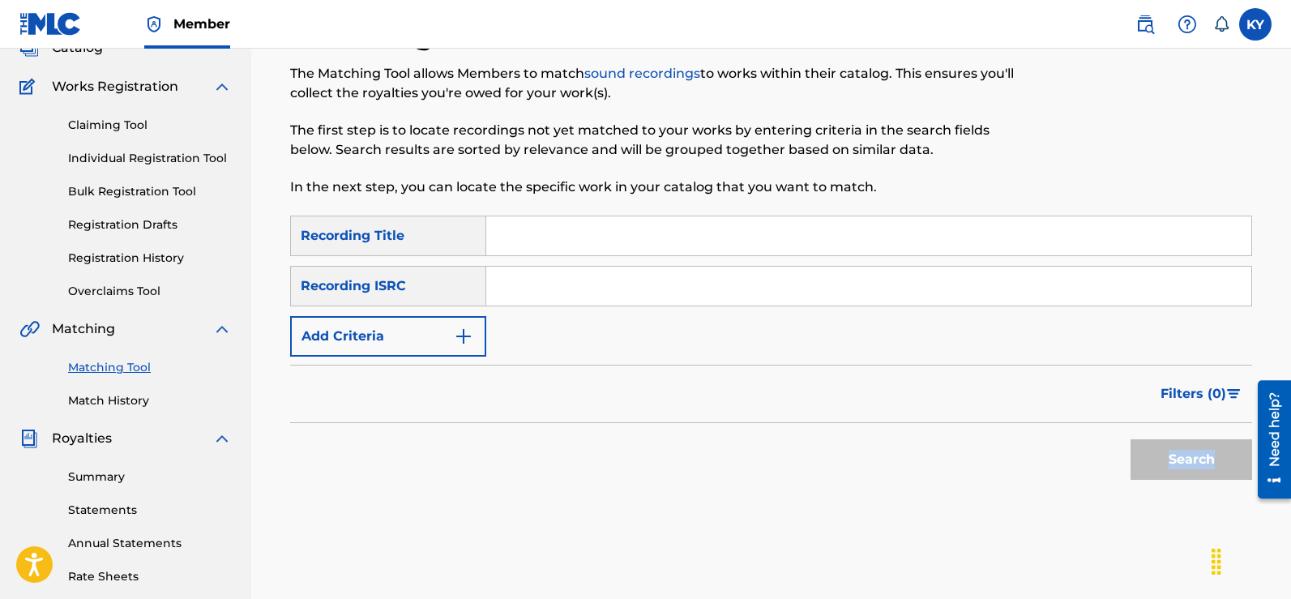
scroll to position [0, 0]
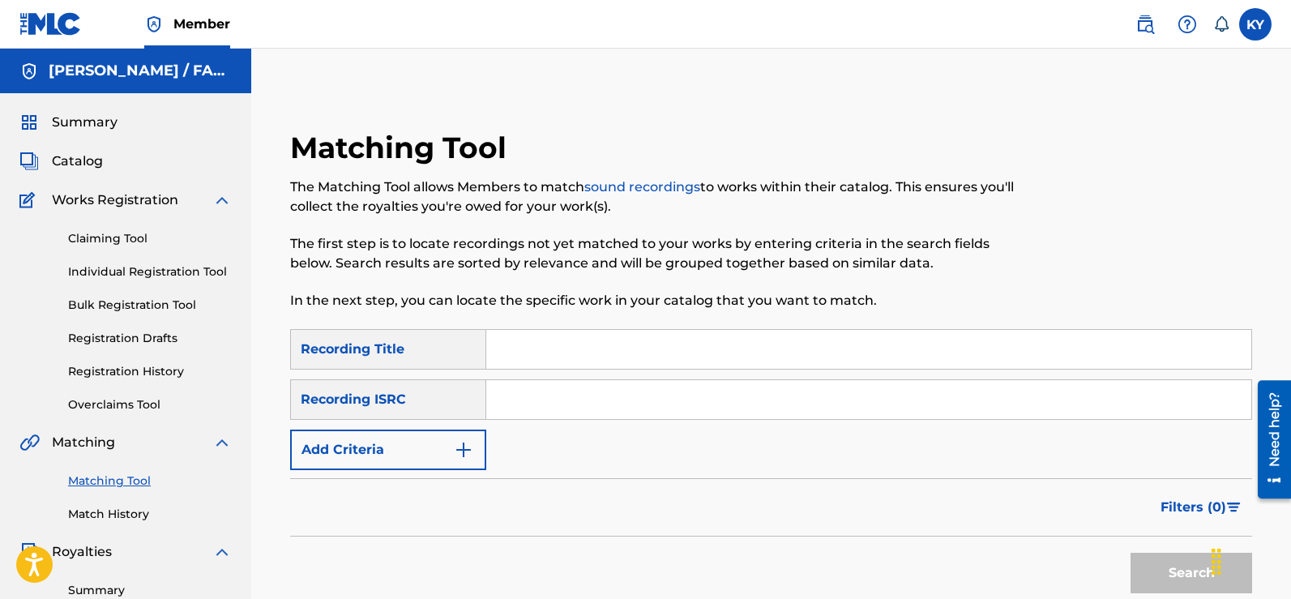
click at [496, 399] on input "Search Form" at bounding box center [868, 399] width 765 height 39
paste input "USBAE1317130"
click at [1184, 579] on button "Search" at bounding box center [1191, 573] width 122 height 41
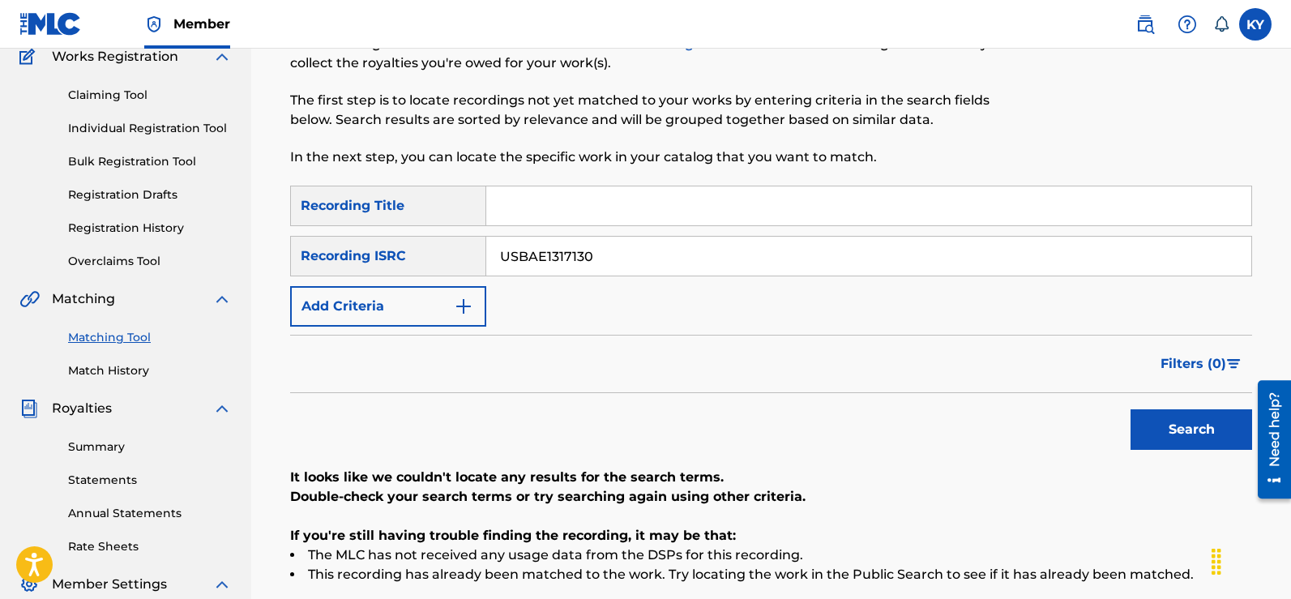
scroll to position [28, 0]
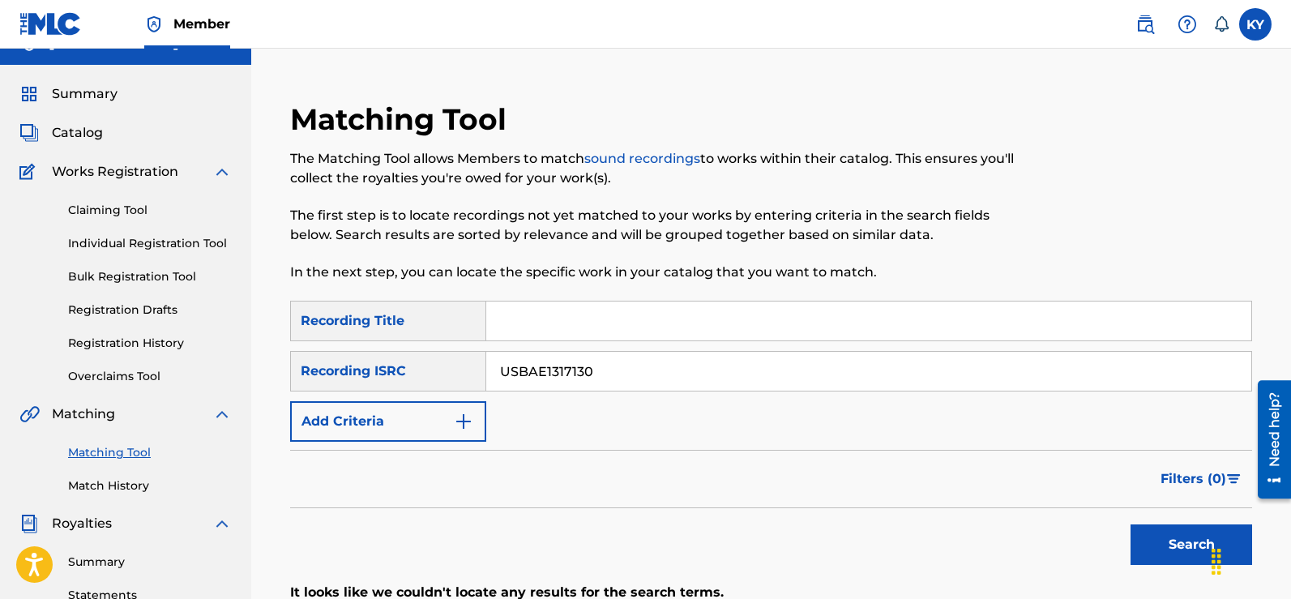
click at [1159, 540] on button "Search" at bounding box center [1191, 544] width 122 height 41
click at [601, 375] on input "USBAE1317130" at bounding box center [868, 371] width 765 height 39
type input "U"
paste input "USBAE1319118"
type input "USBAE1319118"
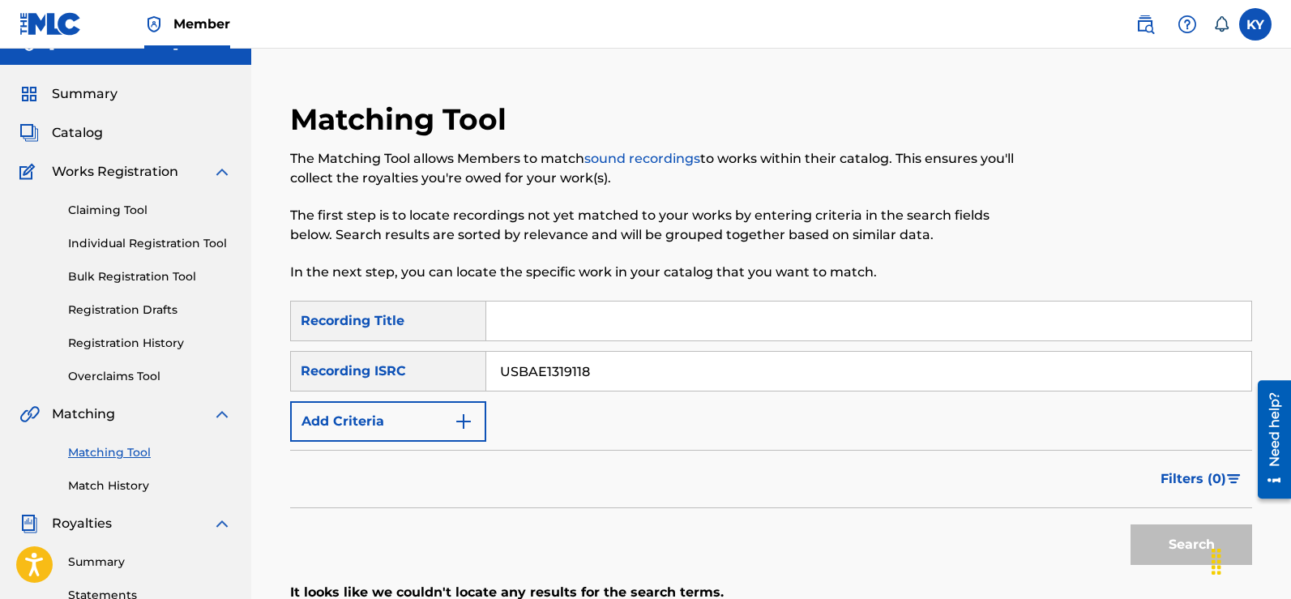
drag, startPoint x: 498, startPoint y: 371, endPoint x: 524, endPoint y: 191, distance: 181.9
click at [524, 191] on div "The Matching Tool allows Members to match sound recordings to works within thei…" at bounding box center [660, 215] width 741 height 133
click at [1187, 538] on button "Search" at bounding box center [1191, 544] width 122 height 41
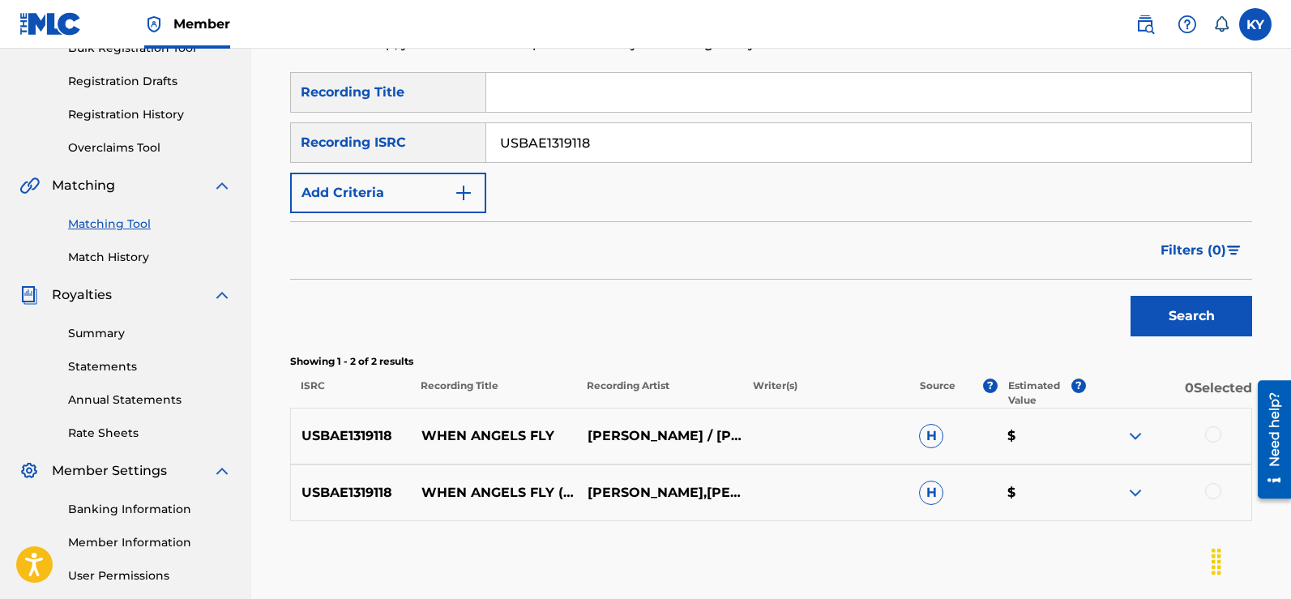
scroll to position [258, 0]
click at [1217, 432] on div at bounding box center [1213, 433] width 16 height 16
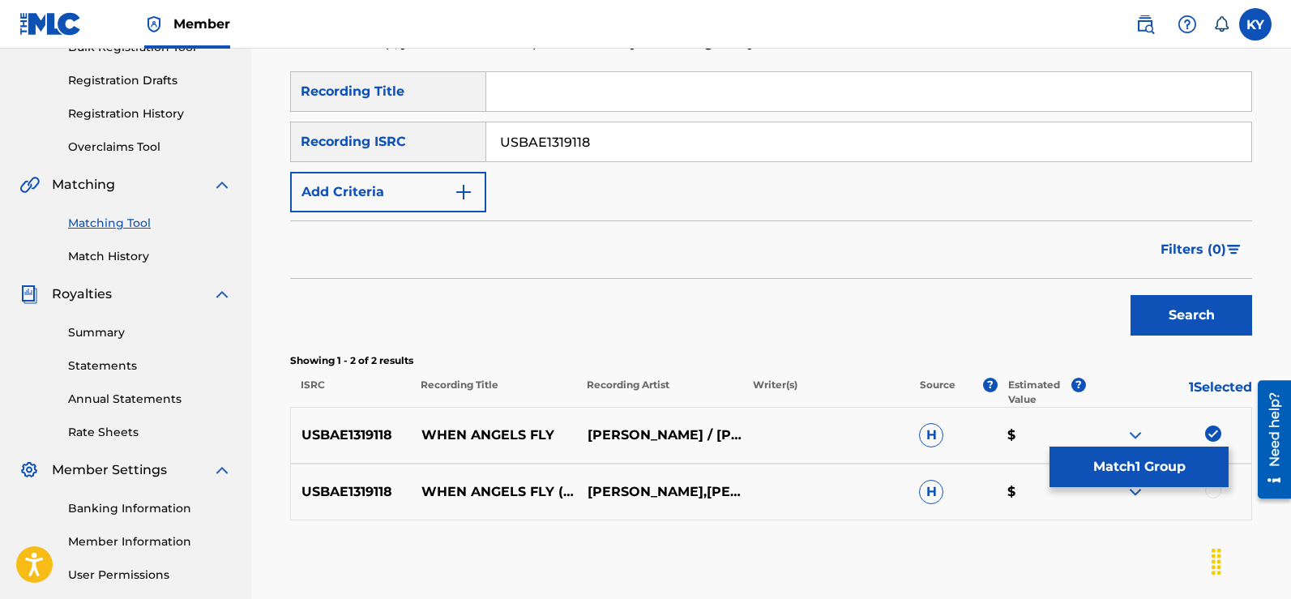
click at [1206, 494] on div at bounding box center [1213, 490] width 16 height 16
click at [1151, 464] on button "Match 2 Groups" at bounding box center [1138, 466] width 179 height 41
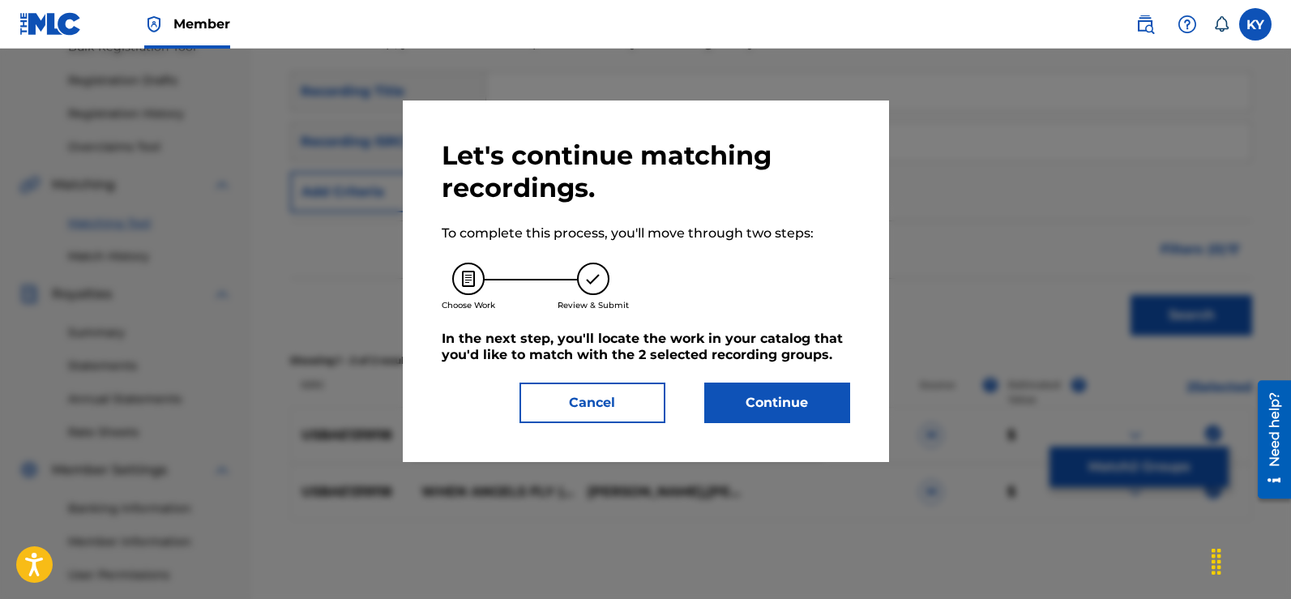
click at [767, 395] on button "Continue" at bounding box center [777, 402] width 146 height 41
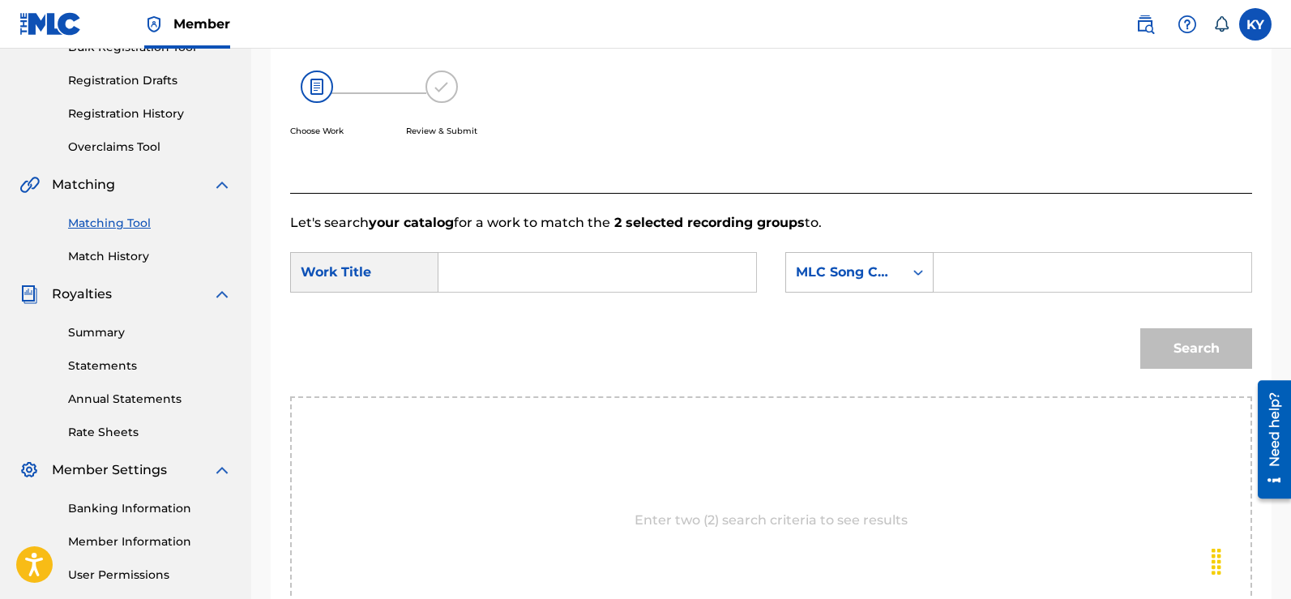
click at [495, 270] on input "Search Form" at bounding box center [597, 272] width 290 height 39
click at [553, 302] on span "angels fly" at bounding box center [535, 308] width 62 height 15
type input "when angels fly"
click at [921, 269] on icon "Search Form" at bounding box center [918, 272] width 16 height 16
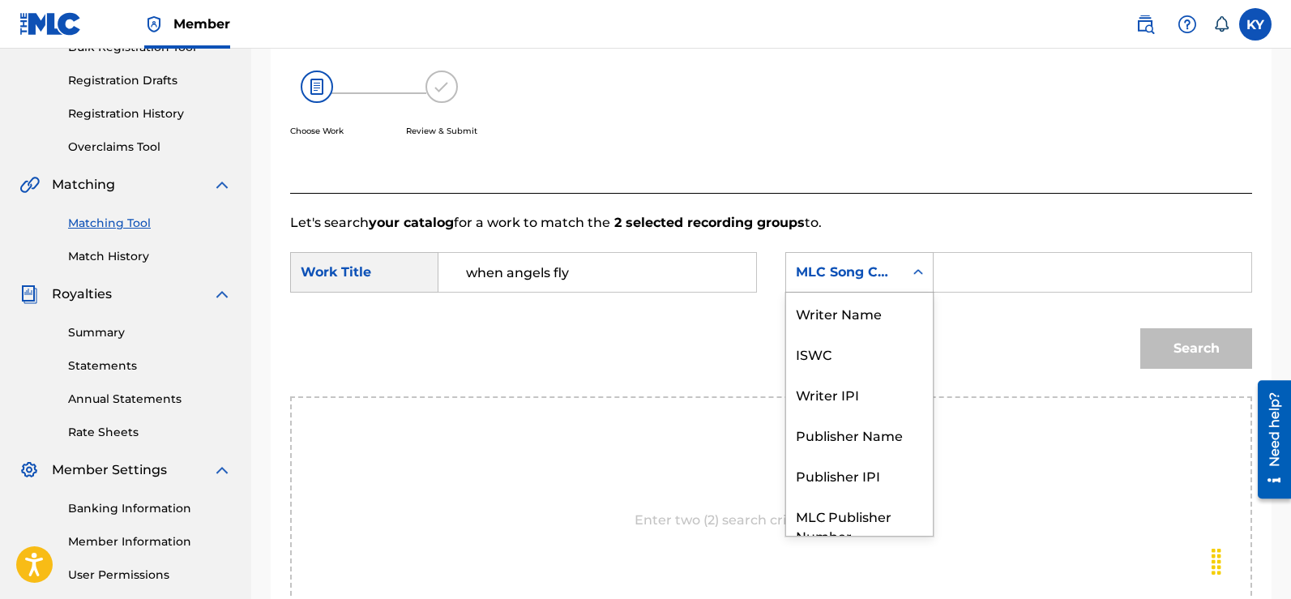
scroll to position [60, 0]
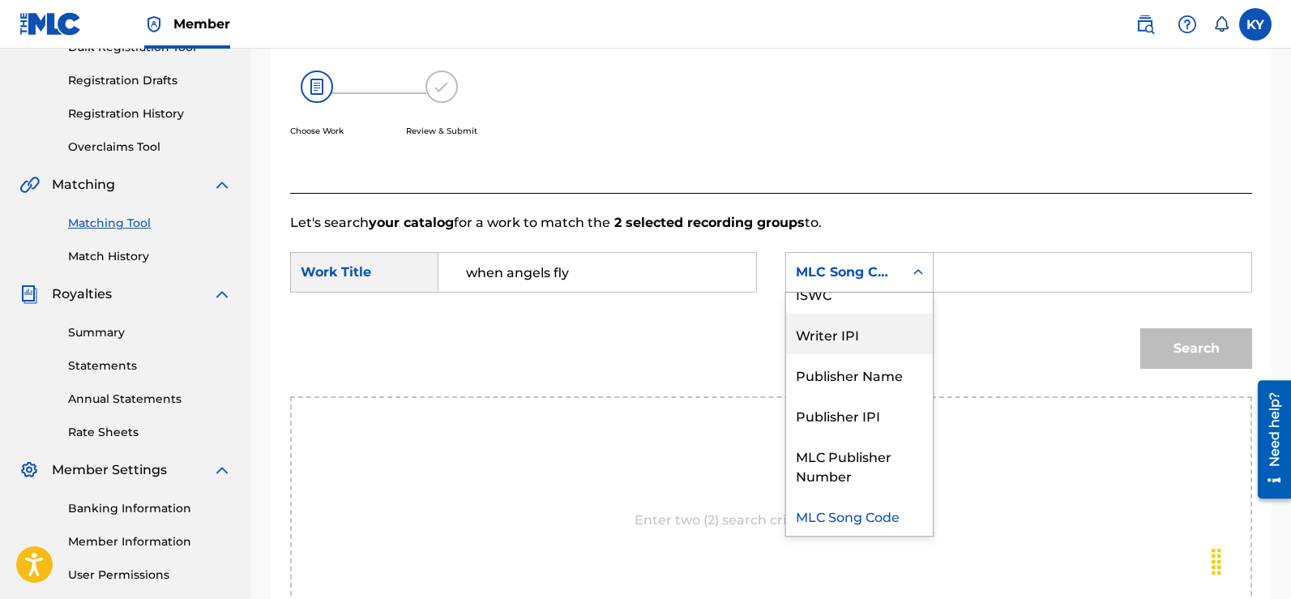
click at [869, 339] on div "Writer IPI" at bounding box center [859, 334] width 147 height 41
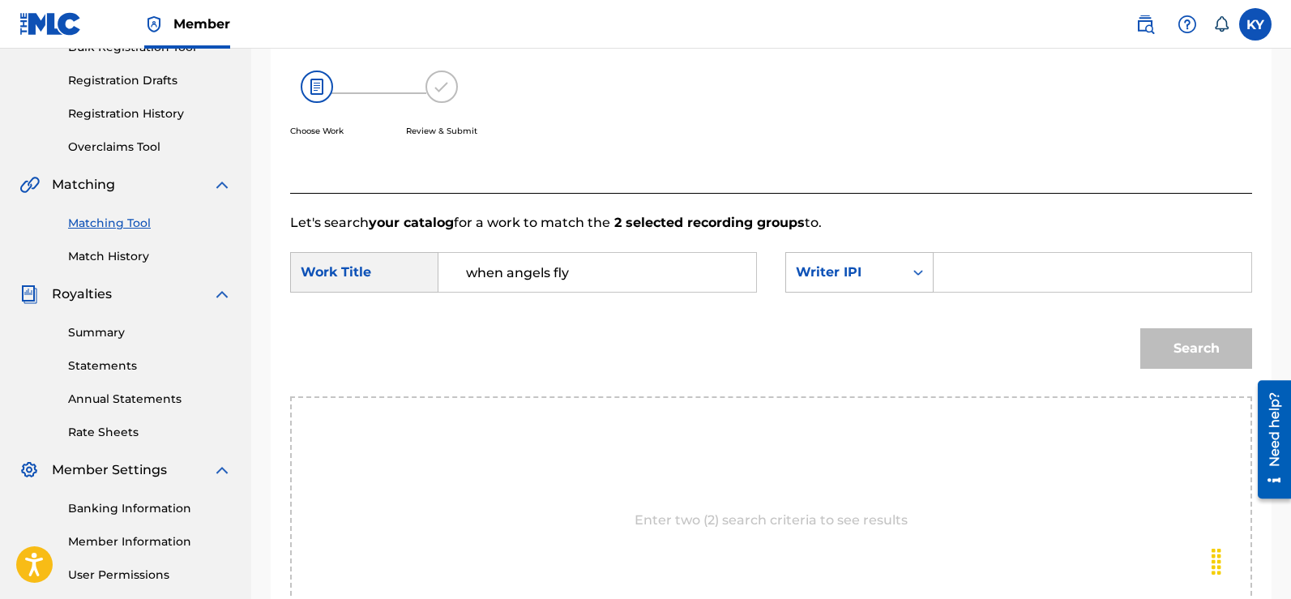
click at [946, 269] on div "Search Form" at bounding box center [1092, 272] width 318 height 41
click at [950, 274] on input "Search Form" at bounding box center [1092, 272] width 290 height 39
type input "00185897994"
click at [1194, 347] on button "Search" at bounding box center [1196, 348] width 112 height 41
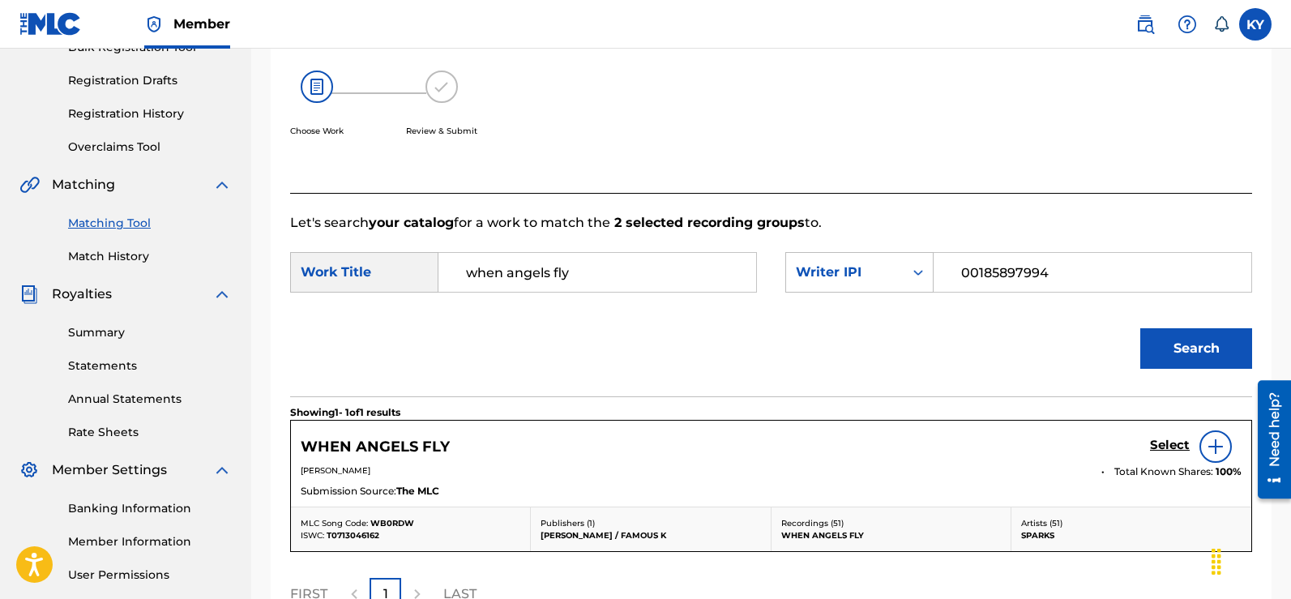
drag, startPoint x: 1248, startPoint y: 264, endPoint x: 1253, endPoint y: 298, distance: 34.5
click at [1253, 298] on div "Match Usage - Select Work In this step, you will locate the work you'd like to …" at bounding box center [771, 284] width 1001 height 824
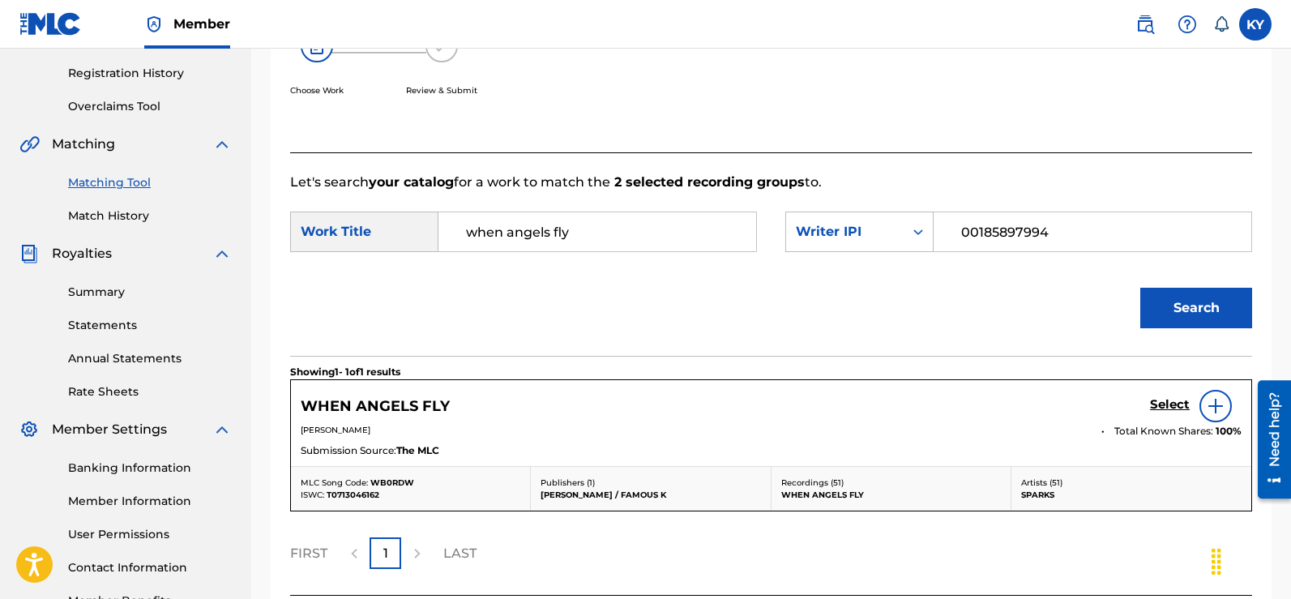
scroll to position [301, 0]
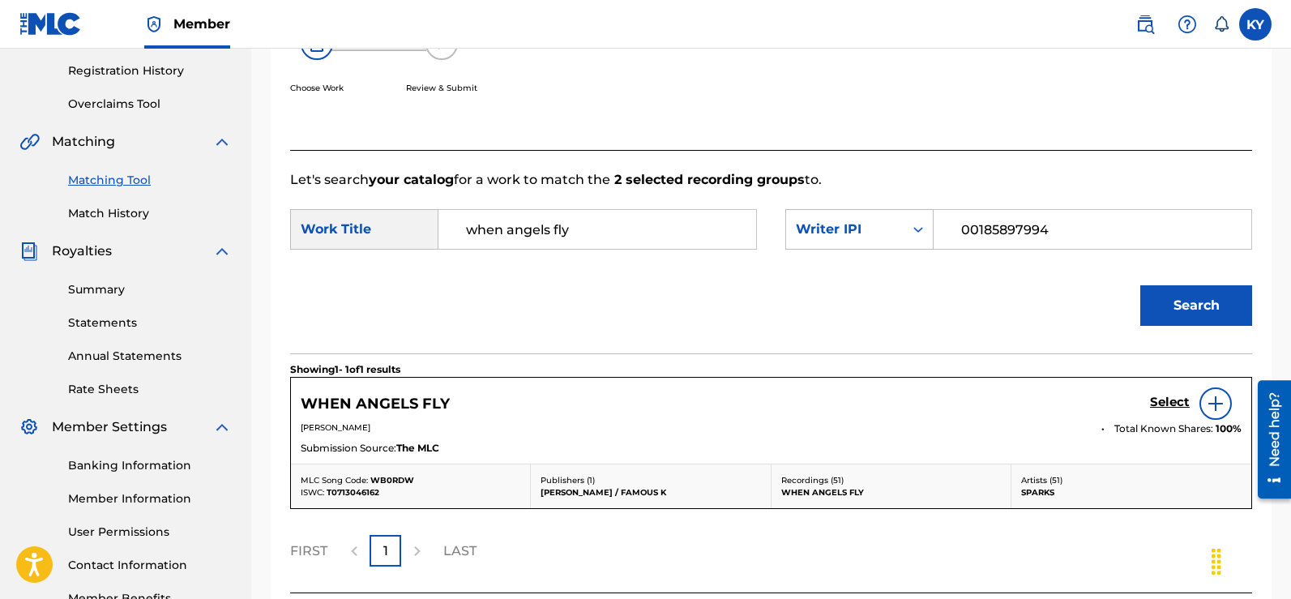
click at [1211, 399] on img at bounding box center [1215, 403] width 19 height 19
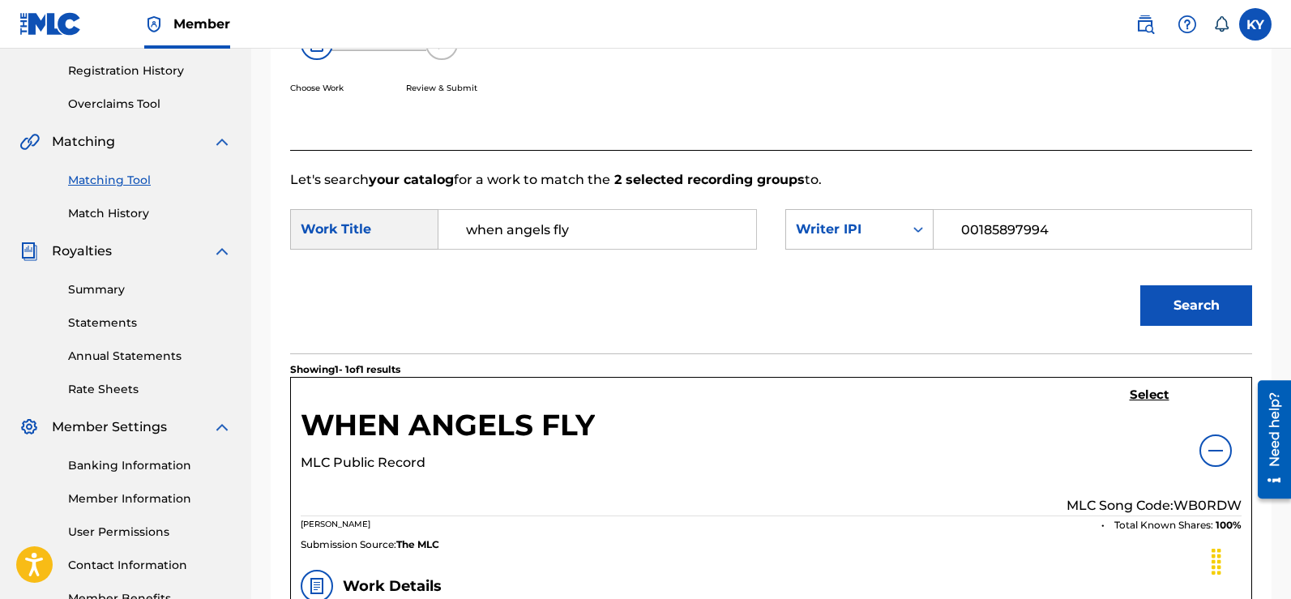
click at [1145, 395] on h5 "Select" at bounding box center [1150, 394] width 40 height 15
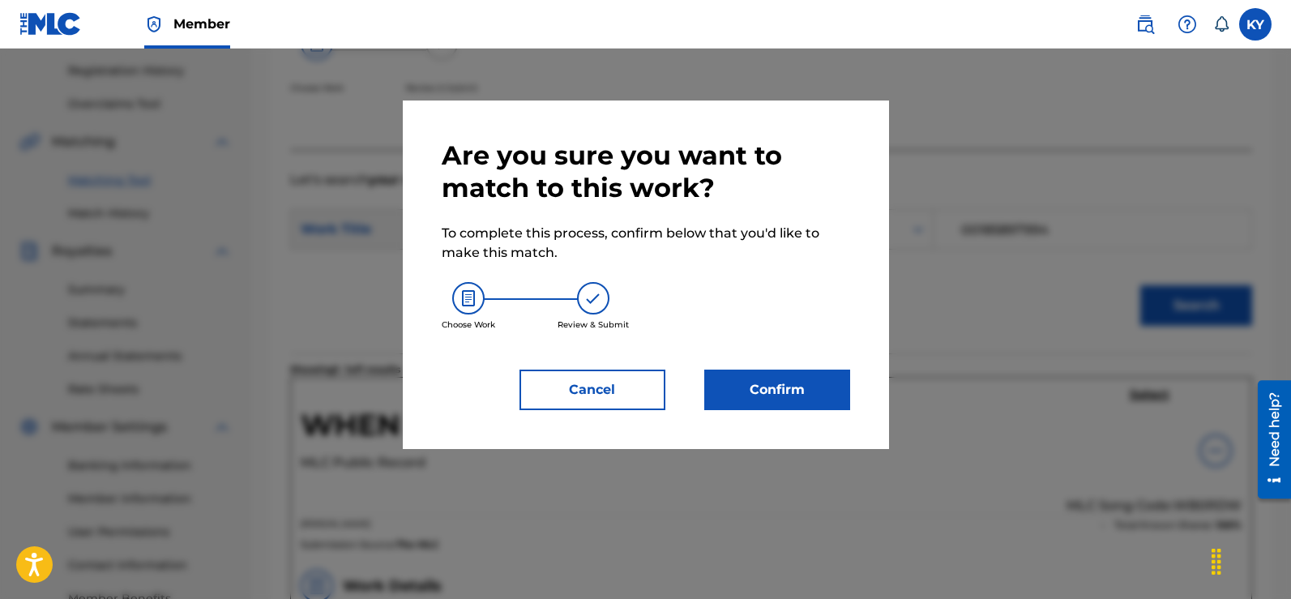
click at [785, 378] on button "Confirm" at bounding box center [777, 389] width 146 height 41
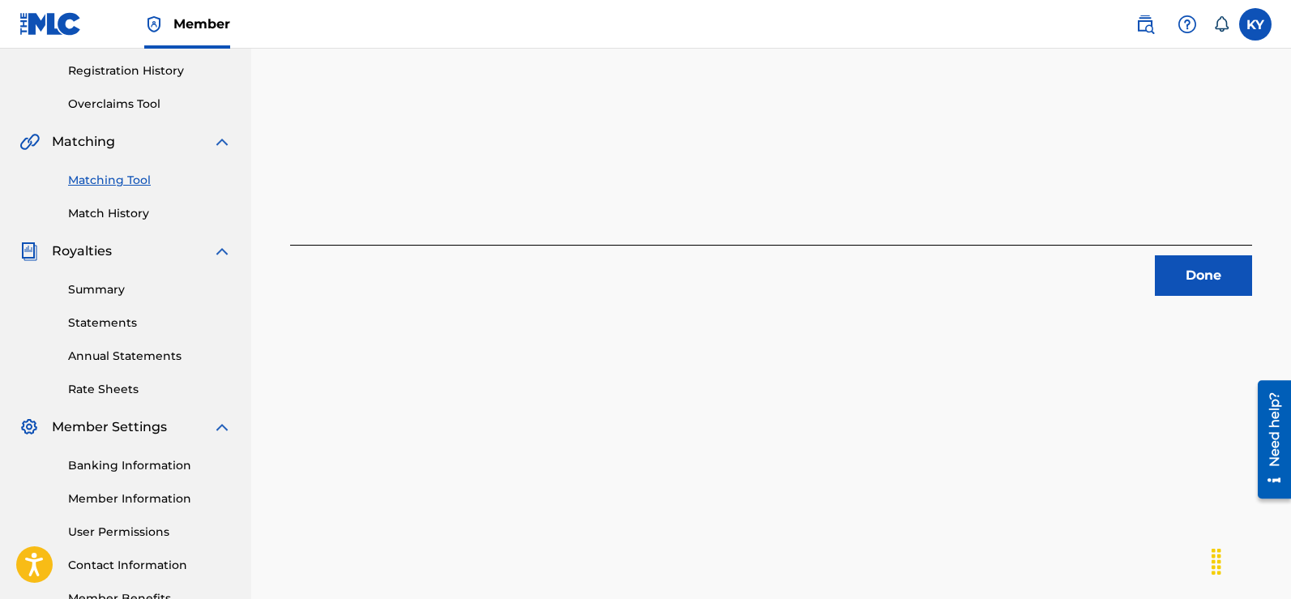
click at [1190, 267] on button "Done" at bounding box center [1203, 275] width 97 height 41
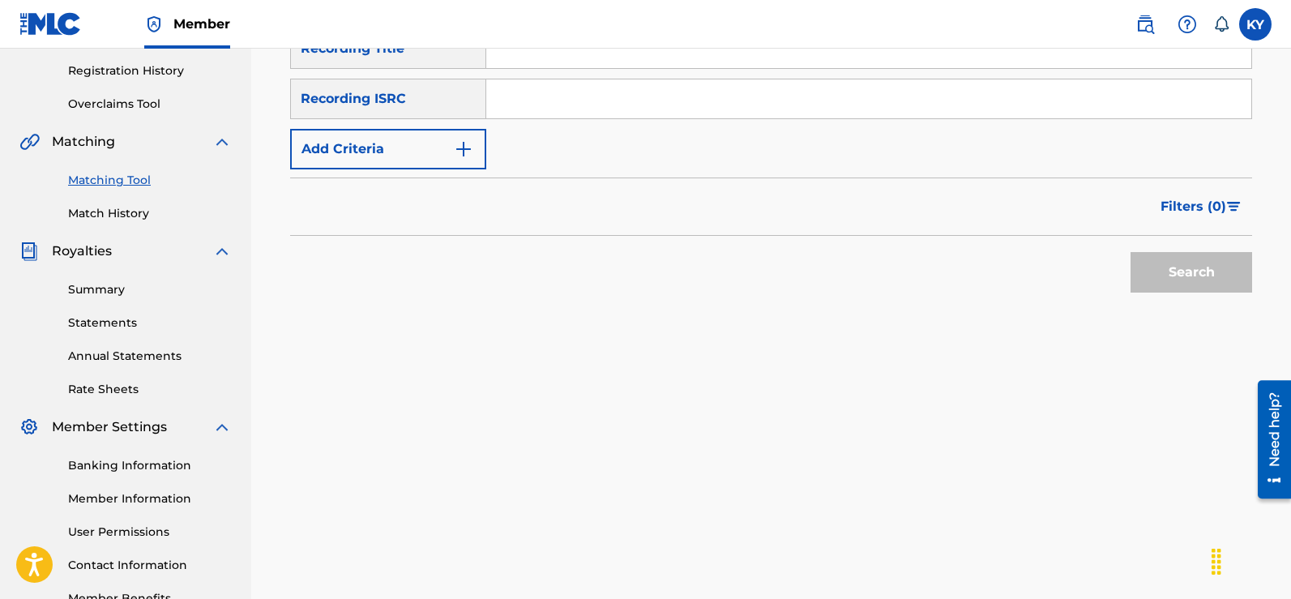
scroll to position [0, 0]
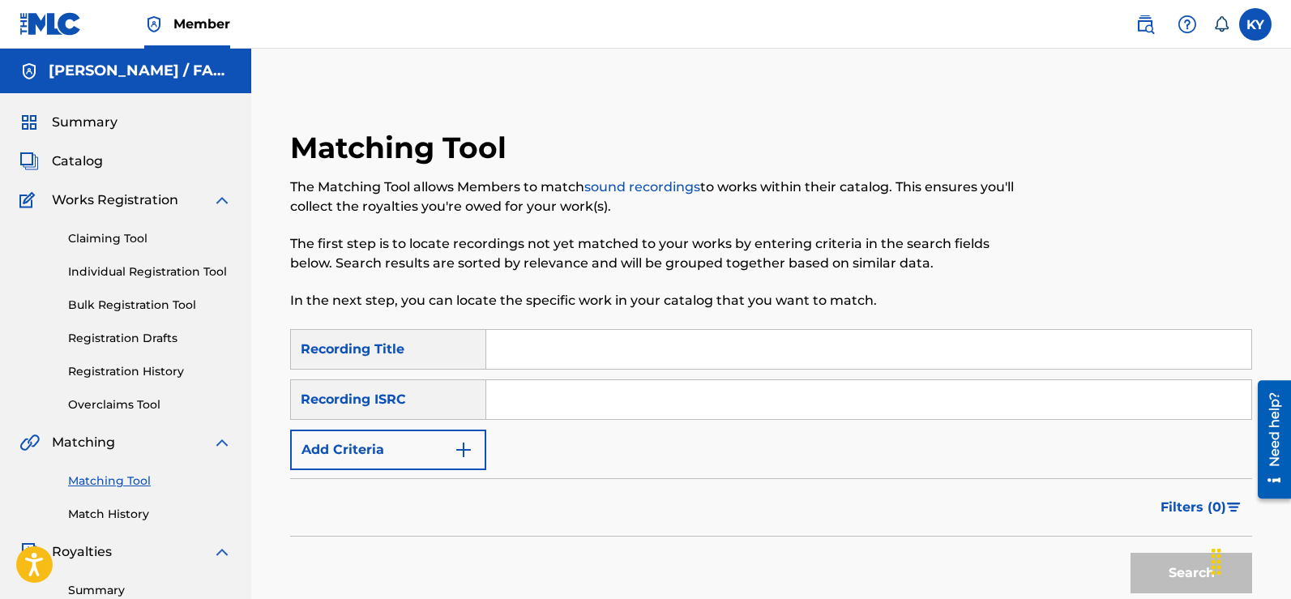
click at [495, 399] on input "Search Form" at bounding box center [868, 399] width 765 height 39
paste input "USBAE1317320"
type input "USBAE1317320"
click at [1189, 580] on button "Search" at bounding box center [1191, 573] width 122 height 41
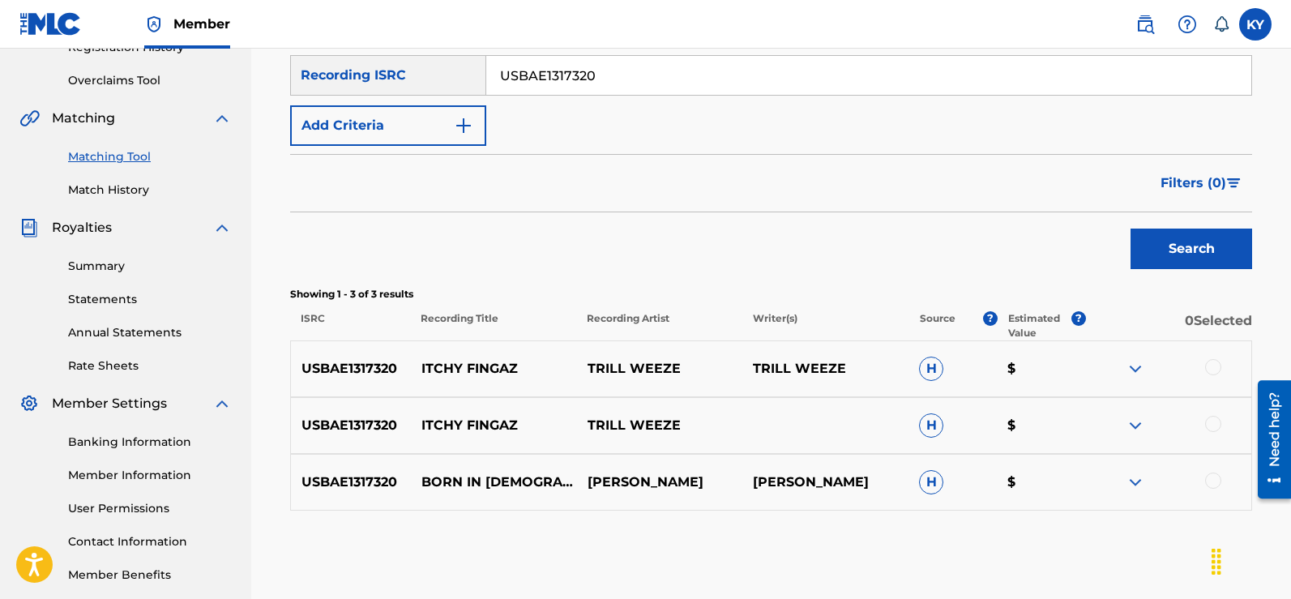
scroll to position [335, 0]
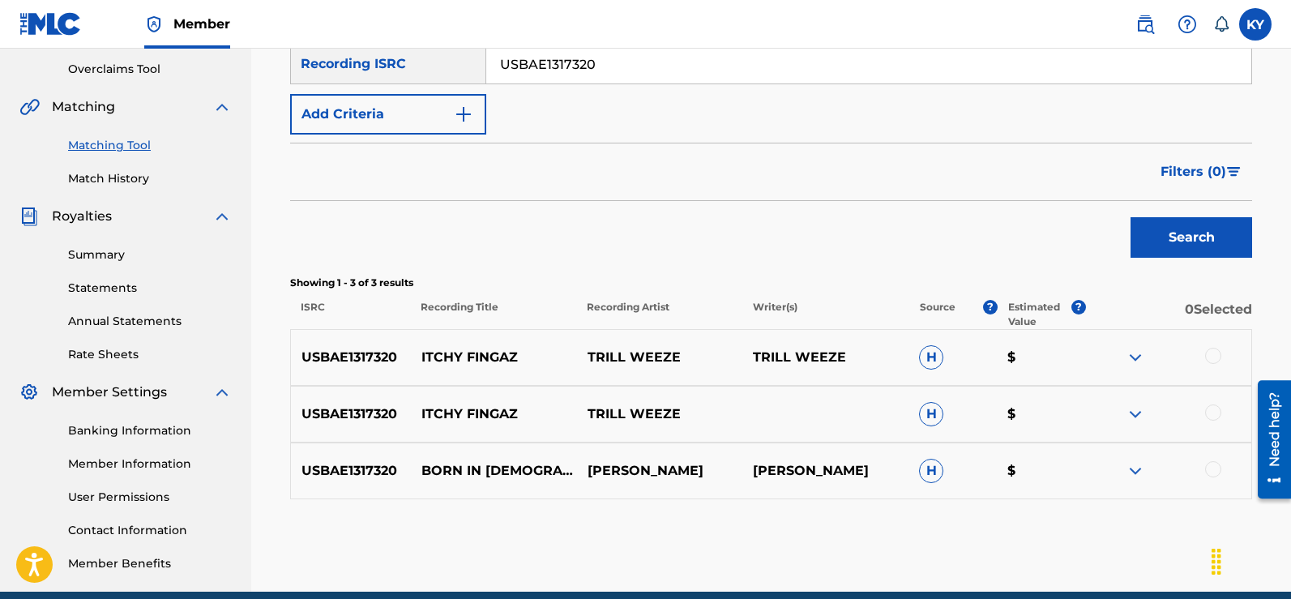
click at [1207, 468] on div at bounding box center [1213, 469] width 16 height 16
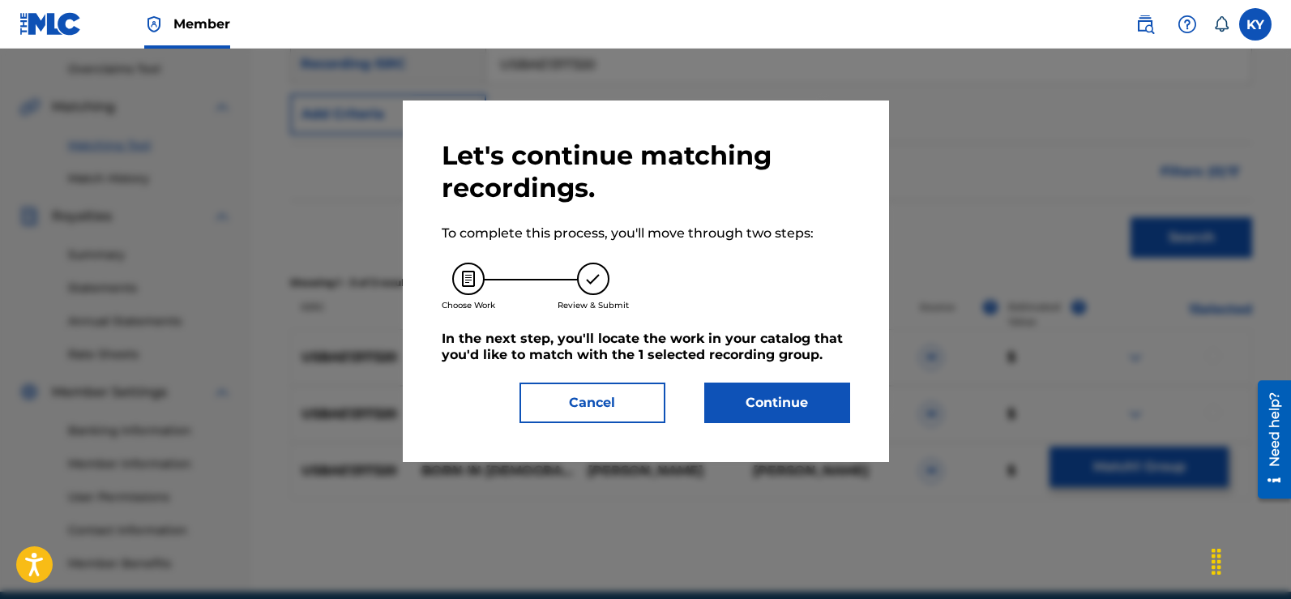
click at [783, 401] on button "Continue" at bounding box center [777, 402] width 146 height 41
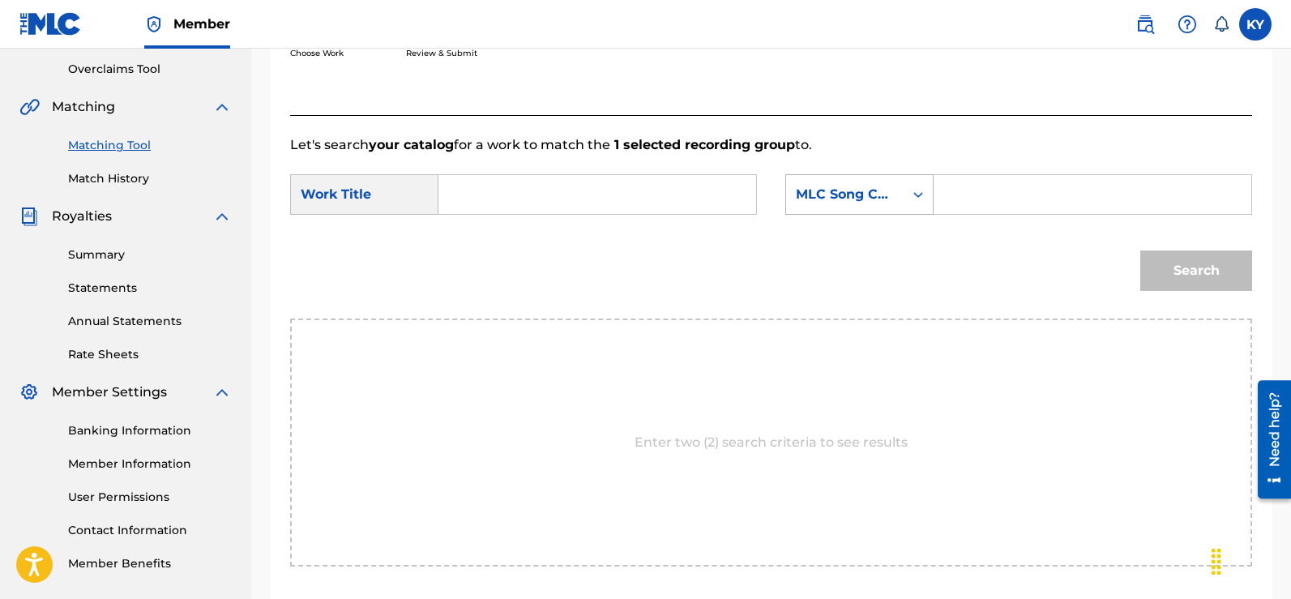
click at [914, 190] on icon "Search Form" at bounding box center [918, 194] width 16 height 16
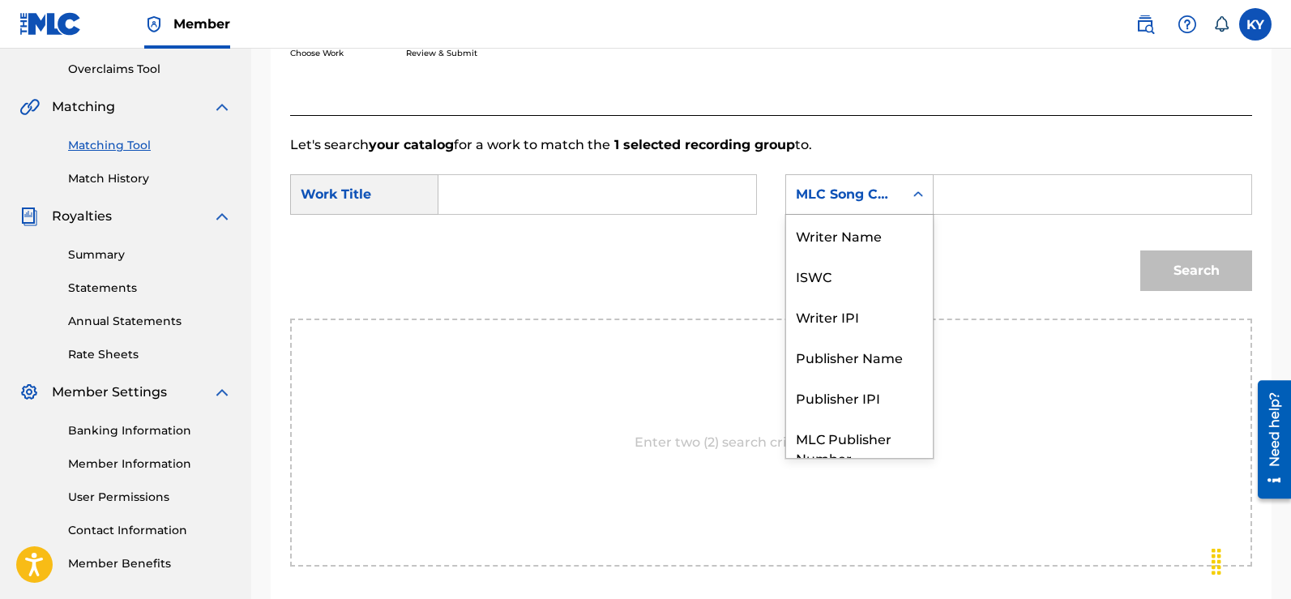
scroll to position [60, 0]
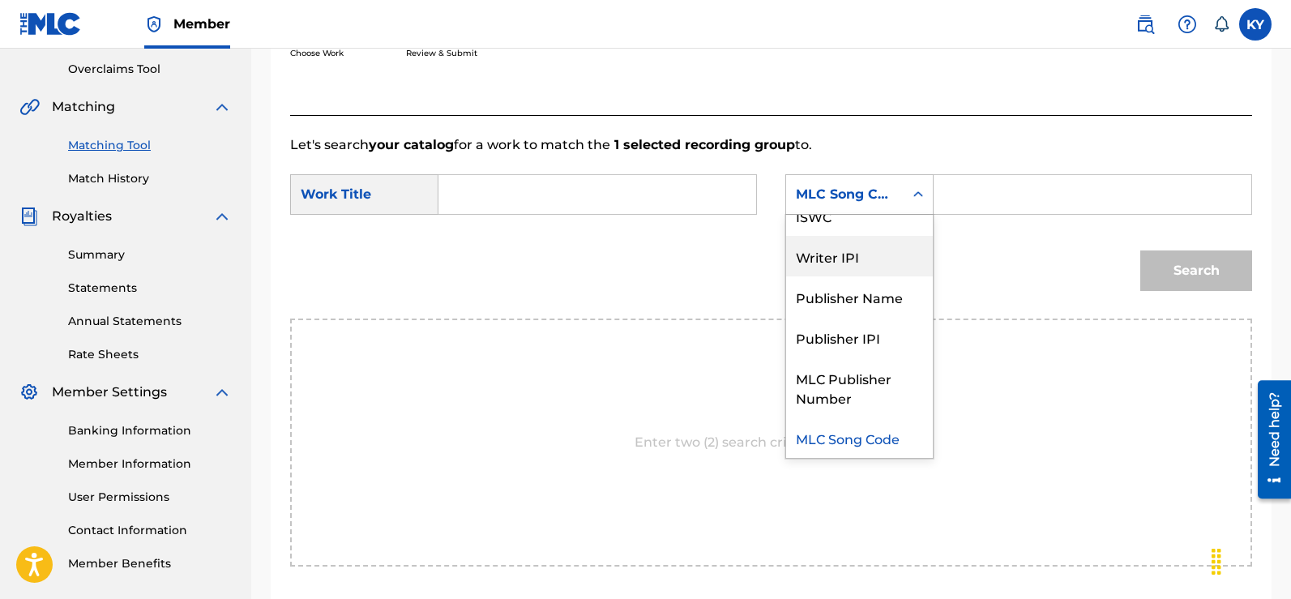
click at [841, 257] on div "Writer IPI" at bounding box center [859, 256] width 147 height 41
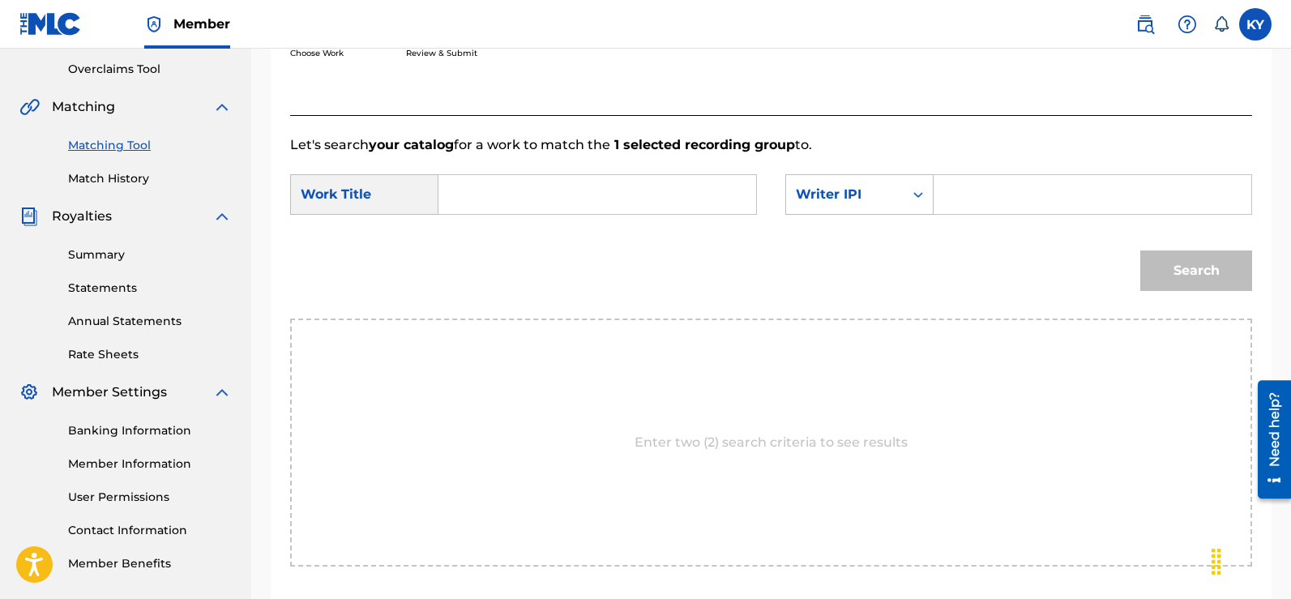
click at [946, 194] on div "Search Form" at bounding box center [1092, 194] width 318 height 41
click at [955, 198] on input "Search Form" at bounding box center [1092, 194] width 290 height 39
type input "00185897994"
click at [466, 195] on input "Search Form" at bounding box center [597, 194] width 290 height 39
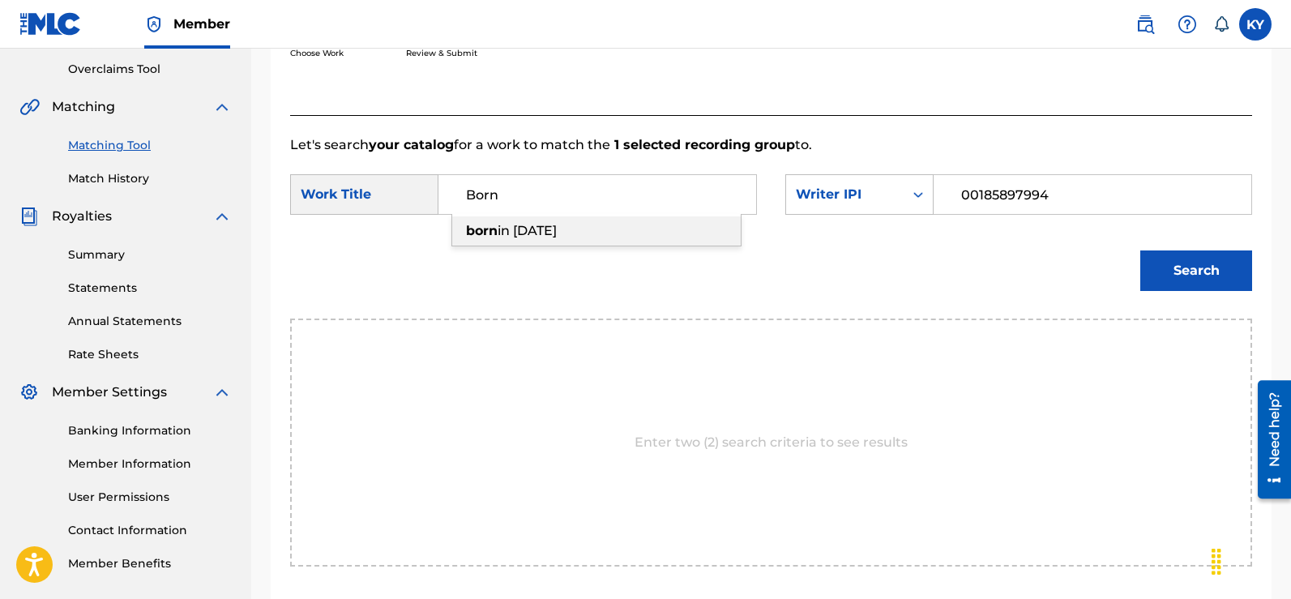
click at [557, 224] on div "born in 1964" at bounding box center [596, 230] width 288 height 29
type input "born in 1964"
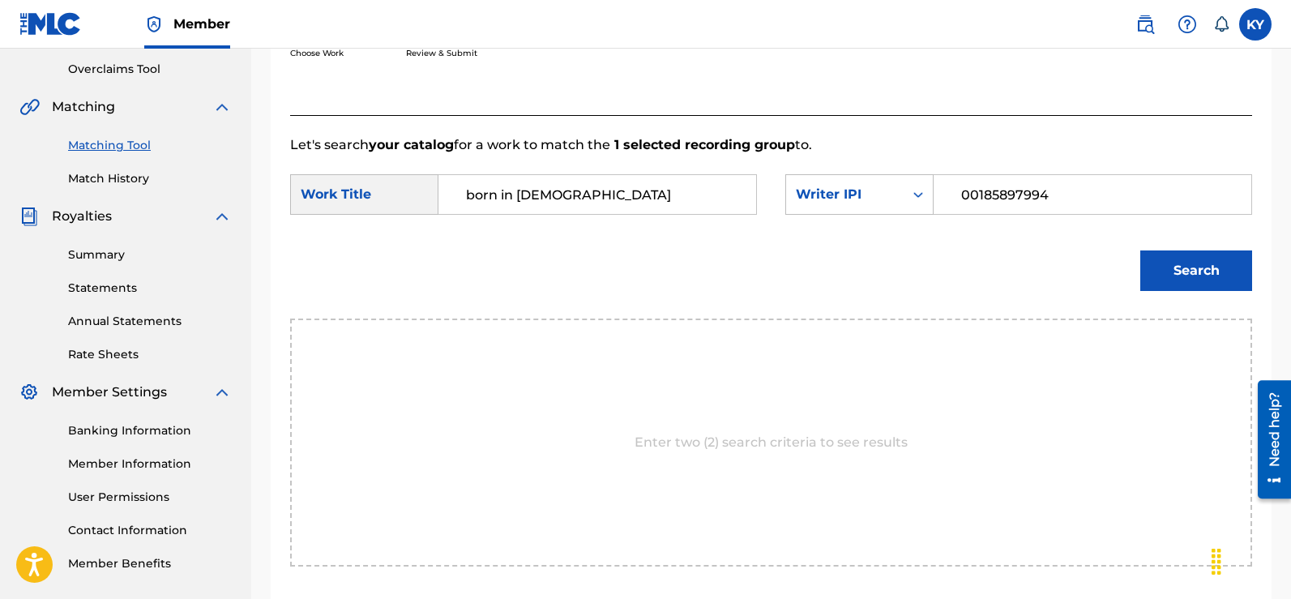
click at [1215, 264] on button "Search" at bounding box center [1196, 270] width 112 height 41
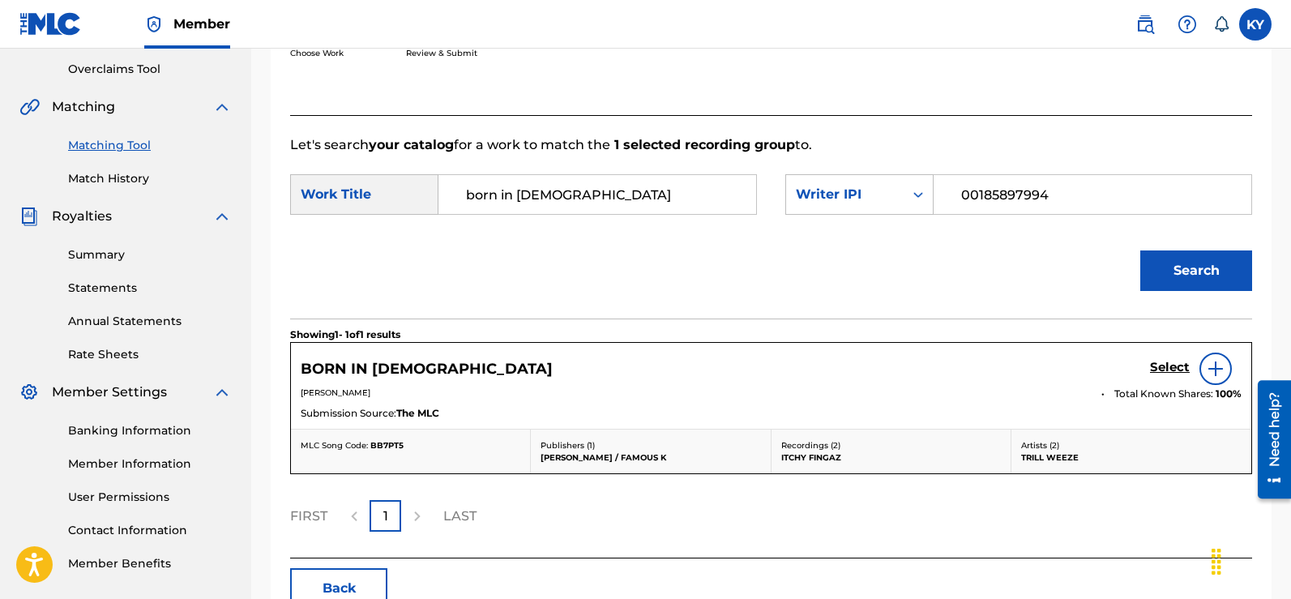
click at [1214, 362] on img at bounding box center [1215, 368] width 19 height 19
click at [1214, 362] on div "Select" at bounding box center [1196, 368] width 92 height 32
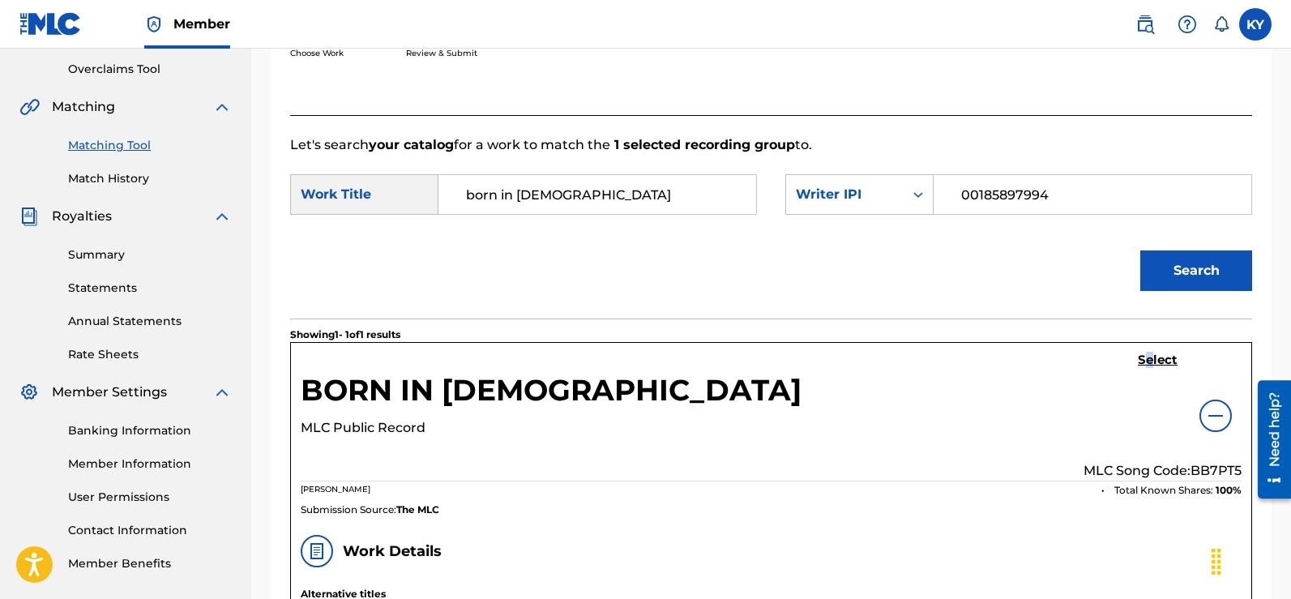
click at [1147, 349] on div "BORN IN 1964 MLC Public Record Select MLC Song Code: BB7PT5 KERRY YOUNG Total K…" at bounding box center [771, 434] width 960 height 182
click at [1147, 357] on h5 "Select" at bounding box center [1158, 359] width 40 height 15
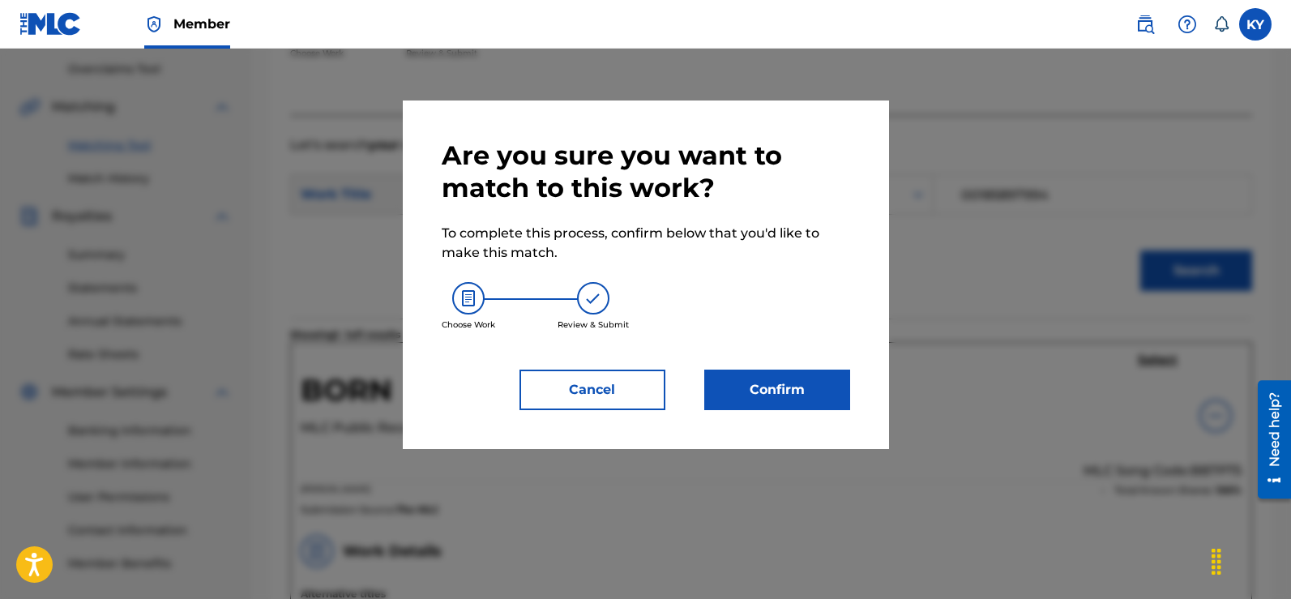
click at [777, 389] on button "Confirm" at bounding box center [777, 389] width 146 height 41
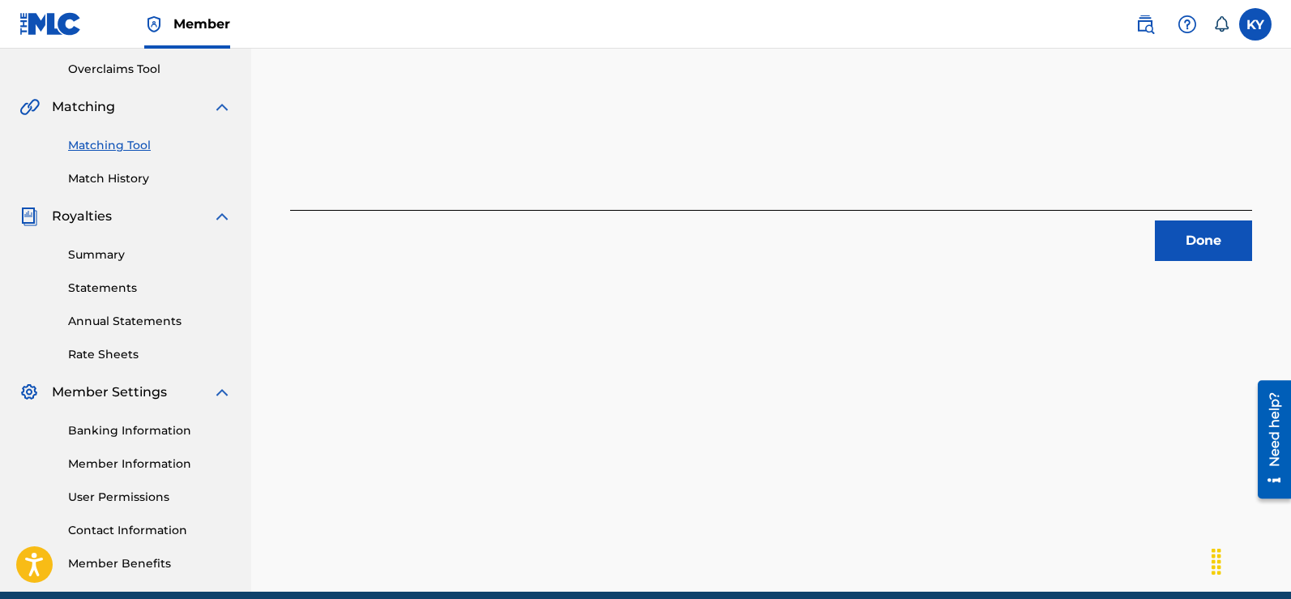
click at [1185, 248] on button "Done" at bounding box center [1203, 240] width 97 height 41
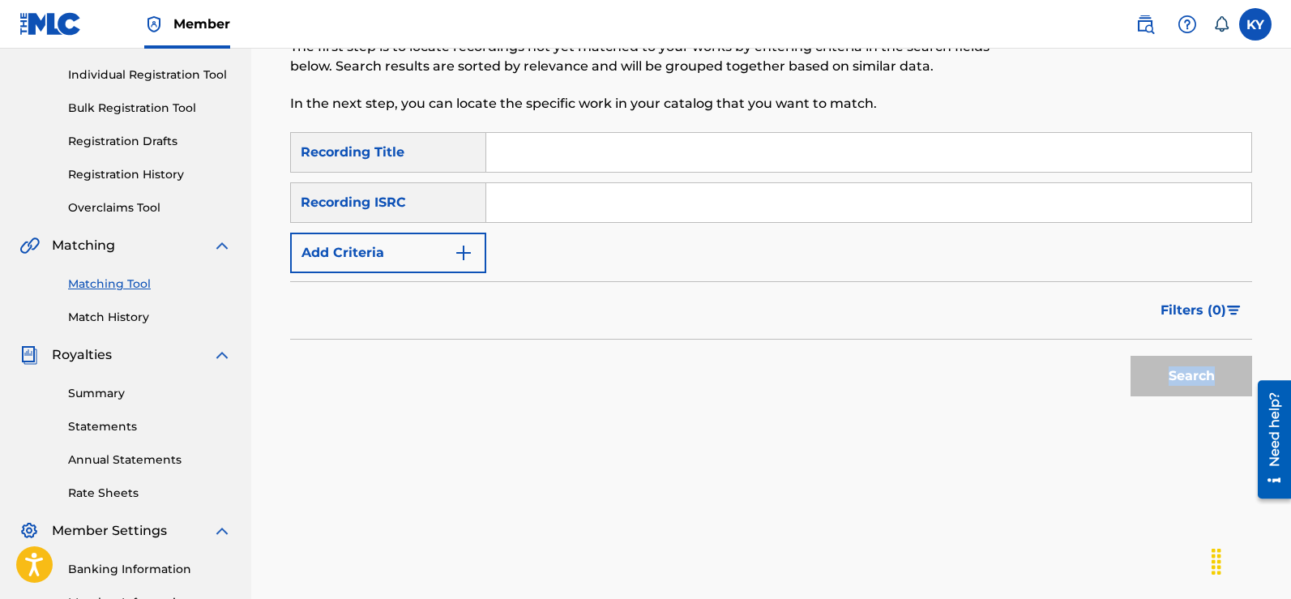
scroll to position [182, 0]
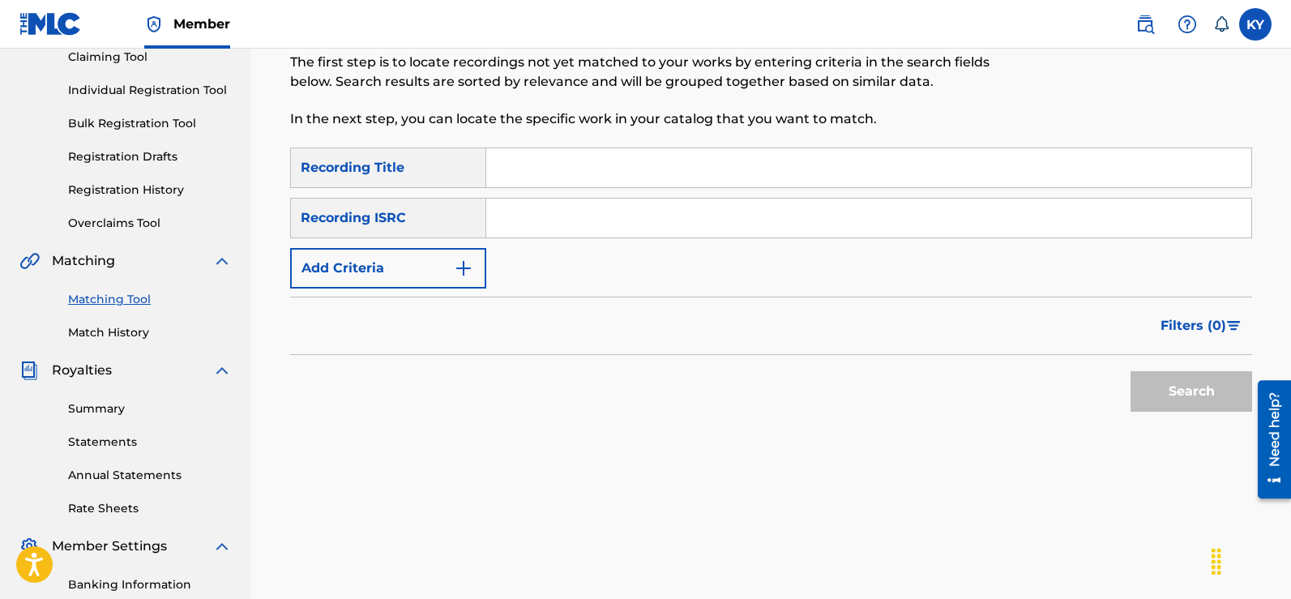
drag, startPoint x: 1271, startPoint y: 224, endPoint x: 1268, endPoint y: 197, distance: 27.7
click at [1268, 197] on div "Matching Tool The Matching Tool allows Members to match sound recordings to wor…" at bounding box center [771, 327] width 1040 height 838
click at [1268, 197] on div "Matching Tool The Matching Tool allows Members to match sound recordings to wor…" at bounding box center [771, 229] width 1001 height 562
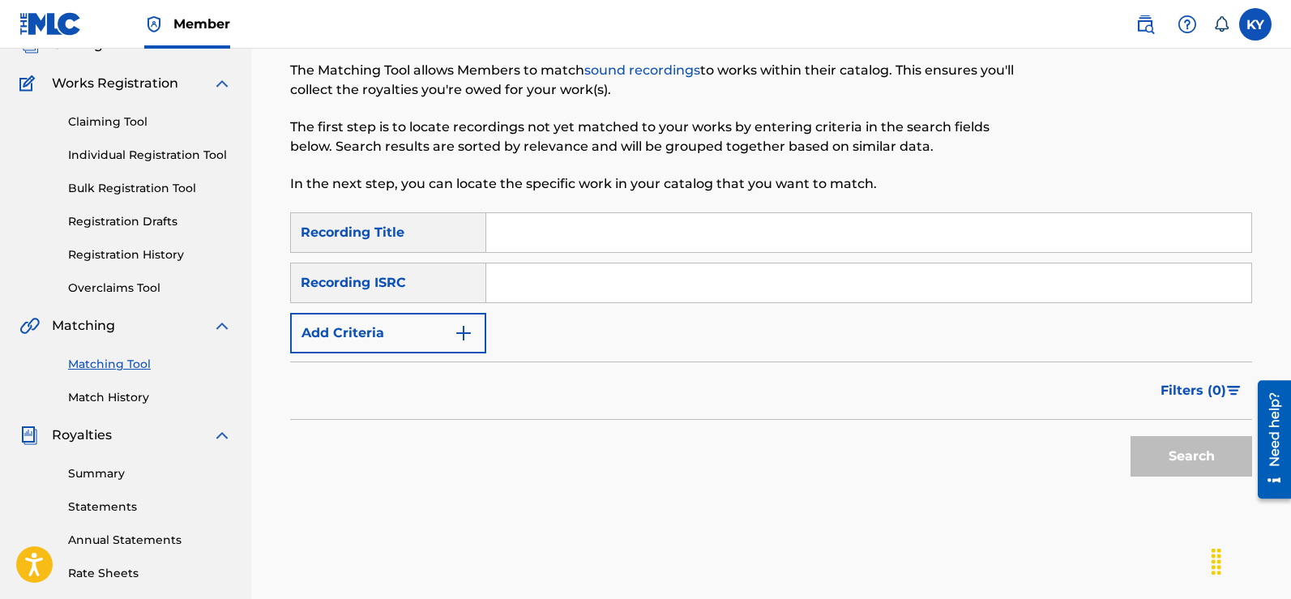
scroll to position [63, 0]
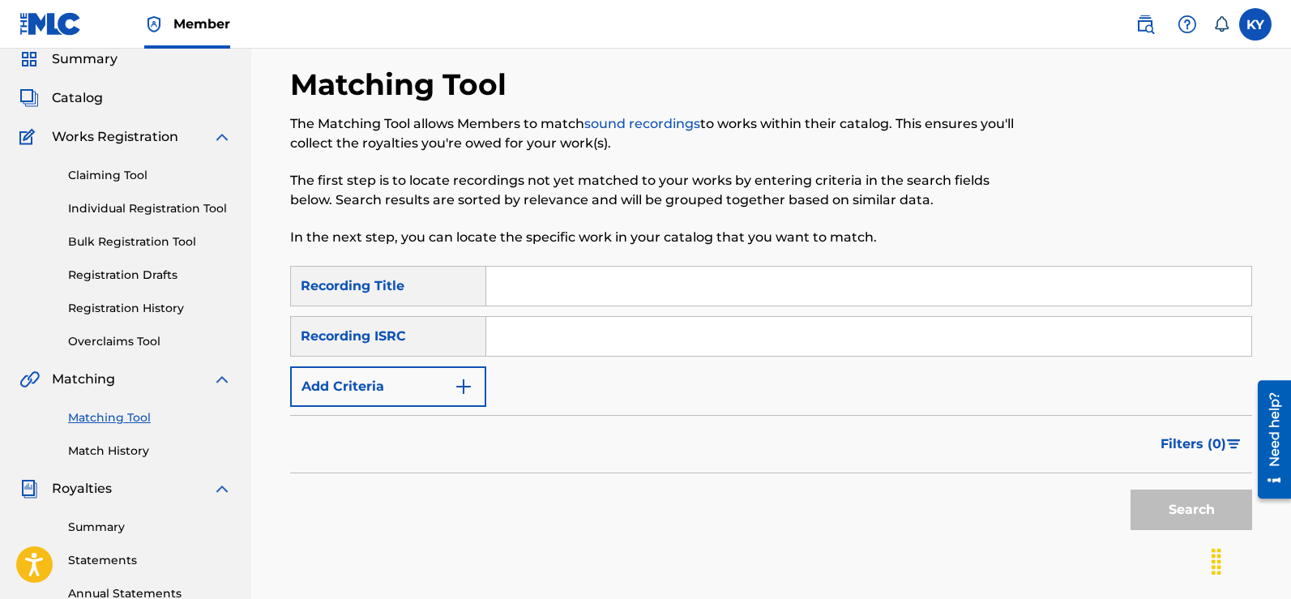
click at [493, 327] on input "Search Form" at bounding box center [868, 336] width 765 height 39
paste input "USBAE1317320"
type input "USBAE1317320"
drag, startPoint x: 494, startPoint y: 335, endPoint x: 532, endPoint y: 150, distance: 188.5
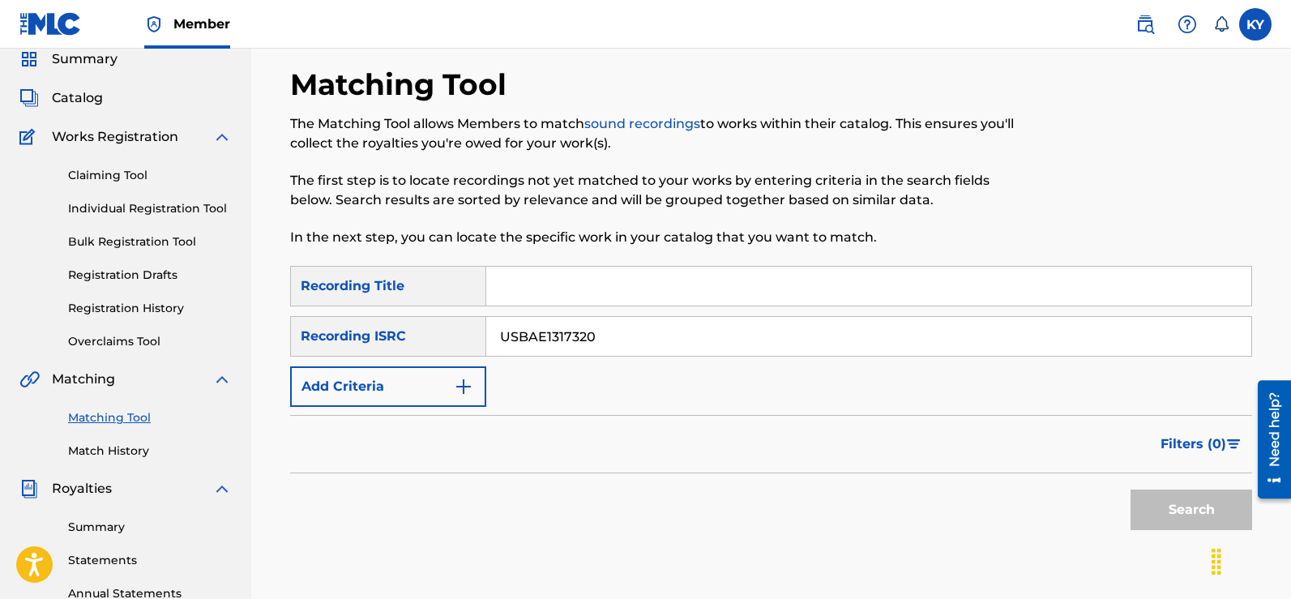
click at [532, 150] on p "The Matching Tool allows Members to match sound recordings to works within thei…" at bounding box center [660, 133] width 741 height 39
click at [1199, 498] on button "Search" at bounding box center [1191, 509] width 122 height 41
drag, startPoint x: 1199, startPoint y: 498, endPoint x: 1236, endPoint y: 479, distance: 40.9
click at [1199, 498] on div "Search" at bounding box center [1187, 505] width 130 height 65
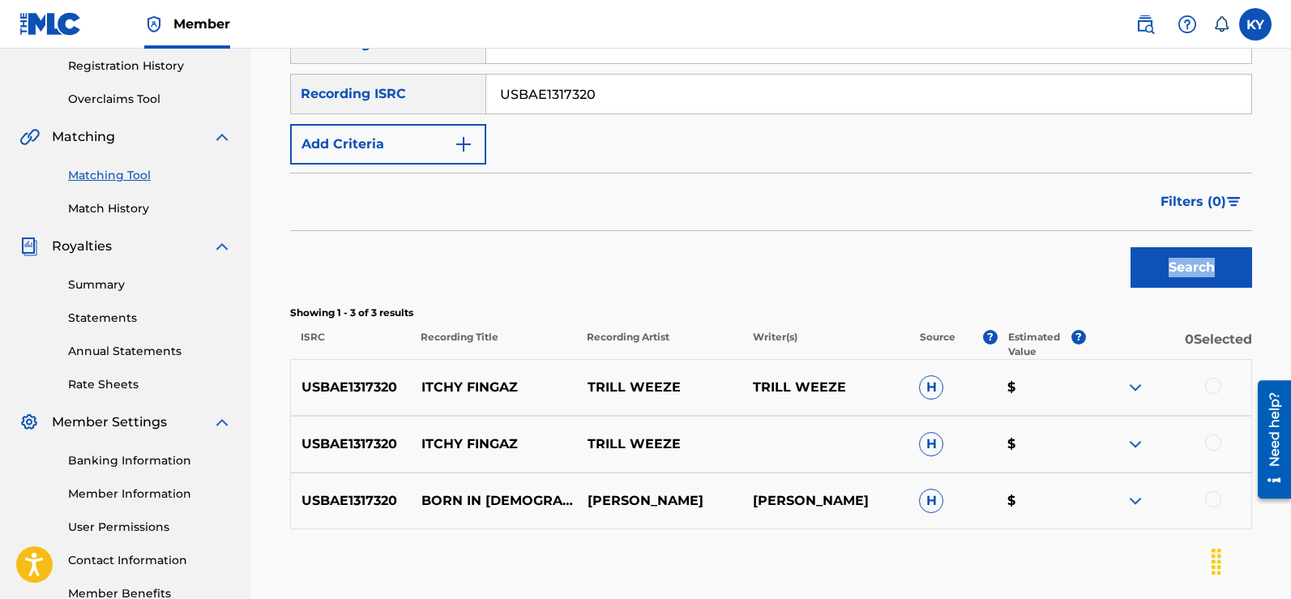
scroll to position [310, 0]
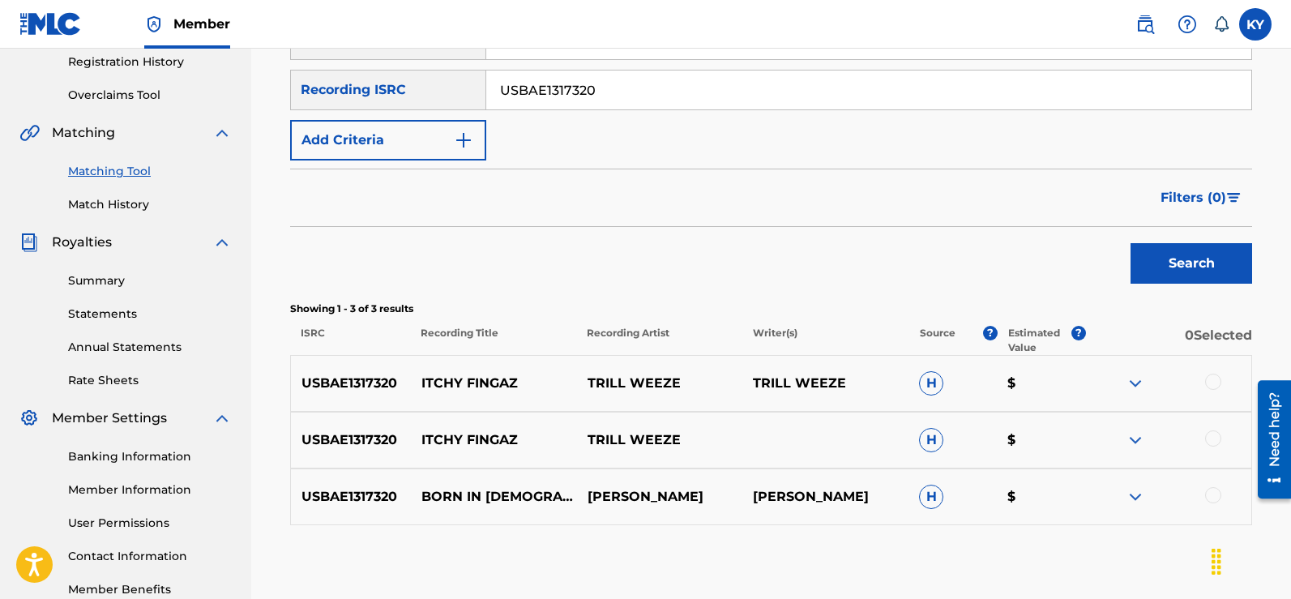
click at [1212, 377] on div at bounding box center [1213, 382] width 16 height 16
click at [1212, 377] on div at bounding box center [1168, 383] width 166 height 19
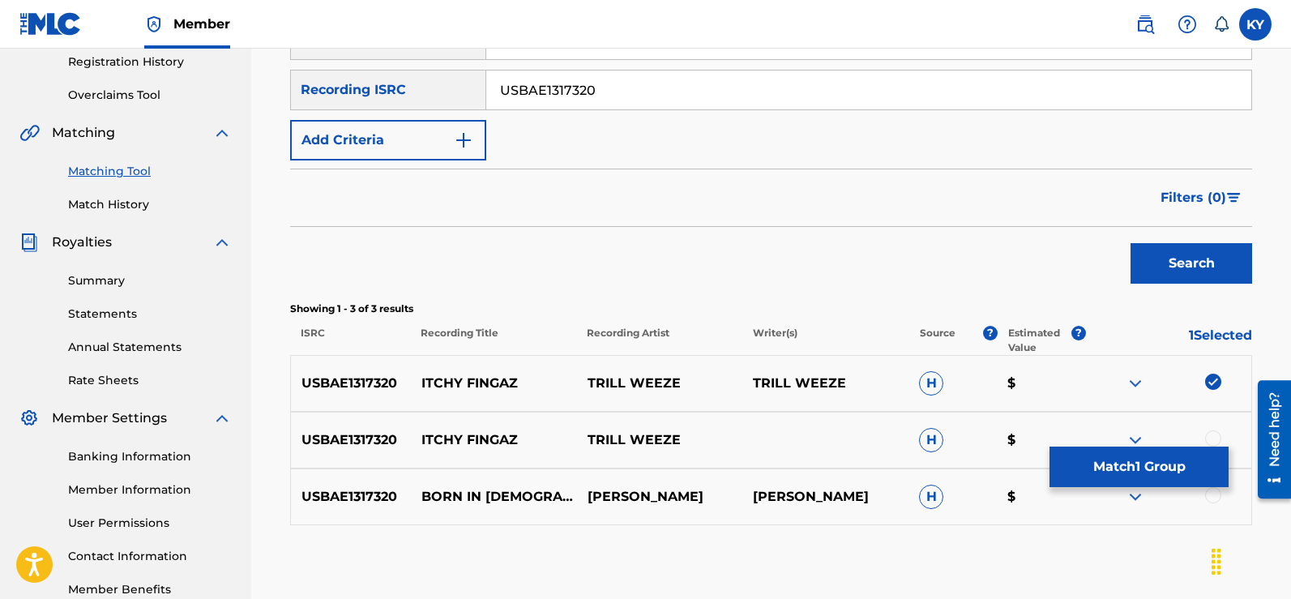
click at [1212, 433] on div at bounding box center [1213, 438] width 16 height 16
click at [1212, 433] on div at bounding box center [1168, 439] width 166 height 19
click at [1211, 488] on div at bounding box center [1213, 495] width 16 height 16
click at [1211, 488] on div at bounding box center [1168, 496] width 166 height 19
click at [1168, 463] on button "Match 3 Groups" at bounding box center [1138, 466] width 179 height 41
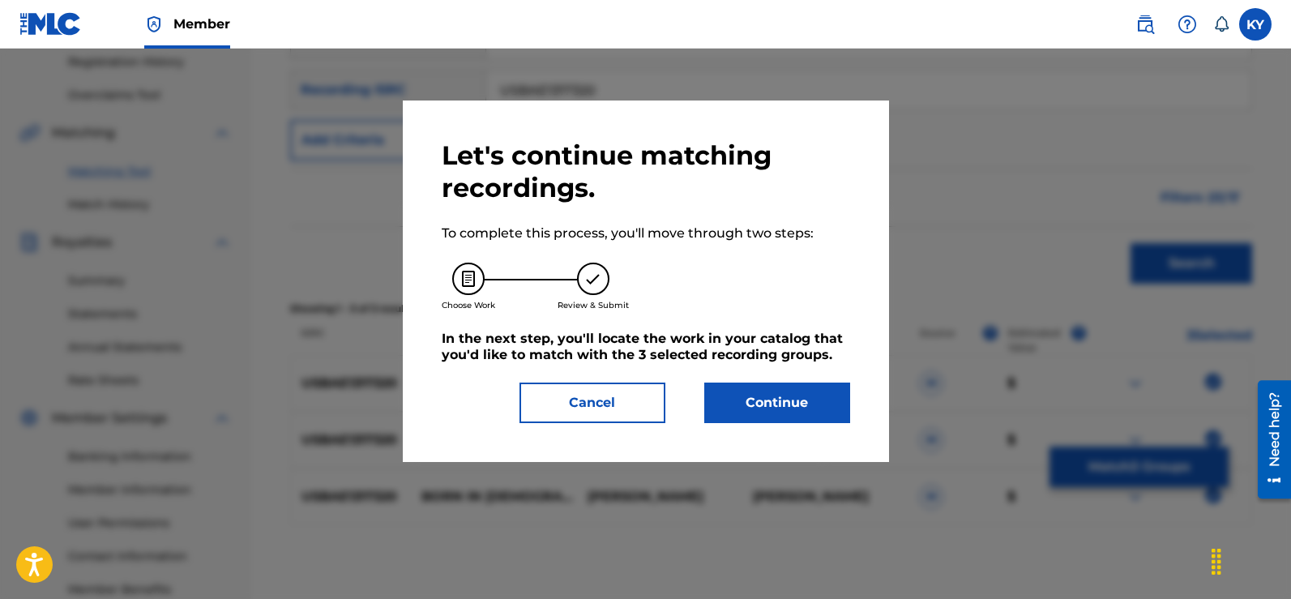
click at [771, 399] on button "Continue" at bounding box center [777, 402] width 146 height 41
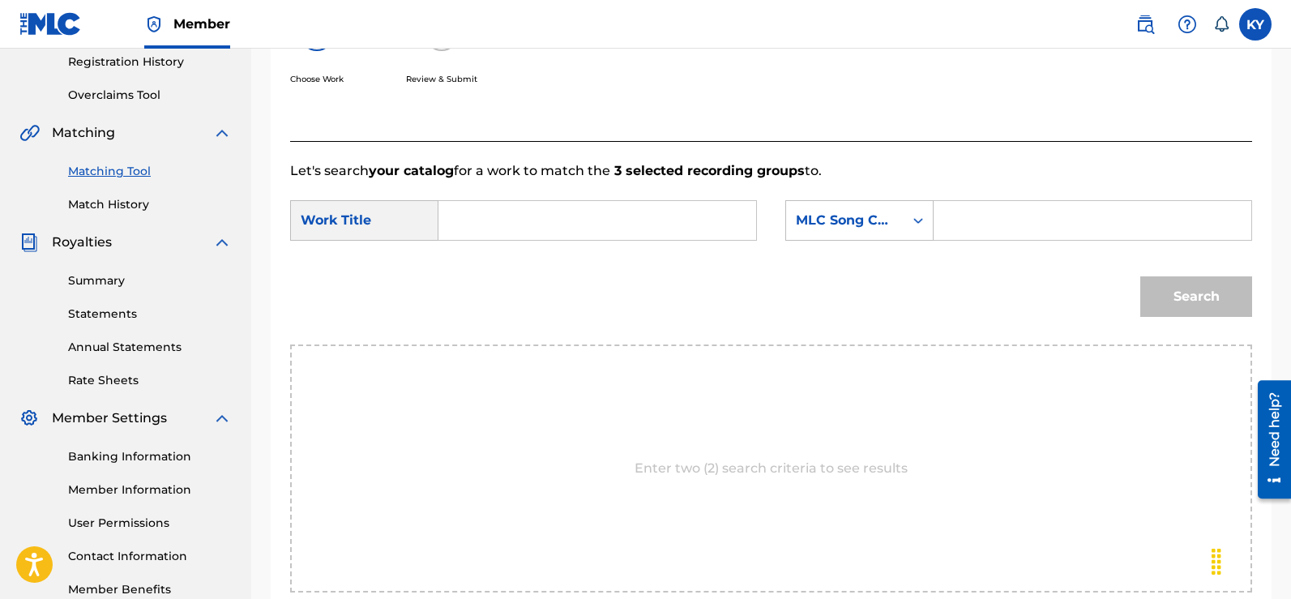
click at [453, 214] on input "Search Form" at bounding box center [597, 220] width 290 height 39
drag, startPoint x: 453, startPoint y: 214, endPoint x: 484, endPoint y: 224, distance: 32.5
click at [453, 214] on input "Search Form" at bounding box center [597, 220] width 290 height 39
click at [557, 259] on div "born in 1964" at bounding box center [596, 256] width 288 height 29
type input "born in 1964"
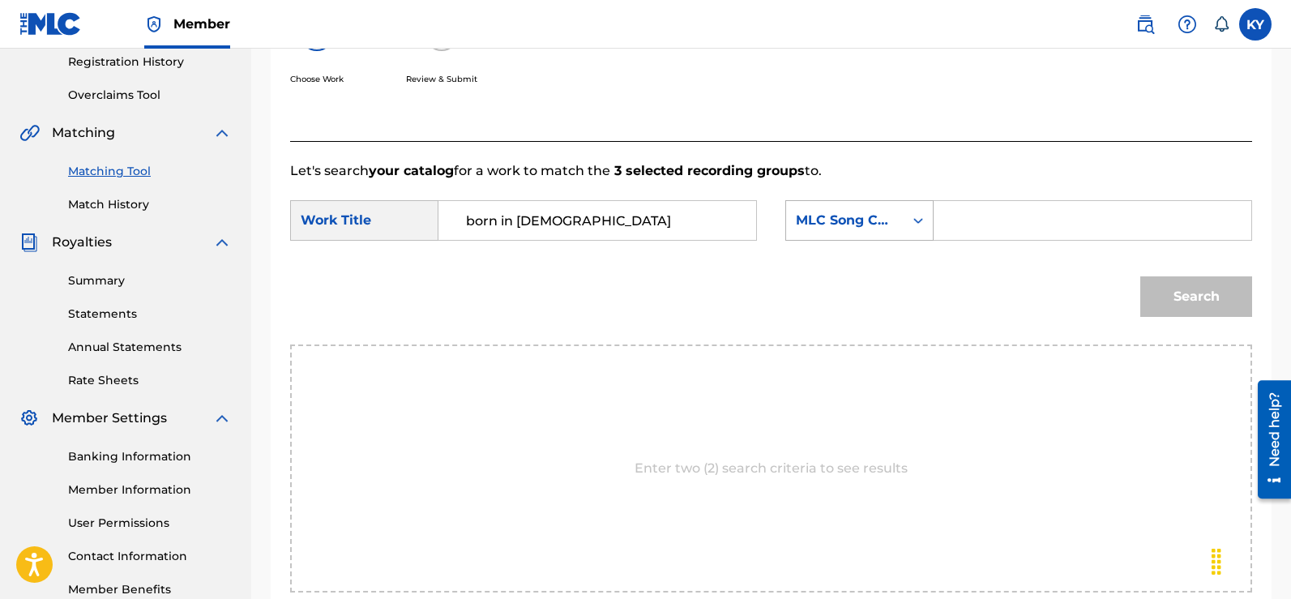
click at [918, 215] on icon "Search Form" at bounding box center [918, 220] width 16 height 16
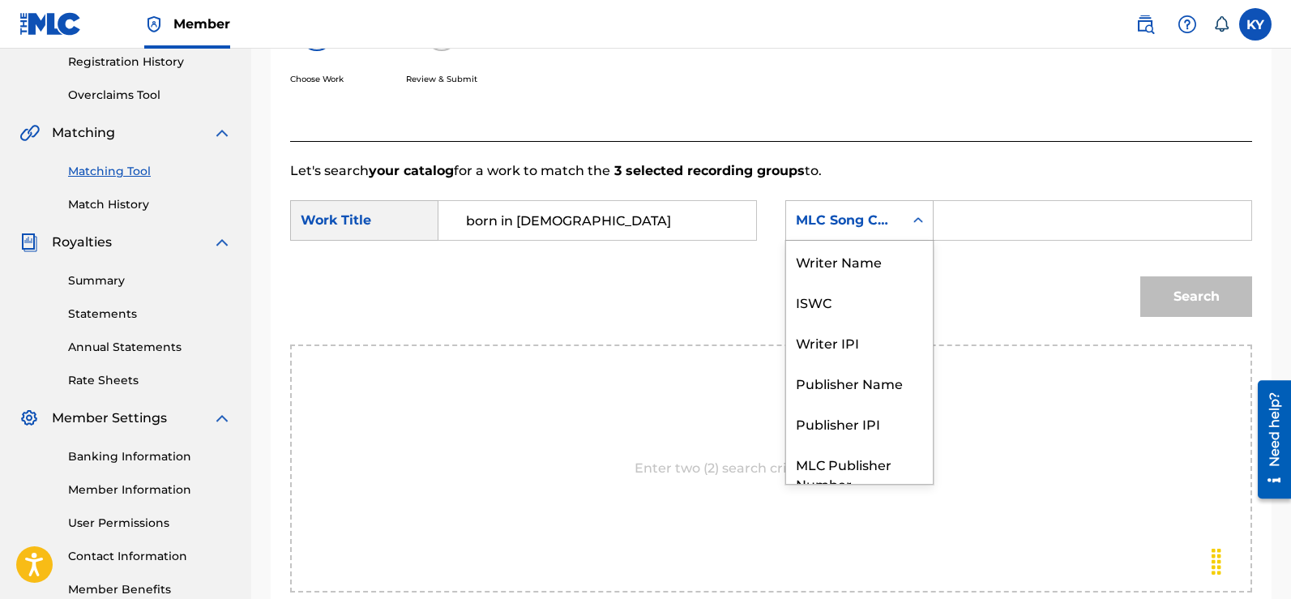
scroll to position [60, 0]
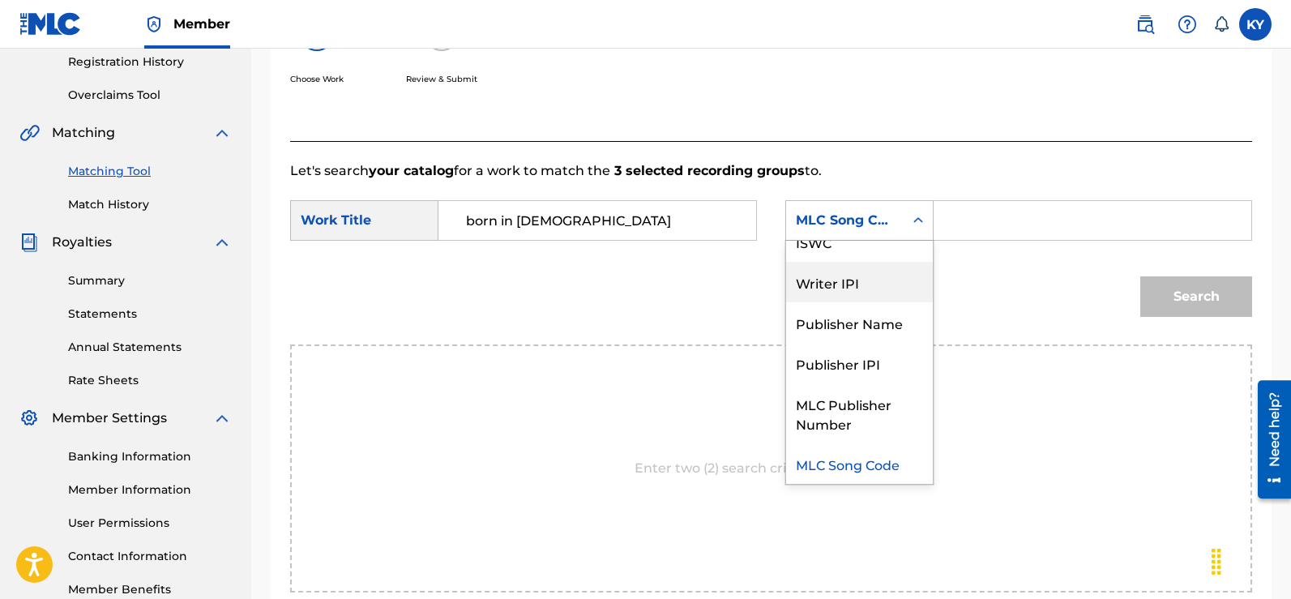
click at [844, 278] on div "Writer IPI" at bounding box center [859, 282] width 147 height 41
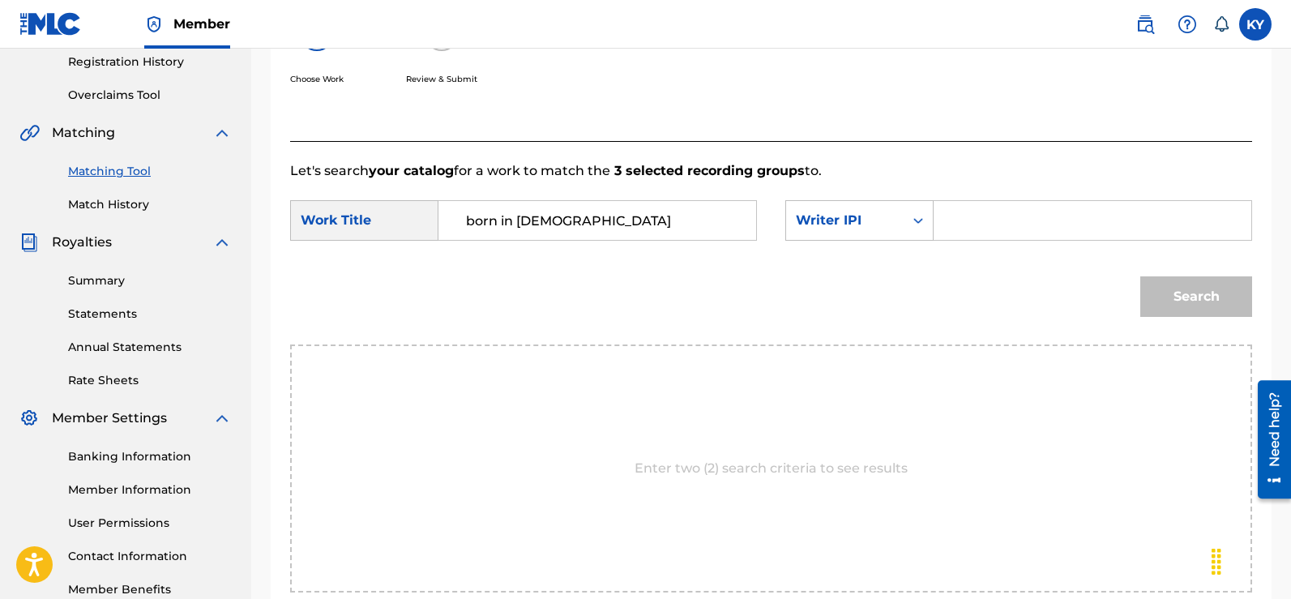
click at [946, 221] on div "Search Form" at bounding box center [1092, 220] width 318 height 41
click at [956, 225] on input "Search Form" at bounding box center [1092, 220] width 290 height 39
type input "00185897994"
click at [1195, 294] on button "Search" at bounding box center [1196, 296] width 112 height 41
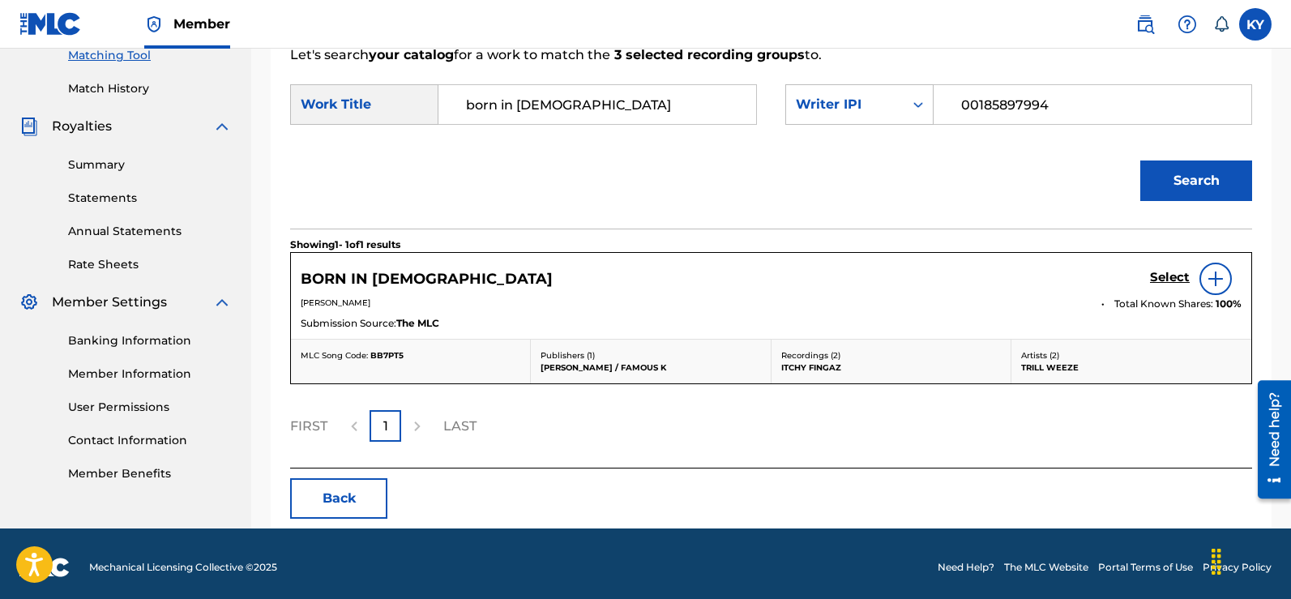
scroll to position [427, 0]
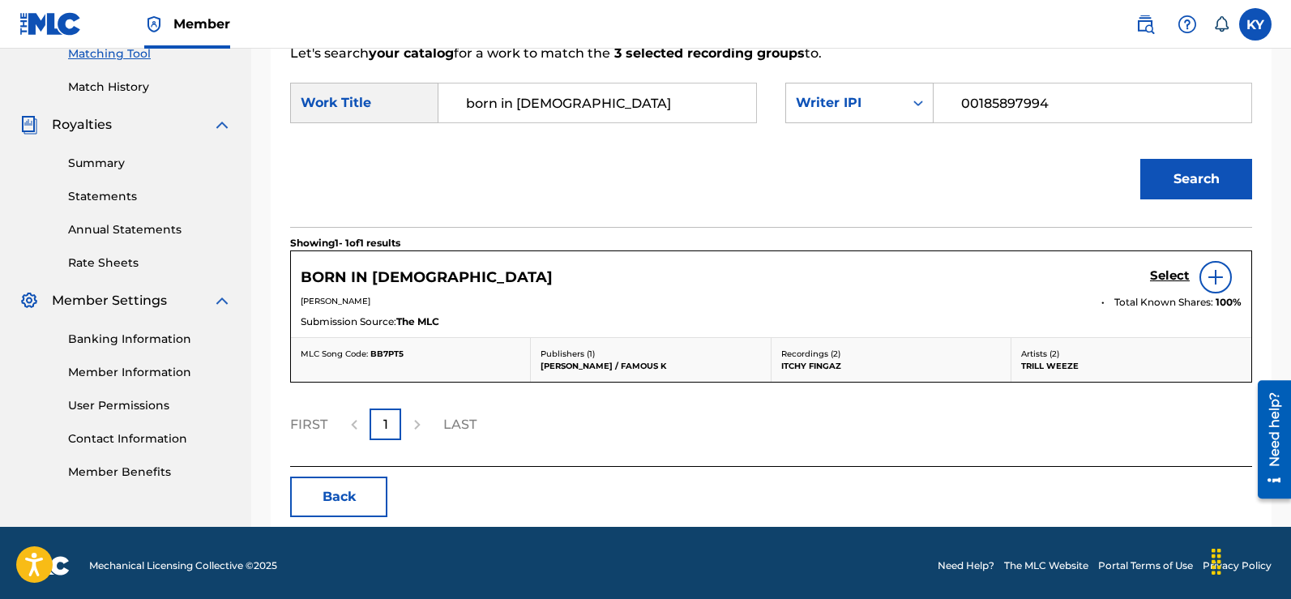
click at [1167, 273] on h5 "Select" at bounding box center [1170, 275] width 40 height 15
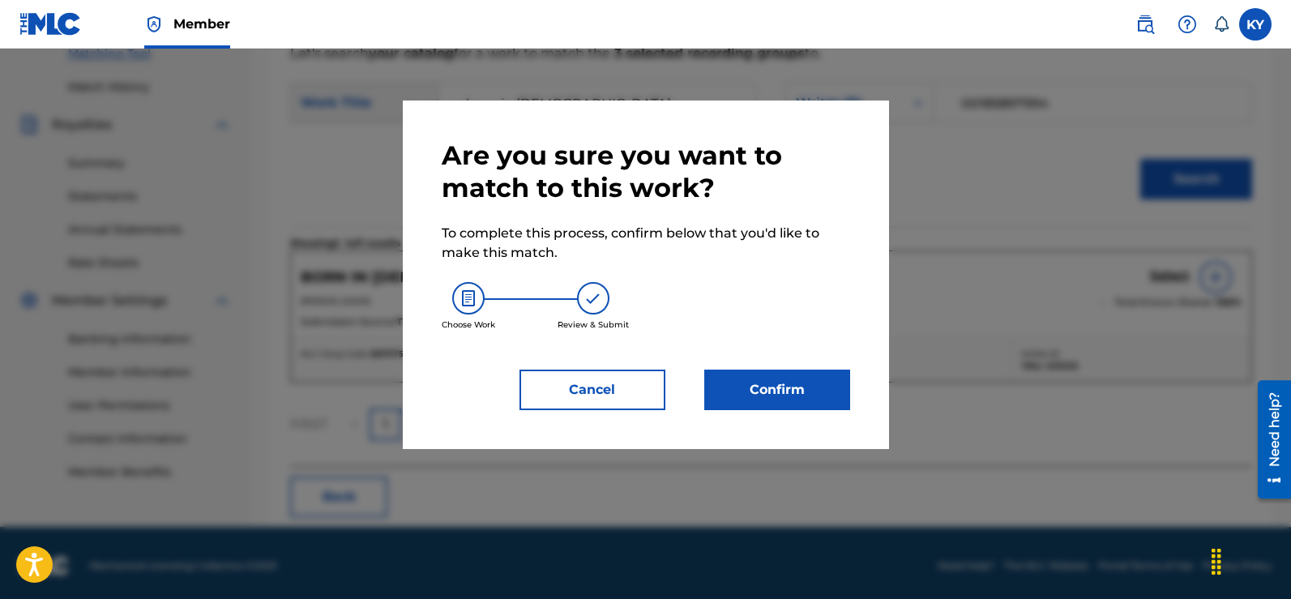
click at [775, 381] on button "Confirm" at bounding box center [777, 389] width 146 height 41
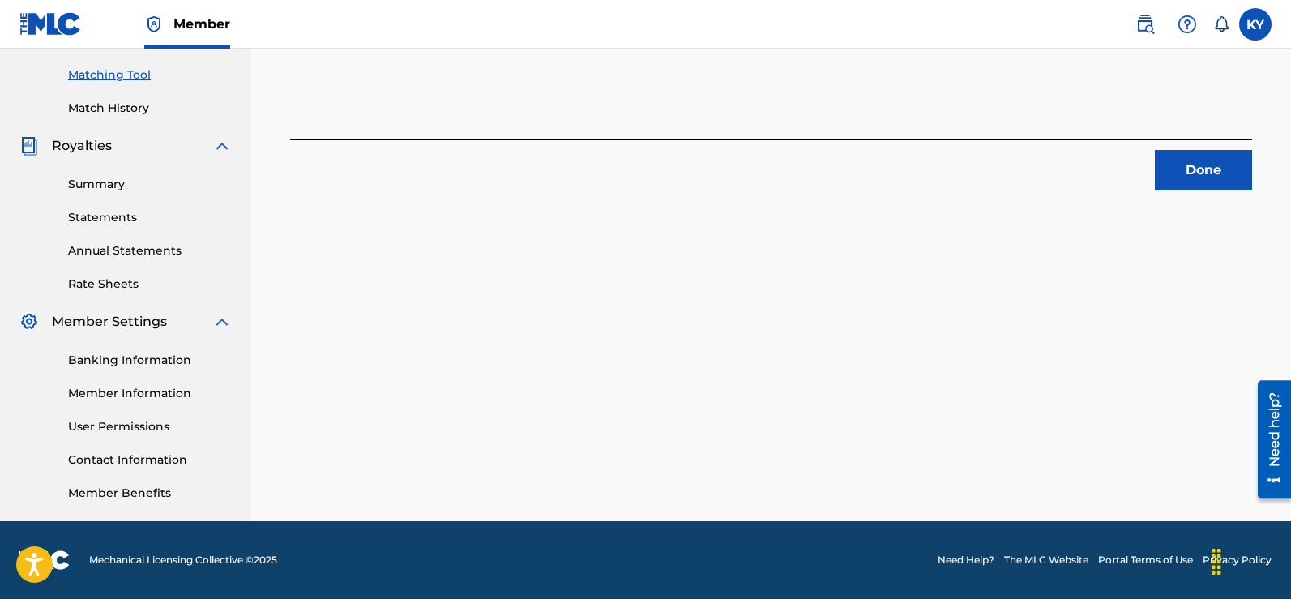
click at [1225, 161] on button "Done" at bounding box center [1203, 170] width 97 height 41
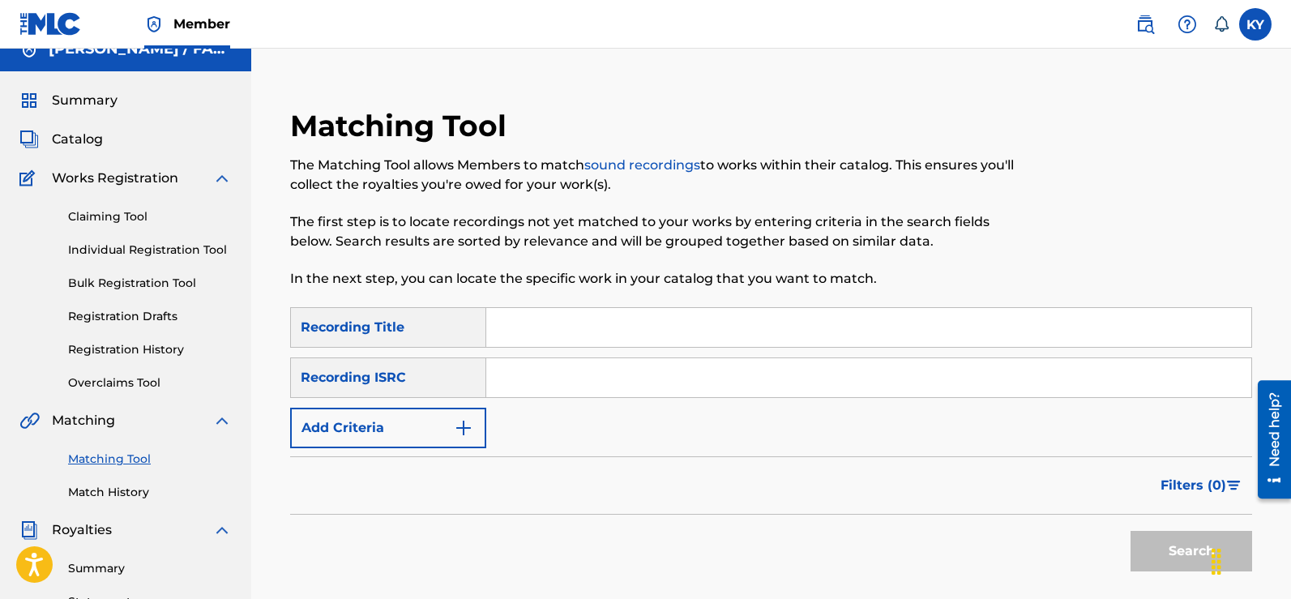
scroll to position [6, 0]
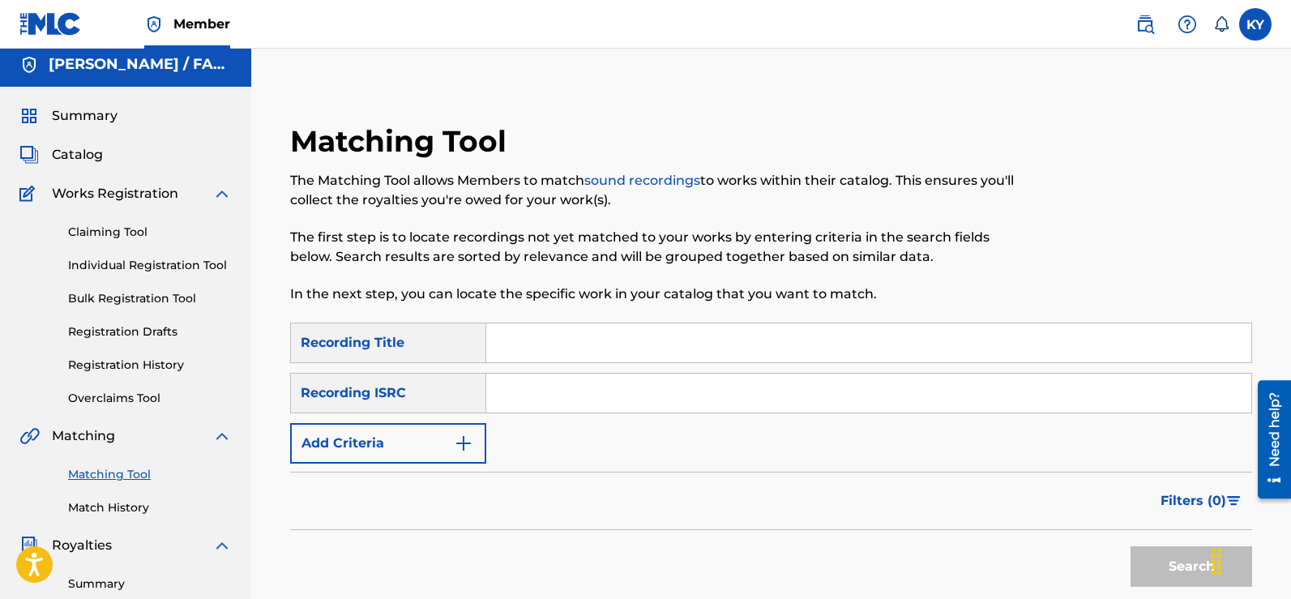
click at [496, 388] on input "Search Form" at bounding box center [868, 393] width 765 height 39
paste input "TCAFC2096031"
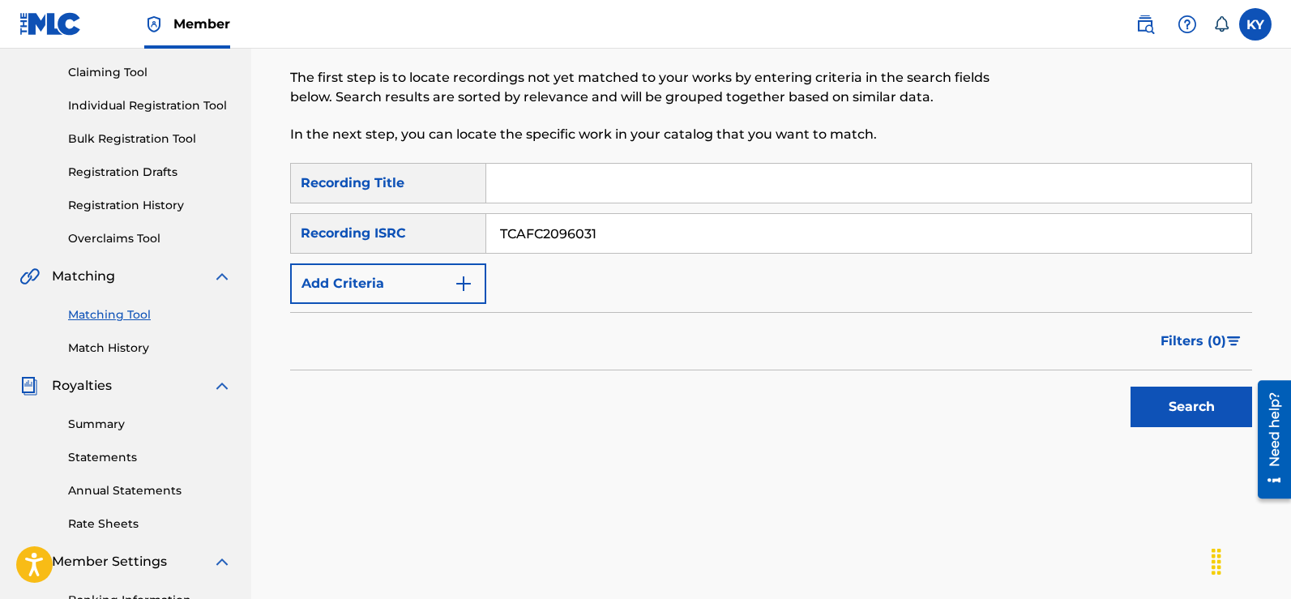
scroll to position [228, 0]
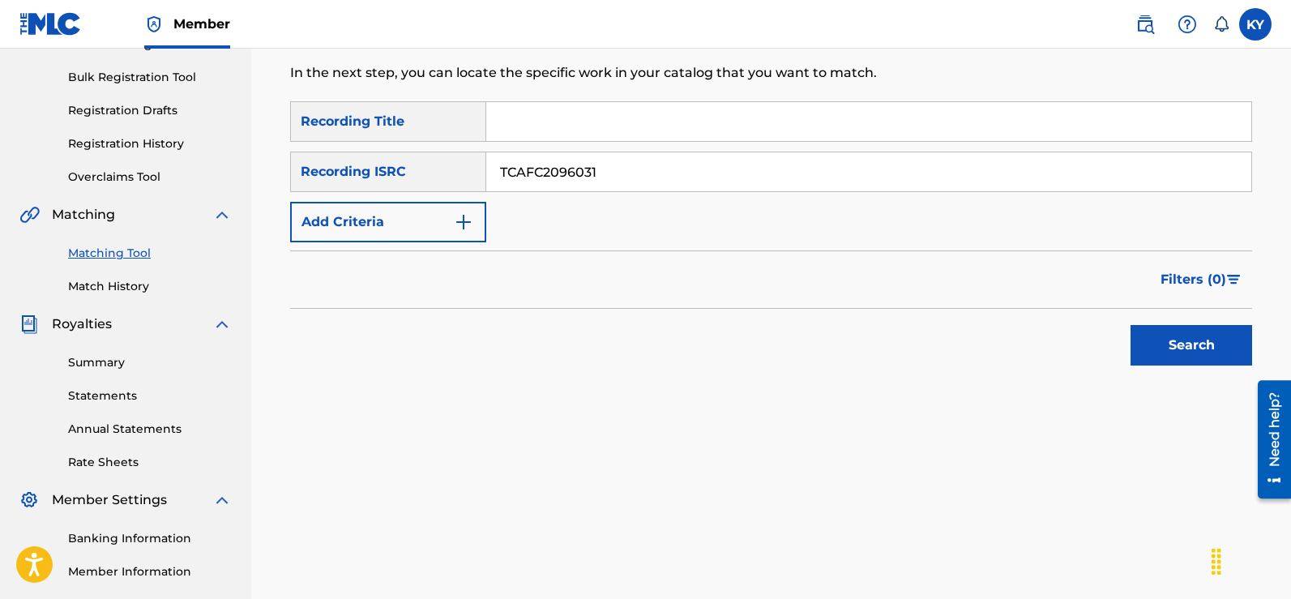
type input "TCAFC2096031"
click at [1186, 340] on button "Search" at bounding box center [1191, 345] width 122 height 41
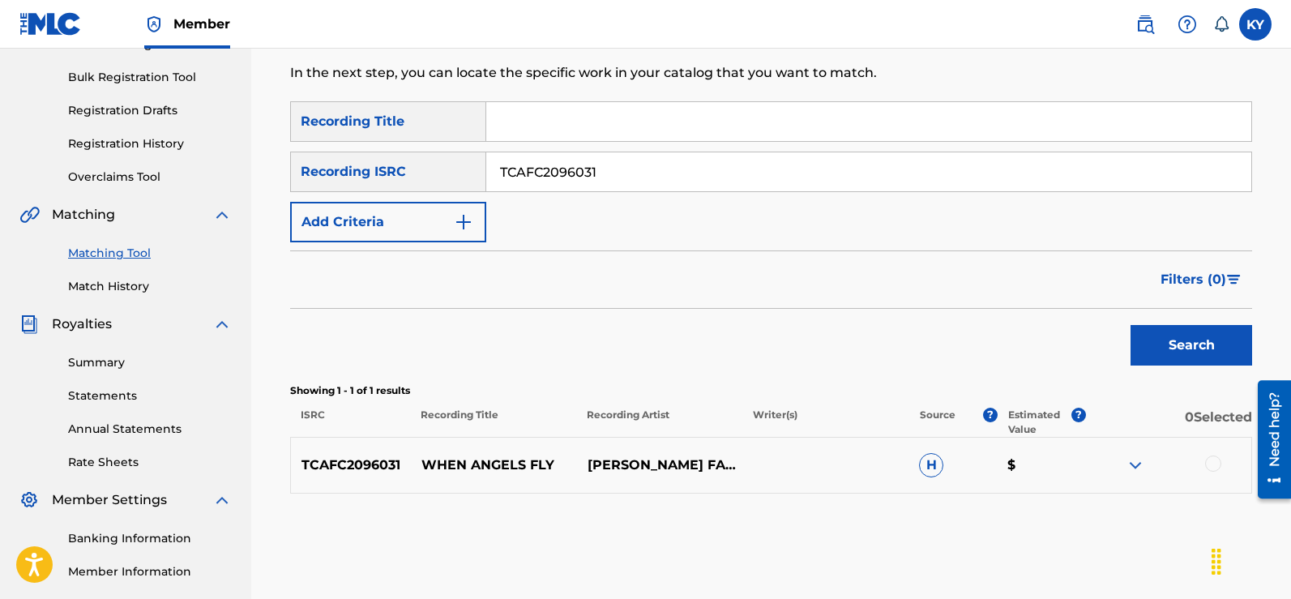
click at [1211, 459] on div at bounding box center [1213, 463] width 16 height 16
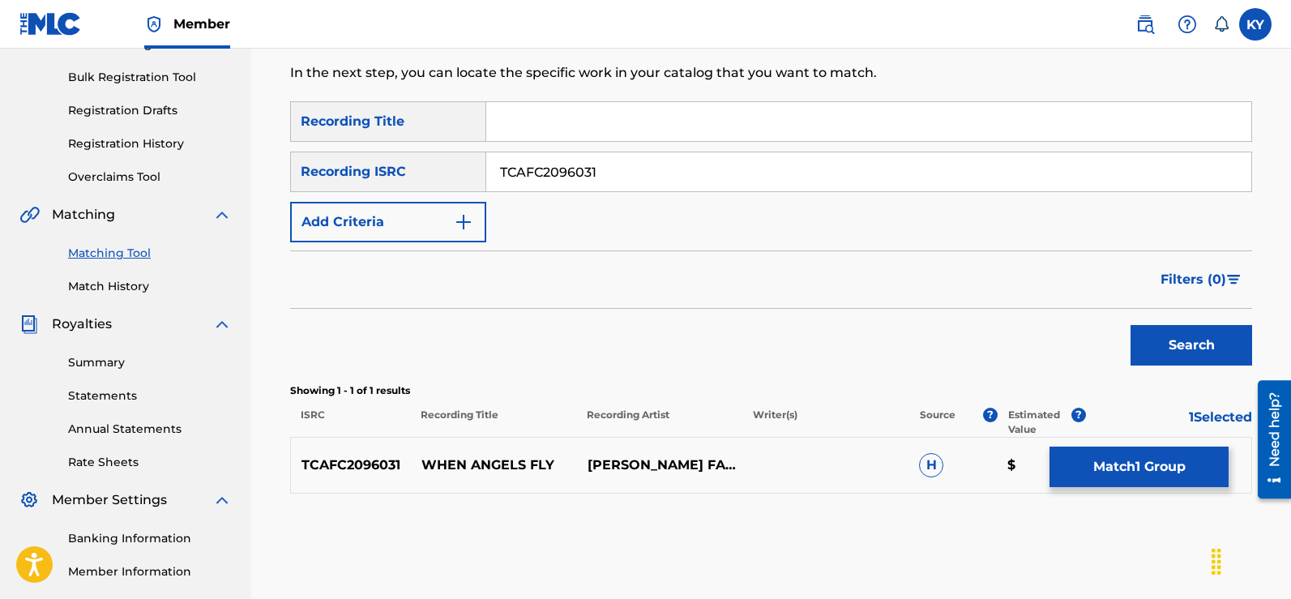
click at [1147, 464] on button "Match 1 Group" at bounding box center [1138, 466] width 179 height 41
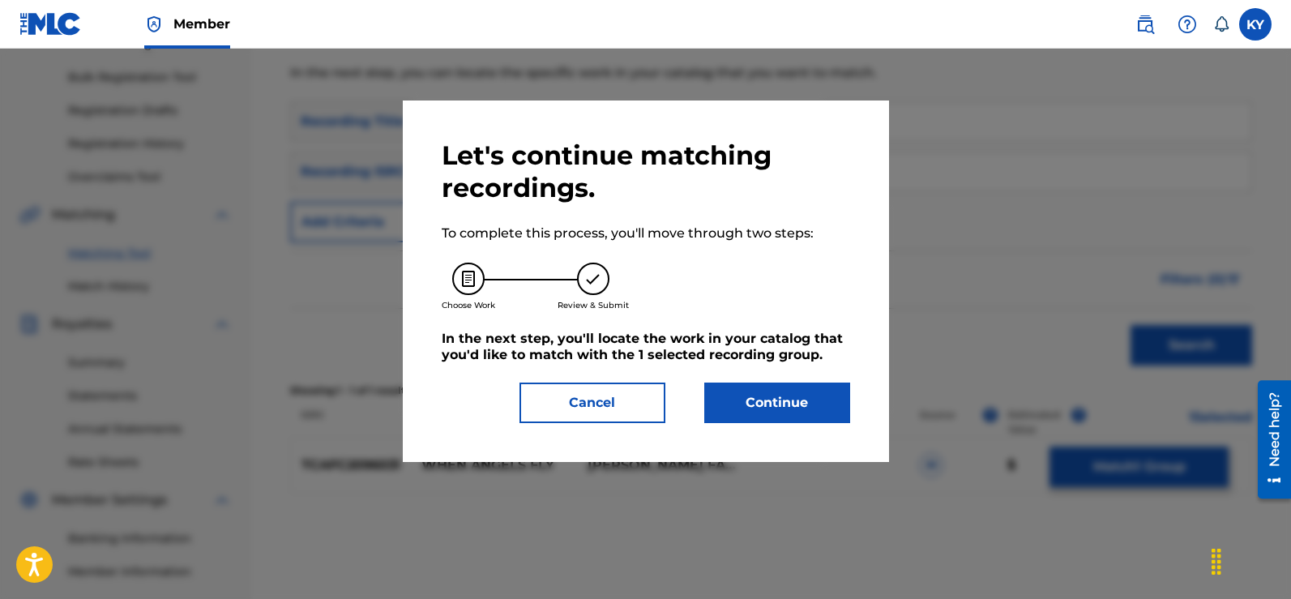
click at [797, 404] on button "Continue" at bounding box center [777, 402] width 146 height 41
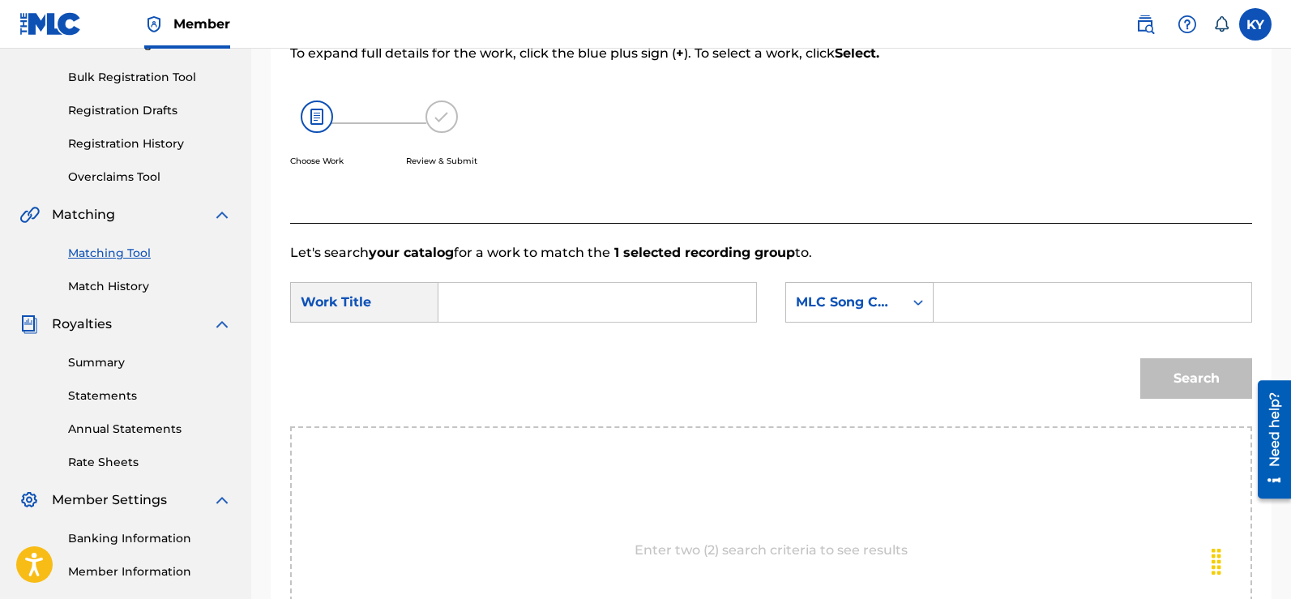
click at [444, 305] on div "Search Form" at bounding box center [597, 302] width 318 height 41
click at [446, 303] on div "Search Form" at bounding box center [597, 302] width 318 height 41
click at [457, 304] on input "Search Form" at bounding box center [597, 302] width 290 height 39
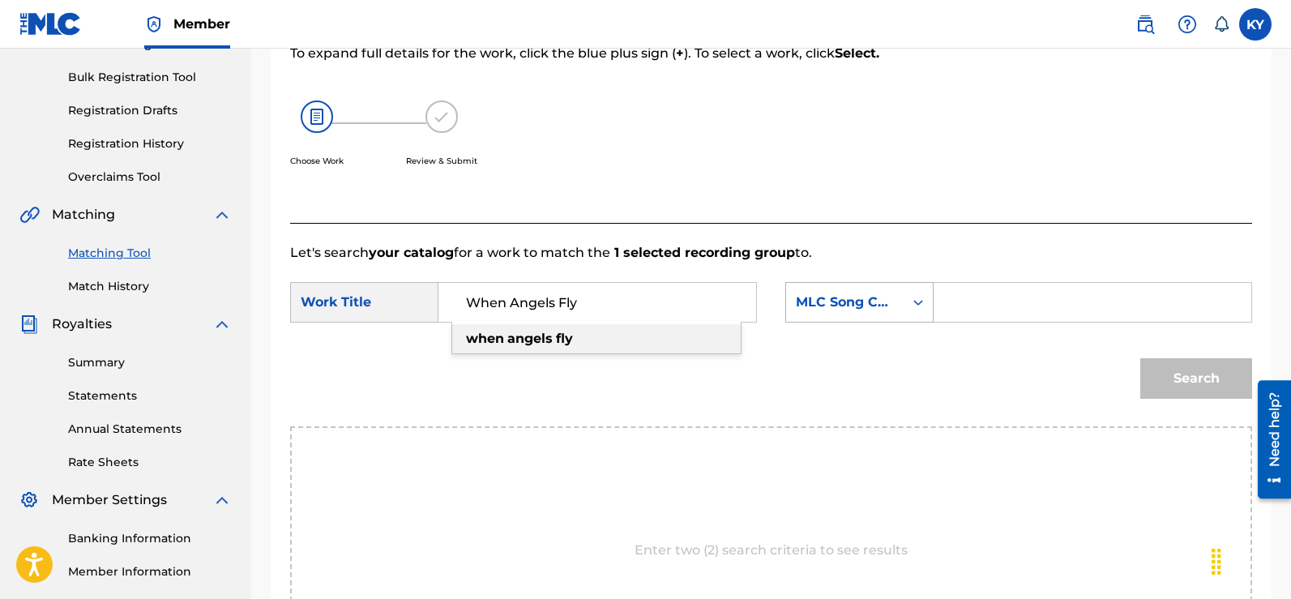
type input "When Angels Fly"
click at [924, 297] on icon "Search Form" at bounding box center [918, 302] width 16 height 16
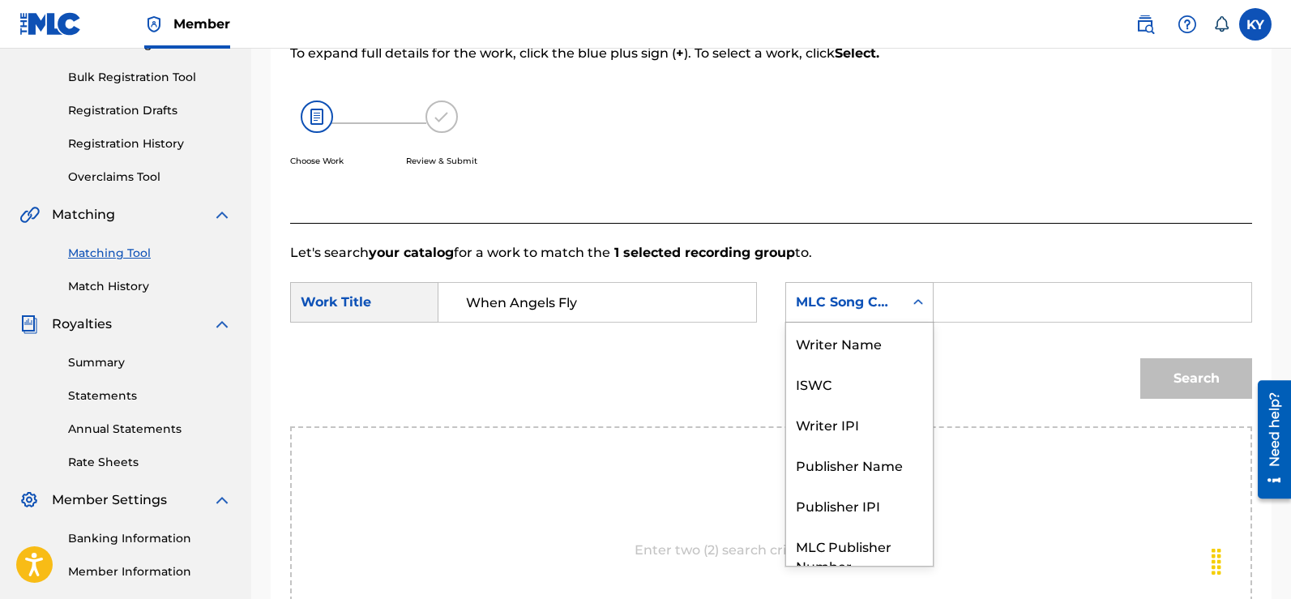
click at [925, 297] on icon "Search Form" at bounding box center [918, 302] width 16 height 16
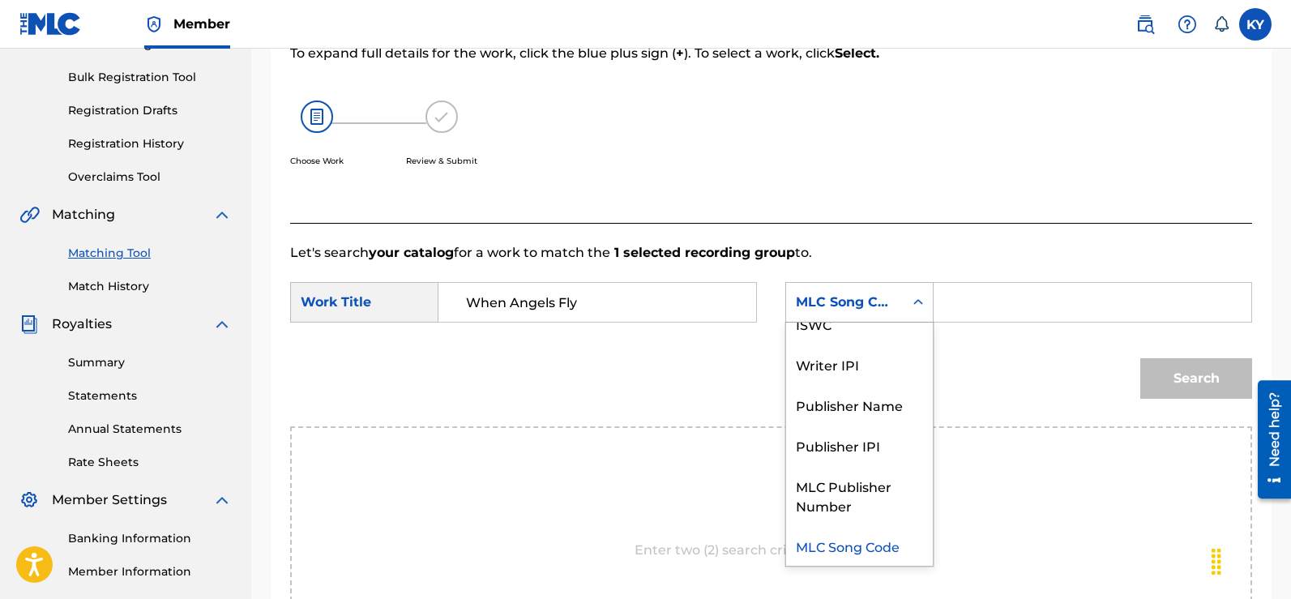
click at [925, 297] on icon "Search Form" at bounding box center [918, 302] width 16 height 16
click at [831, 363] on div "Writer IPI" at bounding box center [859, 364] width 147 height 41
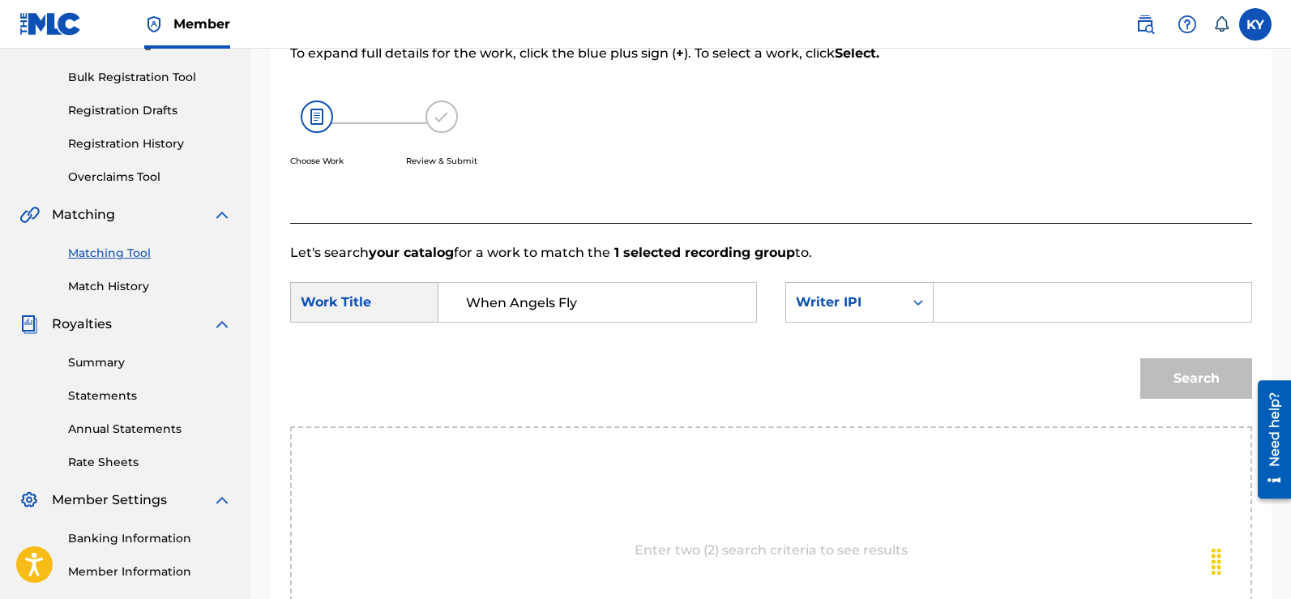
click at [960, 303] on input "Search Form" at bounding box center [1092, 302] width 290 height 39
type input "00185897994"
click at [1178, 381] on button "Search" at bounding box center [1196, 378] width 112 height 41
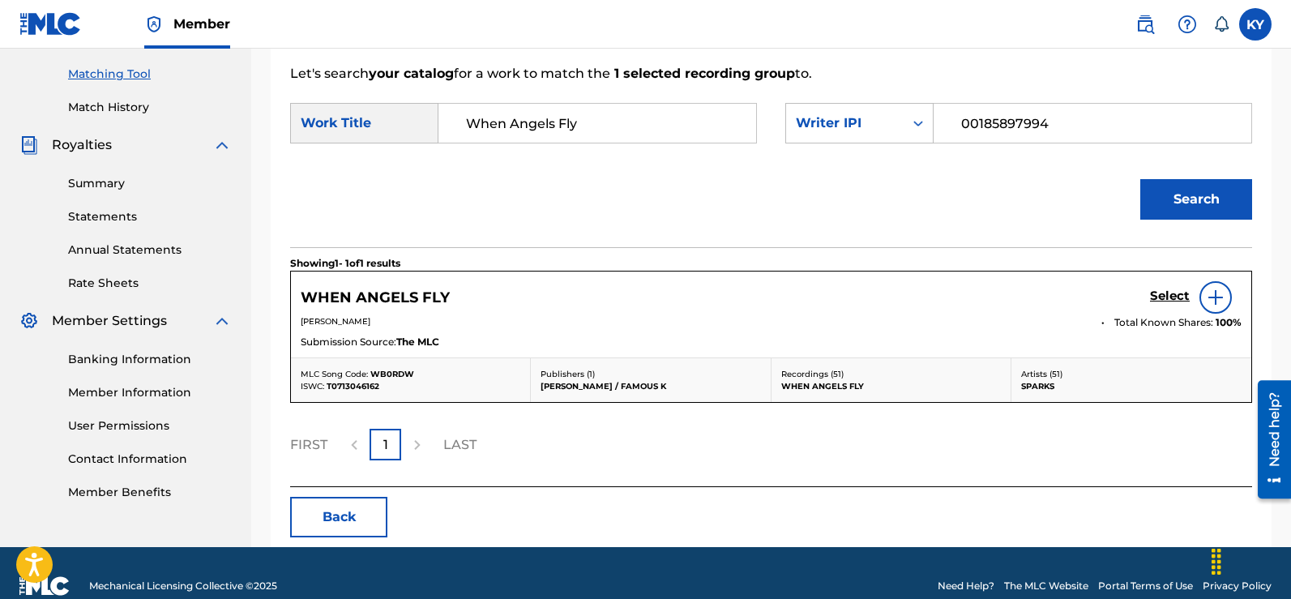
scroll to position [414, 0]
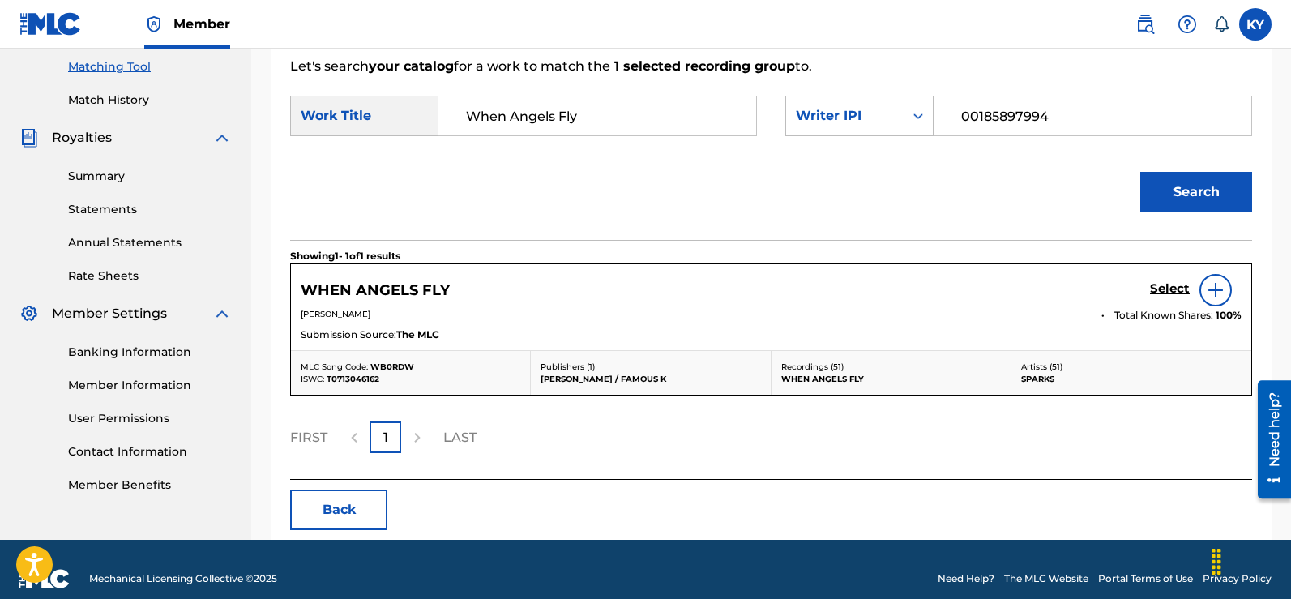
click at [1212, 291] on img at bounding box center [1215, 289] width 19 height 19
click at [1212, 291] on div "Select" at bounding box center [1196, 290] width 92 height 32
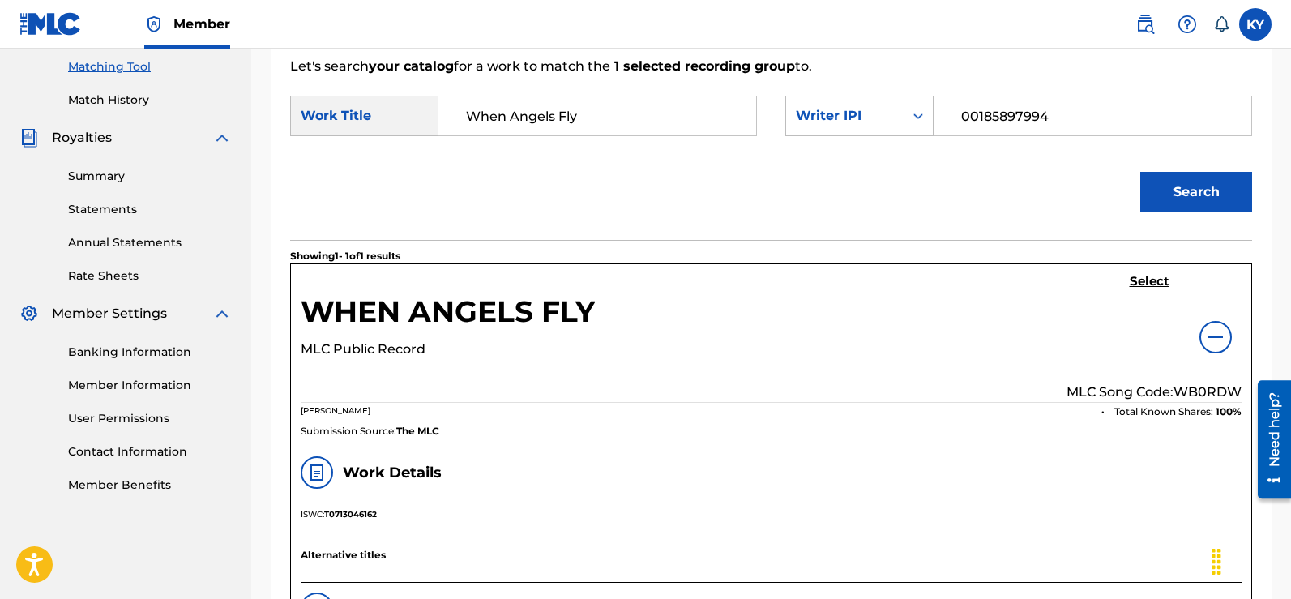
click at [1142, 276] on h5 "Select" at bounding box center [1150, 281] width 40 height 15
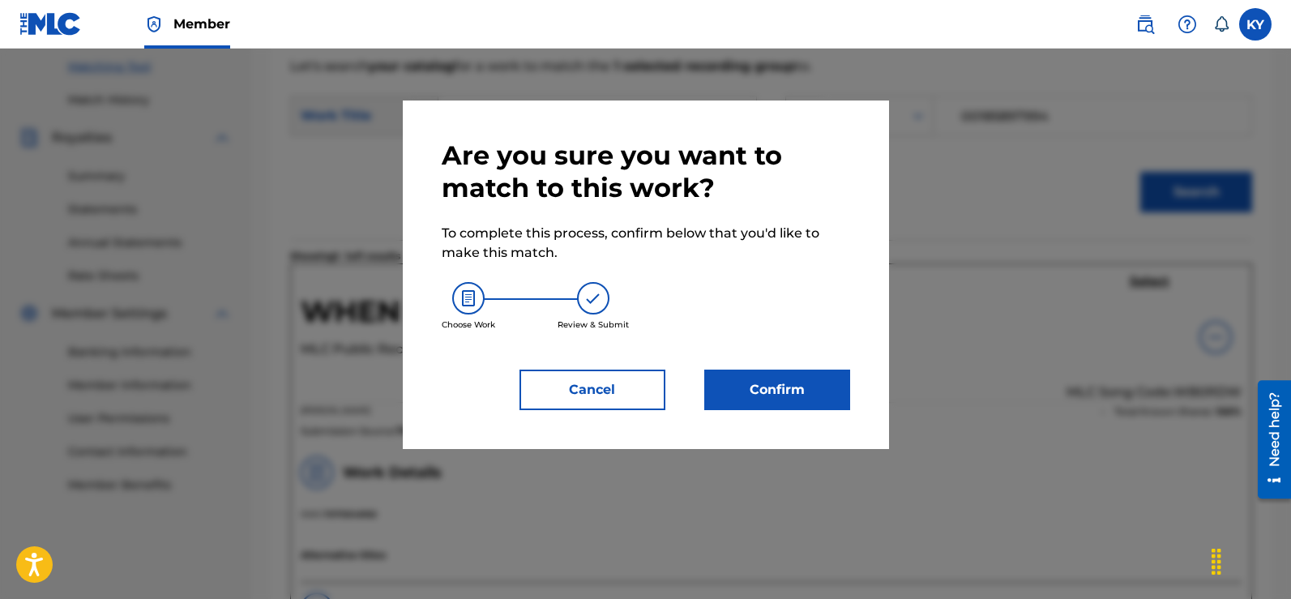
click at [745, 390] on button "Confirm" at bounding box center [777, 389] width 146 height 41
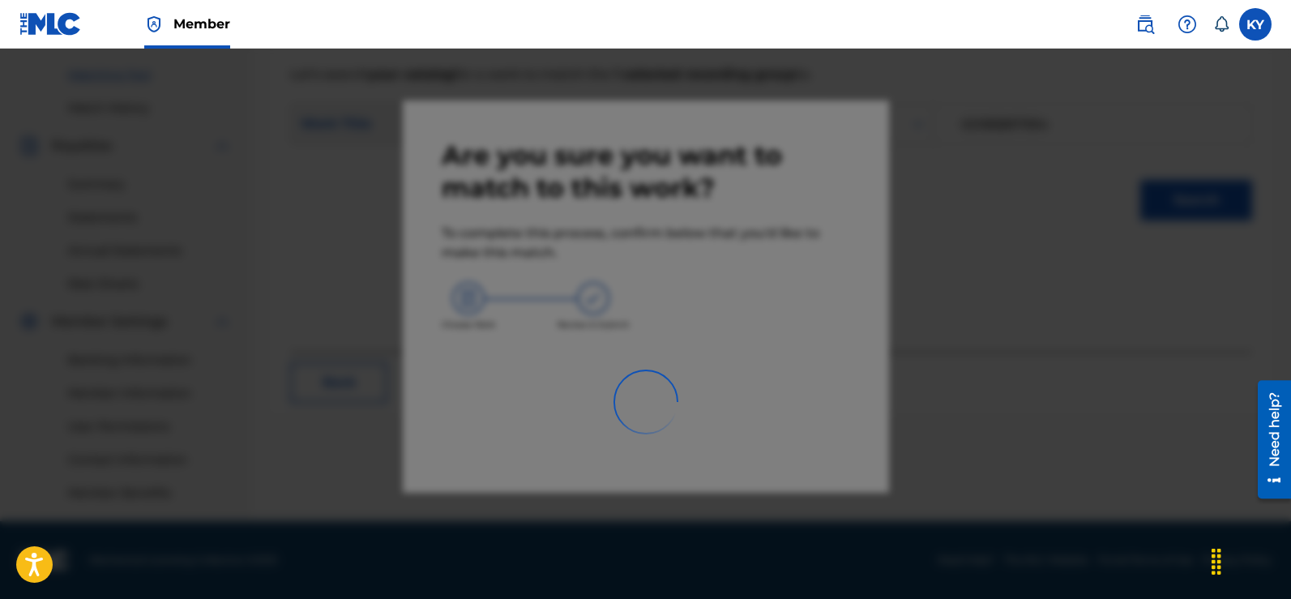
scroll to position [406, 0]
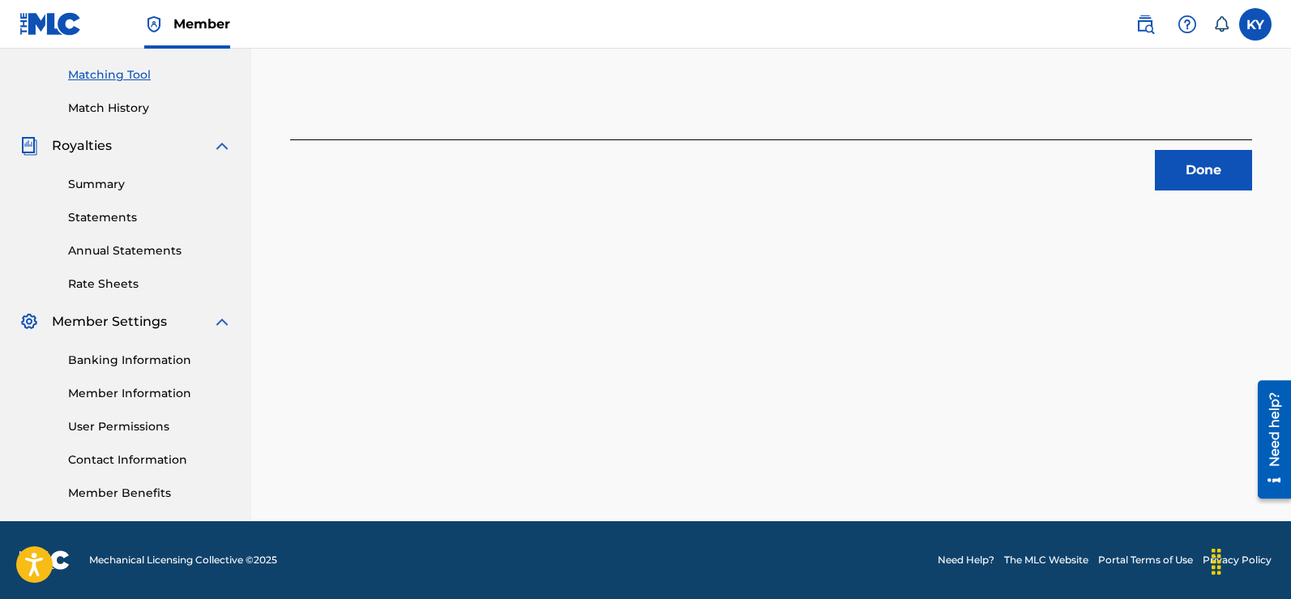
click at [1197, 163] on button "Done" at bounding box center [1203, 170] width 97 height 41
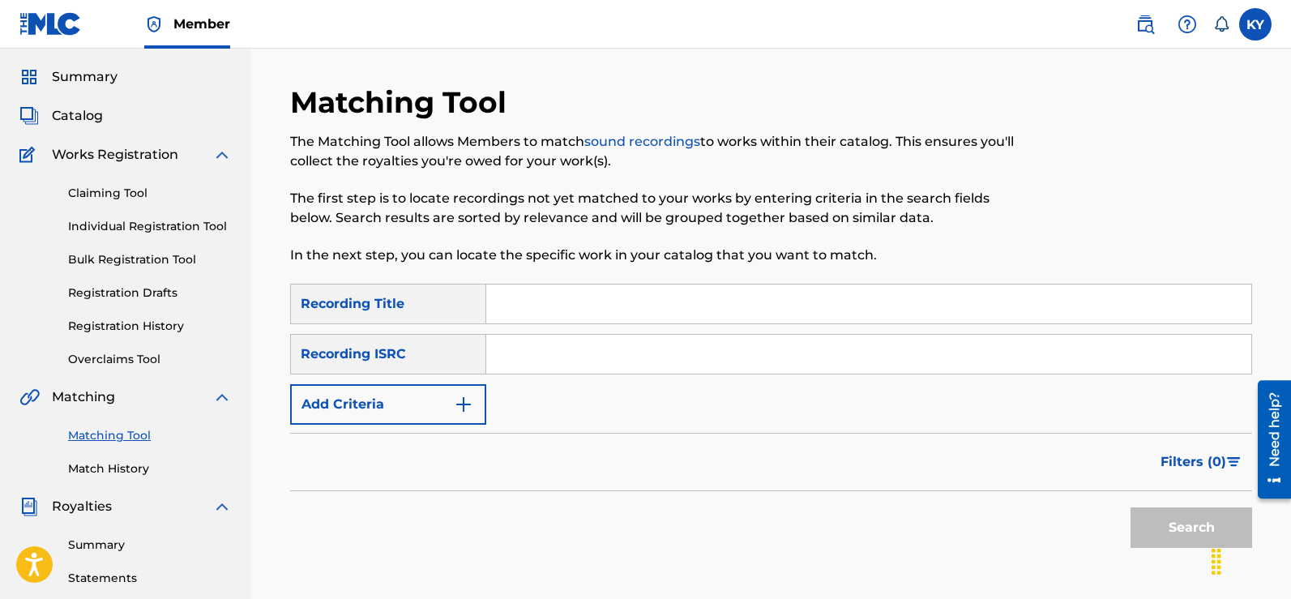
scroll to position [0, 0]
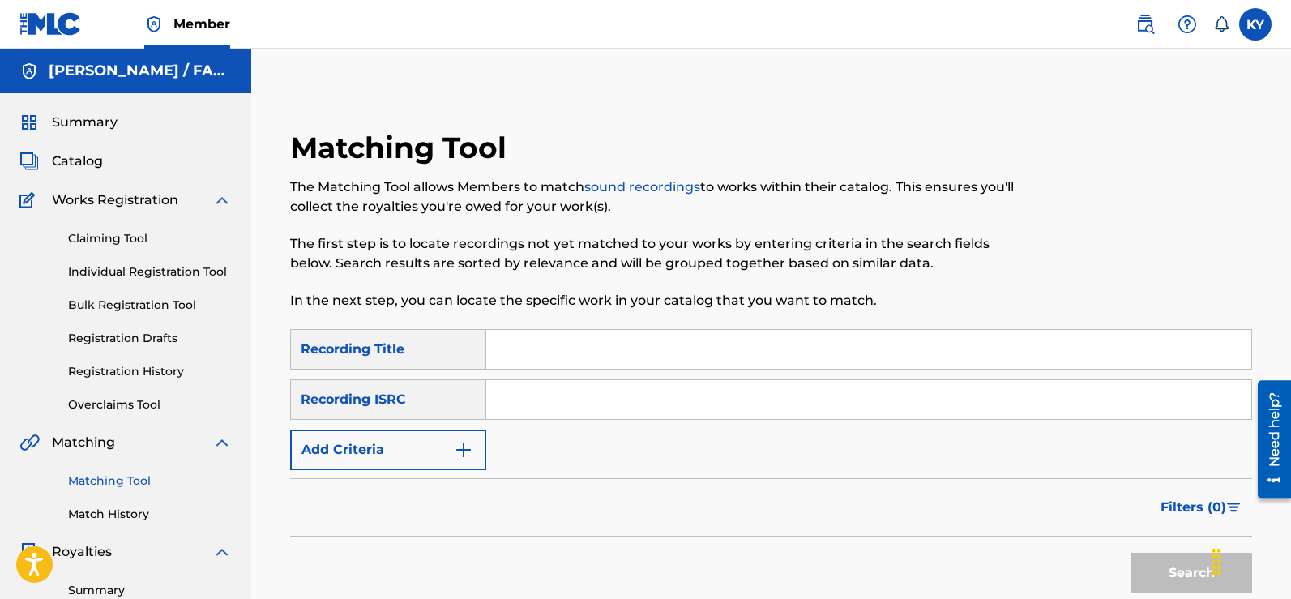
click at [509, 408] on input "Search Form" at bounding box center [868, 399] width 765 height 39
paste input "TCAFC2096039"
drag, startPoint x: 519, startPoint y: 397, endPoint x: 561, endPoint y: 212, distance: 189.5
click at [561, 212] on p "The Matching Tool allows Members to match sound recordings to works within thei…" at bounding box center [660, 196] width 741 height 39
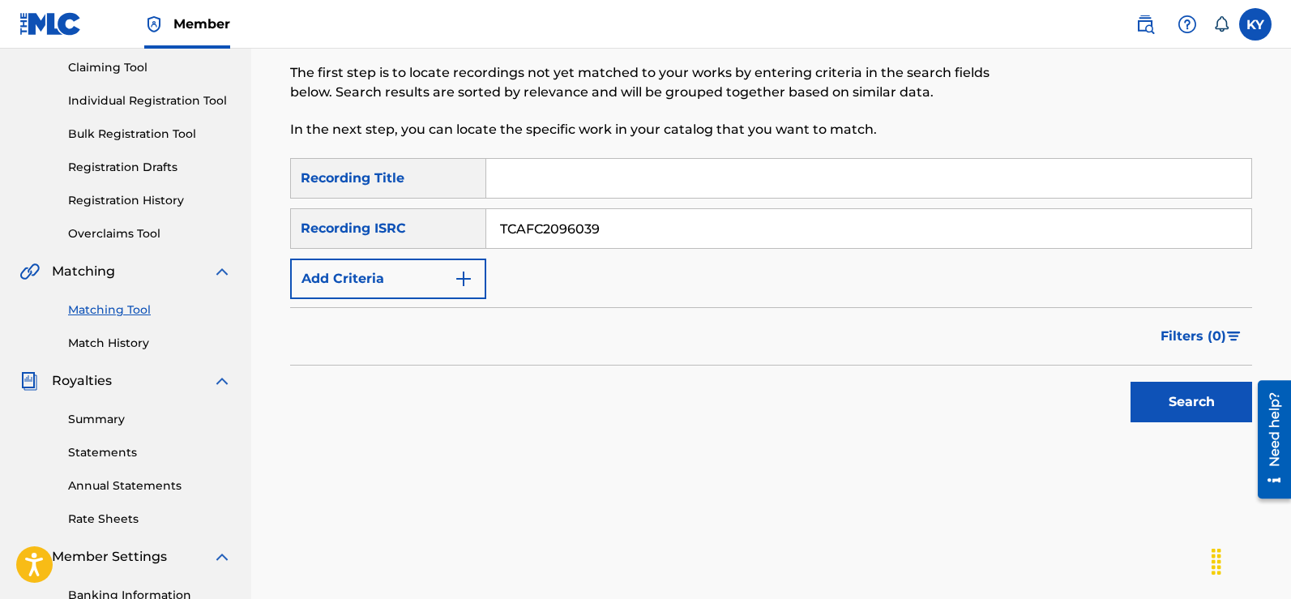
scroll to position [181, 0]
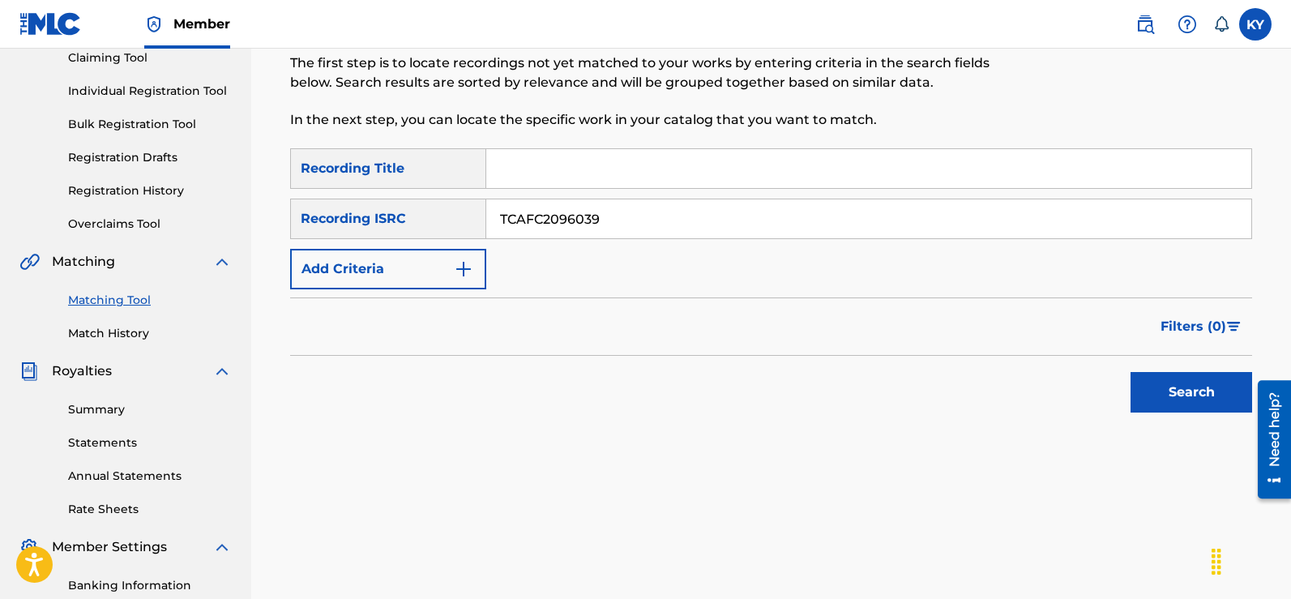
click at [1182, 395] on button "Search" at bounding box center [1191, 392] width 122 height 41
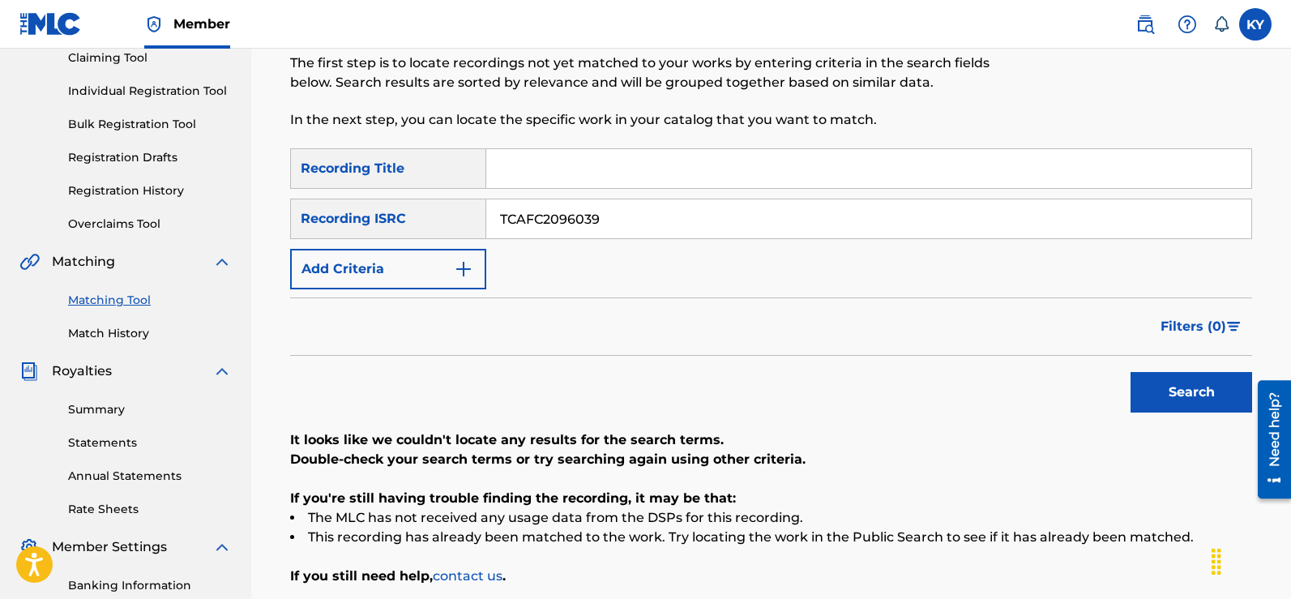
click at [1172, 400] on button "Search" at bounding box center [1191, 392] width 122 height 41
click at [1174, 391] on button "Search" at bounding box center [1191, 392] width 122 height 41
click at [1177, 393] on button "Search" at bounding box center [1191, 392] width 122 height 41
click at [1177, 393] on div "Search" at bounding box center [1187, 388] width 130 height 65
click at [1177, 391] on button "Search" at bounding box center [1191, 392] width 122 height 41
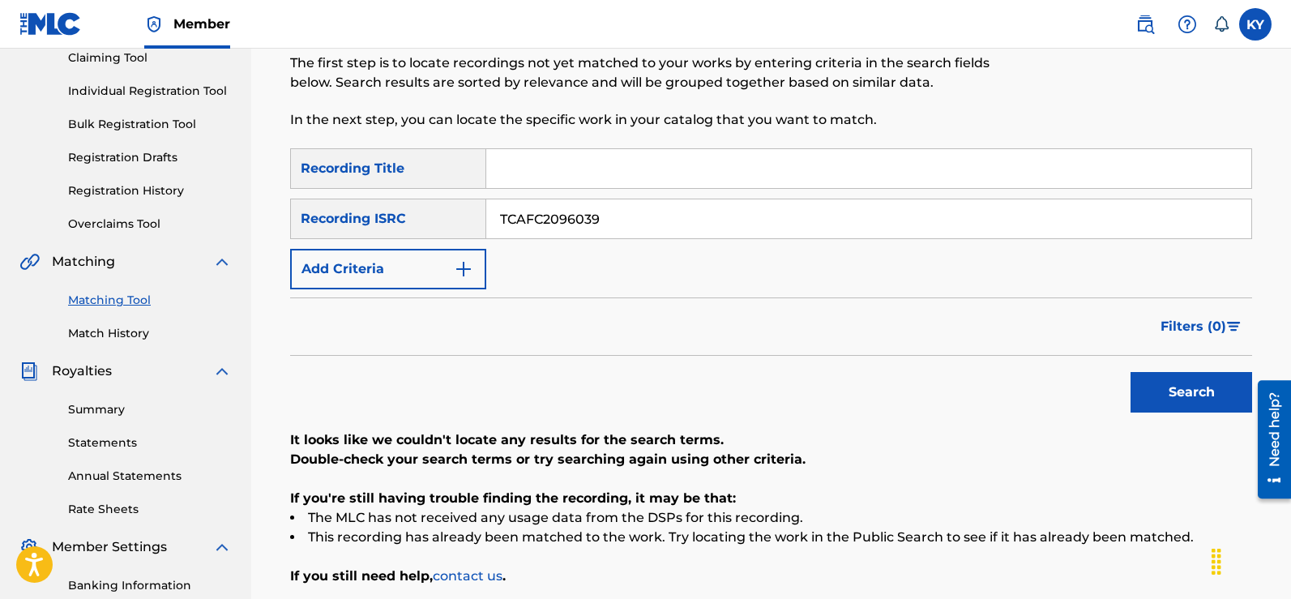
click at [617, 217] on input "TCAFC2096039" at bounding box center [868, 218] width 765 height 39
type input "T"
paste input ": TCAFC2096046"
click at [505, 218] on input ": TCAFC2096046" at bounding box center [868, 218] width 765 height 39
type input "TCAFC2096046"
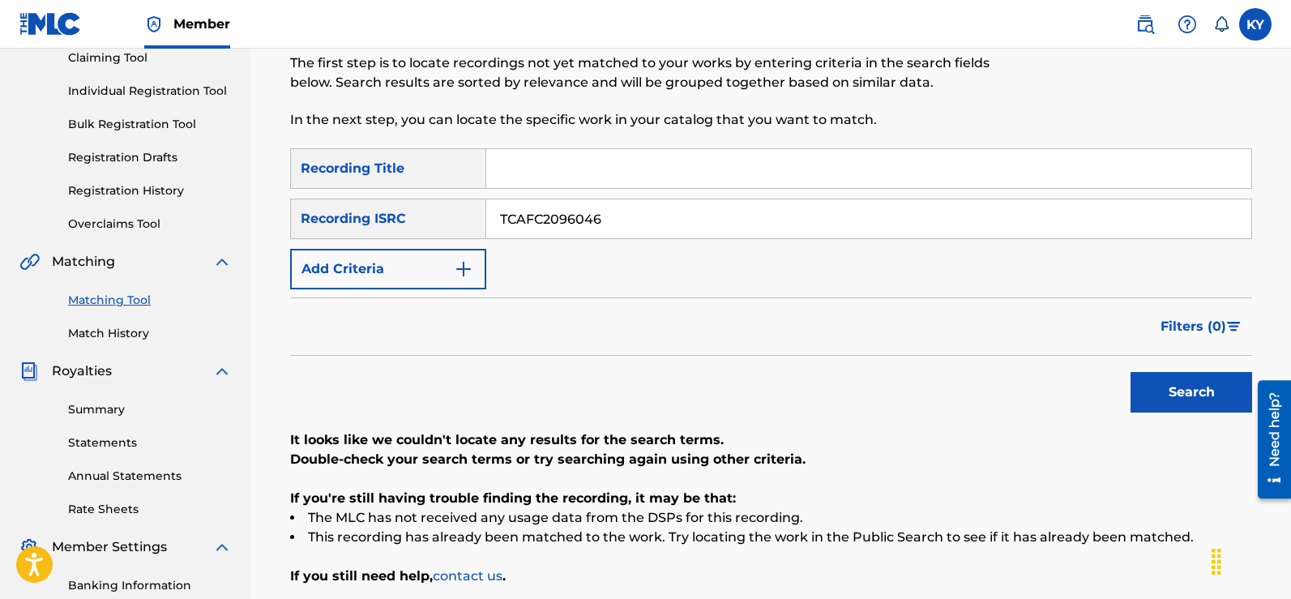
click at [1174, 395] on button "Search" at bounding box center [1191, 392] width 122 height 41
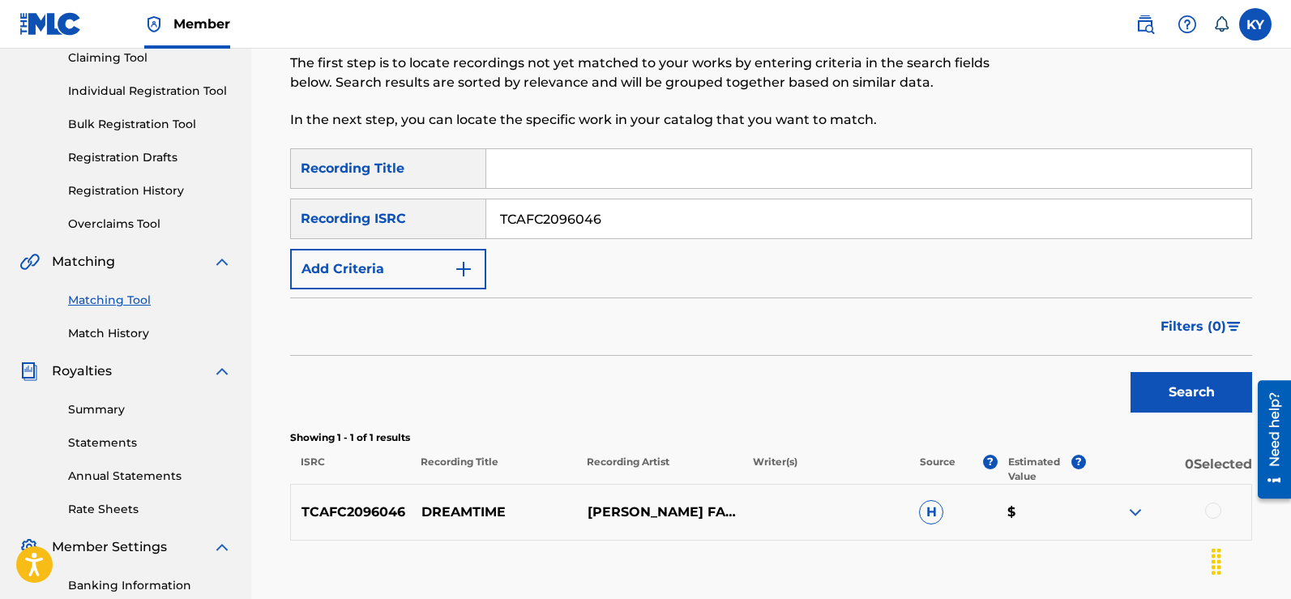
click at [1215, 503] on div at bounding box center [1213, 510] width 16 height 16
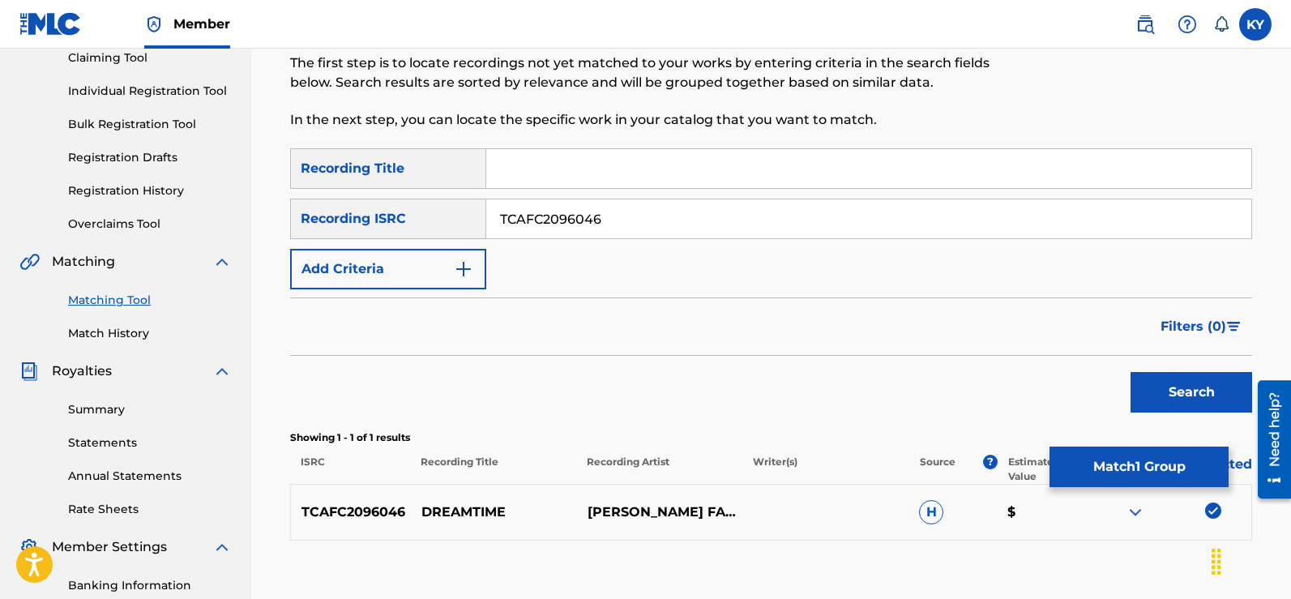
click at [1166, 457] on button "Match 1 Group" at bounding box center [1138, 466] width 179 height 41
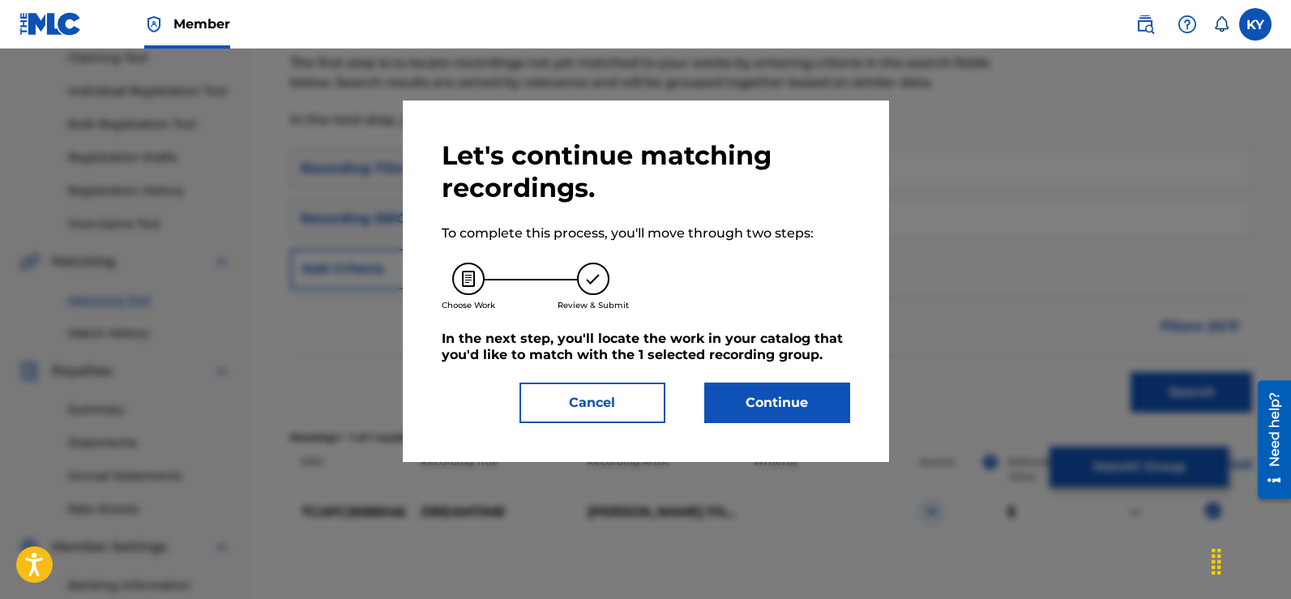
click at [775, 391] on button "Continue" at bounding box center [777, 402] width 146 height 41
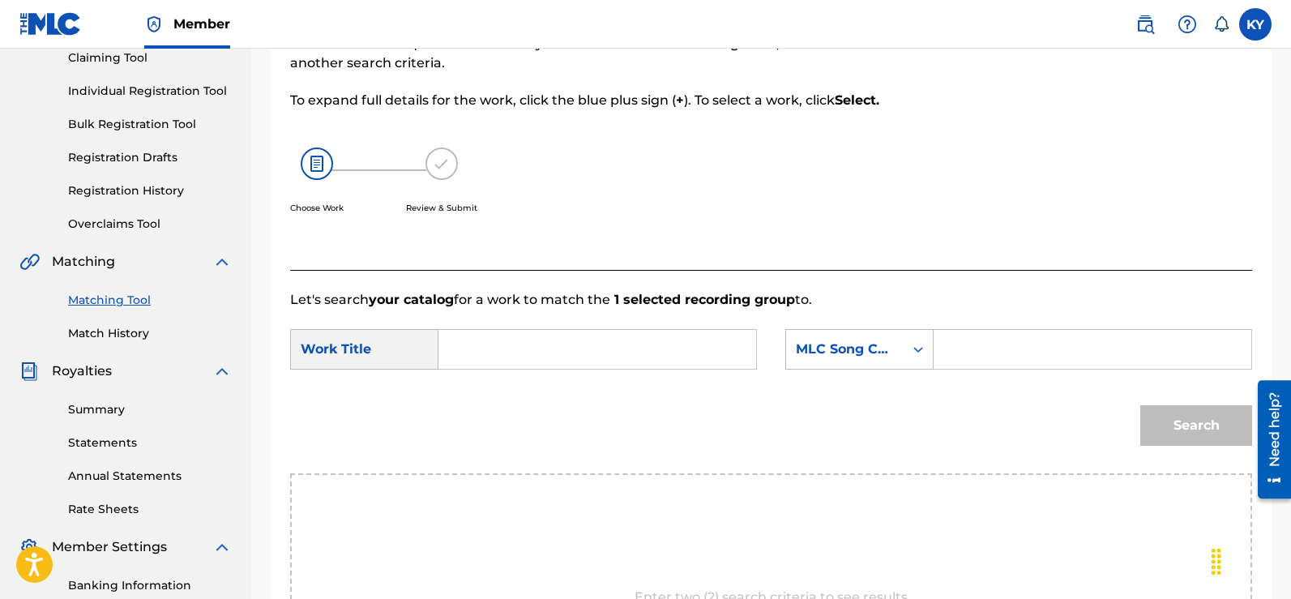
click at [466, 348] on input "Search Form" at bounding box center [597, 349] width 290 height 39
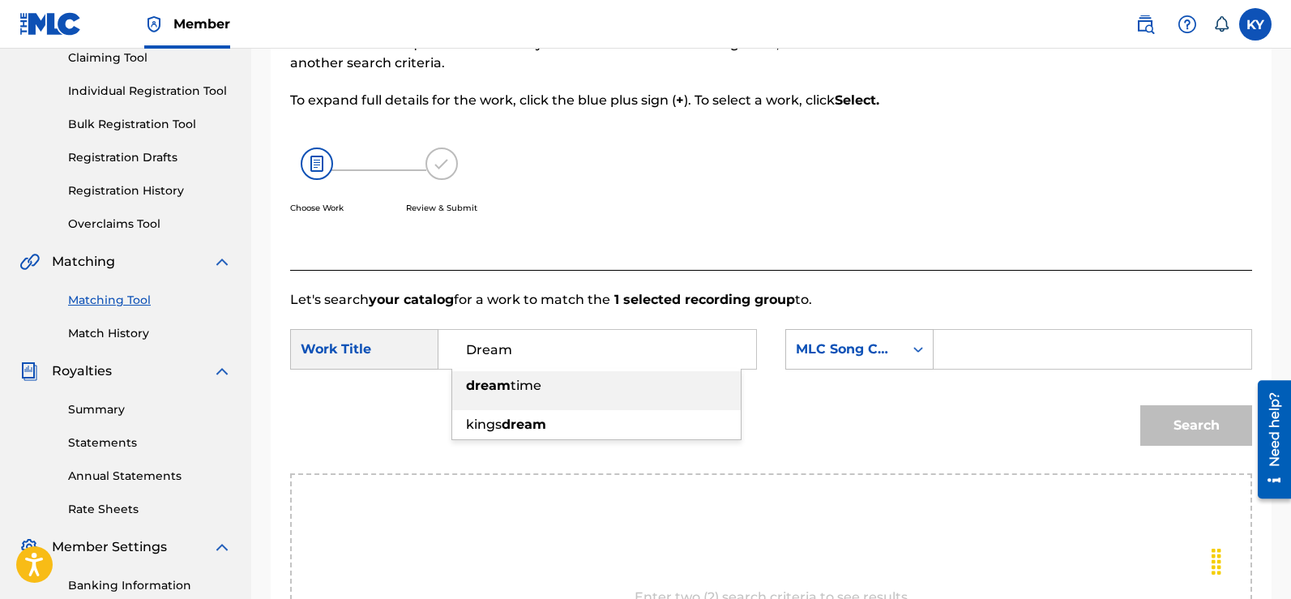
click at [547, 391] on div "dream time" at bounding box center [596, 385] width 288 height 29
type input "dreamtime"
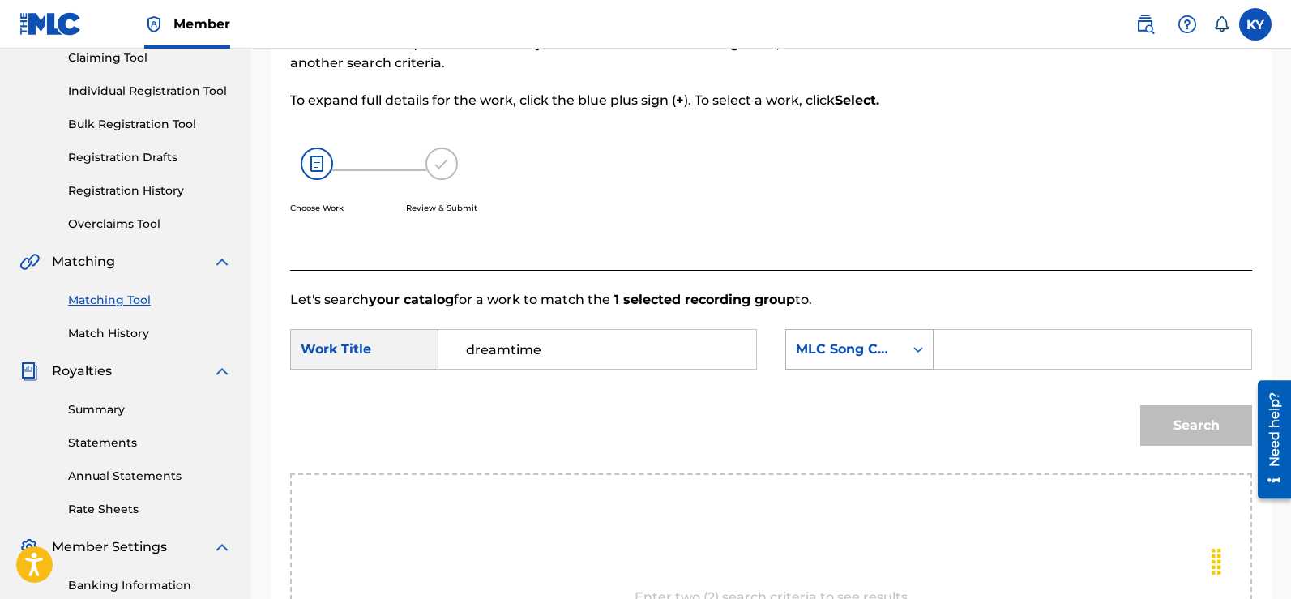
click at [920, 345] on icon "Search Form" at bounding box center [918, 349] width 16 height 16
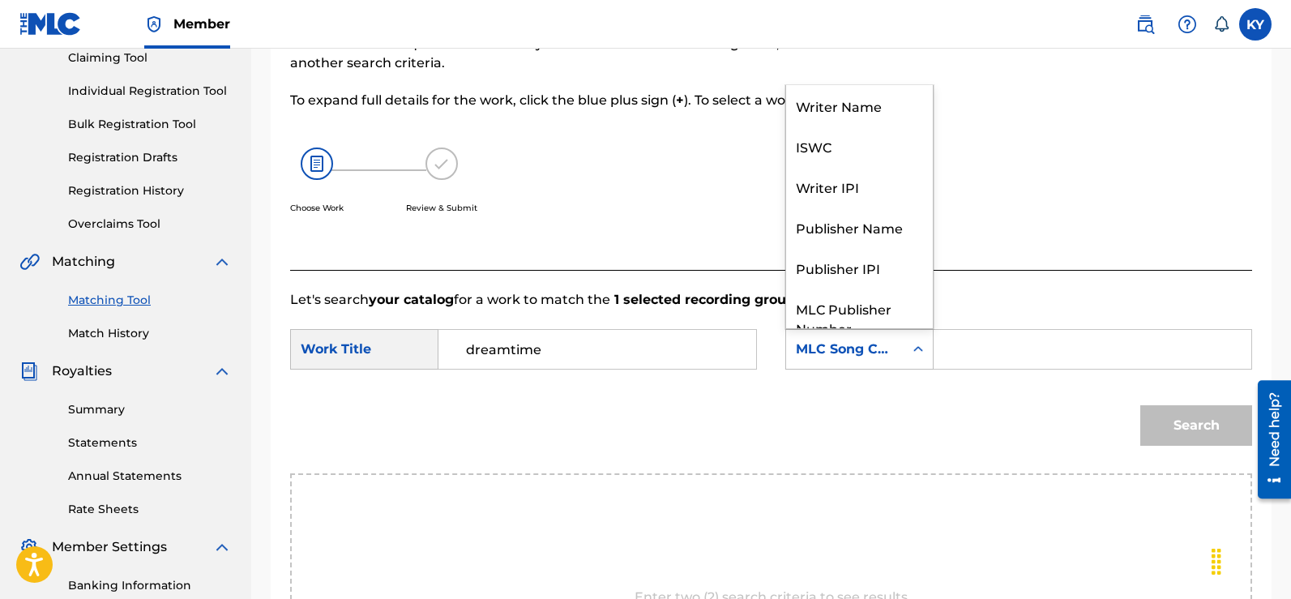
scroll to position [60, 0]
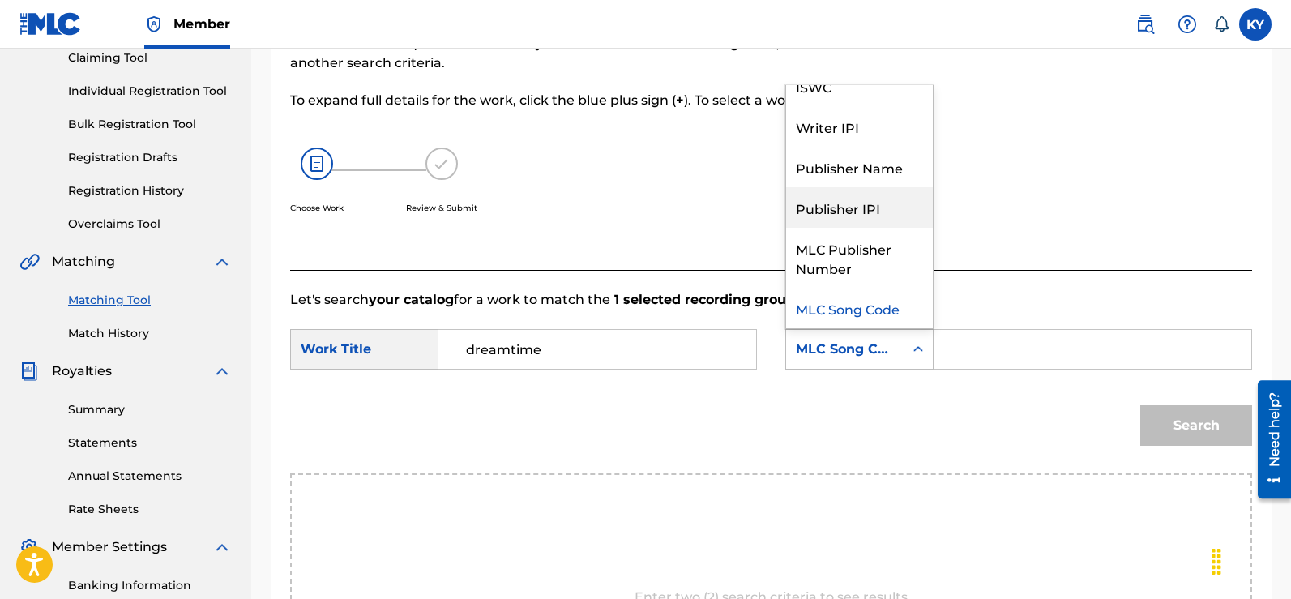
click at [860, 206] on div "Publisher IPI" at bounding box center [859, 207] width 147 height 41
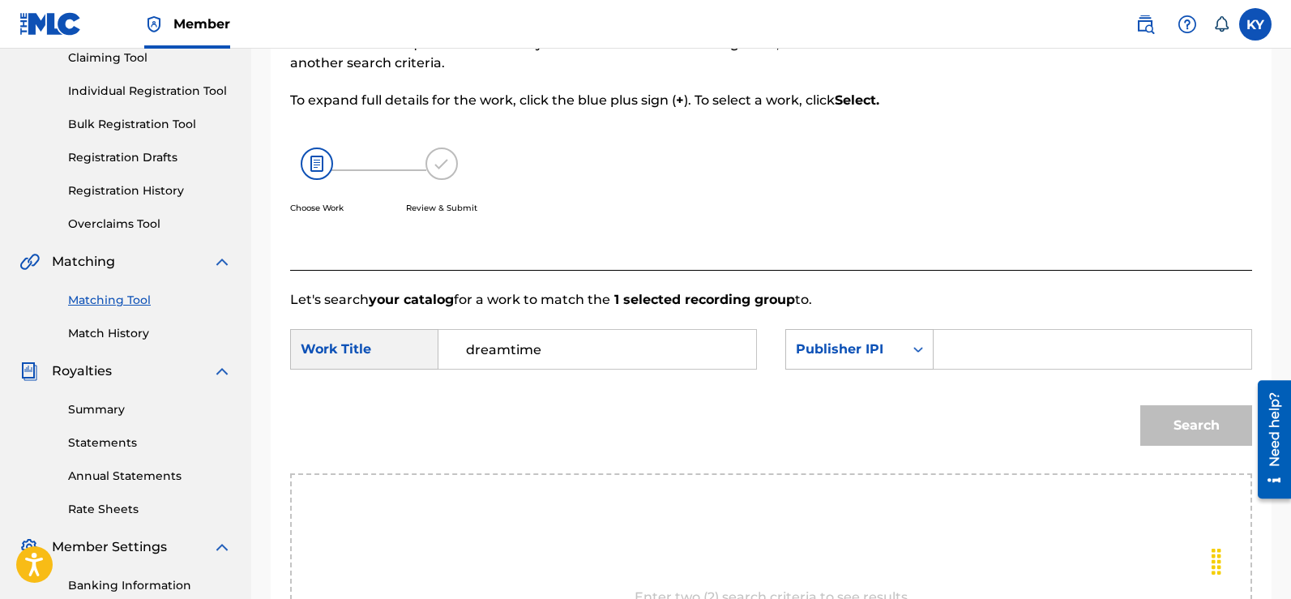
click at [955, 344] on input "Search Form" at bounding box center [1092, 349] width 290 height 39
type input "00185897994"
click at [1211, 424] on button "Search" at bounding box center [1196, 425] width 112 height 41
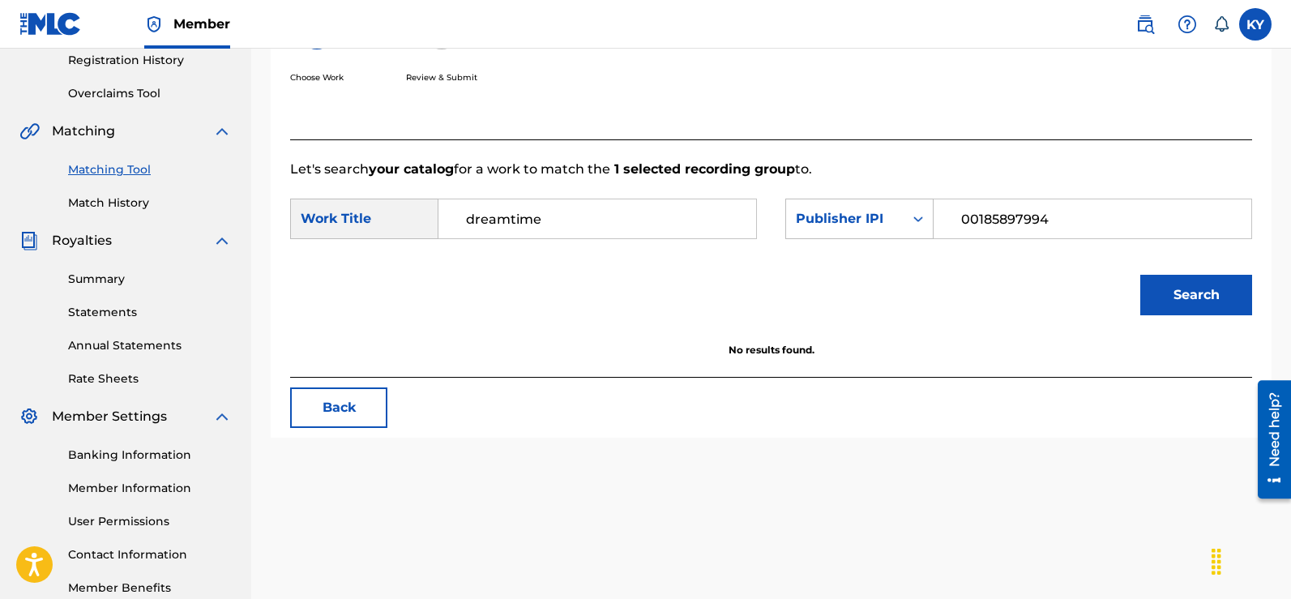
scroll to position [327, 0]
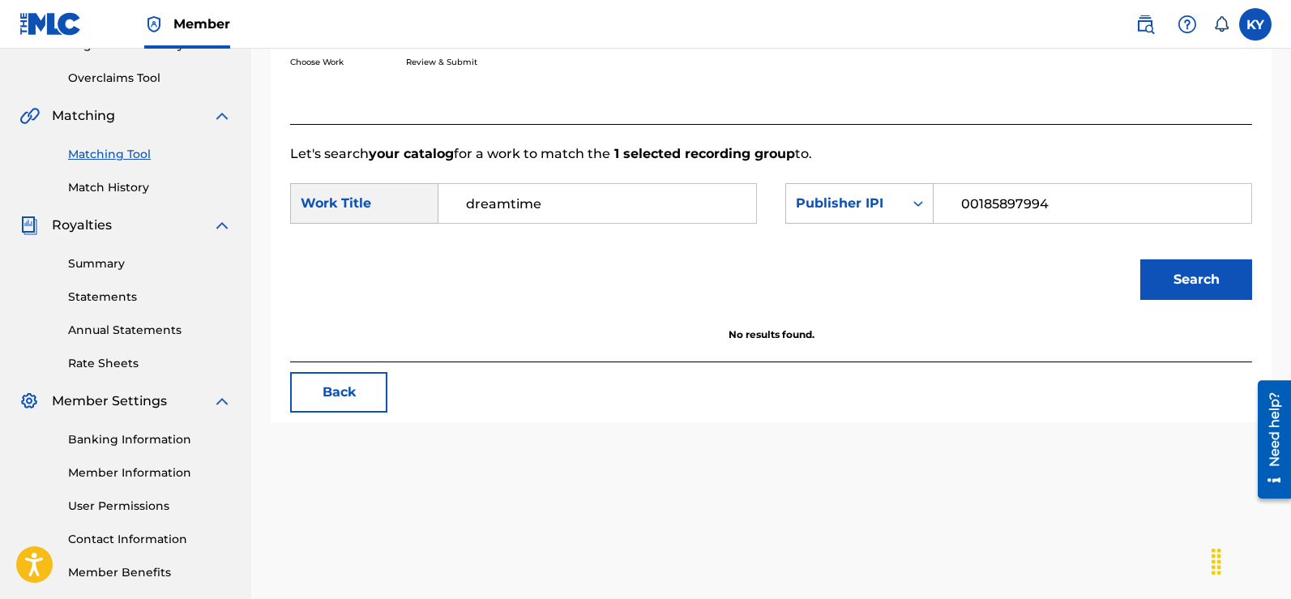
click at [1202, 272] on button "Search" at bounding box center [1196, 279] width 112 height 41
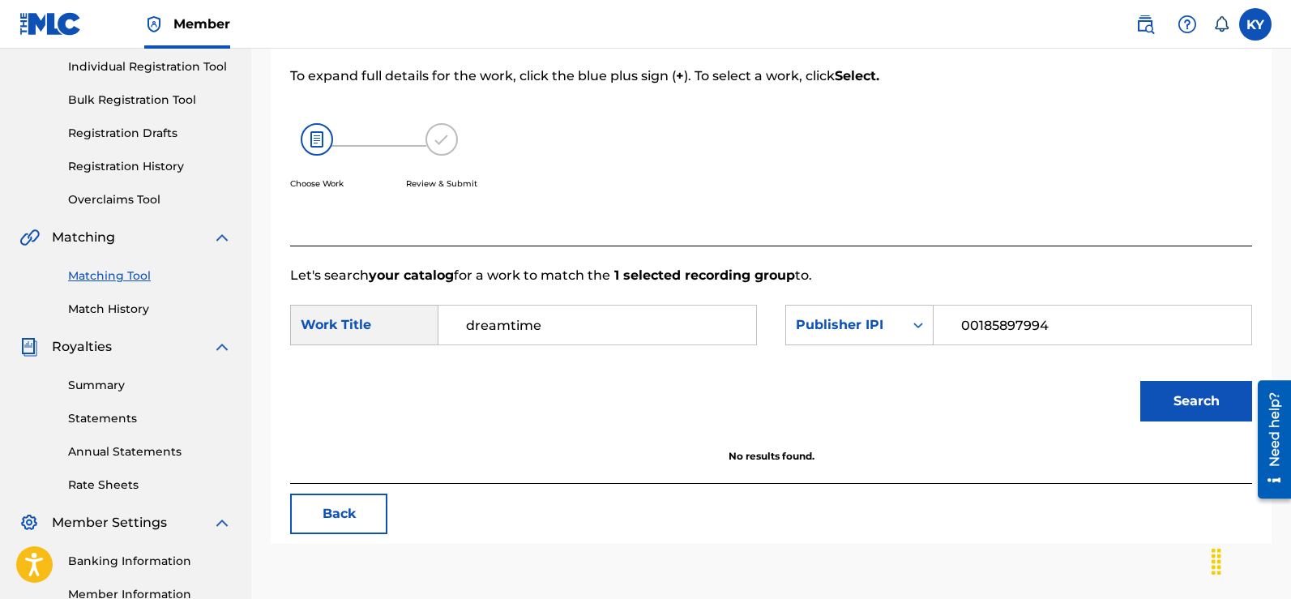
scroll to position [187, 0]
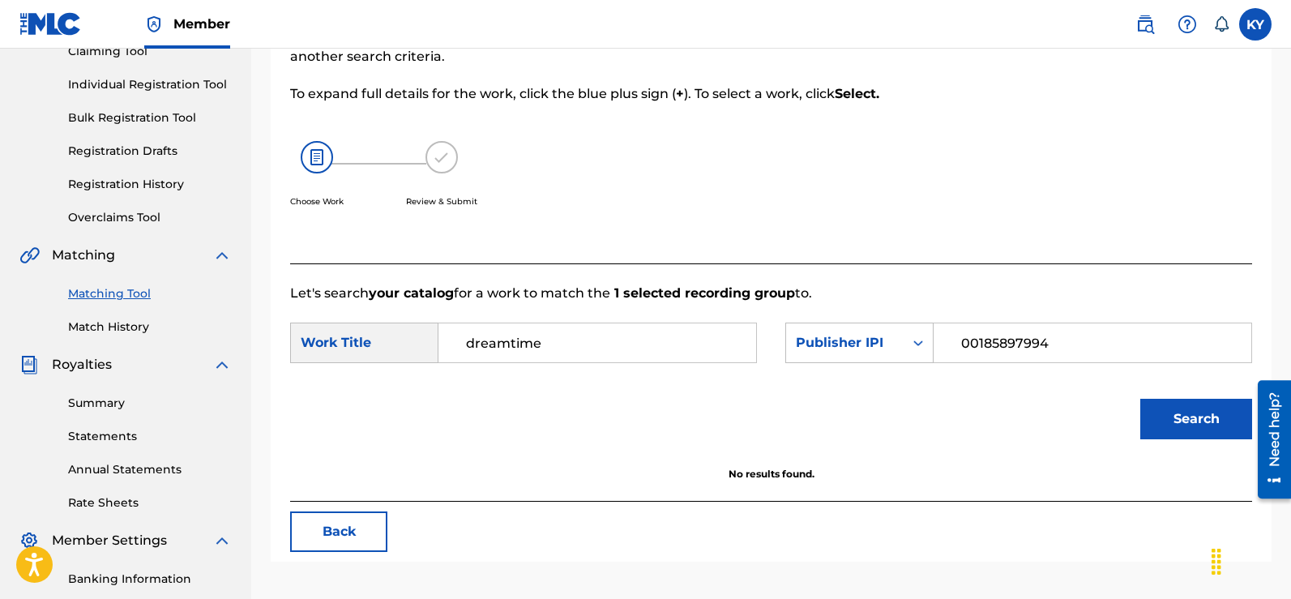
click at [508, 338] on input "dreamtime" at bounding box center [597, 342] width 290 height 39
type input "dream time"
click at [1185, 413] on button "Search" at bounding box center [1196, 419] width 112 height 41
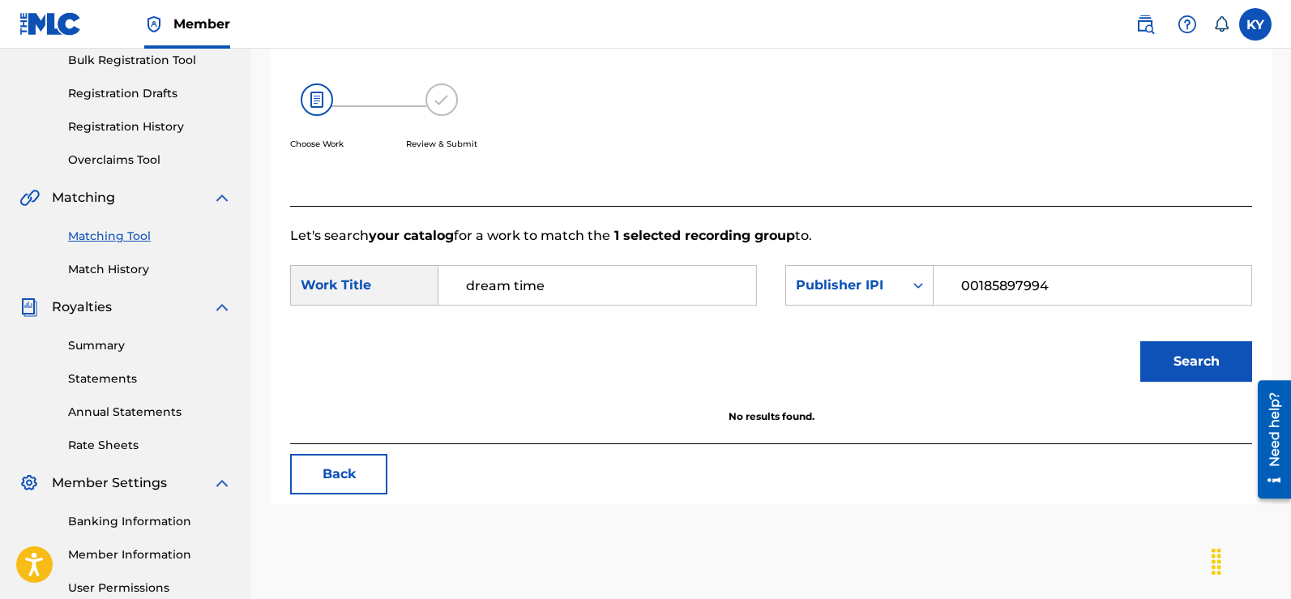
scroll to position [258, 0]
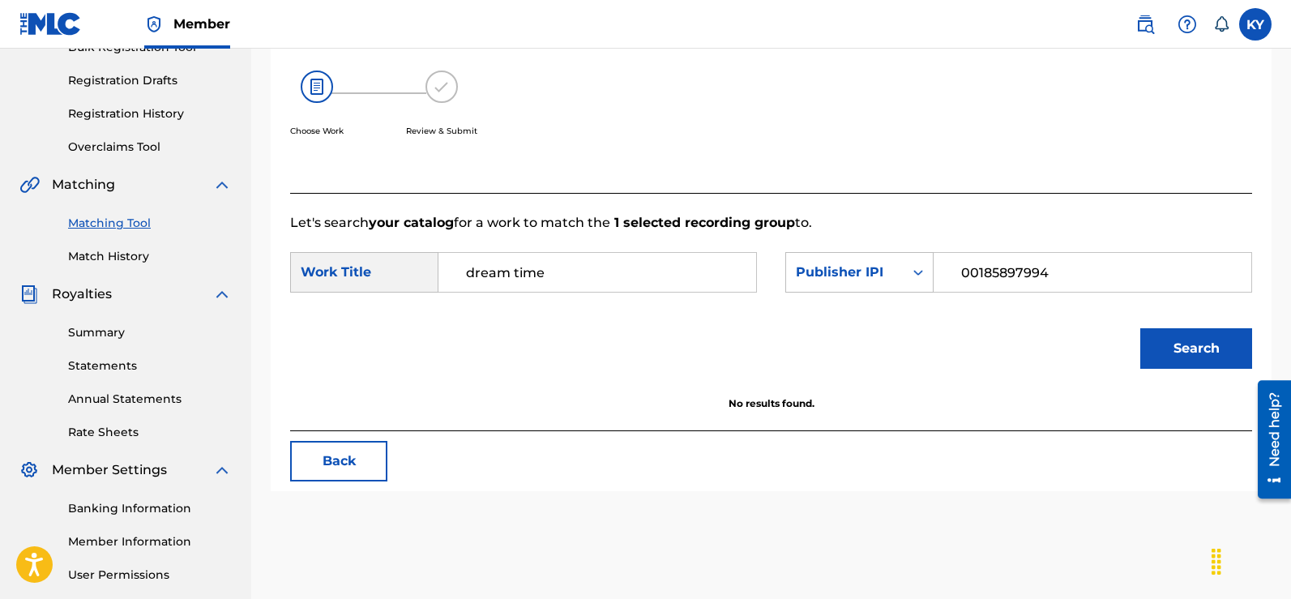
click at [333, 461] on button "Back" at bounding box center [338, 461] width 97 height 41
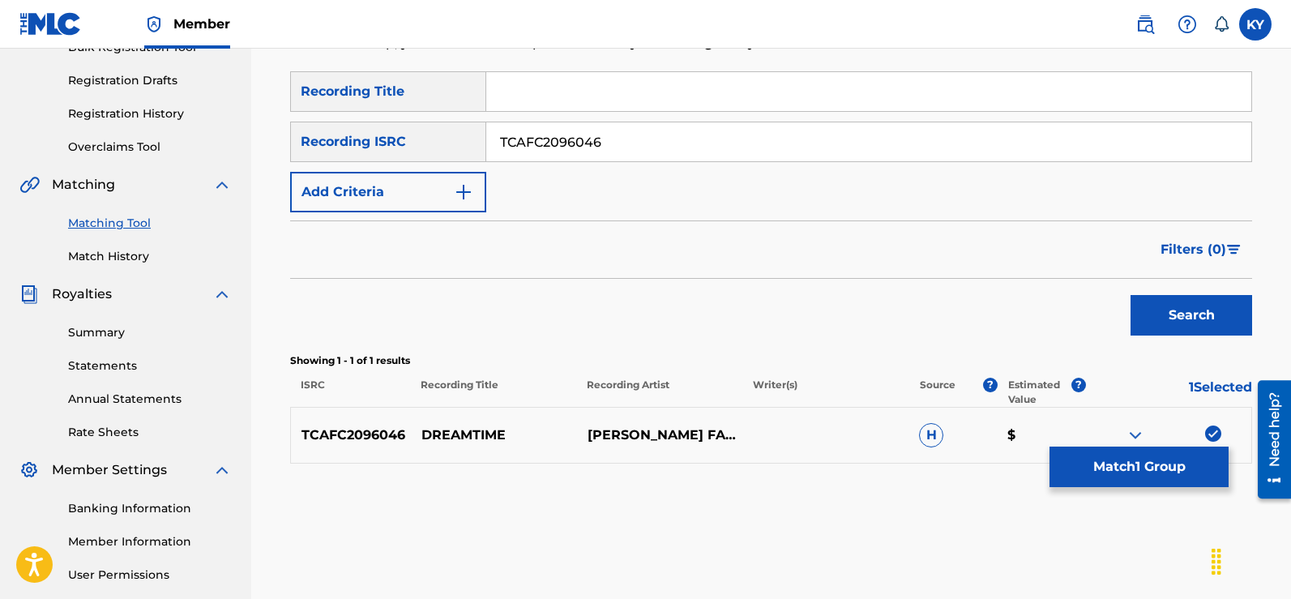
click at [617, 142] on input "TCAFC2096046" at bounding box center [868, 141] width 765 height 39
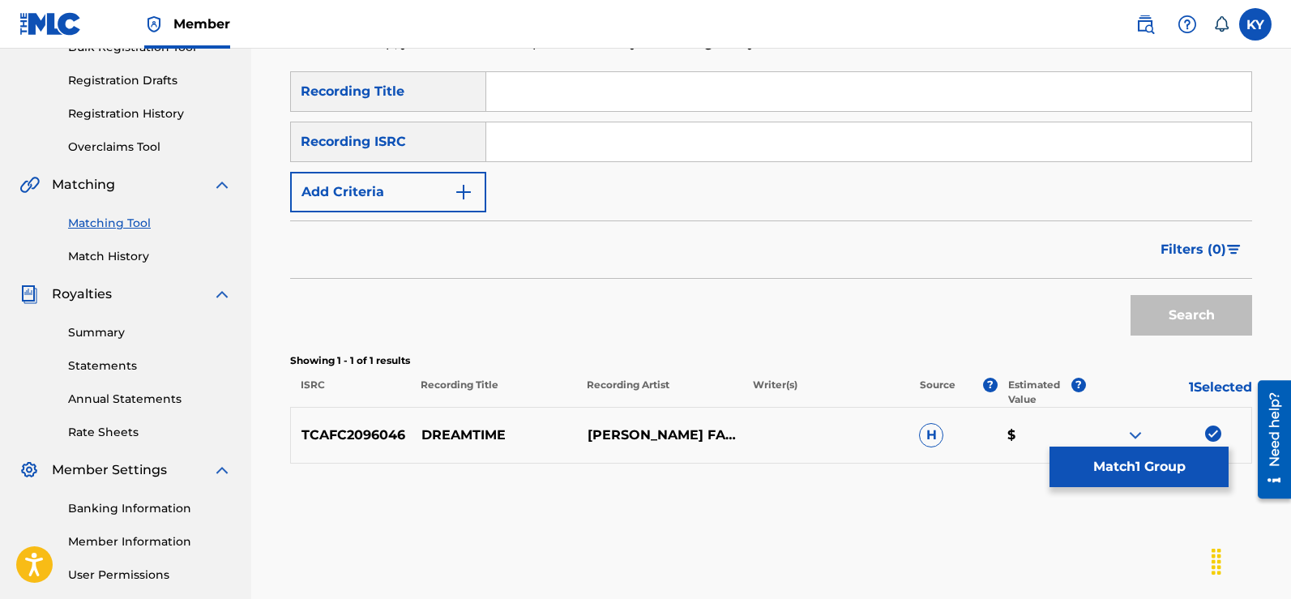
paste input "TCAFC2096126"
type input "TCAFC2096126"
drag, startPoint x: 502, startPoint y: 143, endPoint x: 544, endPoint y: 302, distance: 165.1
click at [546, 302] on div "Search" at bounding box center [771, 311] width 962 height 65
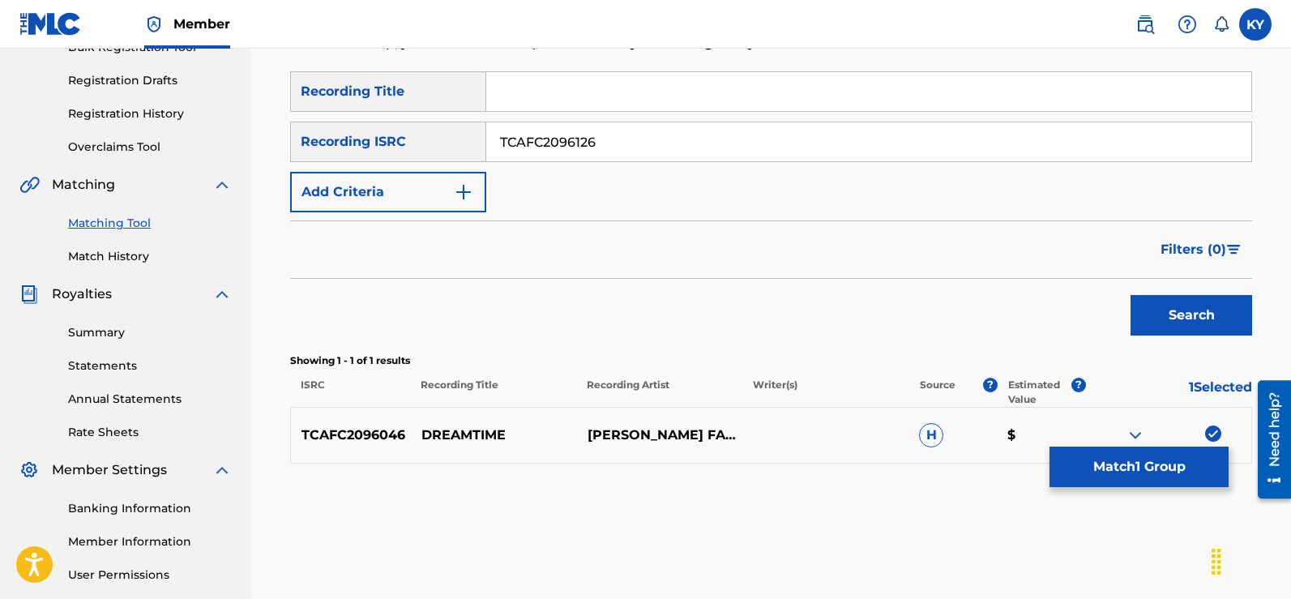
click at [1193, 308] on button "Search" at bounding box center [1191, 315] width 122 height 41
click at [1214, 430] on div at bounding box center [1213, 433] width 16 height 16
click at [1156, 463] on button "Match 2 Groups" at bounding box center [1138, 466] width 179 height 41
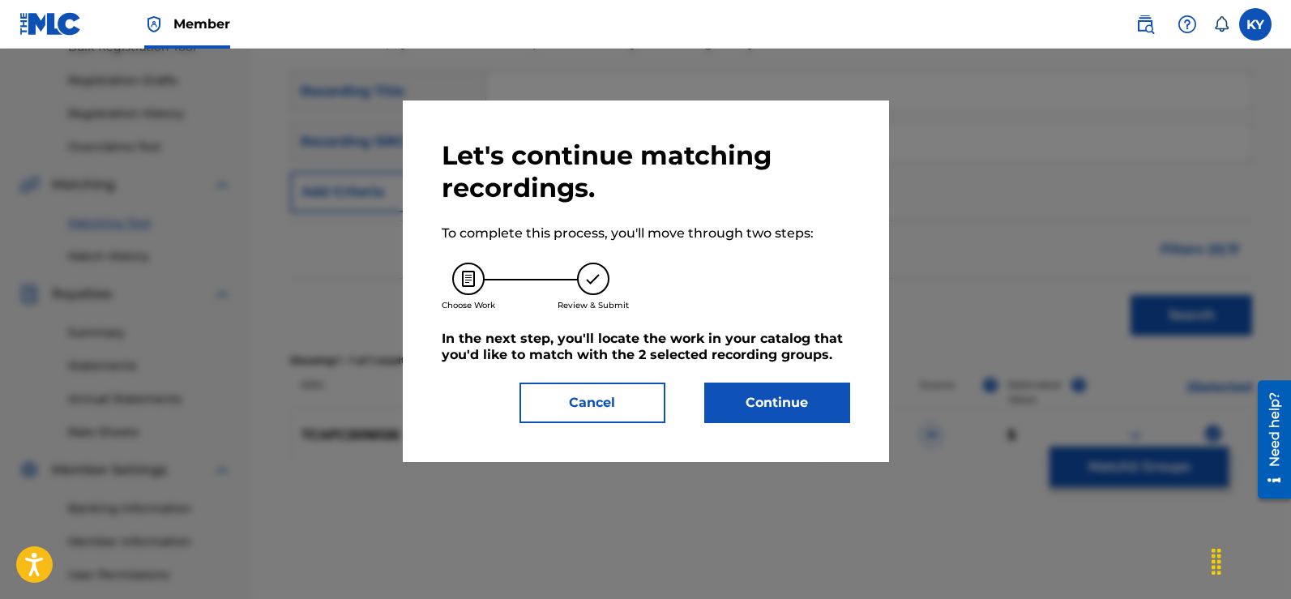
click at [745, 399] on button "Continue" at bounding box center [777, 402] width 146 height 41
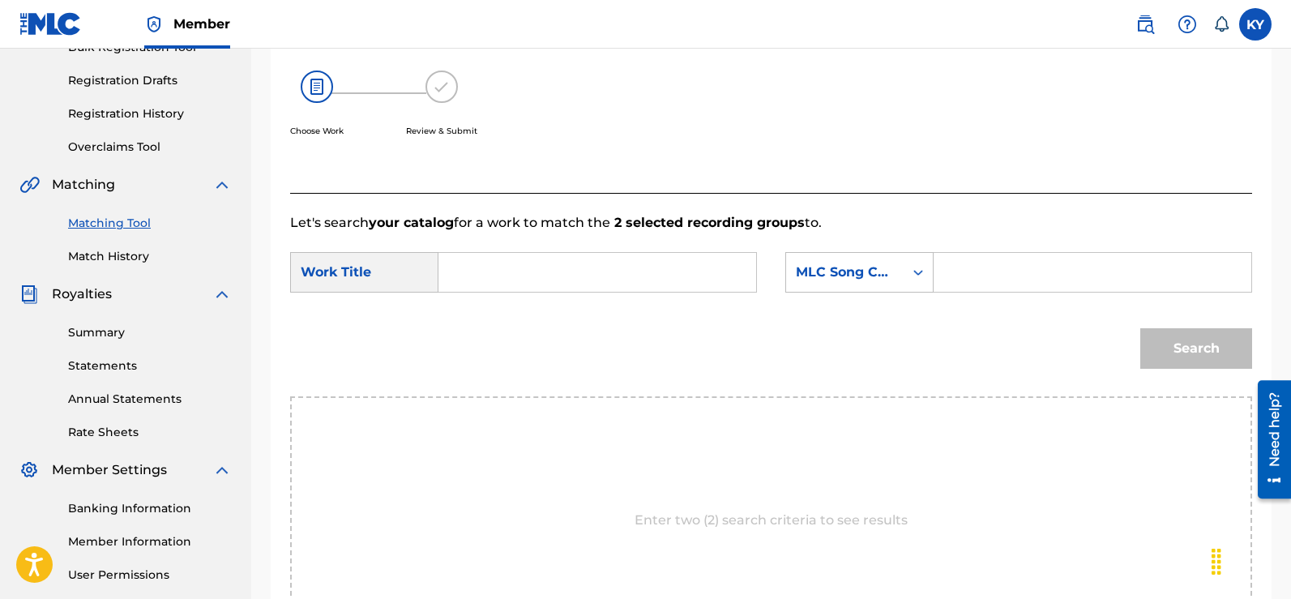
click at [455, 272] on input "Search Form" at bounding box center [597, 272] width 290 height 39
click at [540, 301] on span "en freaky now" at bounding box center [541, 308] width 94 height 15
type input "getten freaky now"
click at [916, 271] on icon "Search Form" at bounding box center [919, 273] width 10 height 6
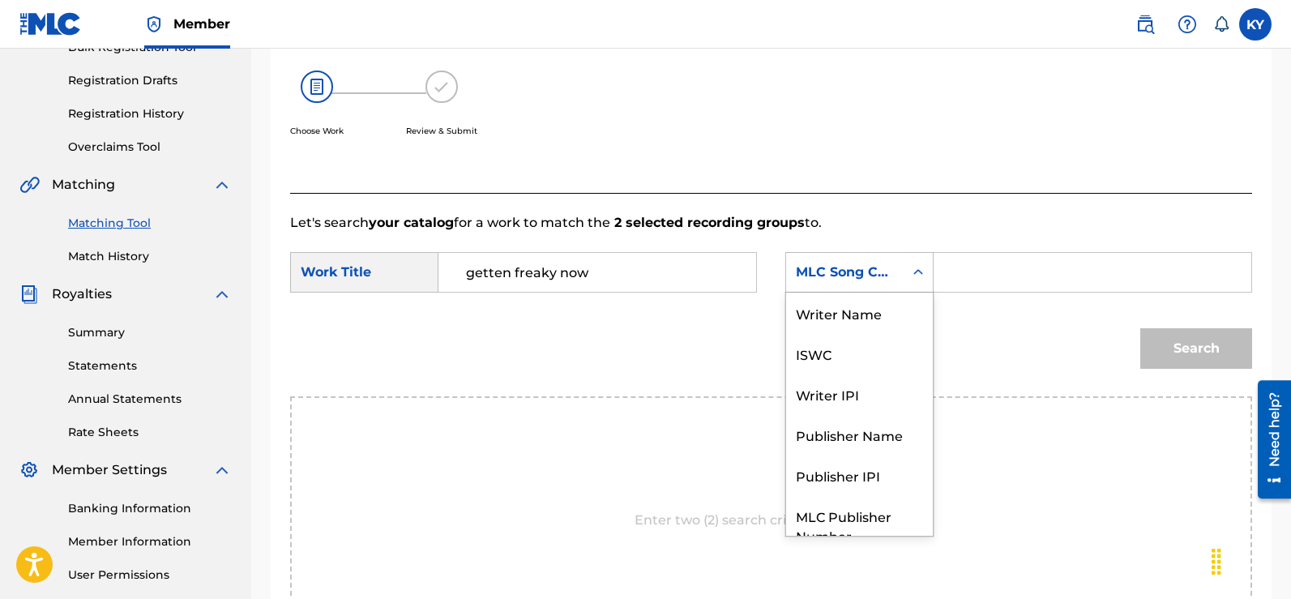
click at [914, 270] on icon "Search Form" at bounding box center [918, 272] width 16 height 16
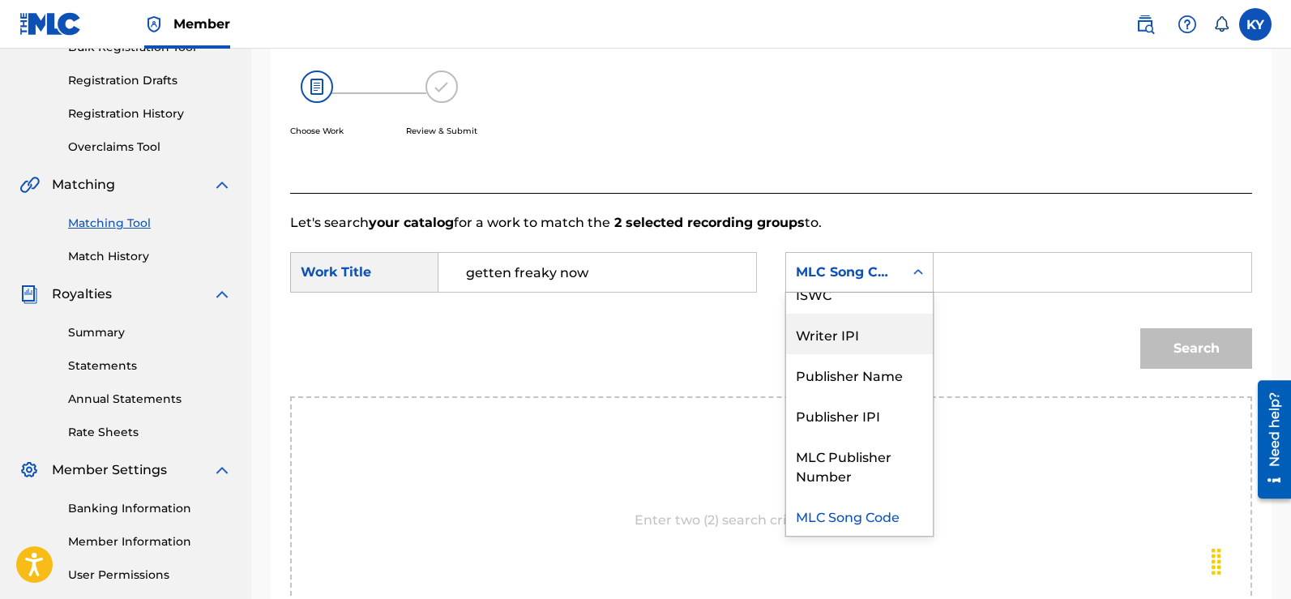
drag, startPoint x: 852, startPoint y: 333, endPoint x: 856, endPoint y: 323, distance: 10.2
click at [852, 333] on div "Writer IPI" at bounding box center [859, 334] width 147 height 41
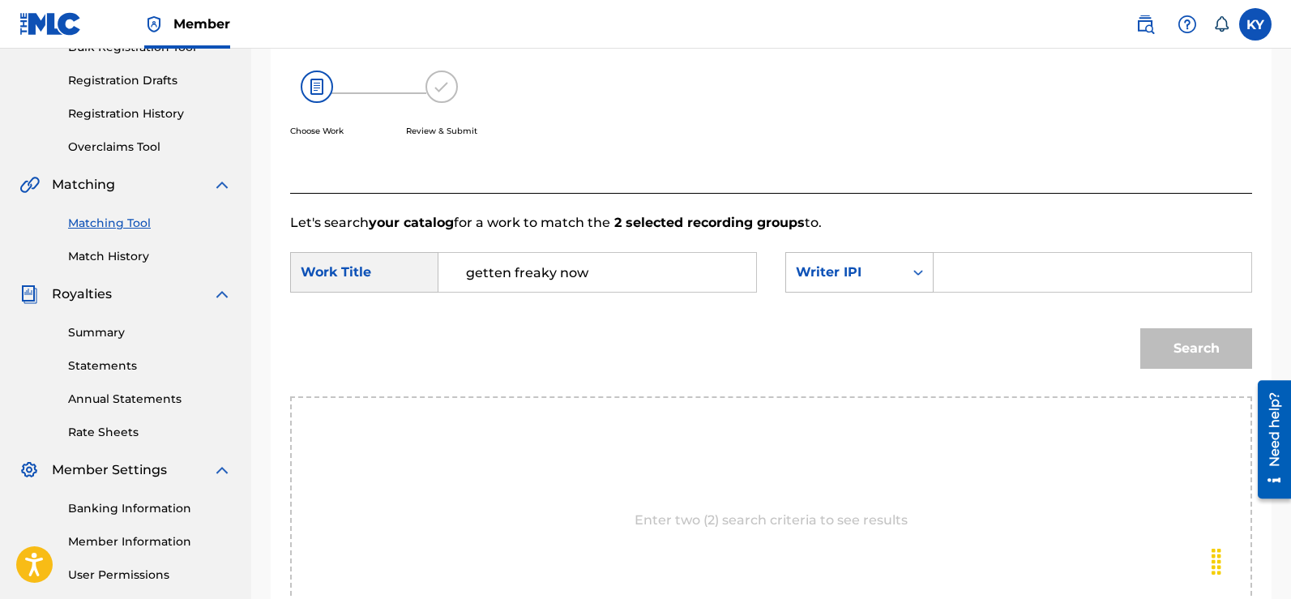
click at [950, 275] on input "Search Form" at bounding box center [1092, 272] width 290 height 39
type input "00185897994"
click at [1194, 340] on button "Search" at bounding box center [1196, 348] width 112 height 41
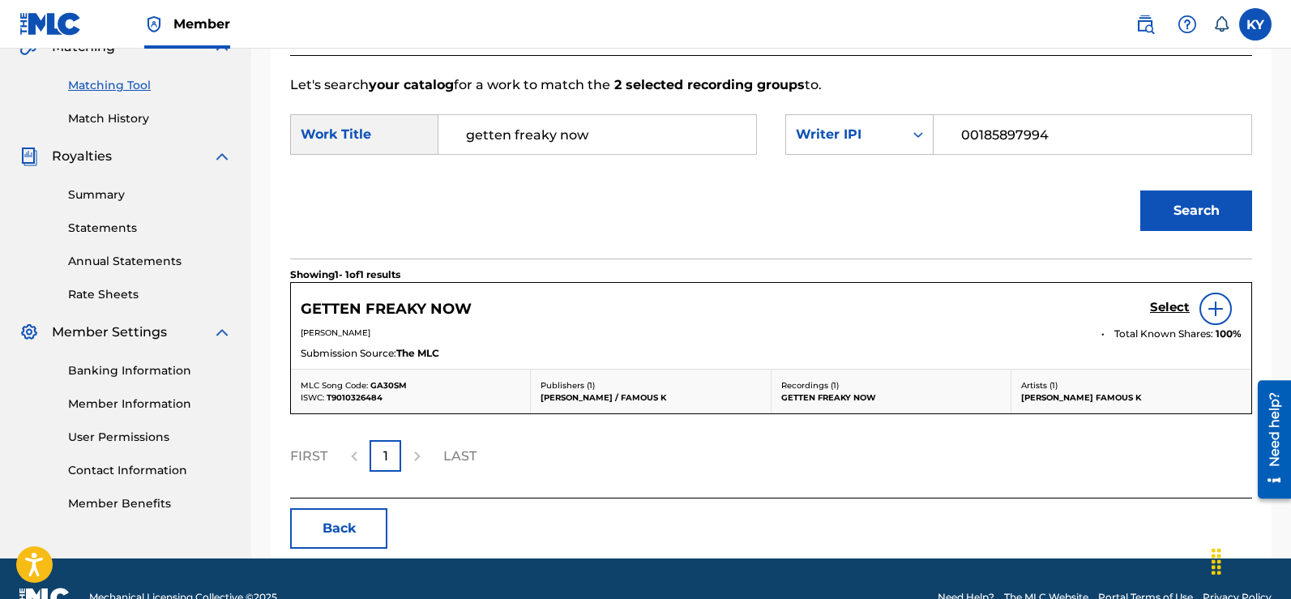
scroll to position [433, 0]
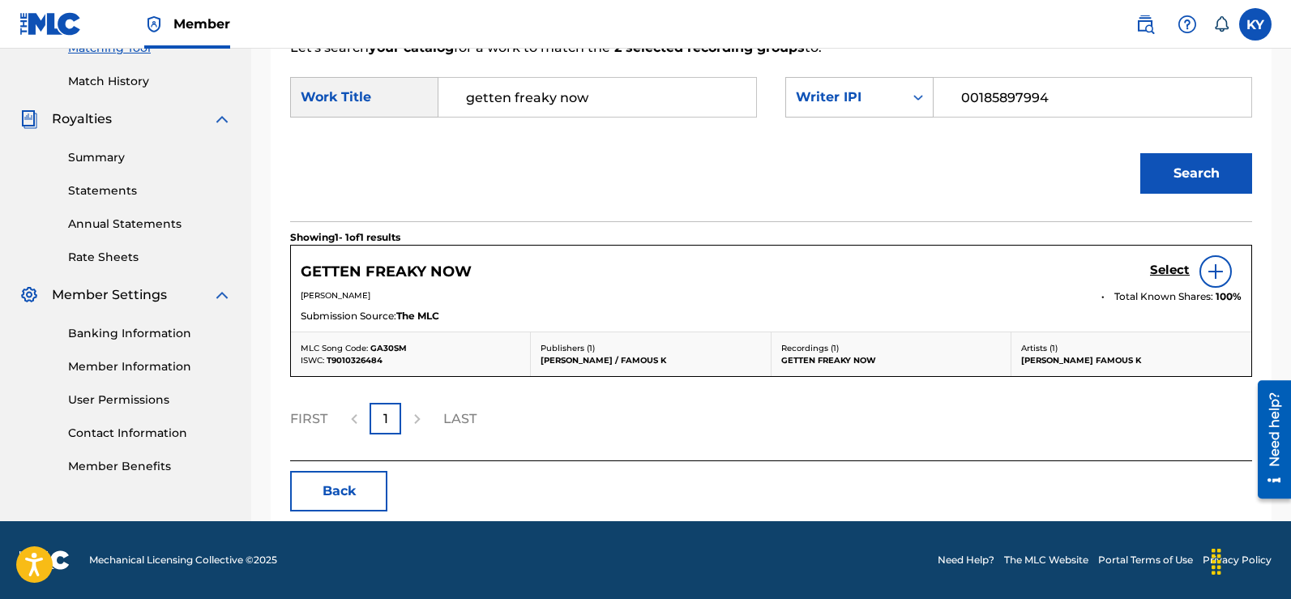
click at [1215, 267] on img at bounding box center [1215, 271] width 19 height 19
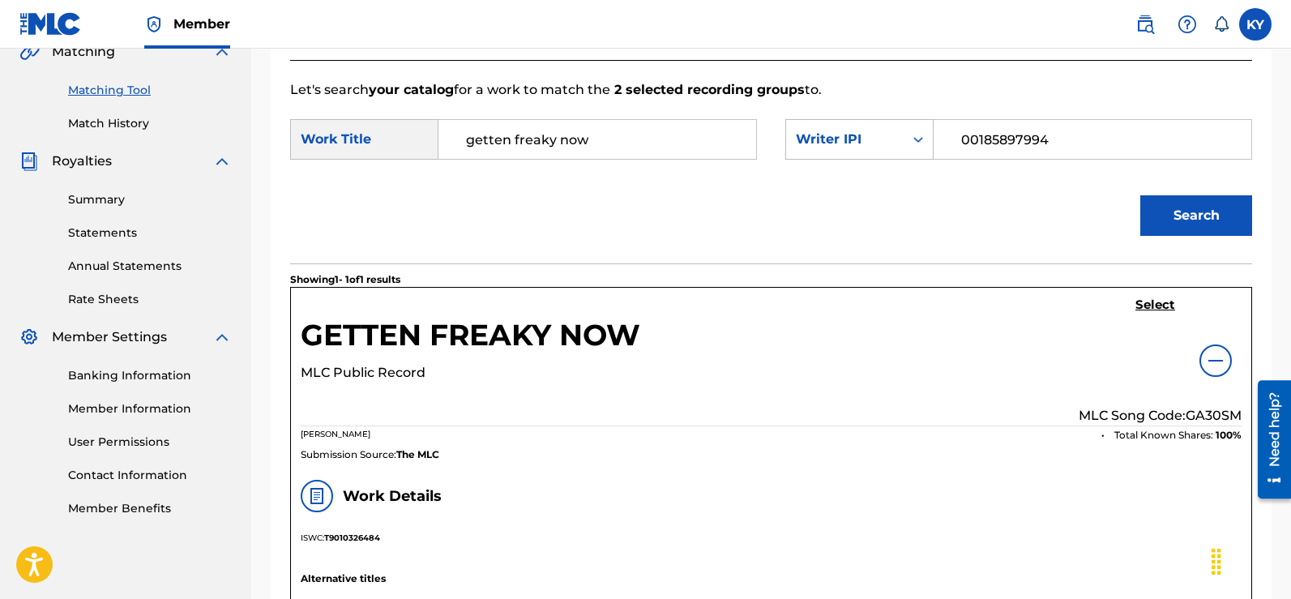
scroll to position [385, 0]
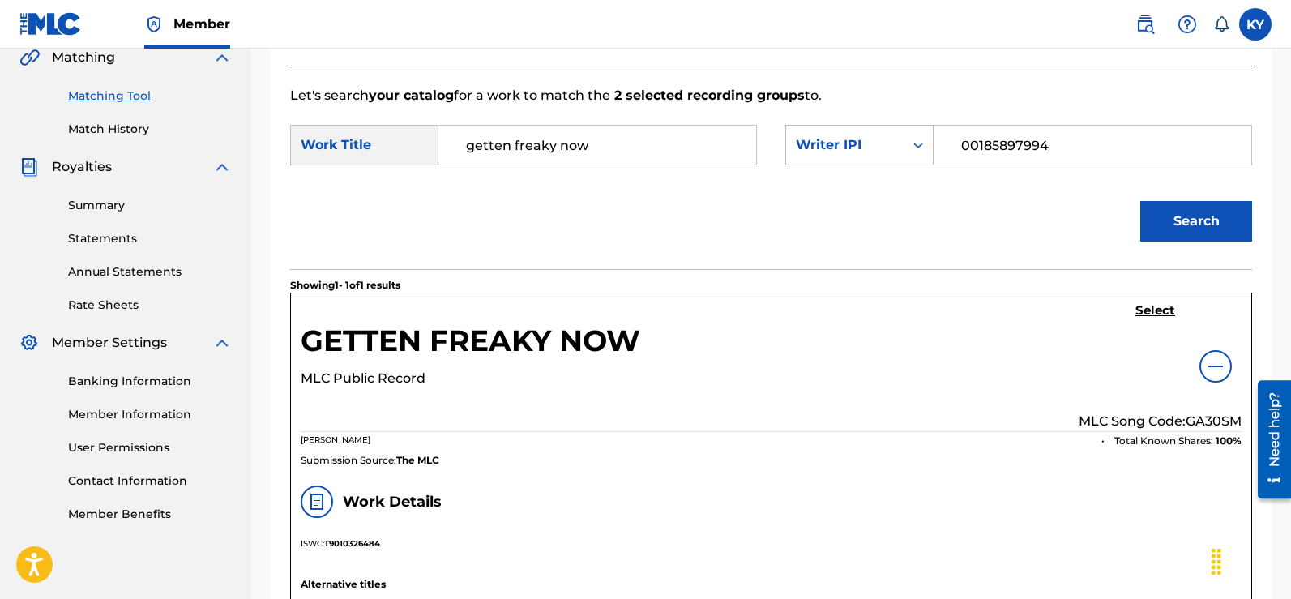
click at [1153, 307] on h5 "Select" at bounding box center [1155, 310] width 40 height 15
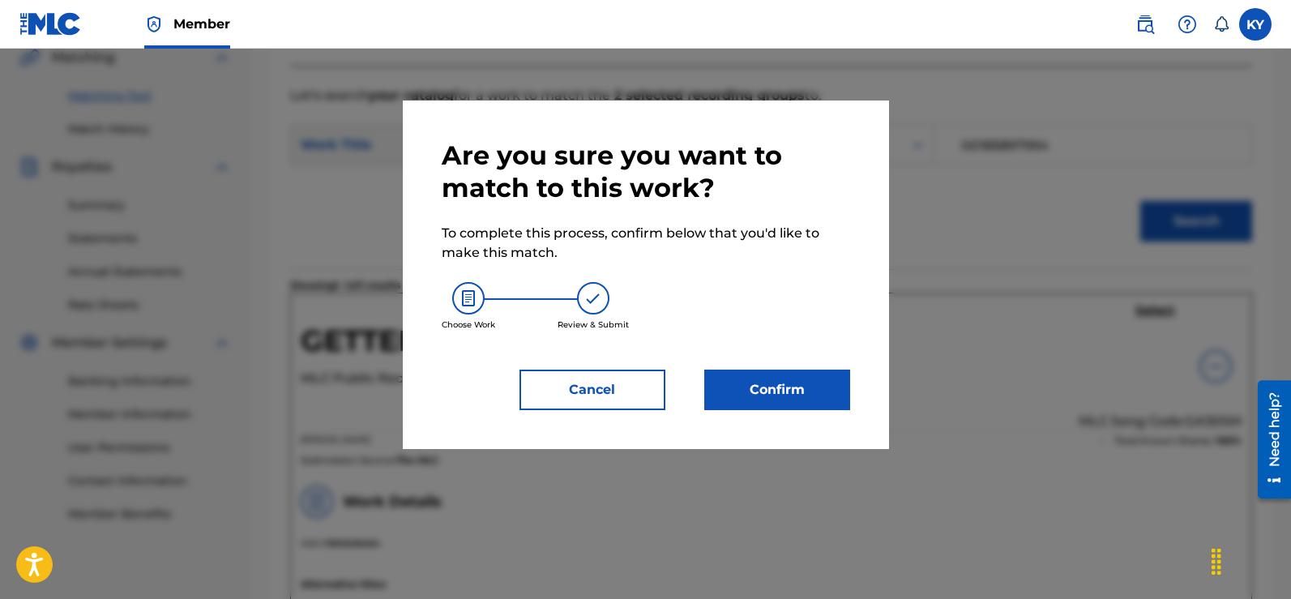
click at [780, 388] on button "Confirm" at bounding box center [777, 389] width 146 height 41
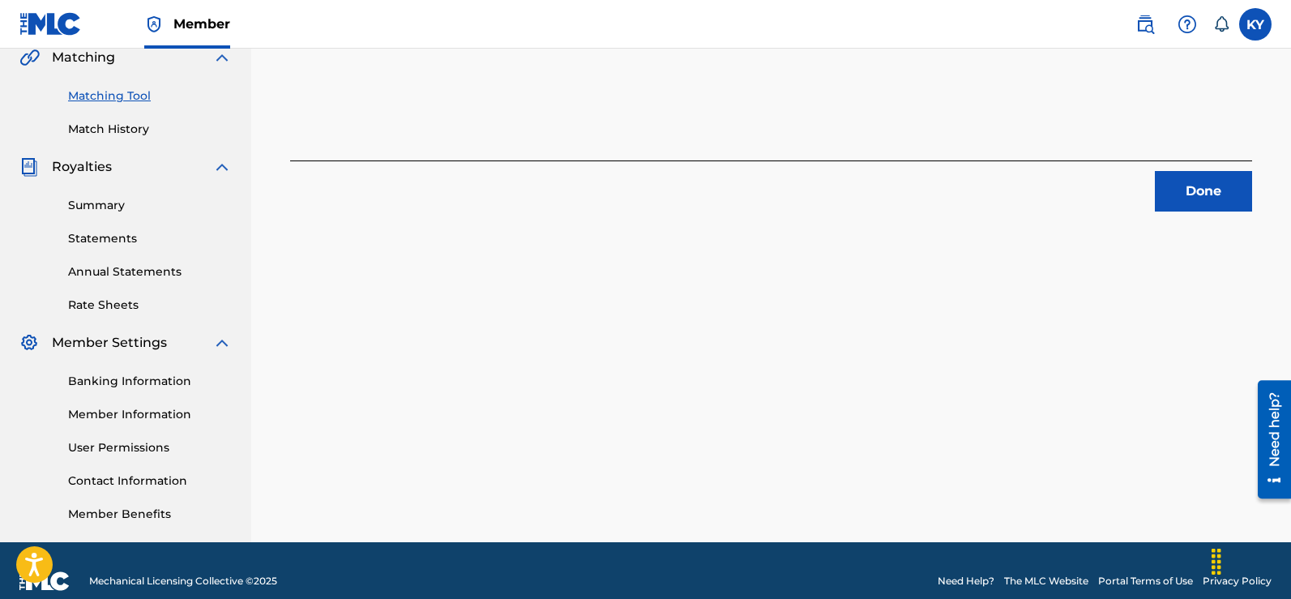
click at [1218, 182] on button "Done" at bounding box center [1203, 191] width 97 height 41
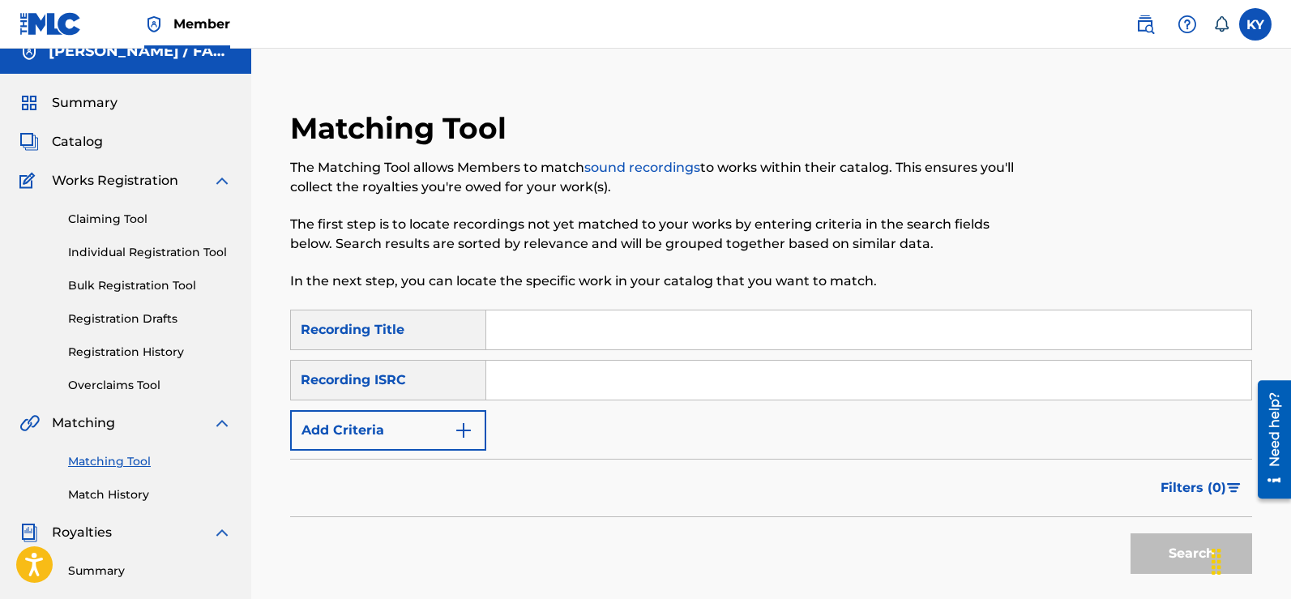
scroll to position [0, 0]
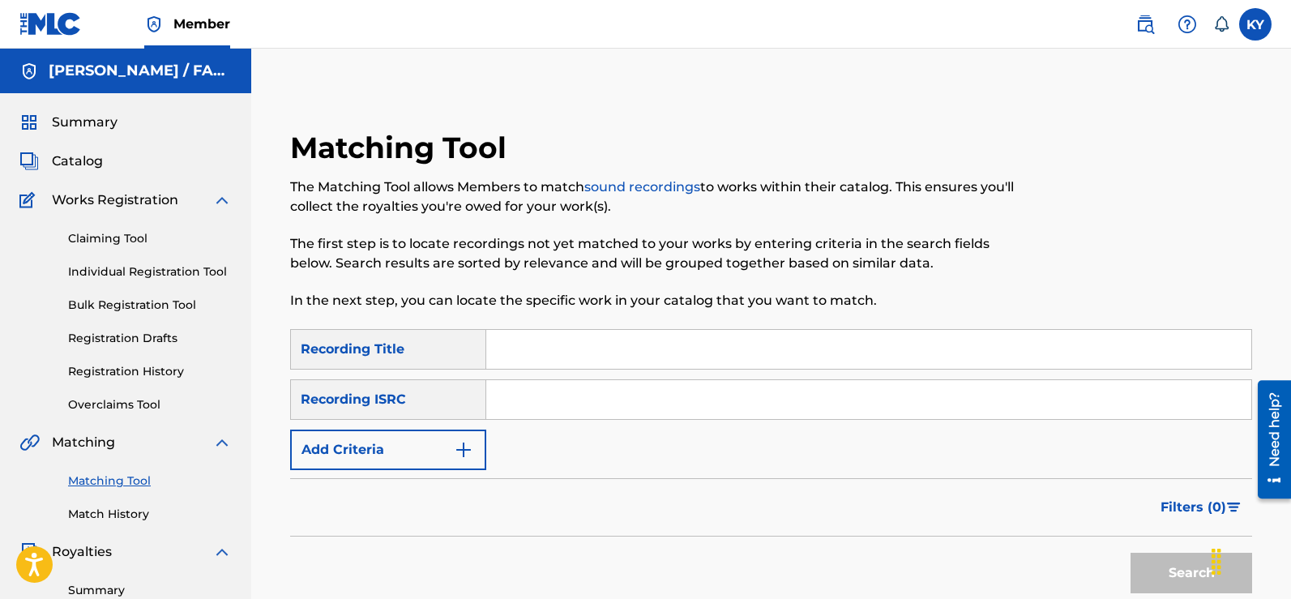
click at [490, 396] on input "Search Form" at bounding box center [868, 399] width 765 height 39
paste input "TCAFC2096149"
type input "TCAFC2096149"
click at [1168, 565] on button "Search" at bounding box center [1191, 573] width 122 height 41
click at [1285, 329] on div "Matching Tool The Matching Tool allows Members to match sound recordings to wor…" at bounding box center [771, 508] width 1040 height 838
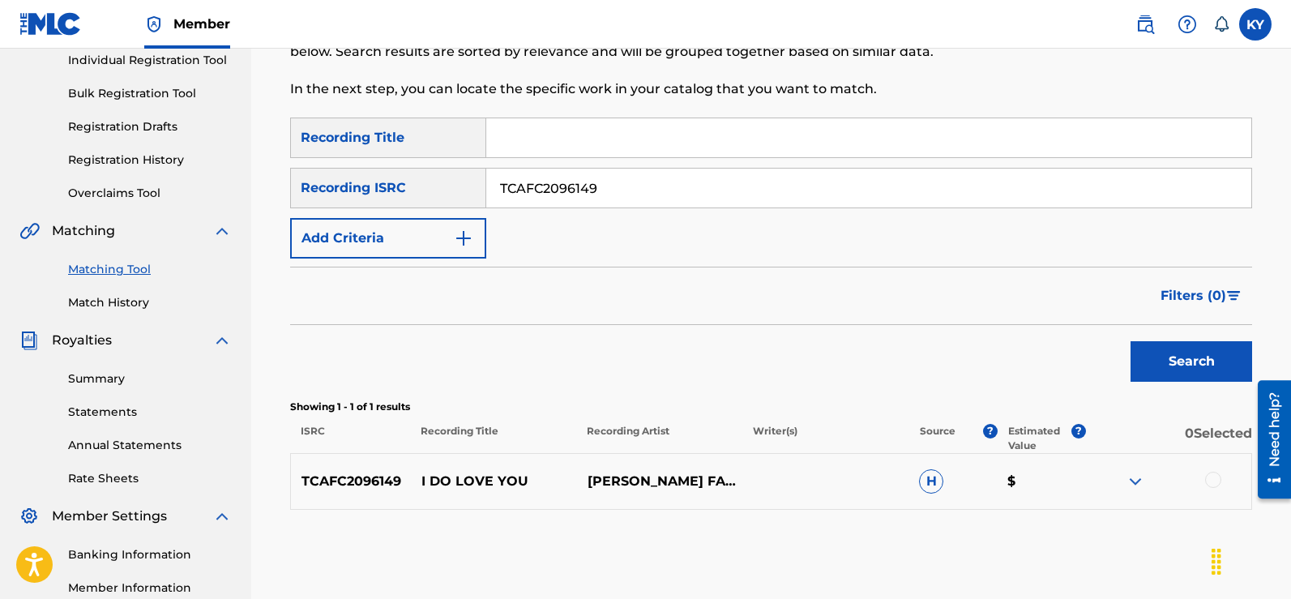
scroll to position [225, 0]
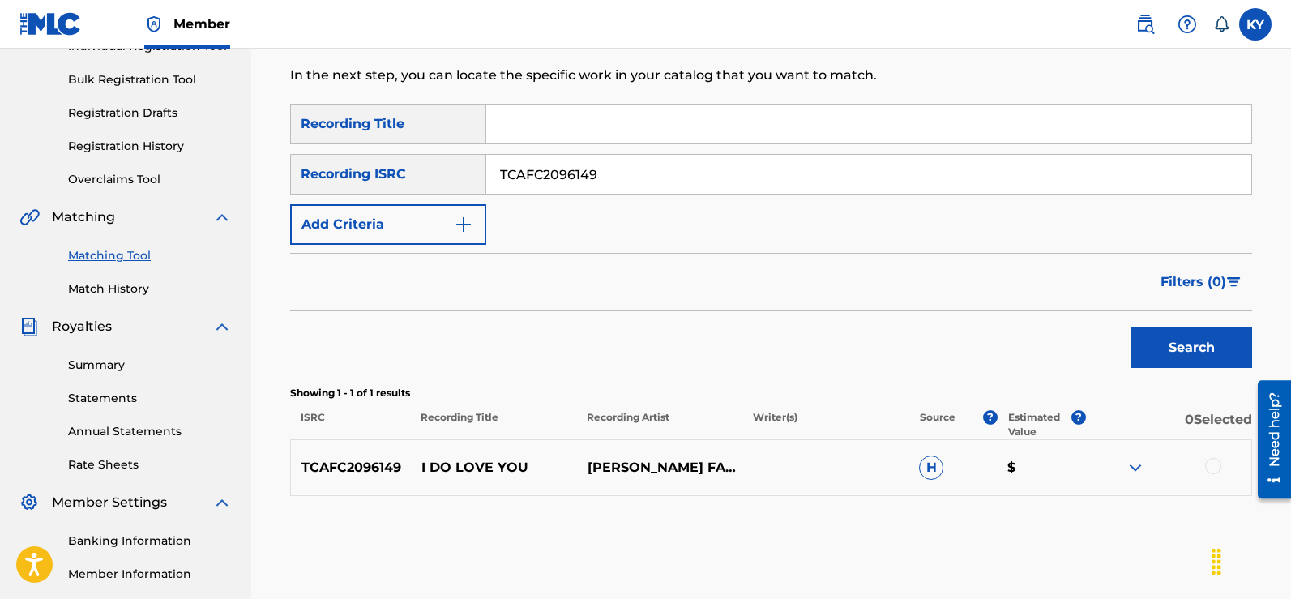
click at [1212, 459] on div at bounding box center [1213, 466] width 16 height 16
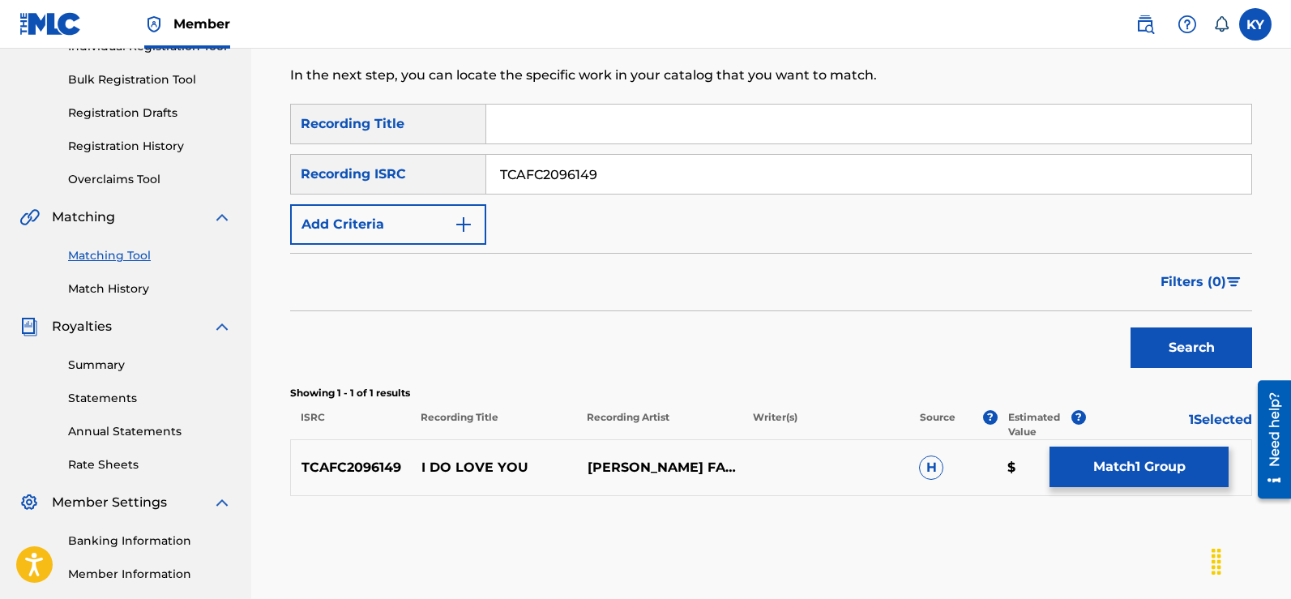
click at [1138, 469] on button "Match 1 Group" at bounding box center [1138, 466] width 179 height 41
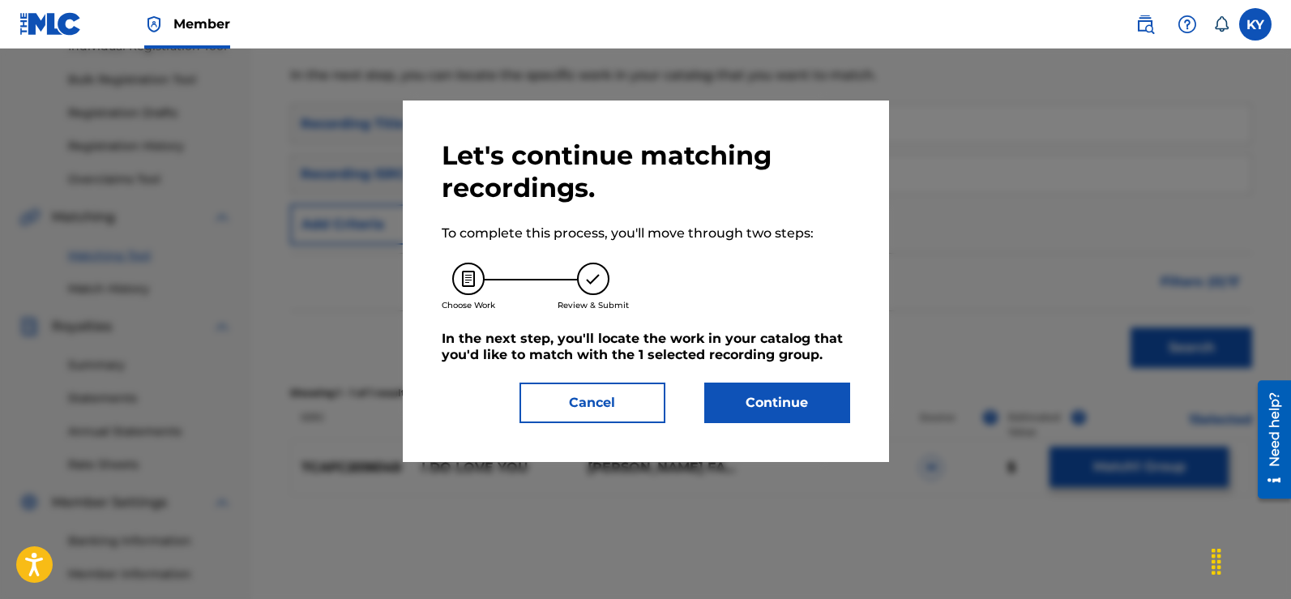
click at [759, 398] on button "Continue" at bounding box center [777, 402] width 146 height 41
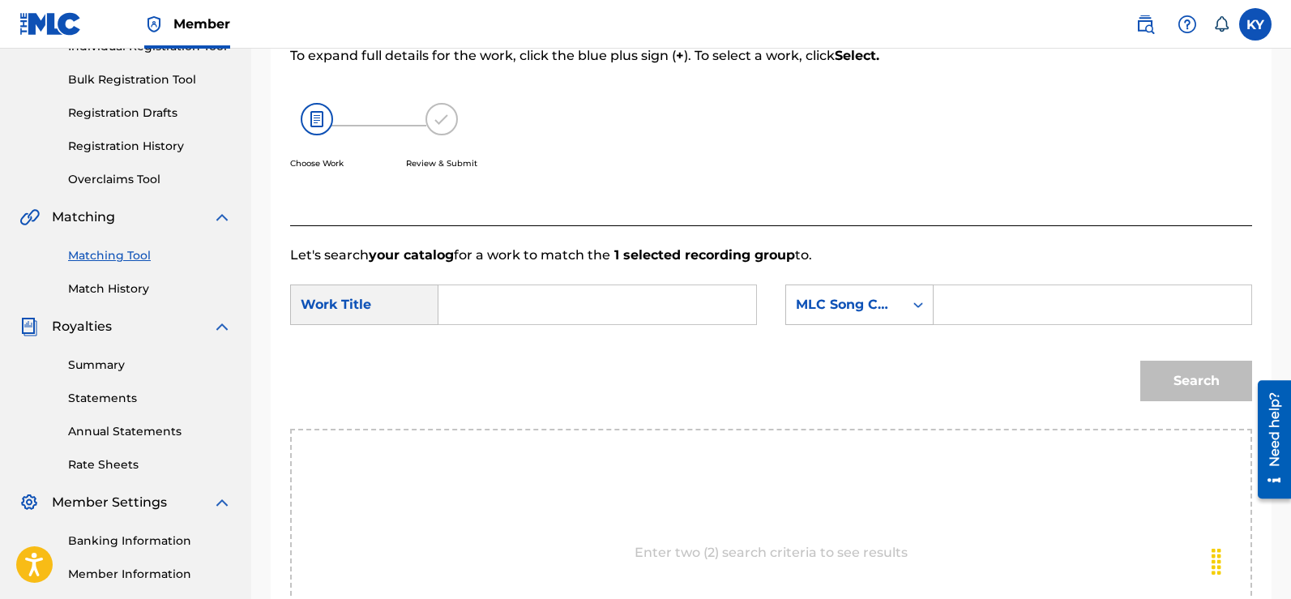
click at [459, 305] on input "Search Form" at bounding box center [597, 304] width 290 height 39
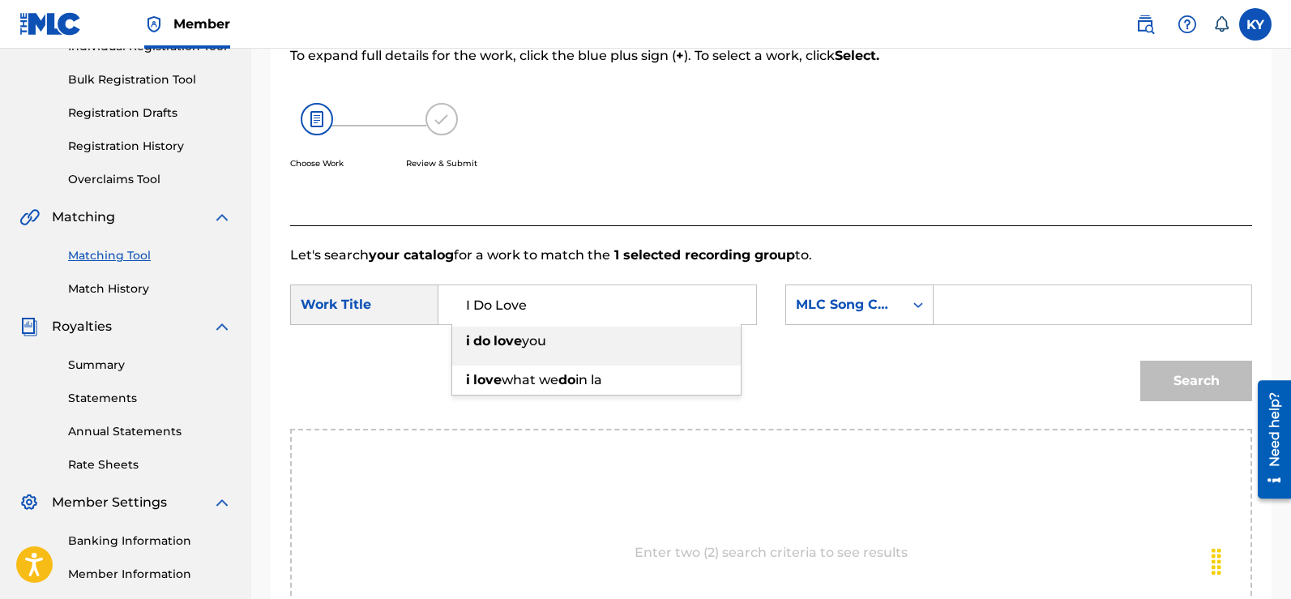
click at [574, 331] on div "i do love you" at bounding box center [596, 341] width 288 height 29
click at [574, 331] on div "SearchWithCriteriab080d8c5-fdc9-4032-bf29-8082d5a3ff5f Work Title I Do Love i d…" at bounding box center [771, 309] width 962 height 50
type input "i do love you"
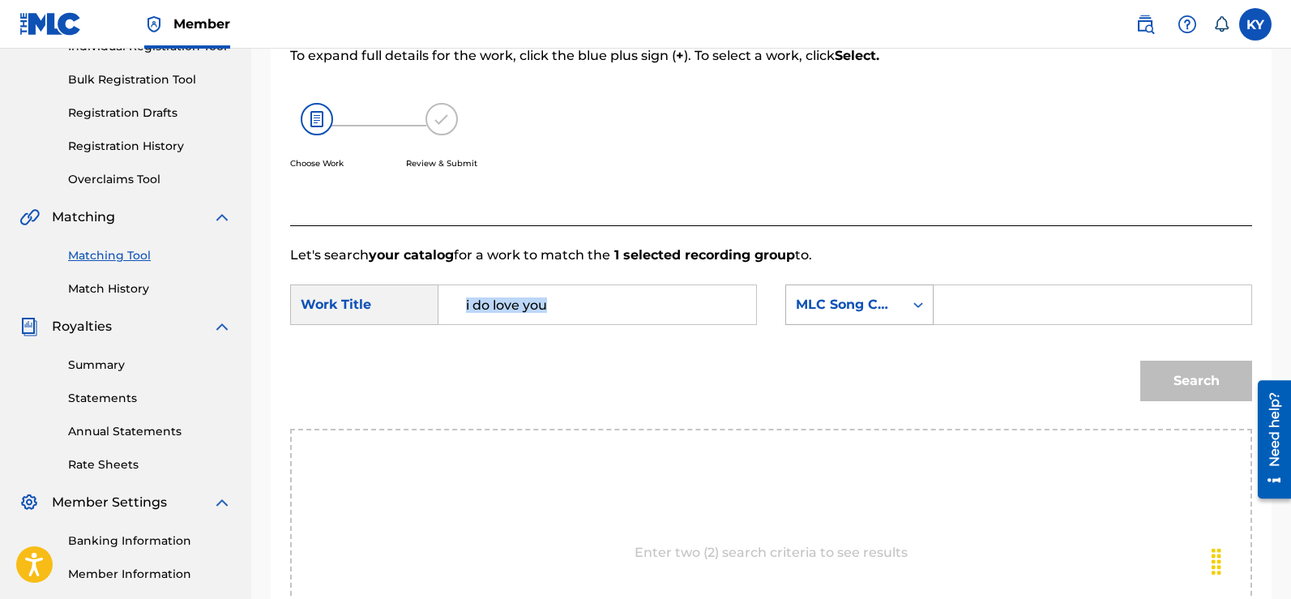
click at [918, 301] on icon "Search Form" at bounding box center [918, 305] width 16 height 16
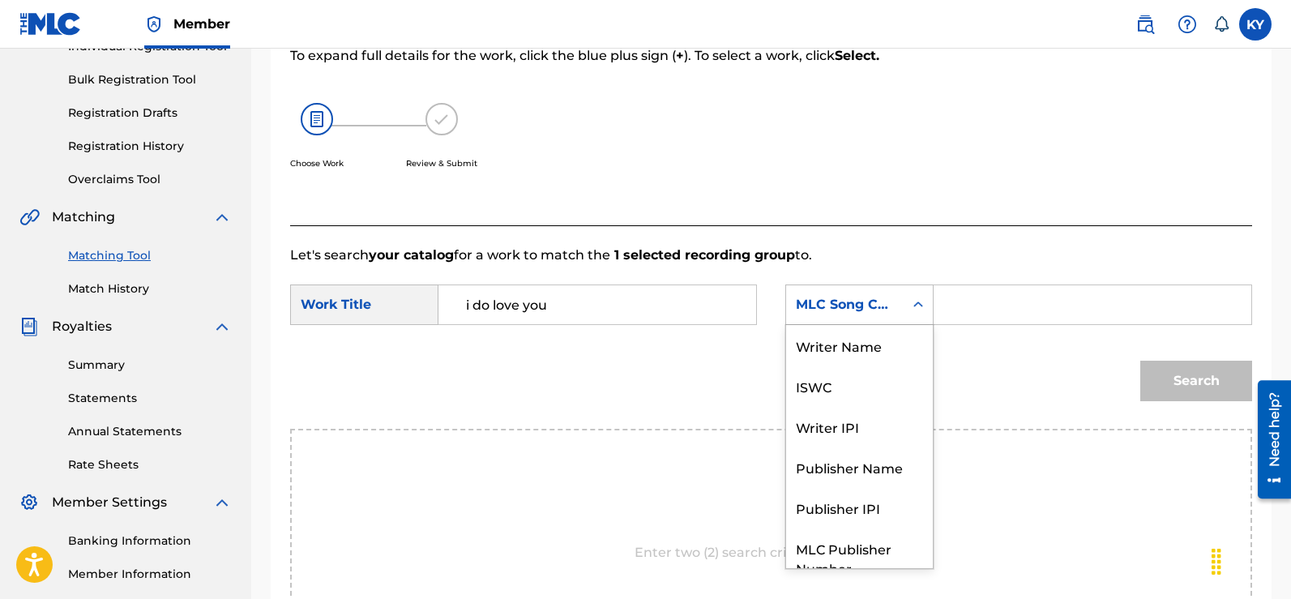
scroll to position [60, 0]
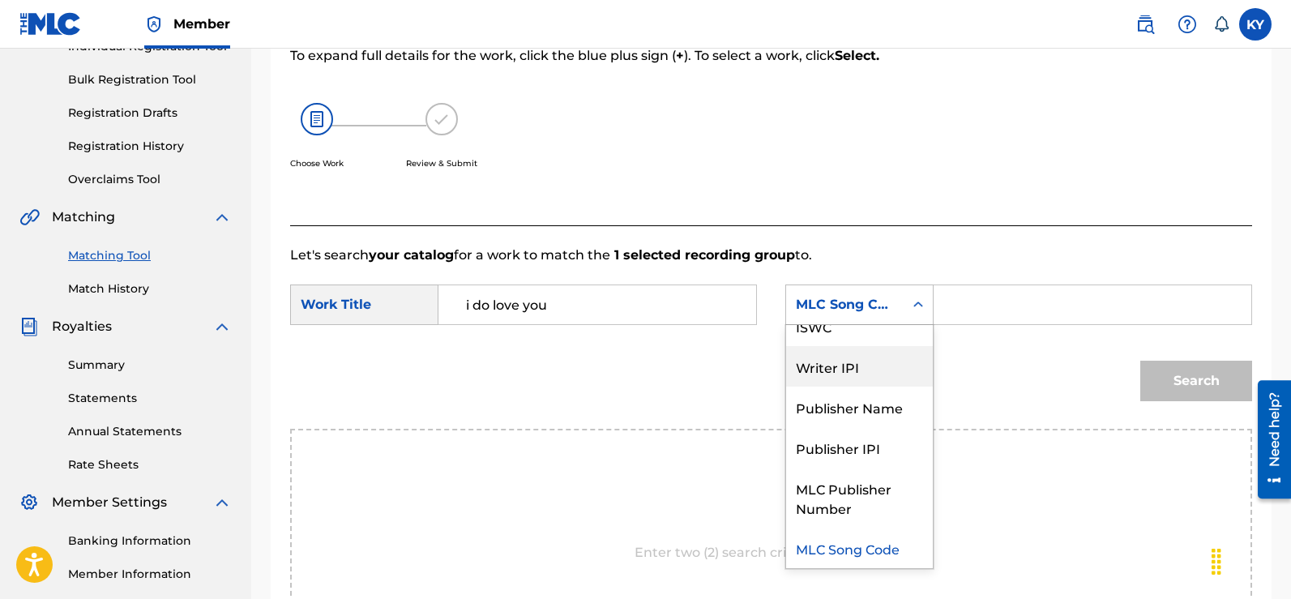
click at [857, 368] on div "Writer IPI" at bounding box center [859, 366] width 147 height 41
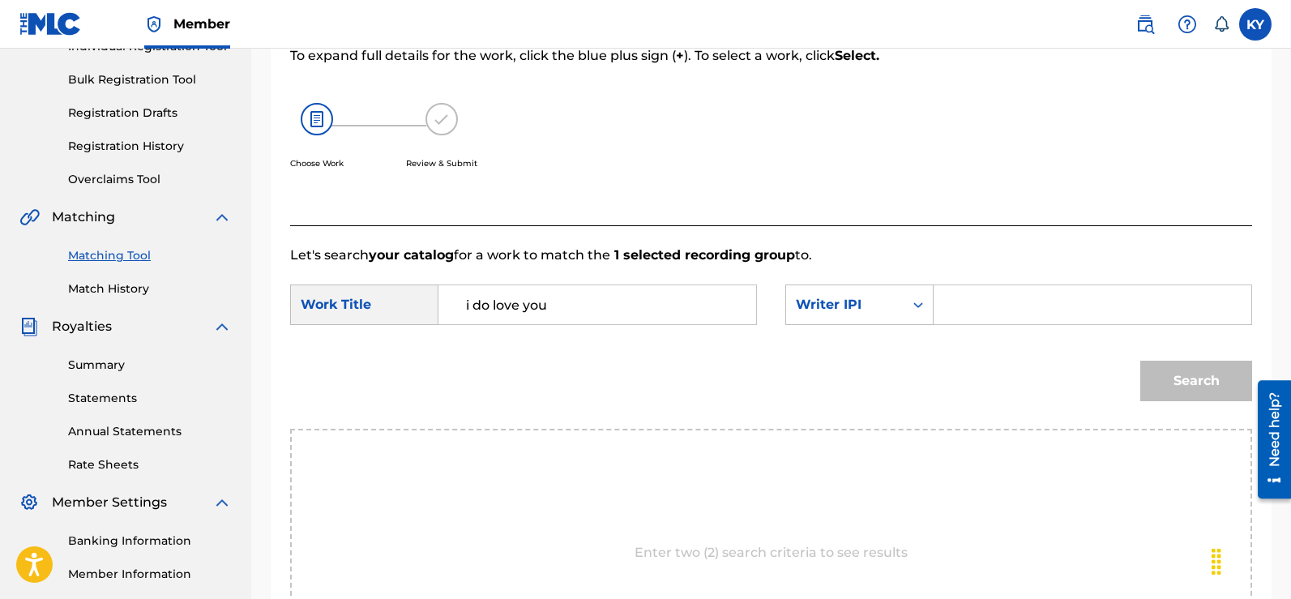
click at [938, 305] on div "Search Form" at bounding box center [1092, 304] width 318 height 41
click at [951, 303] on input "Search Form" at bounding box center [1092, 304] width 290 height 39
type input "00185897994"
click at [1183, 378] on button "Search" at bounding box center [1196, 381] width 112 height 41
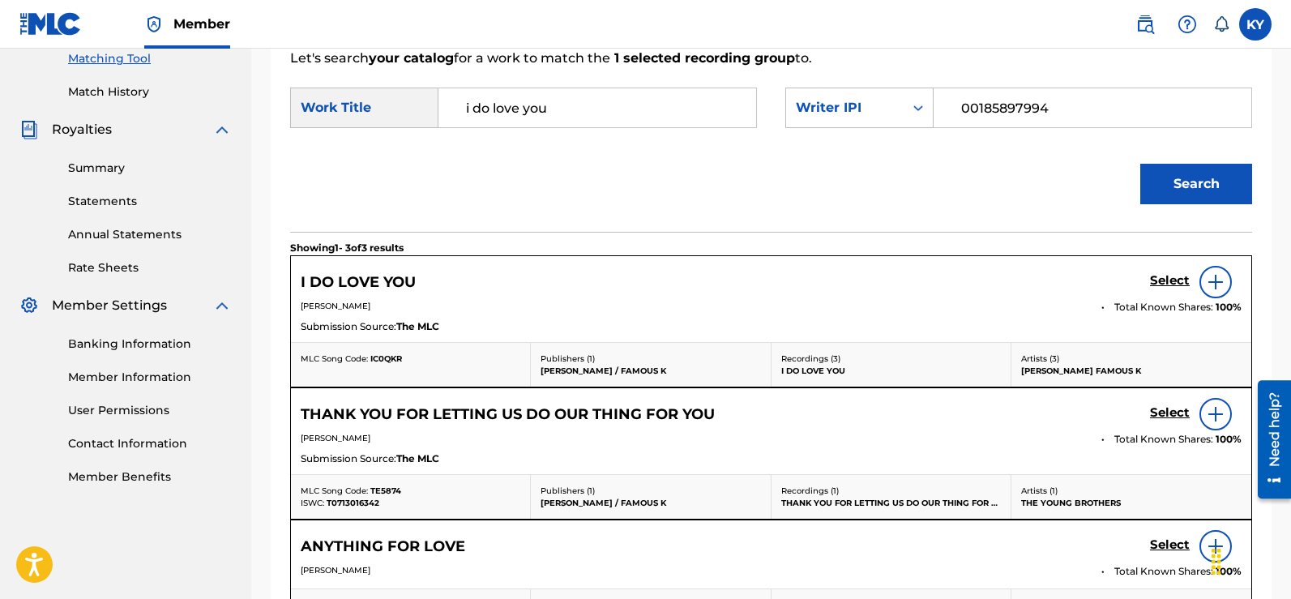
scroll to position [430, 0]
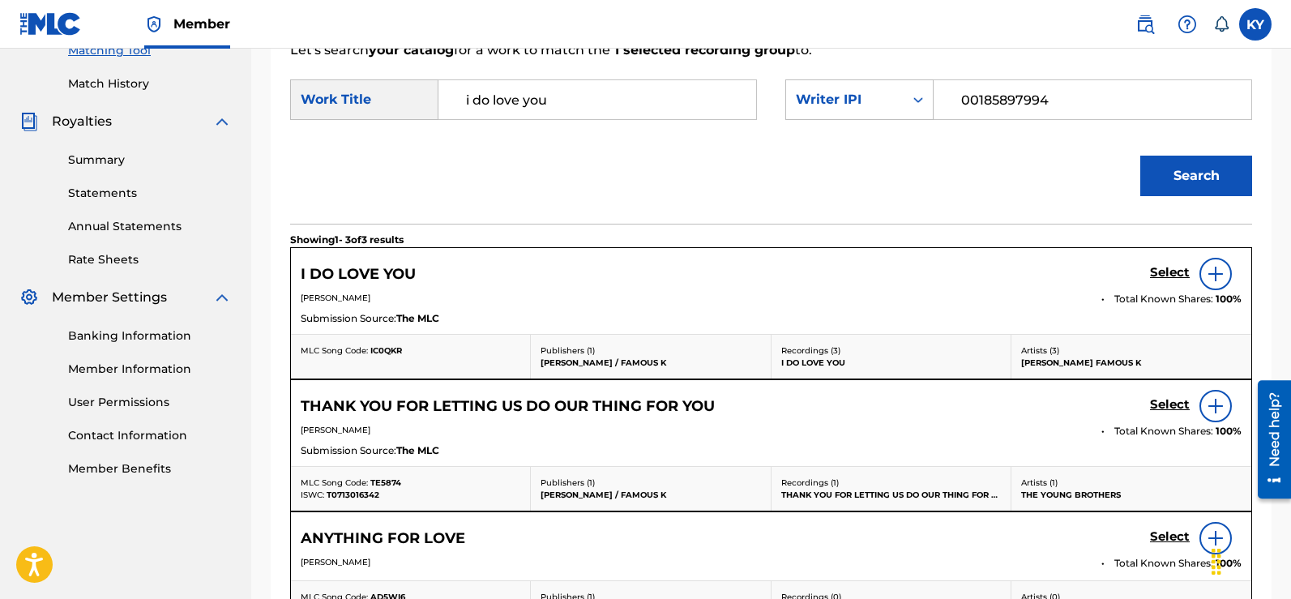
click at [1215, 275] on img at bounding box center [1215, 273] width 19 height 19
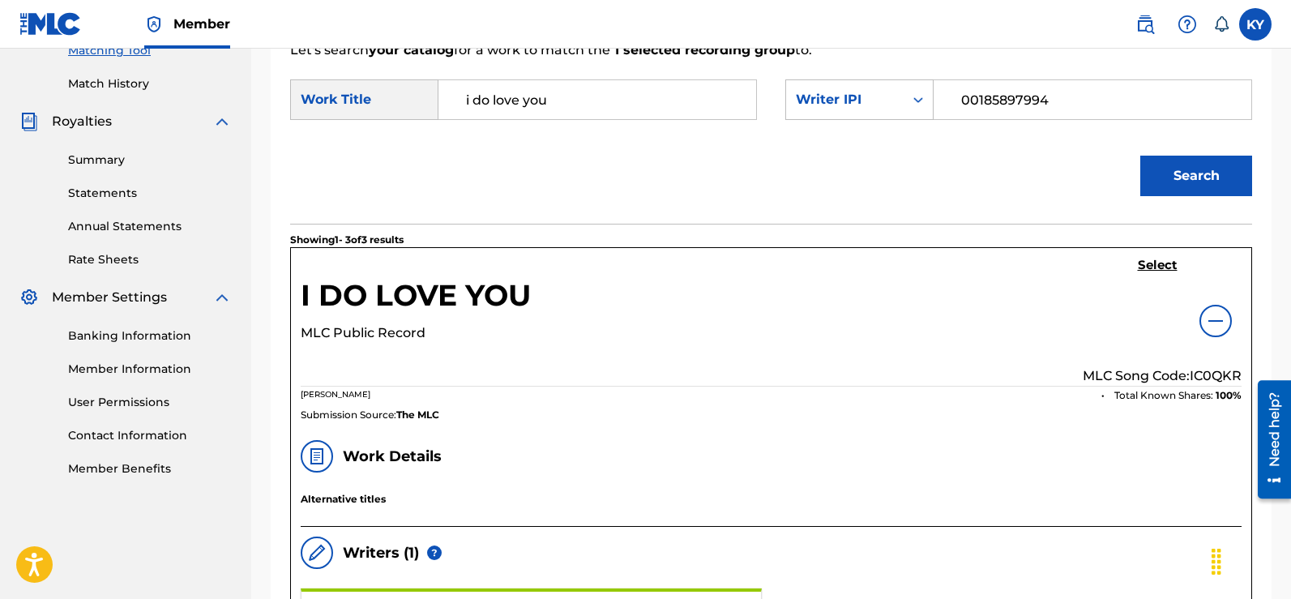
click at [1143, 260] on h5 "Select" at bounding box center [1158, 265] width 40 height 15
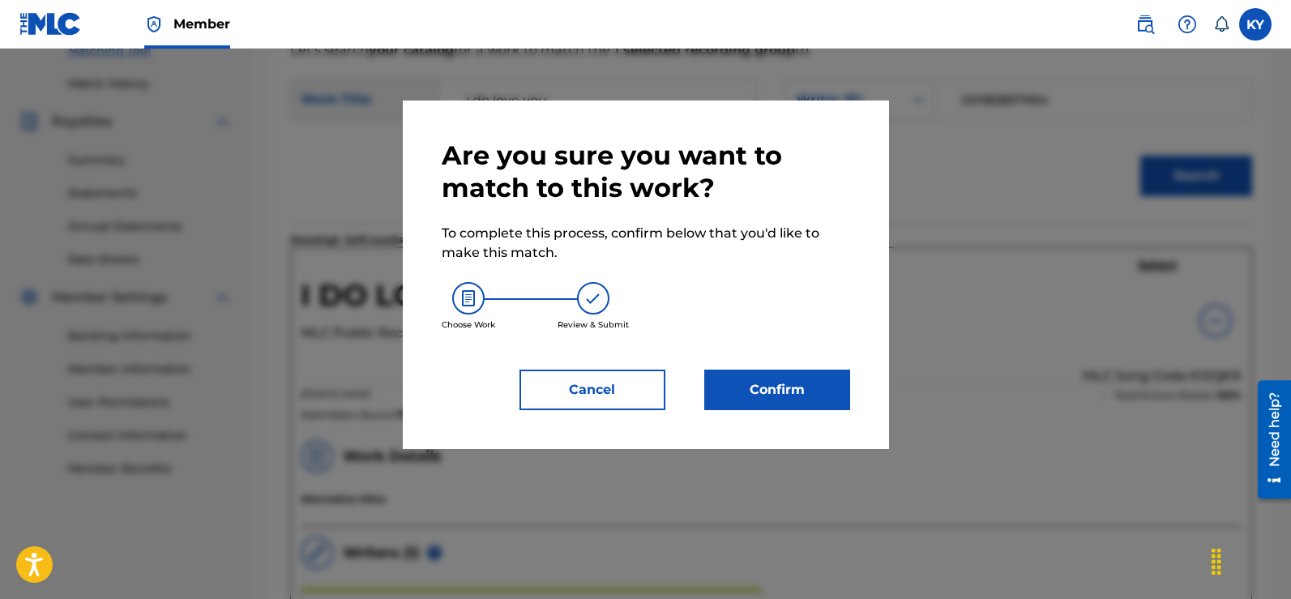
click at [796, 394] on button "Confirm" at bounding box center [777, 389] width 146 height 41
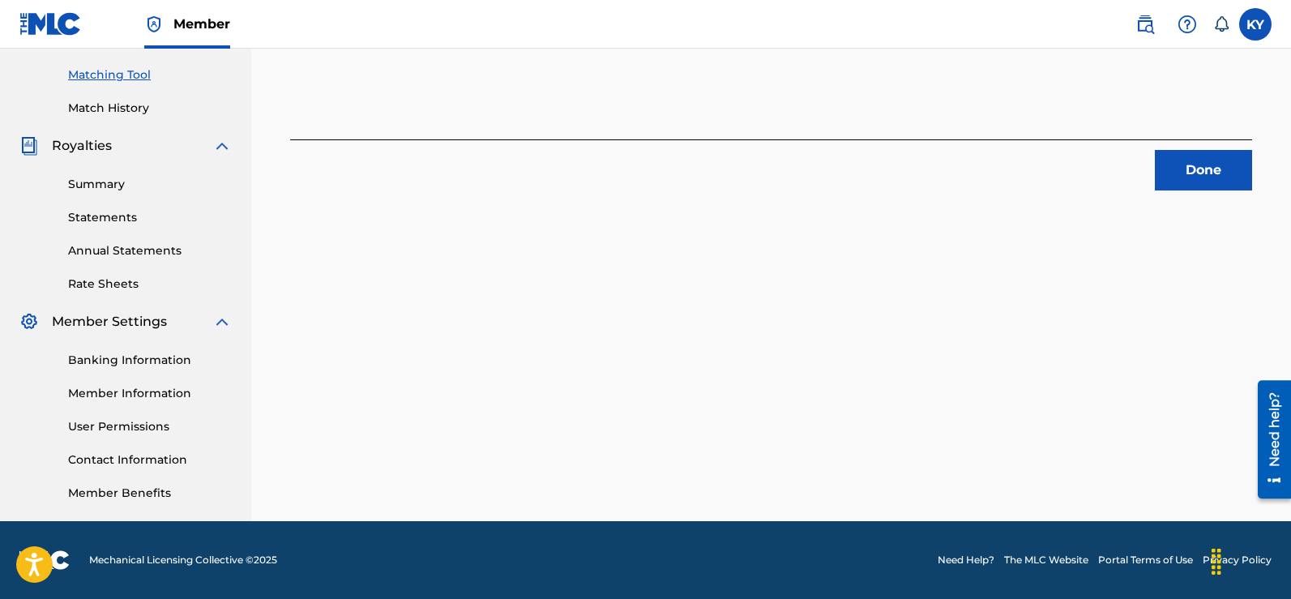
click at [1191, 152] on button "Done" at bounding box center [1203, 170] width 97 height 41
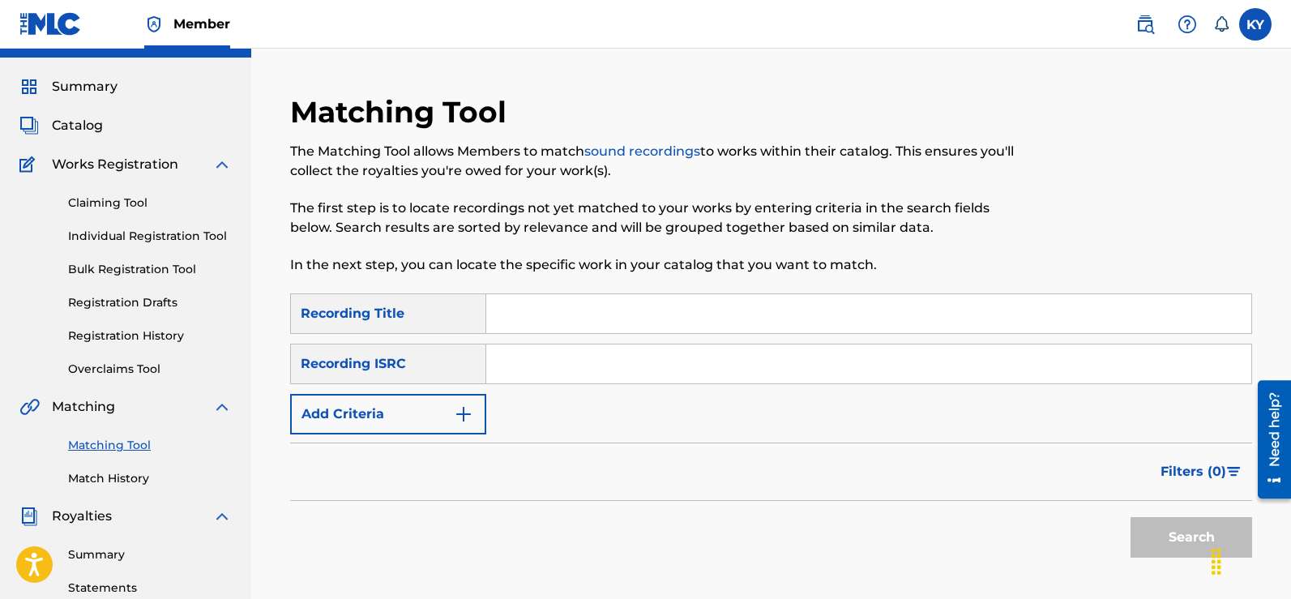
scroll to position [18, 0]
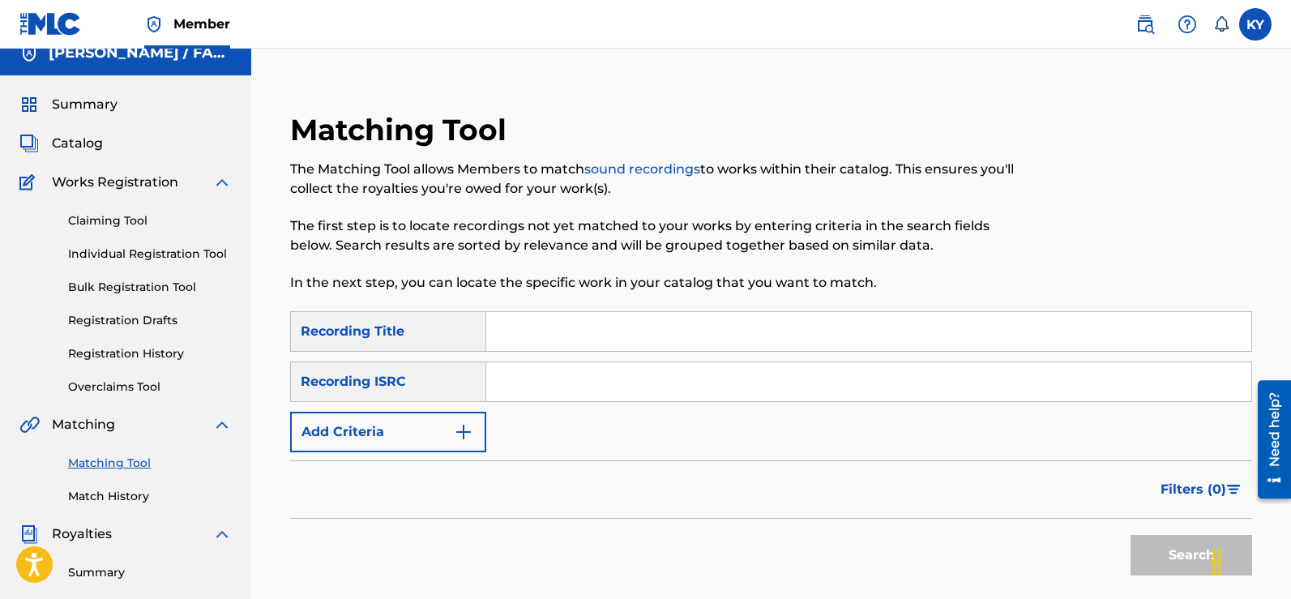
click at [499, 378] on input "Search Form" at bounding box center [868, 381] width 765 height 39
paste input "TCAFC2096173"
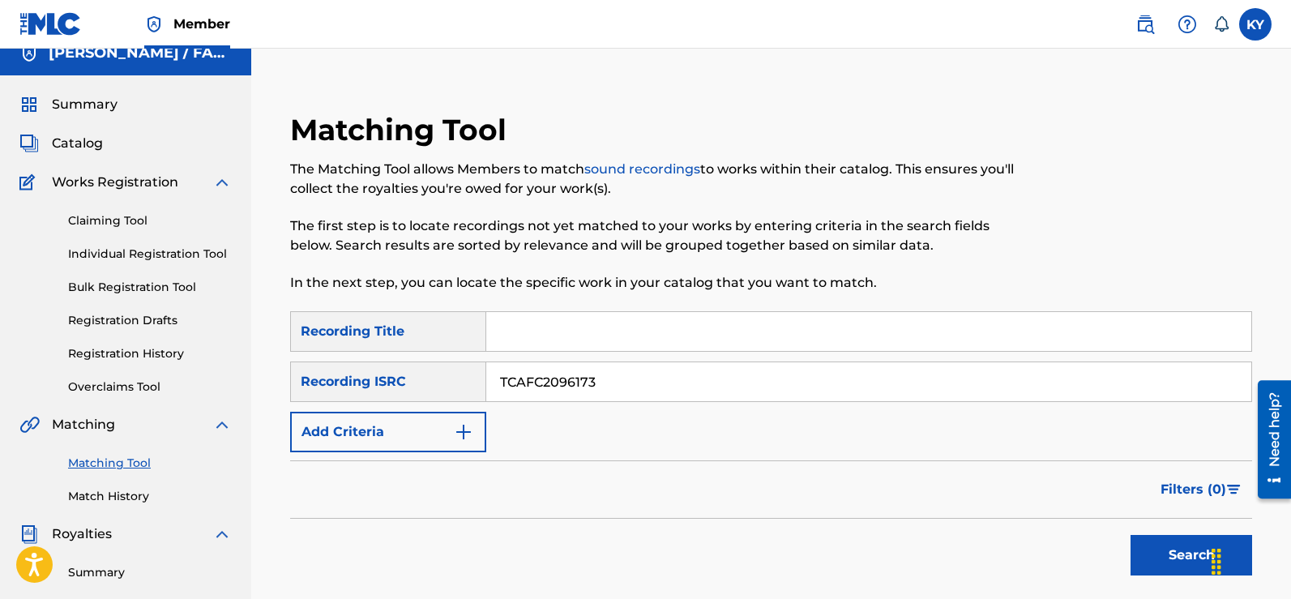
click at [1184, 556] on button "Search" at bounding box center [1191, 555] width 122 height 41
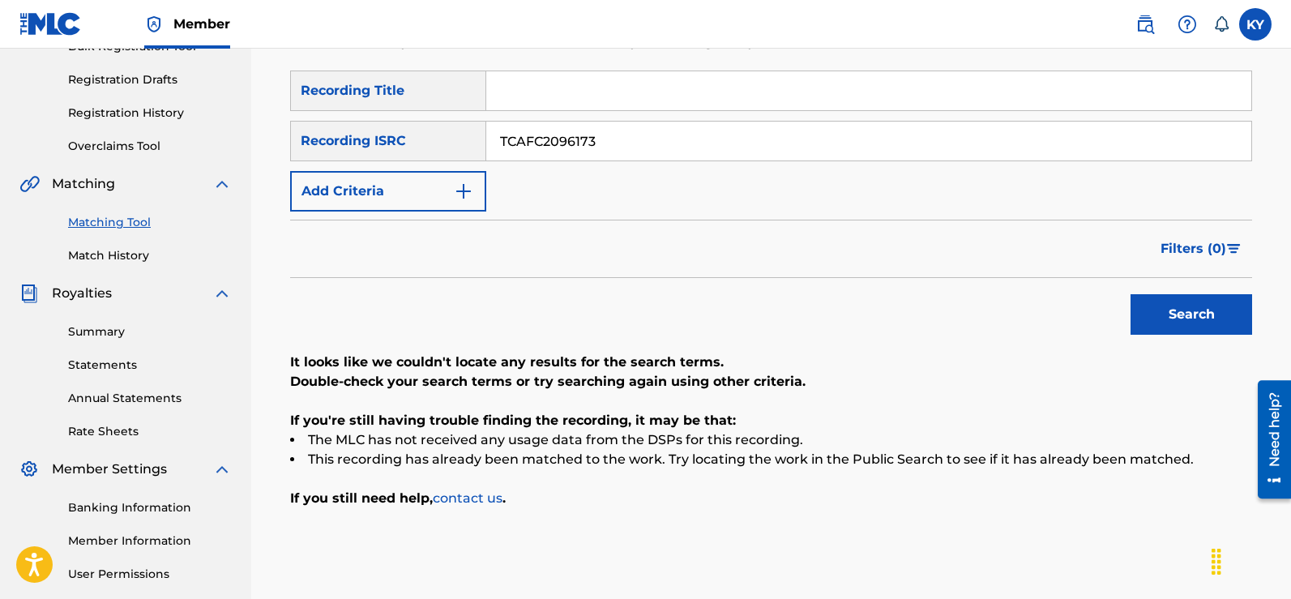
scroll to position [259, 0]
click at [1174, 311] on button "Search" at bounding box center [1191, 313] width 122 height 41
click at [1186, 309] on button "Search" at bounding box center [1191, 313] width 122 height 41
click at [605, 140] on input "TCAFC2096173" at bounding box center [868, 140] width 765 height 39
type input "T"
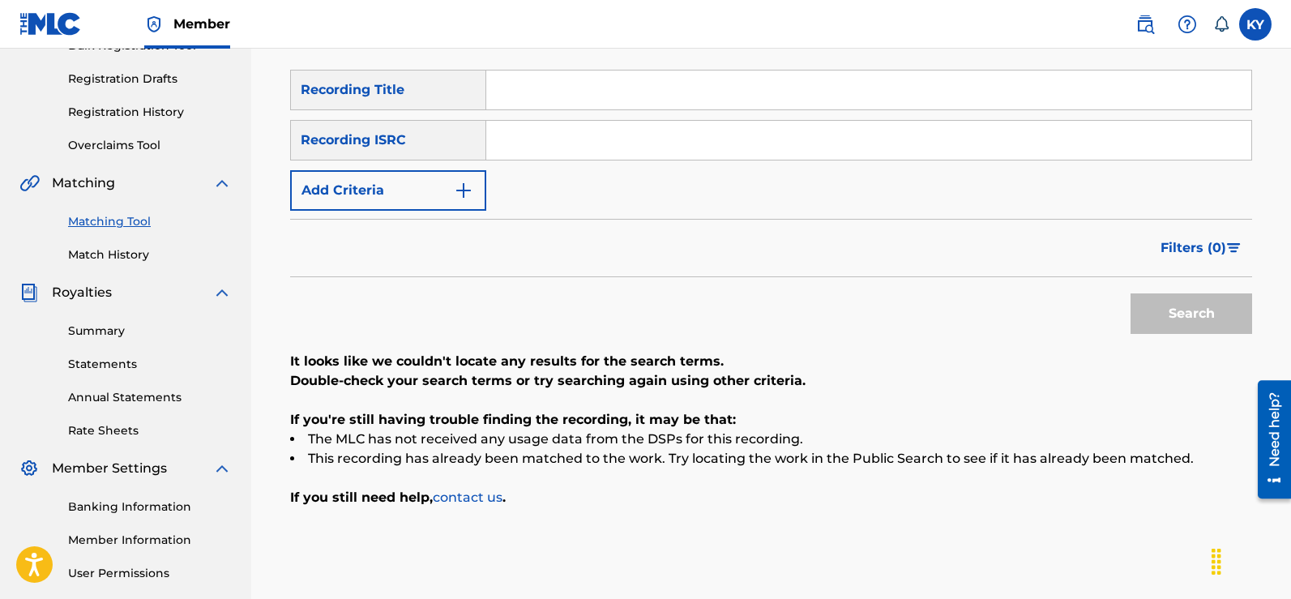
paste input "TCAFC2096173"
type input "TCAFC2096173"
click at [1214, 300] on button "Search" at bounding box center [1191, 313] width 122 height 41
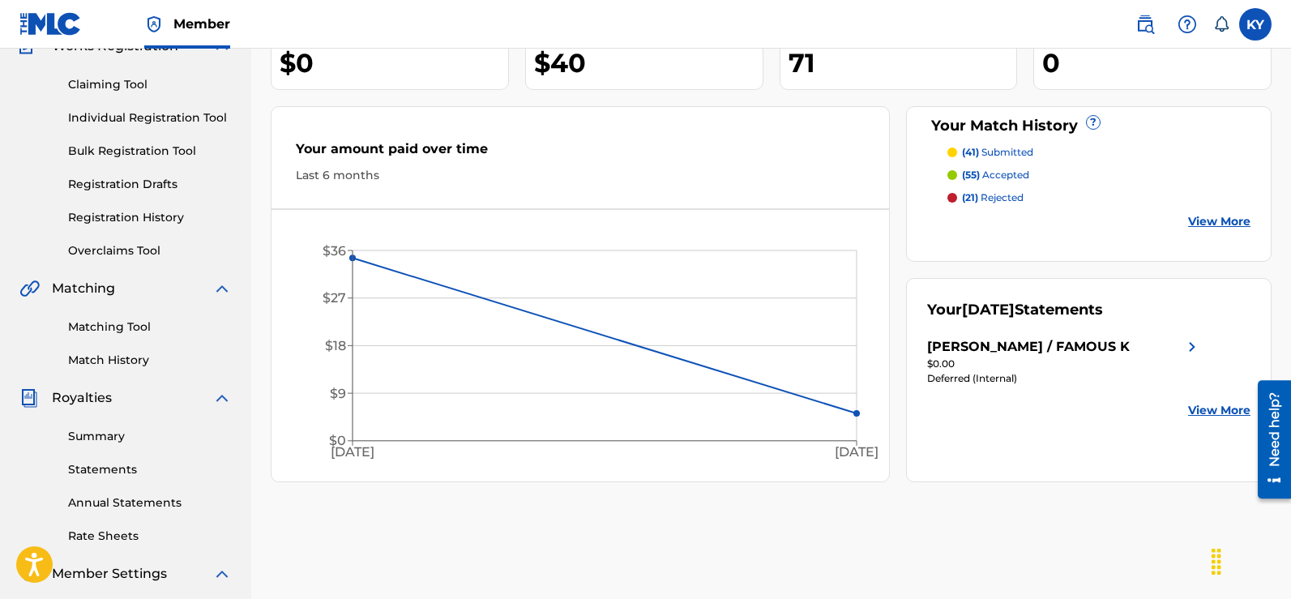
click at [105, 321] on link "Matching Tool" at bounding box center [150, 326] width 164 height 17
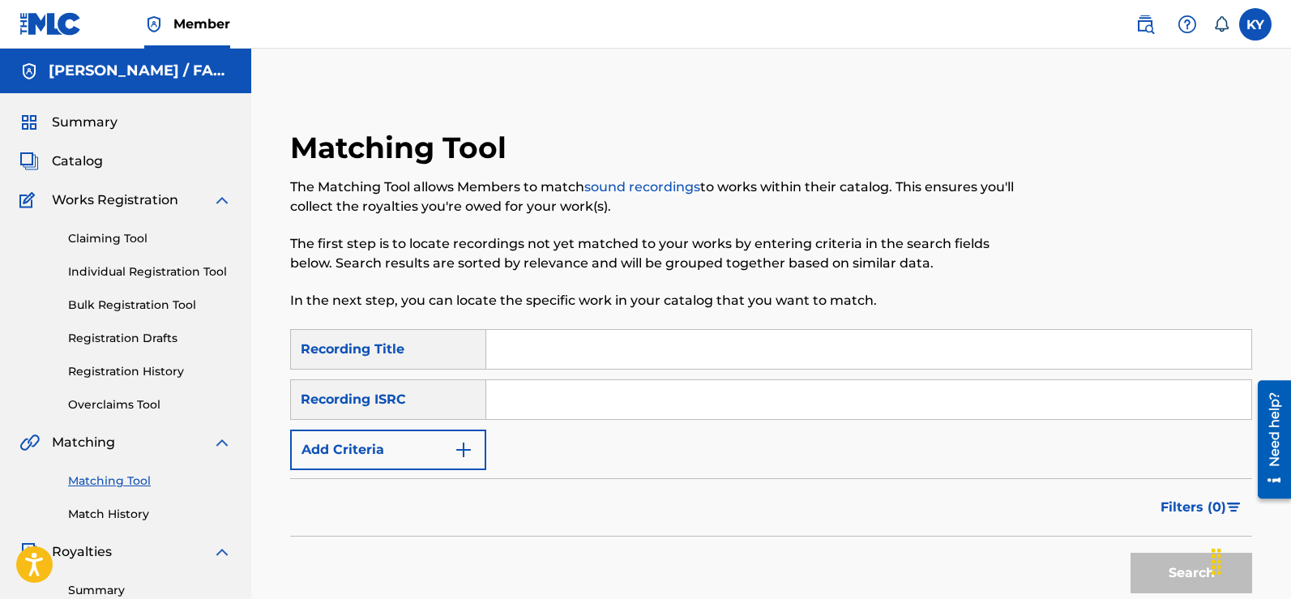
click at [497, 400] on input "Search Form" at bounding box center [868, 399] width 765 height 39
paste input "TCAFC2099452"
type input "TCAFC2099452"
click at [1179, 568] on button "Search" at bounding box center [1191, 573] width 122 height 41
click at [1179, 568] on div "Search" at bounding box center [1187, 568] width 130 height 65
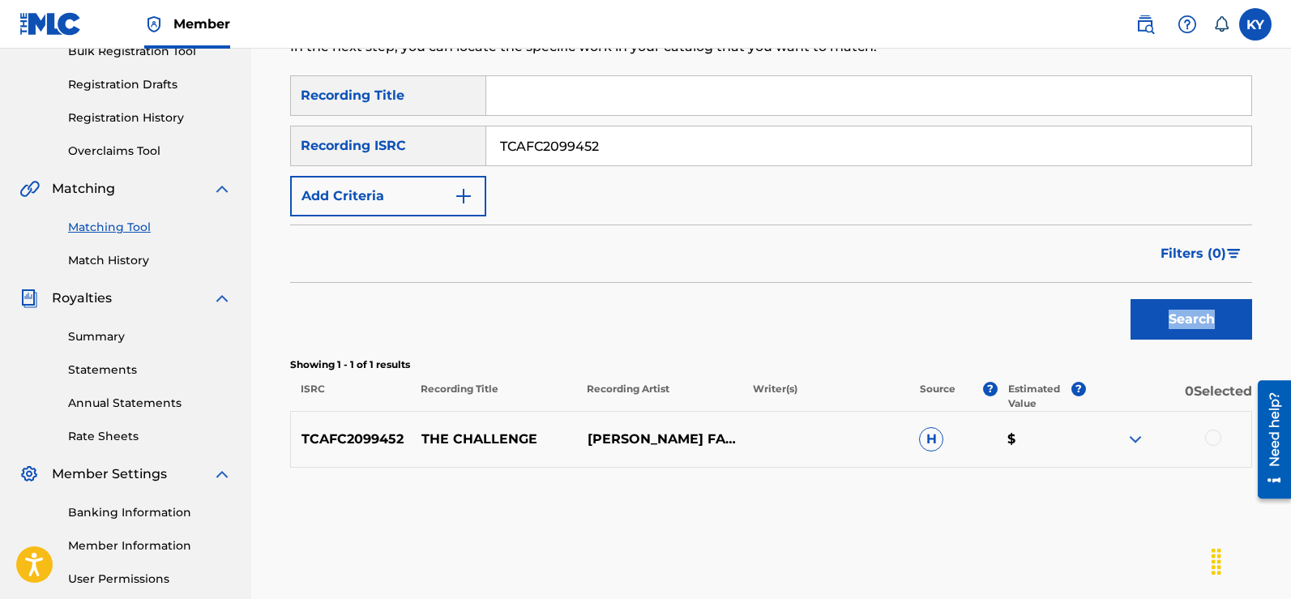
scroll to position [266, 0]
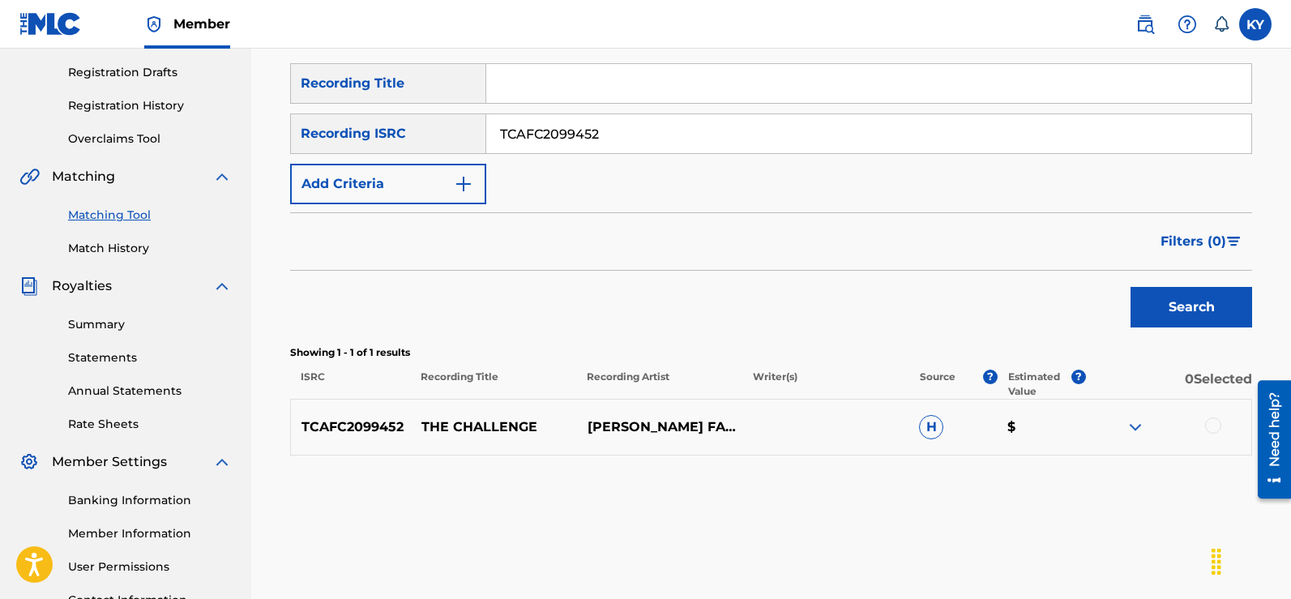
click at [1211, 420] on div at bounding box center [1213, 425] width 16 height 16
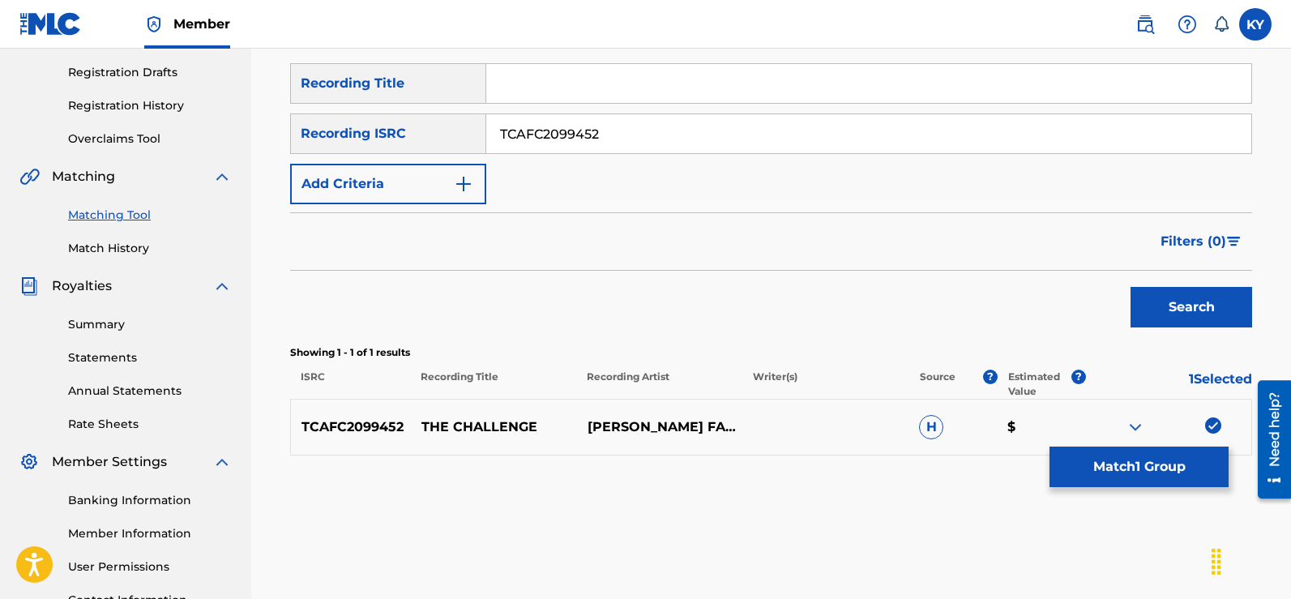
click at [1137, 467] on button "Match 1 Group" at bounding box center [1138, 466] width 179 height 41
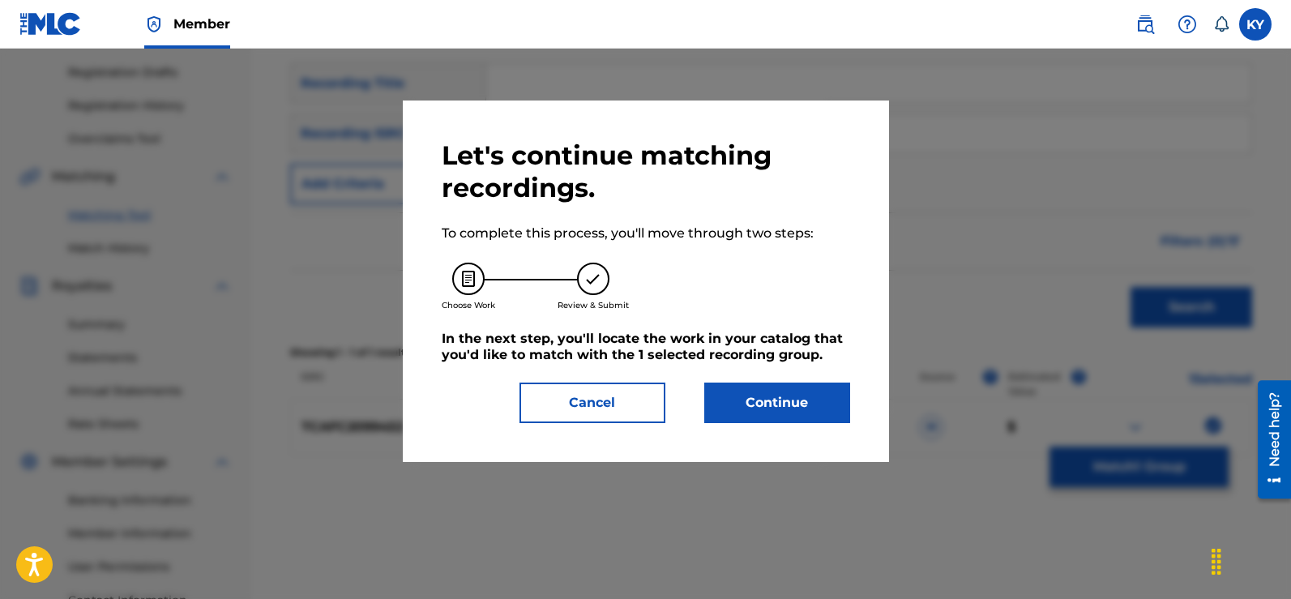
click at [781, 399] on button "Continue" at bounding box center [777, 402] width 146 height 41
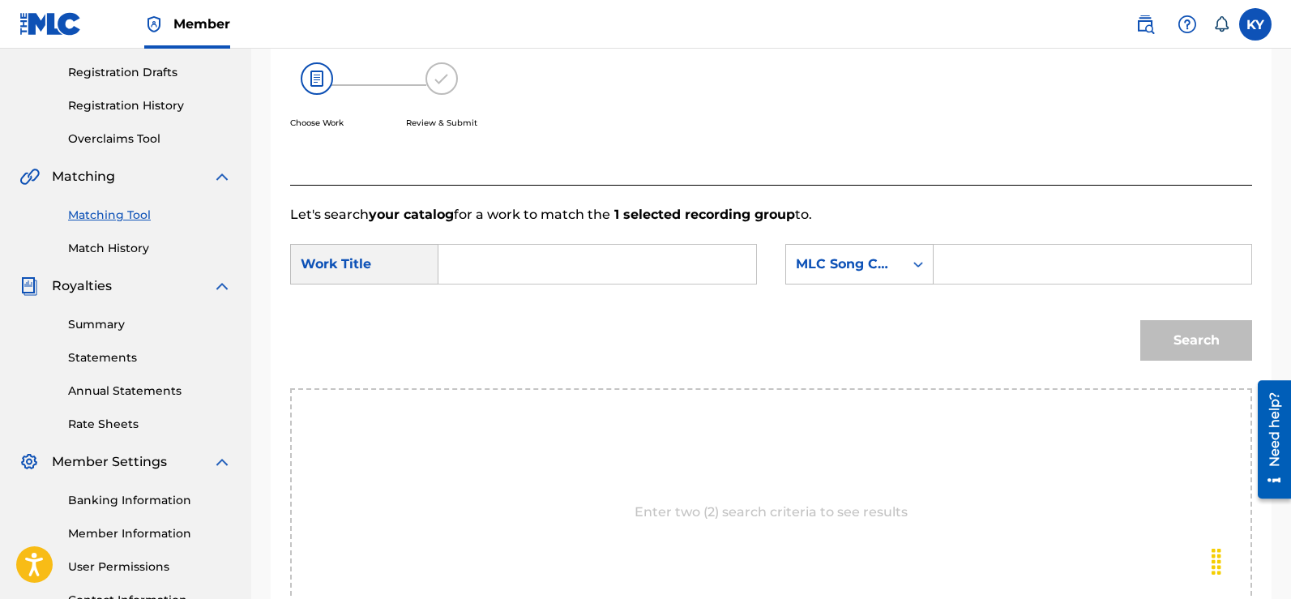
click at [454, 264] on input "Search Form" at bounding box center [597, 264] width 290 height 39
click at [548, 293] on span "ge" at bounding box center [549, 300] width 17 height 15
type input "the challenge"
click at [919, 263] on icon "Search Form" at bounding box center [918, 264] width 16 height 16
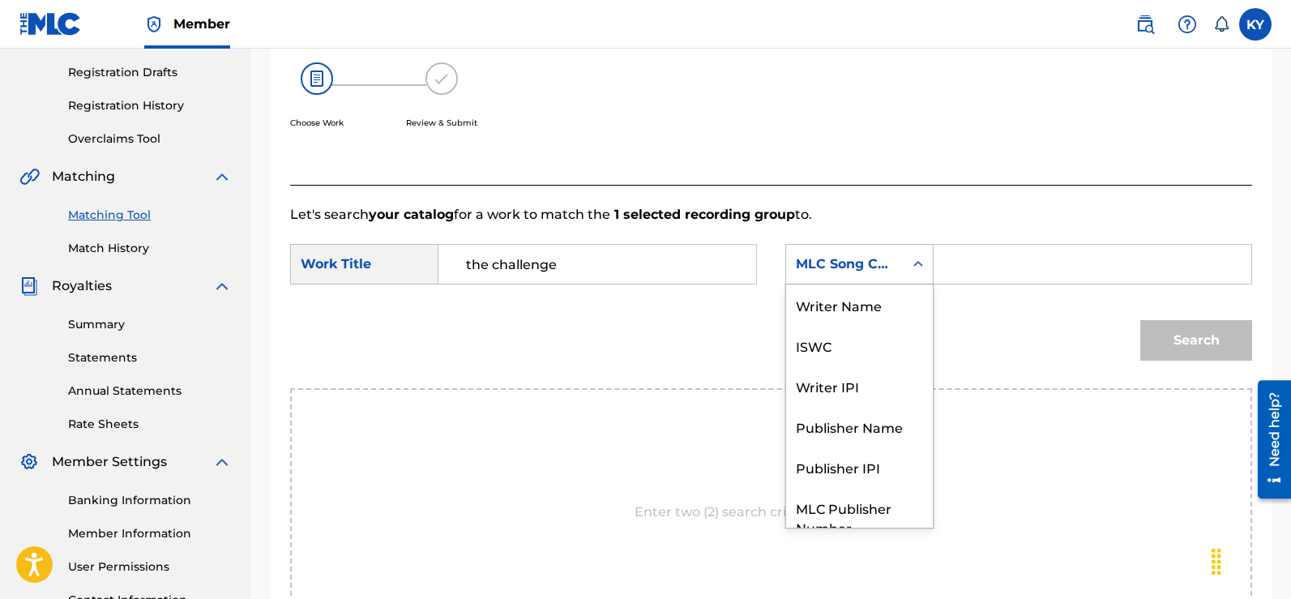
scroll to position [60, 0]
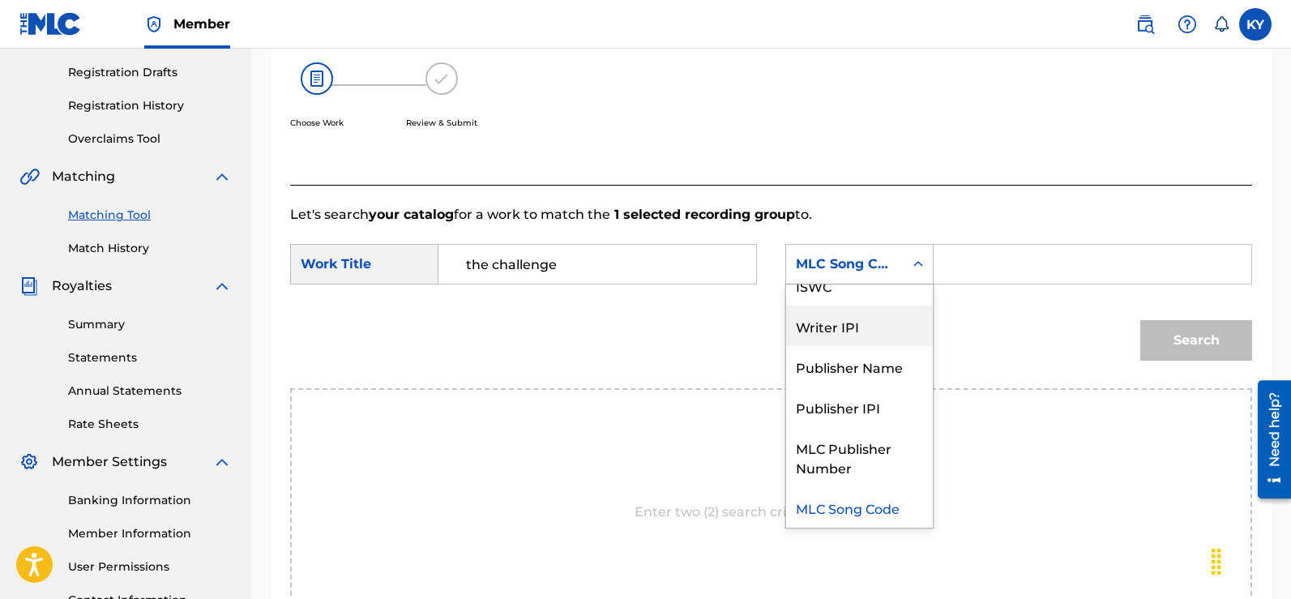
click at [839, 320] on div "Writer IPI" at bounding box center [859, 325] width 147 height 41
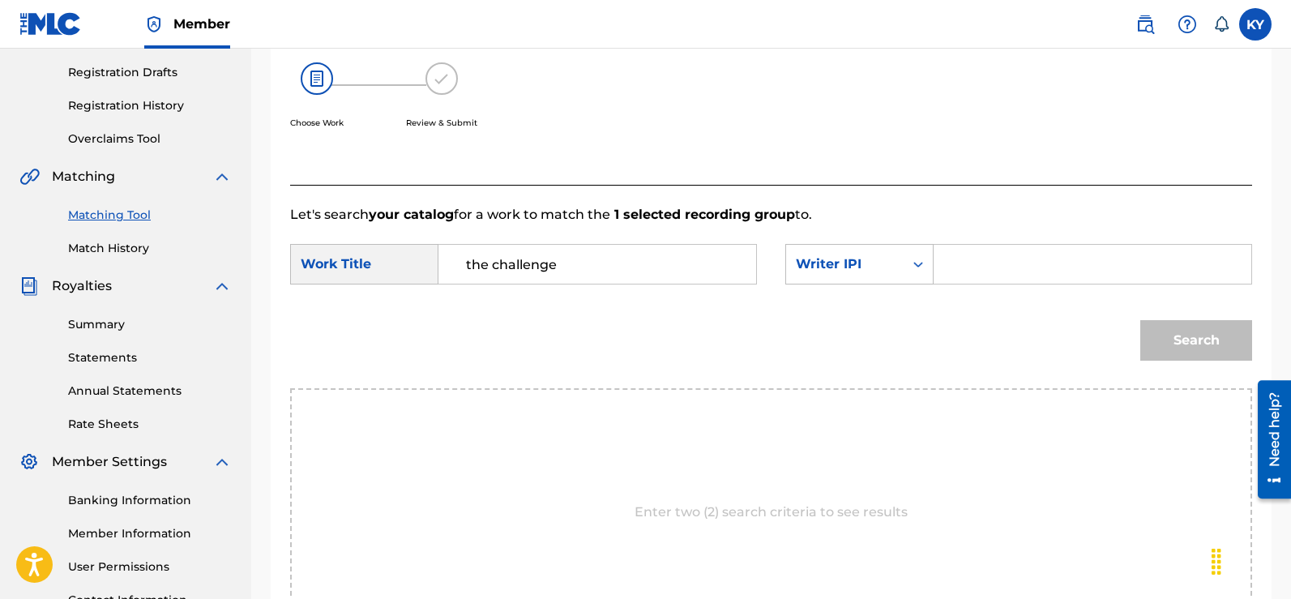
click at [951, 261] on input "Search Form" at bounding box center [1092, 264] width 290 height 39
type input "00185897994"
click at [1164, 340] on button "Search" at bounding box center [1196, 340] width 112 height 41
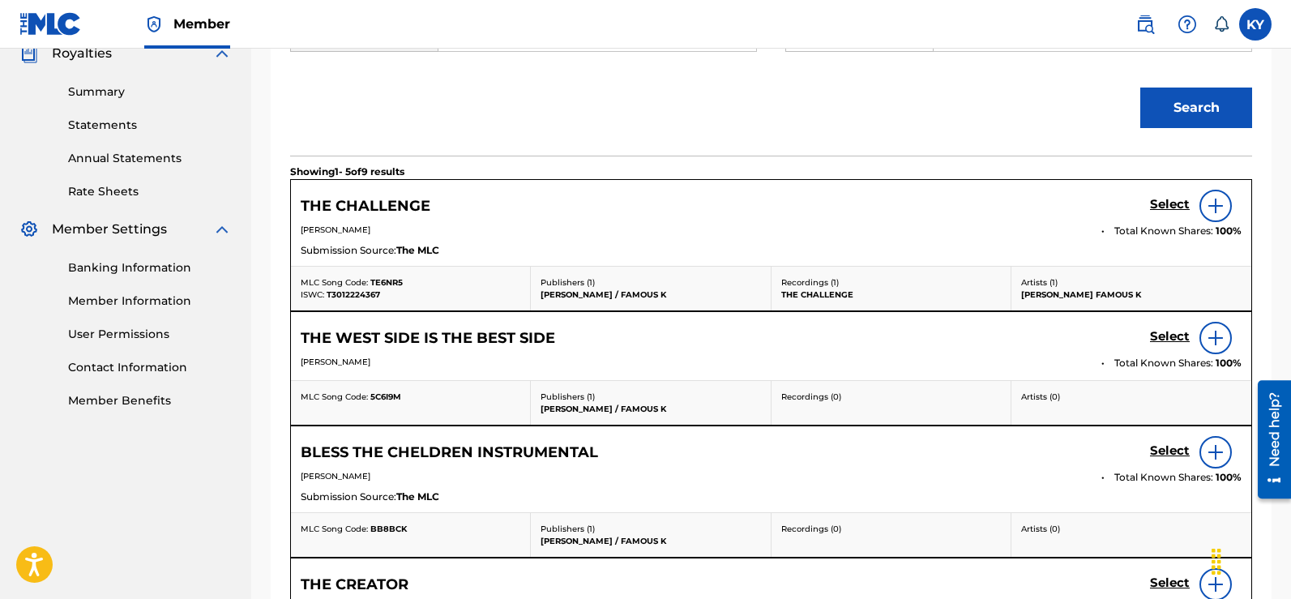
scroll to position [549, 0]
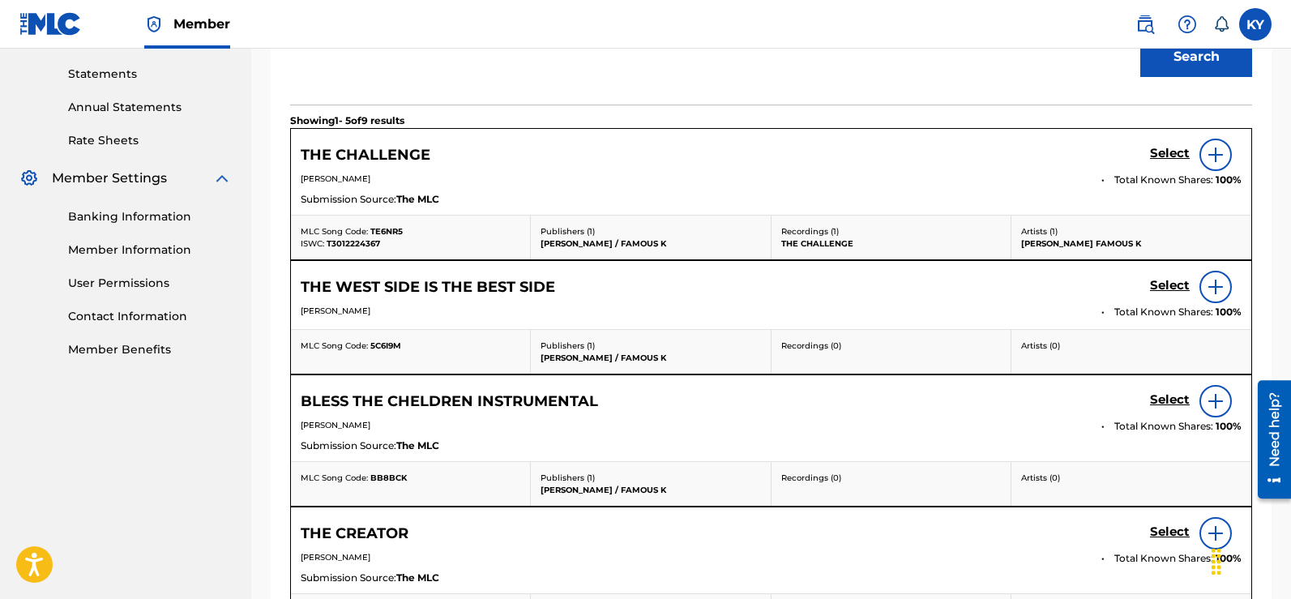
click at [1215, 148] on img at bounding box center [1215, 154] width 19 height 19
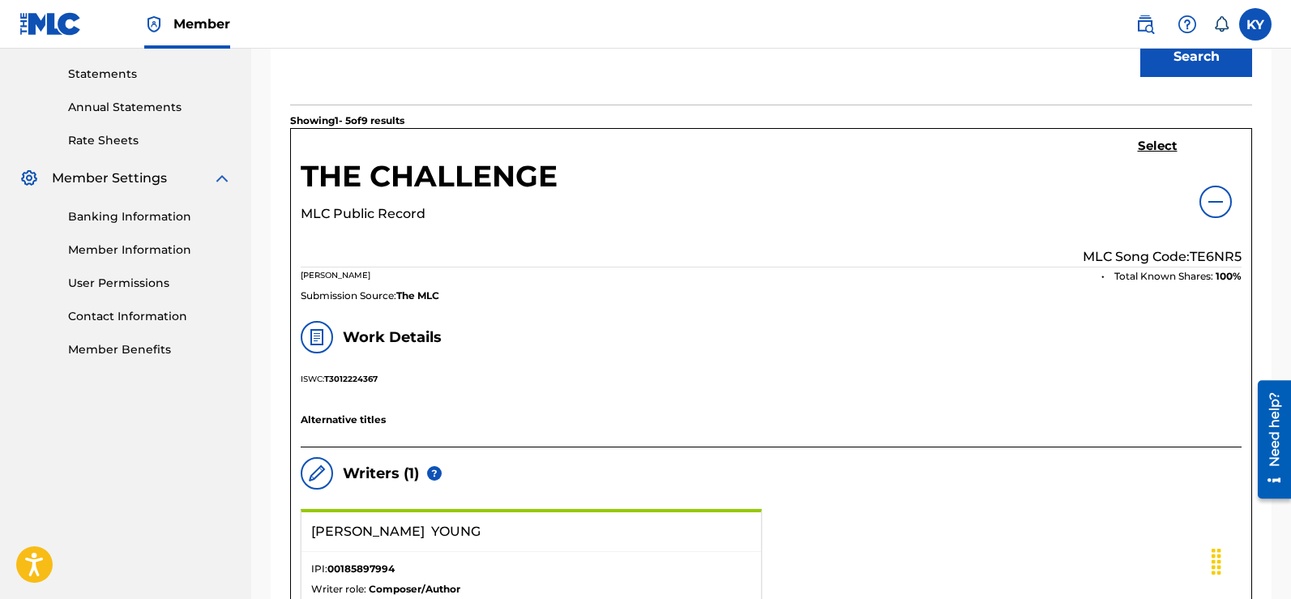
click at [1140, 143] on h5 "Select" at bounding box center [1158, 146] width 40 height 15
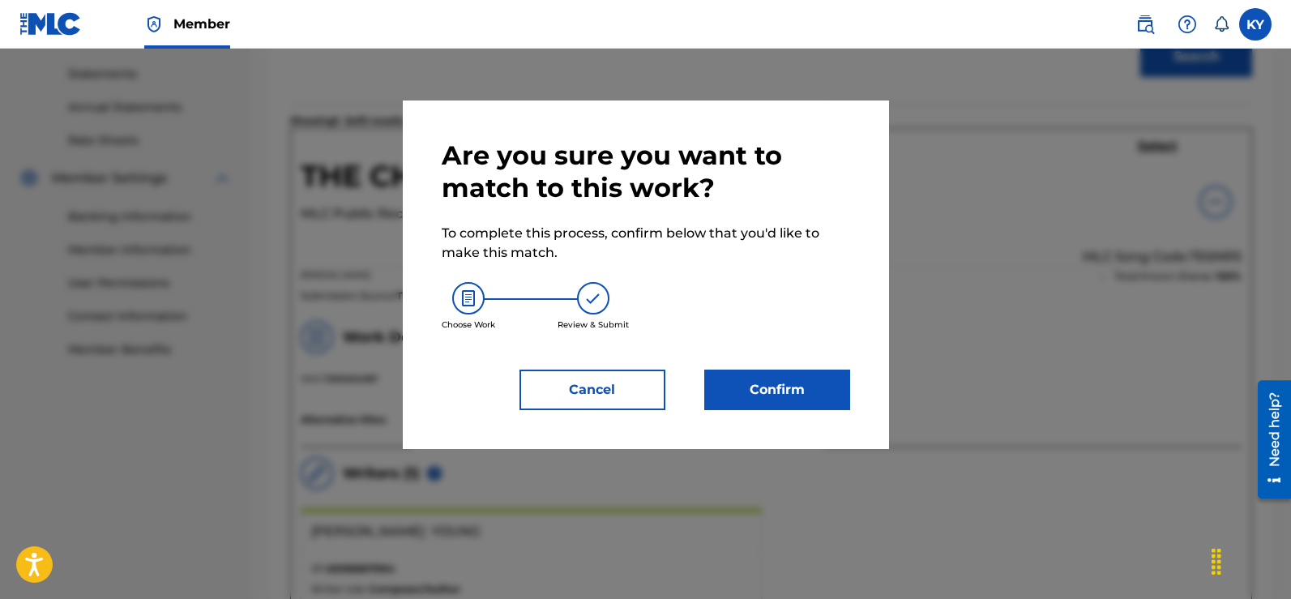
click at [792, 385] on button "Confirm" at bounding box center [777, 389] width 146 height 41
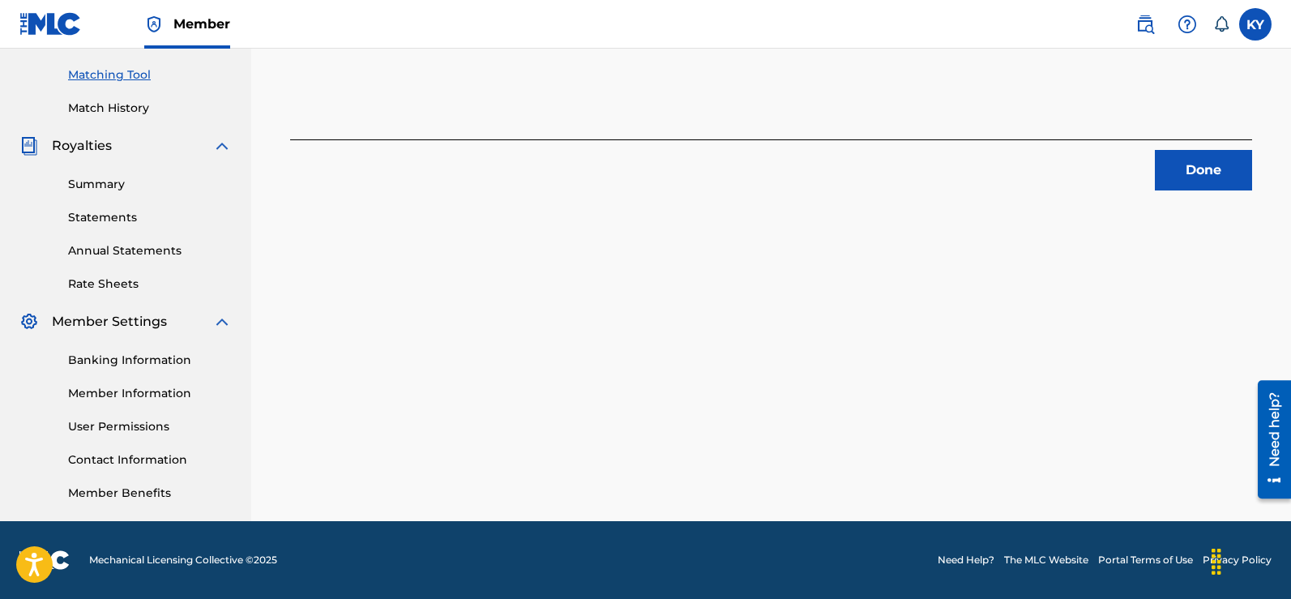
click at [1189, 163] on button "Done" at bounding box center [1203, 170] width 97 height 41
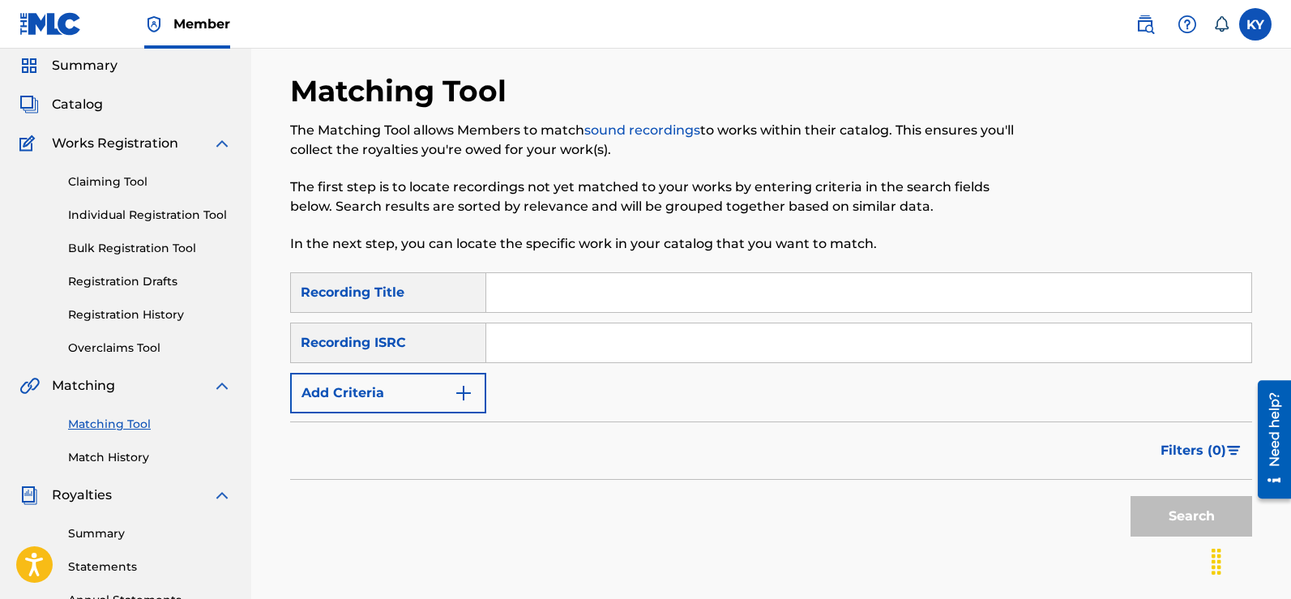
scroll to position [34, 0]
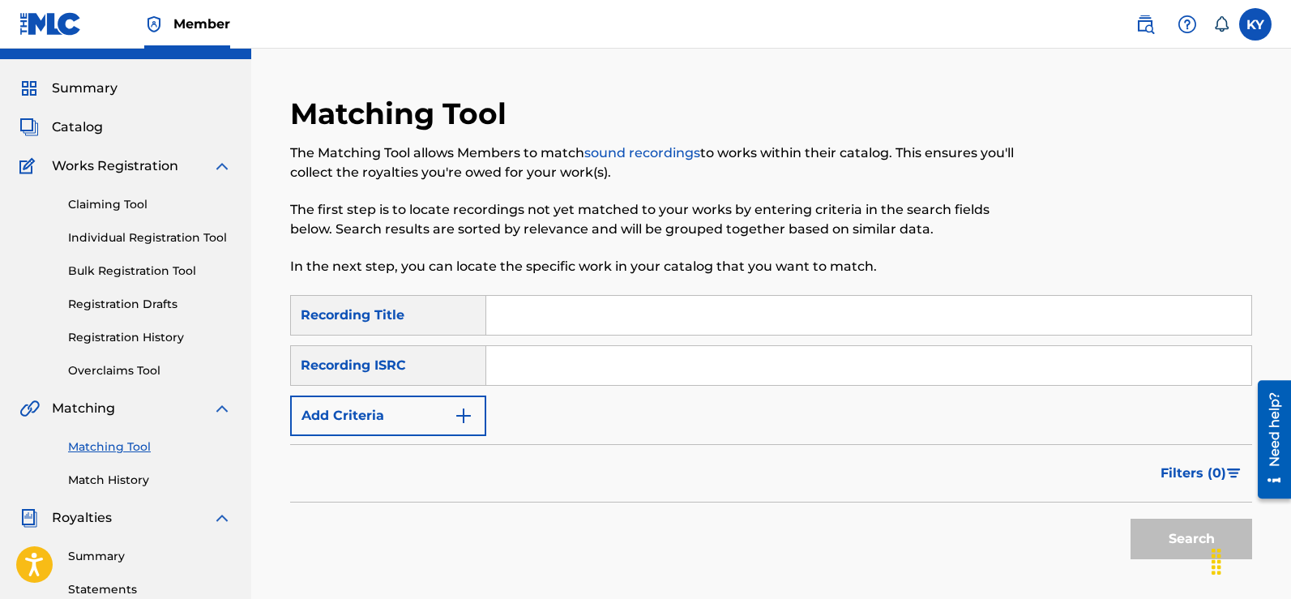
click at [495, 362] on input "Search Form" at bounding box center [868, 365] width 765 height 39
paste input "TCAFC2099423"
type input "TCAFC2099423"
click at [1199, 535] on button "Search" at bounding box center [1191, 539] width 122 height 41
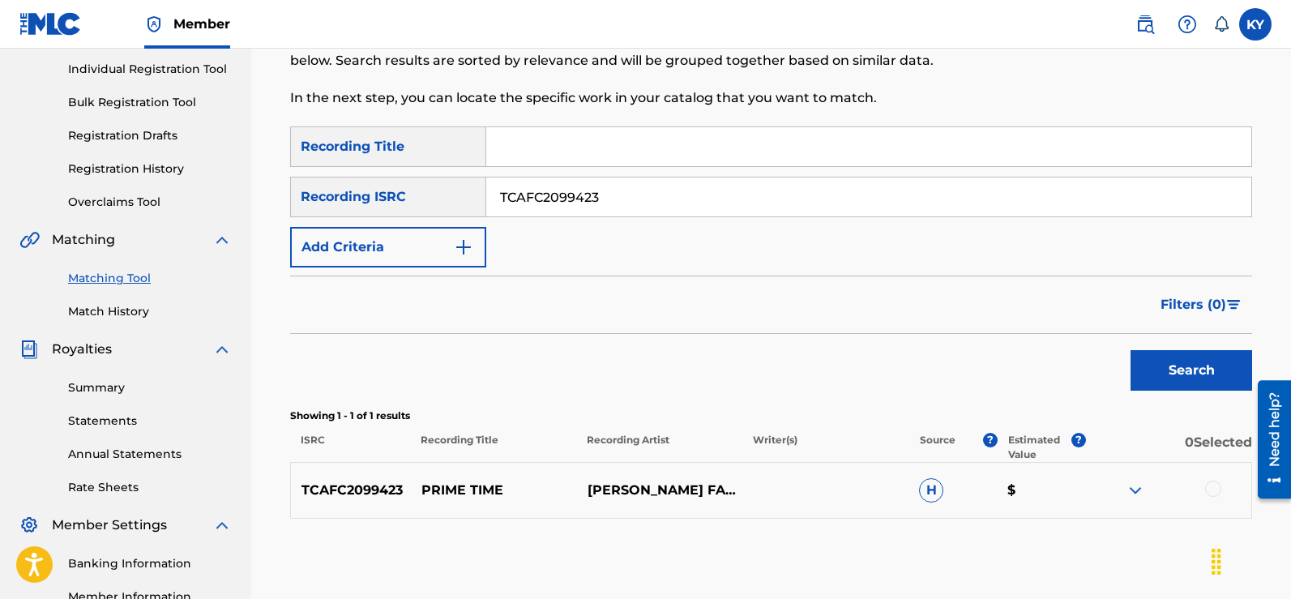
scroll to position [249, 0]
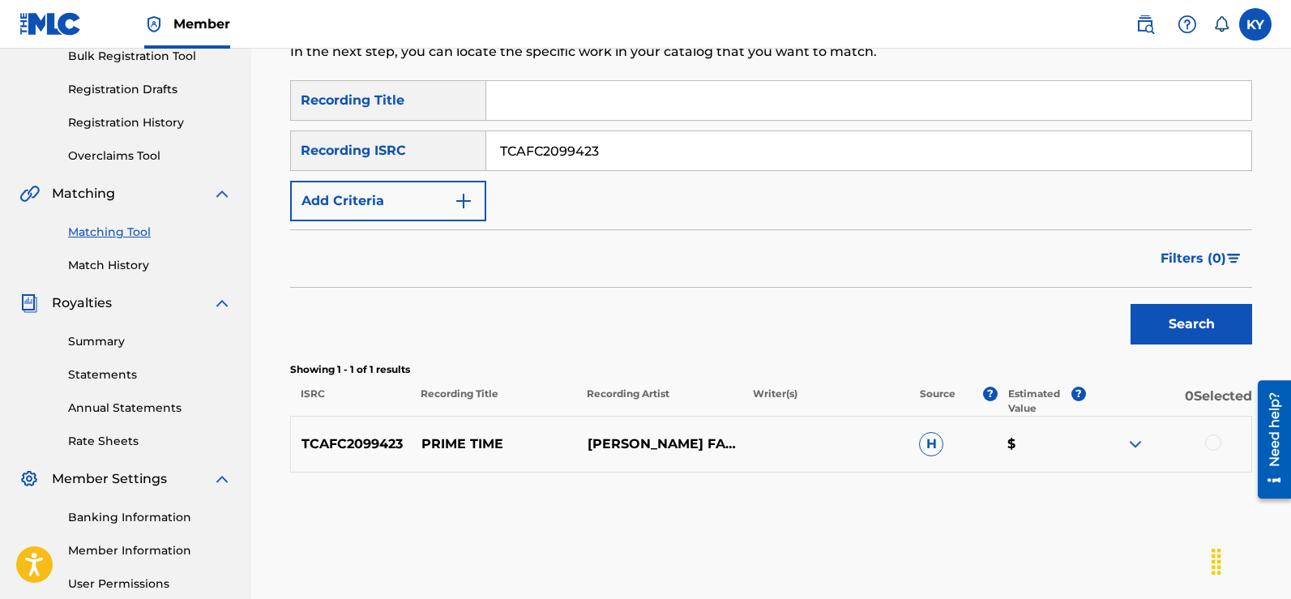
click at [1214, 437] on div at bounding box center [1213, 442] width 16 height 16
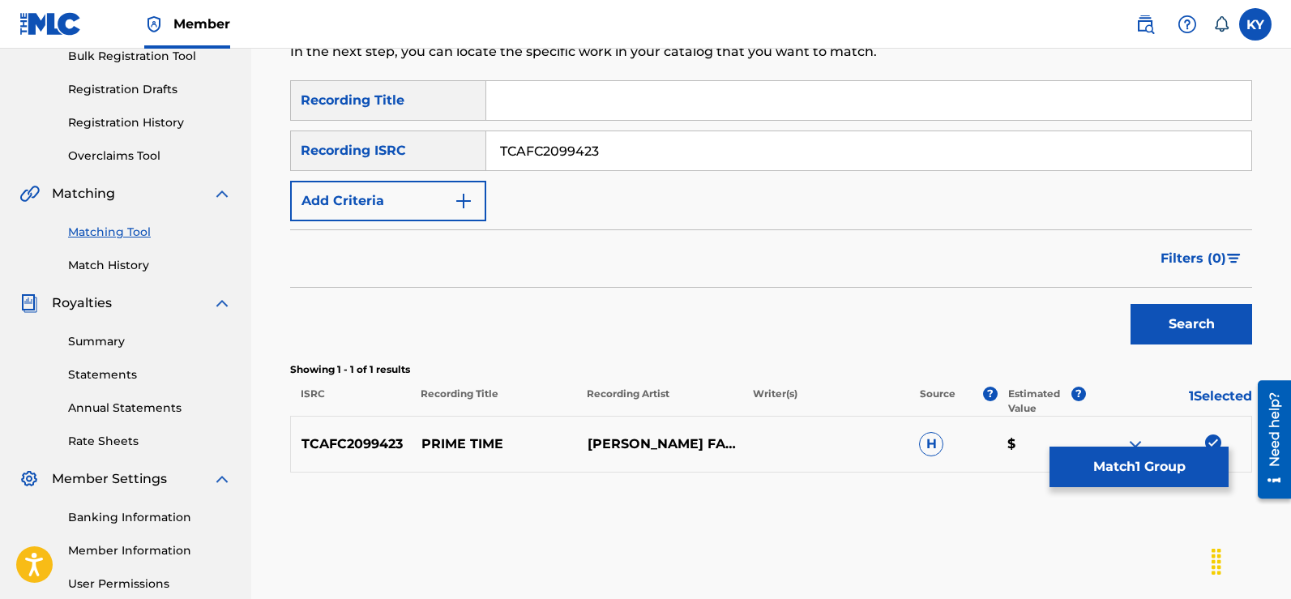
click at [1135, 468] on button "Match 1 Group" at bounding box center [1138, 466] width 179 height 41
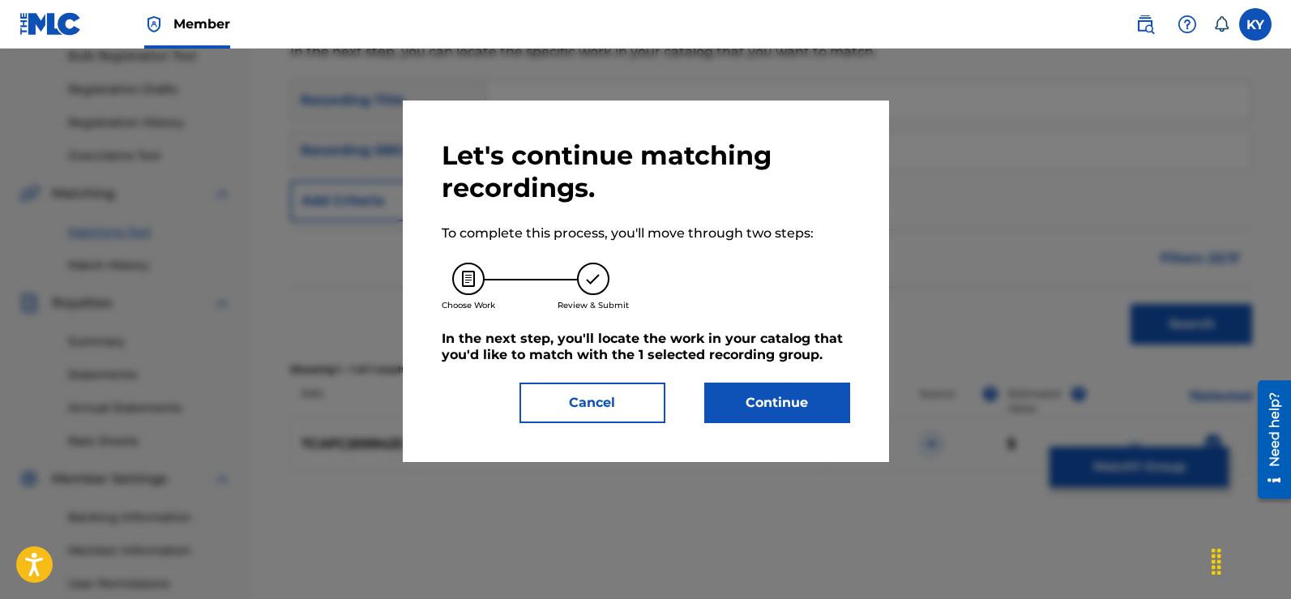
click at [730, 401] on button "Continue" at bounding box center [777, 402] width 146 height 41
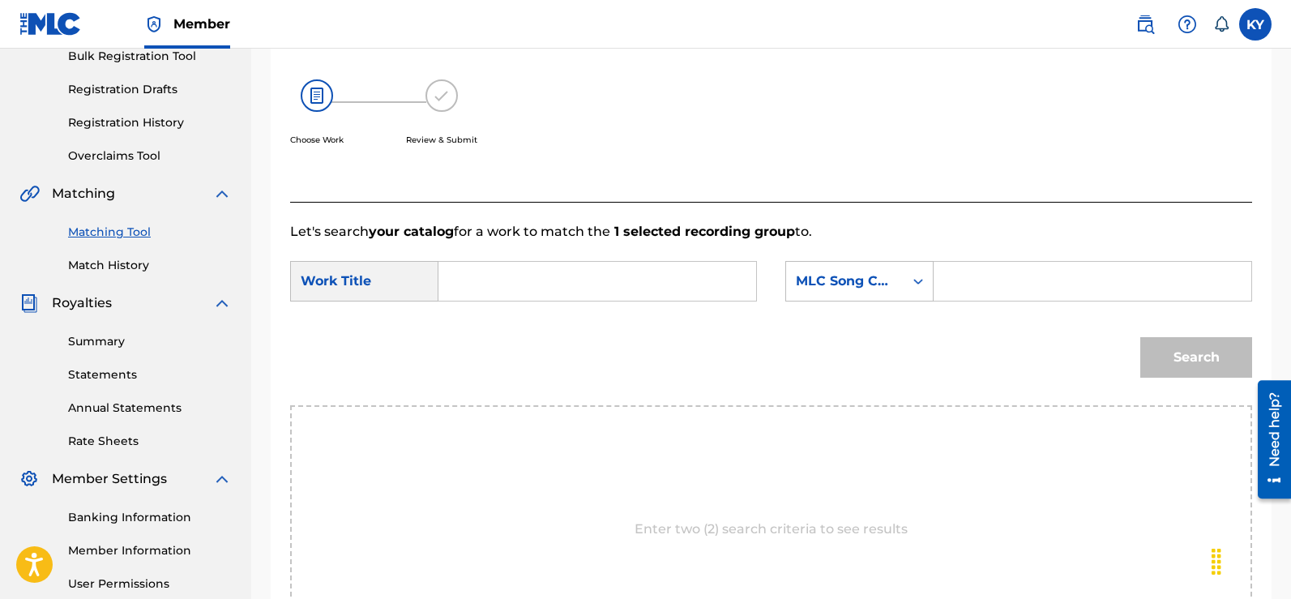
click at [489, 280] on input "Search Form" at bounding box center [597, 281] width 290 height 39
click at [523, 315] on span "time" at bounding box center [521, 317] width 31 height 15
type input "prime time"
click at [916, 274] on icon "Search Form" at bounding box center [918, 281] width 16 height 16
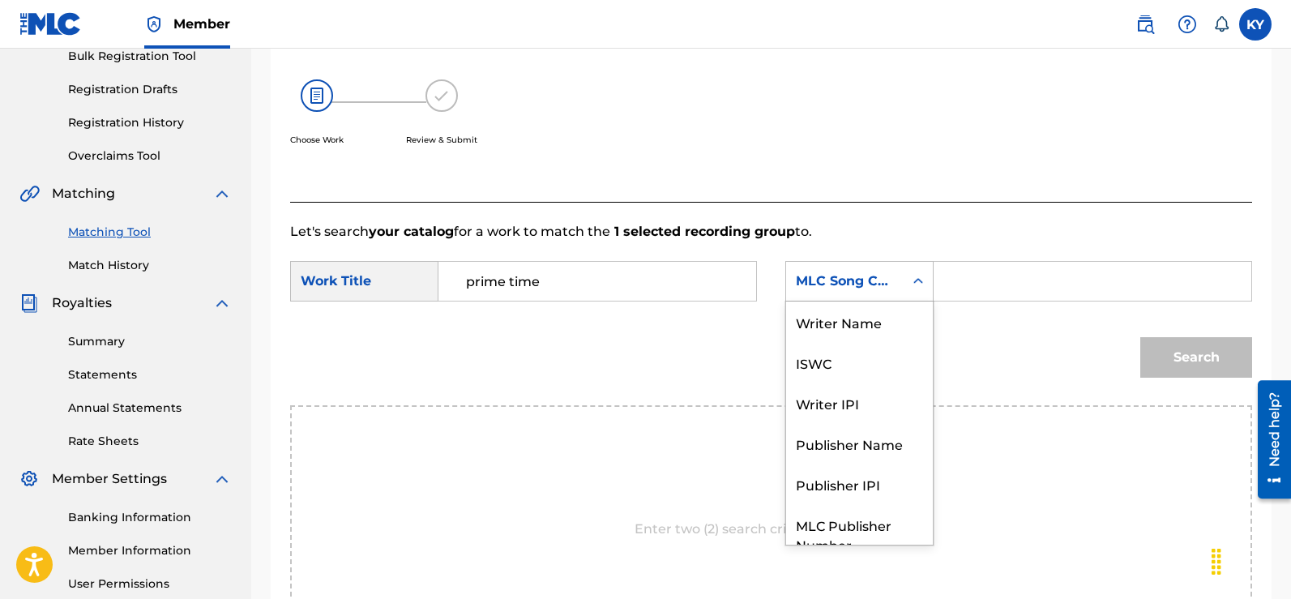
scroll to position [60, 0]
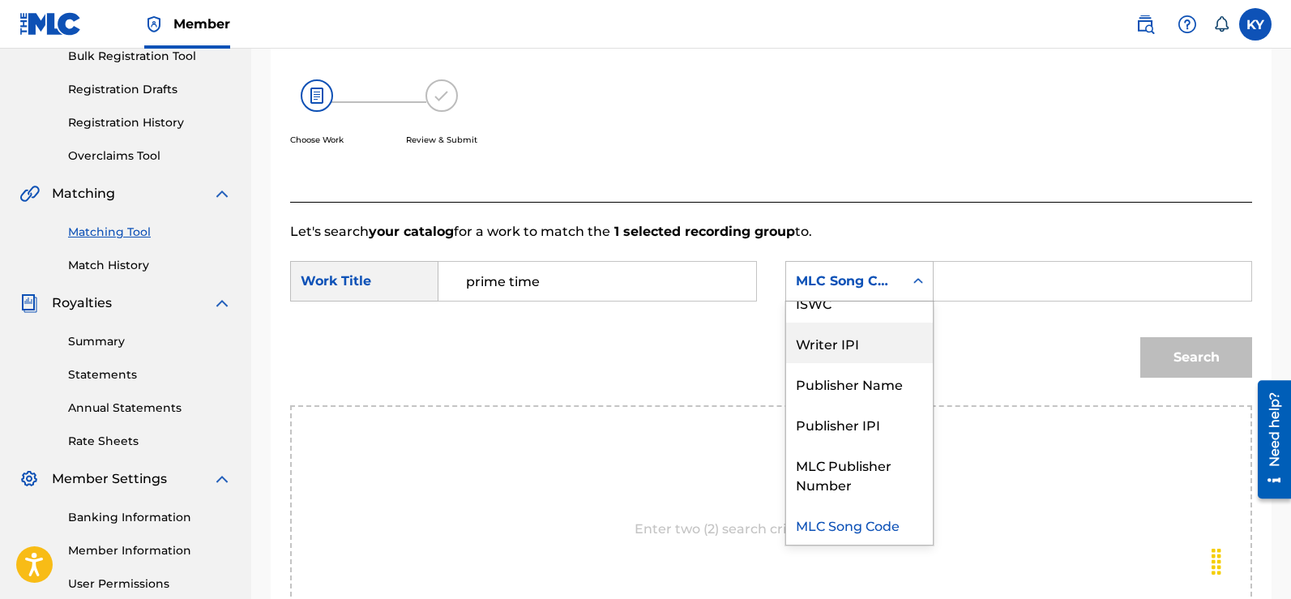
click at [848, 342] on div "Writer IPI" at bounding box center [859, 342] width 147 height 41
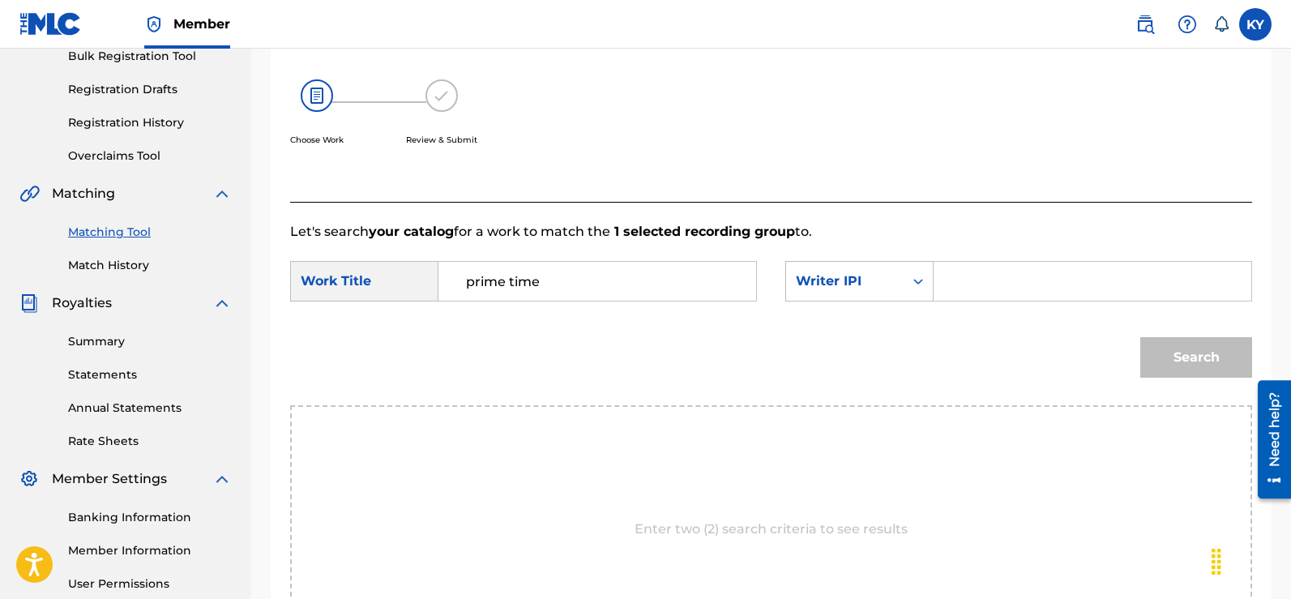
click at [942, 276] on div "Search Form" at bounding box center [1092, 281] width 318 height 41
click at [946, 289] on div "Search Form" at bounding box center [1092, 281] width 318 height 41
click at [957, 289] on input "Search Form" at bounding box center [1092, 281] width 290 height 39
type input "00185897994"
click at [1193, 353] on button "Search" at bounding box center [1196, 357] width 112 height 41
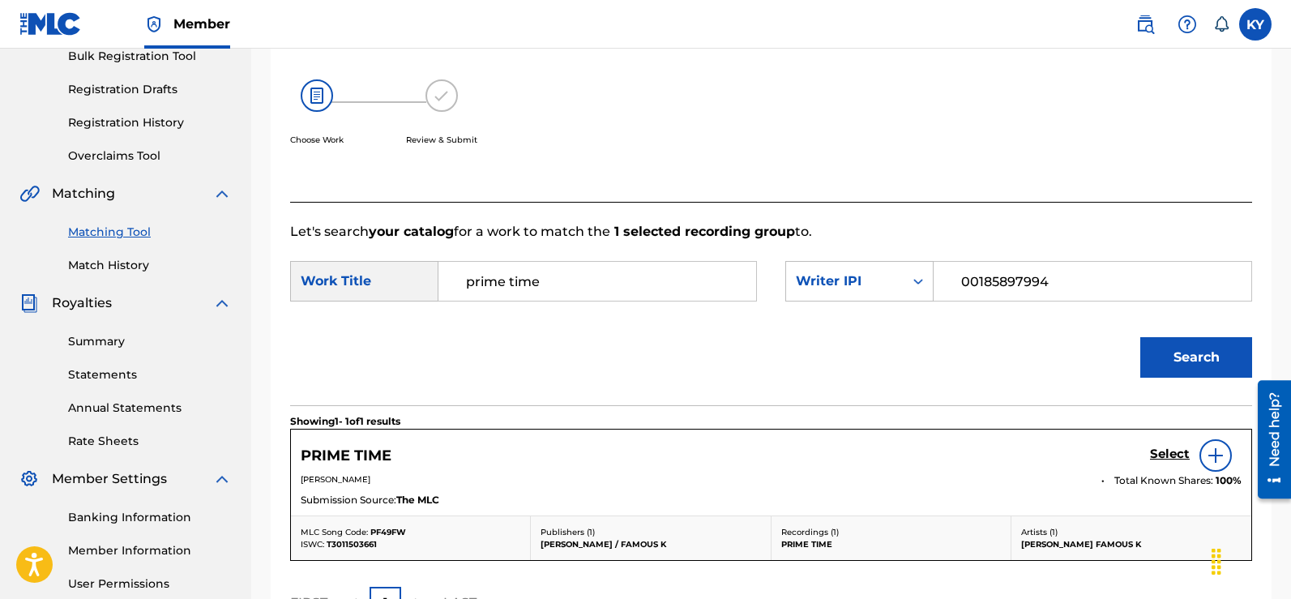
click at [1212, 451] on img at bounding box center [1215, 455] width 19 height 19
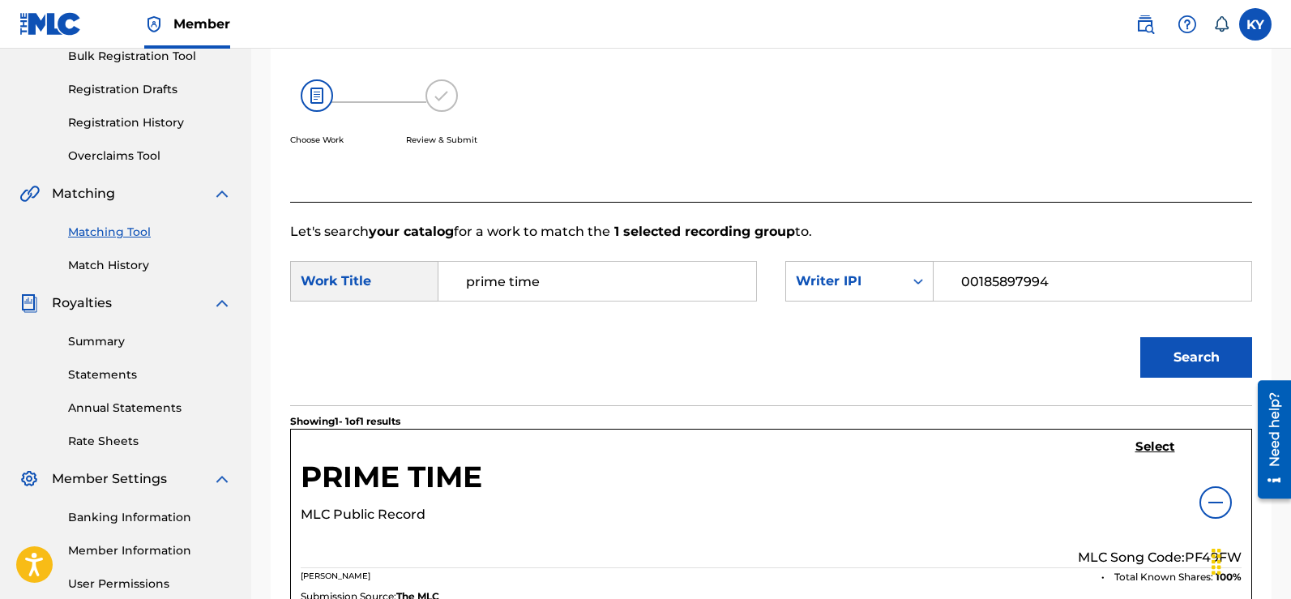
click at [1165, 442] on h5 "Select" at bounding box center [1155, 446] width 40 height 15
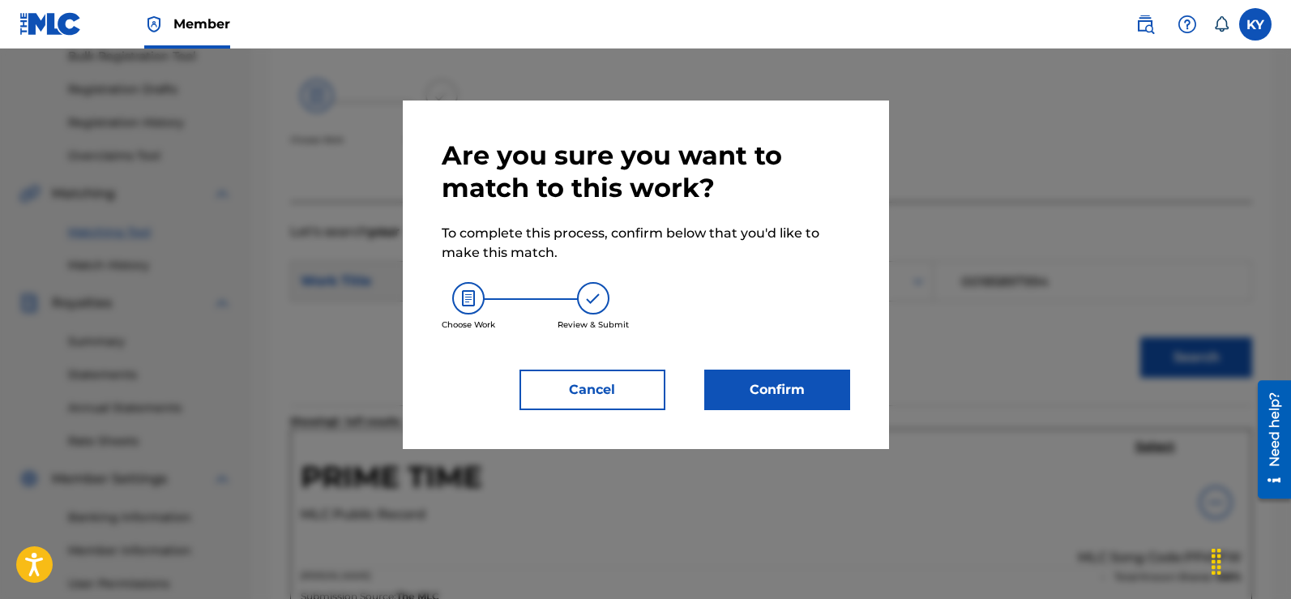
click at [795, 386] on button "Confirm" at bounding box center [777, 389] width 146 height 41
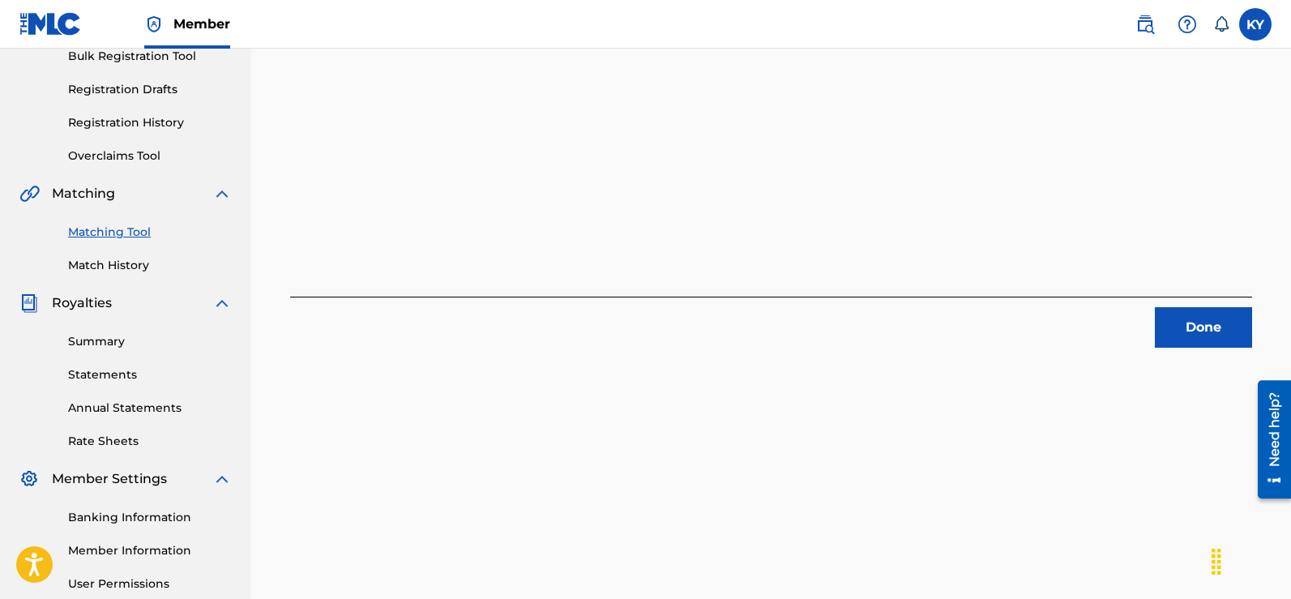
click at [1201, 318] on button "Done" at bounding box center [1203, 327] width 97 height 41
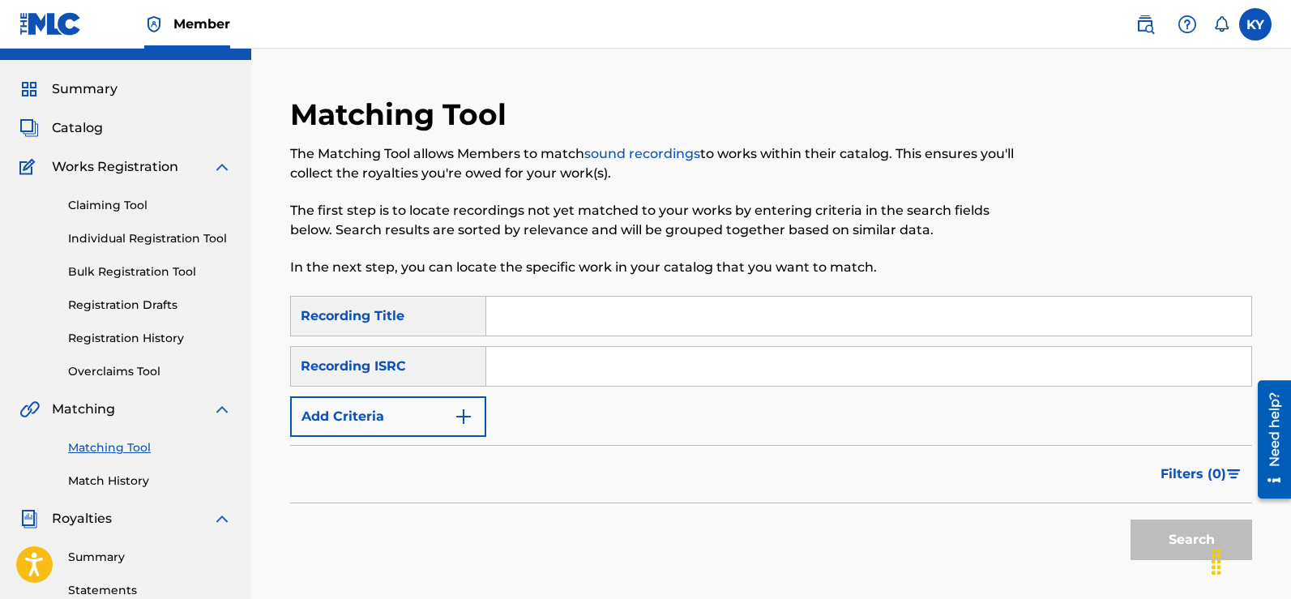
scroll to position [31, 0]
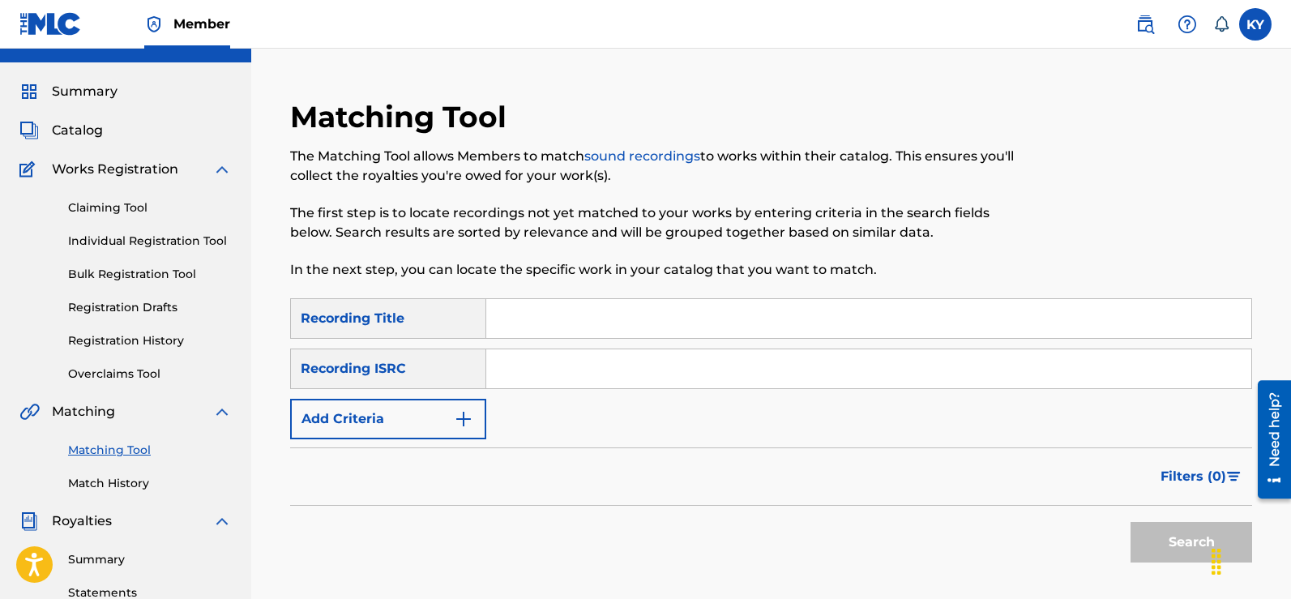
click at [497, 366] on input "Search Form" at bounding box center [868, 368] width 765 height 39
paste input "TCAFC2096344"
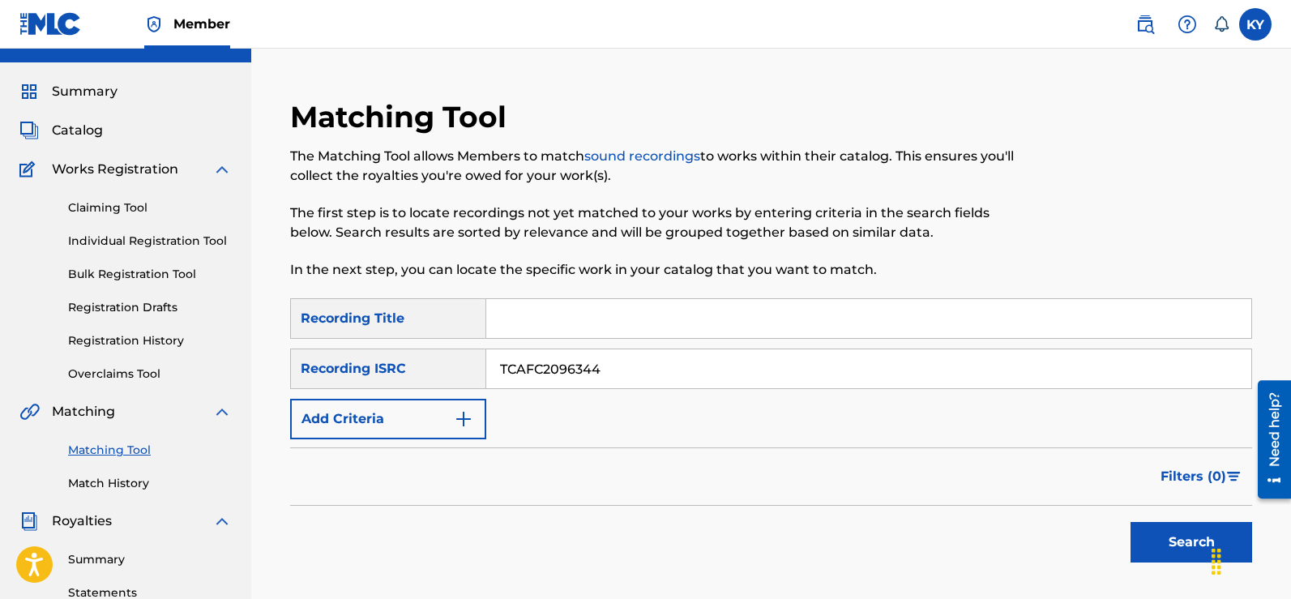
click at [1220, 544] on div "Chat Widget" at bounding box center [1250, 560] width 81 height 78
click at [1221, 541] on div "Chat Widget" at bounding box center [1243, 560] width 81 height 78
click at [1155, 540] on button "Search" at bounding box center [1191, 542] width 122 height 41
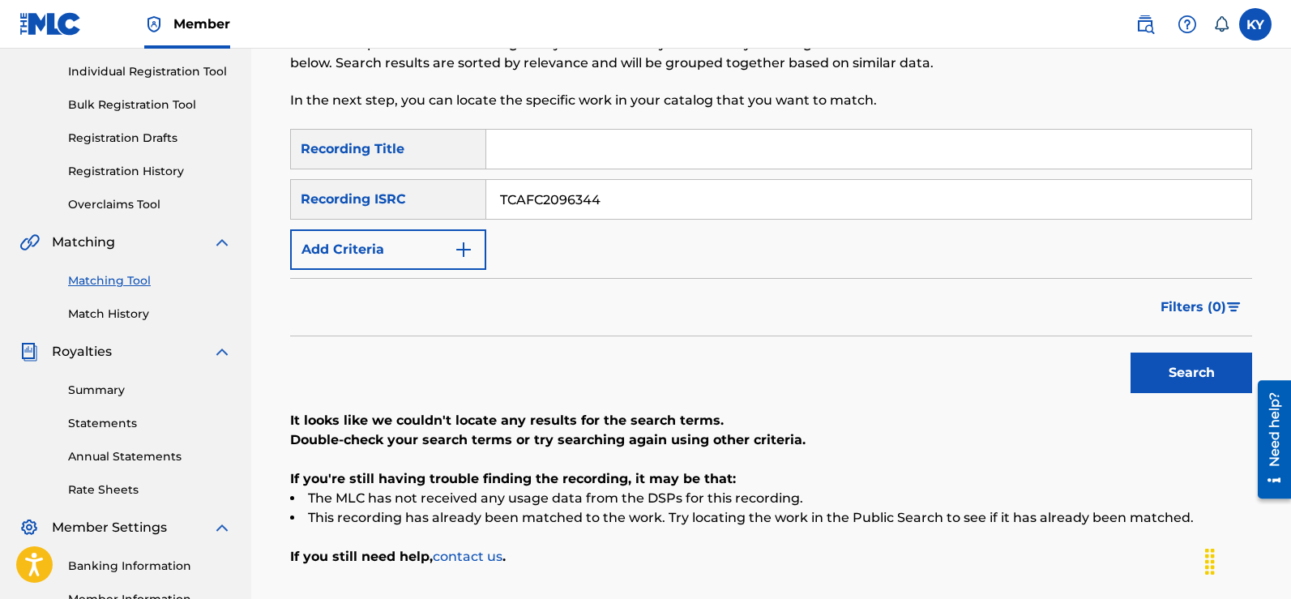
scroll to position [197, 0]
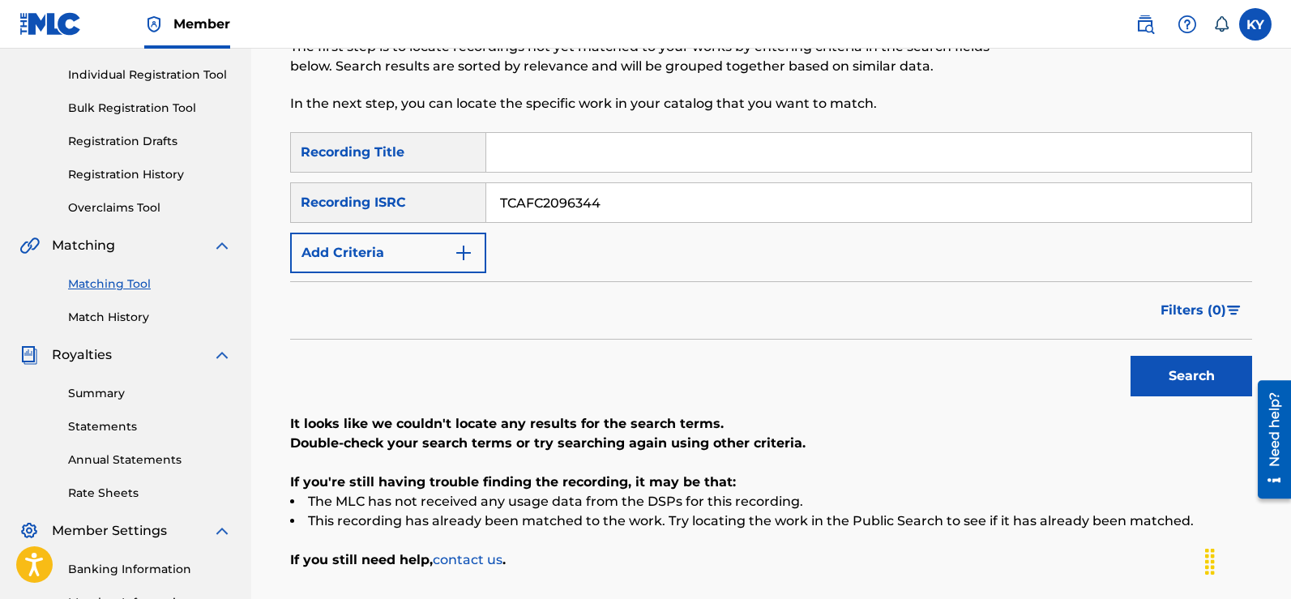
click at [1184, 381] on button "Search" at bounding box center [1191, 376] width 122 height 41
click at [1185, 352] on div "Search" at bounding box center [1187, 372] width 130 height 65
click at [604, 204] on input "TCAFC2096344" at bounding box center [868, 202] width 765 height 39
click at [502, 204] on input "TCAFC2096344" at bounding box center [868, 202] width 765 height 39
click at [1193, 369] on button "Search" at bounding box center [1191, 376] width 122 height 41
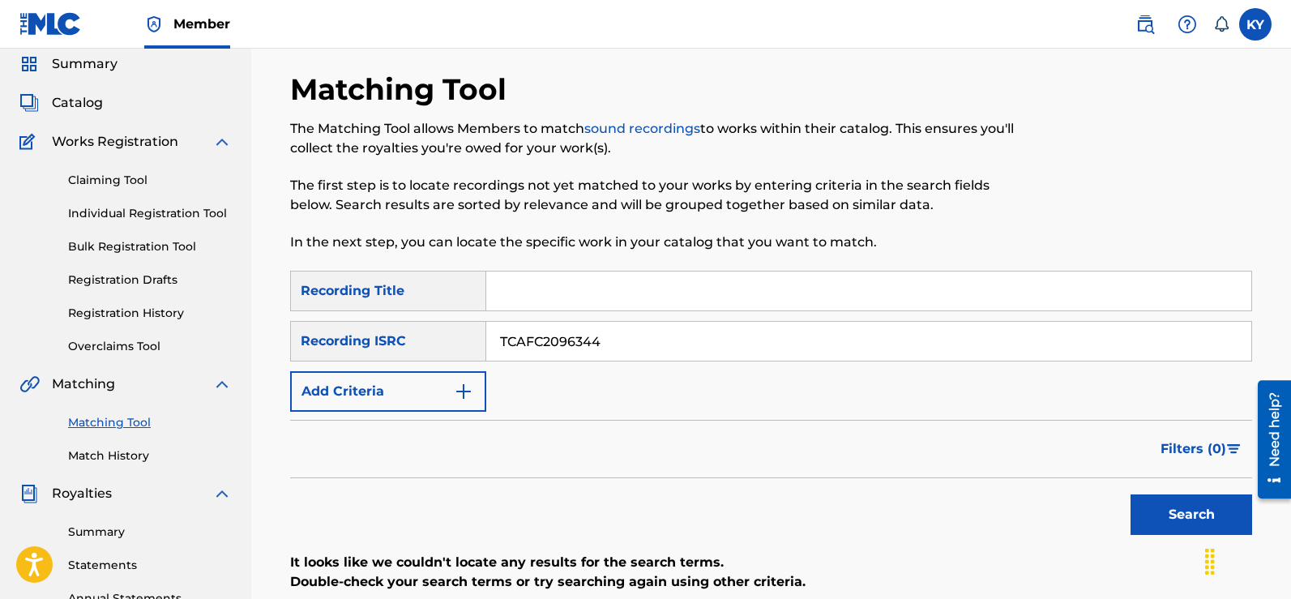
scroll to position [0, 0]
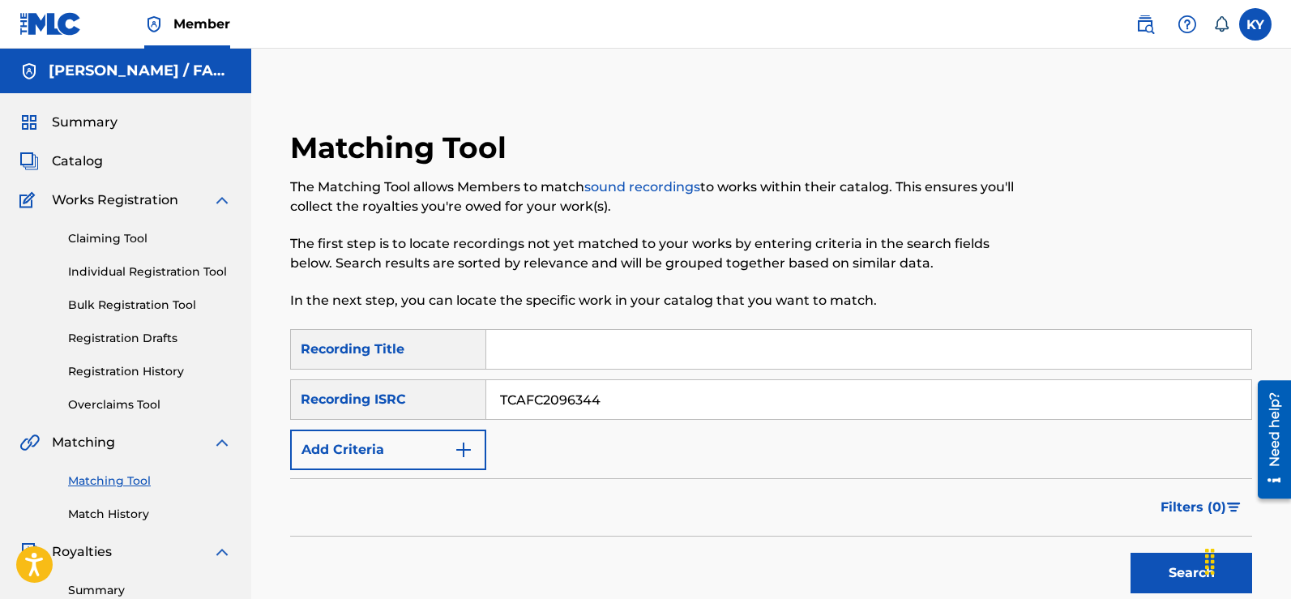
click at [619, 395] on input "TCAFC2096344" at bounding box center [868, 399] width 765 height 39
type input "T"
paste input "TCAFC2096261"
type input "TCAFC2096261"
click at [1192, 573] on button "Search" at bounding box center [1191, 573] width 122 height 41
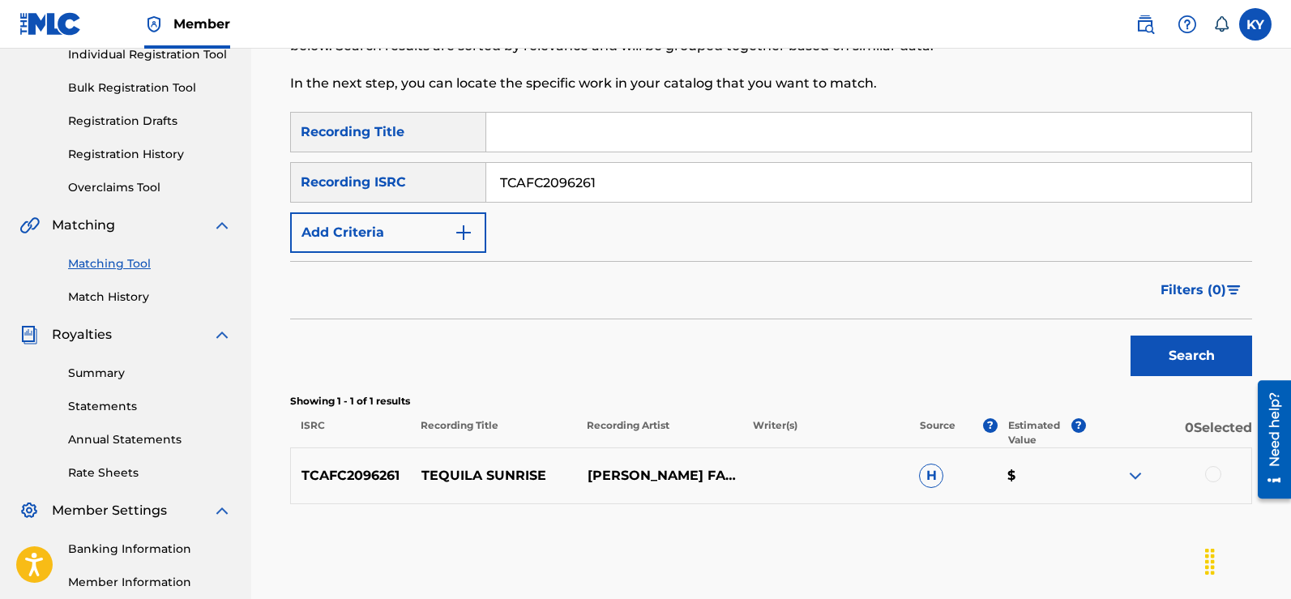
scroll to position [219, 0]
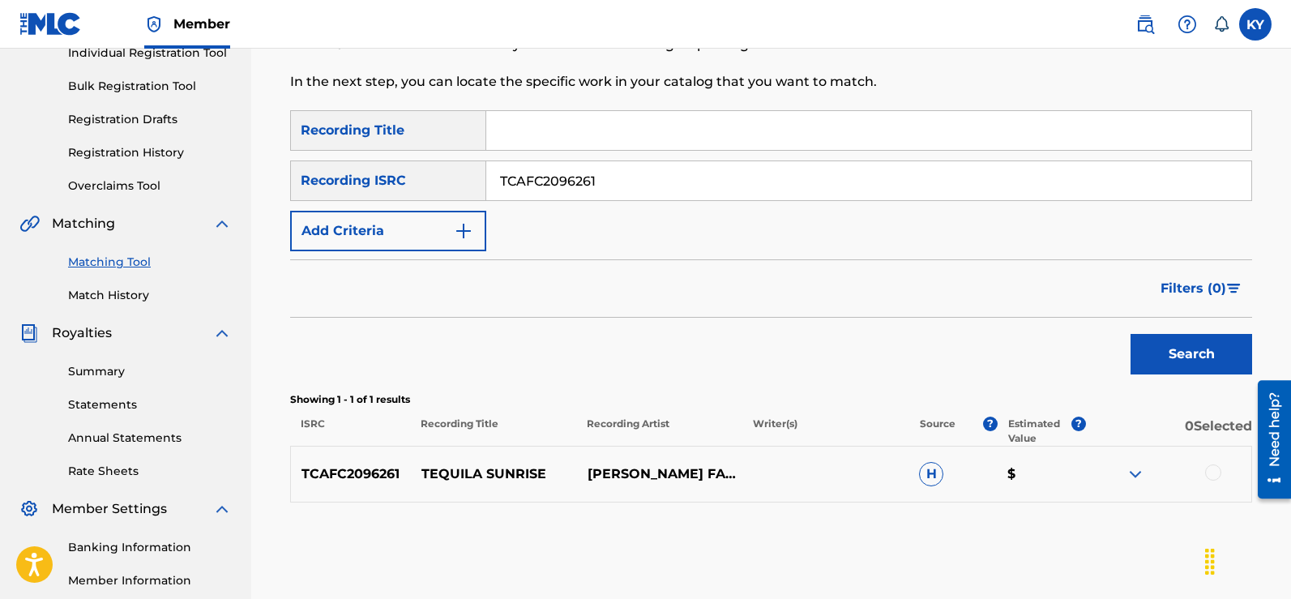
click at [1214, 471] on div at bounding box center [1213, 472] width 16 height 16
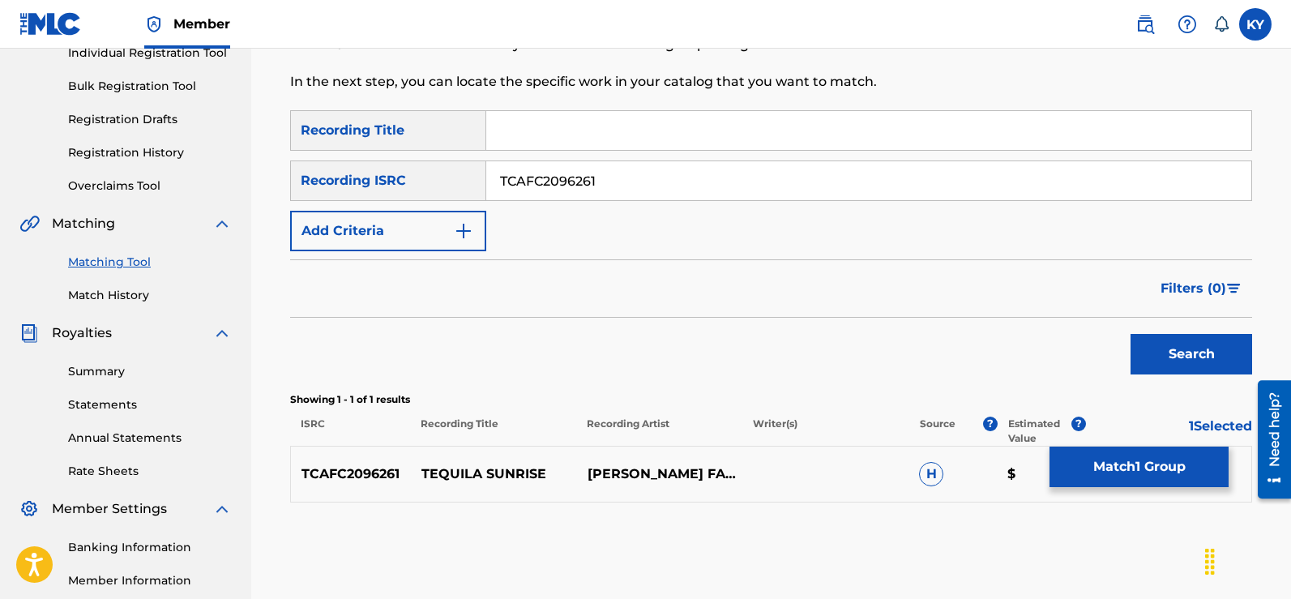
click at [1149, 459] on button "Match 1 Group" at bounding box center [1138, 466] width 179 height 41
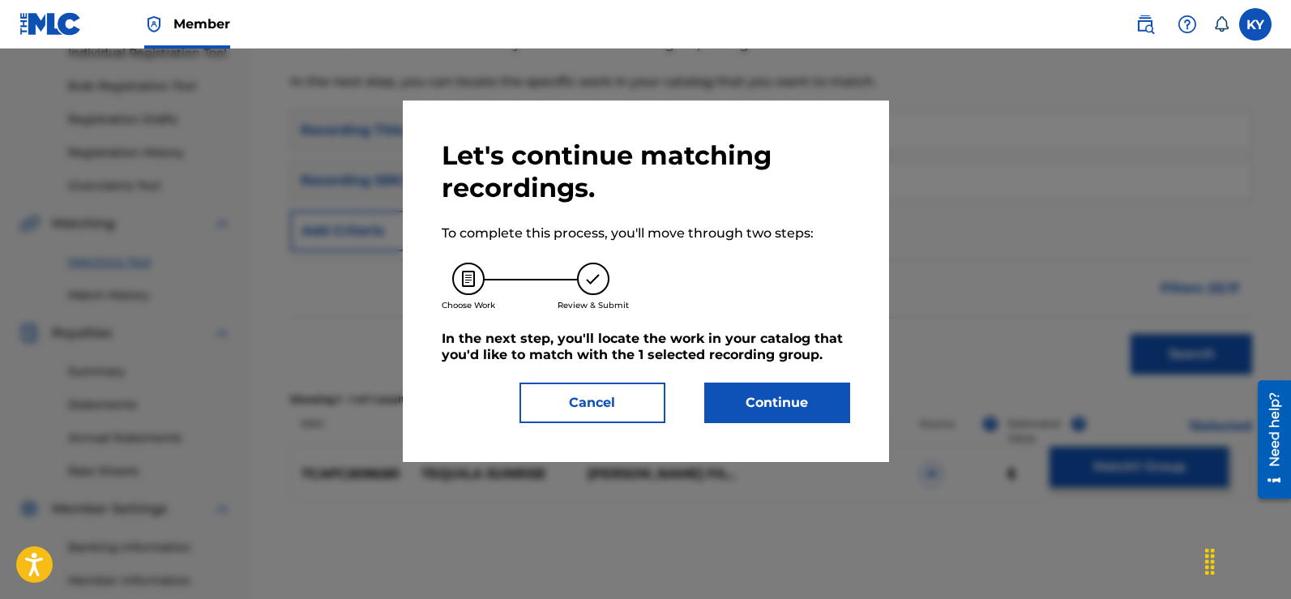
click at [786, 402] on button "Continue" at bounding box center [777, 402] width 146 height 41
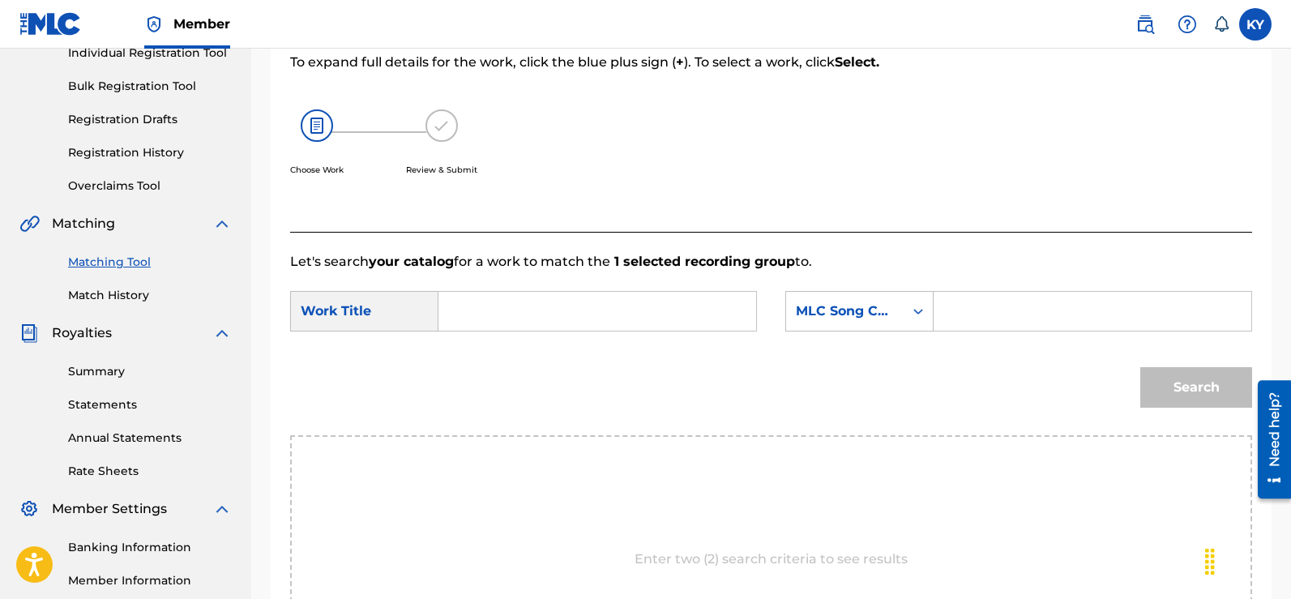
click at [456, 310] on input "Search Form" at bounding box center [597, 311] width 290 height 39
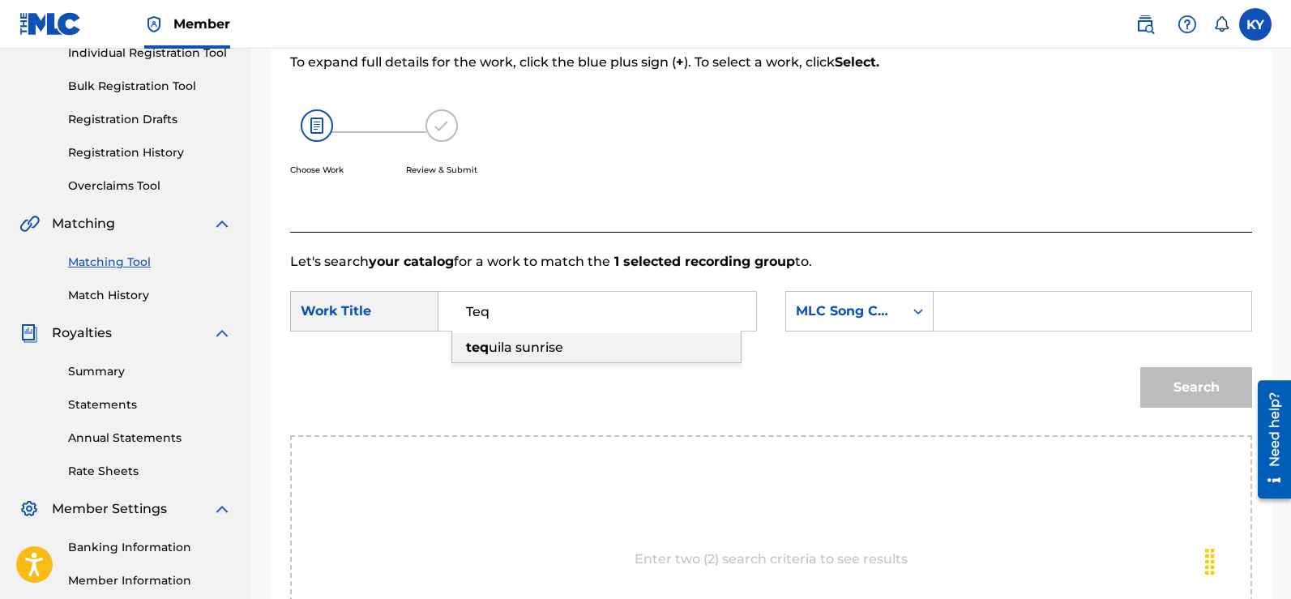
click at [493, 348] on span "uila sunrise" at bounding box center [526, 347] width 75 height 15
type input "tequila sunrise"
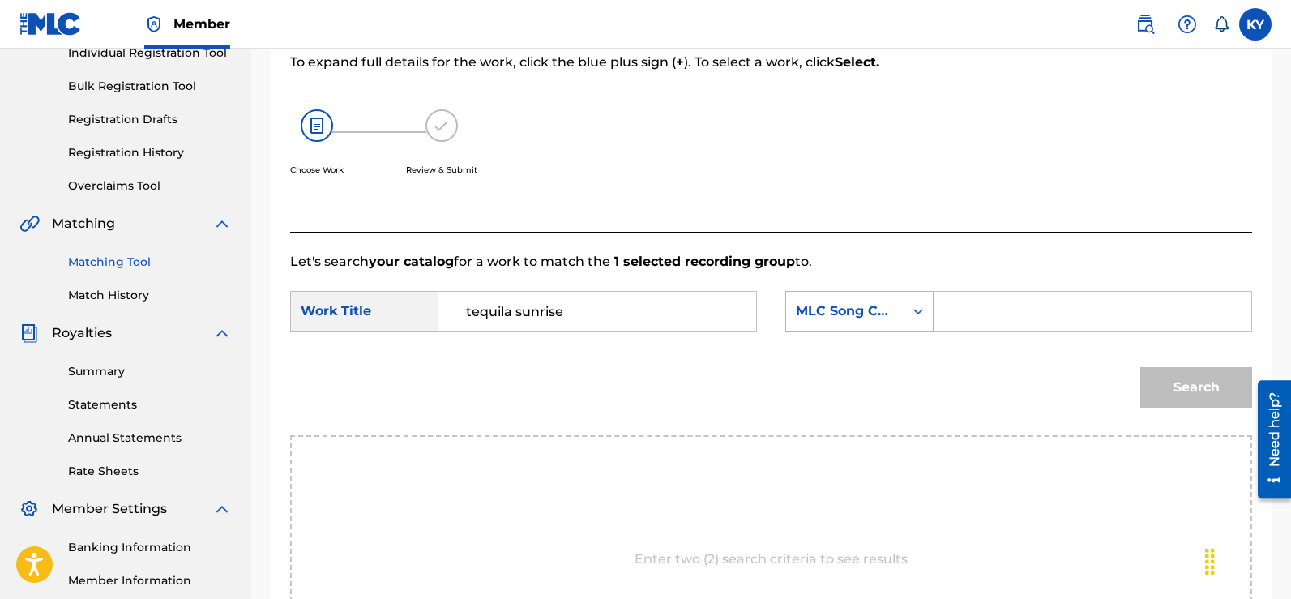
click at [921, 310] on icon "Search Form" at bounding box center [919, 312] width 10 height 6
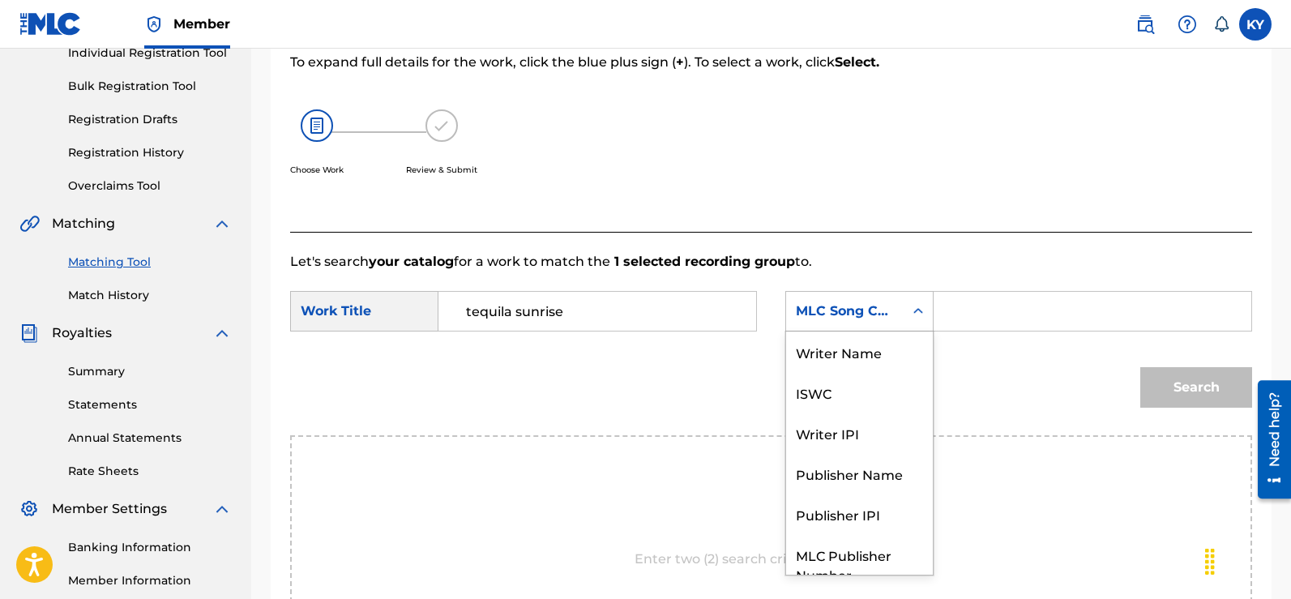
scroll to position [60, 0]
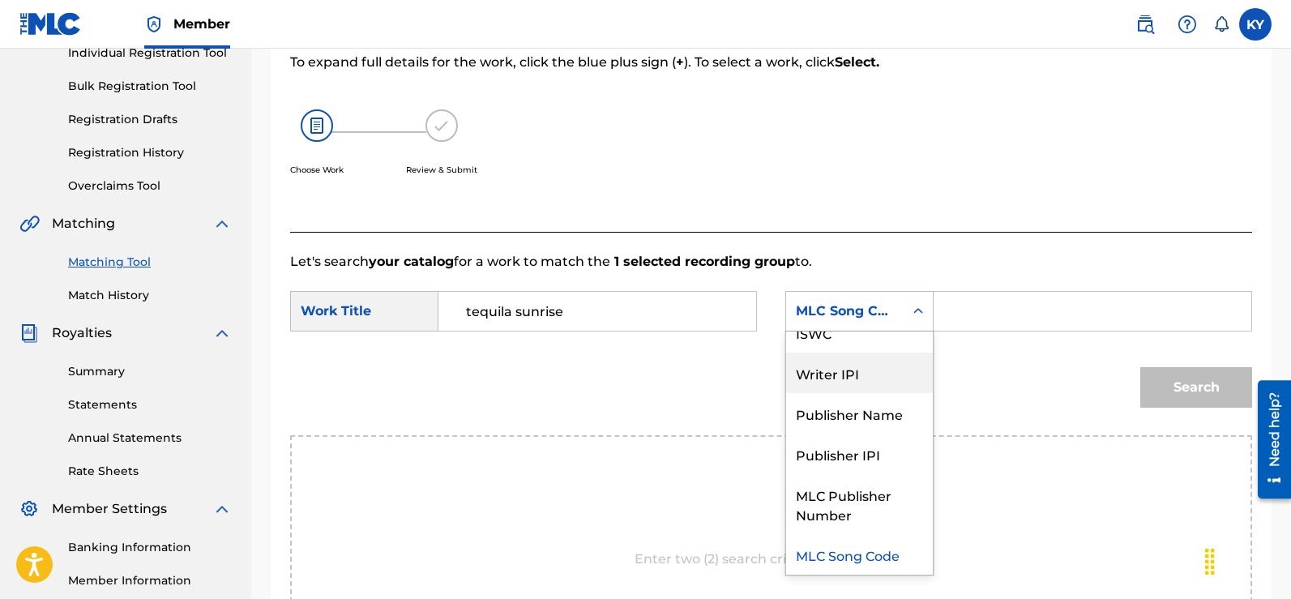
click at [843, 365] on div "Writer IPI" at bounding box center [859, 372] width 147 height 41
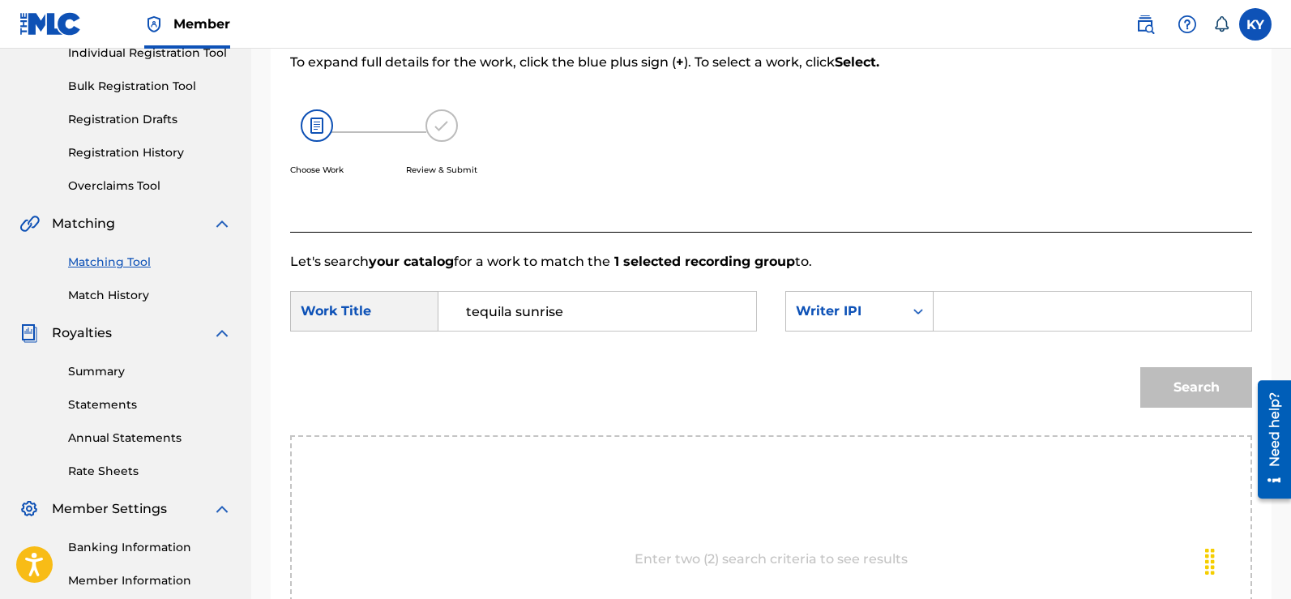
click at [949, 309] on input "Search Form" at bounding box center [1092, 311] width 290 height 39
type input "00185897994"
click at [1203, 380] on button "Search" at bounding box center [1196, 387] width 112 height 41
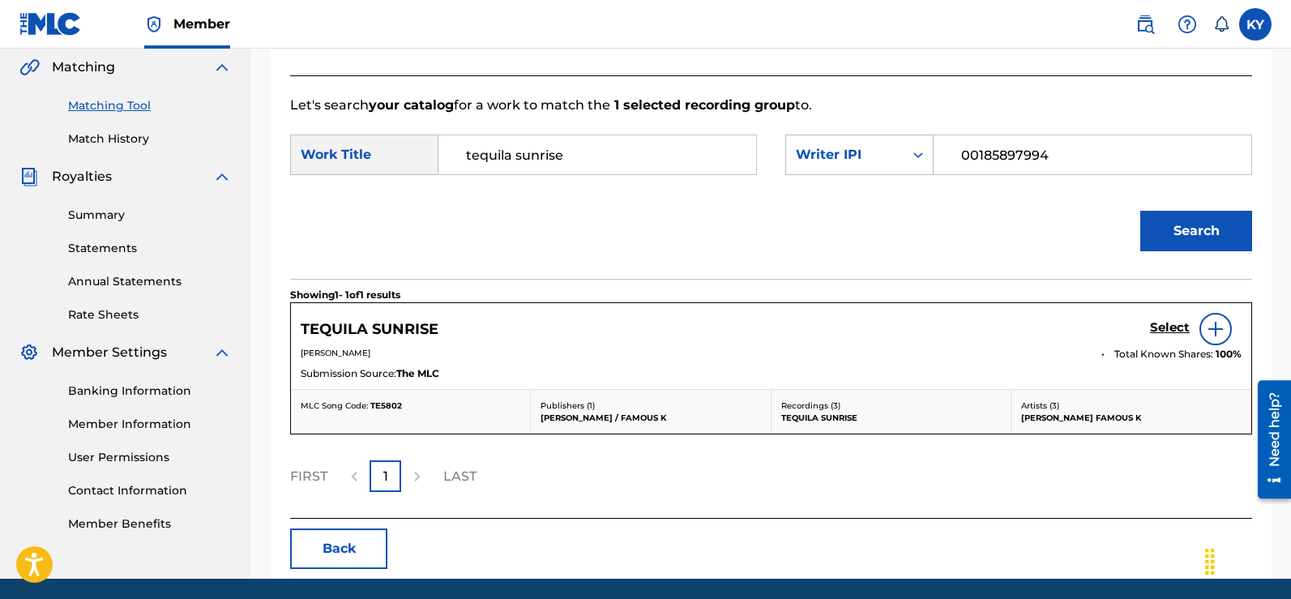
scroll to position [380, 0]
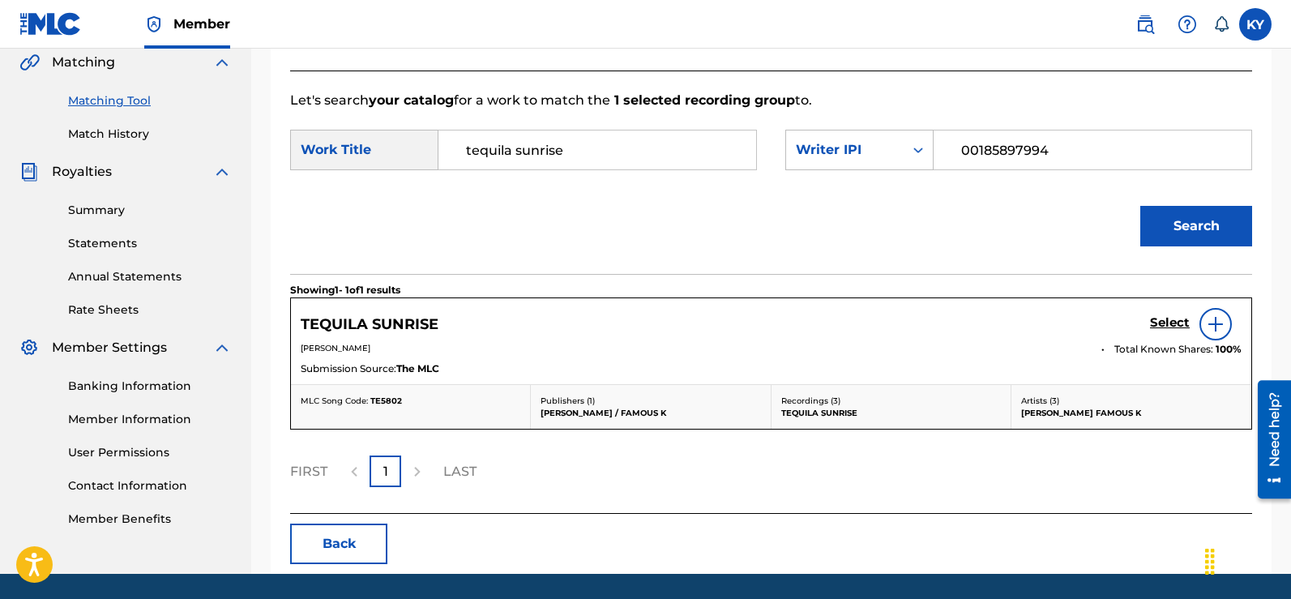
click at [1219, 319] on img at bounding box center [1215, 323] width 19 height 19
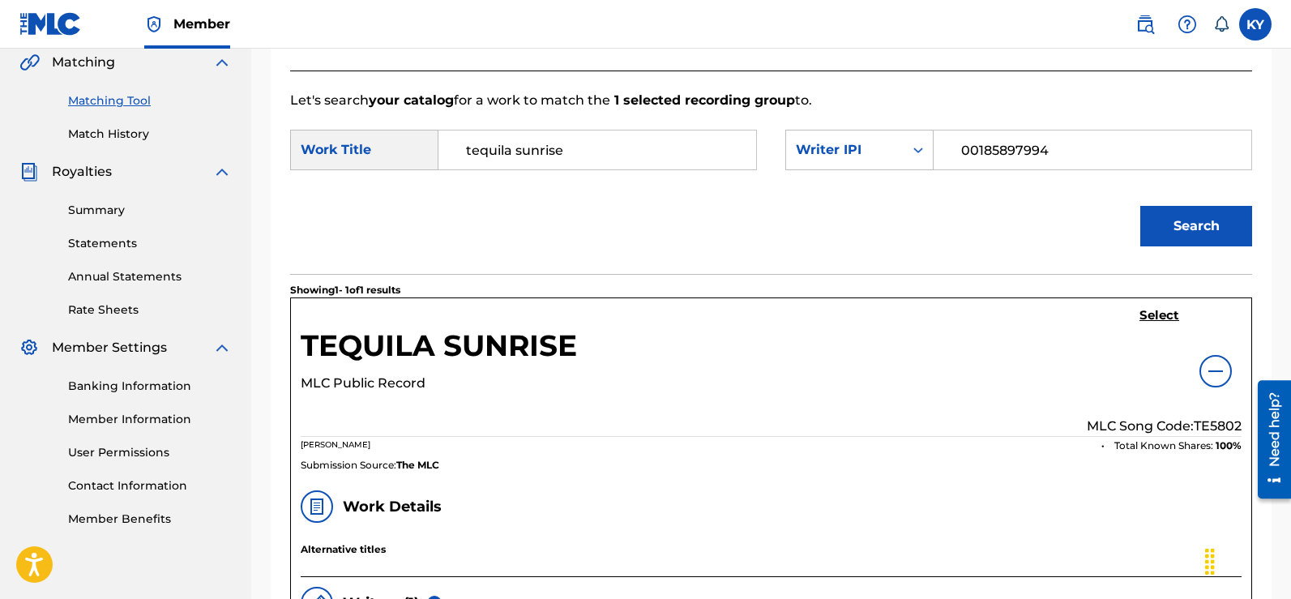
click at [1149, 310] on h5 "Select" at bounding box center [1159, 315] width 40 height 15
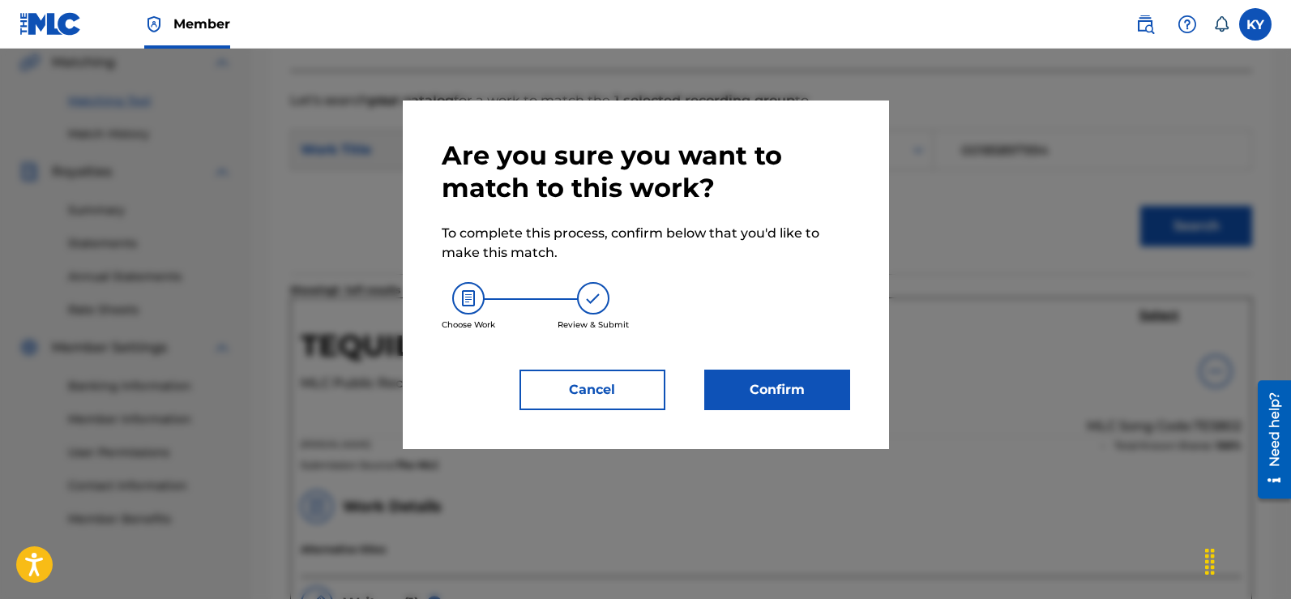
click at [791, 380] on button "Confirm" at bounding box center [777, 389] width 146 height 41
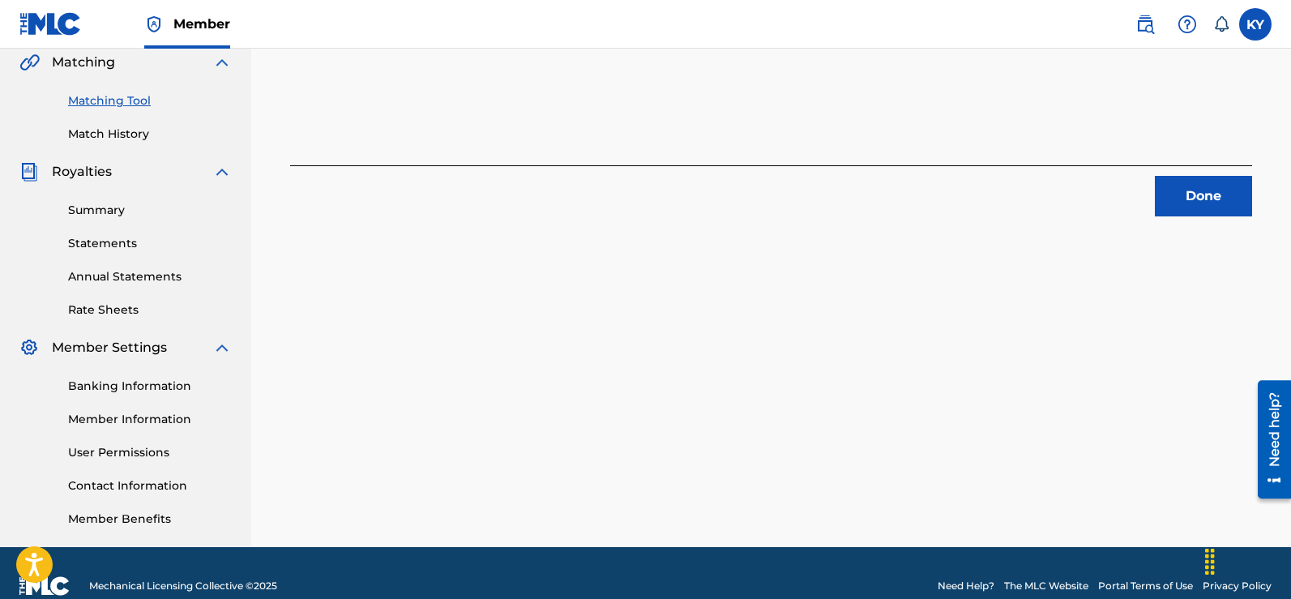
click at [1195, 185] on button "Done" at bounding box center [1203, 196] width 97 height 41
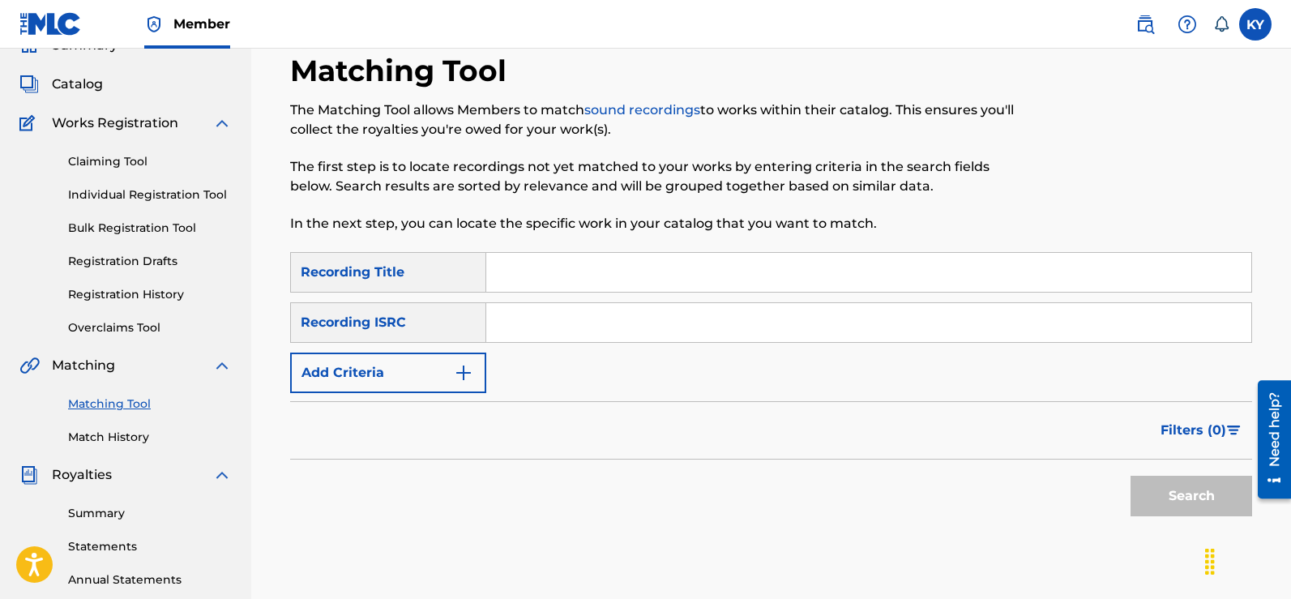
scroll to position [75, 0]
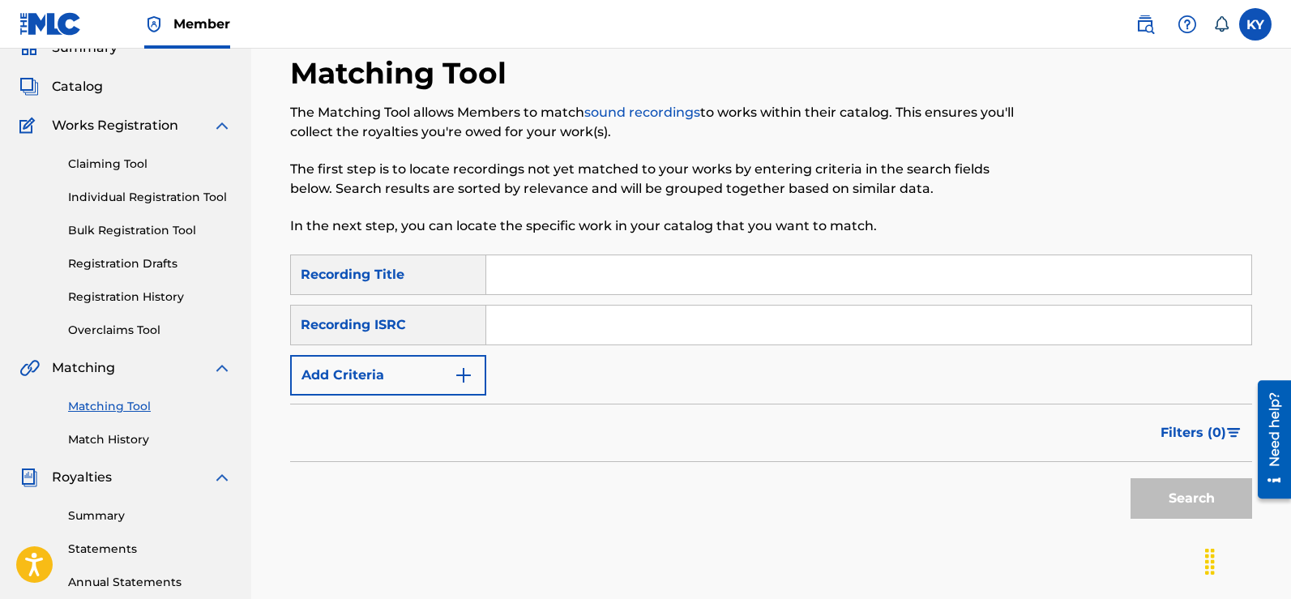
click at [497, 322] on input "Search Form" at bounding box center [868, 324] width 765 height 39
paste input "TCAFC2096240"
type input "TCAFC2096240"
click at [1176, 485] on button "Search" at bounding box center [1191, 498] width 122 height 41
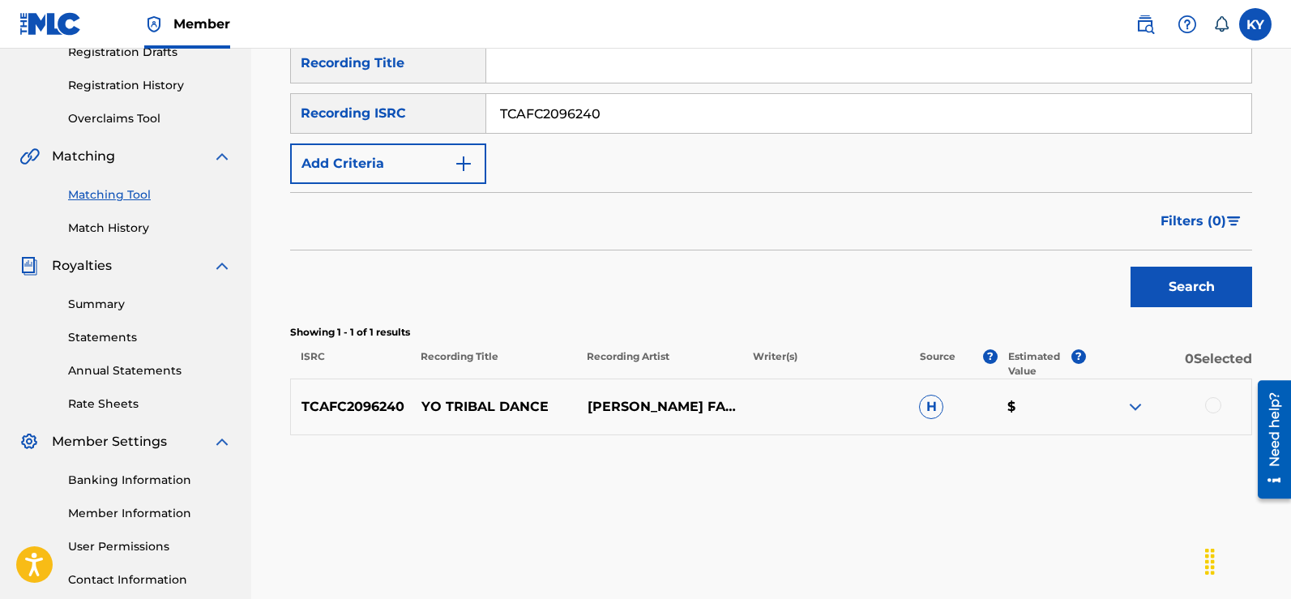
scroll to position [289, 0]
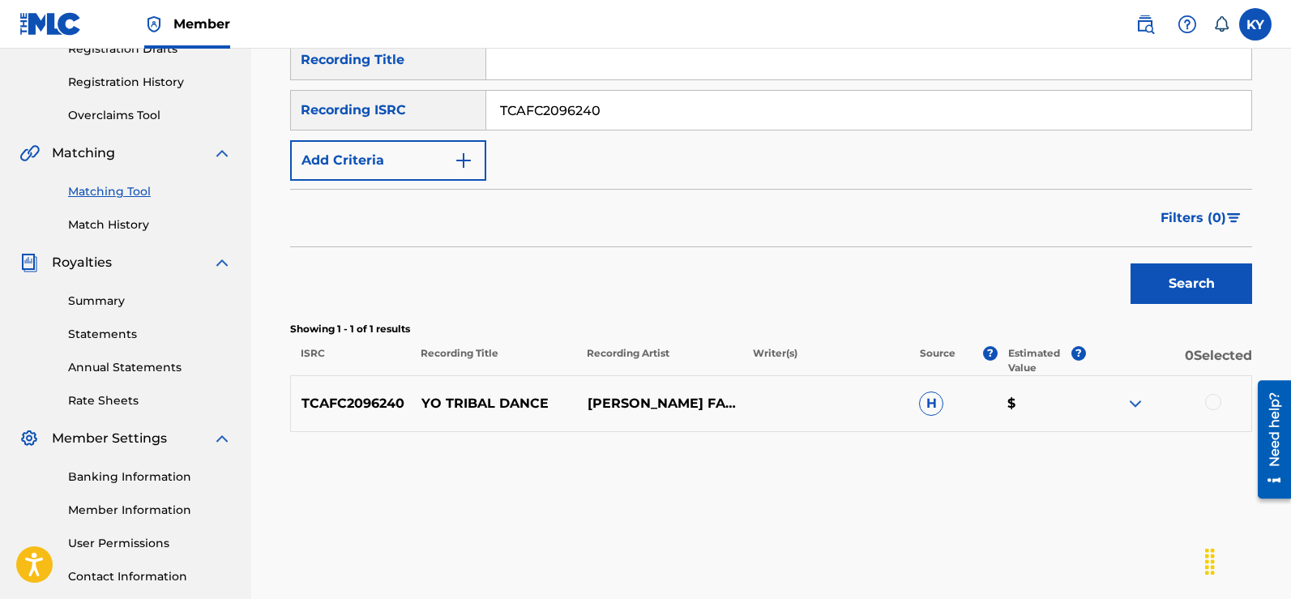
click at [1215, 400] on div at bounding box center [1213, 402] width 16 height 16
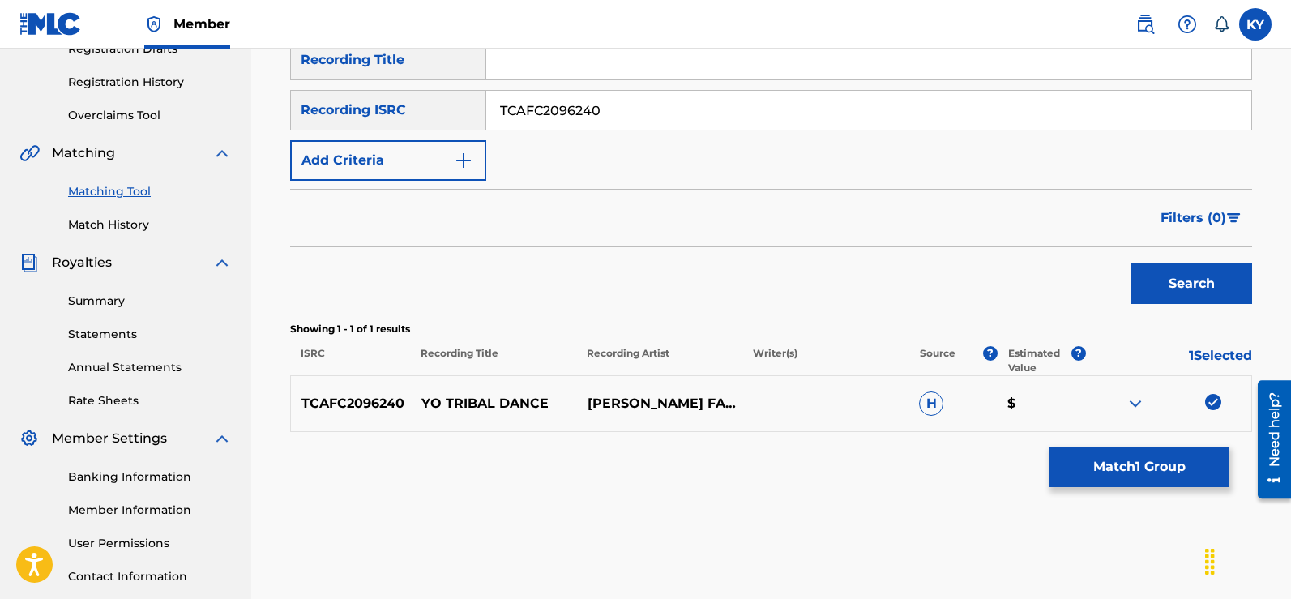
click at [1138, 472] on button "Match 1 Group" at bounding box center [1138, 466] width 179 height 41
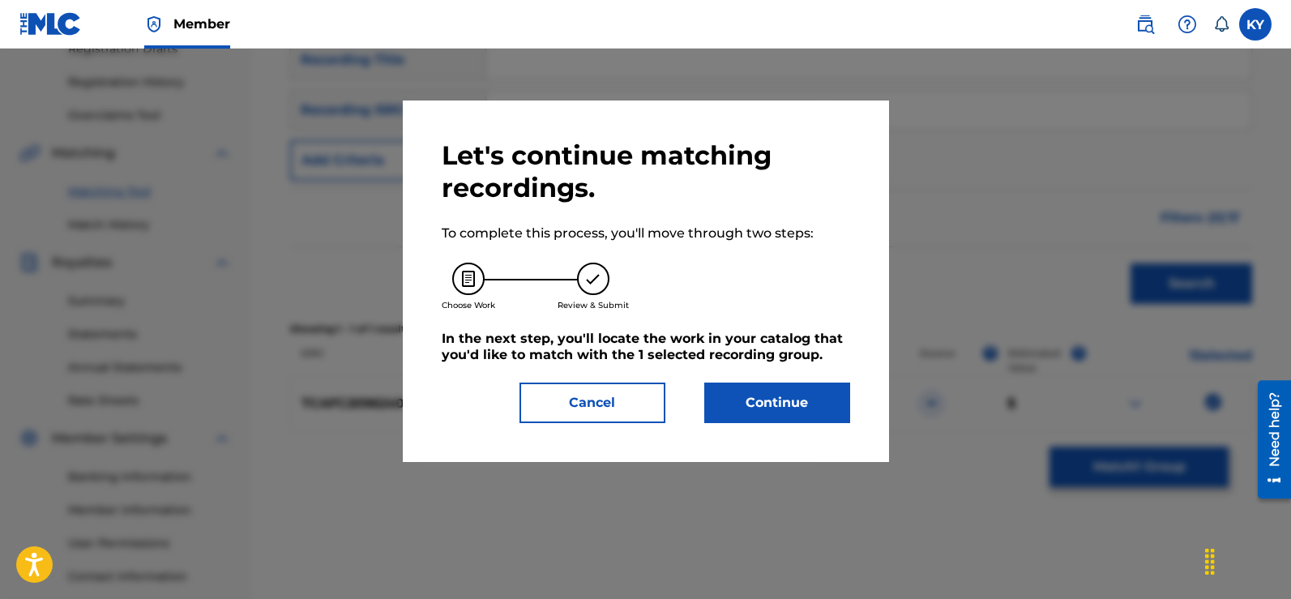
click at [781, 403] on button "Continue" at bounding box center [777, 402] width 146 height 41
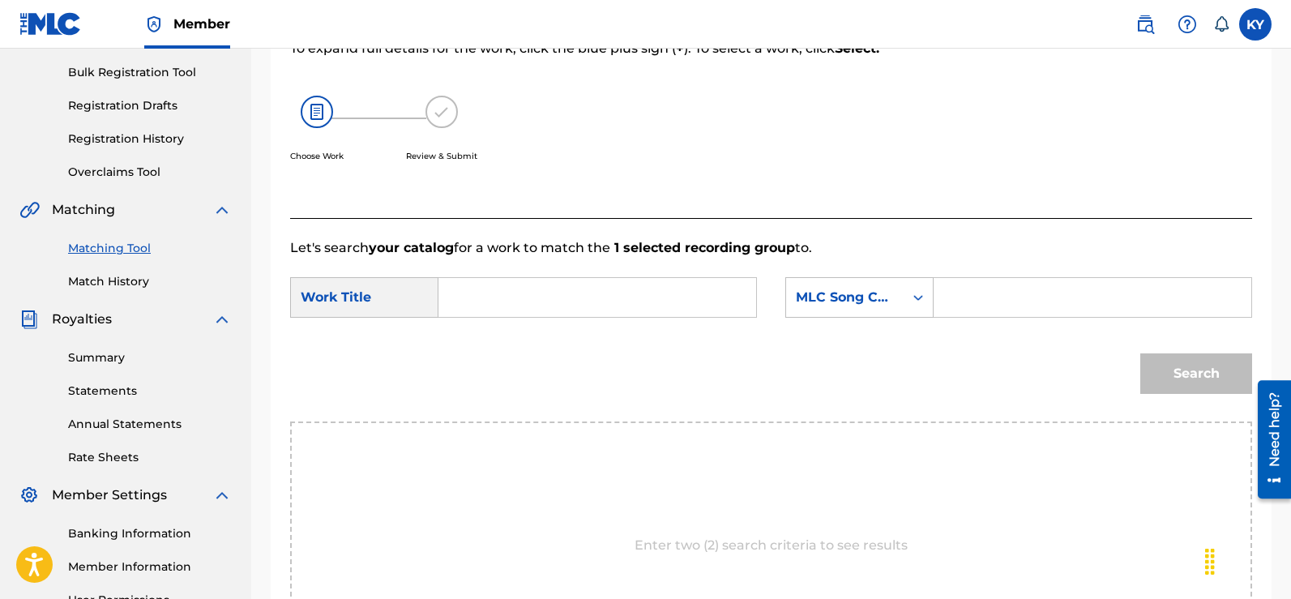
scroll to position [231, 0]
click at [1288, 165] on div "Match Usage - Select Work In this step, you will locate the work you'd like to …" at bounding box center [771, 314] width 1040 height 912
click at [451, 301] on div "Search Form" at bounding box center [597, 299] width 318 height 41
click at [460, 298] on input "Search Form" at bounding box center [597, 299] width 290 height 39
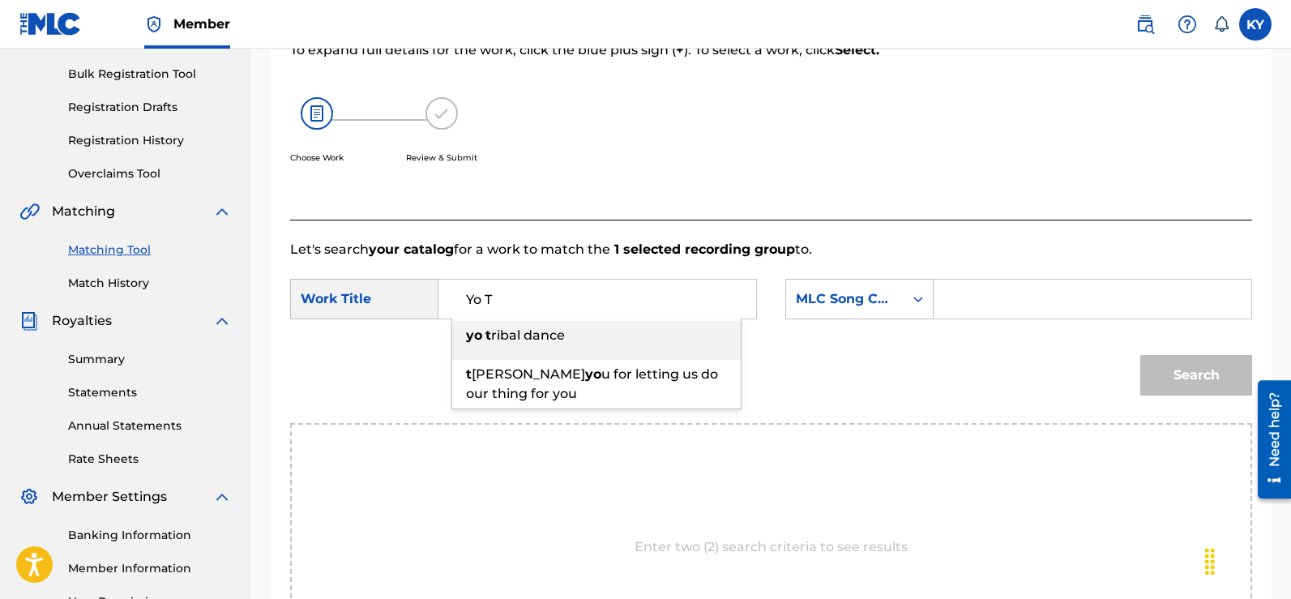
click at [544, 333] on span "ribal dance" at bounding box center [528, 334] width 74 height 15
type input "yo tribal dance"
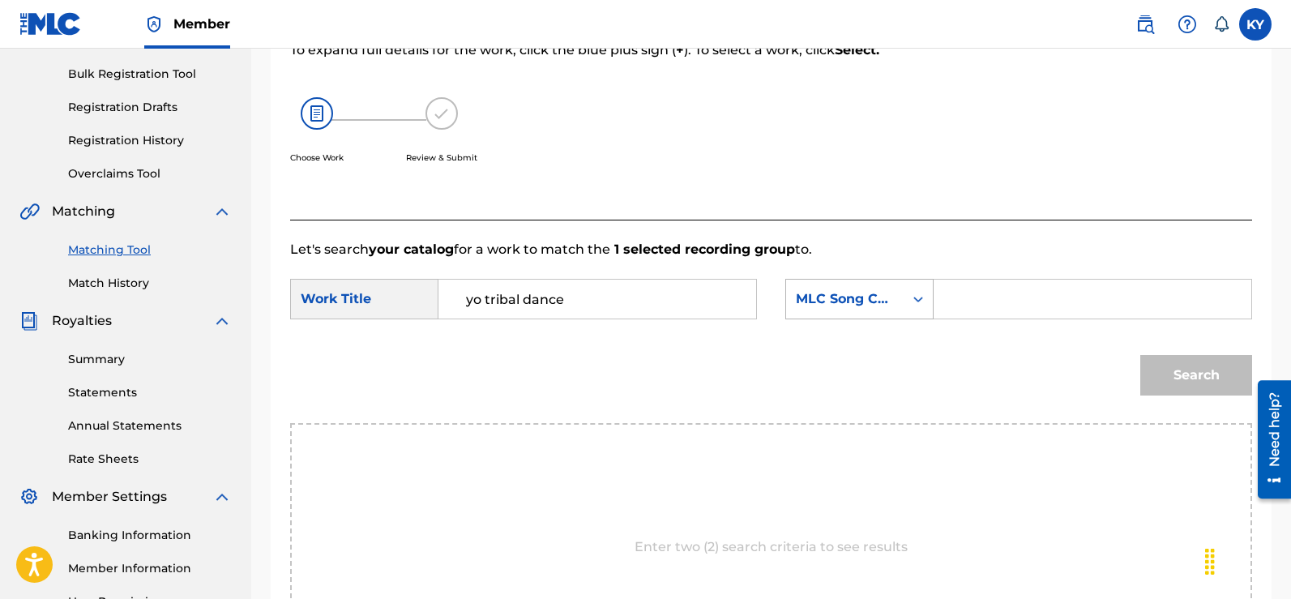
click at [916, 293] on icon "Search Form" at bounding box center [918, 299] width 16 height 16
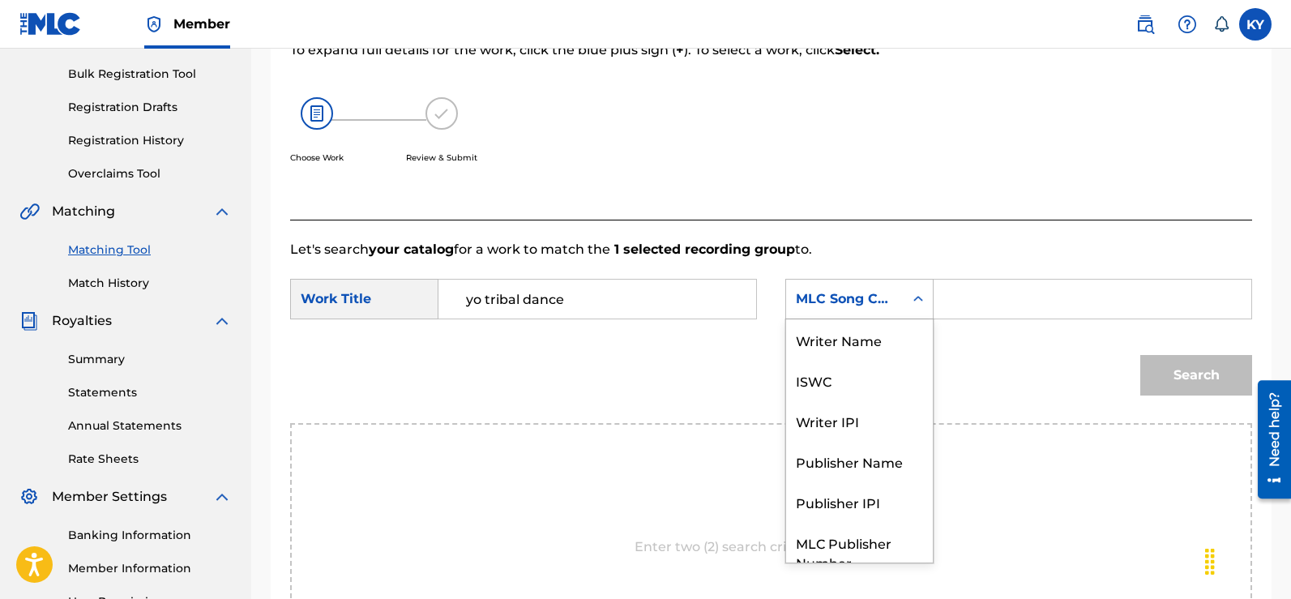
scroll to position [60, 0]
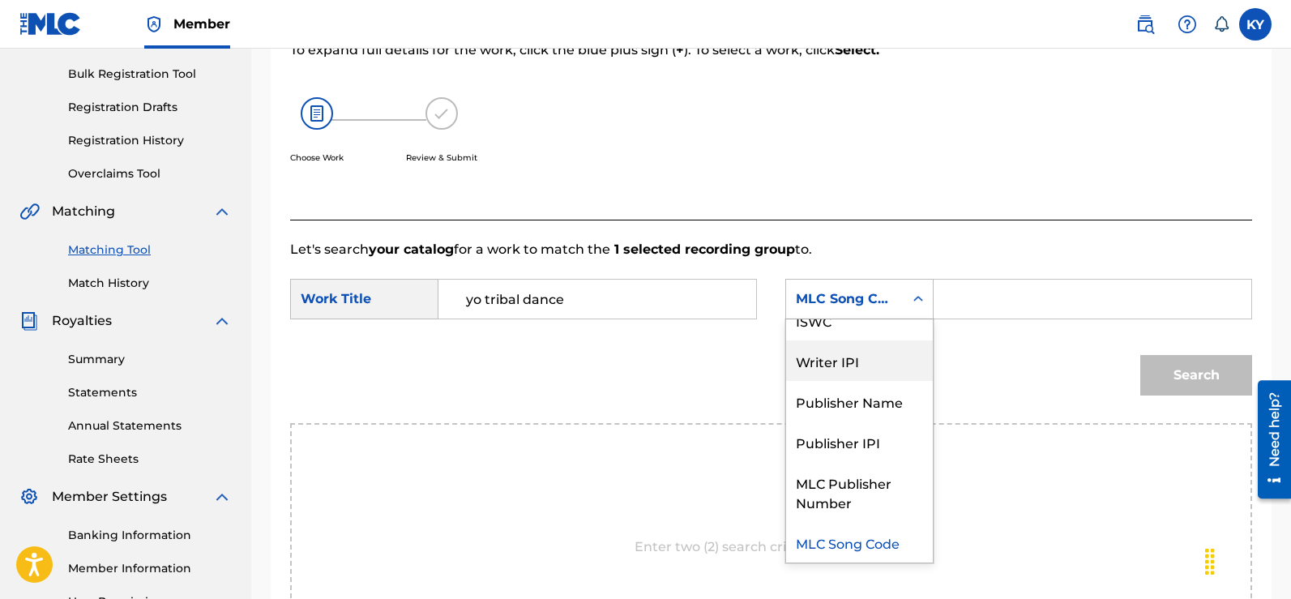
click at [845, 358] on div "Writer IPI" at bounding box center [859, 360] width 147 height 41
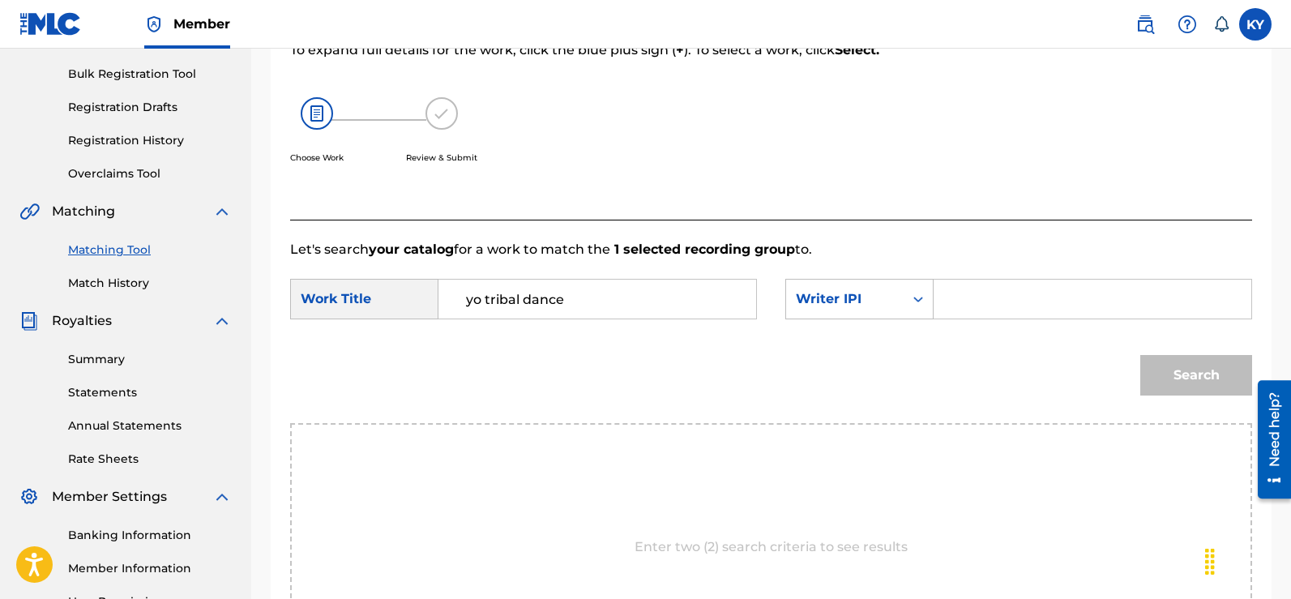
click at [948, 300] on input "Search Form" at bounding box center [1092, 299] width 290 height 39
type input "00185897994"
click at [1173, 368] on button "Search" at bounding box center [1196, 375] width 112 height 41
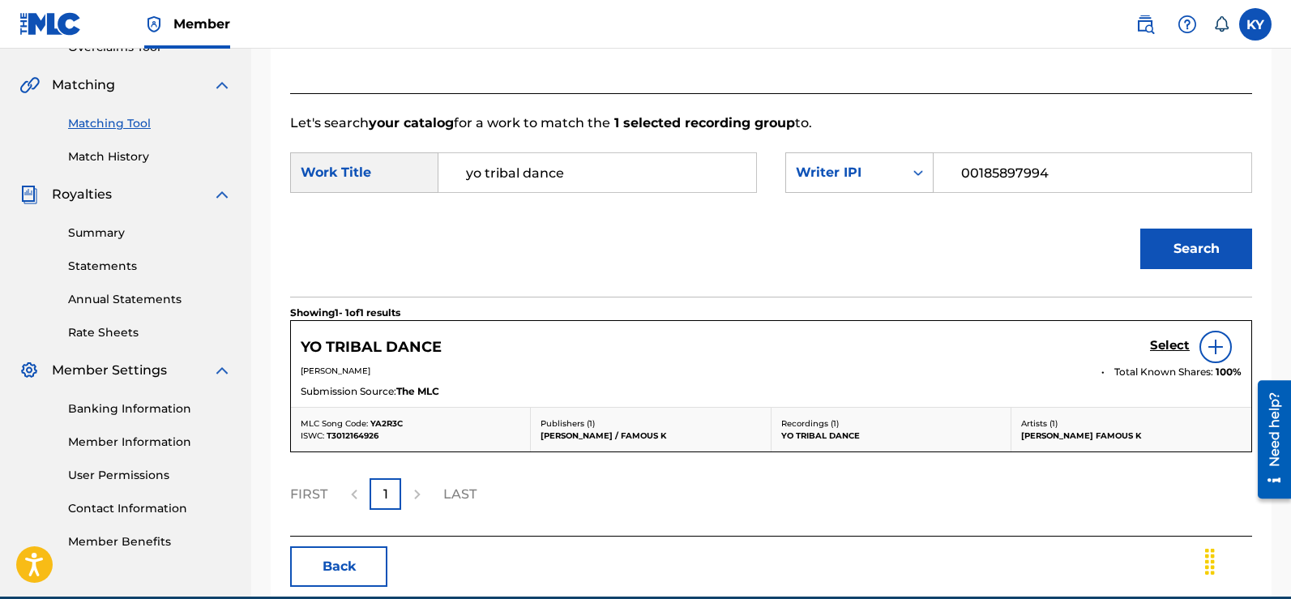
scroll to position [416, 0]
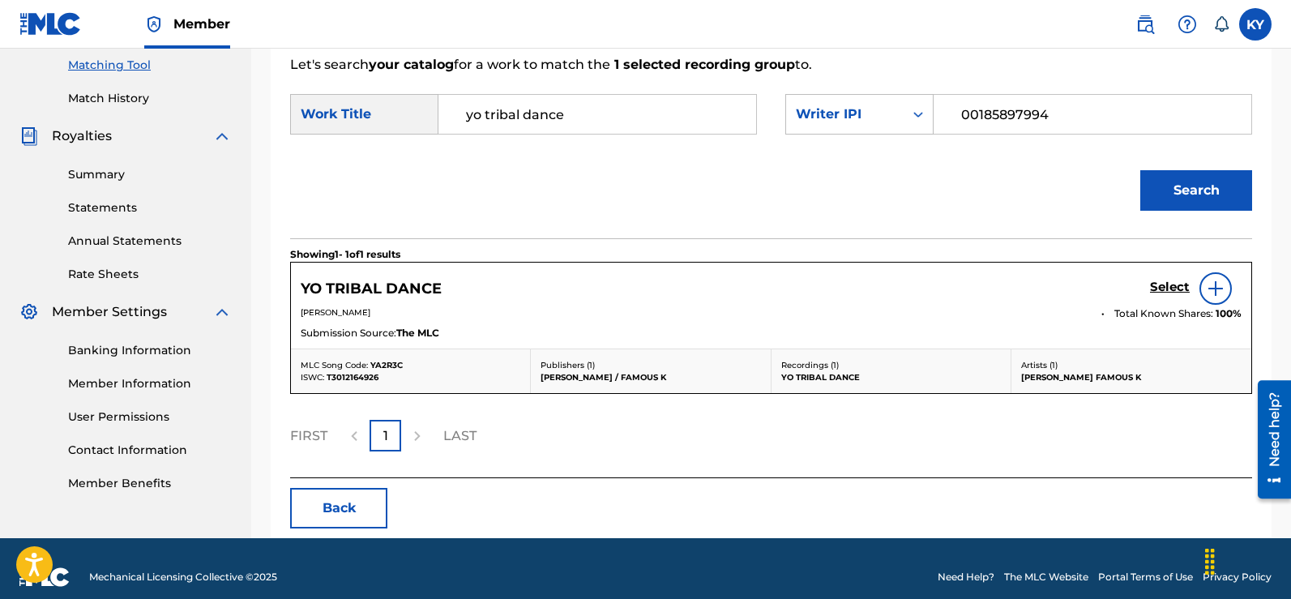
click at [1217, 284] on img at bounding box center [1215, 288] width 19 height 19
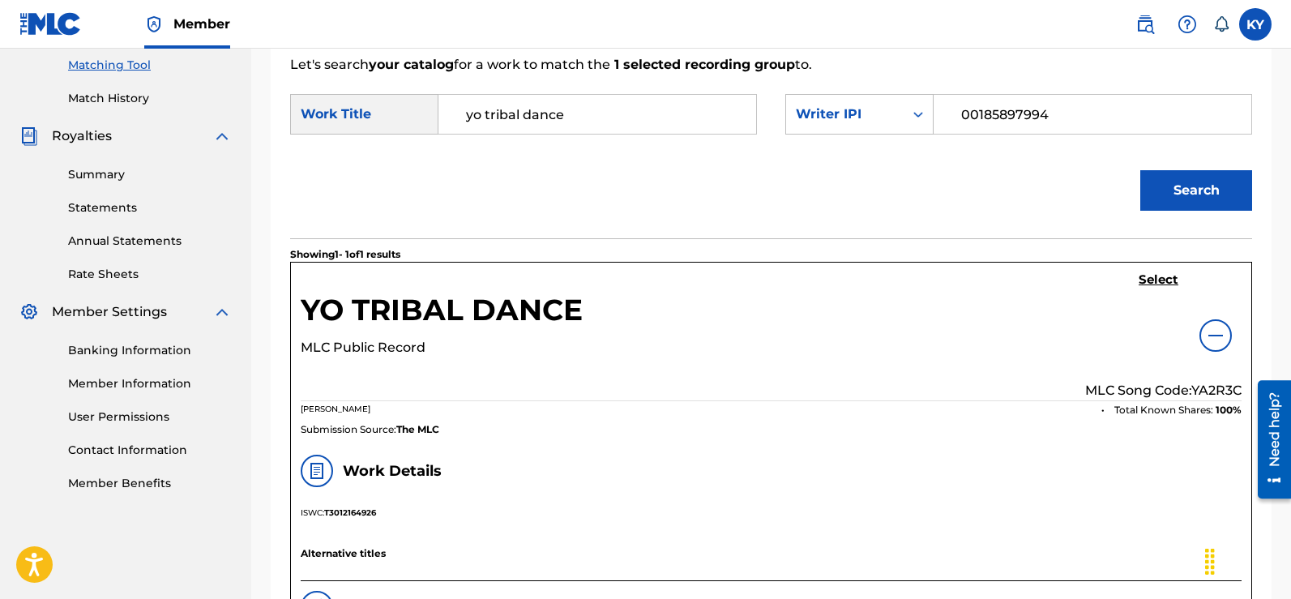
click at [1157, 275] on h5 "Select" at bounding box center [1158, 279] width 40 height 15
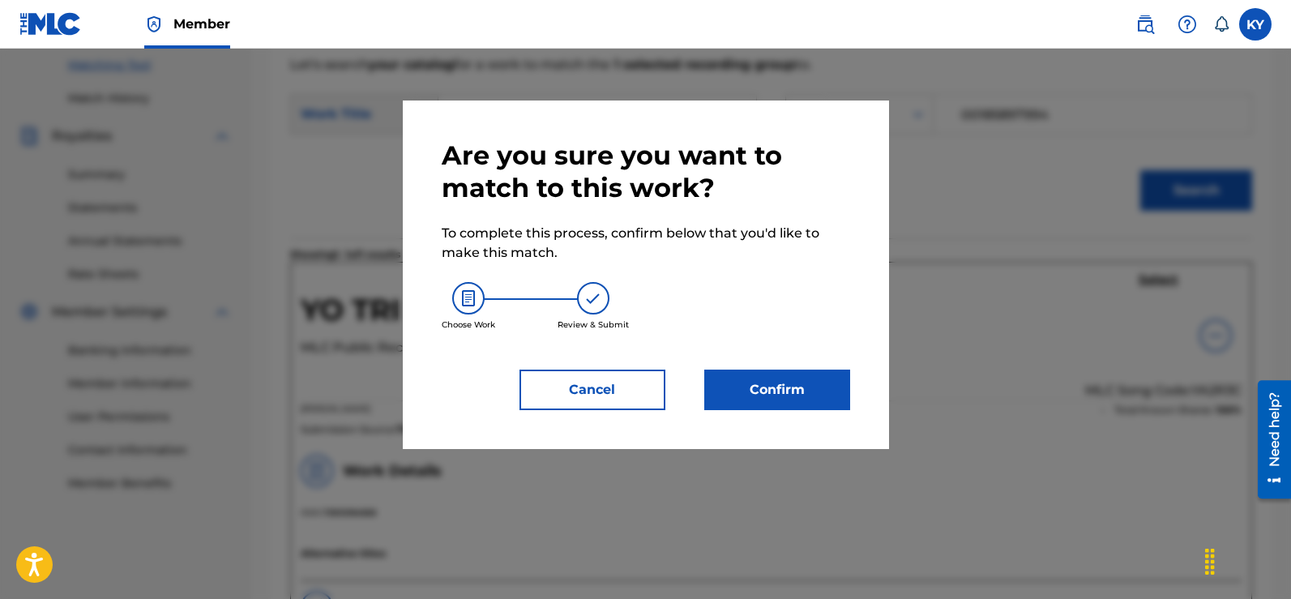
click at [775, 391] on button "Confirm" at bounding box center [777, 389] width 146 height 41
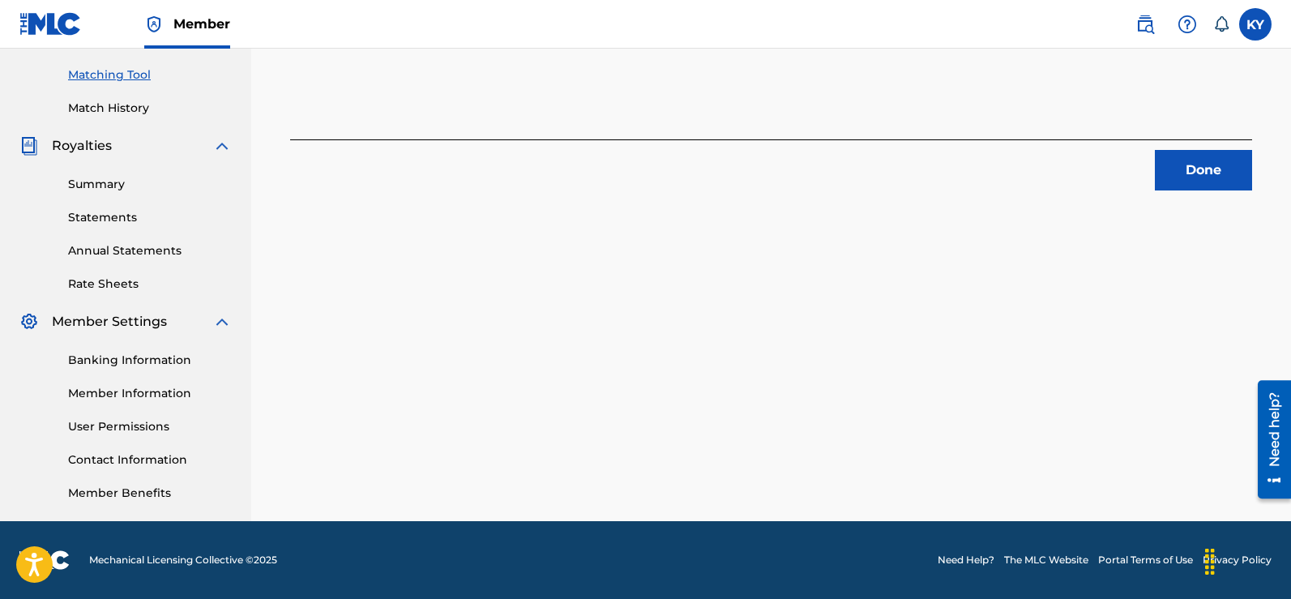
click at [1193, 160] on button "Done" at bounding box center [1203, 170] width 97 height 41
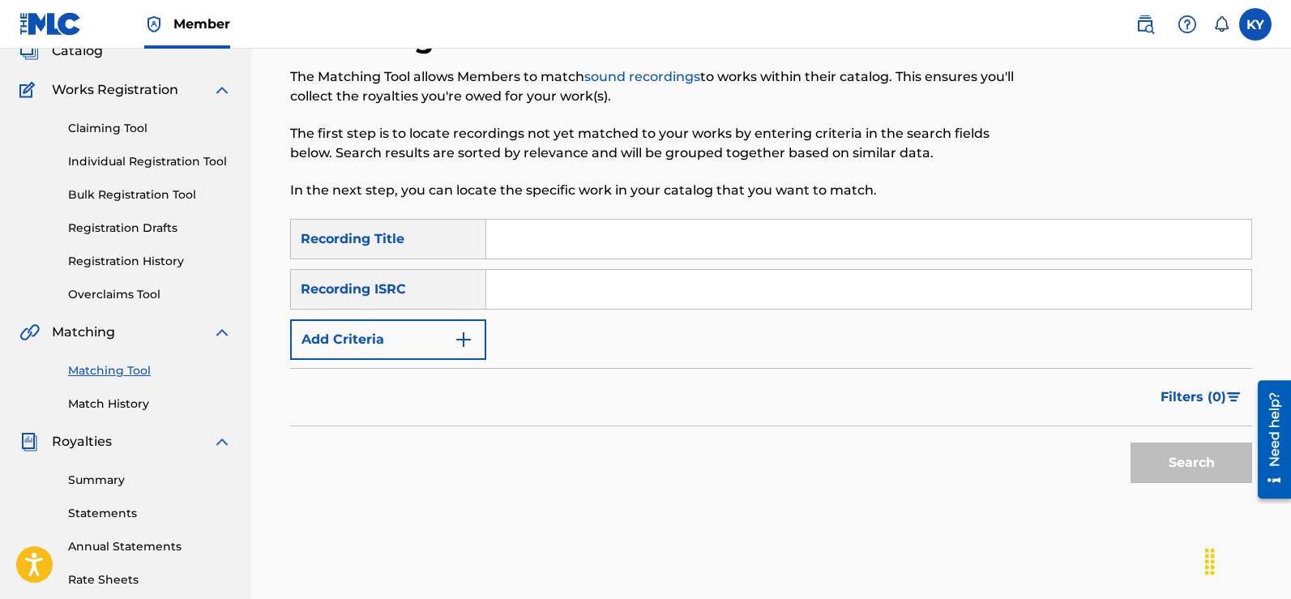
scroll to position [0, 0]
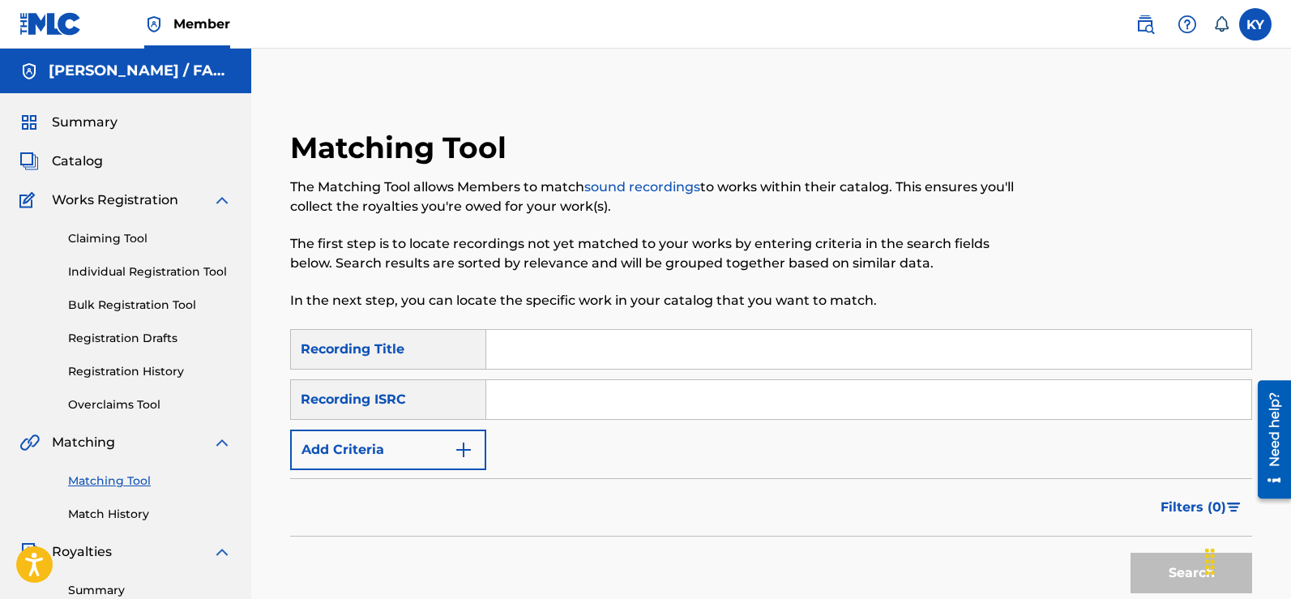
click at [495, 393] on input "Search Form" at bounding box center [868, 399] width 765 height 39
paste input "TCAFC2096230"
click at [1177, 570] on button "Search" at bounding box center [1191, 573] width 122 height 41
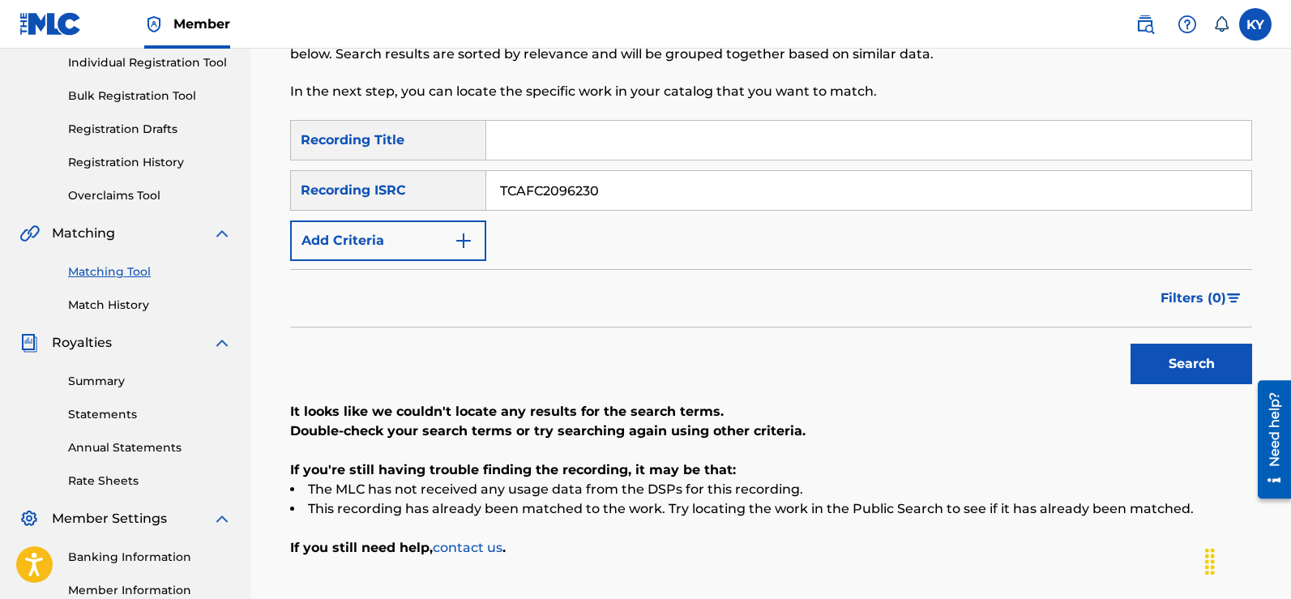
scroll to position [210, 0]
click at [1181, 363] on button "Search" at bounding box center [1191, 363] width 122 height 41
click at [1180, 344] on button "Search" at bounding box center [1191, 363] width 122 height 41
click at [1172, 352] on button "Search" at bounding box center [1191, 363] width 122 height 41
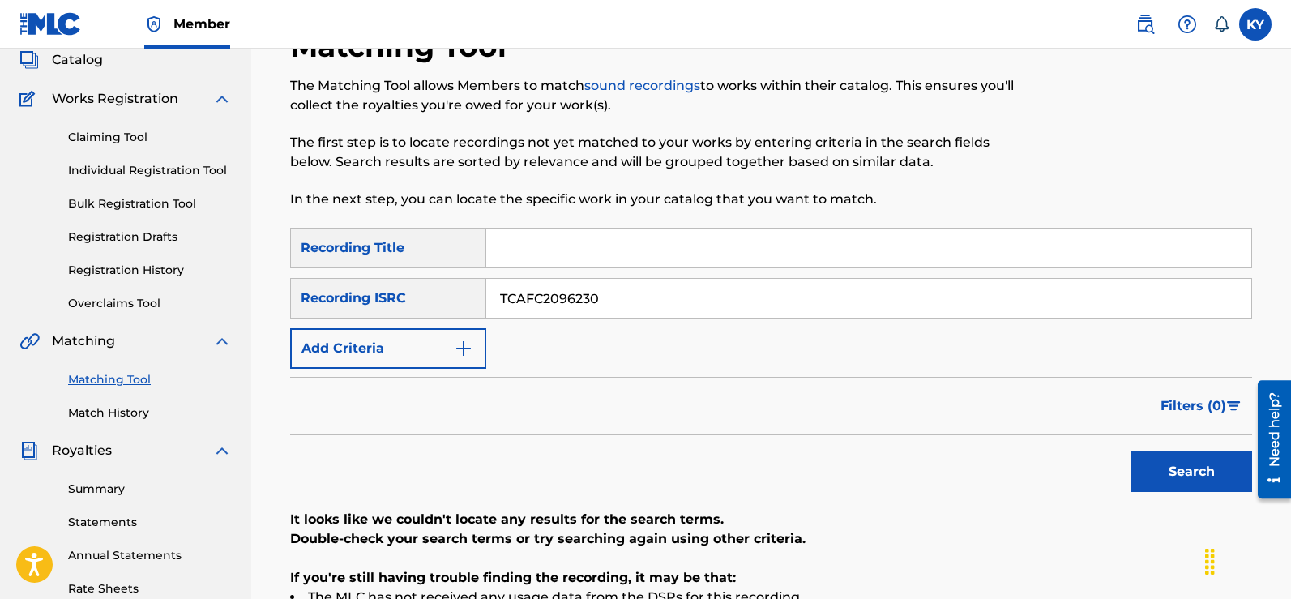
scroll to position [0, 0]
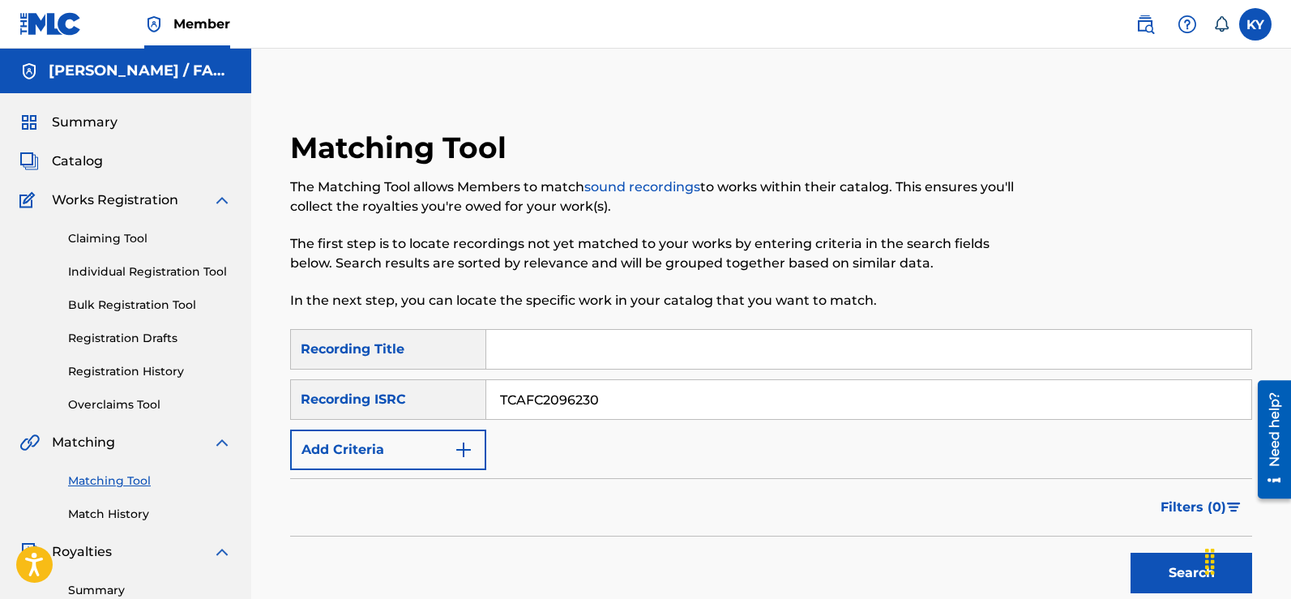
click at [620, 403] on input "TCAFC2096230" at bounding box center [868, 399] width 765 height 39
type input "T"
paste input "TCAFC2096016"
type input "TCAFC2096016"
click at [1194, 566] on button "Search" at bounding box center [1191, 573] width 122 height 41
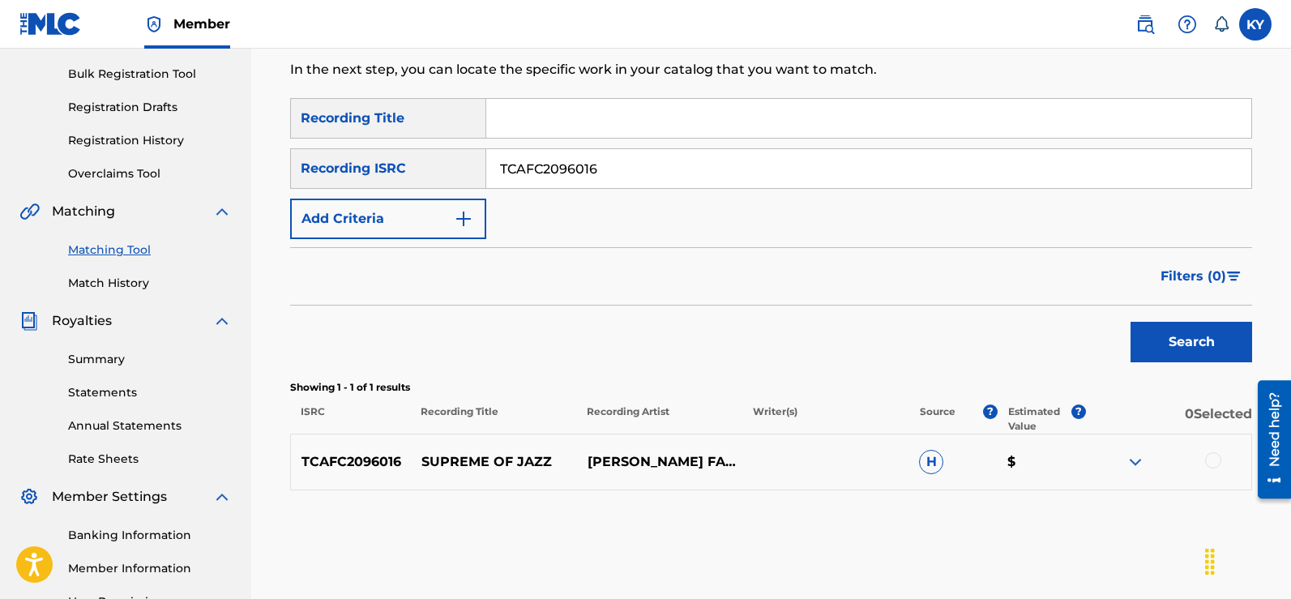
scroll to position [241, 0]
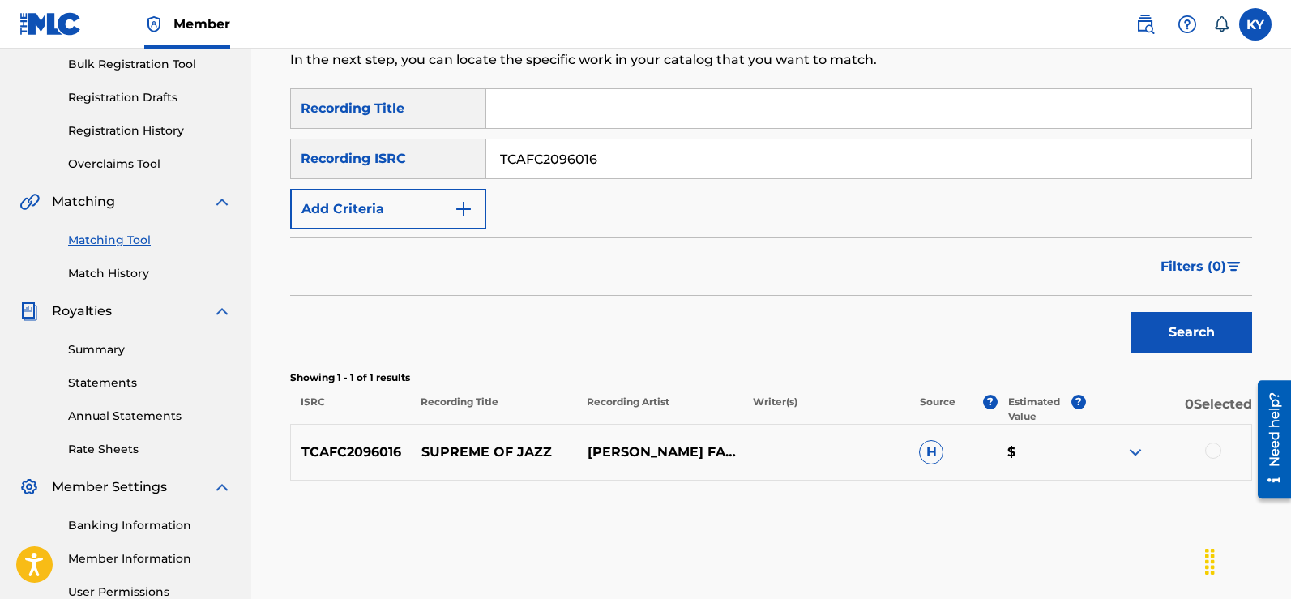
click at [1213, 448] on div at bounding box center [1213, 450] width 16 height 16
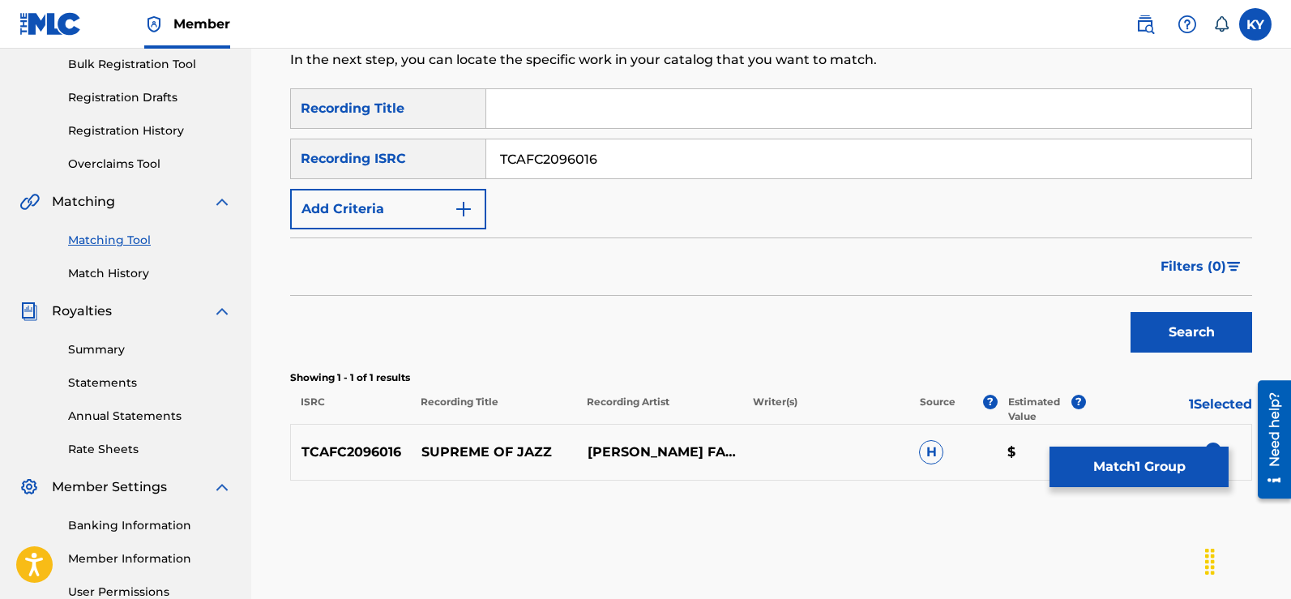
click at [1134, 473] on button "Match 1 Group" at bounding box center [1138, 466] width 179 height 41
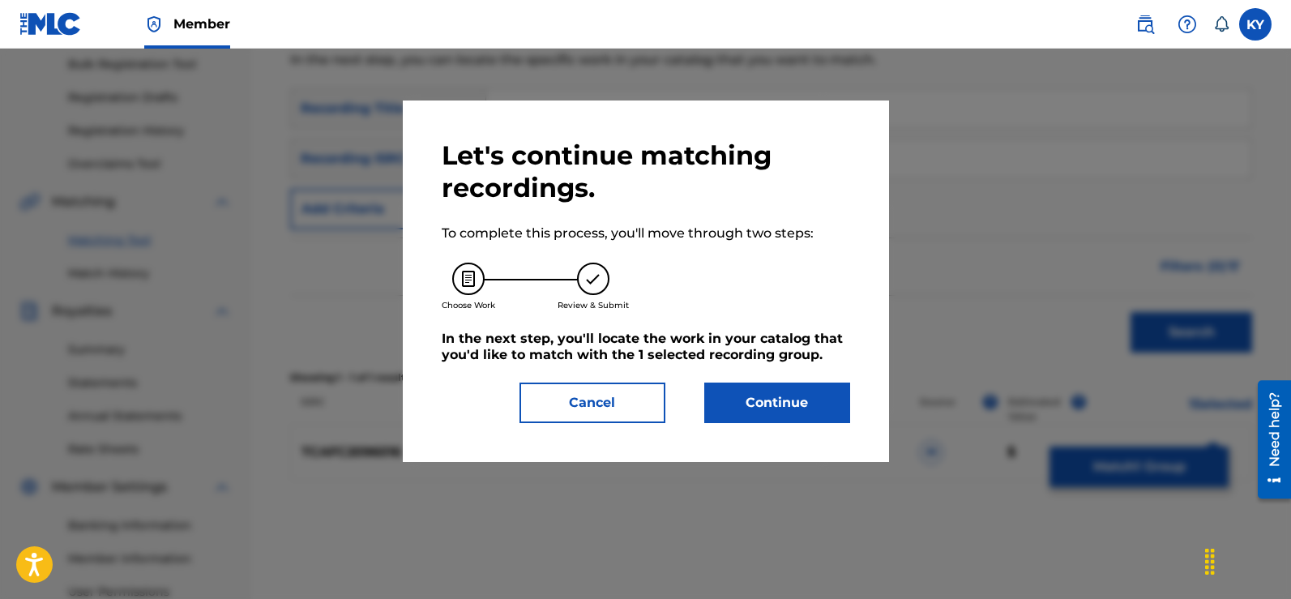
click at [784, 398] on button "Continue" at bounding box center [777, 402] width 146 height 41
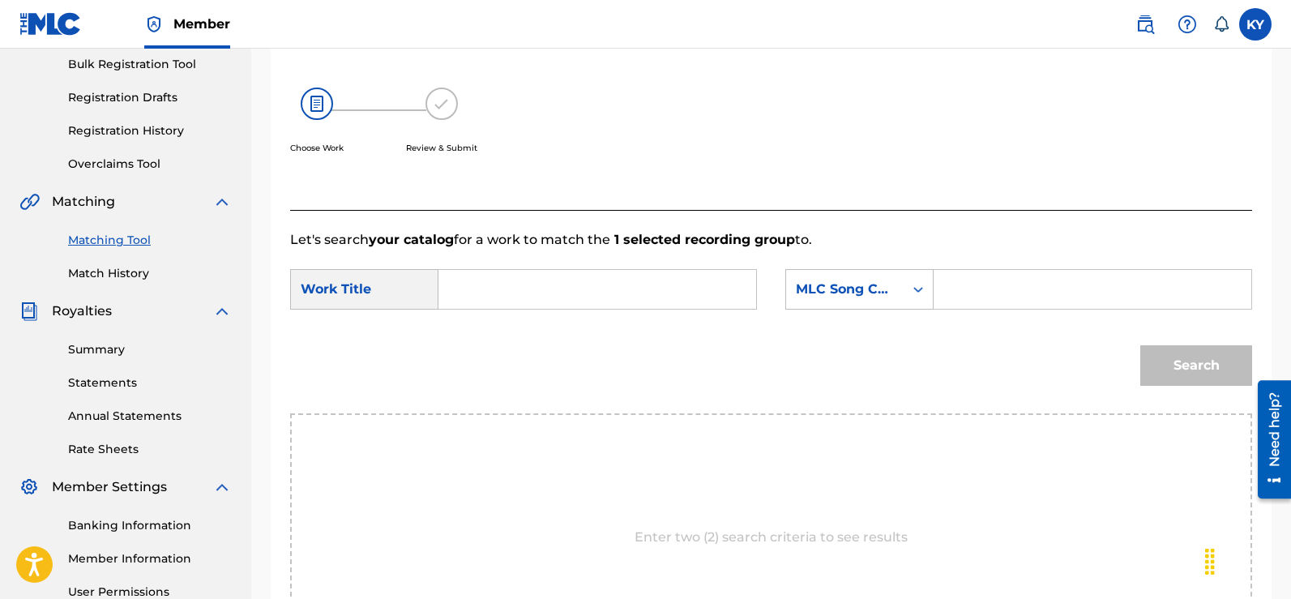
click at [470, 293] on input "Search Form" at bounding box center [597, 289] width 290 height 39
click at [505, 325] on span "me of jazz" at bounding box center [538, 325] width 66 height 15
type input "supreme of jazz"
click at [920, 293] on icon "Search Form" at bounding box center [918, 289] width 16 height 16
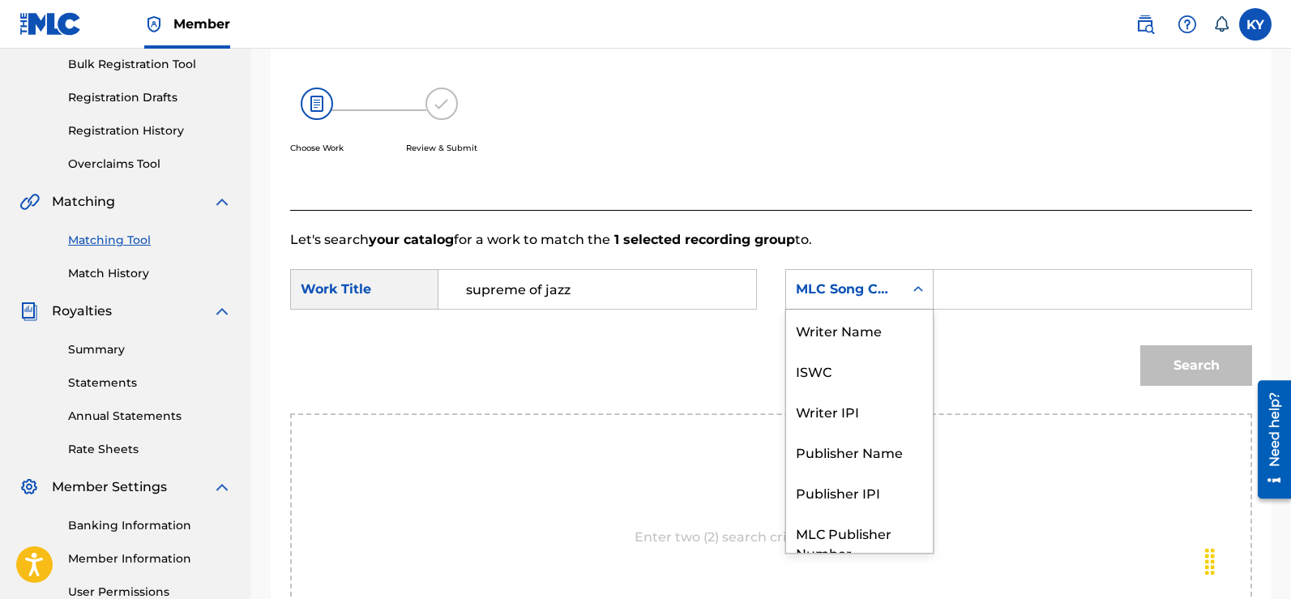
scroll to position [60, 0]
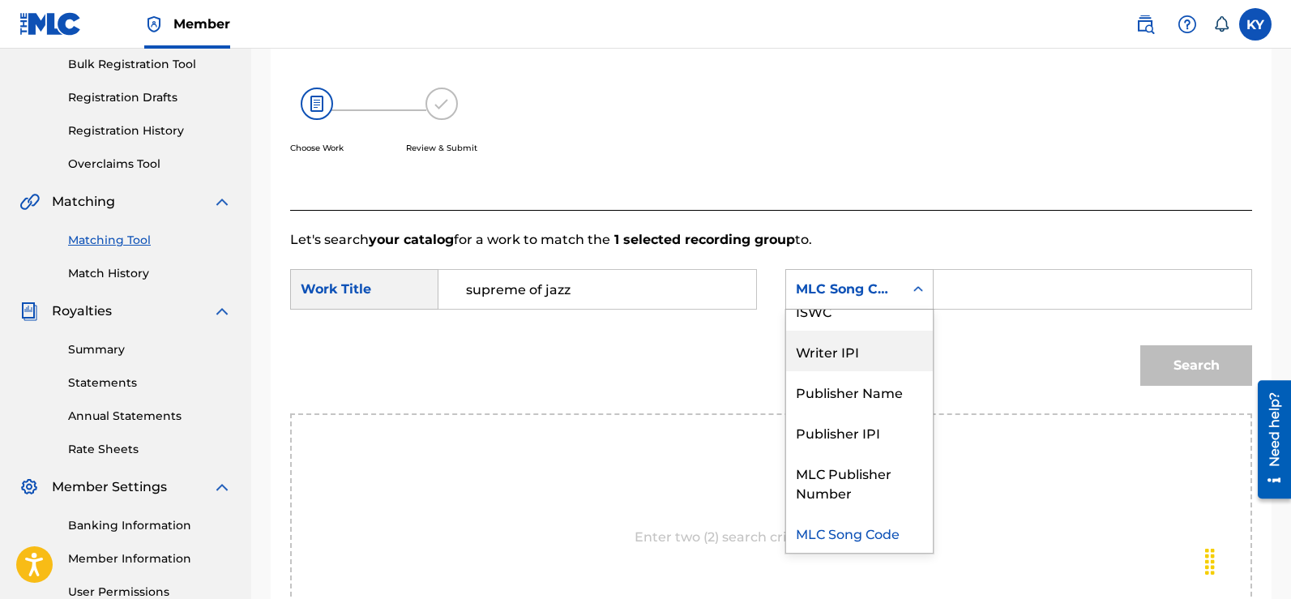
click at [858, 348] on div "Writer IPI" at bounding box center [859, 351] width 147 height 41
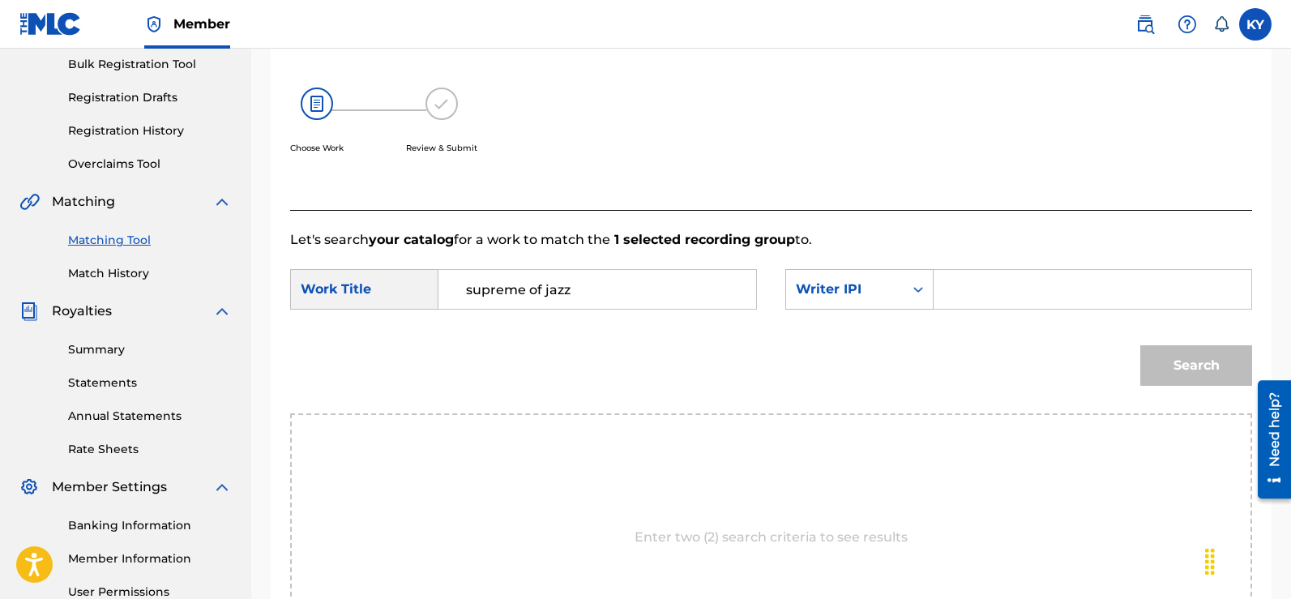
click at [958, 297] on input "Search Form" at bounding box center [1092, 289] width 290 height 39
type input "00185897994"
click at [1184, 352] on button "Search" at bounding box center [1196, 365] width 112 height 41
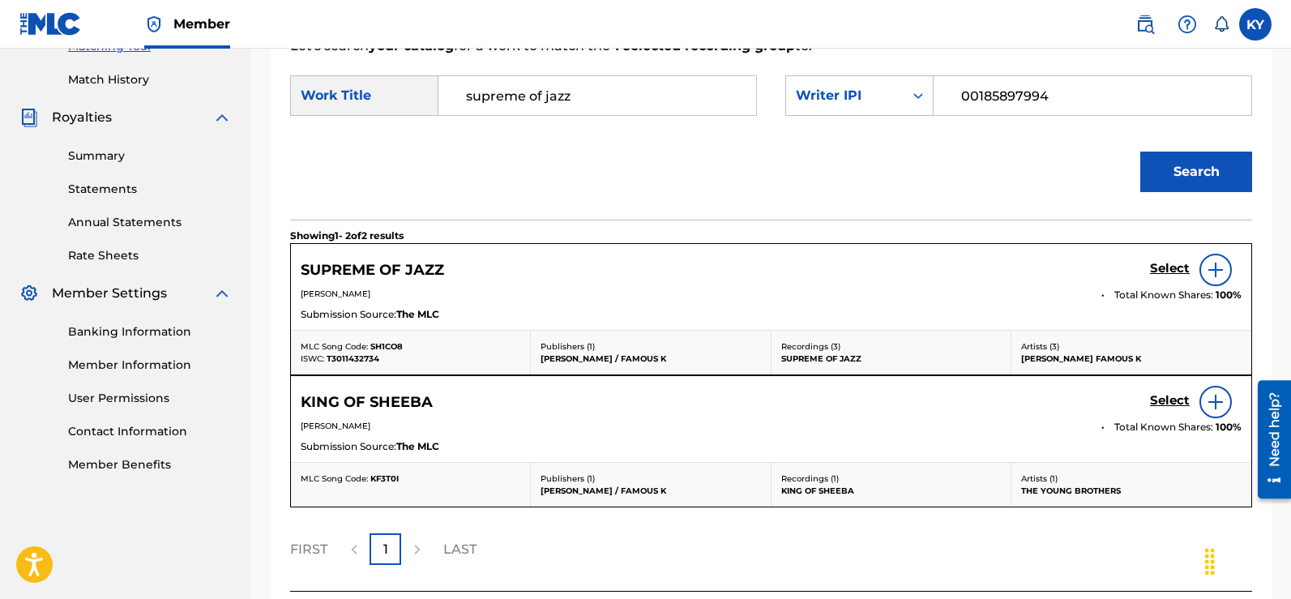
scroll to position [442, 0]
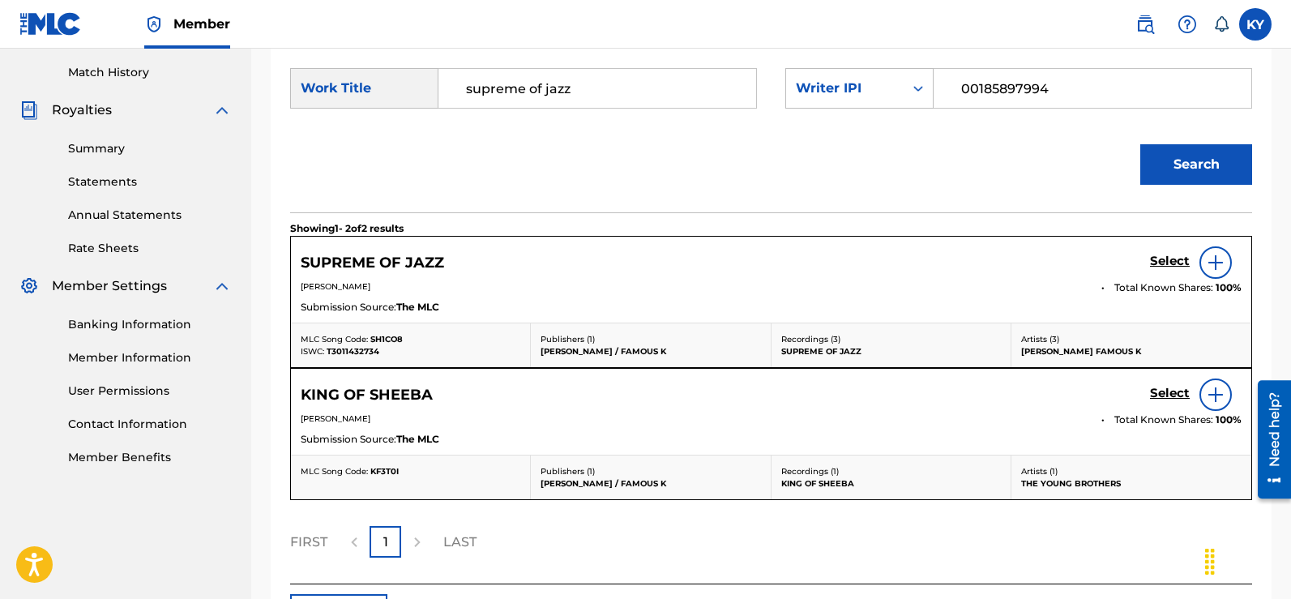
click at [1216, 259] on img at bounding box center [1215, 262] width 19 height 19
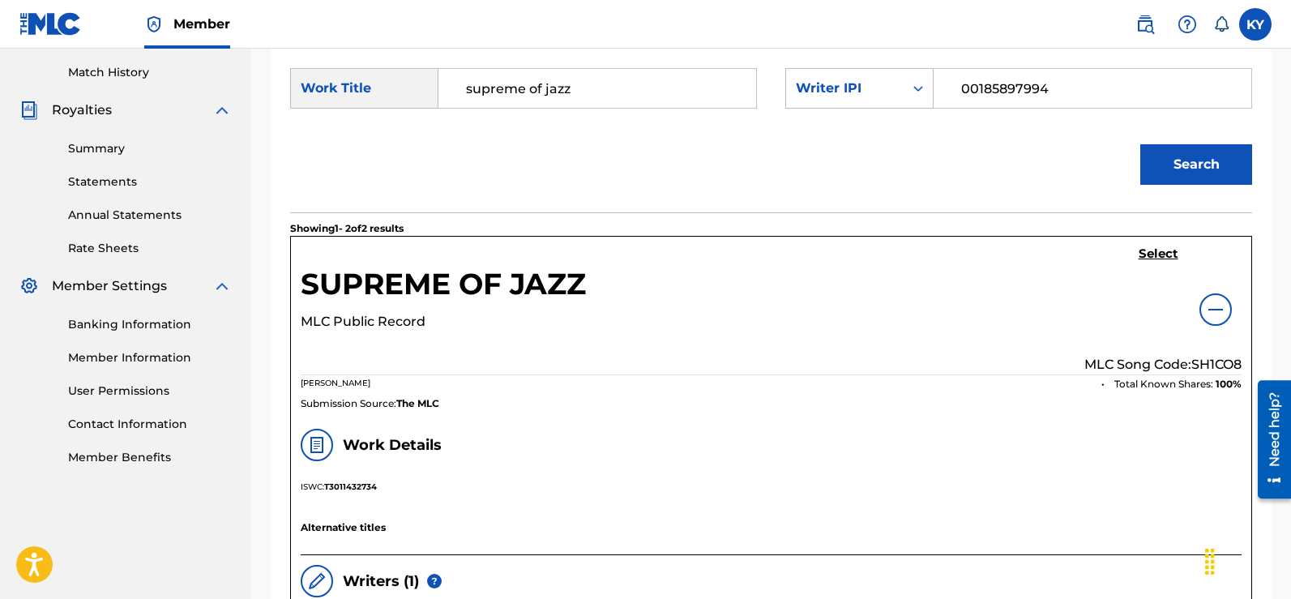
click at [1153, 250] on h5 "Select" at bounding box center [1158, 253] width 40 height 15
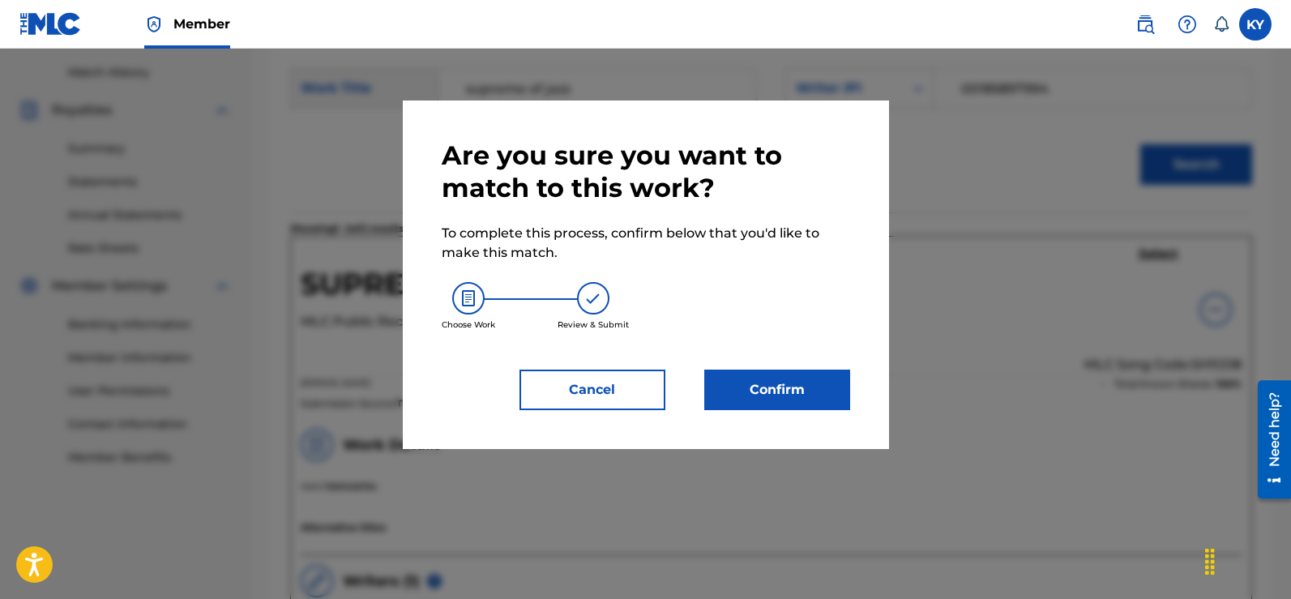
click at [778, 382] on button "Confirm" at bounding box center [777, 389] width 146 height 41
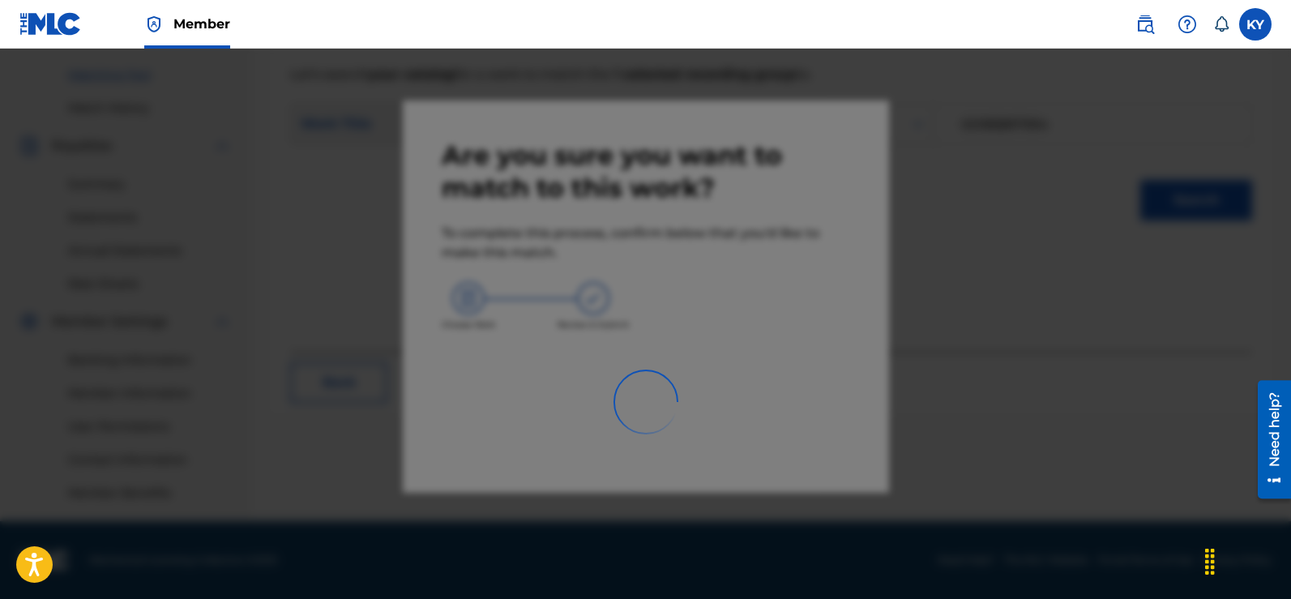
scroll to position [406, 0]
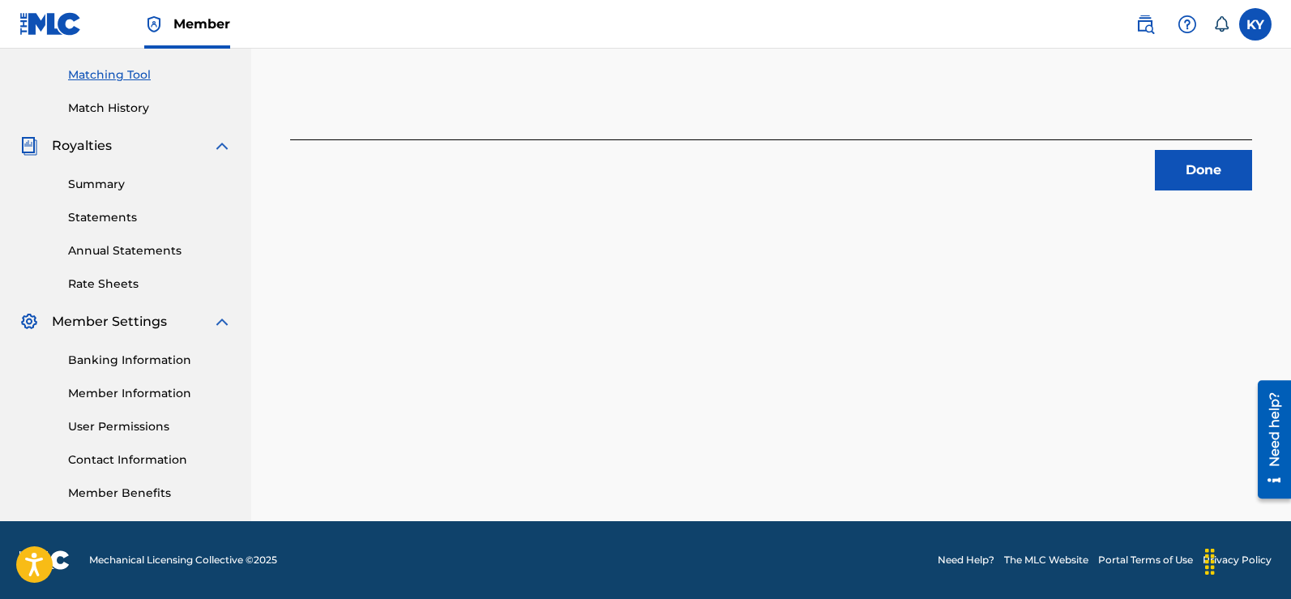
click at [1203, 163] on button "Done" at bounding box center [1203, 170] width 97 height 41
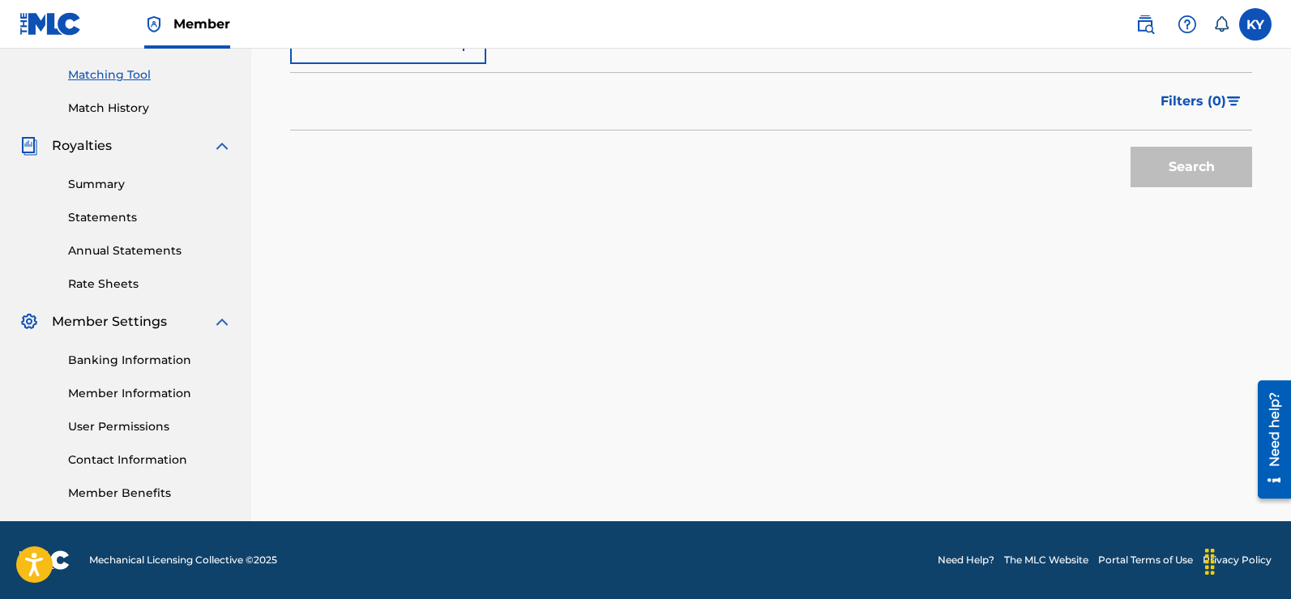
drag, startPoint x: 1286, startPoint y: 330, endPoint x: 1283, endPoint y: 165, distance: 164.5
click at [1283, 165] on div "Matching Tool The Matching Tool allows Members to match sound recordings to wor…" at bounding box center [771, 102] width 1040 height 838
drag, startPoint x: 1290, startPoint y: 273, endPoint x: 1266, endPoint y: 77, distance: 197.5
click at [1266, 77] on div "Matching Tool The Matching Tool allows Members to match sound recordings to wor…" at bounding box center [771, 102] width 1040 height 838
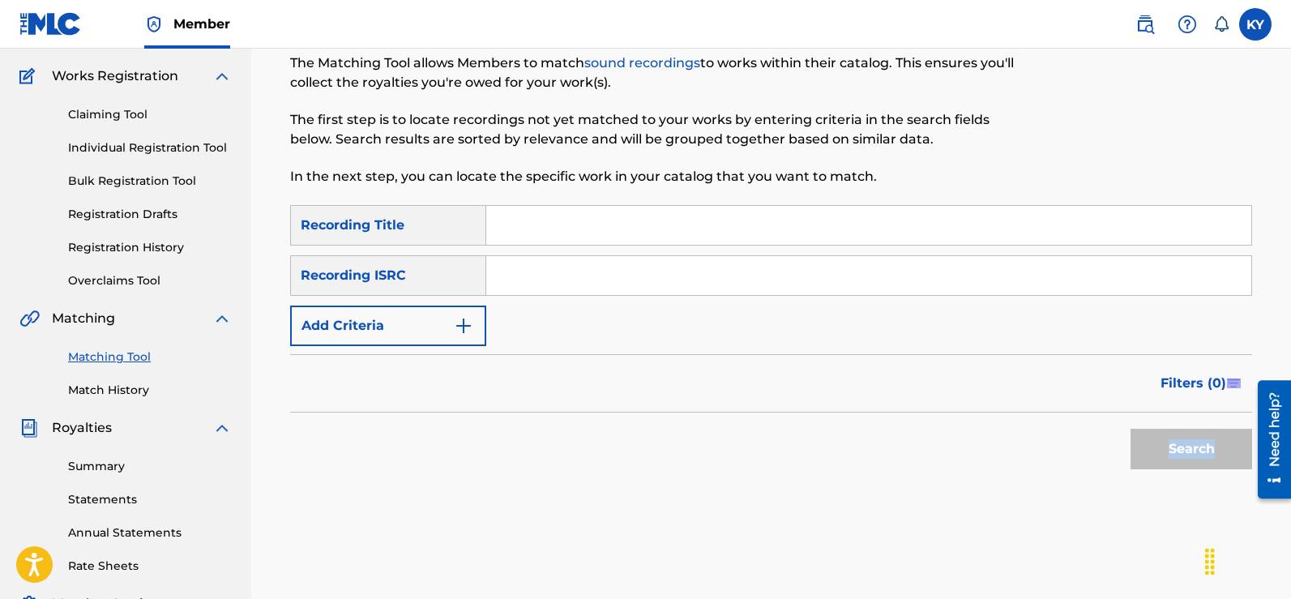
scroll to position [117, 0]
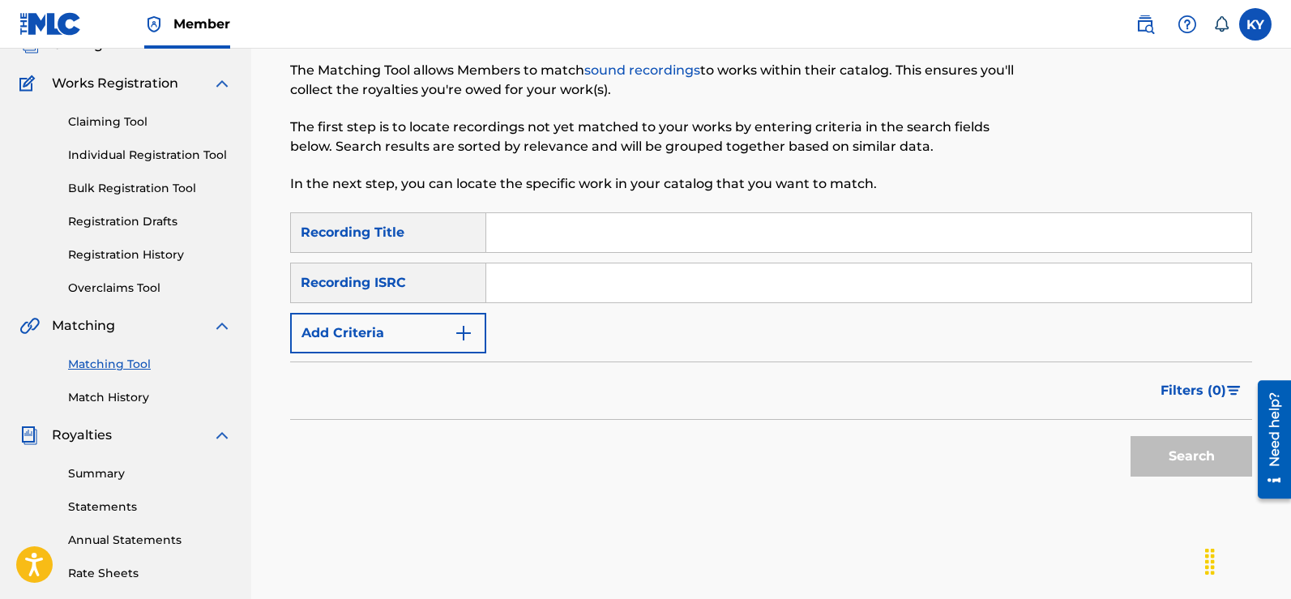
click at [493, 282] on input "Search Form" at bounding box center [868, 282] width 765 height 39
paste input "TCAFC2096046"
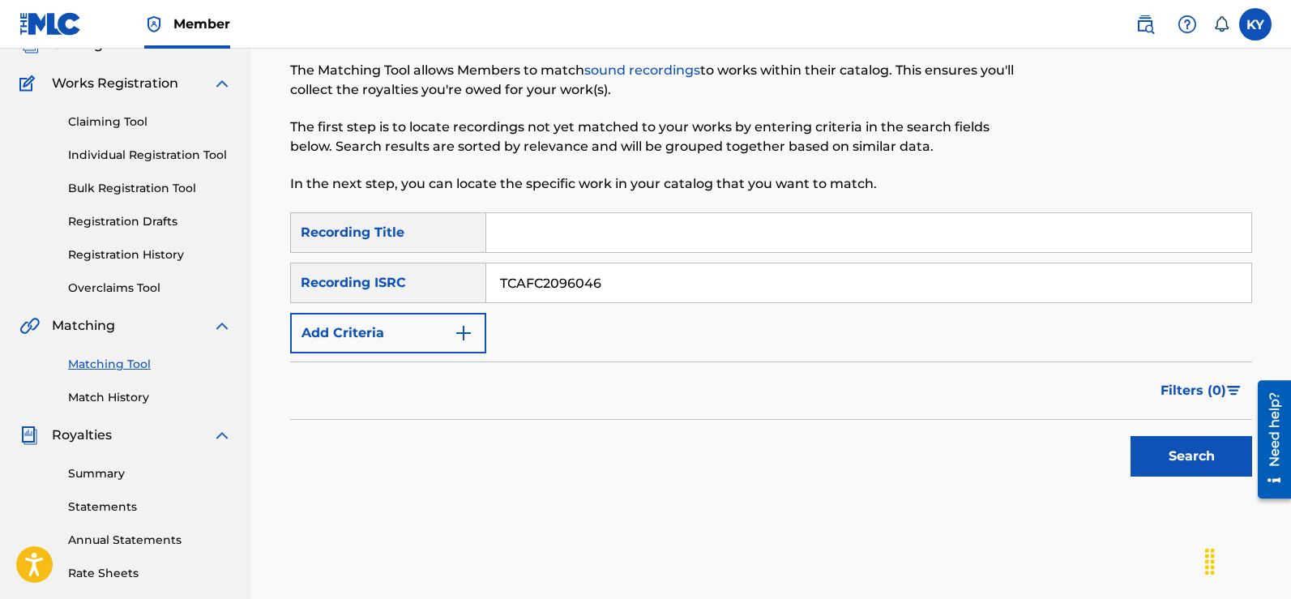
type input "TCAFC2096046"
click at [1207, 449] on button "Search" at bounding box center [1191, 456] width 122 height 41
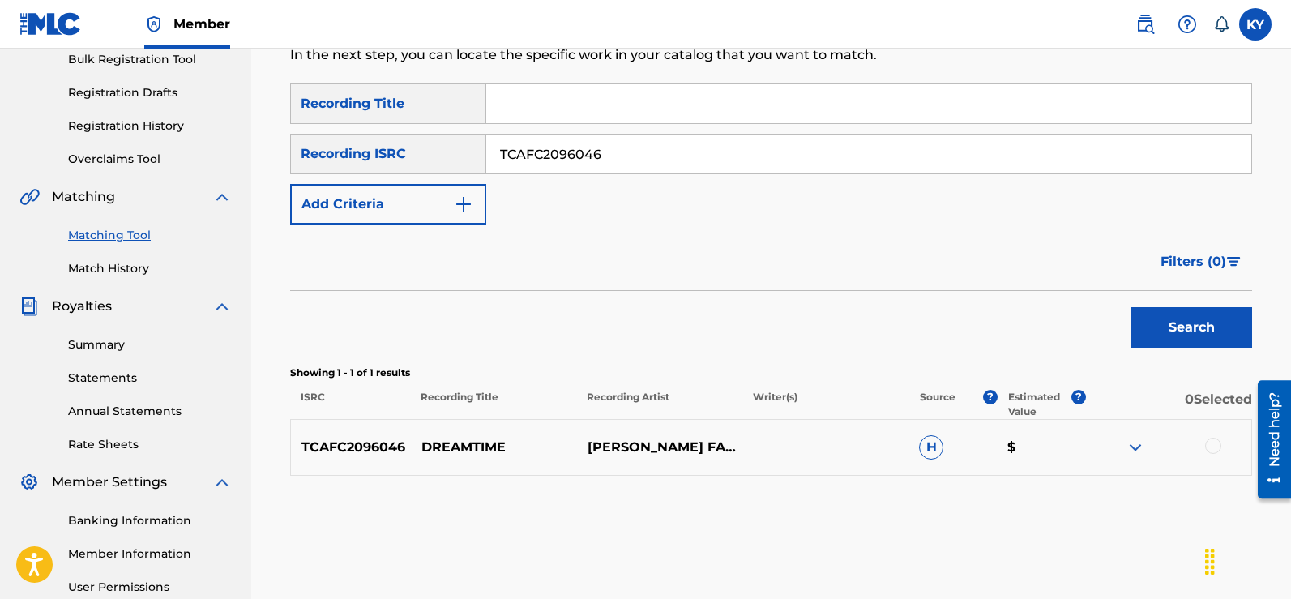
scroll to position [267, 0]
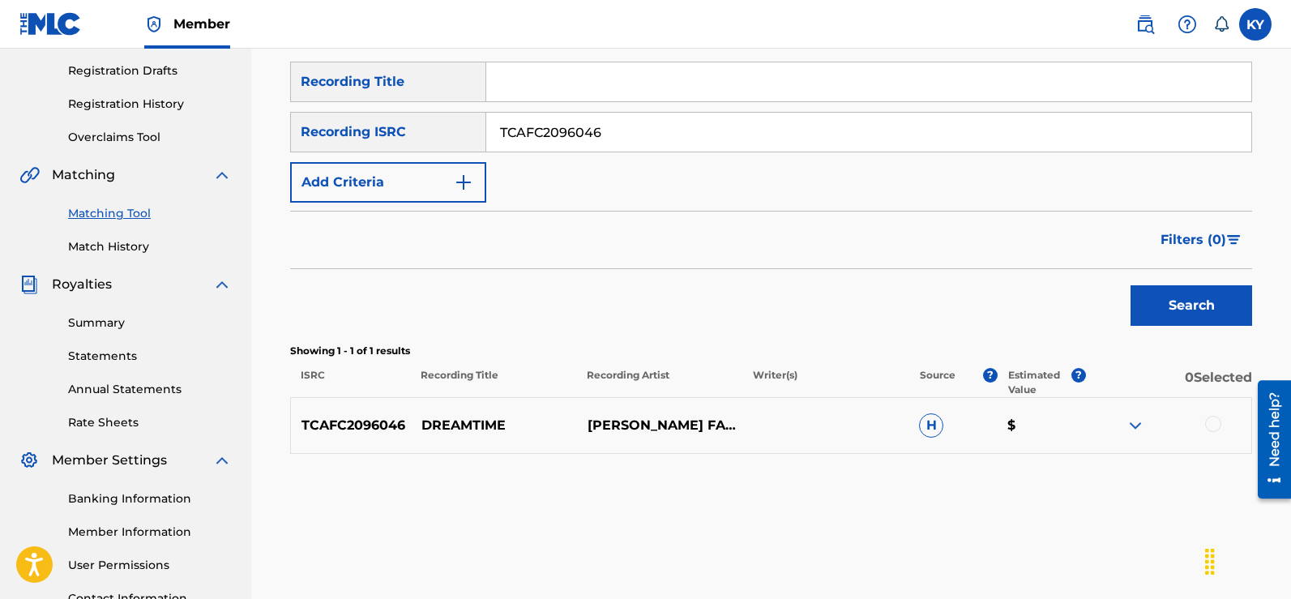
click at [1207, 421] on div at bounding box center [1213, 424] width 16 height 16
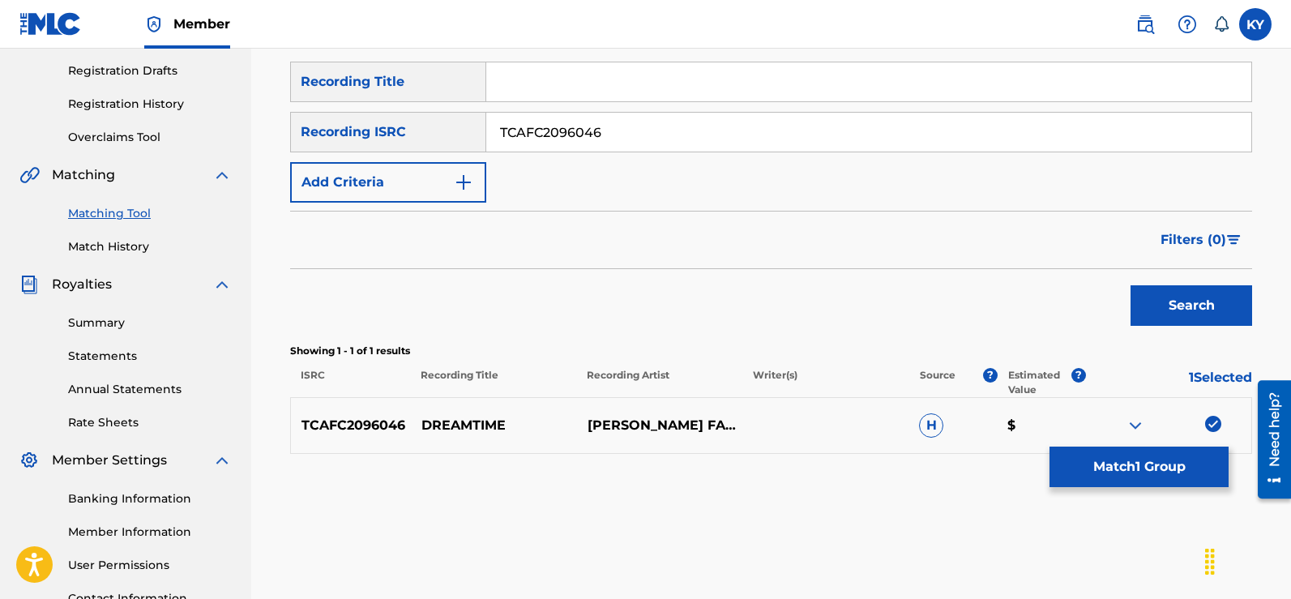
click at [1141, 472] on button "Match 1 Group" at bounding box center [1138, 466] width 179 height 41
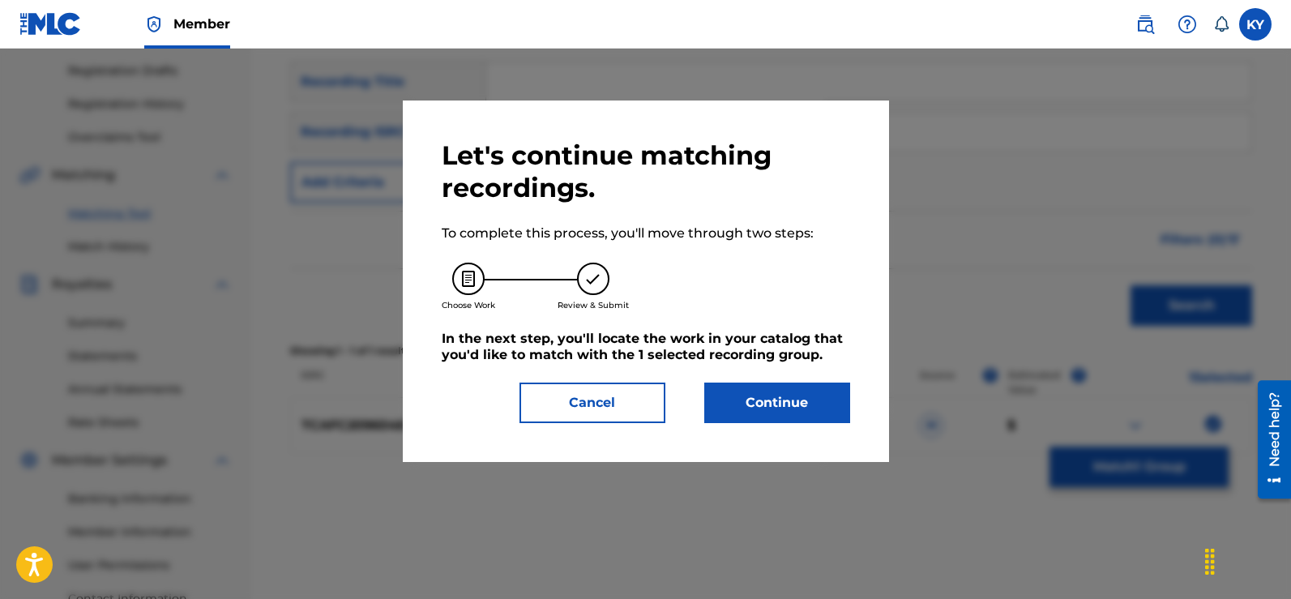
click at [784, 403] on button "Continue" at bounding box center [777, 402] width 146 height 41
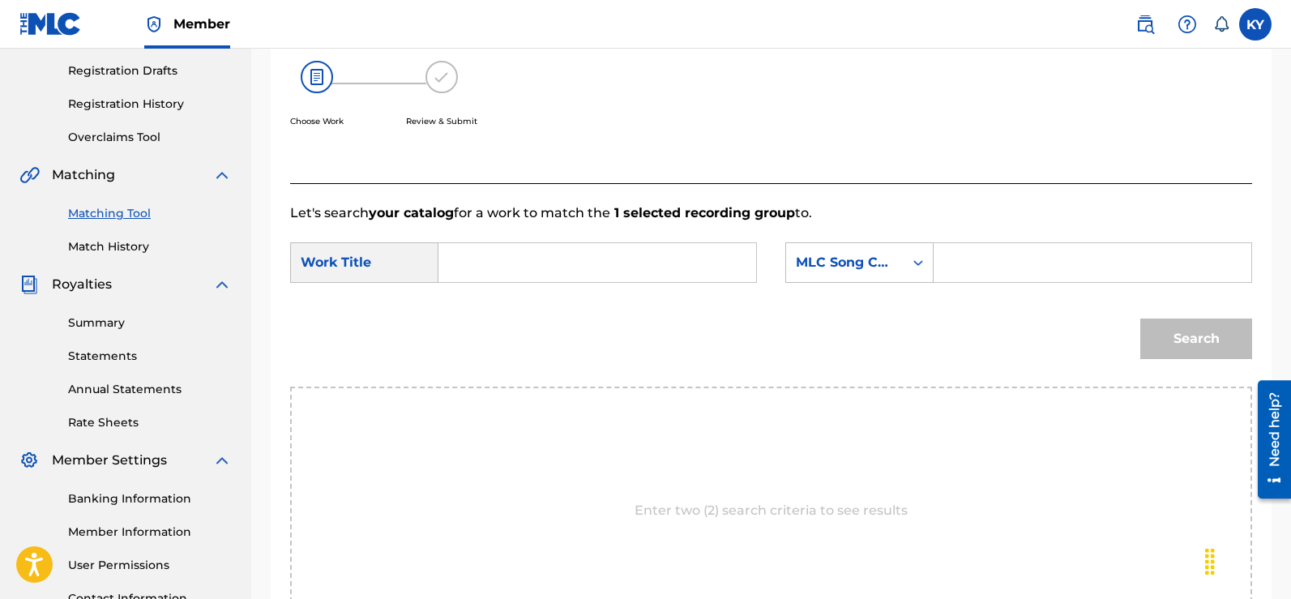
click at [467, 263] on input "Search Form" at bounding box center [597, 262] width 290 height 39
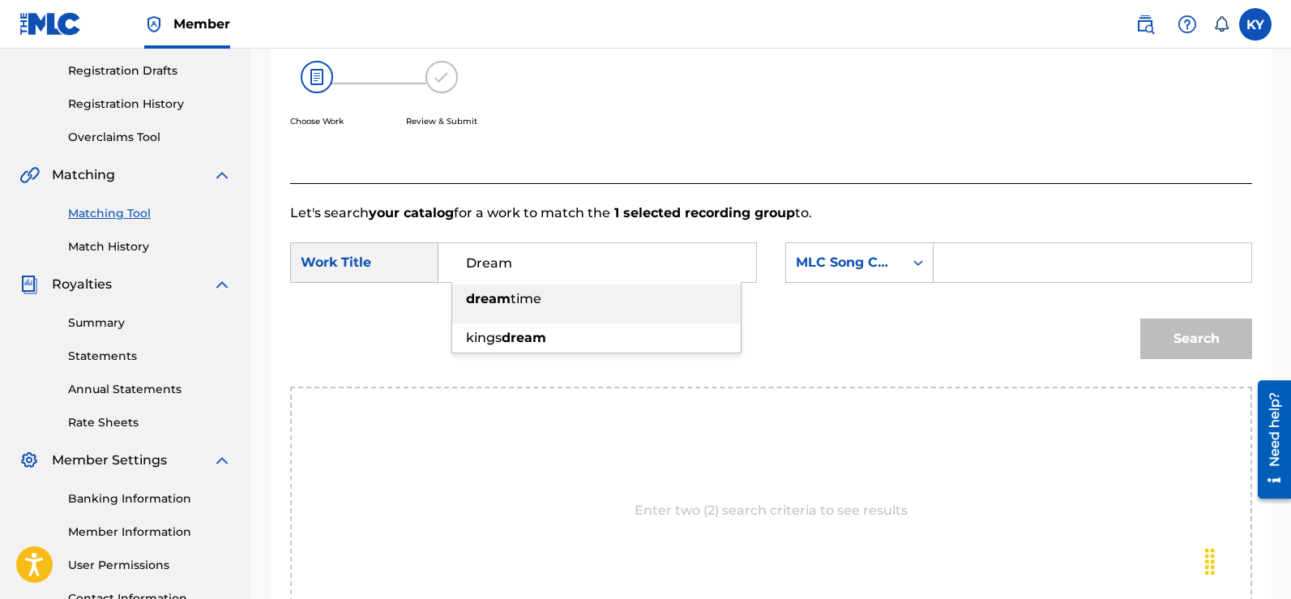
click at [557, 297] on div "dream time" at bounding box center [596, 298] width 288 height 29
type input "dreamtime"
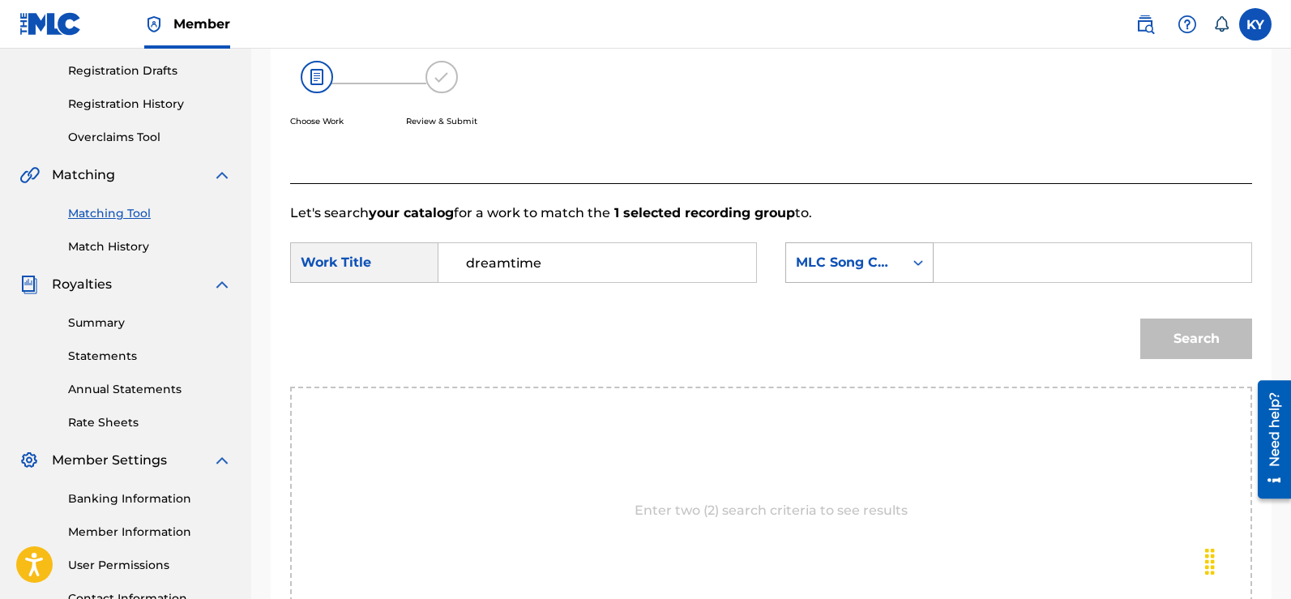
click at [920, 261] on icon "Search Form" at bounding box center [918, 262] width 16 height 16
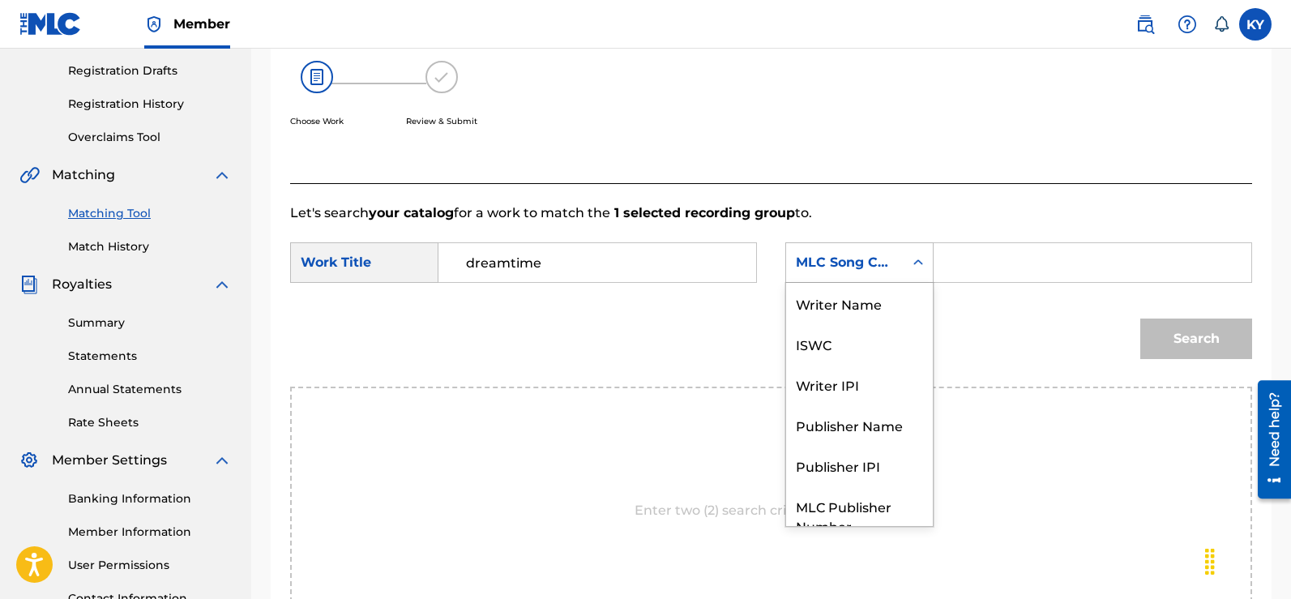
scroll to position [60, 0]
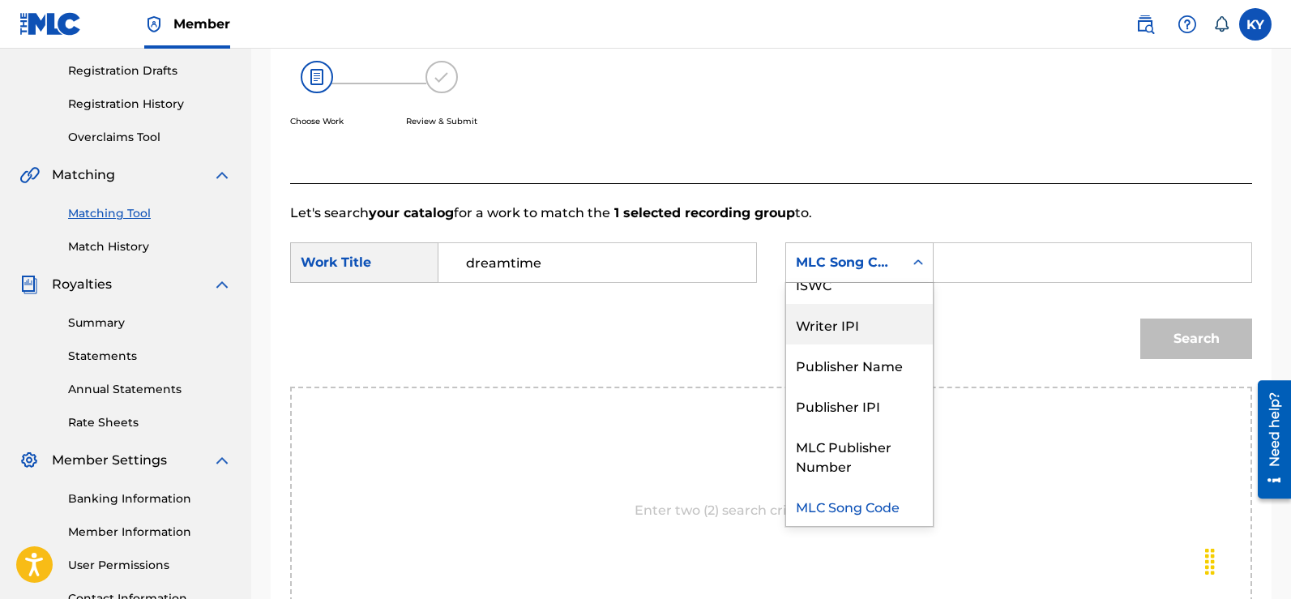
click at [848, 322] on div "Writer IPI" at bounding box center [859, 324] width 147 height 41
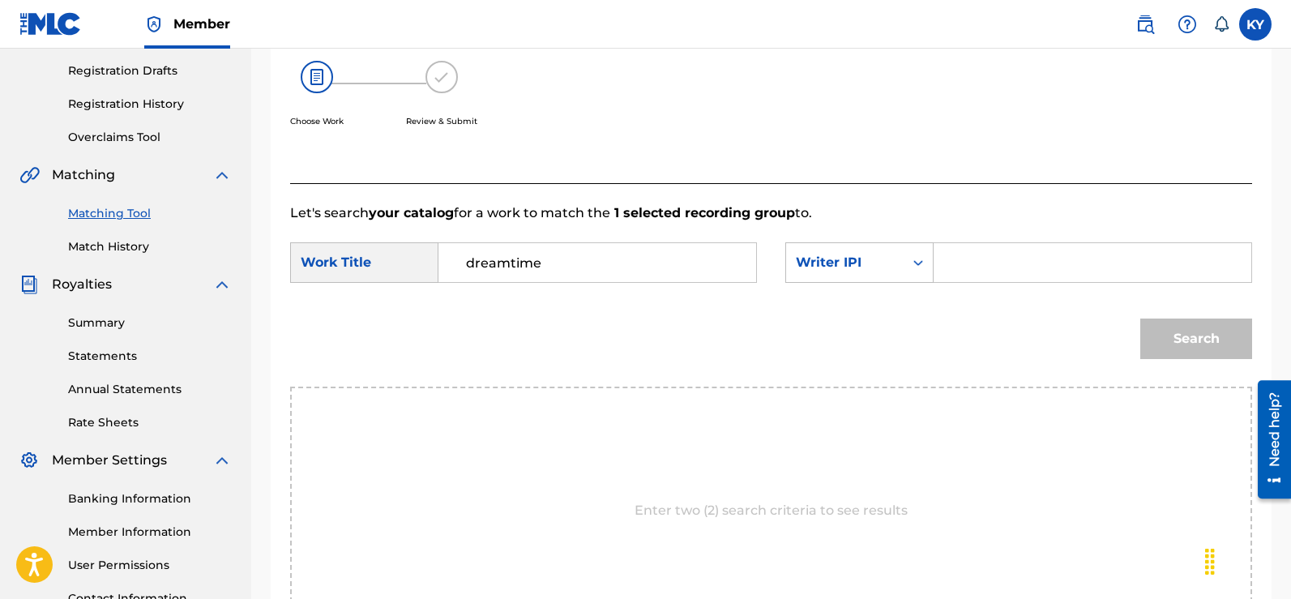
click at [962, 260] on input "Search Form" at bounding box center [1092, 262] width 290 height 39
type input "00185897994"
click at [1179, 326] on button "Search" at bounding box center [1196, 338] width 112 height 41
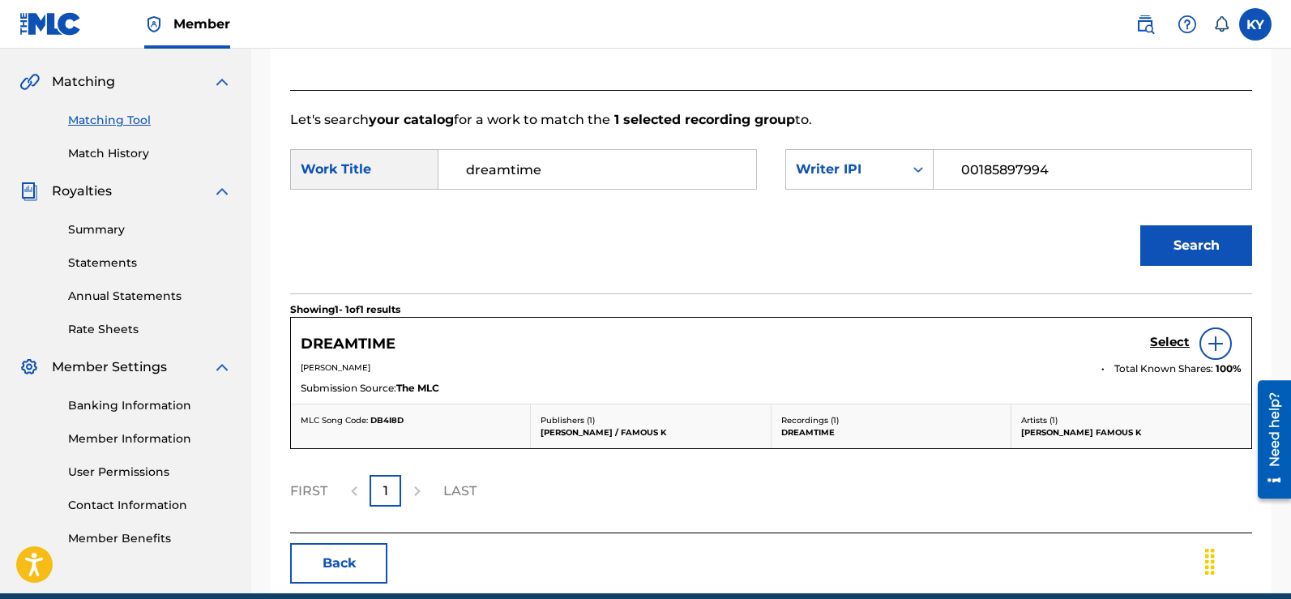
scroll to position [384, 0]
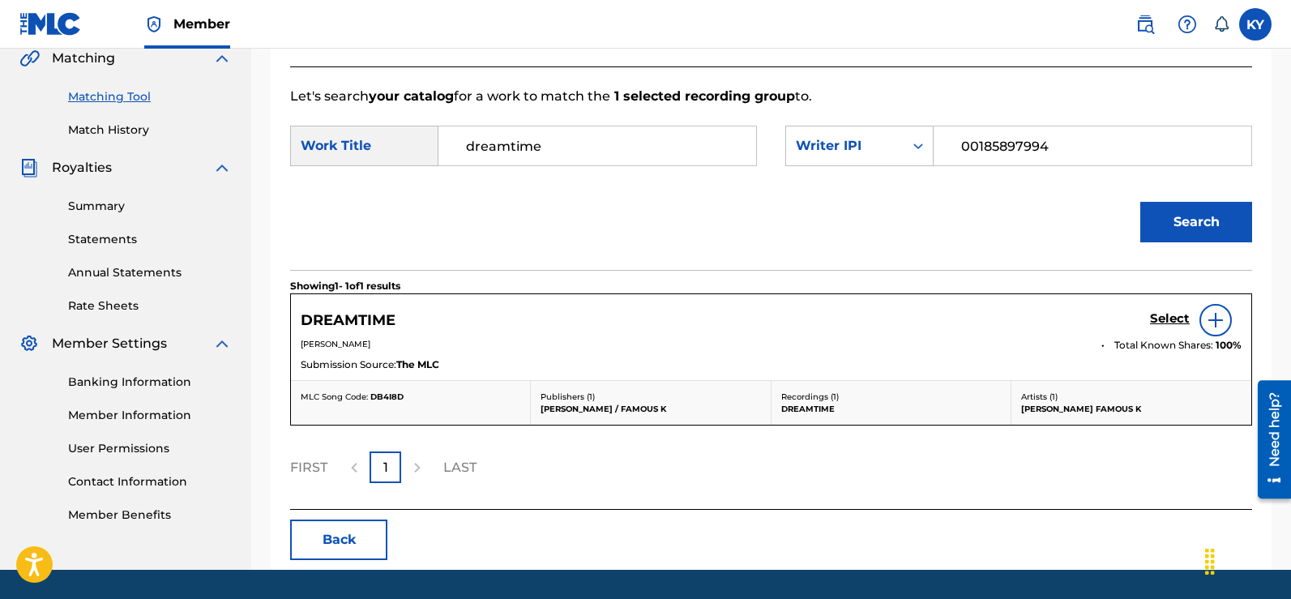
click at [1207, 318] on img at bounding box center [1215, 319] width 19 height 19
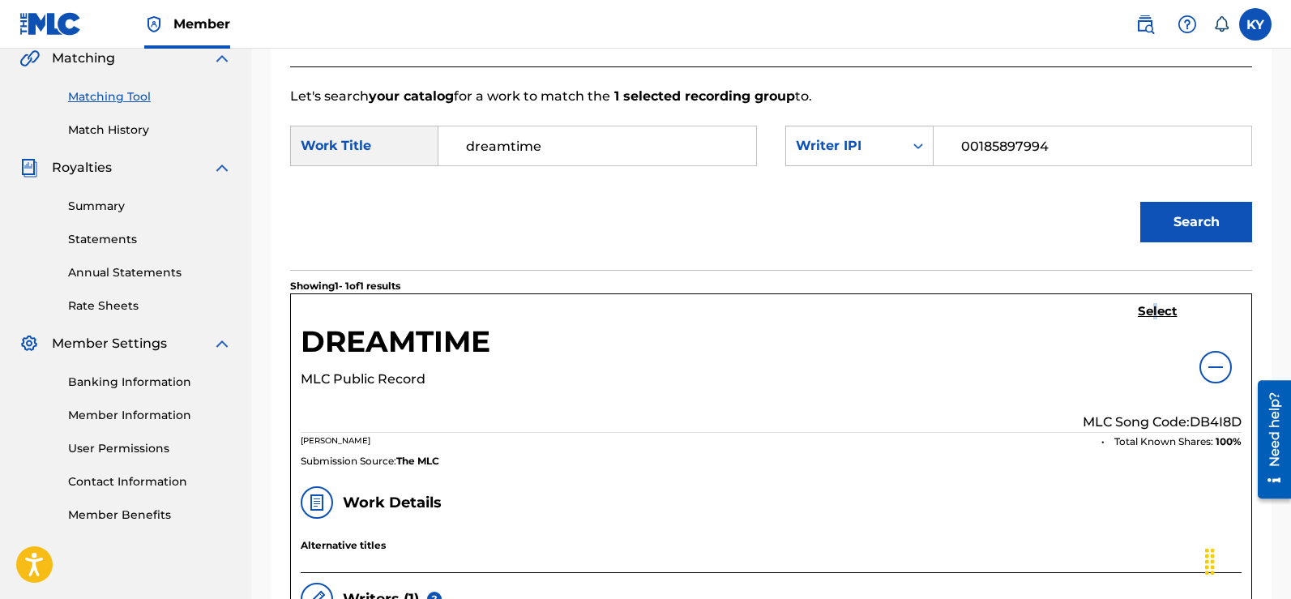
click at [1152, 310] on h5 "Select" at bounding box center [1158, 311] width 40 height 15
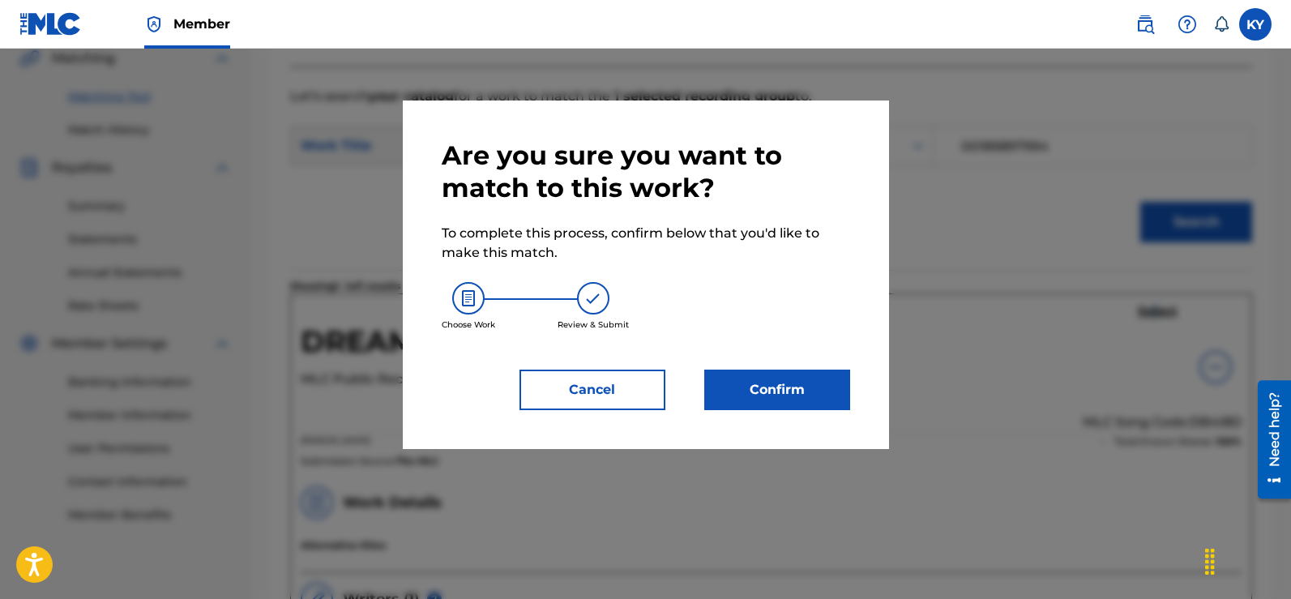
click at [725, 382] on button "Confirm" at bounding box center [777, 389] width 146 height 41
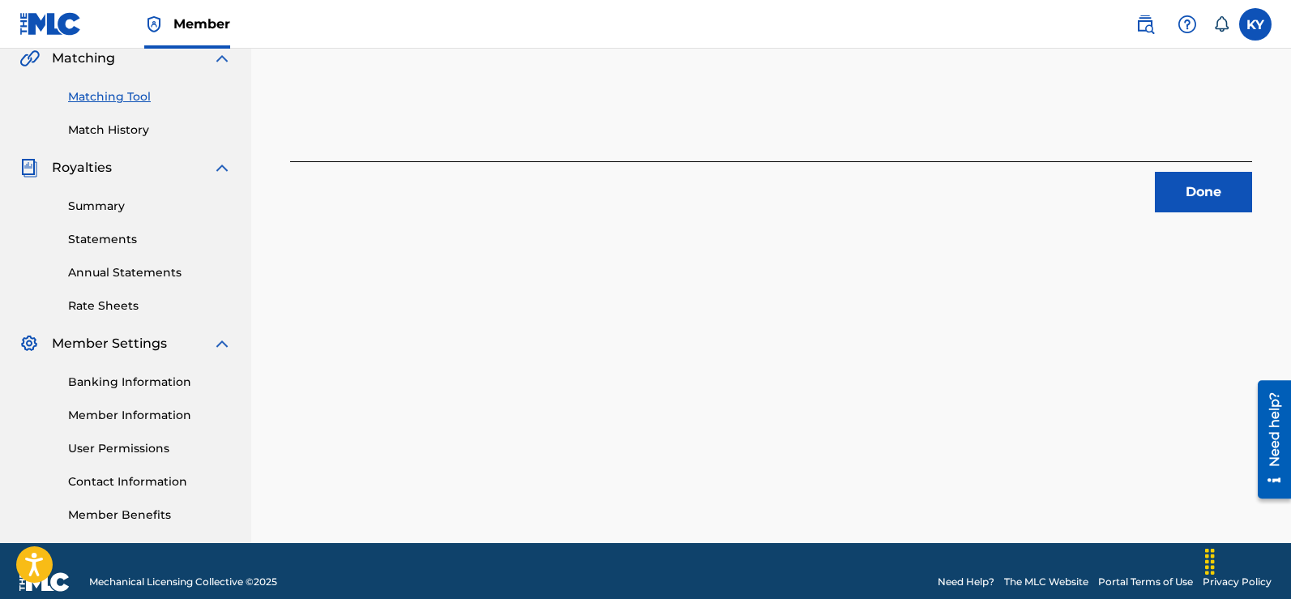
click at [1227, 186] on button "Done" at bounding box center [1203, 192] width 97 height 41
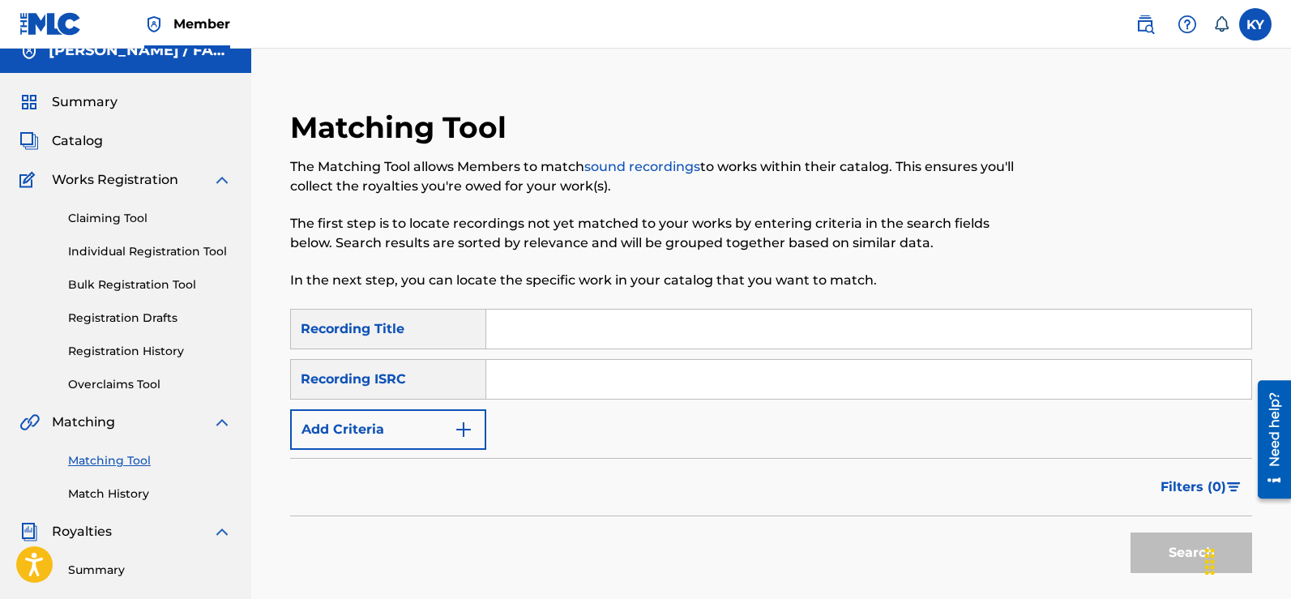
scroll to position [17, 0]
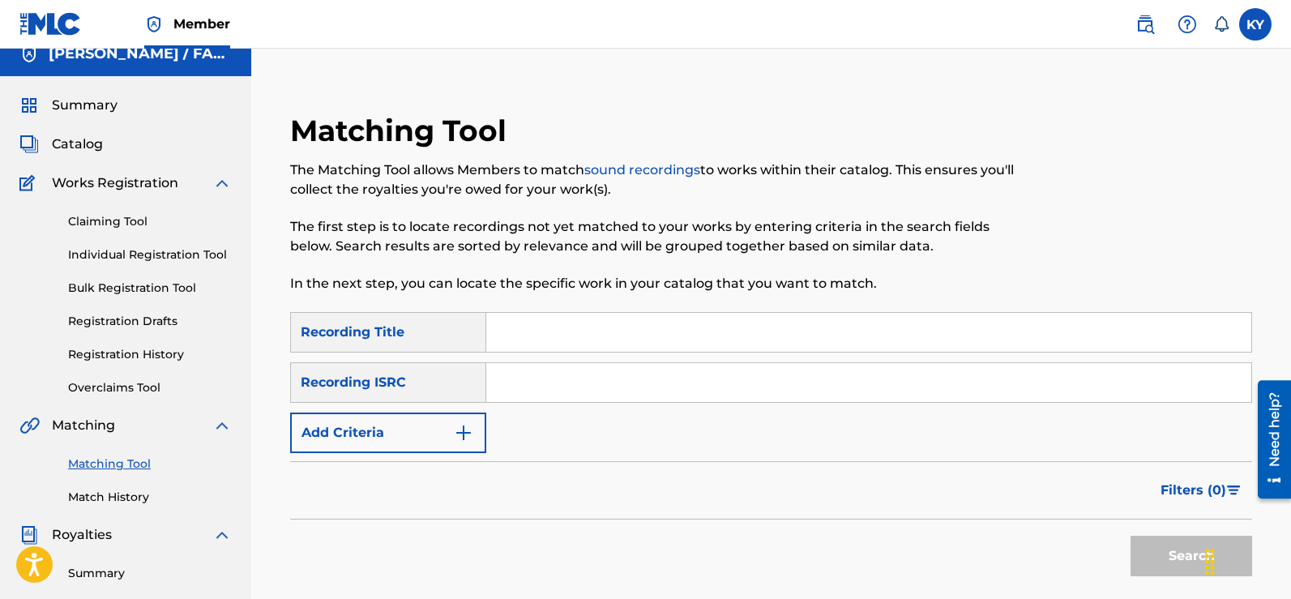
click at [506, 380] on input "Search Form" at bounding box center [868, 382] width 765 height 39
paste input "TCAFC2096039"
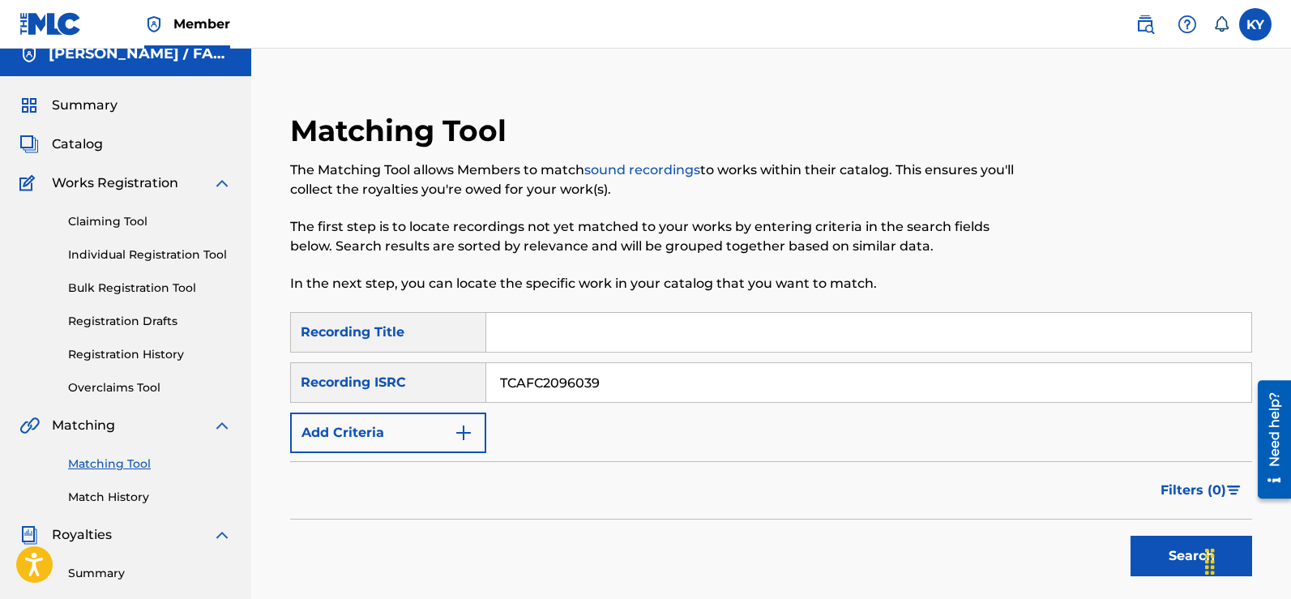
click at [1187, 557] on button "Search" at bounding box center [1191, 556] width 122 height 41
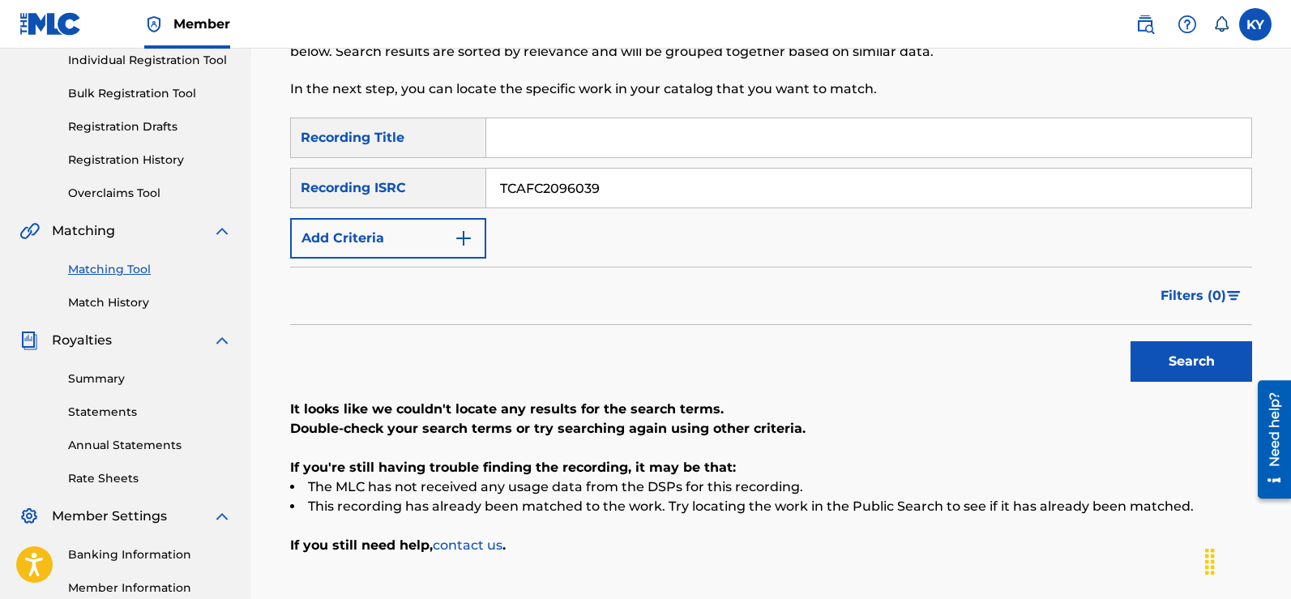
scroll to position [220, 0]
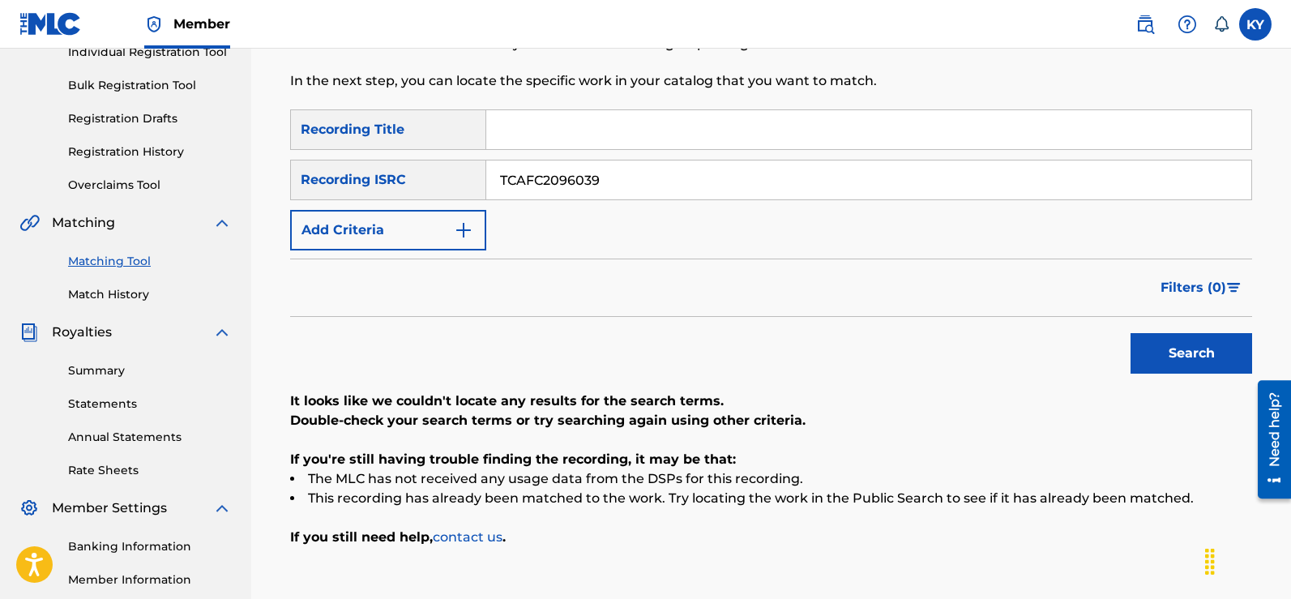
click at [1176, 345] on button "Search" at bounding box center [1191, 353] width 122 height 41
click at [1173, 352] on button "Search" at bounding box center [1191, 353] width 122 height 41
click at [1173, 354] on button "Search" at bounding box center [1191, 353] width 122 height 41
click at [1171, 357] on button "Search" at bounding box center [1191, 353] width 122 height 41
click at [1160, 365] on button "Search" at bounding box center [1191, 353] width 122 height 41
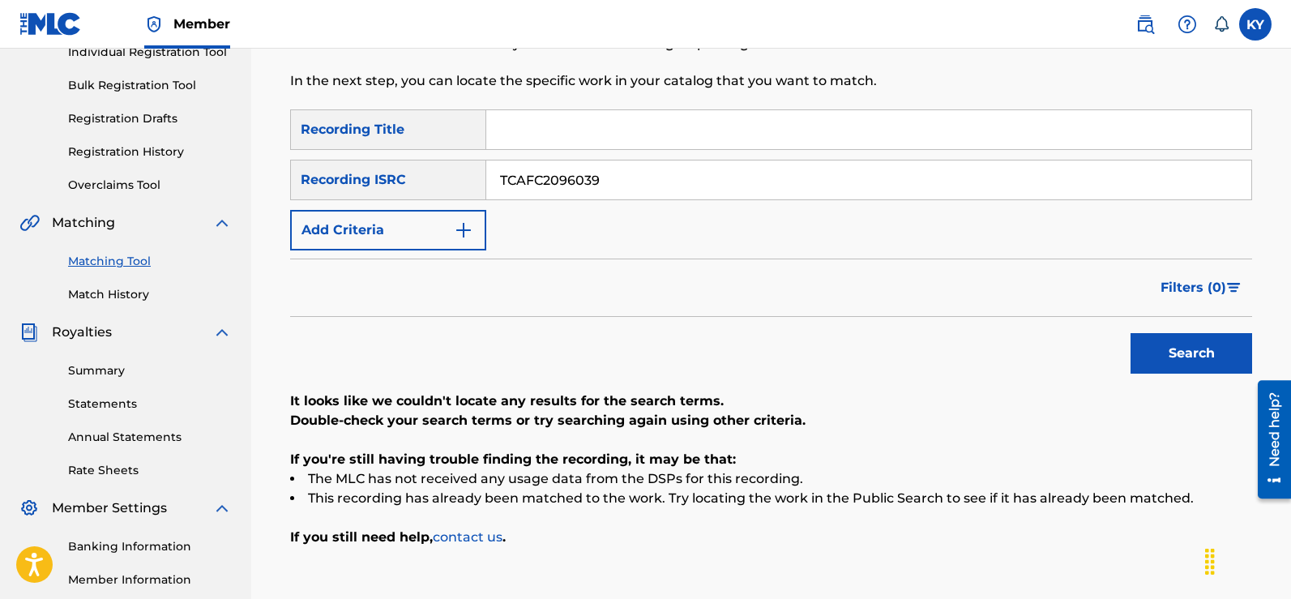
click at [604, 177] on input "TCAFC2096039" at bounding box center [868, 179] width 765 height 39
type input "T"
paste input "TCAFC2096173"
click at [1170, 348] on button "Search" at bounding box center [1191, 353] width 122 height 41
click at [1172, 357] on button "Search" at bounding box center [1191, 353] width 122 height 41
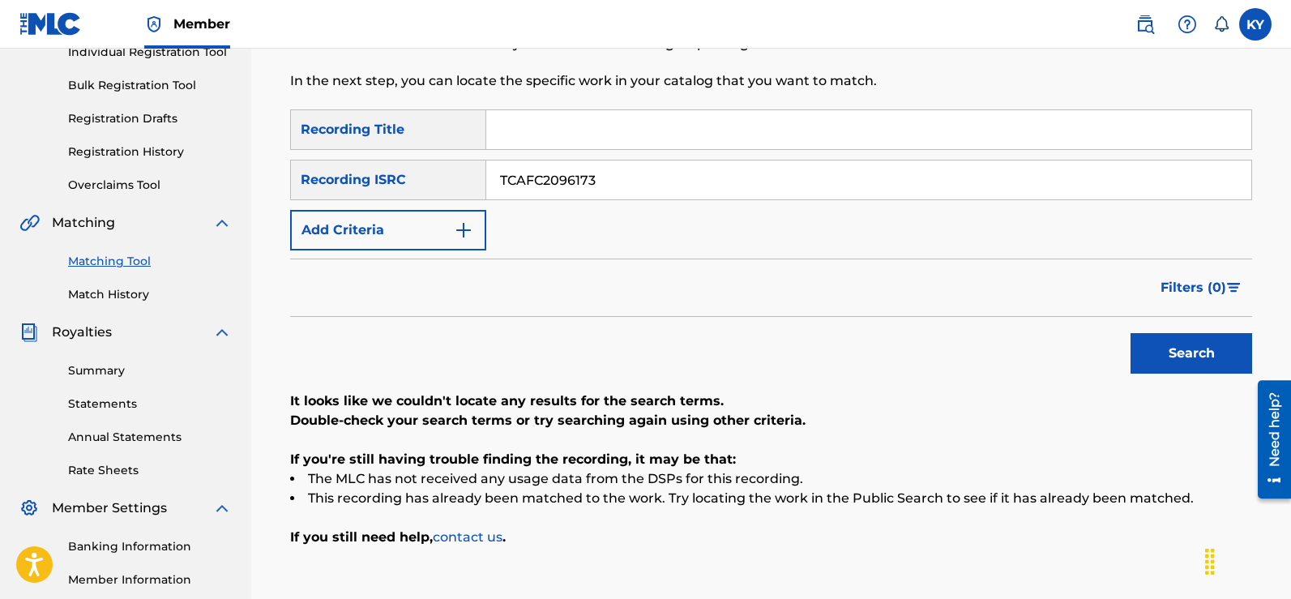
click at [1220, 343] on button "Search" at bounding box center [1191, 353] width 122 height 41
click at [609, 177] on input "TCAFC2096173" at bounding box center [868, 179] width 765 height 39
type input "T"
paste input "TCAFC2096230"
type input "TCAFC2096230"
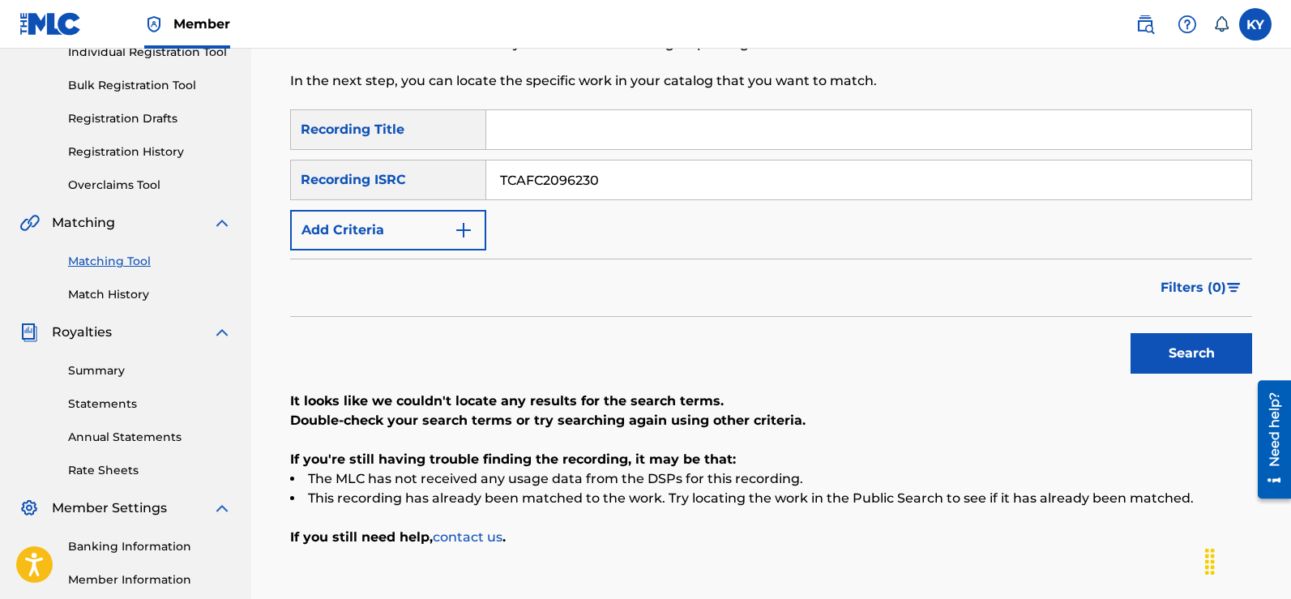
click at [1171, 350] on button "Search" at bounding box center [1191, 353] width 122 height 41
click at [1174, 357] on button "Search" at bounding box center [1191, 353] width 122 height 41
click at [1181, 360] on button "Search" at bounding box center [1191, 353] width 122 height 41
click at [1189, 356] on button "Search" at bounding box center [1191, 353] width 122 height 41
